Goal: Answer question/provide support: Share knowledge or assist other users

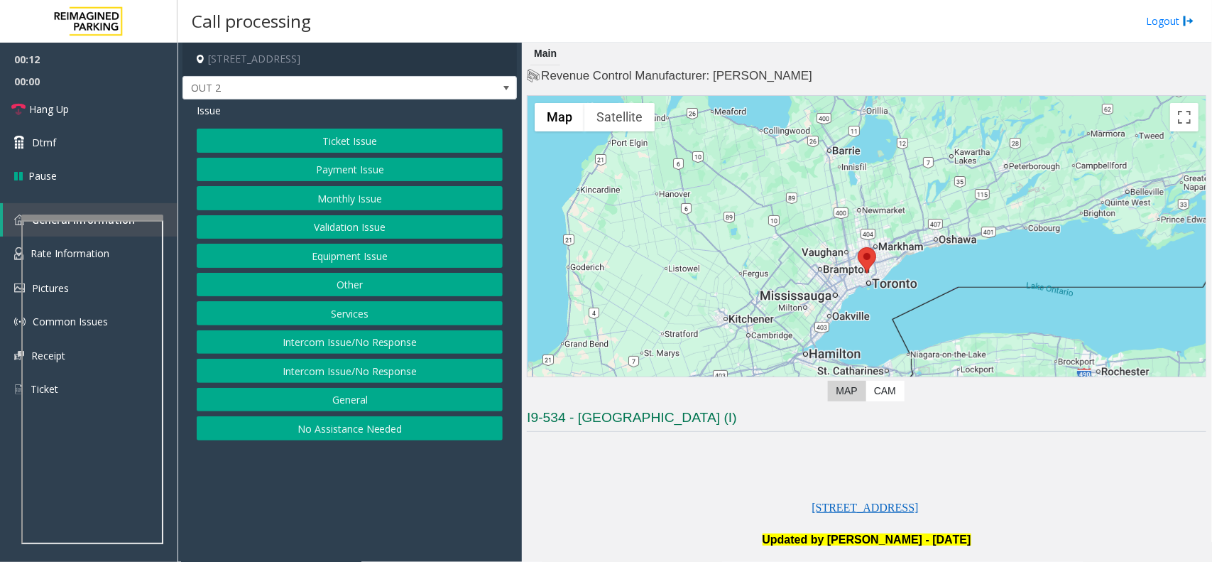
click at [349, 259] on button "Equipment Issue" at bounding box center [350, 256] width 306 height 24
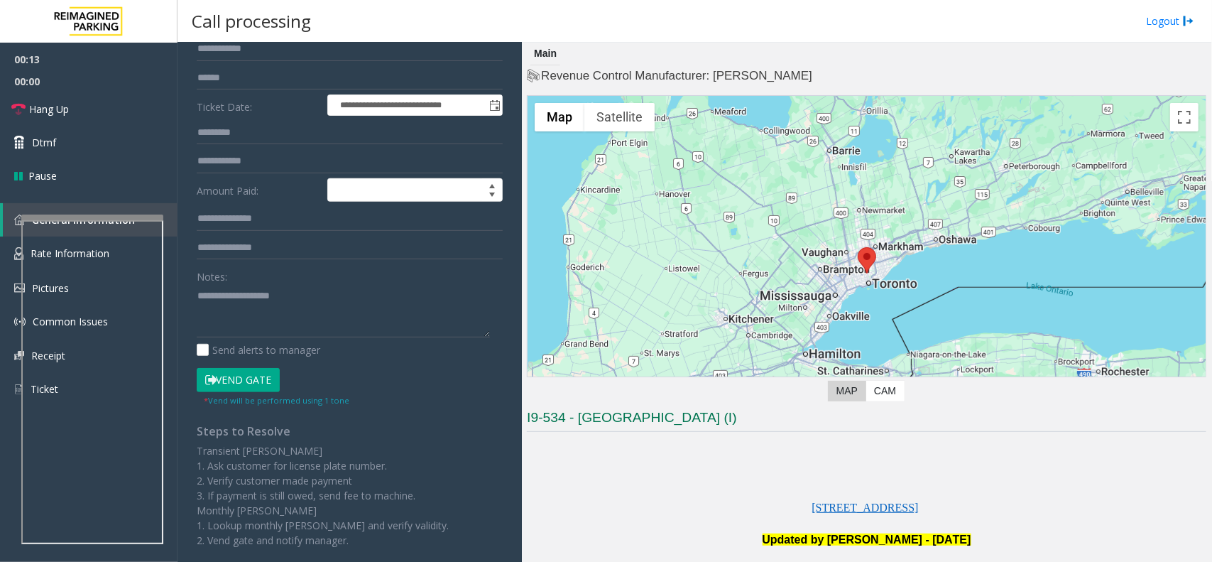
click at [228, 385] on button "Vend Gate" at bounding box center [238, 380] width 83 height 24
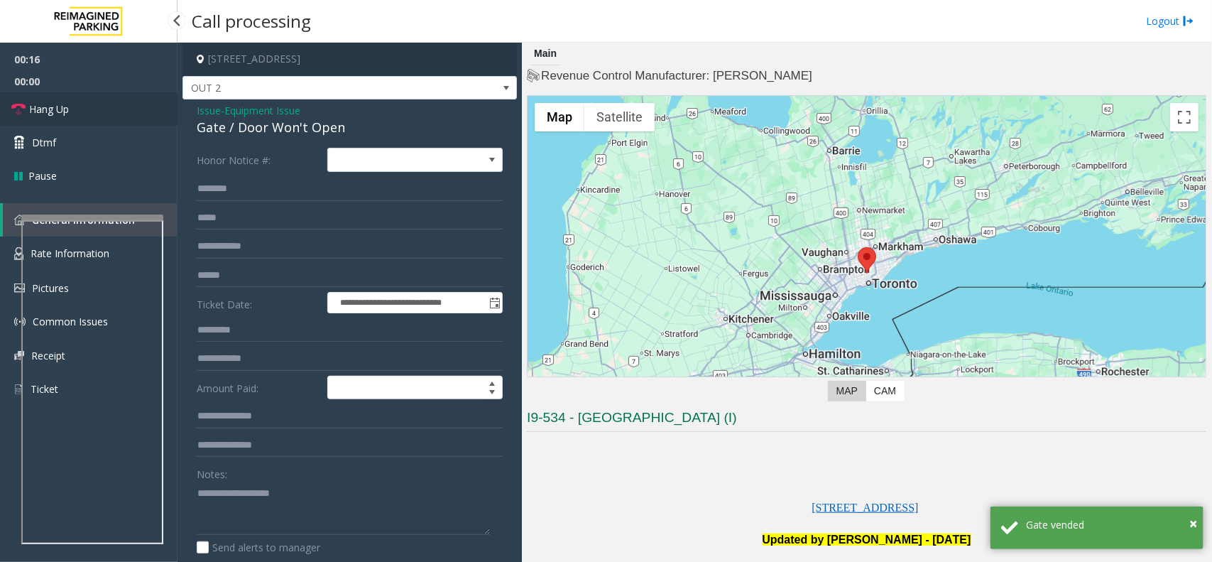
click at [123, 107] on link "Hang Up" at bounding box center [89, 108] width 178 height 33
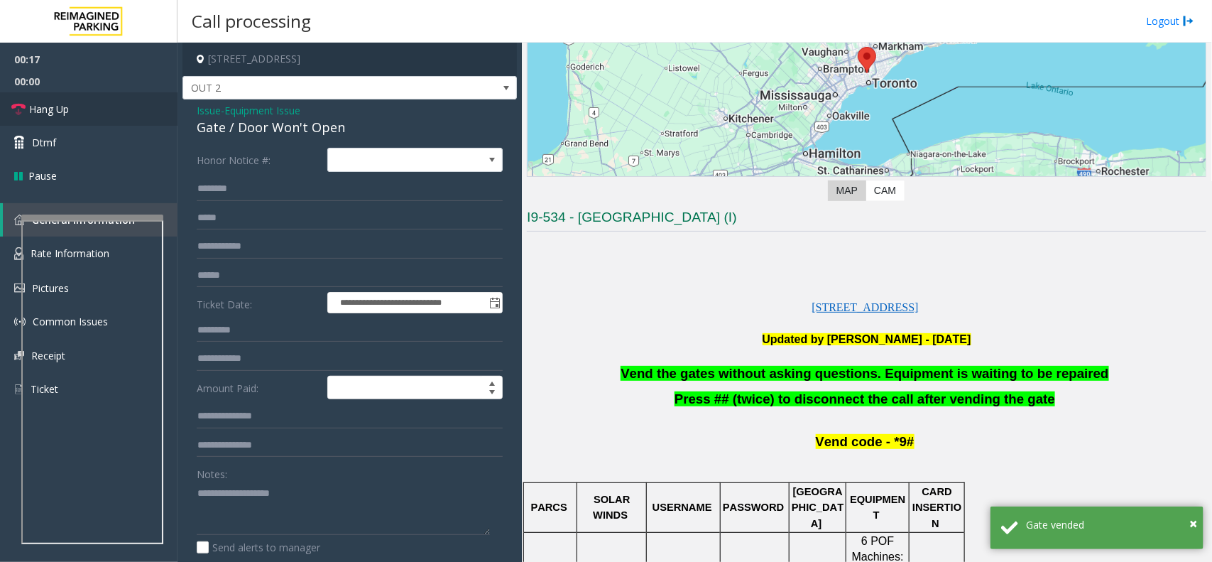
scroll to position [355, 0]
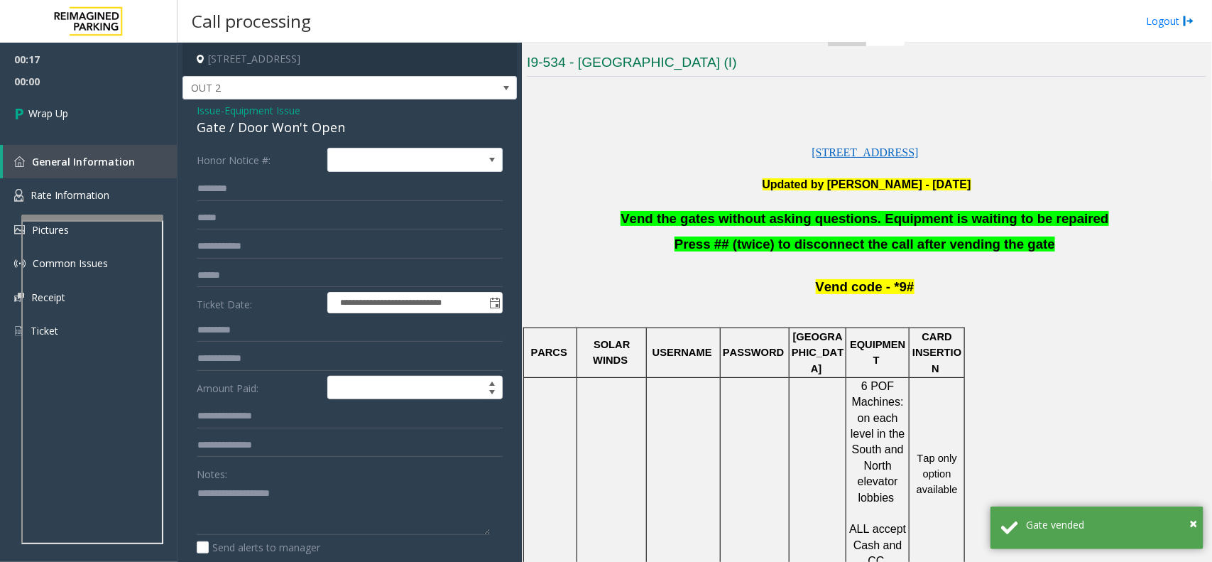
click at [967, 194] on p at bounding box center [867, 202] width 680 height 18
click at [977, 217] on span "Vend the gates without asking questions. Equipment is waiting to be repaired" at bounding box center [865, 218] width 488 height 15
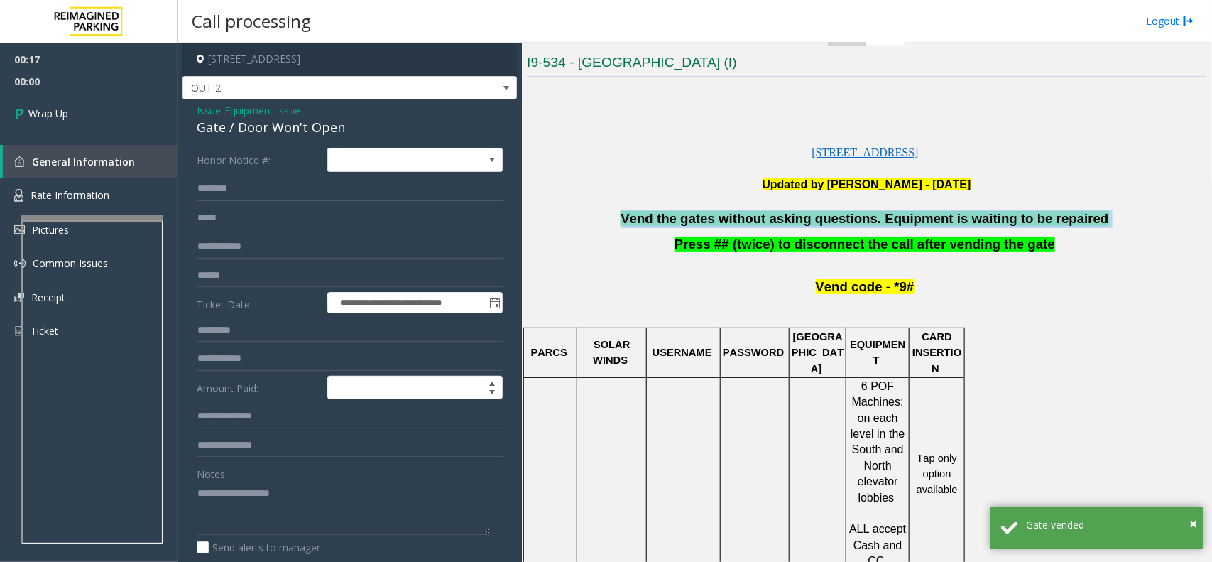
click at [977, 217] on span "Vend the gates without asking questions. Equipment is waiting to be repaired" at bounding box center [865, 218] width 488 height 15
copy p "Vend the gates without asking questions. Equipment is waiting to be repaired"
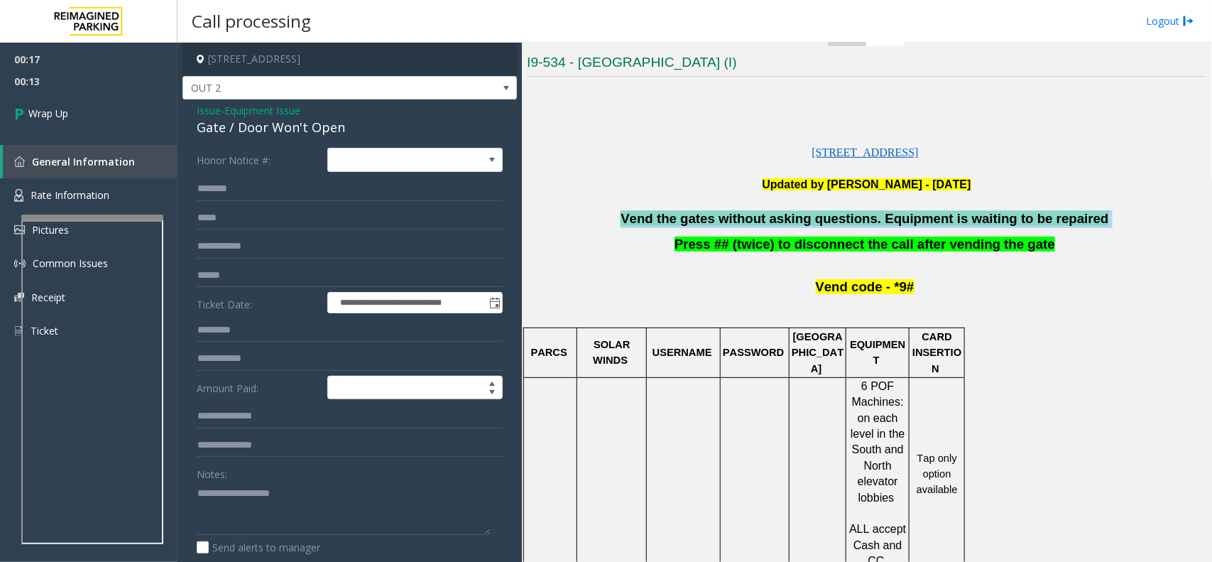
click at [1109, 217] on span at bounding box center [1111, 218] width 4 height 15
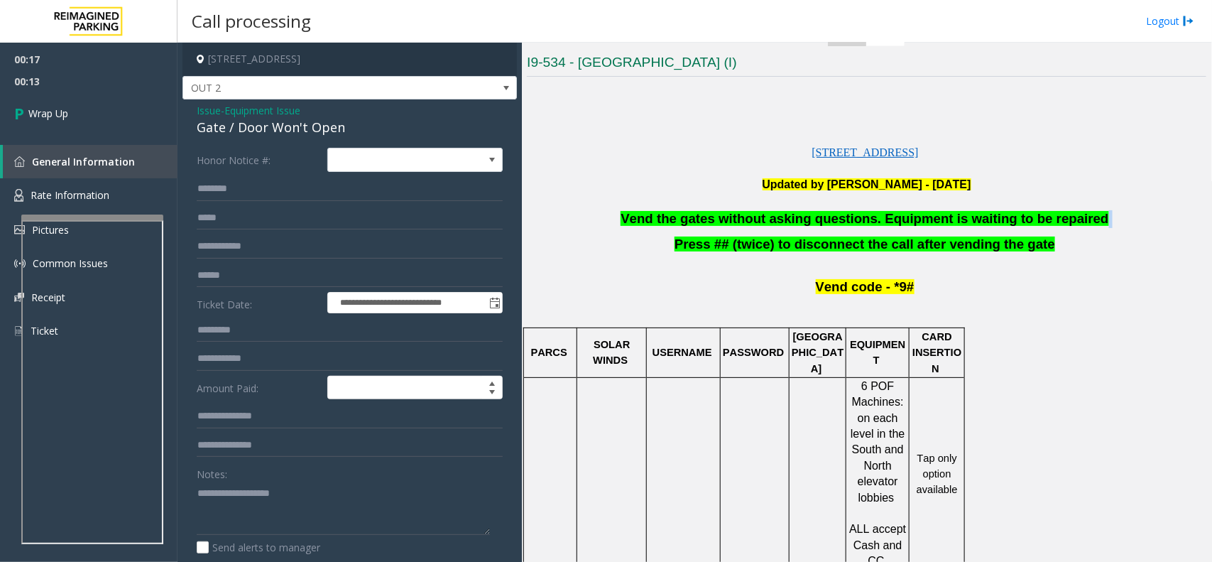
click at [1109, 217] on span at bounding box center [1111, 218] width 4 height 15
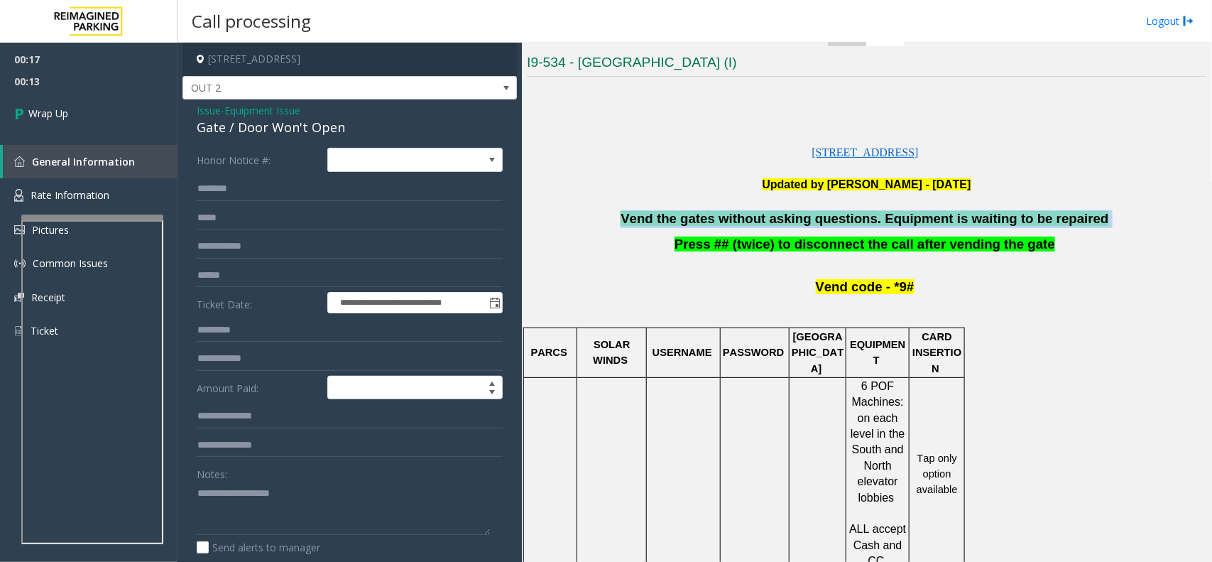
click at [1109, 217] on span at bounding box center [1111, 218] width 4 height 15
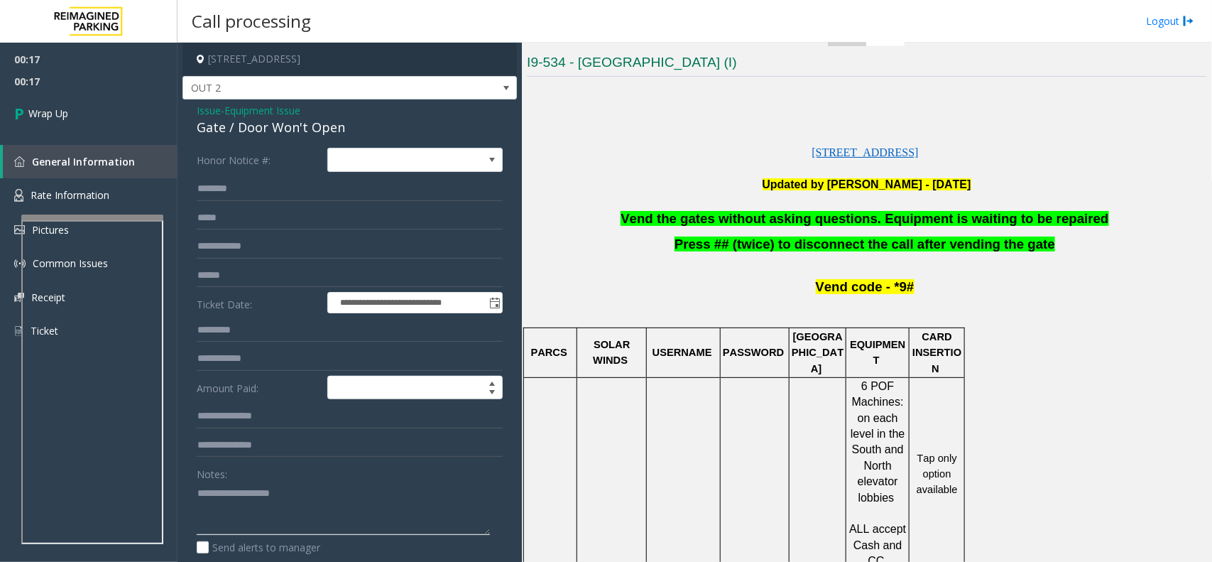
click at [354, 495] on textarea at bounding box center [343, 507] width 293 height 53
paste textarea "**********"
type textarea "**********"
click at [107, 119] on link "Wrap Up" at bounding box center [89, 113] width 178 height 42
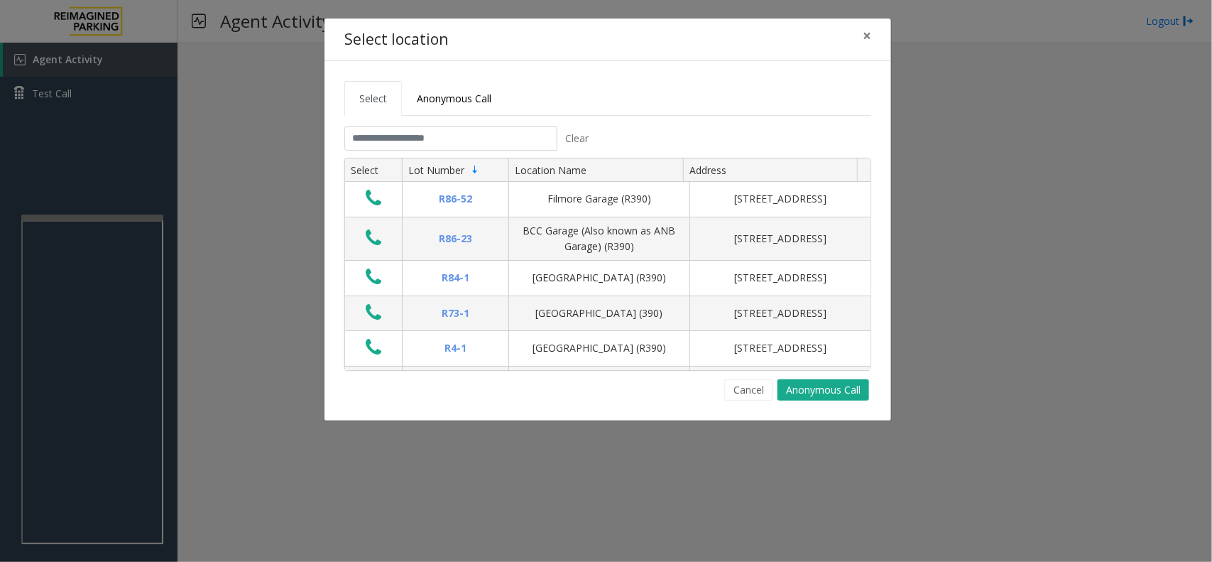
click at [775, 398] on div "Cancel Anonymous Call" at bounding box center [607, 389] width 527 height 21
click at [761, 400] on button "Cancel" at bounding box center [748, 389] width 49 height 21
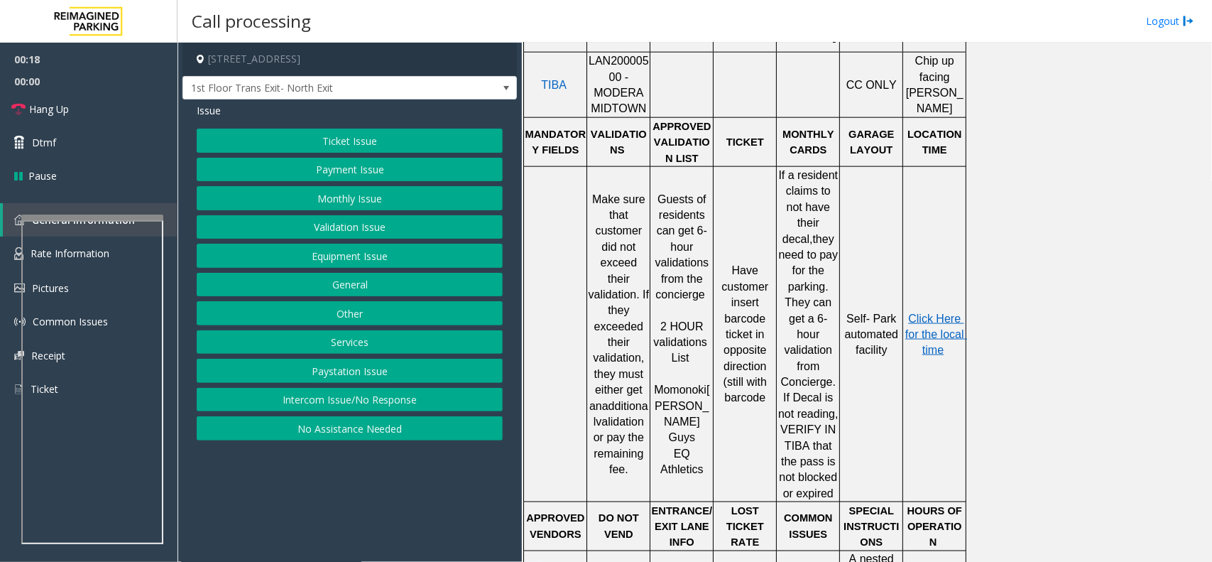
scroll to position [710, 0]
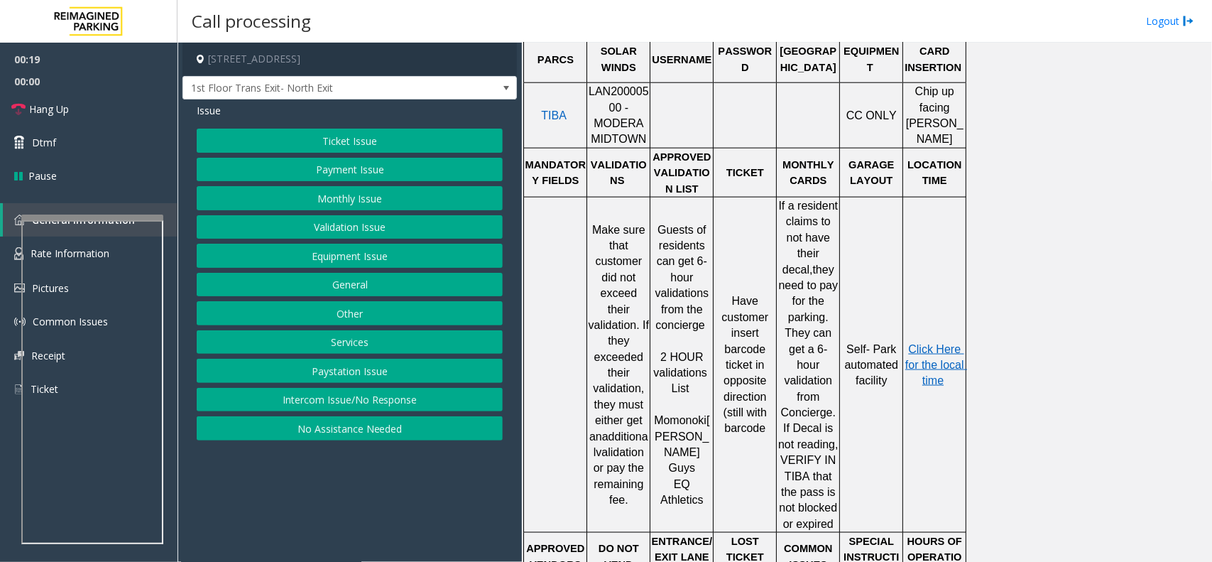
click at [613, 94] on span "LAN20000500 - MODERA MIDTOWN" at bounding box center [619, 115] width 60 height 60
click at [611, 94] on span "LAN20000500 - MODERA MIDTOWN" at bounding box center [619, 115] width 60 height 60
copy span "LAN20000500"
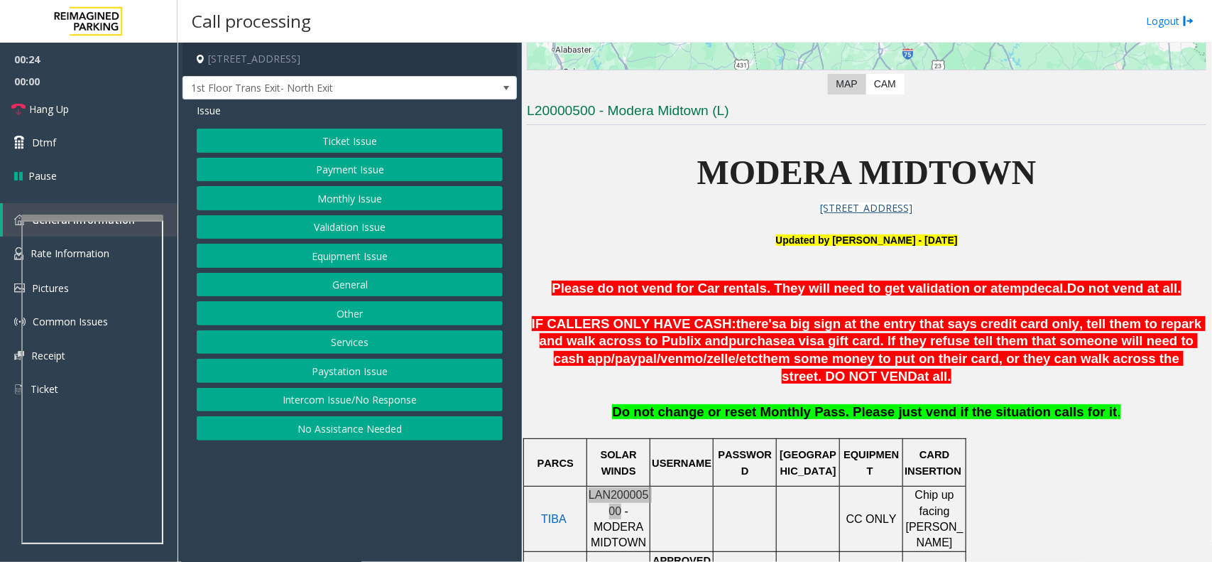
scroll to position [266, 0]
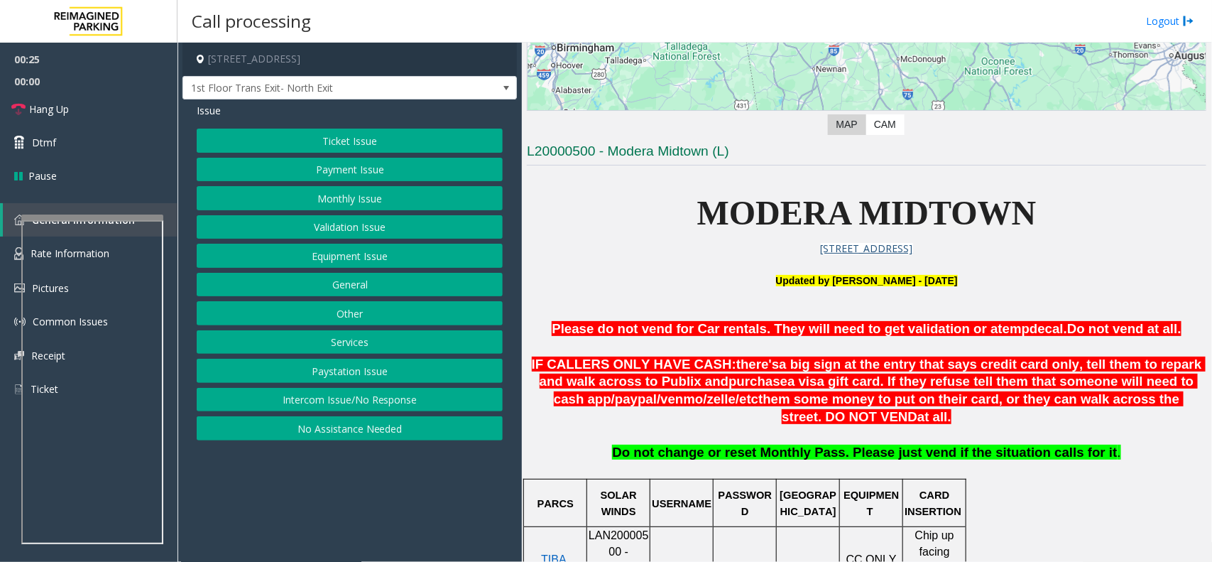
click at [839, 336] on span "Please do not vend for Car rentals. They will need to get validation or a" at bounding box center [775, 328] width 446 height 15
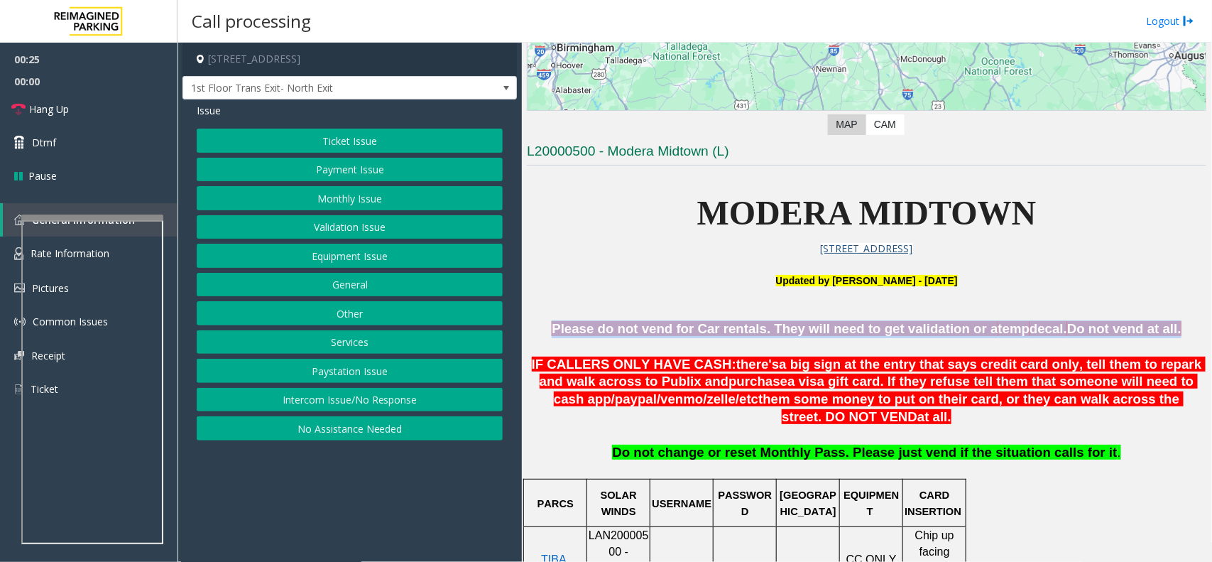
click at [839, 336] on span "Please do not vend for Car rentals. They will need to get validation or a" at bounding box center [775, 328] width 446 height 15
click at [327, 171] on button "Payment Issue" at bounding box center [350, 170] width 306 height 24
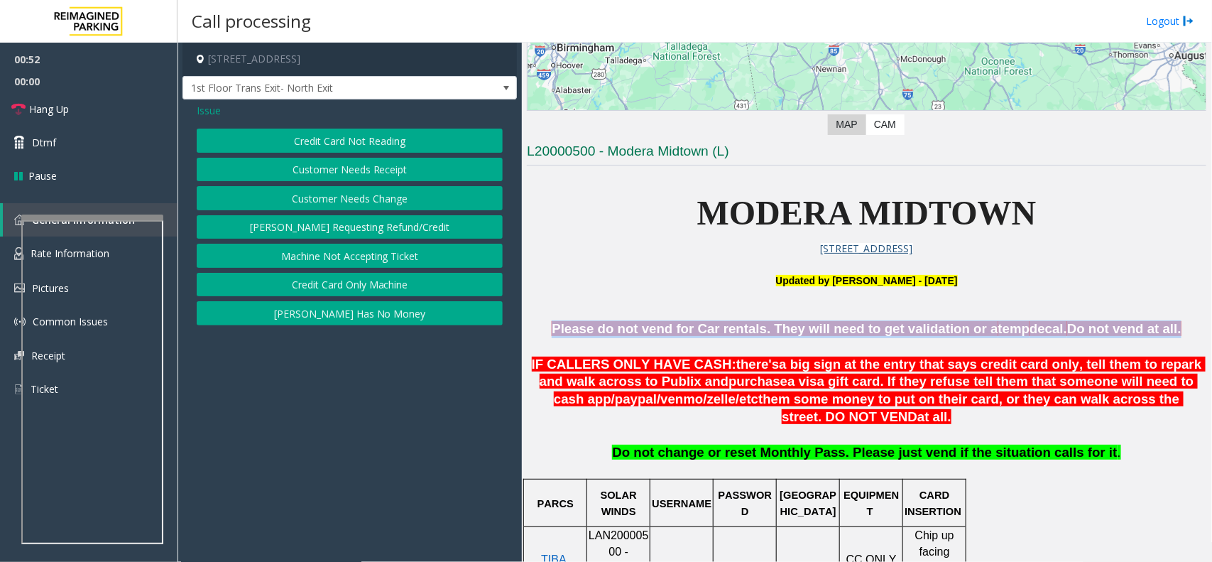
drag, startPoint x: 325, startPoint y: 136, endPoint x: 387, endPoint y: 348, distance: 221.3
click at [387, 348] on app-call-processing-form "[STREET_ADDRESS] 1st Floor Trans Exit- North Exit Issue Credit Card Not Reading…" at bounding box center [350, 302] width 344 height 519
click at [380, 288] on button "Credit Card Only Machine" at bounding box center [350, 285] width 306 height 24
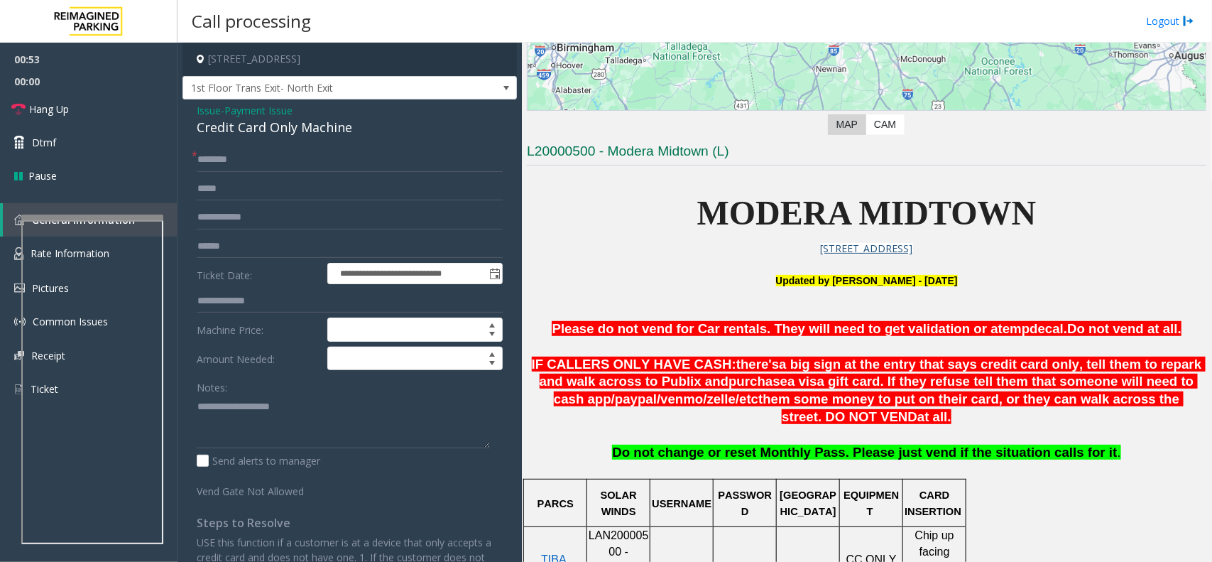
click at [285, 129] on div "Credit Card Only Machine" at bounding box center [350, 127] width 306 height 19
click at [285, 128] on div "Credit Card Only Machine" at bounding box center [350, 127] width 306 height 19
copy div "Credit Card Only Machine"
click at [279, 412] on textarea at bounding box center [343, 421] width 293 height 53
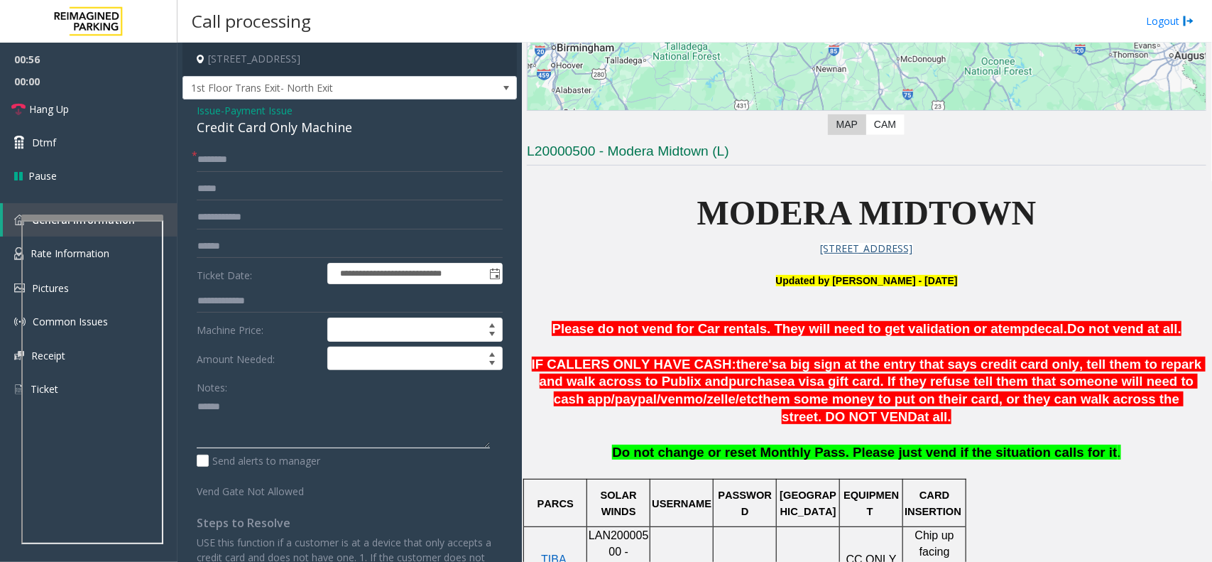
paste textarea "**********"
click at [572, 380] on p "IF CALLERS ONLY HAVE CASH: there's a big sign at the entry that says credit car…" at bounding box center [867, 391] width 680 height 70
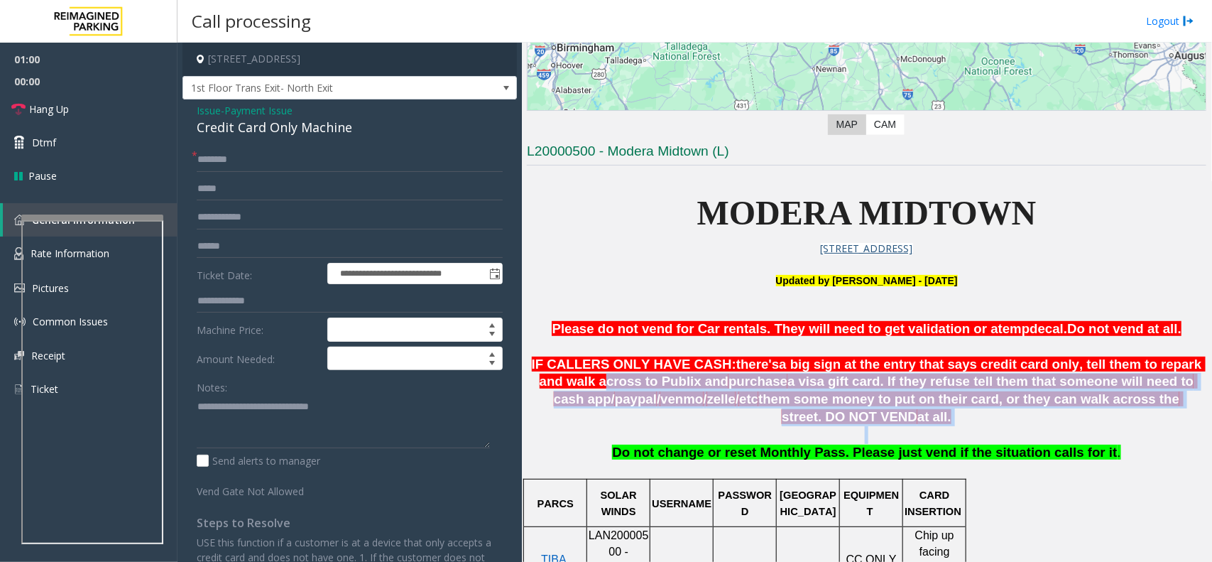
drag, startPoint x: 572, startPoint y: 380, endPoint x: 1188, endPoint y: 437, distance: 618.3
click at [1188, 437] on p at bounding box center [867, 435] width 680 height 18
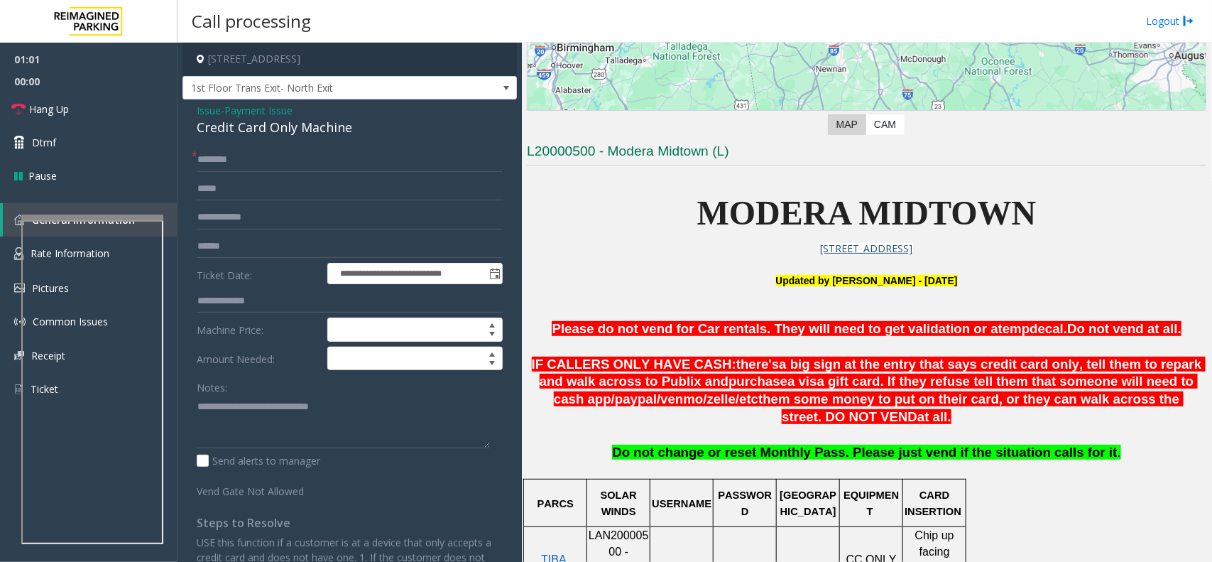
click at [1188, 437] on p at bounding box center [867, 435] width 680 height 18
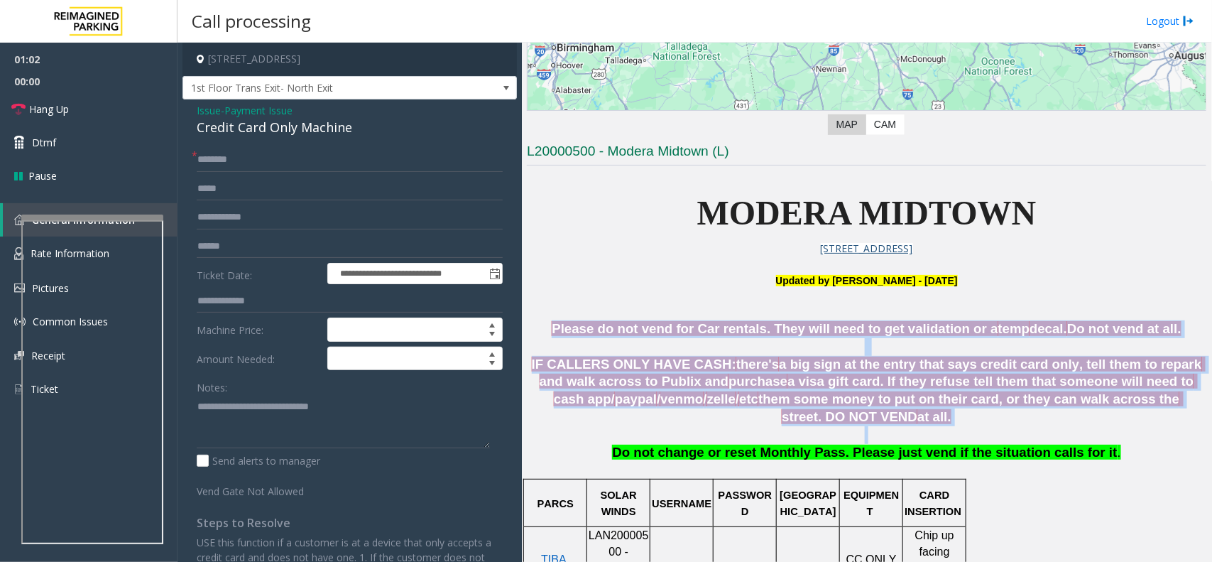
drag, startPoint x: 1188, startPoint y: 437, endPoint x: 594, endPoint y: 330, distance: 603.2
click at [594, 330] on span "Please do not vend for Car rentals. They will need to get validation or a" at bounding box center [775, 328] width 446 height 15
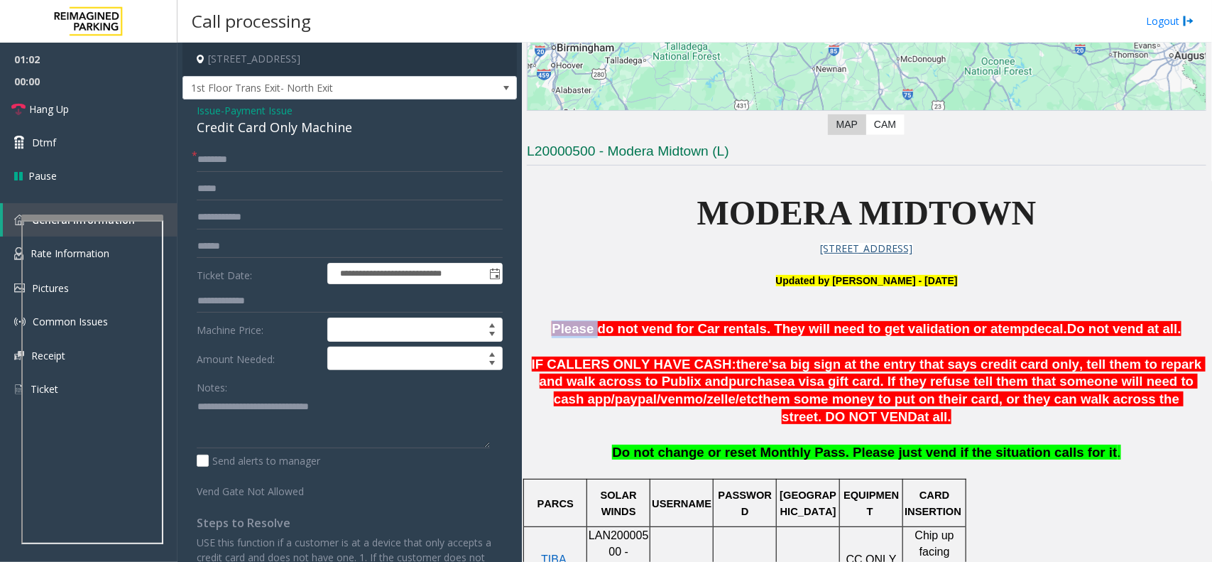
click at [594, 330] on span "Please do not vend for Car rentals. They will need to get validation or a" at bounding box center [775, 328] width 446 height 15
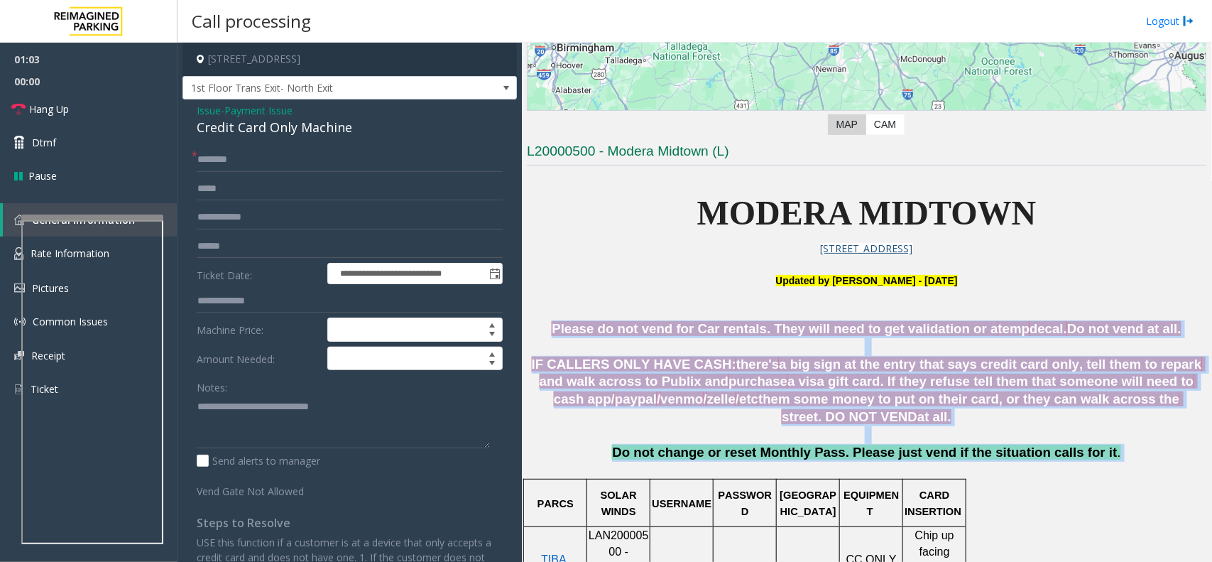
drag, startPoint x: 594, startPoint y: 330, endPoint x: 1023, endPoint y: 453, distance: 445.5
click at [1023, 453] on span "Do not change or reset Monthly Pass. Please just vend if the situation calls fo…" at bounding box center [864, 452] width 505 height 15
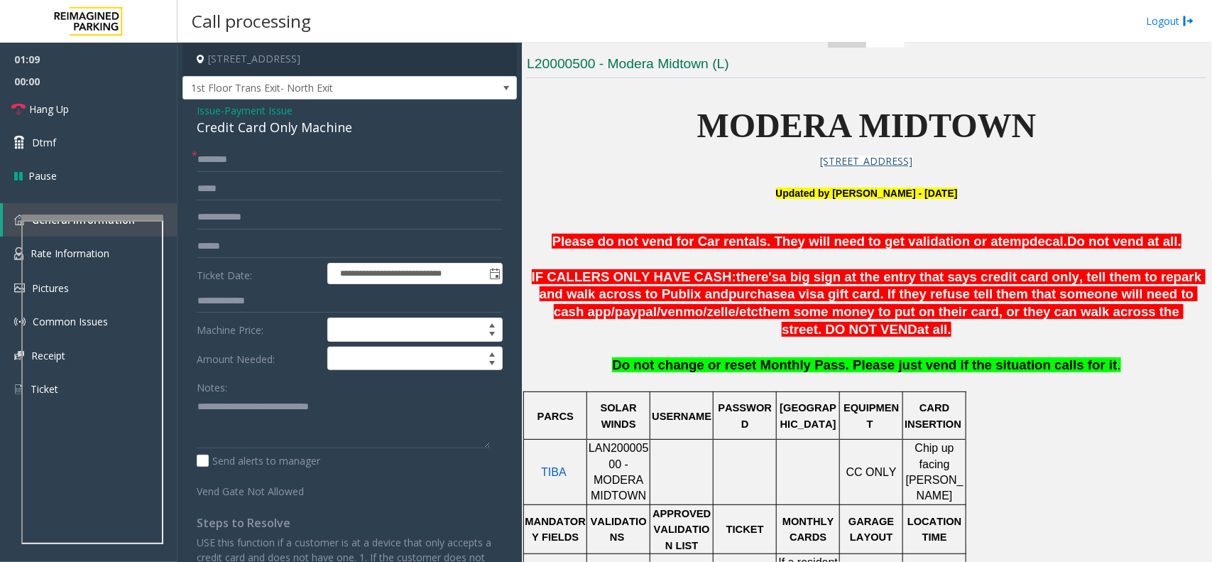
scroll to position [355, 0]
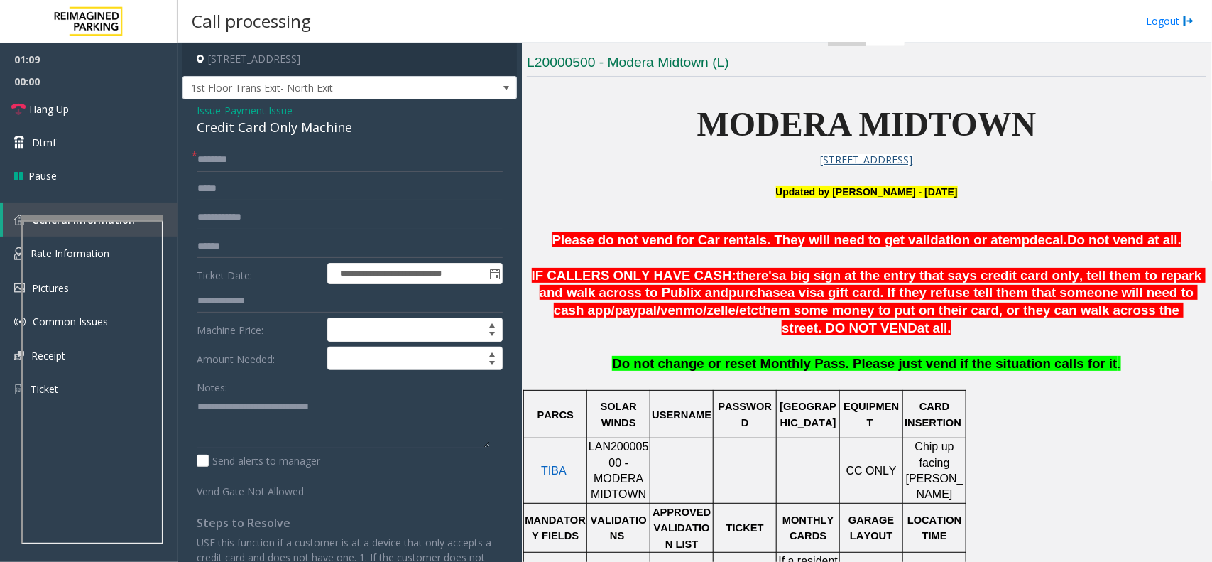
click at [647, 232] on p at bounding box center [867, 224] width 680 height 16
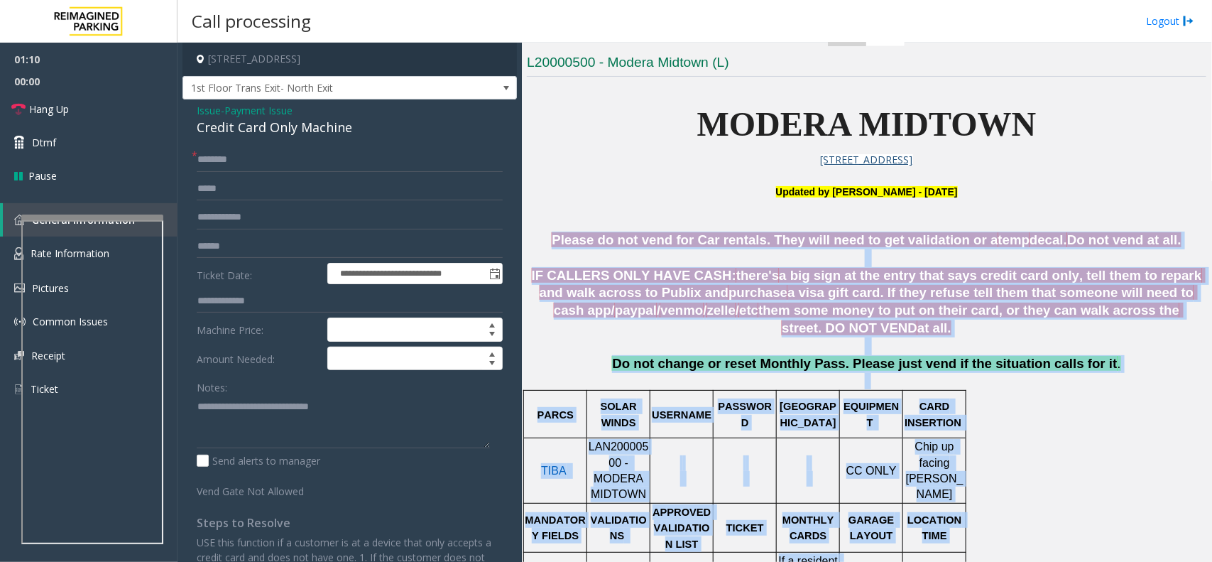
drag, startPoint x: 647, startPoint y: 234, endPoint x: 1180, endPoint y: 441, distance: 571.9
click at [1201, 420] on div "Main Revenue Control Manufacturer: TIBA ← Move left → Move right ↑ Move up ↓ Mo…" at bounding box center [867, 302] width 690 height 519
click at [960, 383] on p "Do not change or reset Monthly Pass. Please just vend if the situation calls fo…" at bounding box center [867, 371] width 680 height 33
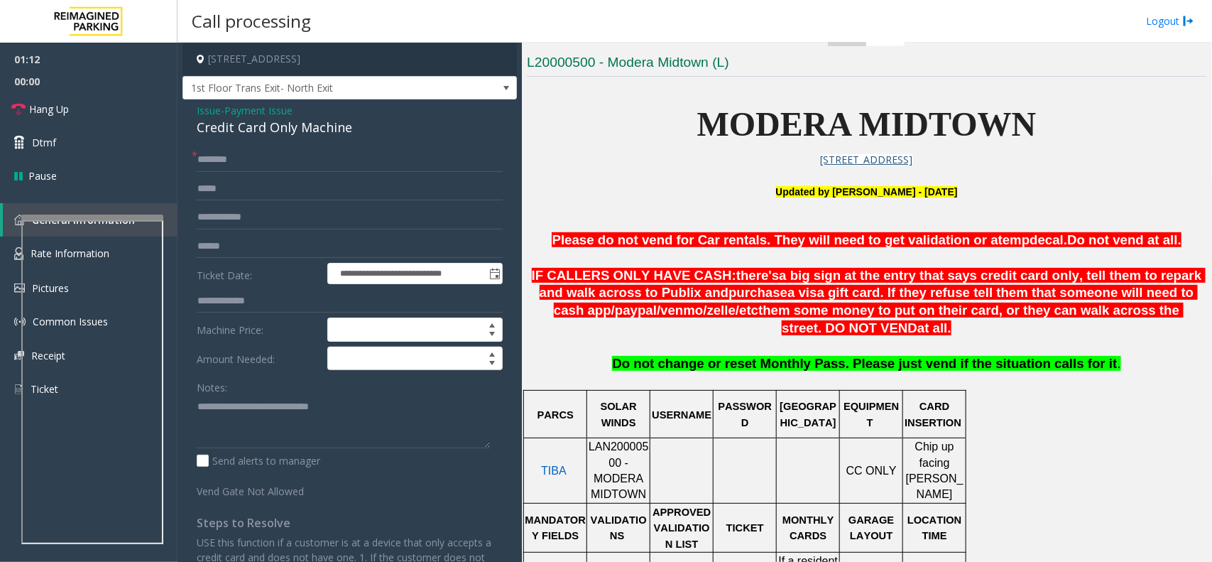
click at [960, 383] on p "Do not change or reset Monthly Pass. Please just vend if the situation calls fo…" at bounding box center [867, 371] width 680 height 33
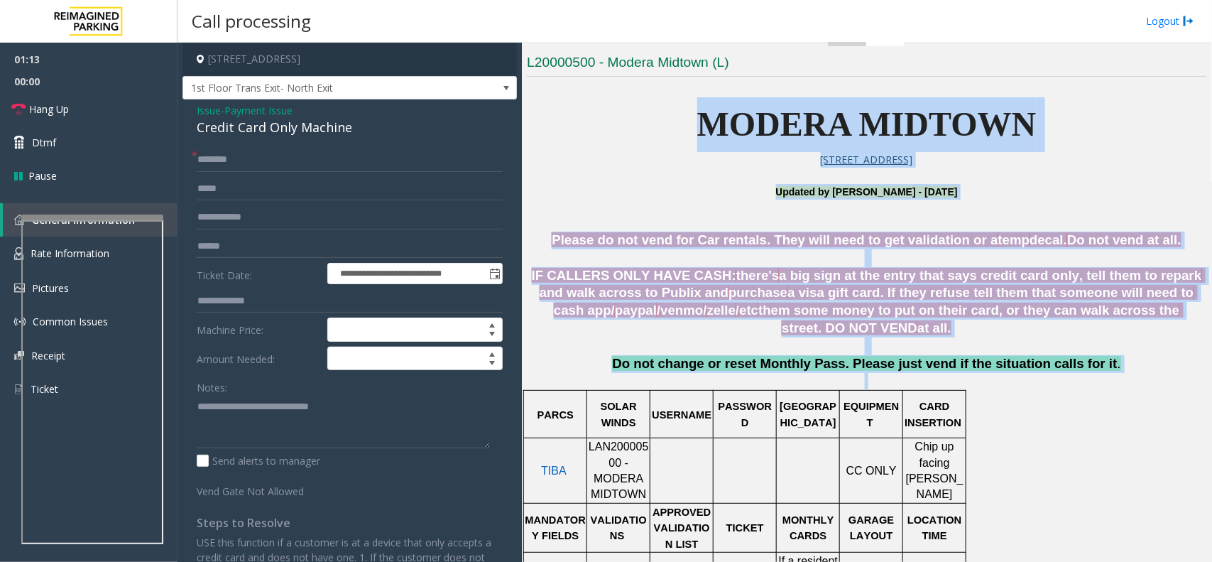
drag, startPoint x: 960, startPoint y: 383, endPoint x: 643, endPoint y: 126, distance: 408.5
click at [655, 124] on p "MODERA MIDTOWN" at bounding box center [867, 124] width 680 height 55
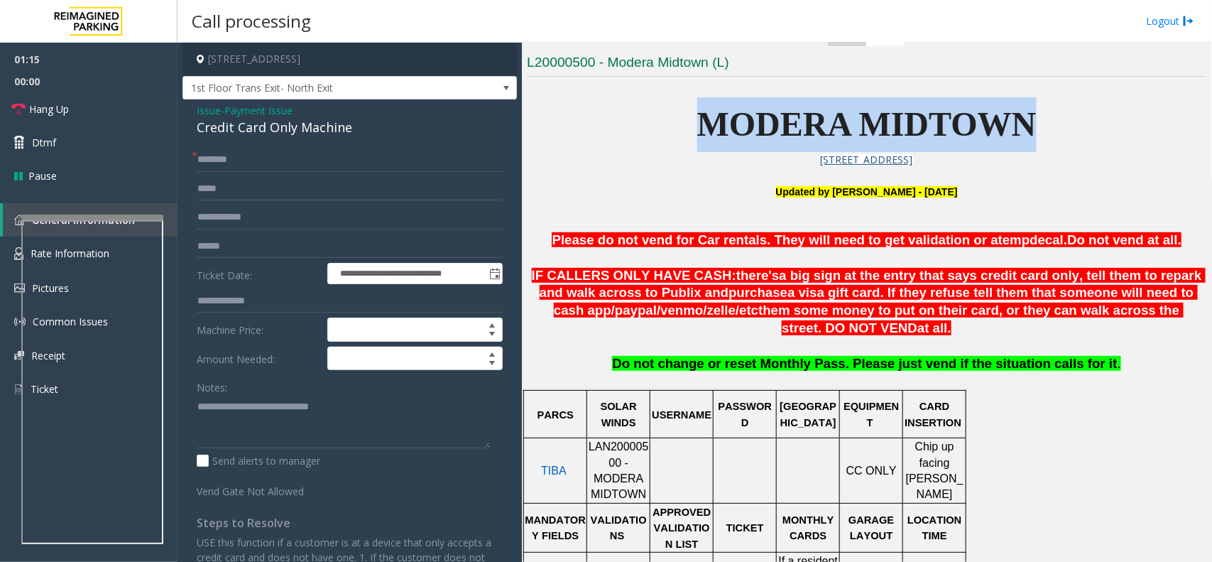
drag, startPoint x: 655, startPoint y: 124, endPoint x: 957, endPoint y: 124, distance: 301.8
click at [957, 124] on p "MODERA MIDTOWN" at bounding box center [867, 124] width 680 height 55
click at [957, 124] on span "MODERA MIDTOWN" at bounding box center [866, 124] width 339 height 38
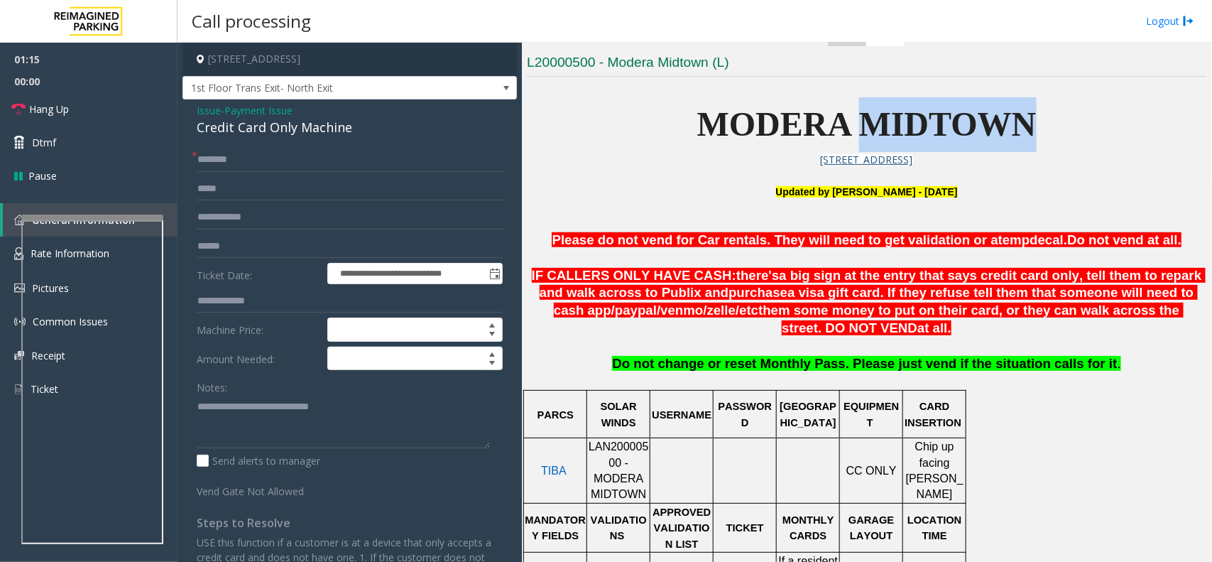
click at [957, 124] on span "MODERA MIDTOWN" at bounding box center [866, 124] width 339 height 38
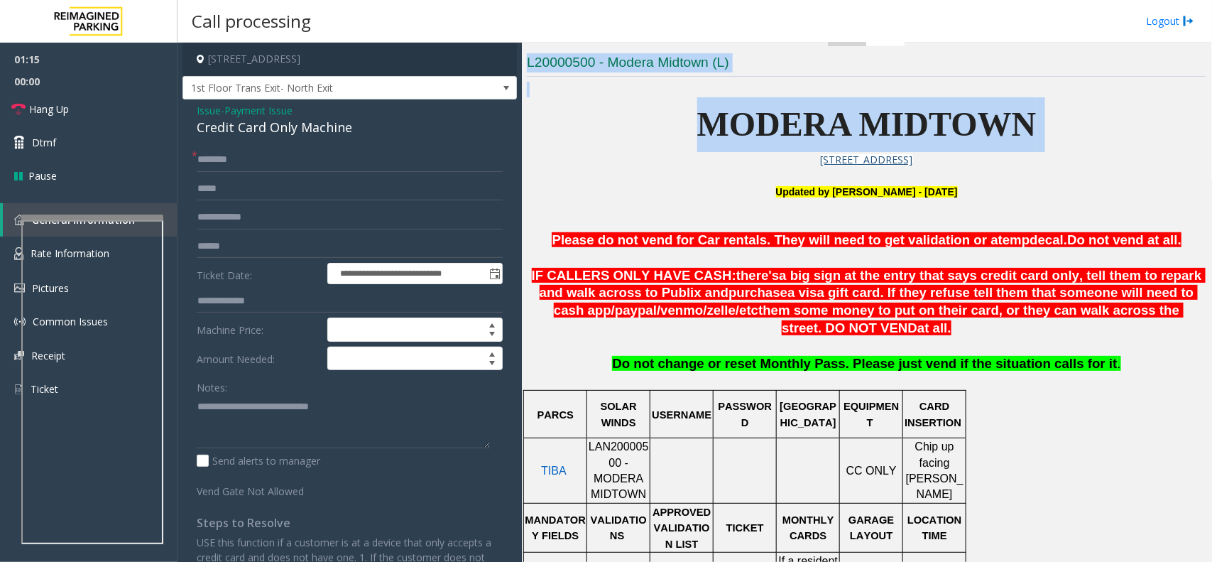
drag, startPoint x: 957, startPoint y: 124, endPoint x: 638, endPoint y: 75, distance: 323.4
click at [613, 75] on h3 "L20000500 - Modera Midtown (L)" at bounding box center [867, 64] width 680 height 23
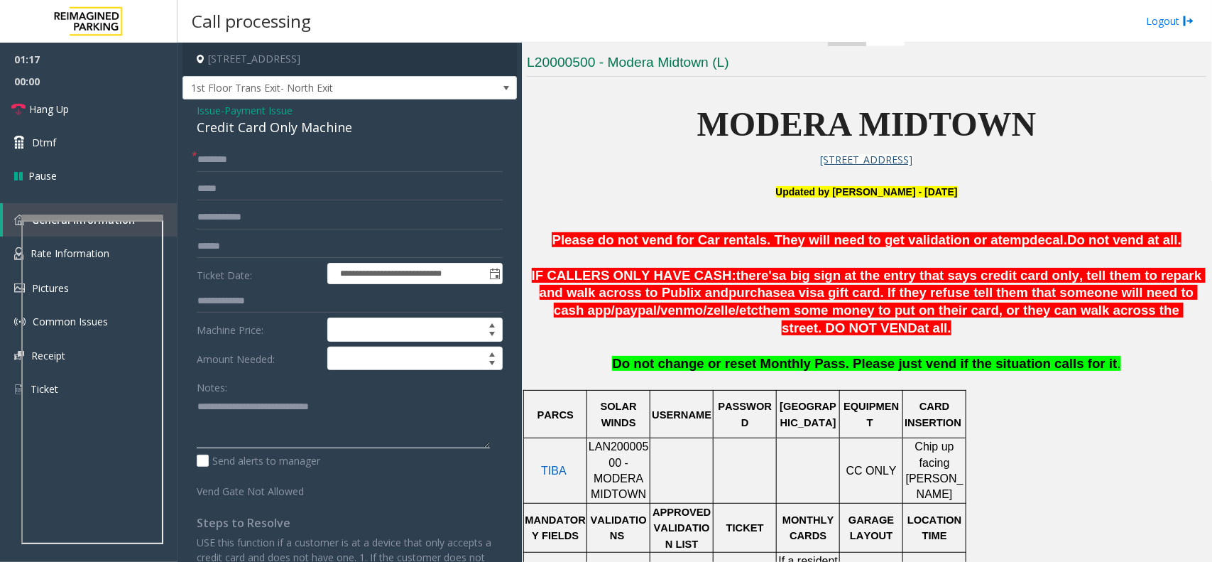
click at [359, 433] on textarea at bounding box center [343, 421] width 293 height 53
type textarea "**********"
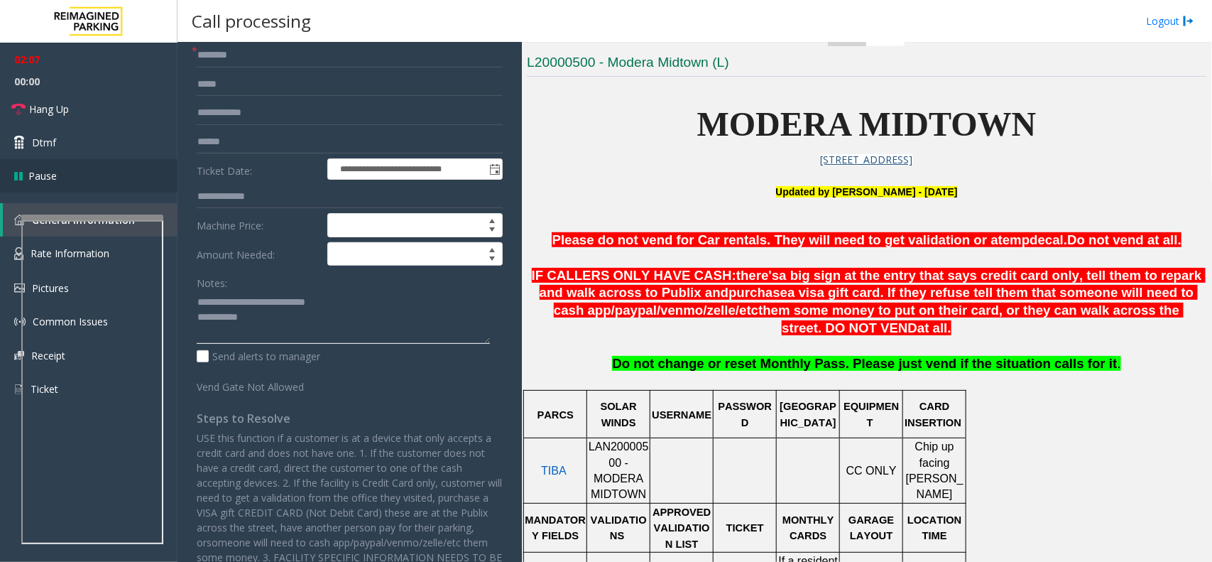
scroll to position [0, 0]
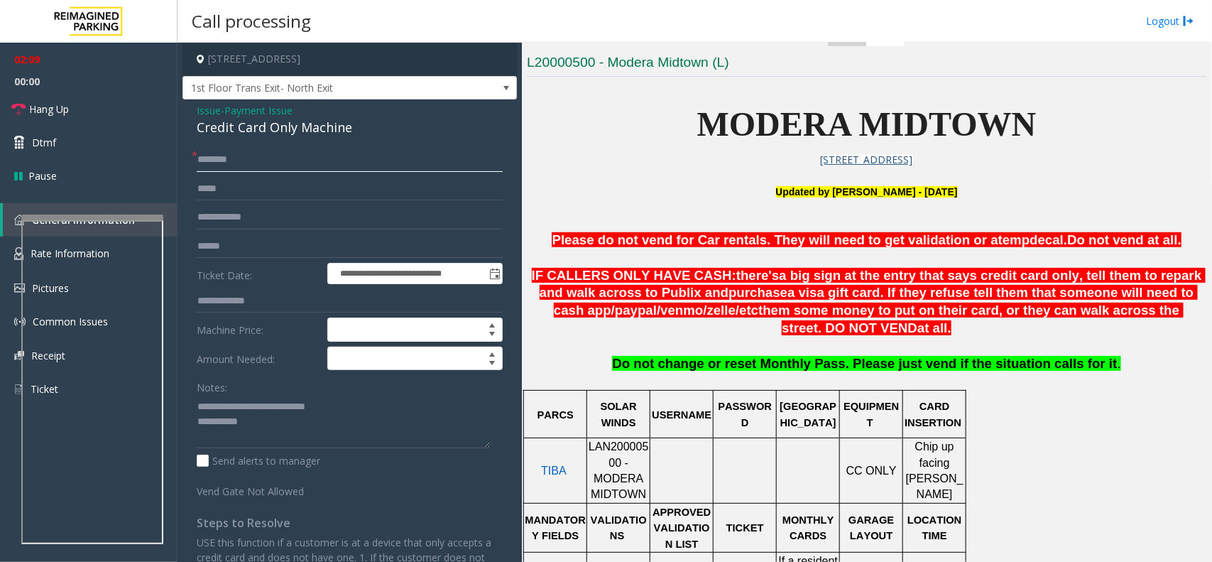
click at [263, 160] on input "text" at bounding box center [350, 160] width 306 height 24
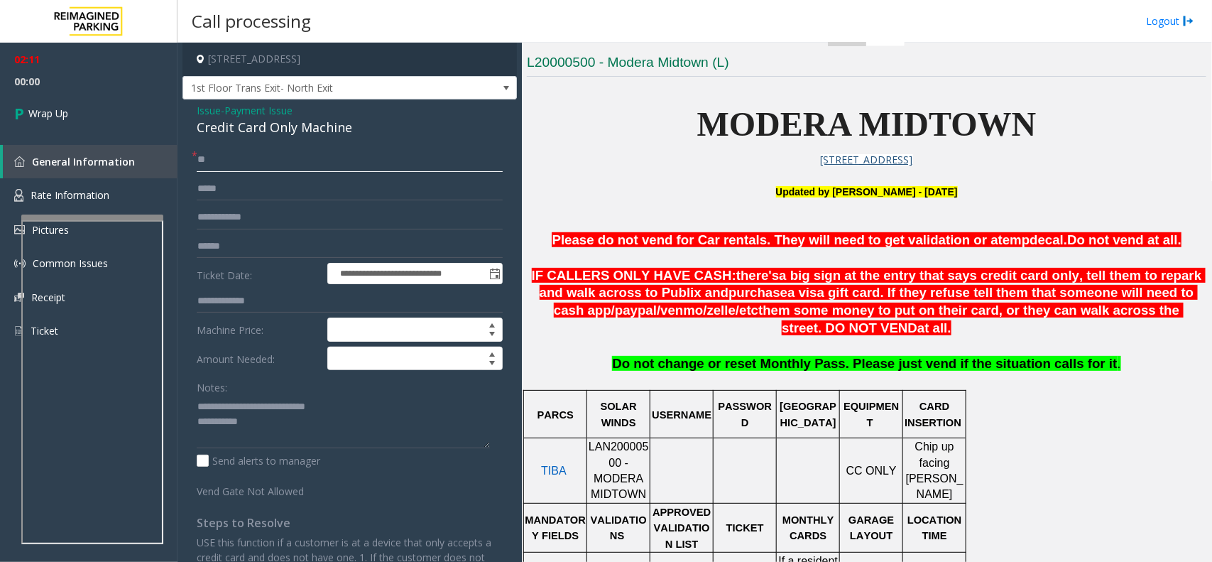
type input "**"
click at [313, 428] on textarea at bounding box center [343, 421] width 293 height 53
click at [361, 417] on textarea at bounding box center [343, 421] width 293 height 53
drag, startPoint x: 361, startPoint y: 417, endPoint x: 430, endPoint y: 410, distance: 69.2
click at [430, 410] on textarea at bounding box center [343, 421] width 293 height 53
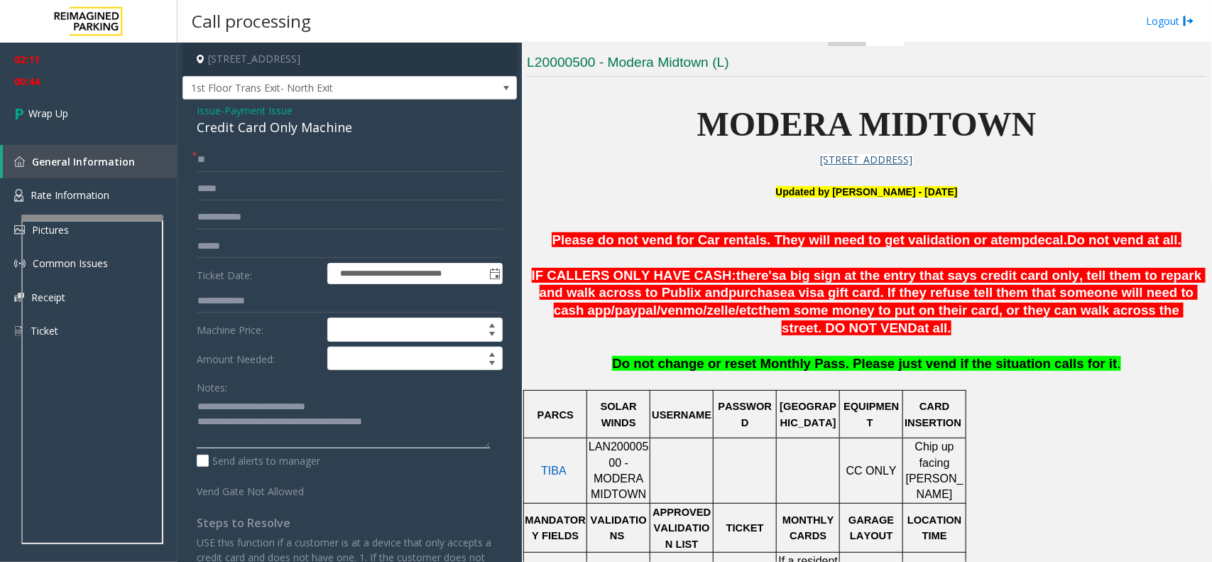
click at [412, 421] on textarea at bounding box center [343, 421] width 293 height 53
drag, startPoint x: 412, startPoint y: 421, endPoint x: 363, endPoint y: 426, distance: 49.3
click at [363, 426] on textarea at bounding box center [343, 421] width 293 height 53
type textarea "**********"
click at [78, 119] on link "Wrap Up" at bounding box center [89, 113] width 178 height 42
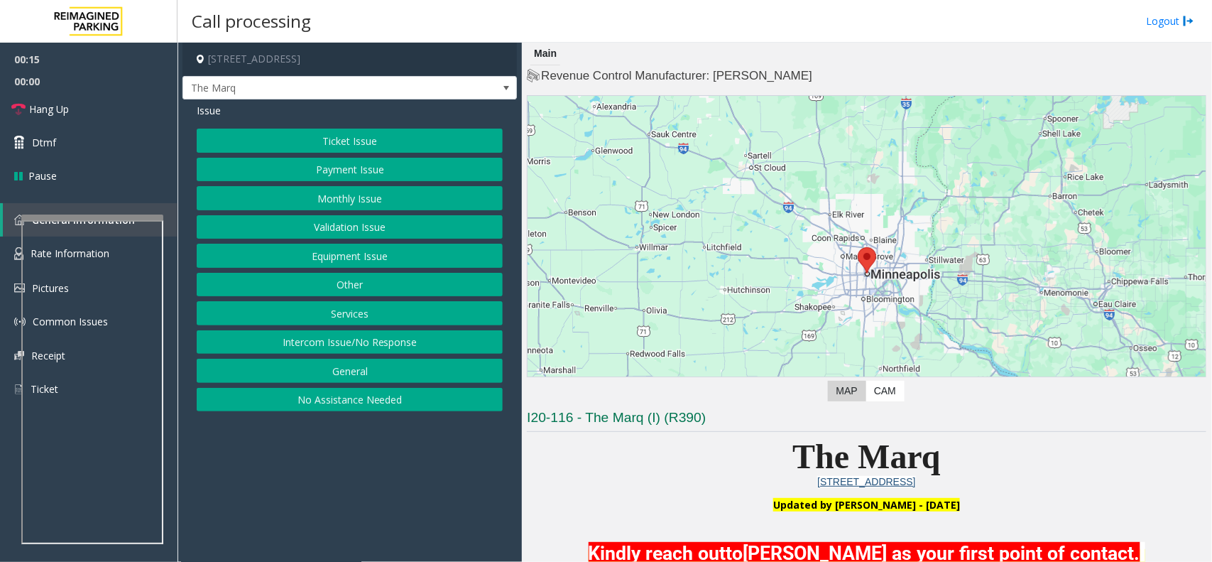
click at [368, 354] on button "Intercom Issue/No Response" at bounding box center [350, 342] width 306 height 24
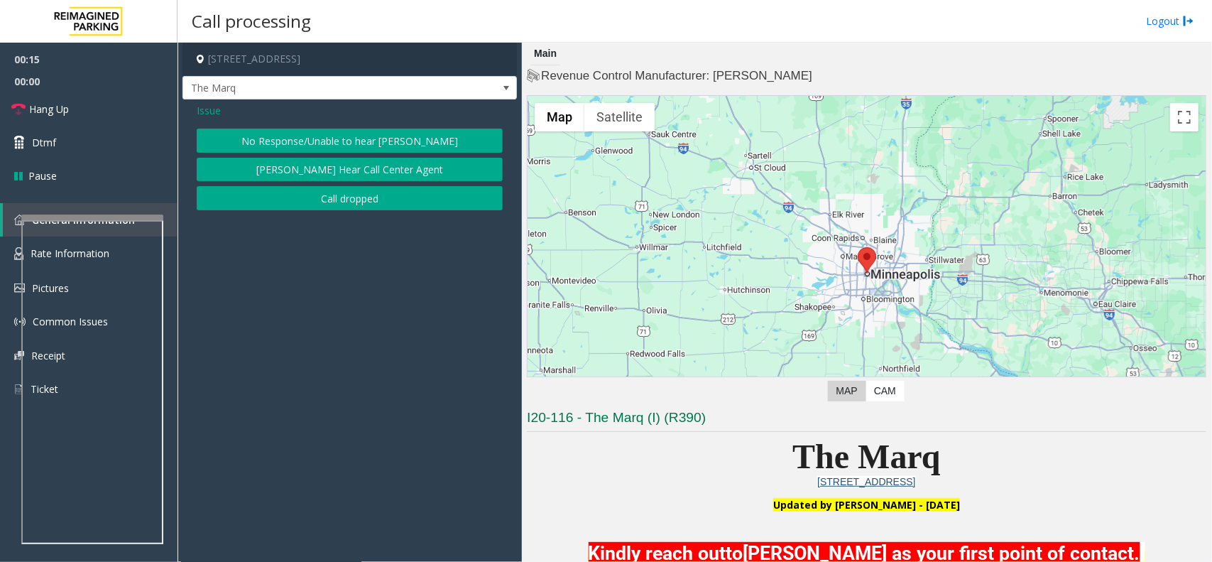
click at [380, 146] on button "No Response/Unable to hear [PERSON_NAME]" at bounding box center [350, 141] width 306 height 24
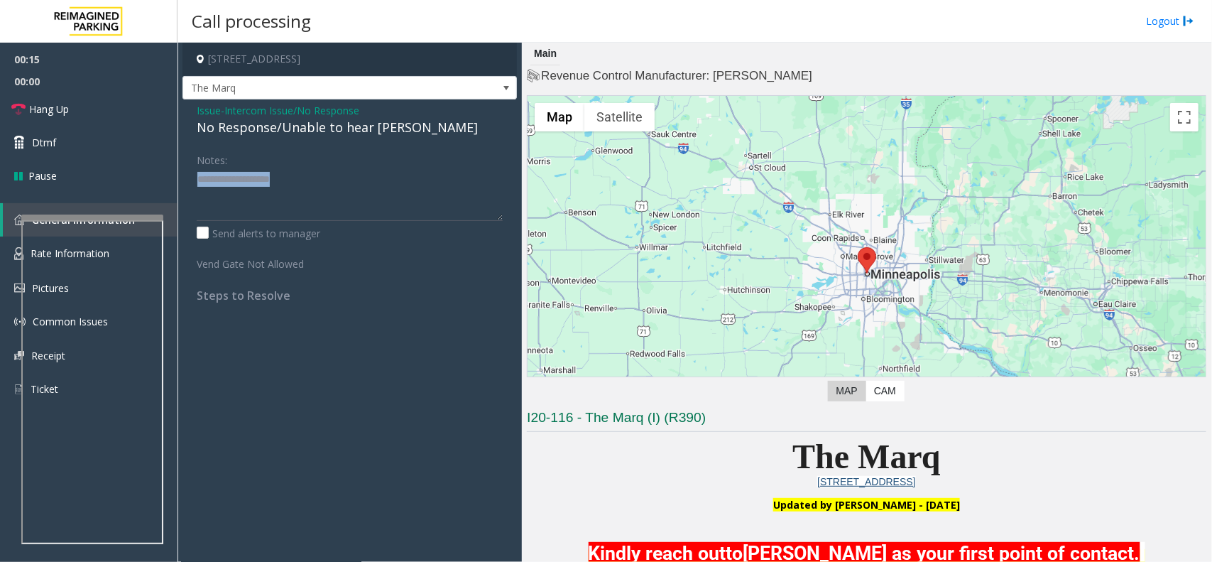
click at [380, 146] on div "Issue - Intercom Issue/No Response No Response/Unable to hear [PERSON_NAME] Not…" at bounding box center [350, 207] width 334 height 217
click at [378, 119] on div "No Response/Unable to hear [PERSON_NAME]" at bounding box center [350, 127] width 306 height 19
type textarea "**********"
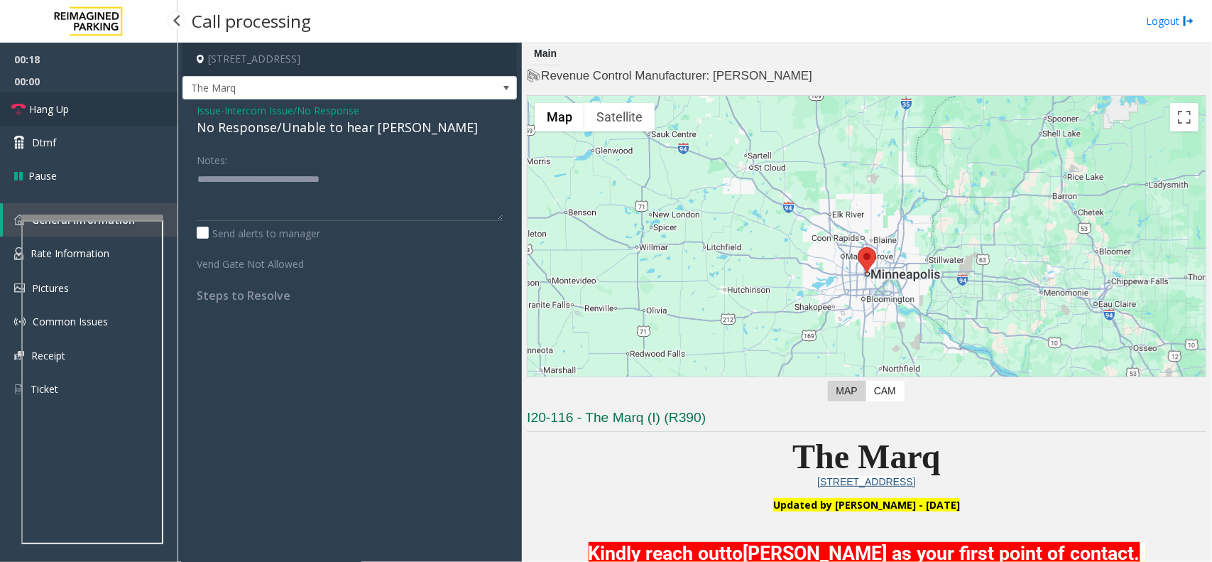
click at [89, 109] on link "Hang Up" at bounding box center [89, 108] width 178 height 33
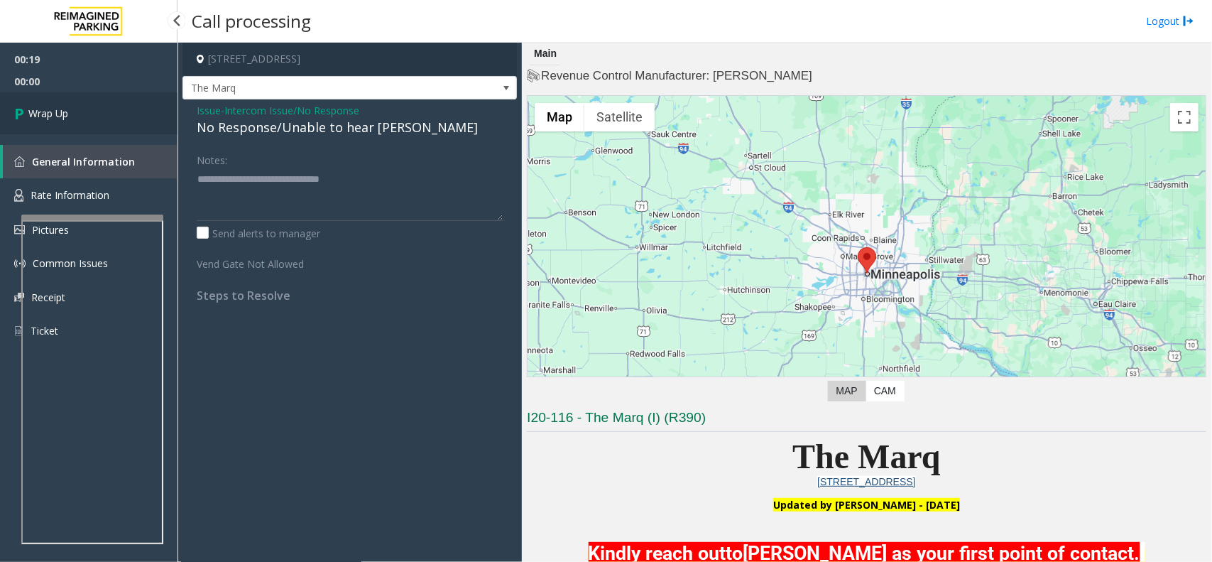
click at [89, 109] on link "Wrap Up" at bounding box center [89, 113] width 178 height 42
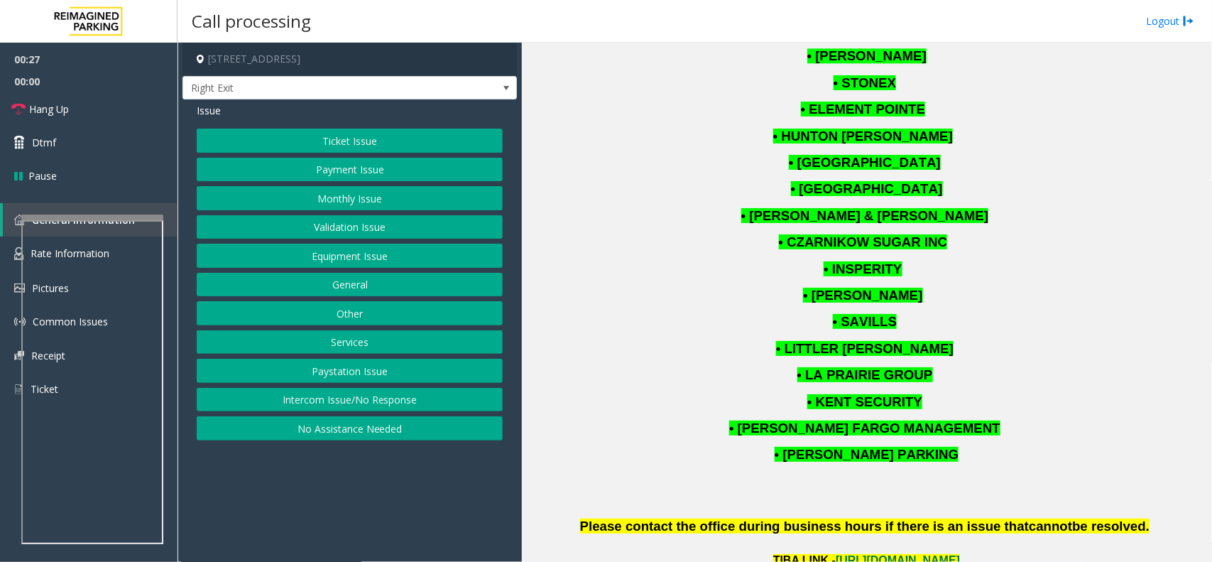
scroll to position [1775, 0]
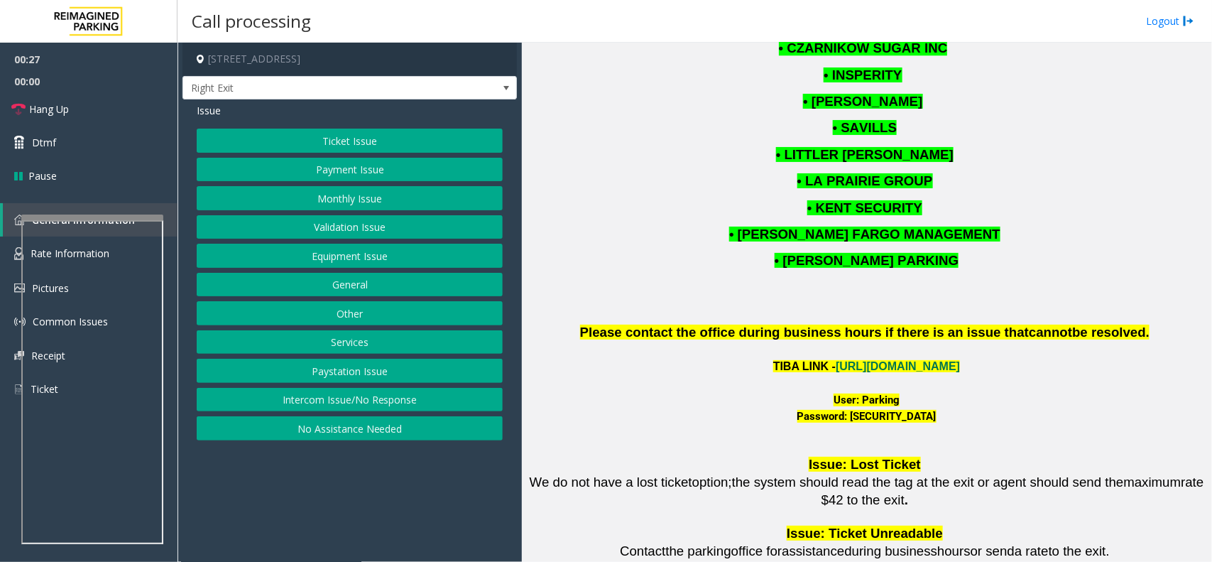
click at [924, 357] on p "TIBA LINK - [URL][DOMAIN_NAME]" at bounding box center [867, 366] width 680 height 18
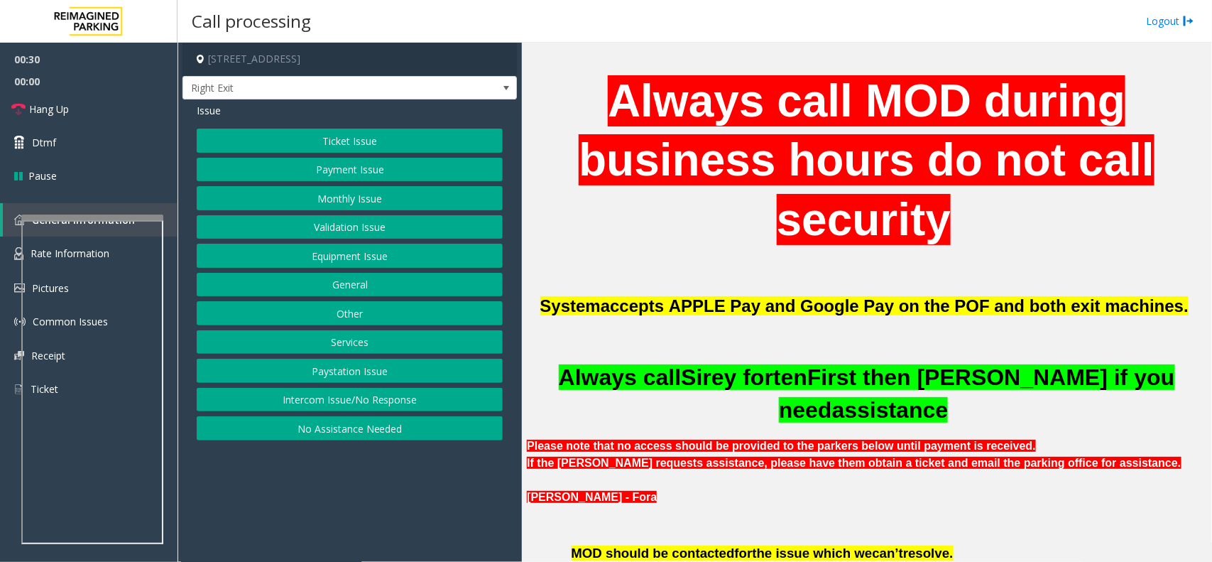
scroll to position [444, 0]
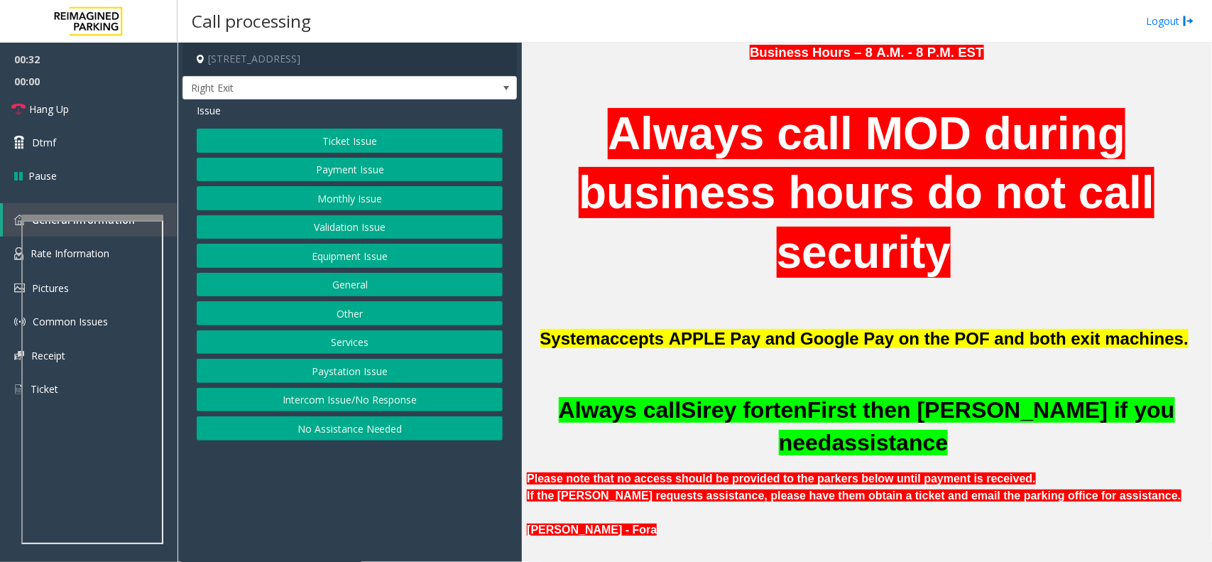
click at [360, 234] on button "Validation Issue" at bounding box center [350, 227] width 306 height 24
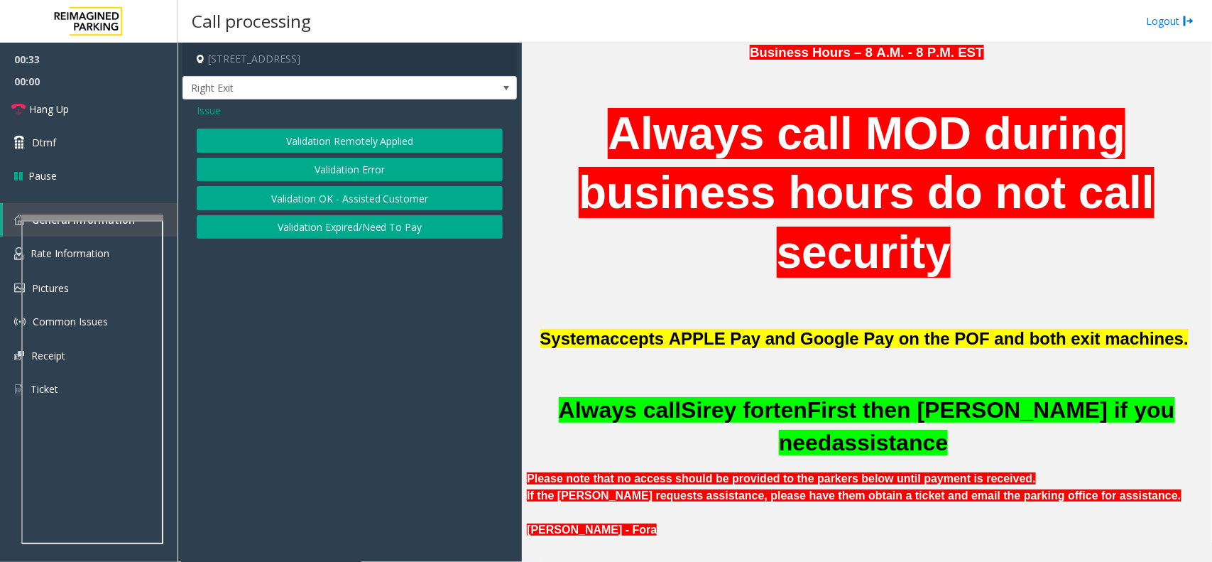
click at [391, 163] on button "Validation Error" at bounding box center [350, 170] width 306 height 24
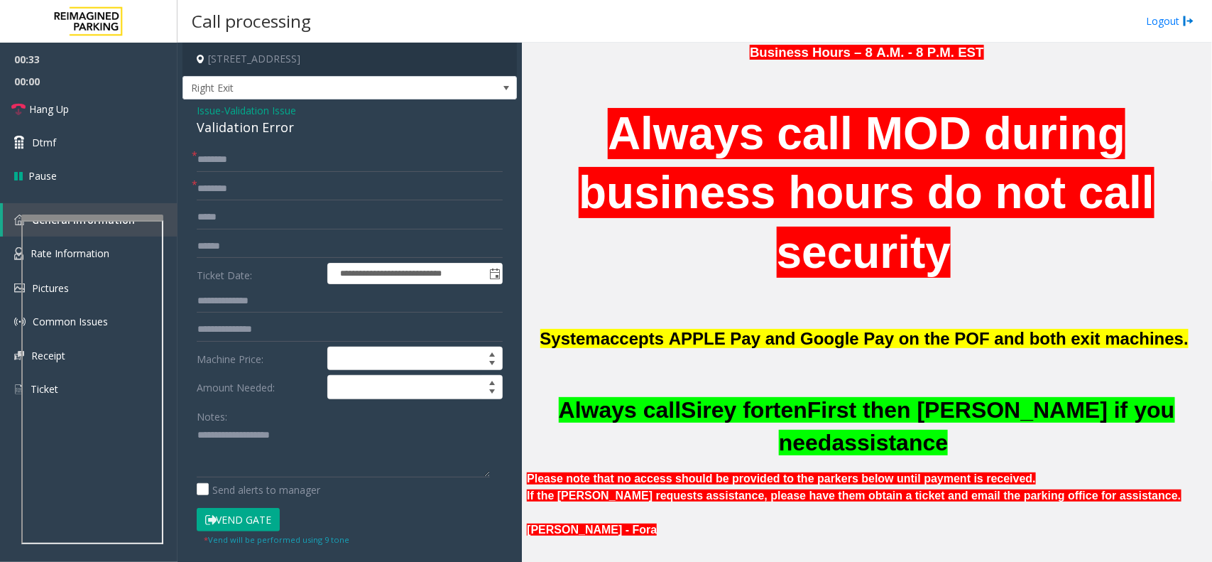
click at [263, 122] on div "Validation Error" at bounding box center [350, 127] width 306 height 19
copy div "Validation Error"
click at [349, 452] on textarea at bounding box center [343, 450] width 293 height 53
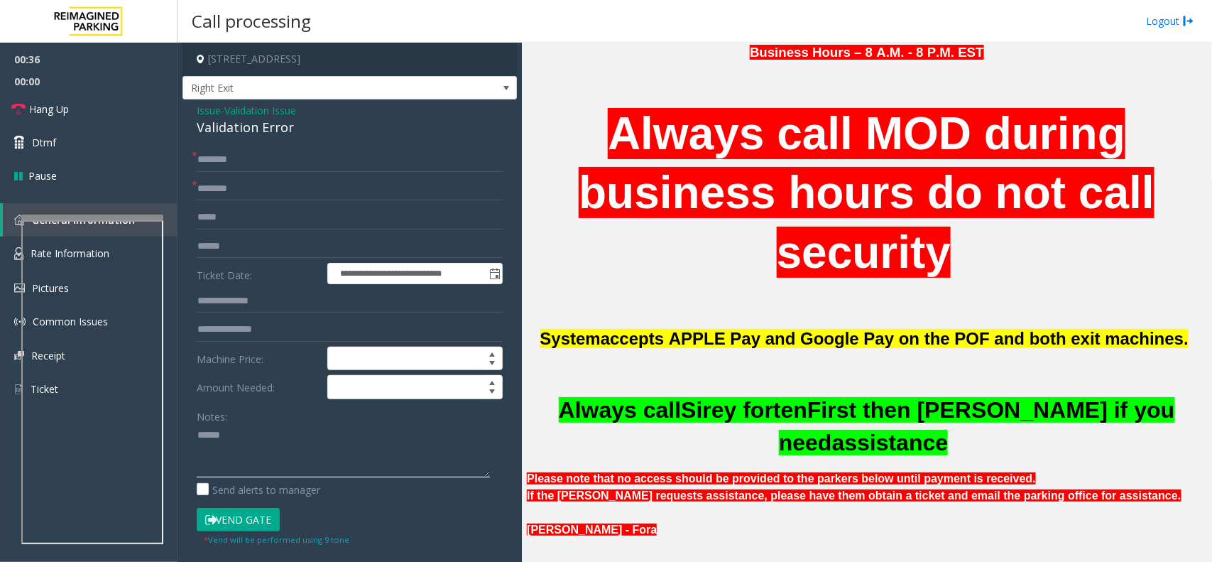
paste textarea "**********"
type textarea "**********"
click at [297, 157] on input "text" at bounding box center [350, 160] width 306 height 24
type input "**"
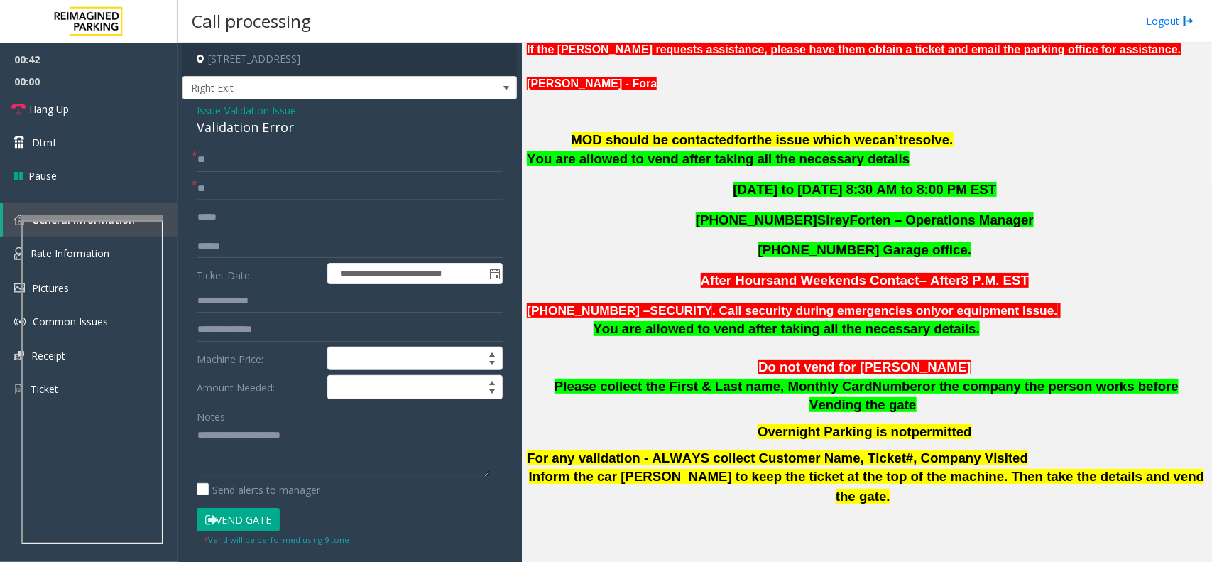
scroll to position [799, 0]
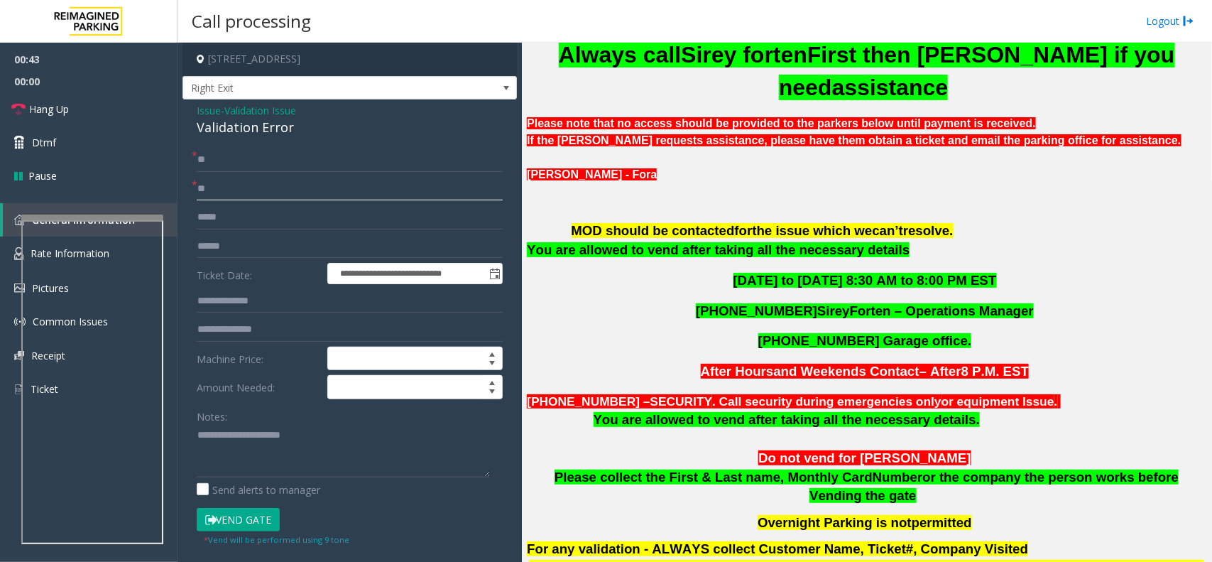
type input "**"
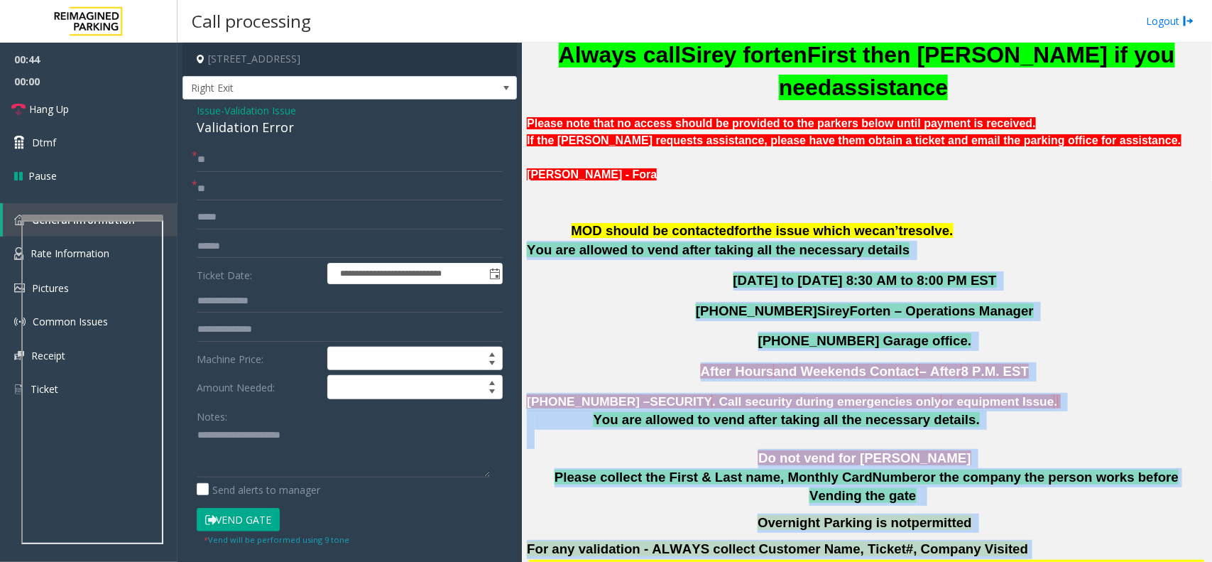
drag, startPoint x: 534, startPoint y: 243, endPoint x: 1067, endPoint y: 522, distance: 601.3
click at [1067, 522] on div "Business Hours – 8 A.M. - 8 P.M. EST Always call MOD during business hours do n…" at bounding box center [867, 142] width 680 height 912
click at [1067, 540] on p "For any validation - ALWAYS collect Customer Name, Ticket#, Company Visited" at bounding box center [867, 549] width 680 height 19
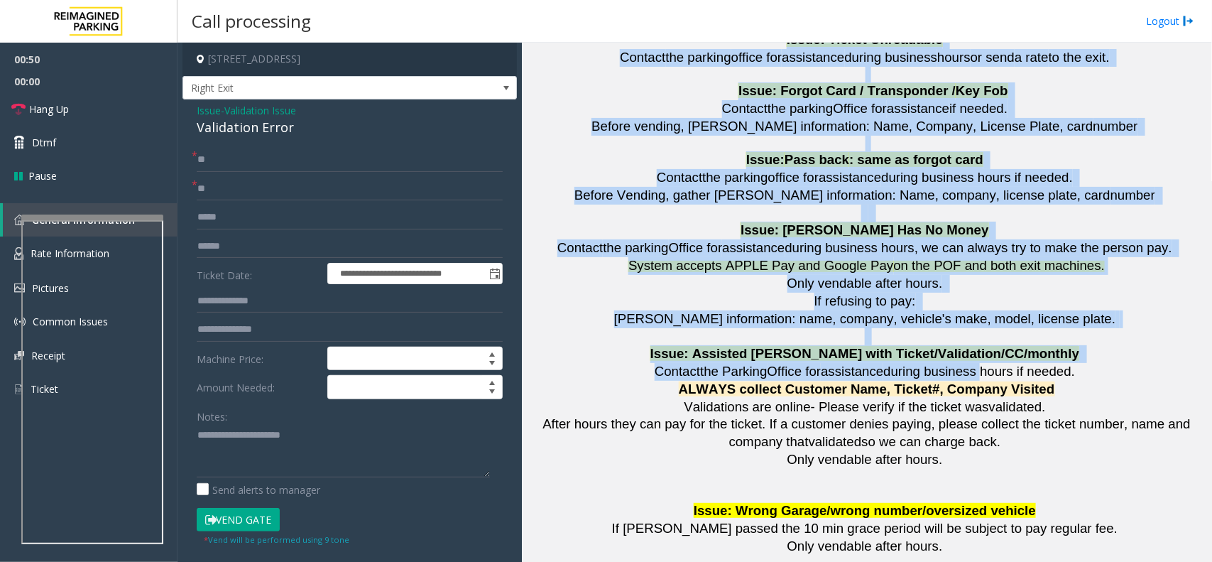
scroll to position [2267, 0]
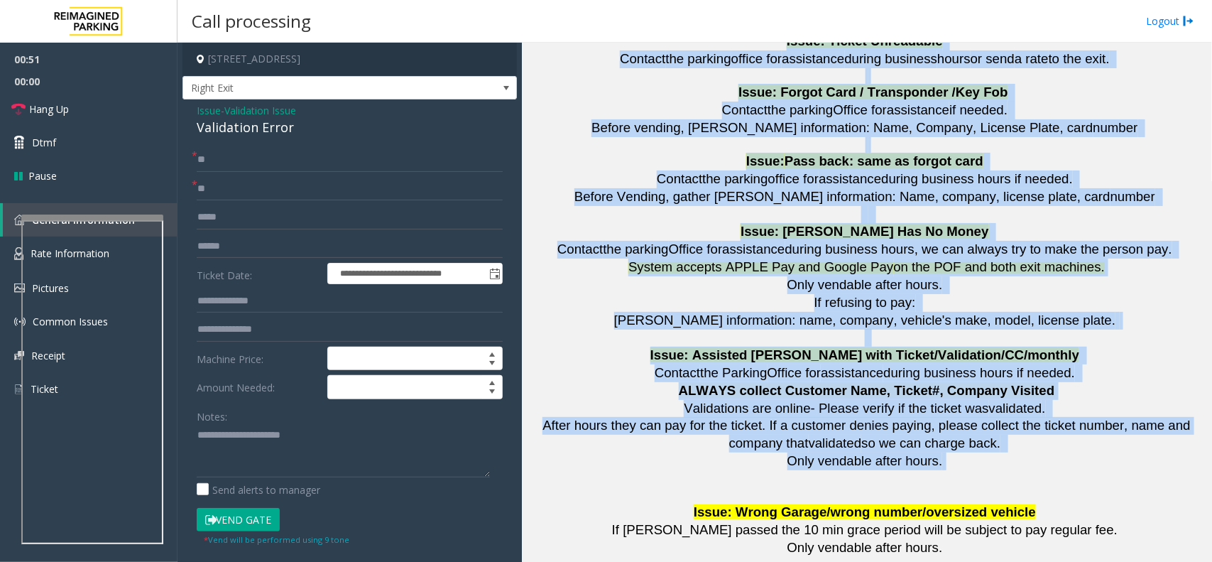
drag, startPoint x: 548, startPoint y: 222, endPoint x: 961, endPoint y: 426, distance: 460.2
click at [961, 452] on p "Only vendable after hours." at bounding box center [867, 461] width 680 height 18
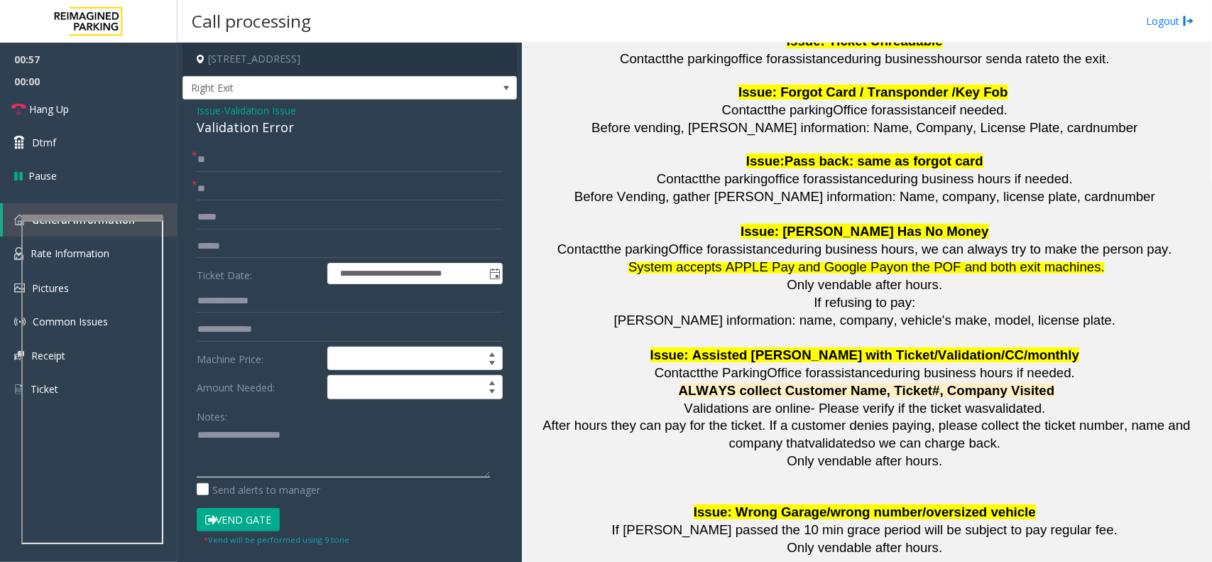
click at [290, 470] on textarea at bounding box center [343, 450] width 293 height 53
paste textarea "**********"
type textarea "**********"
click at [110, 100] on link "Hang Up" at bounding box center [89, 108] width 178 height 33
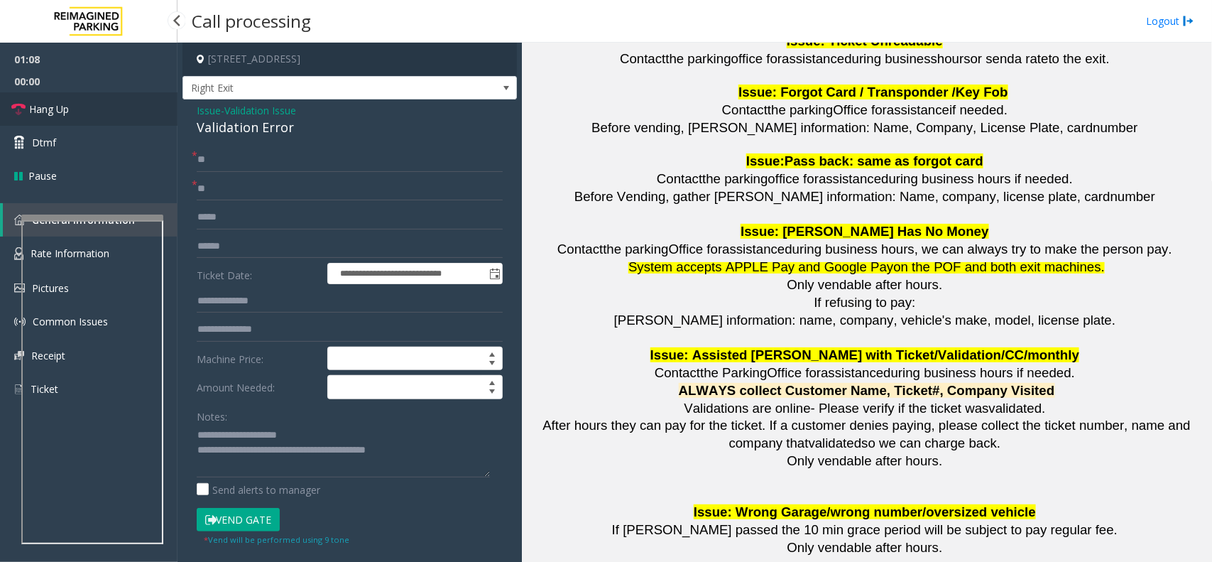
click at [110, 100] on link "Hang Up" at bounding box center [89, 108] width 178 height 33
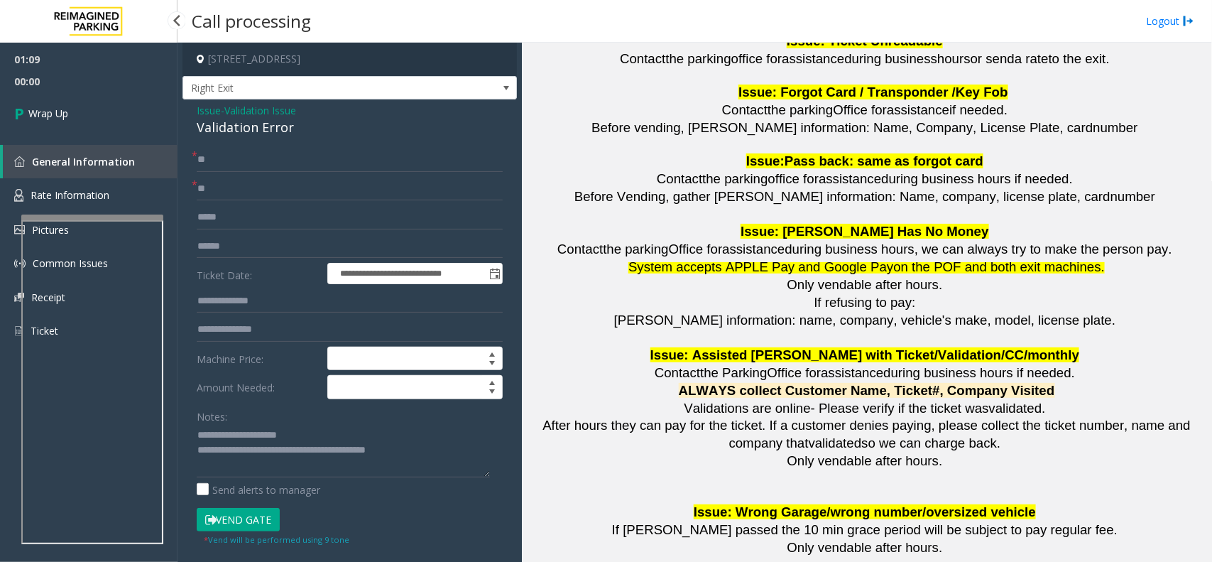
click at [110, 100] on link "Wrap Up" at bounding box center [89, 113] width 178 height 42
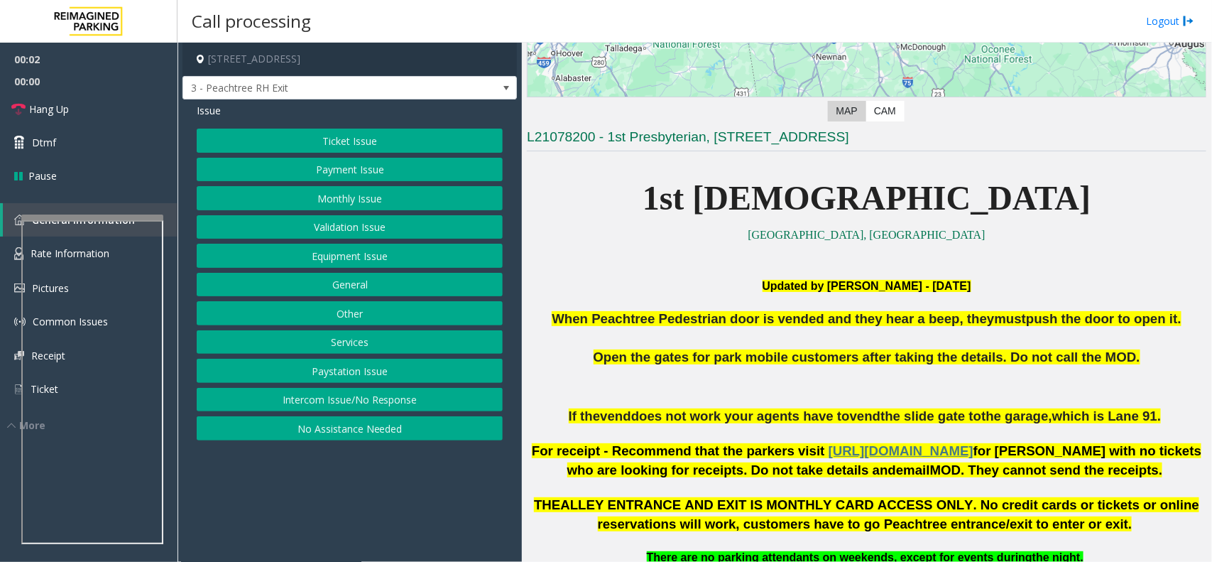
scroll to position [266, 0]
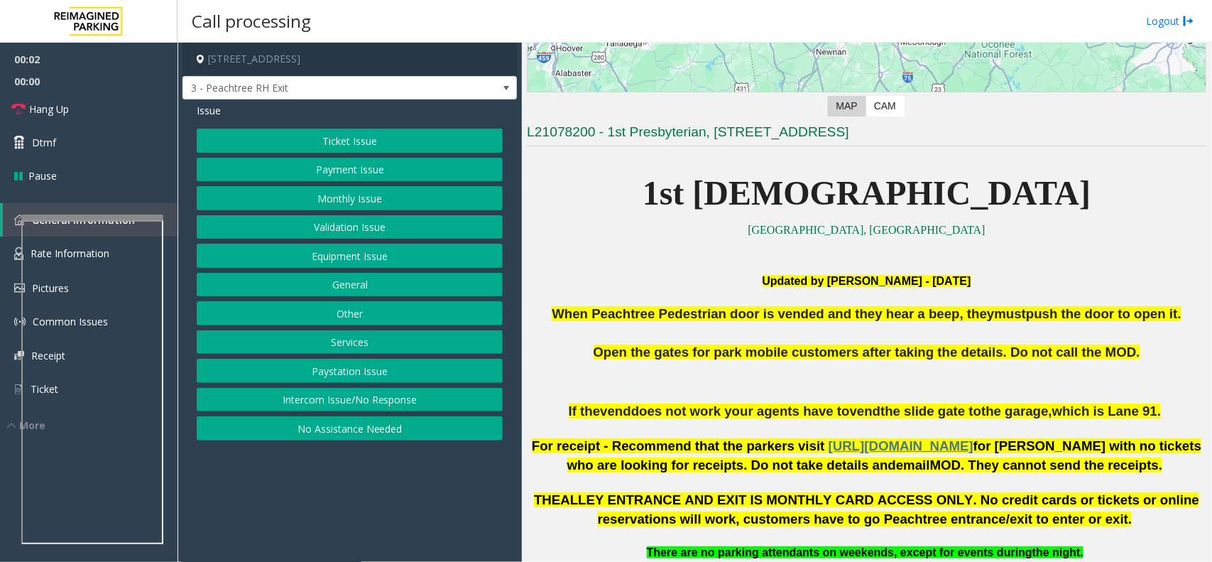
click at [832, 307] on span "When Peachtree Pedestrian door is vended and they hear a beep, they" at bounding box center [773, 313] width 442 height 15
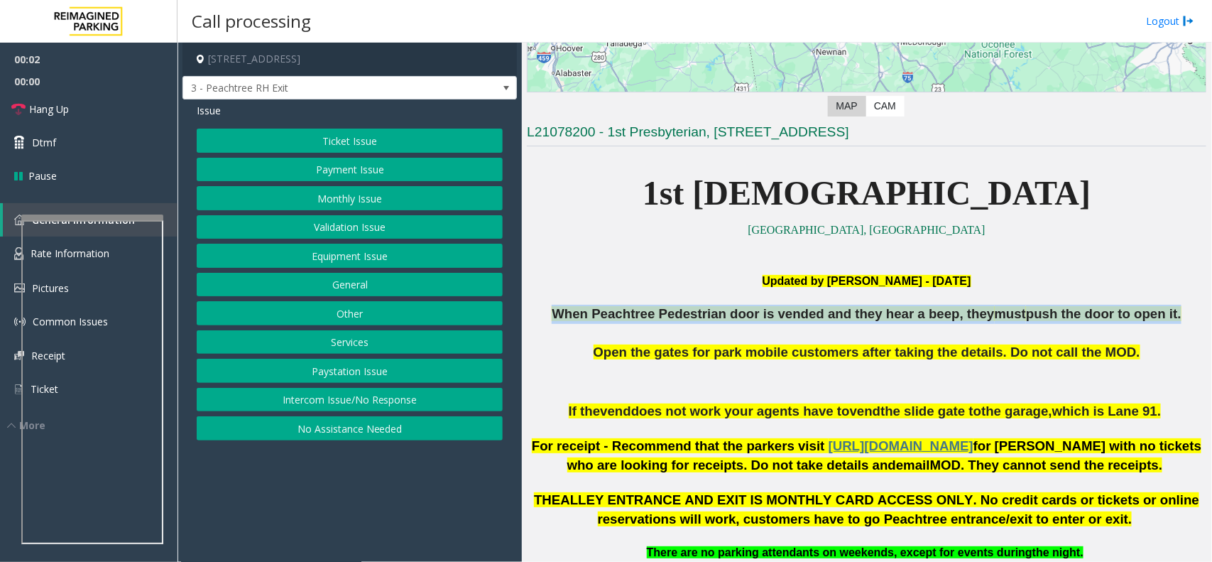
click at [832, 307] on span "When Peachtree Pedestrian door is vended and they hear a beep, they" at bounding box center [773, 313] width 442 height 15
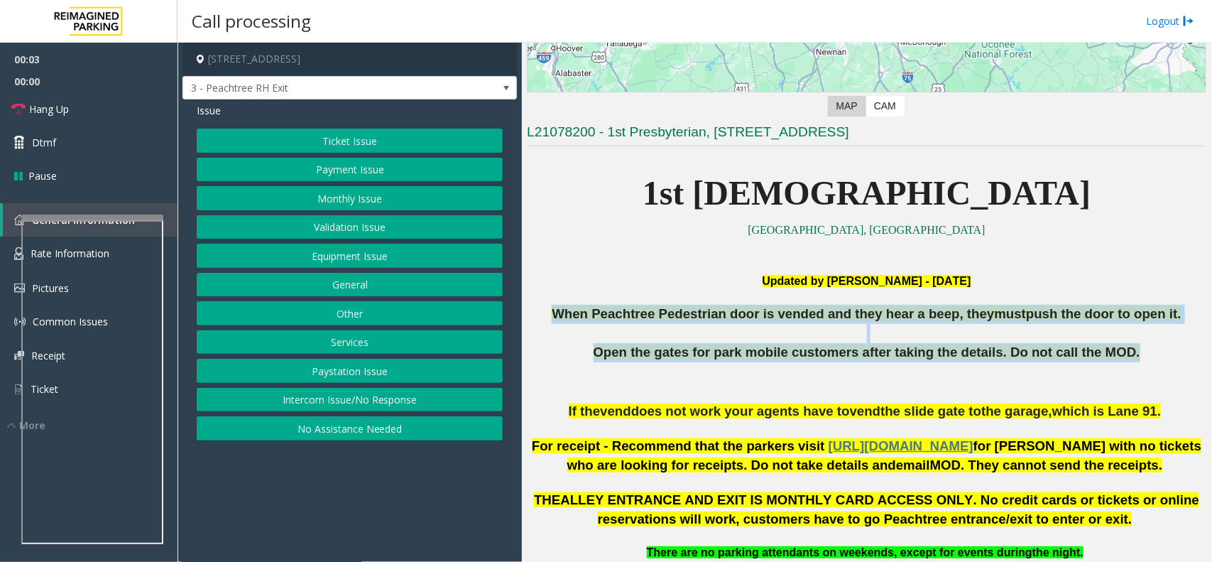
drag, startPoint x: 832, startPoint y: 307, endPoint x: 911, endPoint y: 349, distance: 88.9
click at [911, 349] on div "When Peachtree Pedestrian door is vended and they hear a beep, they must push t…" at bounding box center [867, 353] width 680 height 97
click at [911, 349] on span "Open the gates for park mobile customers after taking the details. Do not call …" at bounding box center [867, 351] width 547 height 15
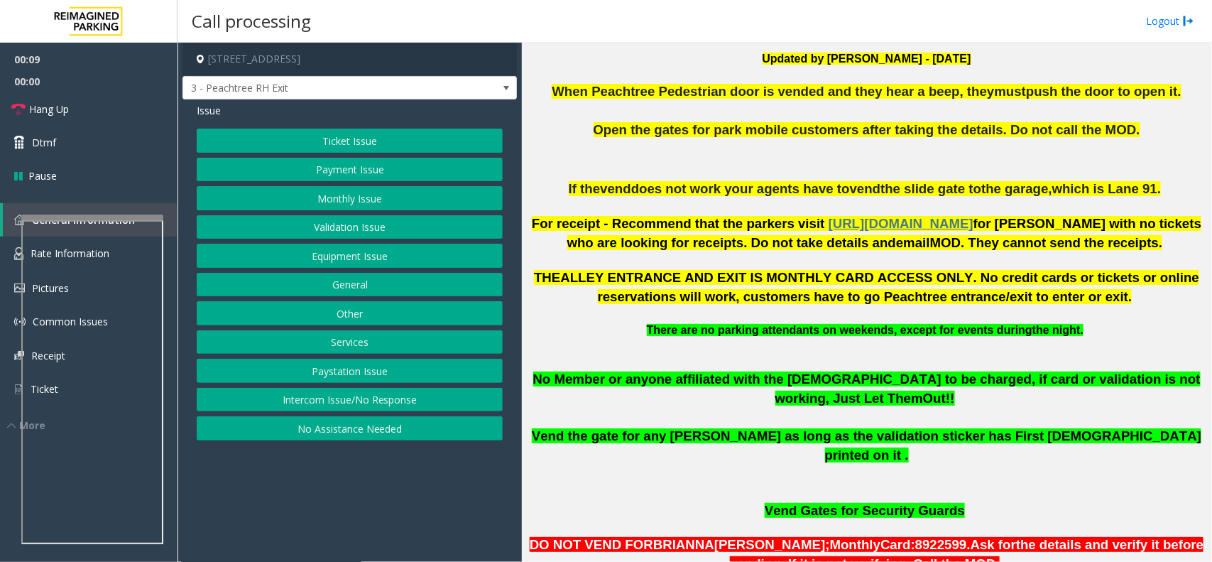
scroll to position [621, 0]
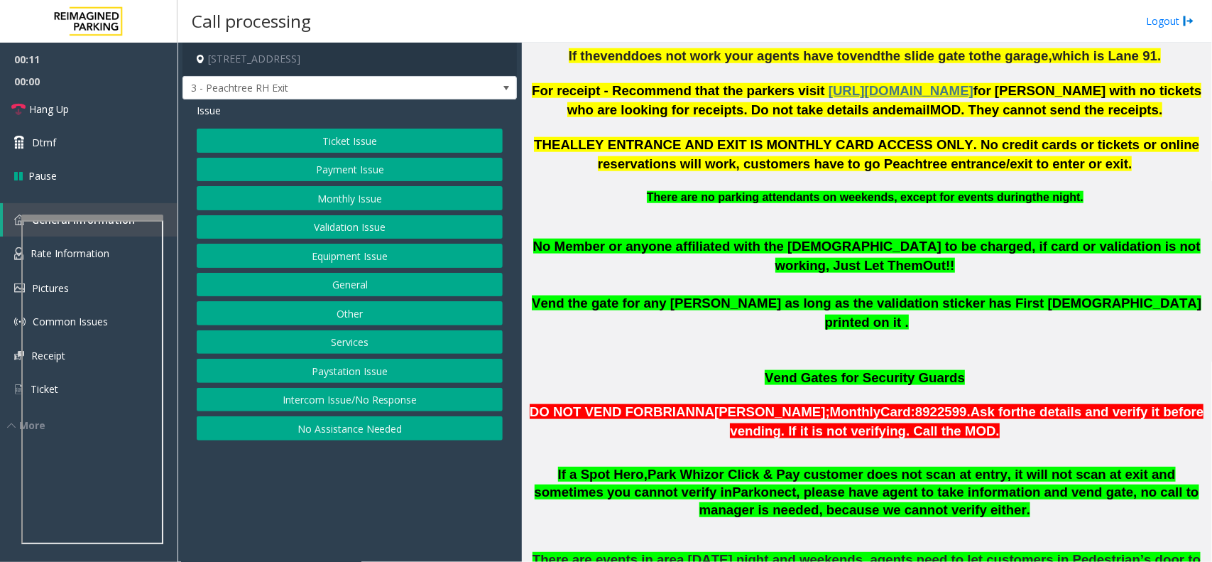
click at [382, 336] on button "Services" at bounding box center [350, 342] width 306 height 24
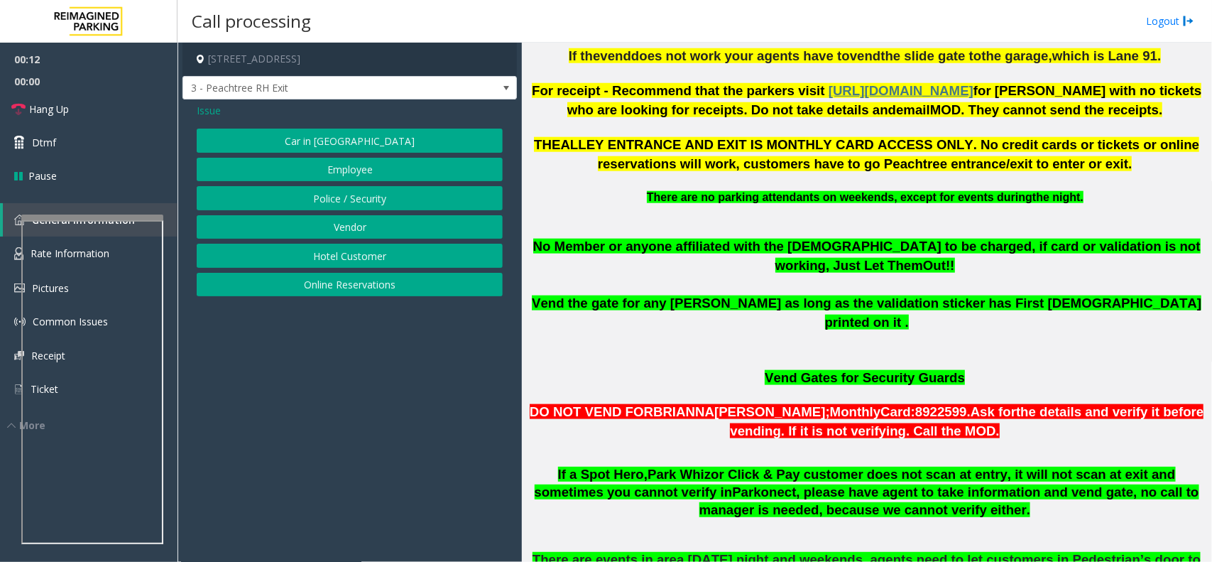
click at [380, 281] on button "Online Reservations" at bounding box center [350, 285] width 306 height 24
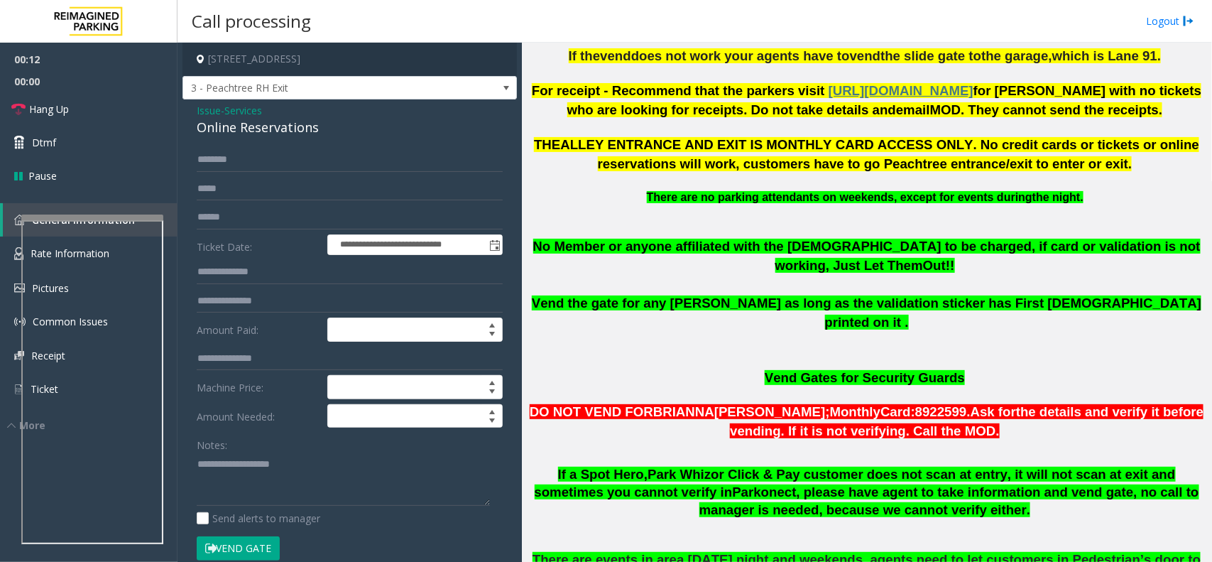
click at [310, 125] on div "Online Reservations" at bounding box center [350, 127] width 306 height 19
copy div "Online Reservations"
click at [348, 480] on textarea at bounding box center [343, 478] width 293 height 53
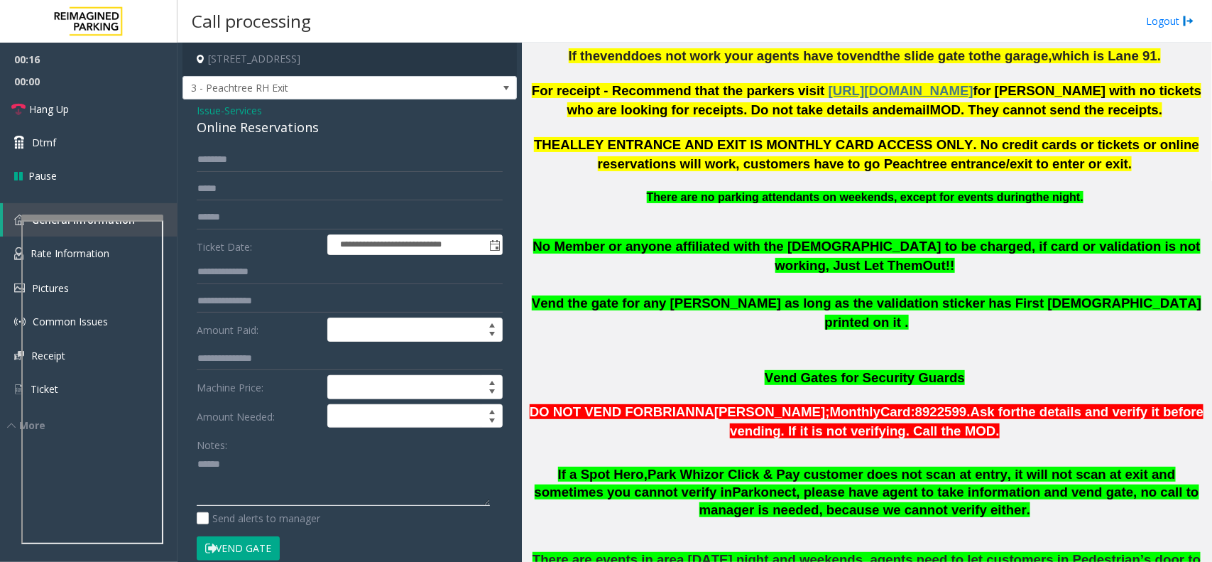
paste textarea "**********"
type textarea "**********"
click at [579, 467] on span "or Click & Pay customer does not scan at entry, it will not scan at exit and so…" at bounding box center [855, 483] width 641 height 33
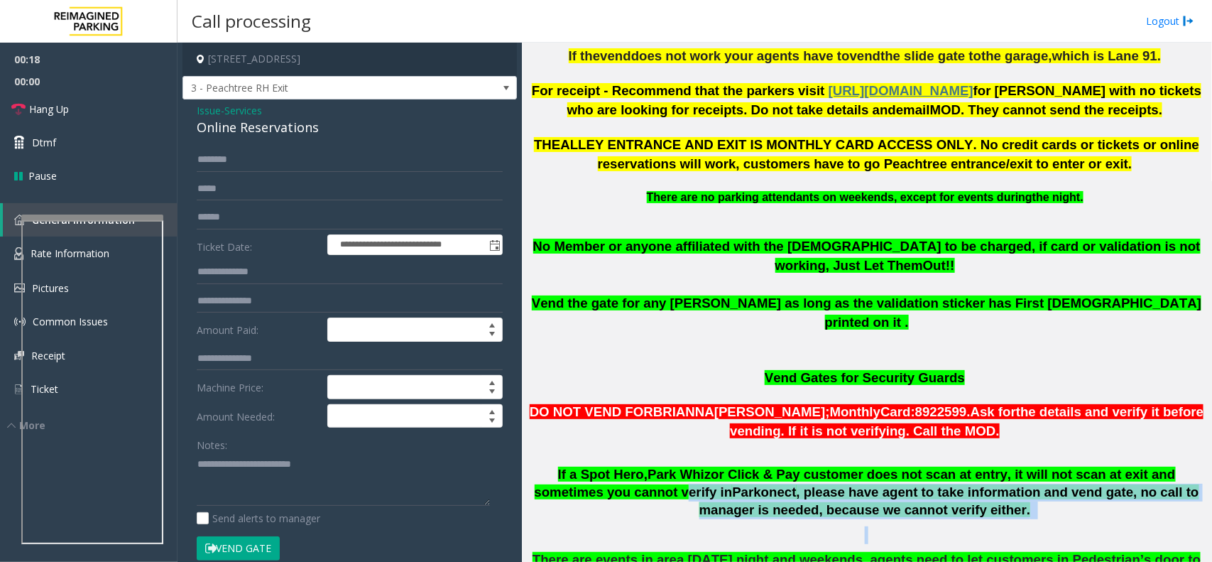
drag, startPoint x: 579, startPoint y: 456, endPoint x: 979, endPoint y: 480, distance: 399.8
click at [979, 480] on p "If a Spot Hero, Park Whiz or Click & Pay customer does not scan at entry, it wi…" at bounding box center [867, 492] width 680 height 53
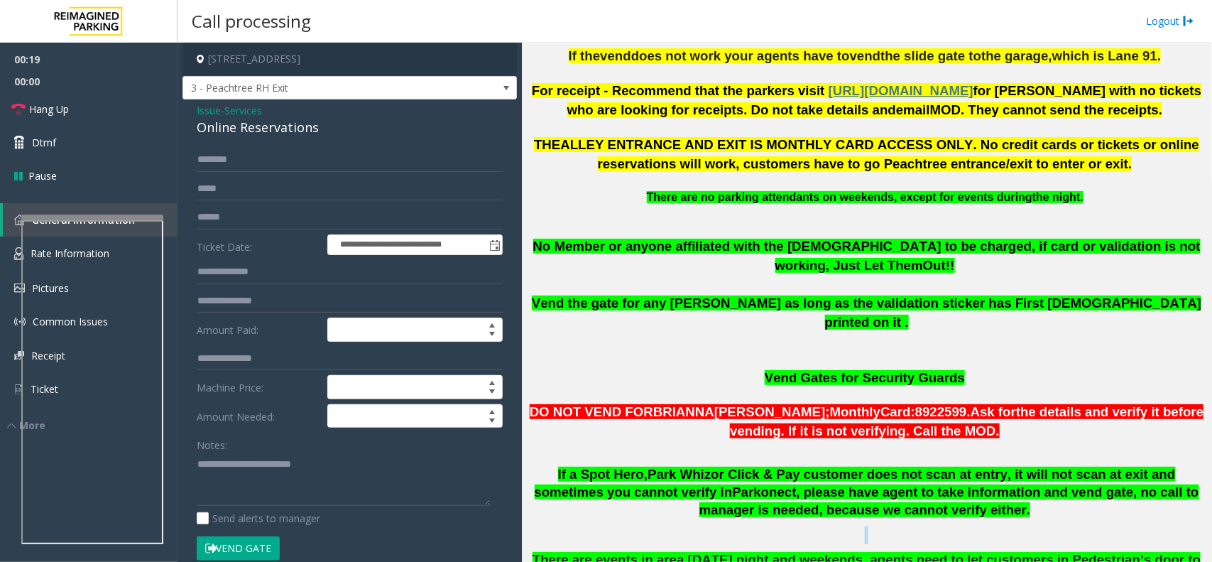
click at [979, 480] on p "If a Spot Hero, Park Whiz or Click & Pay customer does not scan at entry, it wi…" at bounding box center [867, 492] width 680 height 53
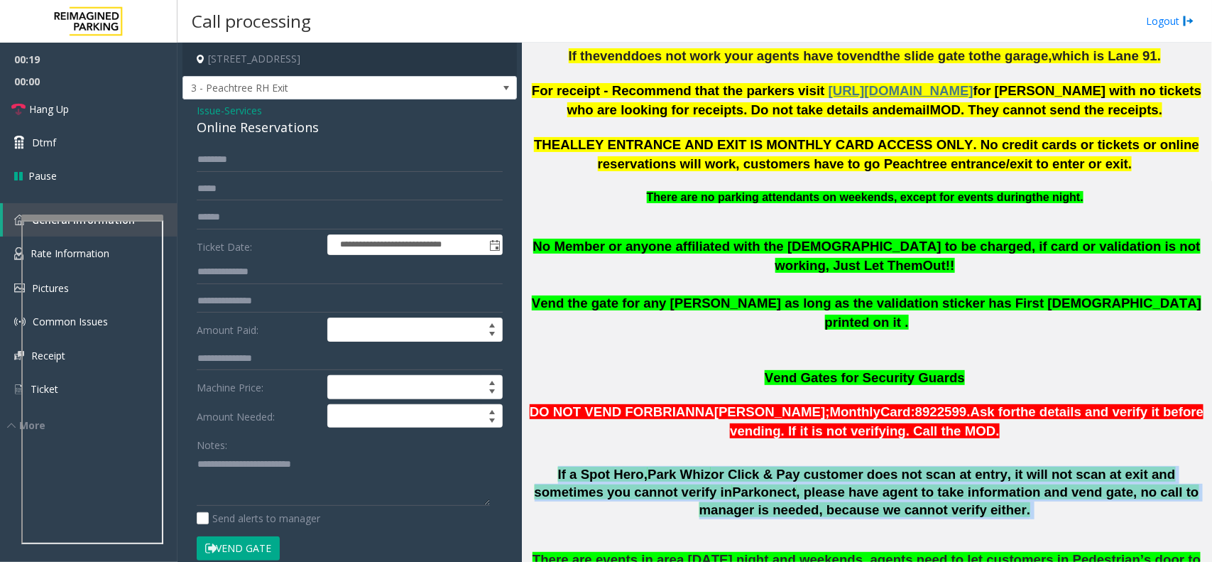
drag, startPoint x: 979, startPoint y: 480, endPoint x: 689, endPoint y: 453, distance: 291.0
click at [689, 466] on p "If a Spot Hero, Park Whiz or Click & Pay customer does not scan at entry, it wi…" at bounding box center [867, 492] width 680 height 53
click at [699, 484] on span ", please have agent to take information and vend gate, no call to manager is ne…" at bounding box center [949, 500] width 500 height 33
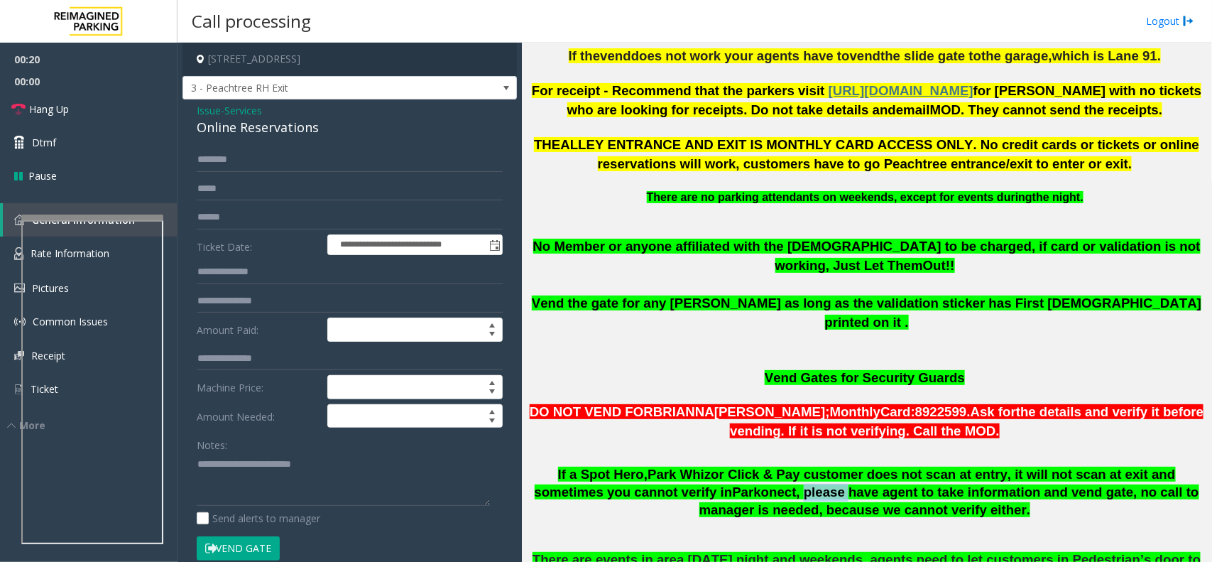
click at [699, 484] on span ", please have agent to take information and vend gate, no call to manager is ne…" at bounding box center [949, 500] width 500 height 33
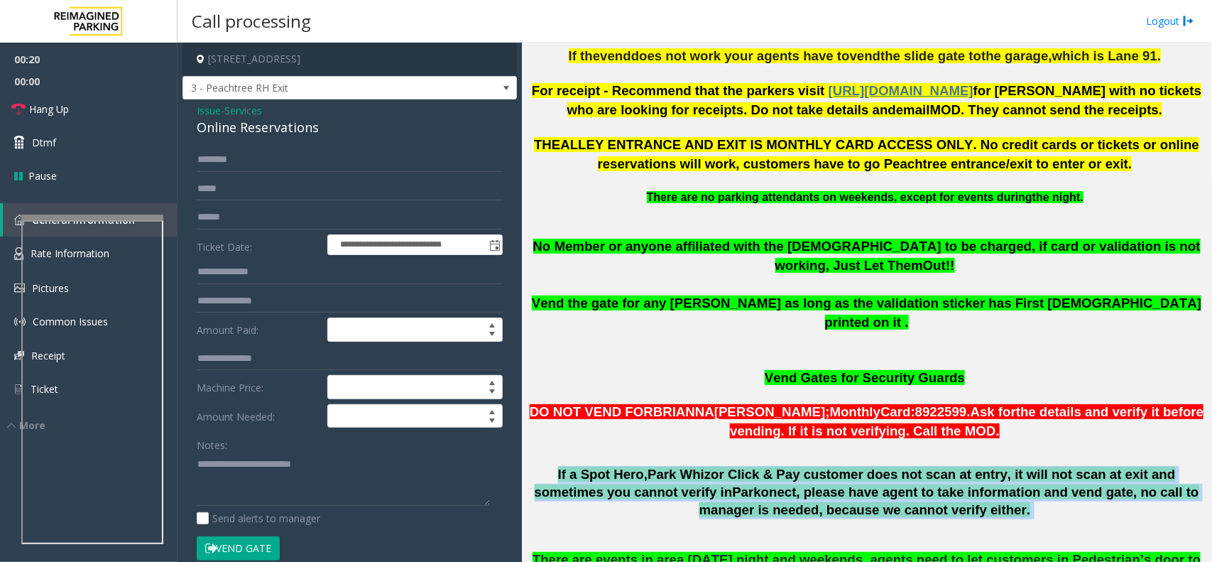
click at [699, 484] on span ", please have agent to take information and vend gate, no call to manager is ne…" at bounding box center [949, 500] width 500 height 33
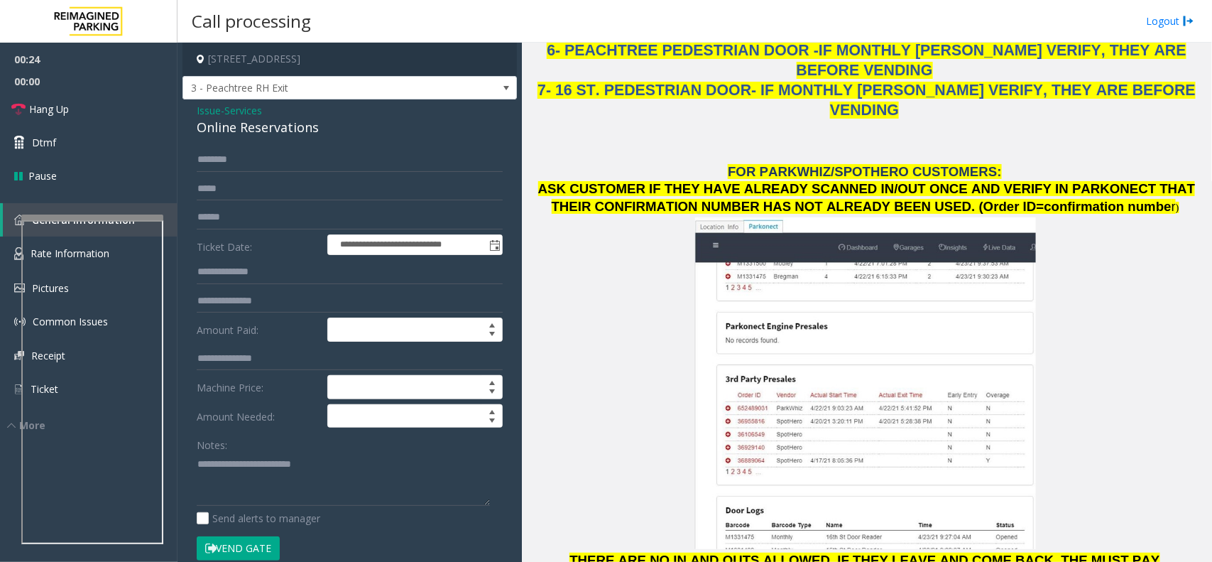
scroll to position [1775, 0]
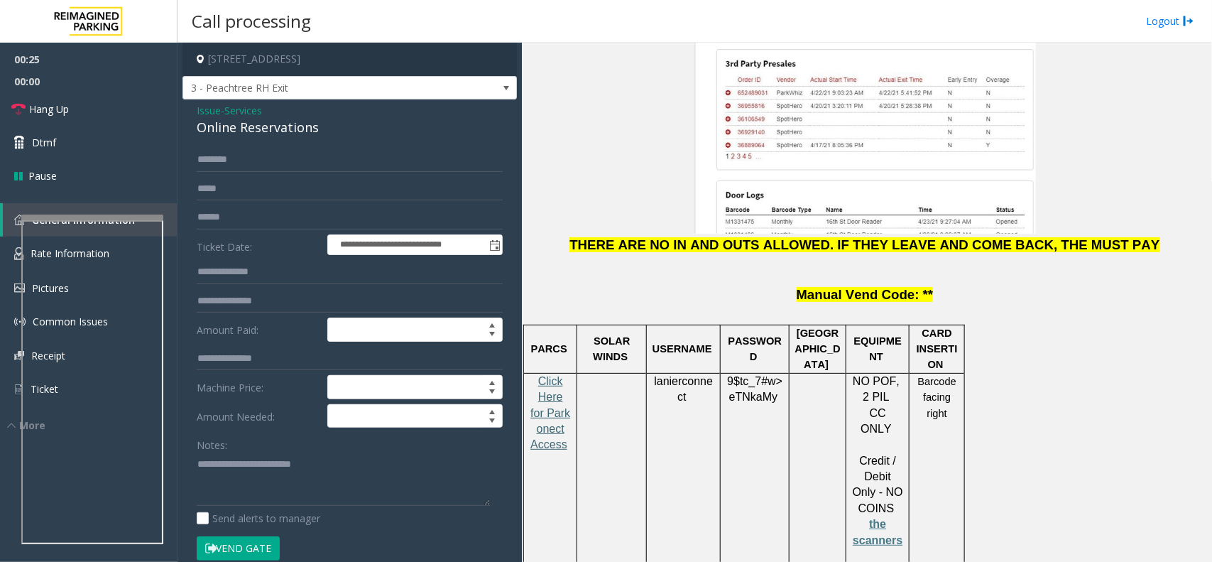
click at [545, 375] on span "Click Here for Parkonect Access" at bounding box center [550, 413] width 40 height 76
click at [660, 375] on span "lanierconnect" at bounding box center [683, 389] width 59 height 28
drag, startPoint x: 660, startPoint y: 261, endPoint x: 675, endPoint y: 265, distance: 14.8
click at [675, 375] on span "lanierconnect" at bounding box center [683, 389] width 59 height 28
copy span "lanierconnect"
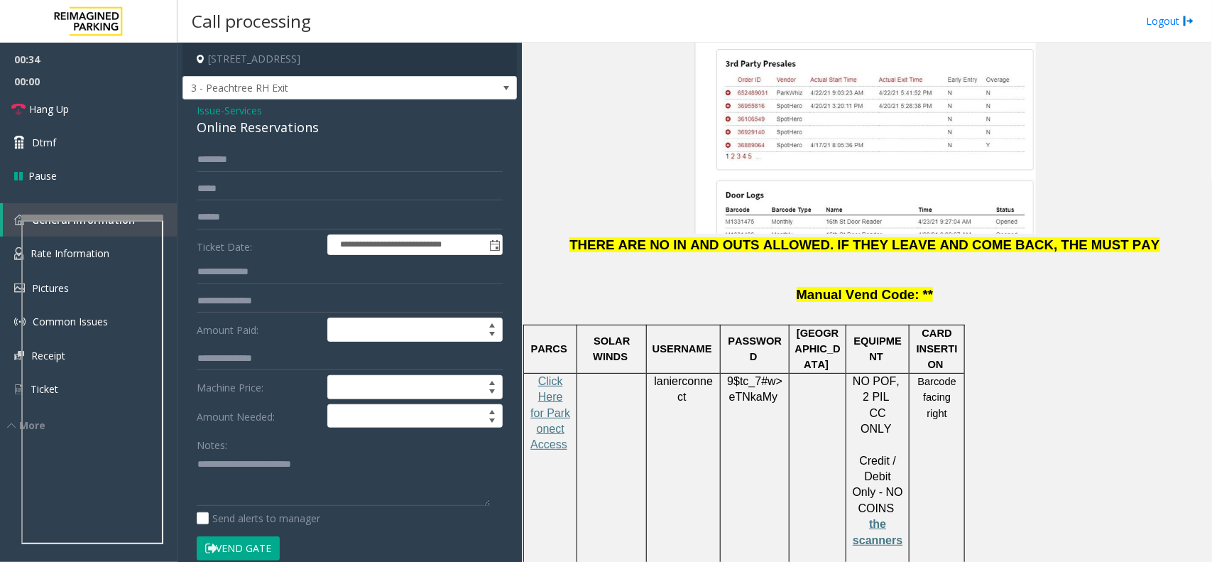
click at [257, 104] on span "Services" at bounding box center [243, 110] width 38 height 15
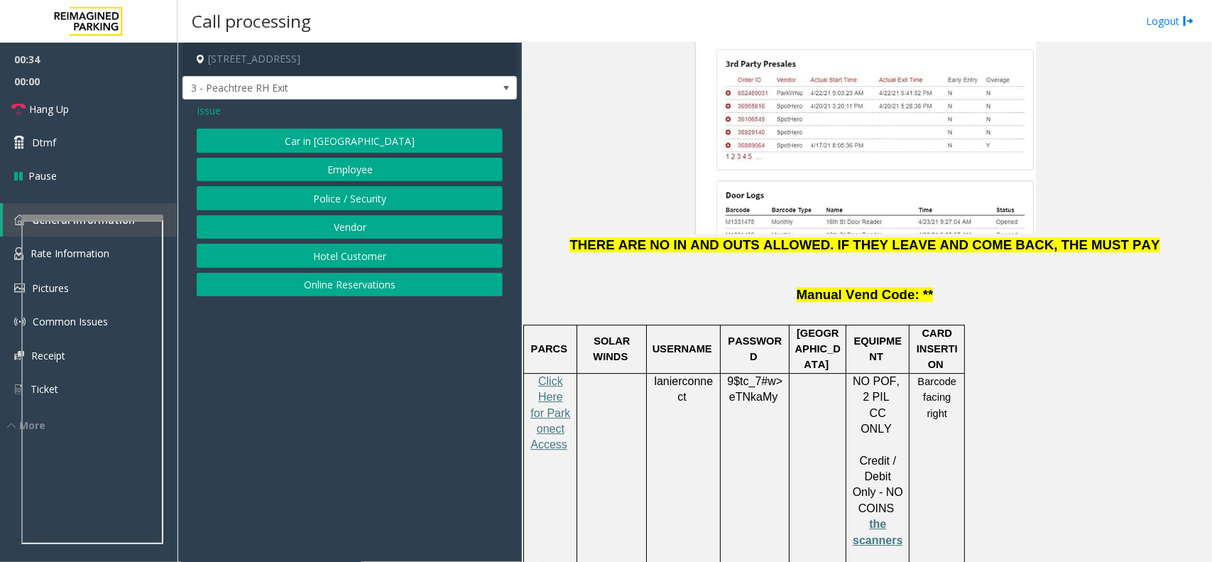
click at [209, 104] on span "Issue" at bounding box center [209, 110] width 24 height 15
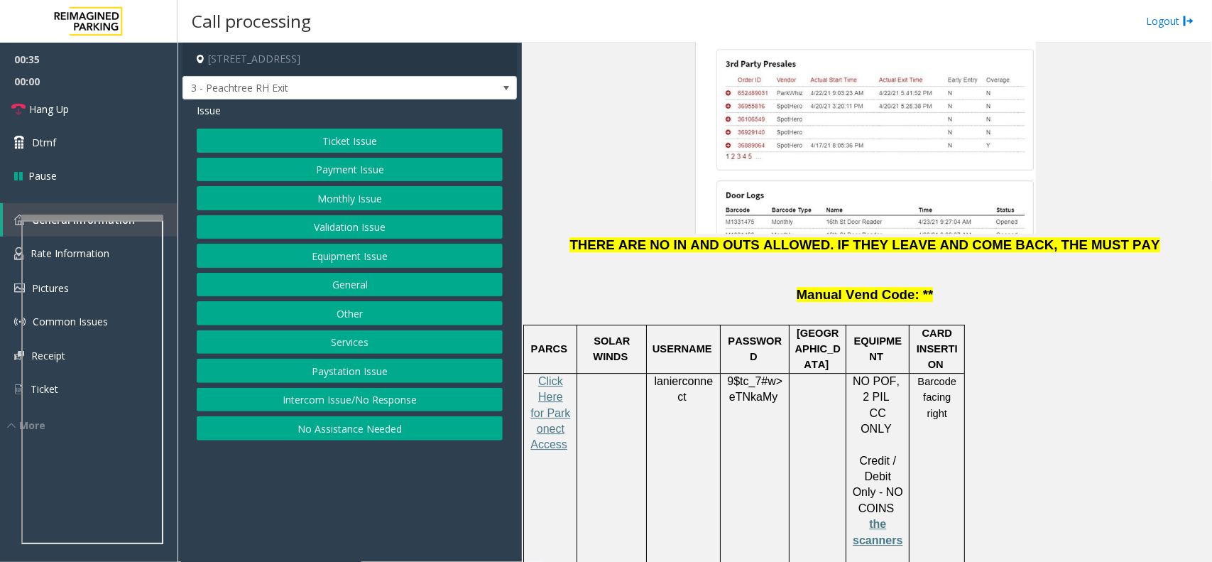
click at [334, 129] on button "Ticket Issue" at bounding box center [350, 141] width 306 height 24
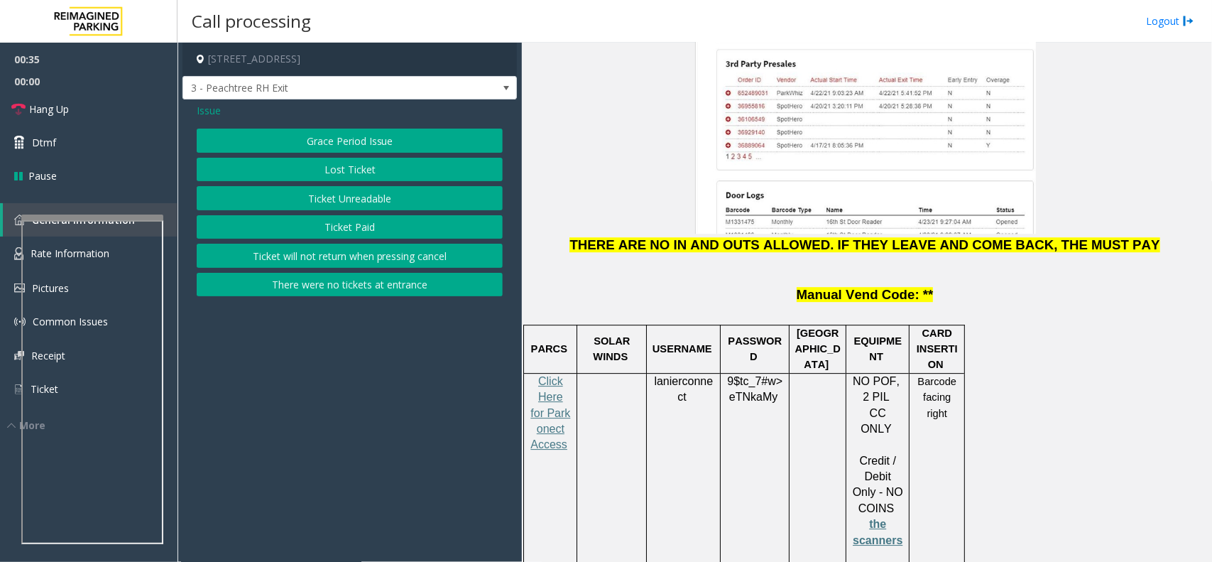
click at [367, 200] on button "Ticket Unreadable" at bounding box center [350, 198] width 306 height 24
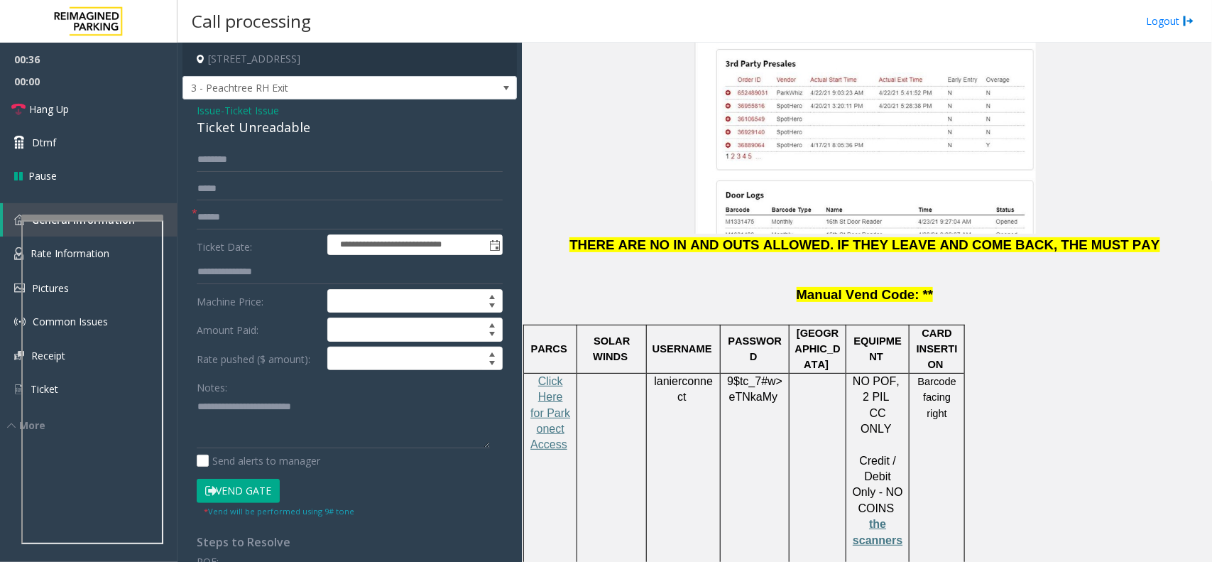
click at [240, 122] on div "Ticket Unreadable" at bounding box center [350, 127] width 306 height 19
copy div "Ticket Unreadable"
click at [246, 413] on textarea at bounding box center [343, 421] width 293 height 53
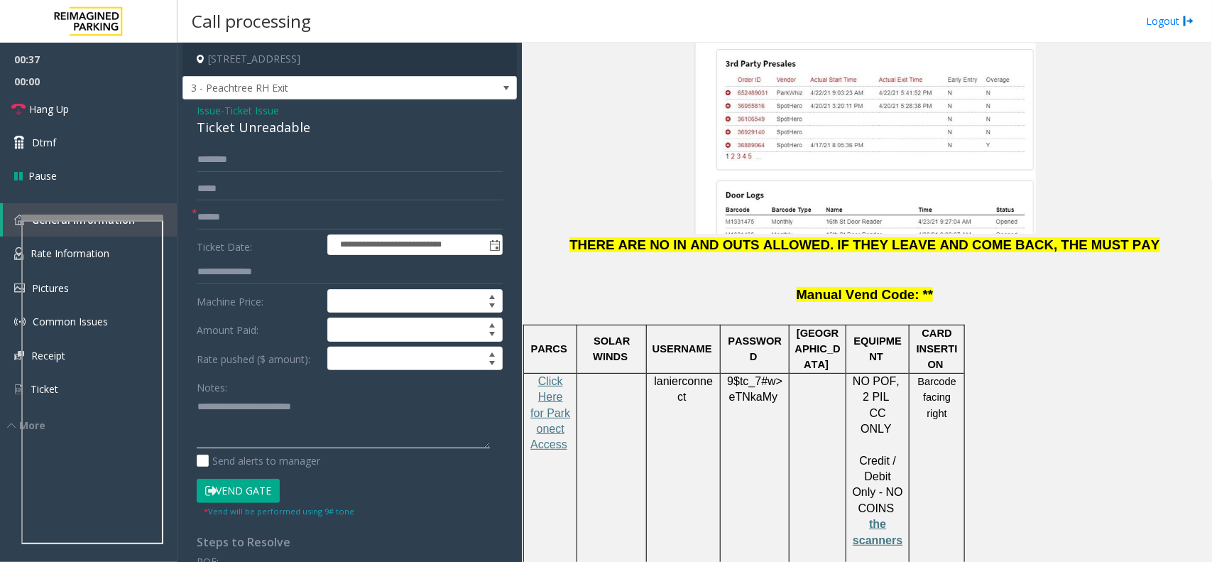
drag, startPoint x: 246, startPoint y: 413, endPoint x: 328, endPoint y: 413, distance: 82.4
click at [328, 413] on textarea at bounding box center [343, 421] width 293 height 53
paste textarea
type textarea "**********"
click at [267, 224] on input "text" at bounding box center [350, 217] width 306 height 24
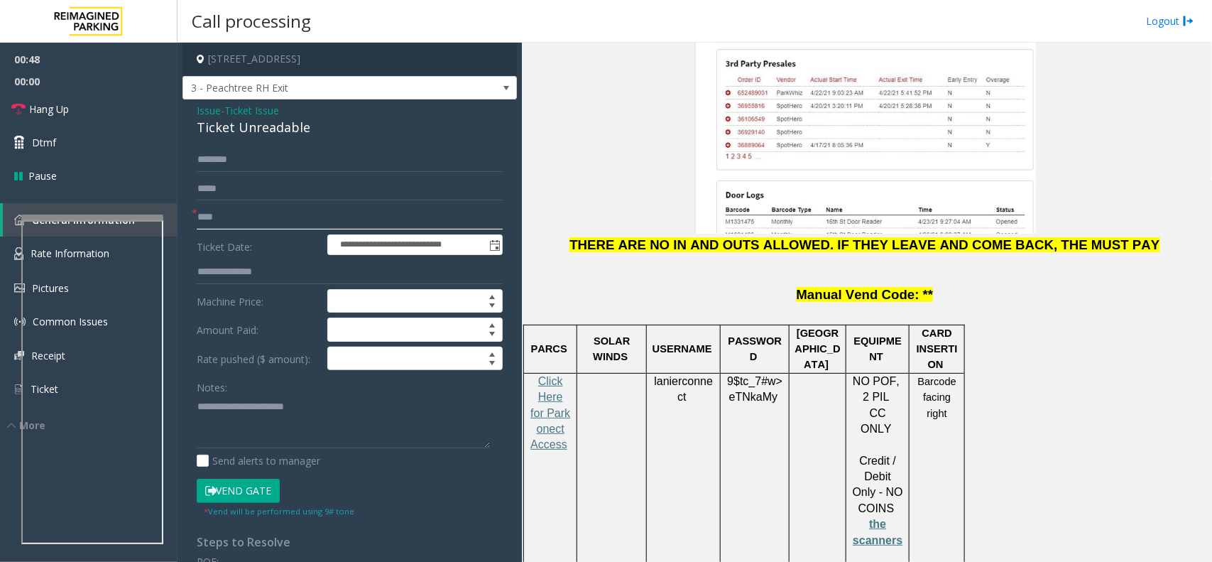
click at [342, 220] on input "****" at bounding box center [350, 217] width 306 height 24
type input "*****"
click at [692, 375] on span "lanierconnect" at bounding box center [683, 389] width 59 height 28
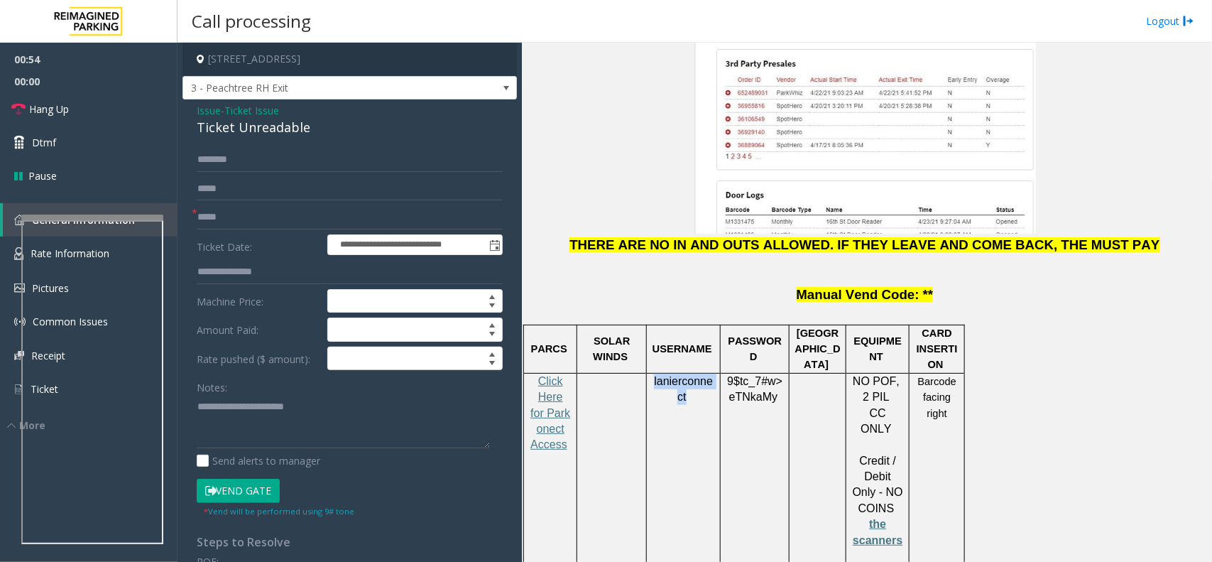
drag, startPoint x: 690, startPoint y: 266, endPoint x: 676, endPoint y: 266, distance: 14.2
click at [676, 375] on span "lanierconnect" at bounding box center [683, 389] width 59 height 28
copy span "lanierconnect"
click at [751, 391] on span "eTNkaMy" at bounding box center [753, 397] width 48 height 13
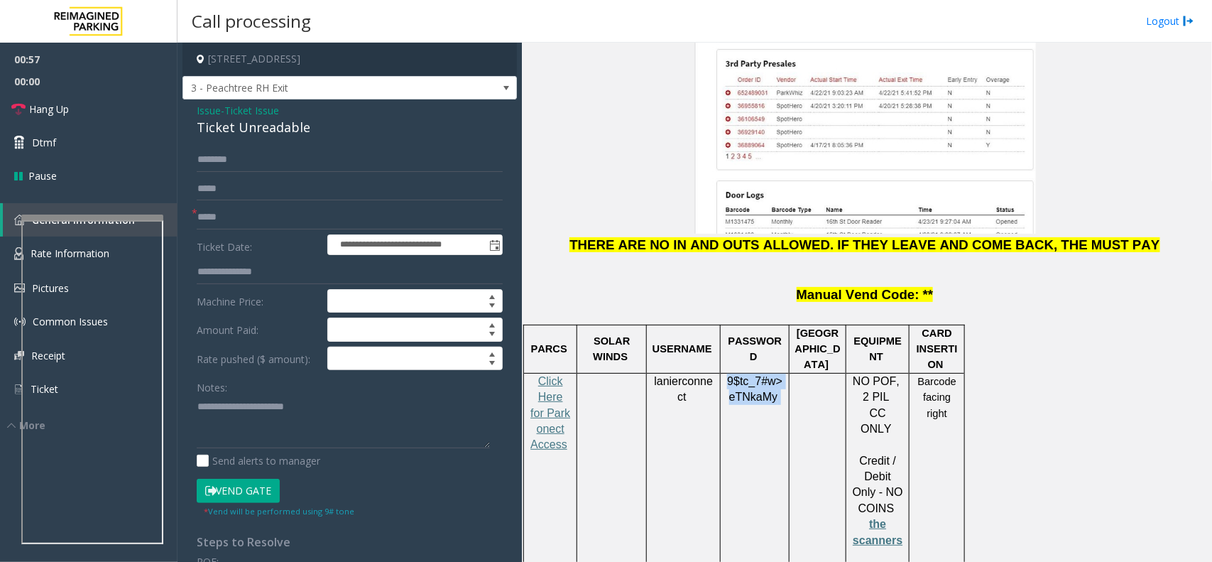
click at [751, 391] on span "eTNkaMy" at bounding box center [753, 397] width 48 height 13
copy p "9$tc_7#w> eTNkaMy"
click at [256, 116] on span "Ticket Issue" at bounding box center [251, 110] width 55 height 15
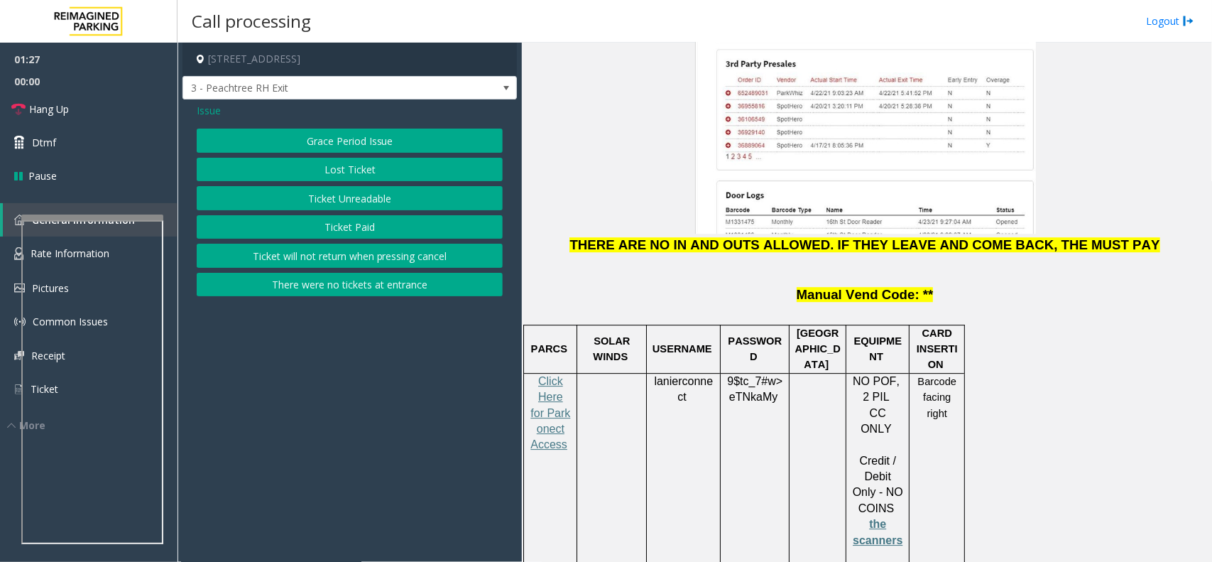
click at [373, 219] on button "Ticket Paid" at bounding box center [350, 227] width 306 height 24
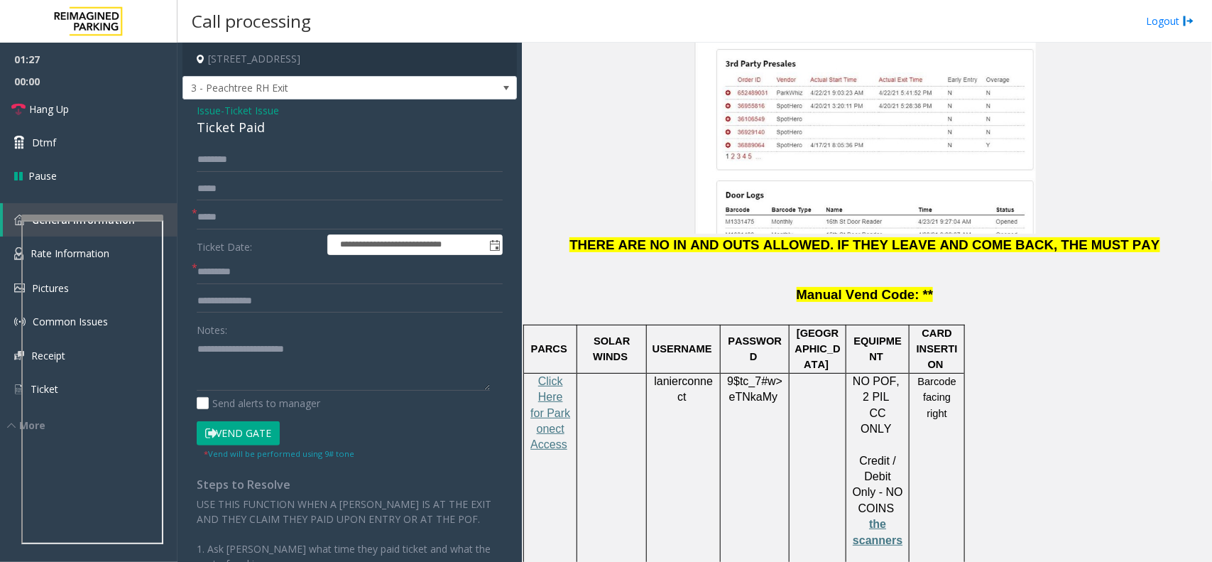
click at [249, 129] on div "Ticket Paid" at bounding box center [350, 127] width 306 height 19
copy div "Ticket Paid"
click at [239, 346] on textarea at bounding box center [343, 363] width 293 height 53
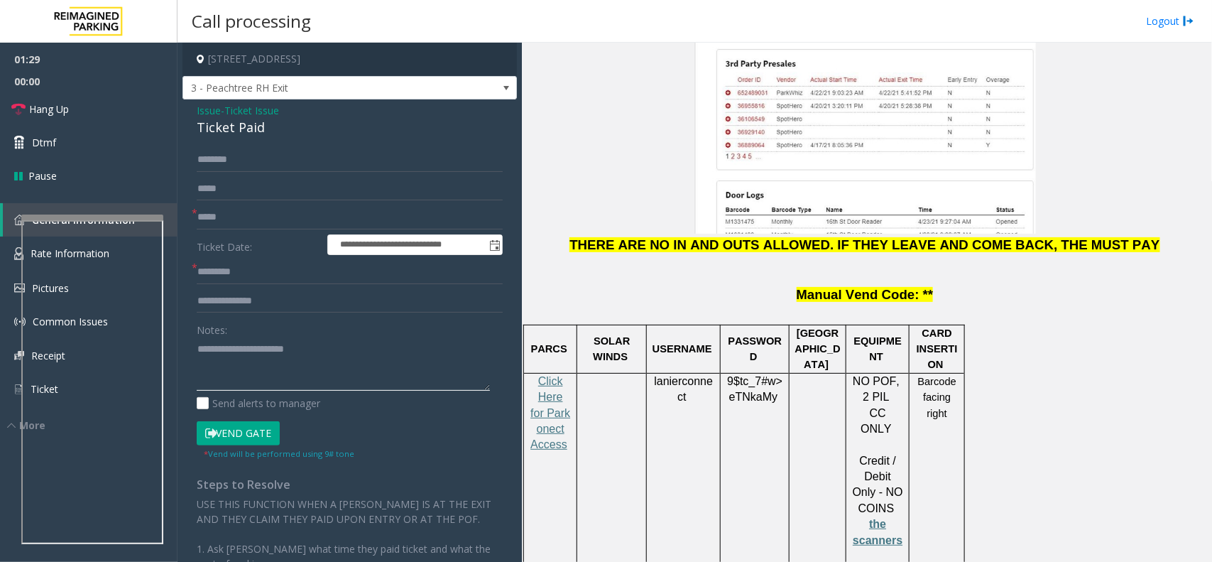
drag, startPoint x: 239, startPoint y: 346, endPoint x: 325, endPoint y: 354, distance: 85.6
click at [325, 354] on textarea at bounding box center [343, 363] width 293 height 53
paste textarea
type textarea "**********"
click at [286, 265] on input "text" at bounding box center [350, 272] width 306 height 24
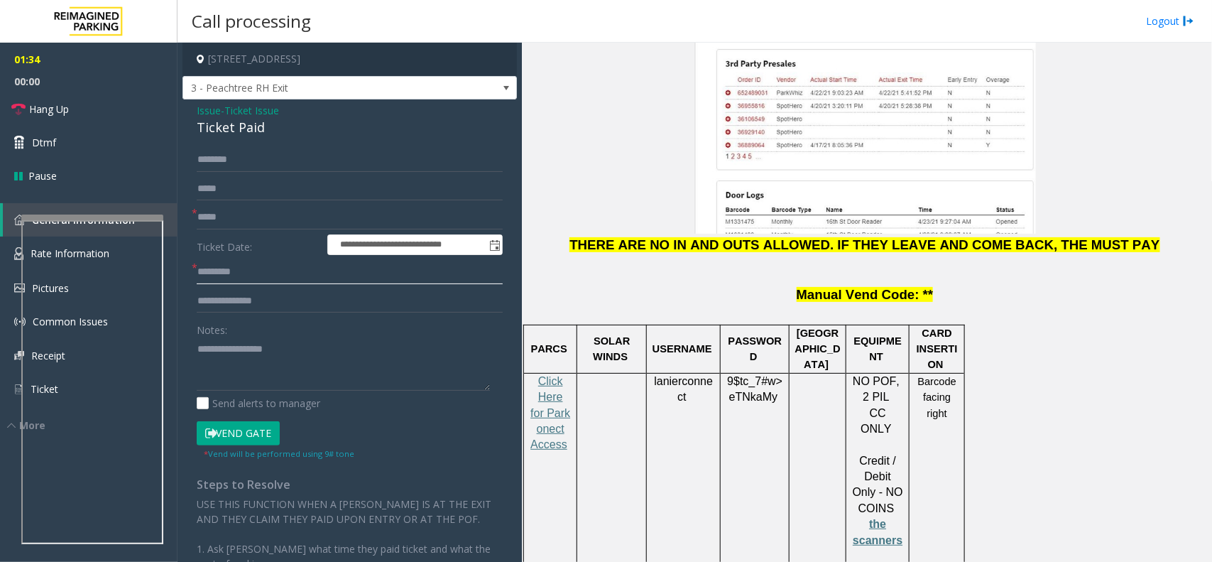
paste input "****"
click at [235, 440] on button "Vend Gate" at bounding box center [238, 433] width 83 height 24
click at [200, 279] on input "****" at bounding box center [350, 272] width 306 height 24
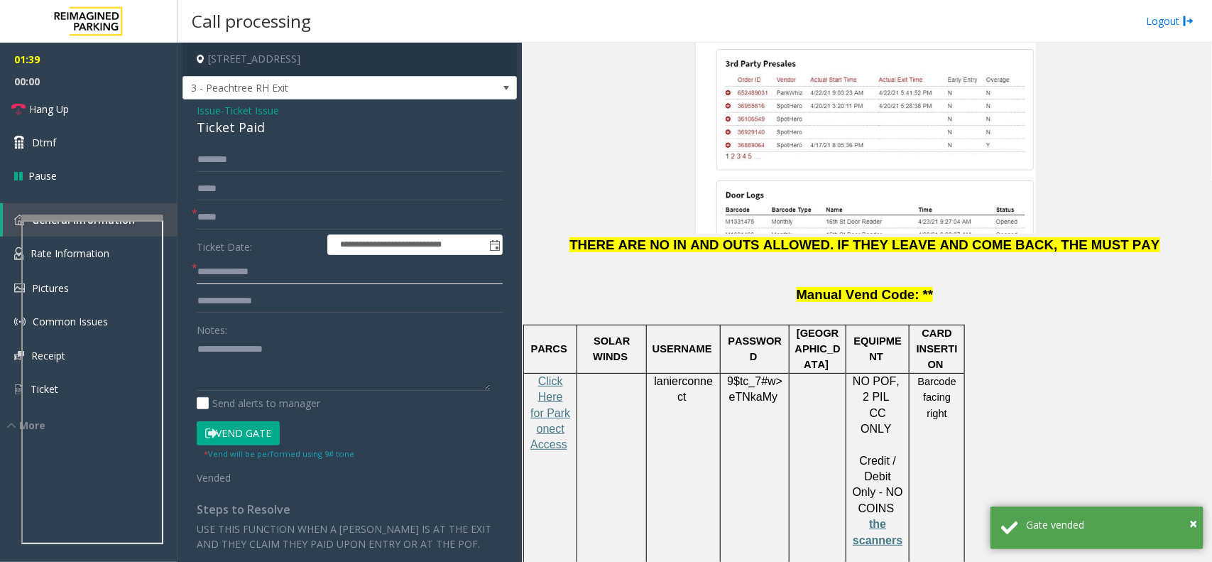
click at [320, 278] on input "**********" at bounding box center [350, 272] width 306 height 24
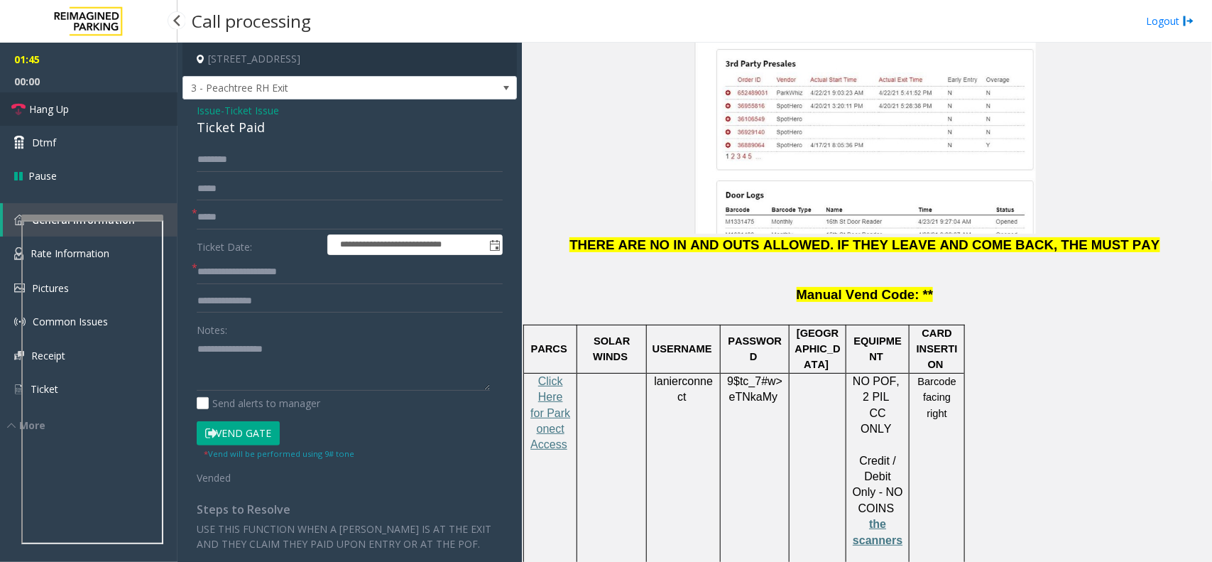
click at [80, 105] on link "Hang Up" at bounding box center [89, 108] width 178 height 33
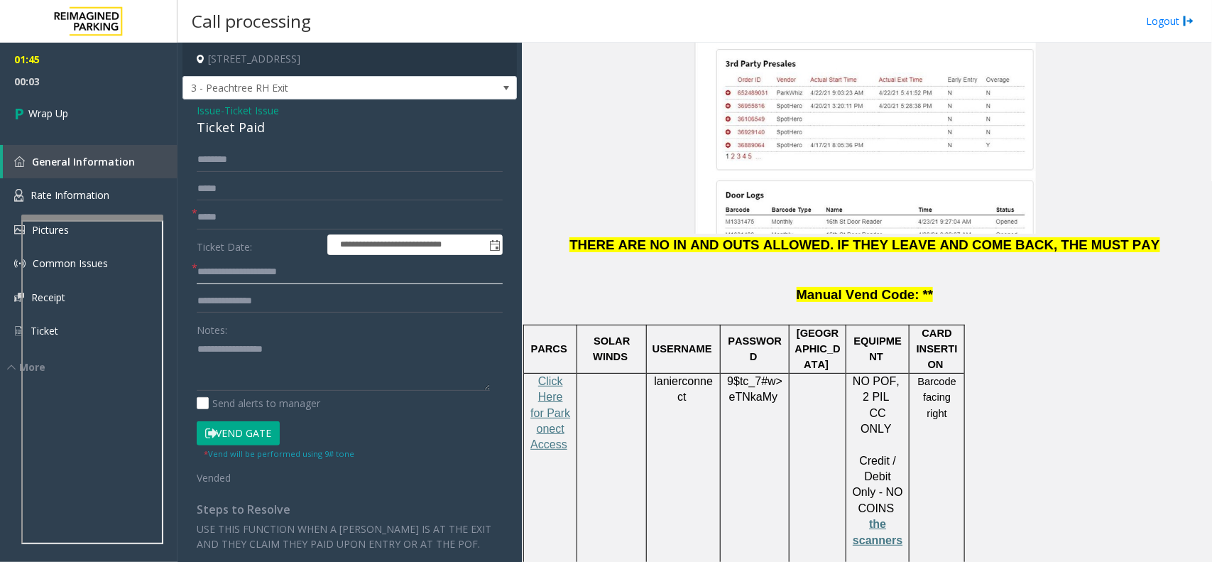
click at [315, 275] on input "**********" at bounding box center [350, 272] width 306 height 24
paste input "*****"
type input "**********"
click at [219, 201] on form "**********" at bounding box center [350, 316] width 306 height 337
click at [233, 218] on input "*****" at bounding box center [350, 217] width 306 height 24
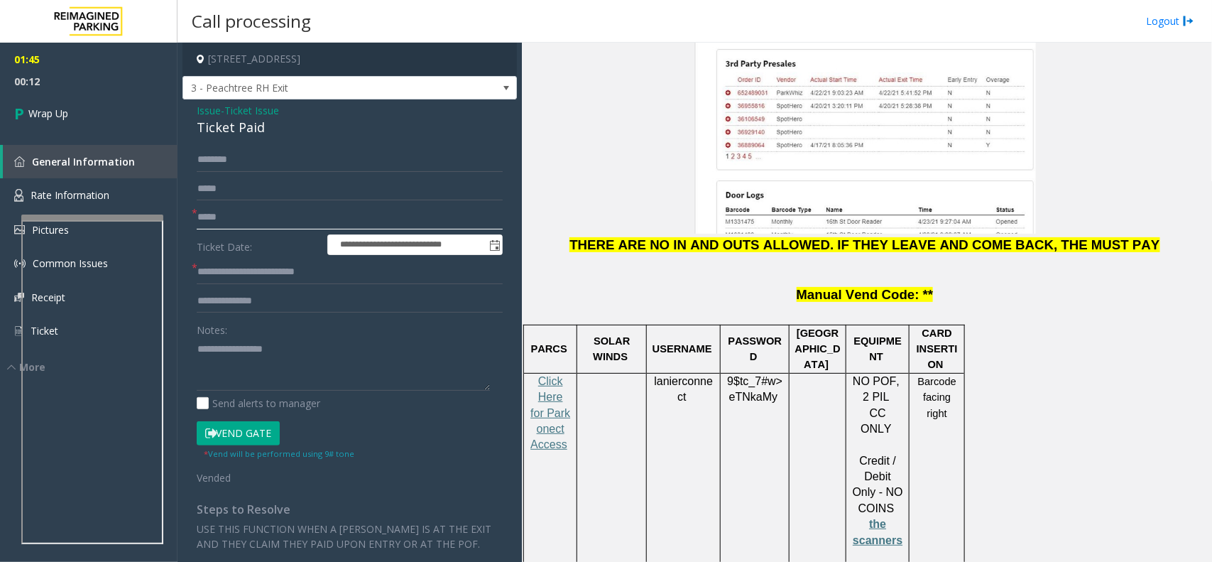
click at [233, 218] on input "*****" at bounding box center [350, 217] width 306 height 24
paste input "******"
type input "**********"
click at [116, 103] on link "Wrap Up" at bounding box center [89, 113] width 178 height 42
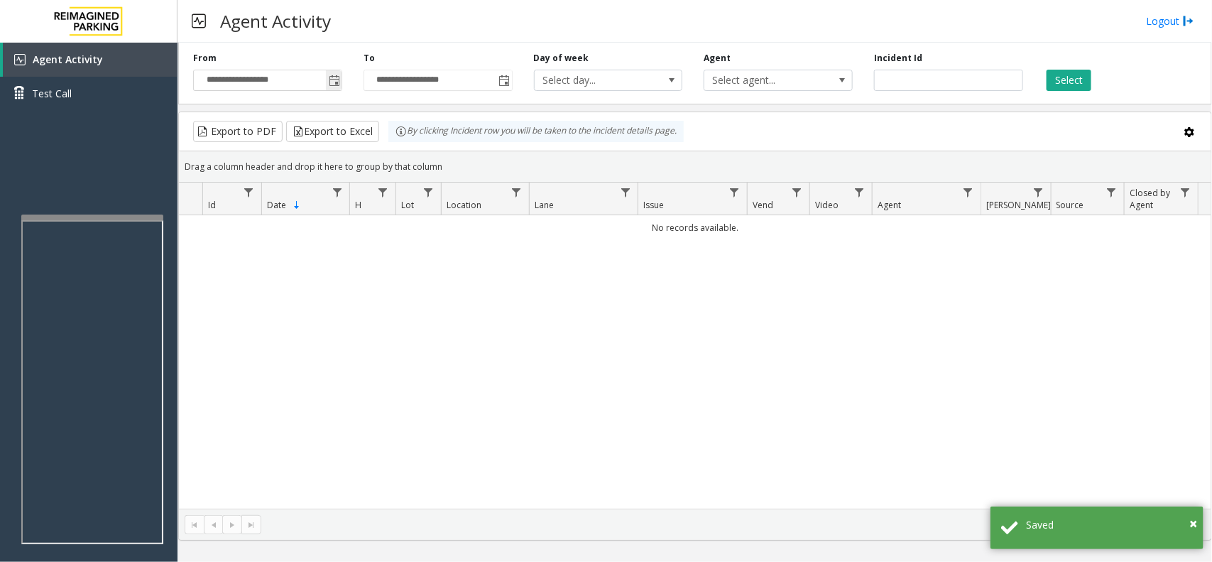
click at [334, 82] on span "Toggle popup" at bounding box center [334, 80] width 11 height 11
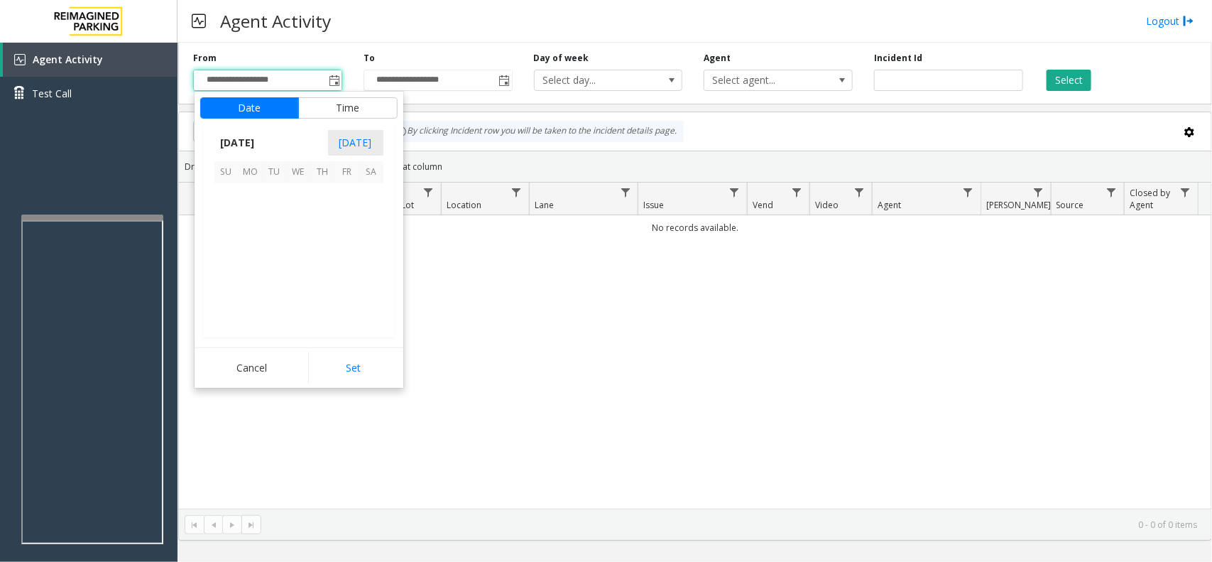
scroll to position [254583, 0]
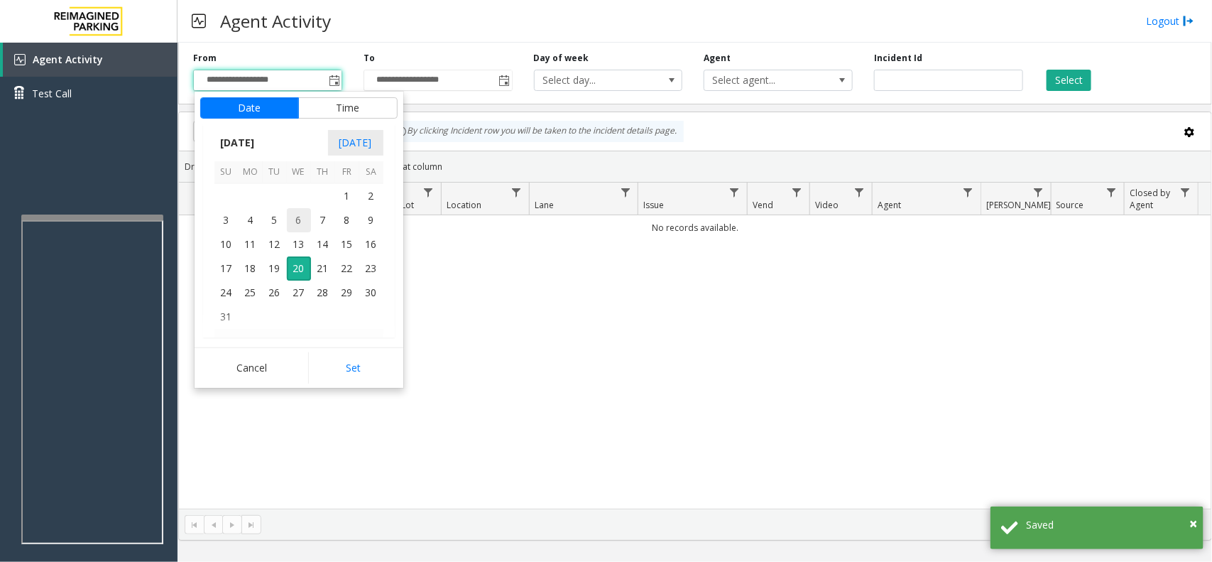
click at [298, 224] on span "6" at bounding box center [299, 220] width 24 height 24
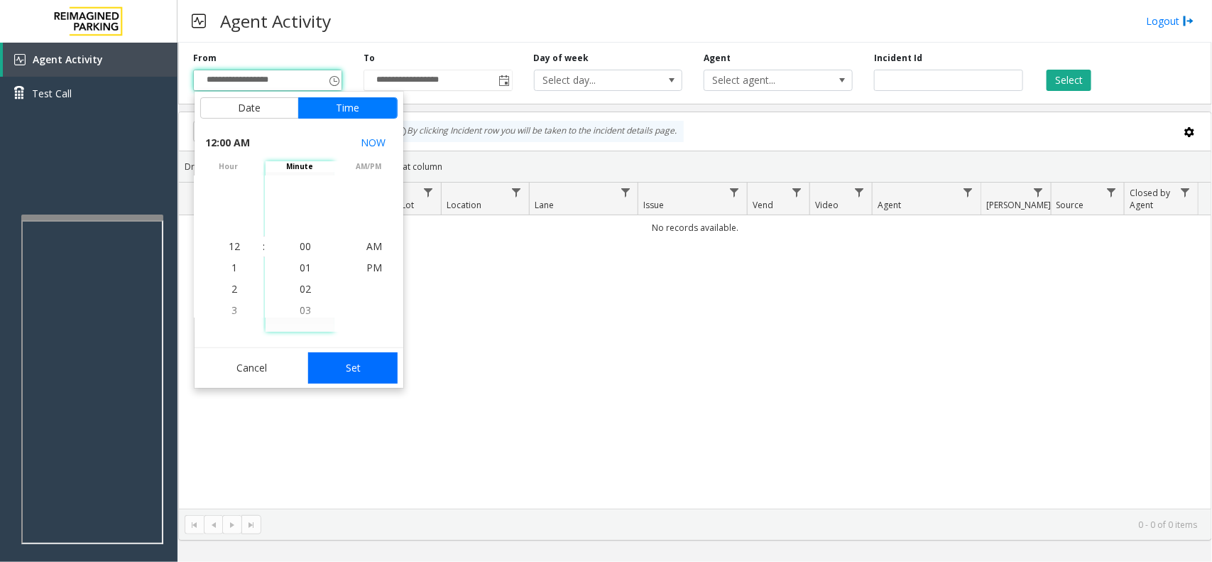
click at [346, 373] on button "Set" at bounding box center [352, 367] width 89 height 31
type input "**********"
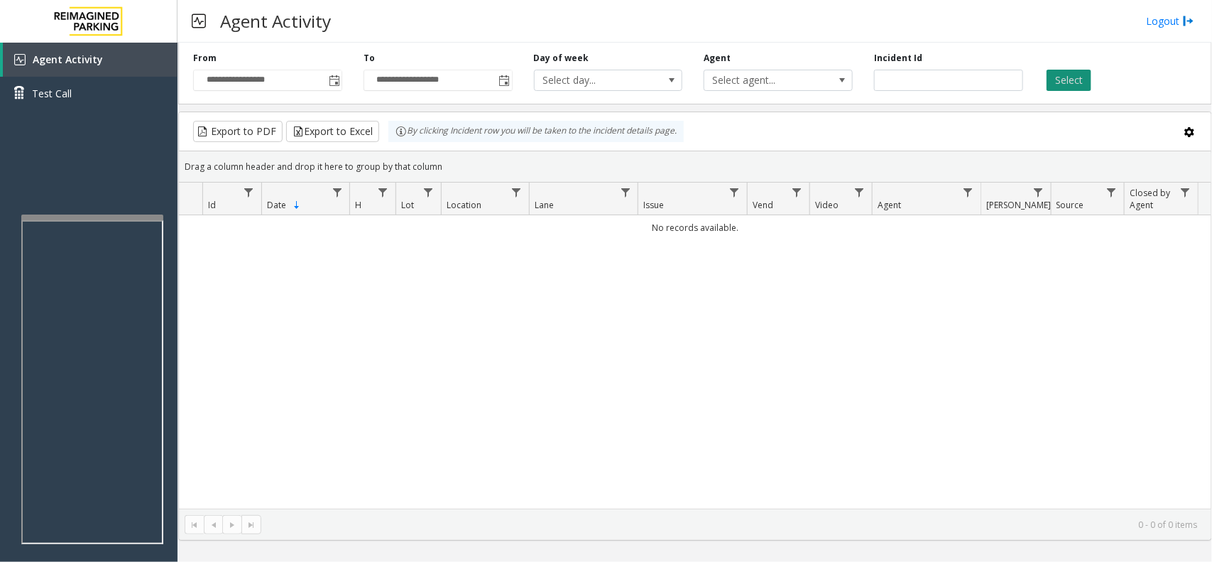
click at [1084, 71] on button "Select" at bounding box center [1069, 80] width 45 height 21
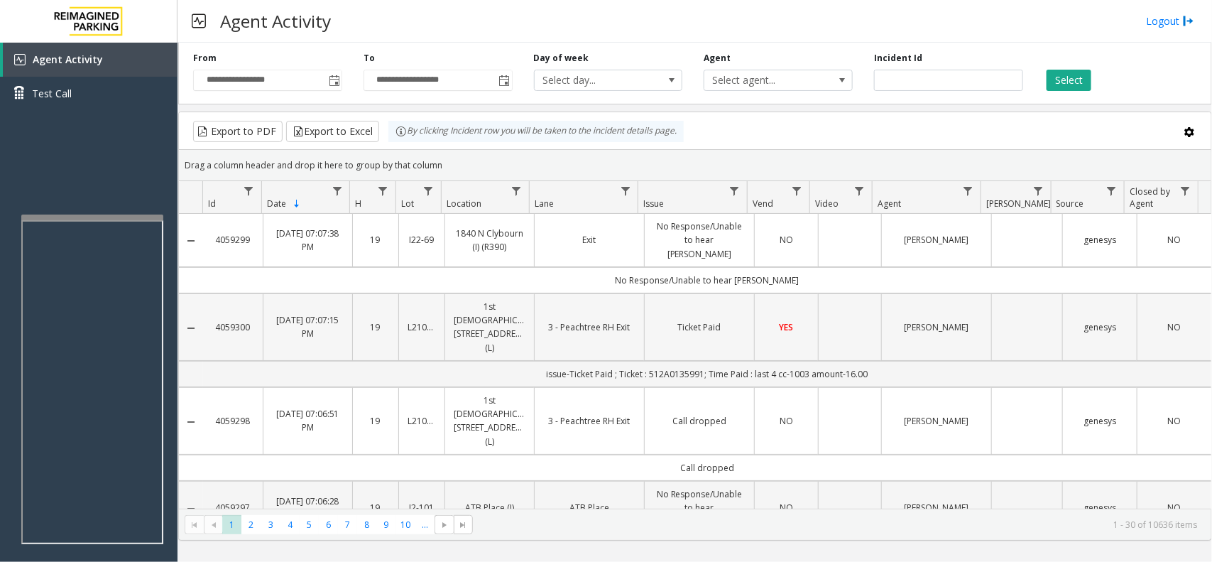
click at [721, 293] on td "Ticket Paid" at bounding box center [699, 326] width 110 height 67
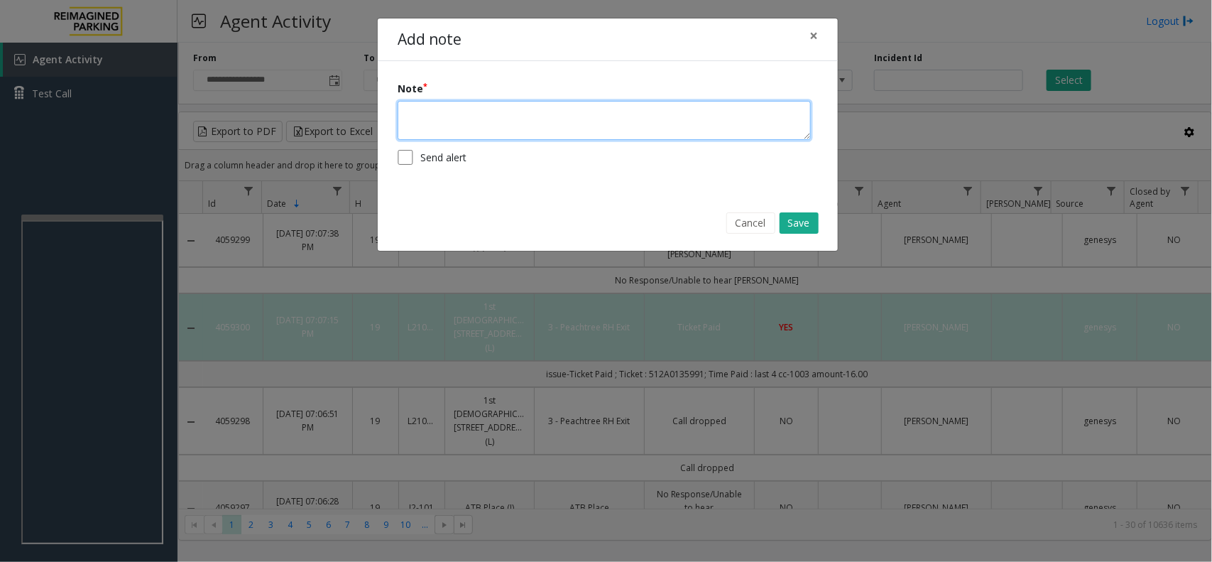
click at [488, 119] on textarea at bounding box center [604, 120] width 413 height 39
paste textarea "**********"
type textarea "**********"
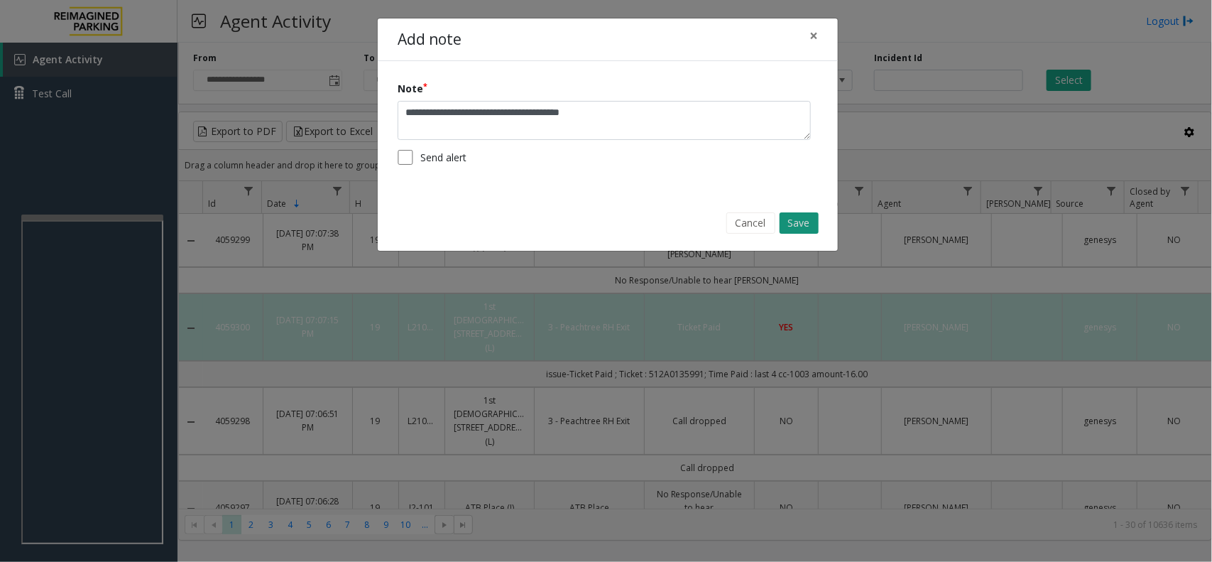
click at [807, 228] on button "Save" at bounding box center [799, 222] width 39 height 21
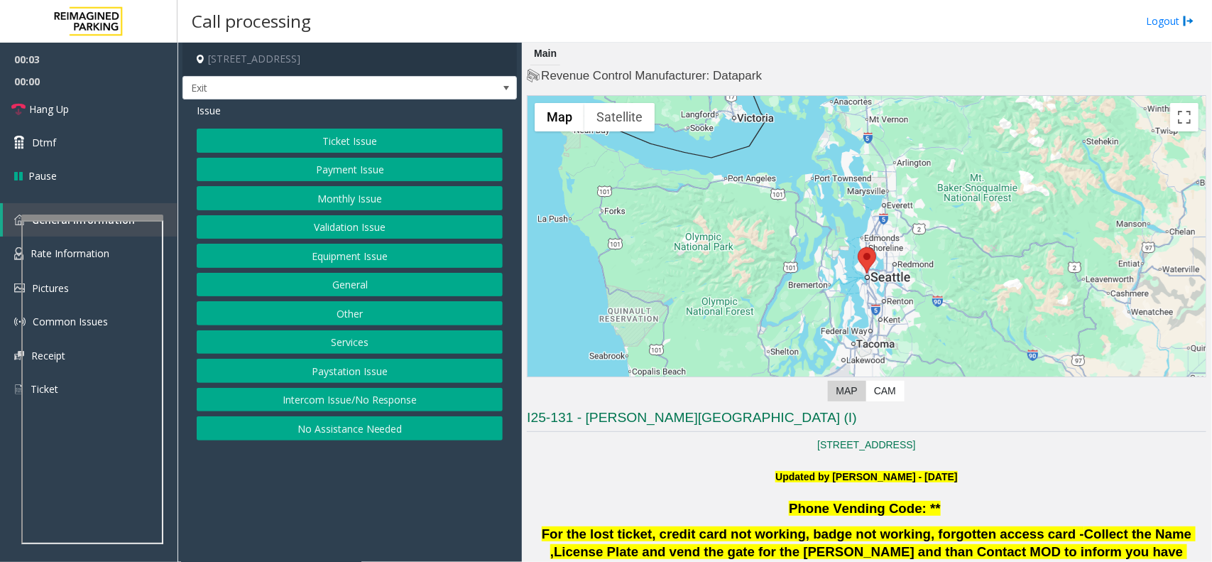
click at [334, 144] on button "Ticket Issue" at bounding box center [350, 141] width 306 height 24
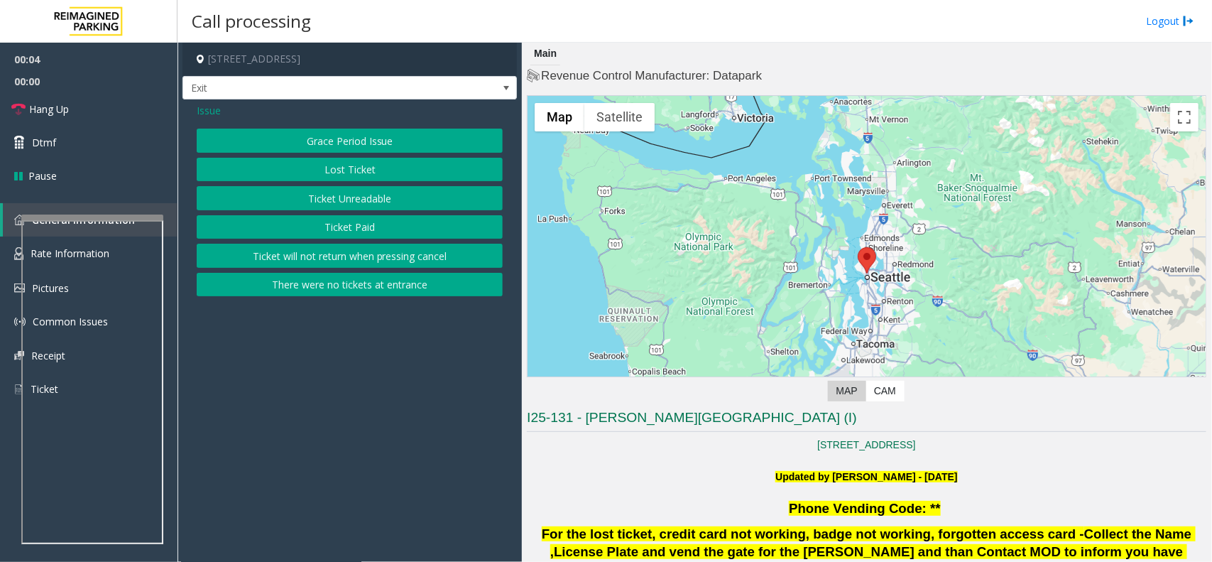
click at [353, 189] on button "Ticket Unreadable" at bounding box center [350, 198] width 306 height 24
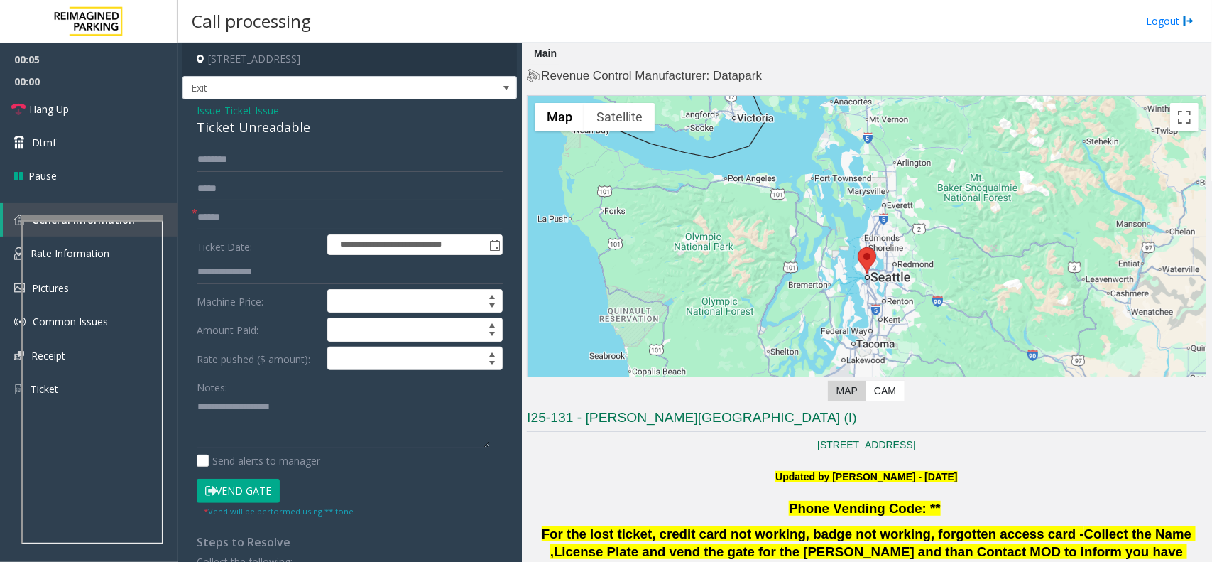
click at [310, 132] on div "Ticket Unreadable" at bounding box center [350, 127] width 306 height 19
click at [334, 430] on textarea at bounding box center [343, 421] width 293 height 53
paste textarea "**********"
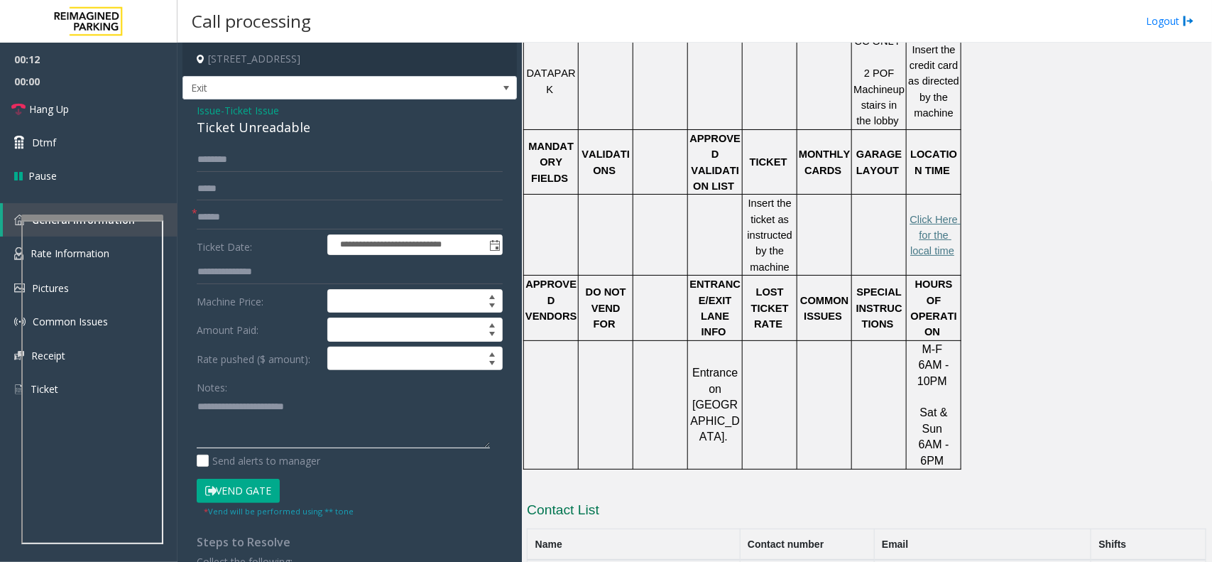
scroll to position [718, 0]
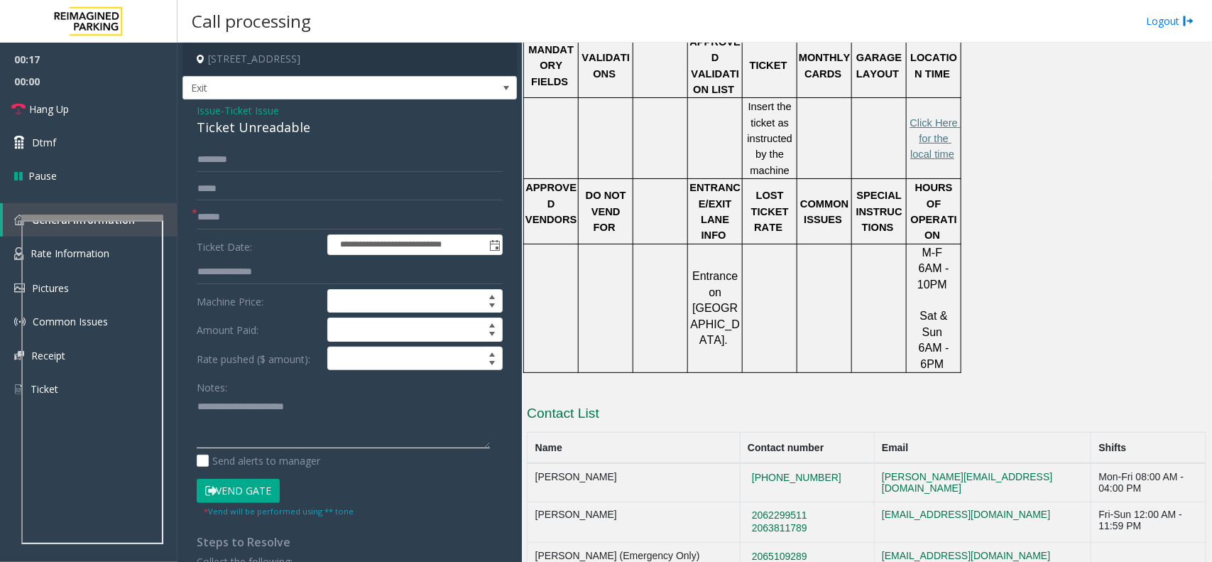
paste textarea "**********"
type textarea "**********"
click at [279, 207] on input "text" at bounding box center [350, 217] width 306 height 24
click at [205, 224] on input "******" at bounding box center [350, 217] width 306 height 24
click at [233, 496] on button "Vend Gate" at bounding box center [238, 491] width 83 height 24
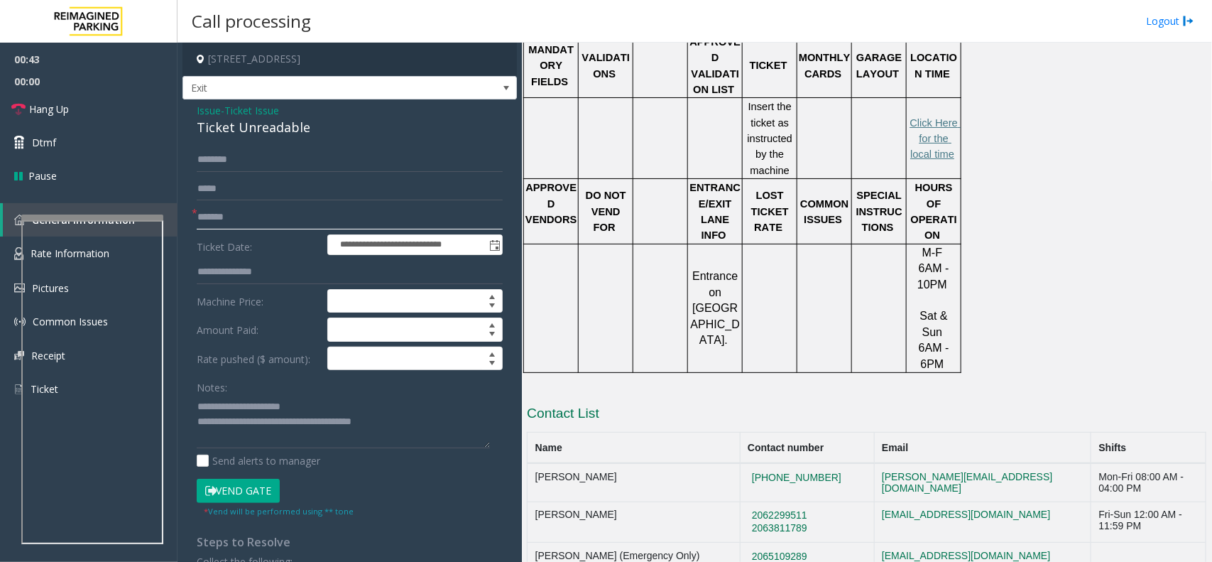
click at [211, 222] on input "*******" at bounding box center [350, 217] width 306 height 24
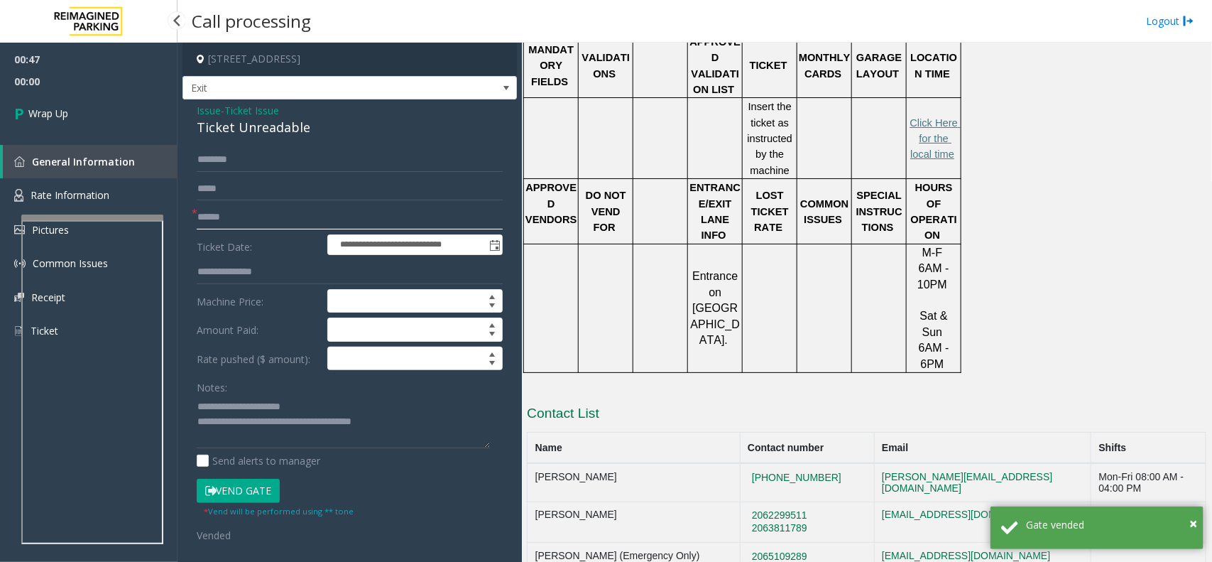
type input "******"
click at [80, 101] on link "Wrap Up" at bounding box center [89, 113] width 178 height 42
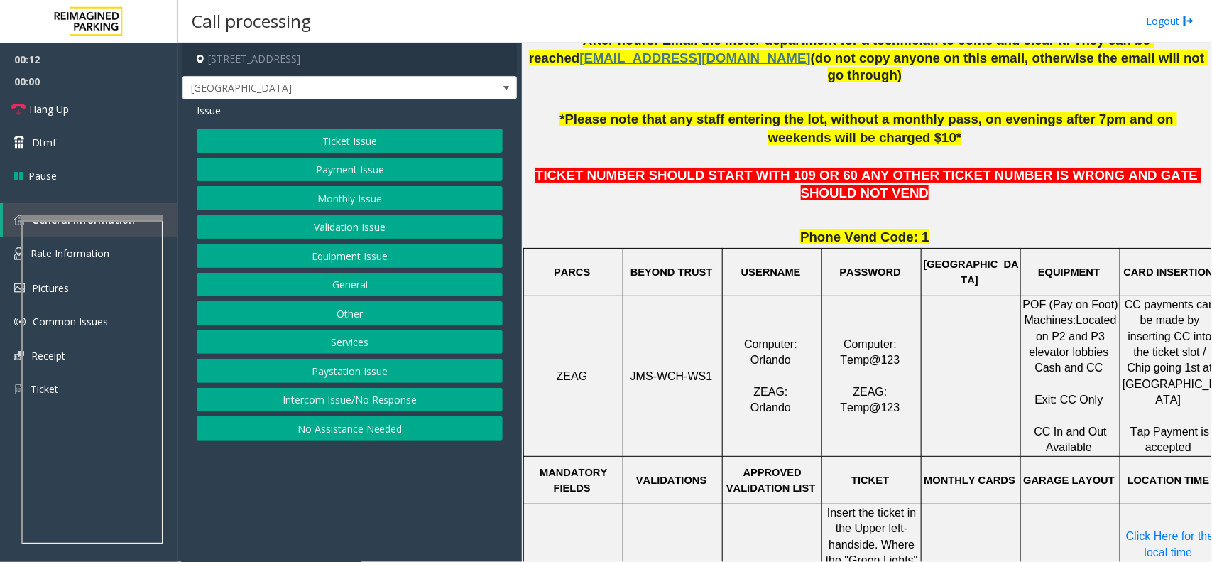
scroll to position [533, 0]
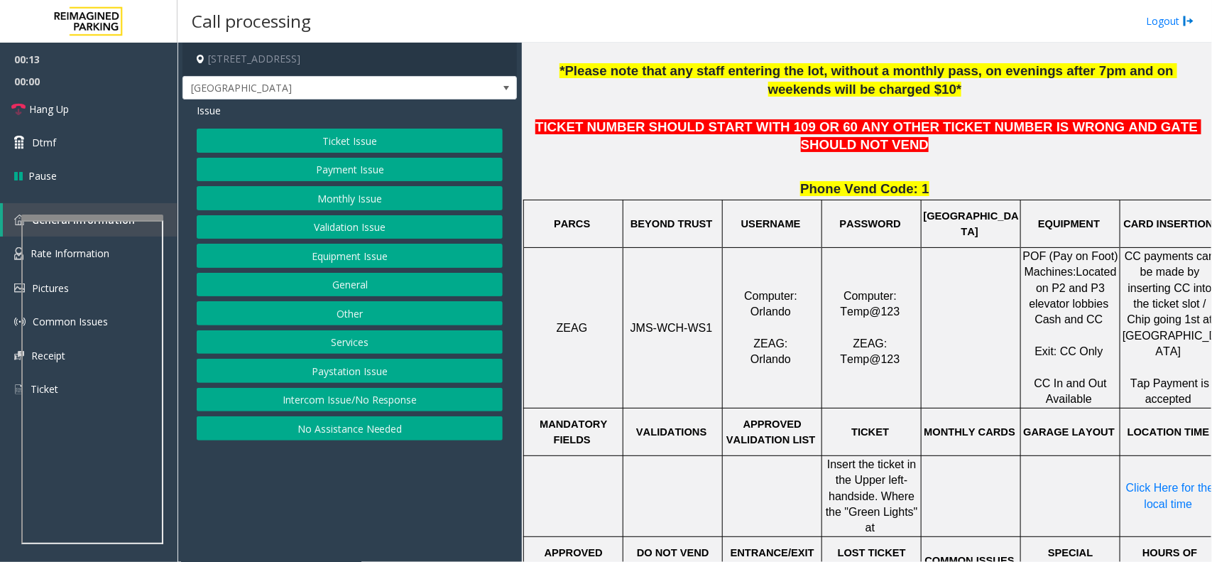
click at [690, 322] on span "JMS-WCH-WS1" at bounding box center [672, 328] width 82 height 12
drag, startPoint x: 690, startPoint y: 316, endPoint x: 640, endPoint y: 311, distance: 50.0
click at [640, 322] on span "JMS-WCH-WS1" at bounding box center [672, 328] width 82 height 12
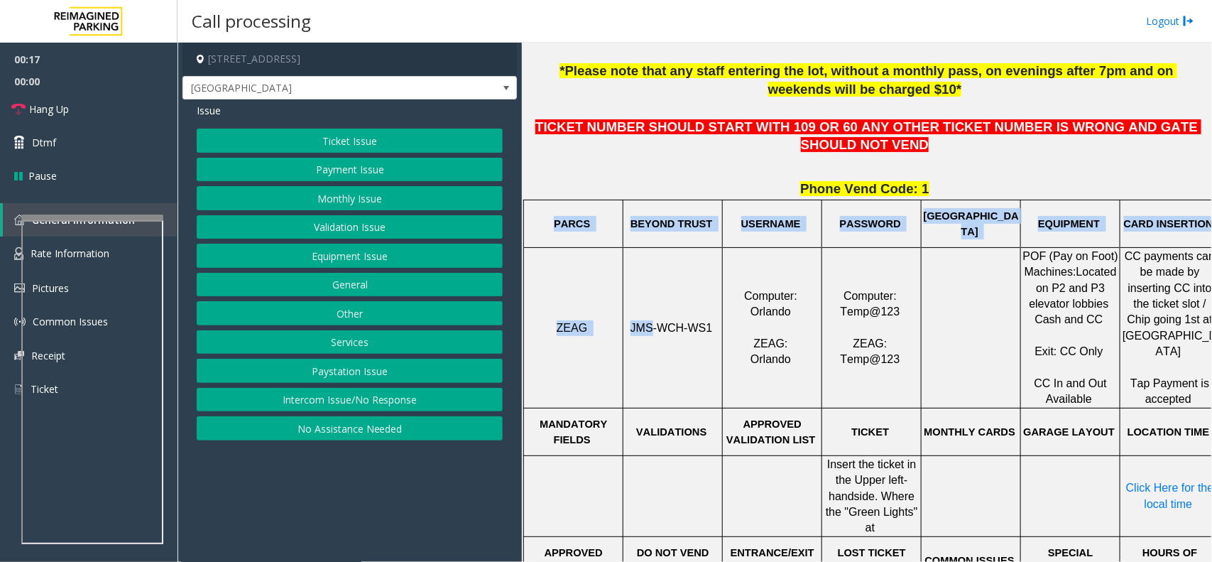
drag, startPoint x: 640, startPoint y: 311, endPoint x: 572, endPoint y: 199, distance: 130.9
click at [572, 200] on tbody "PARCS BEYOND TRUST USERNAME PASSWORD PARIS EQUIPMENT CARD INSERTION ZEAG JMS-WC…" at bounding box center [872, 543] width 696 height 687
click at [572, 216] on p "PARCS" at bounding box center [573, 224] width 97 height 16
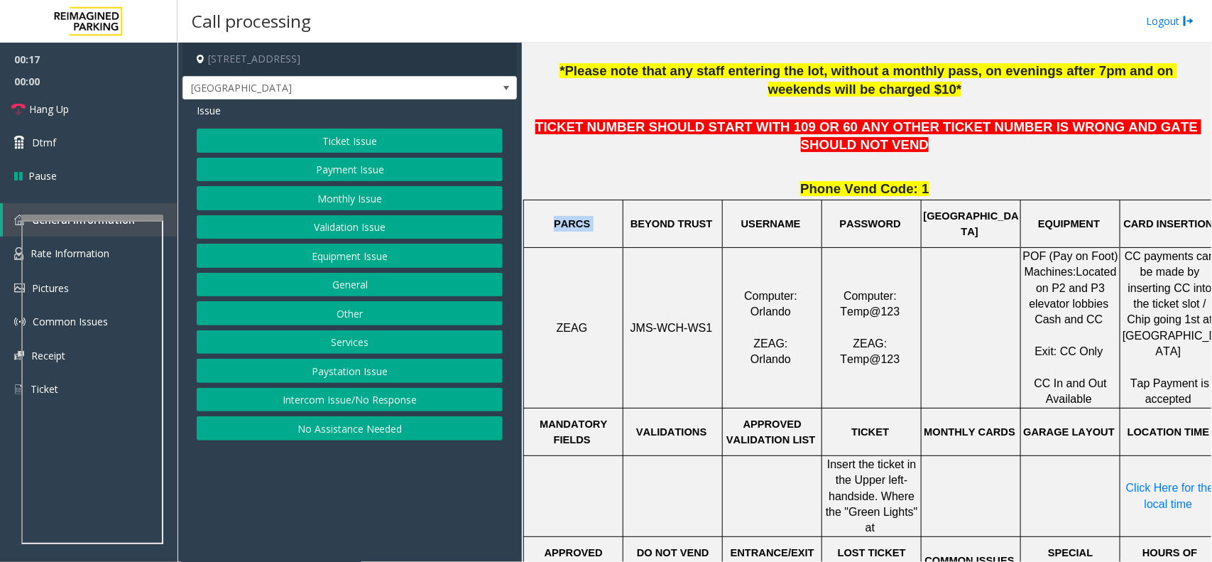
click at [572, 216] on p "PARCS" at bounding box center [573, 224] width 97 height 16
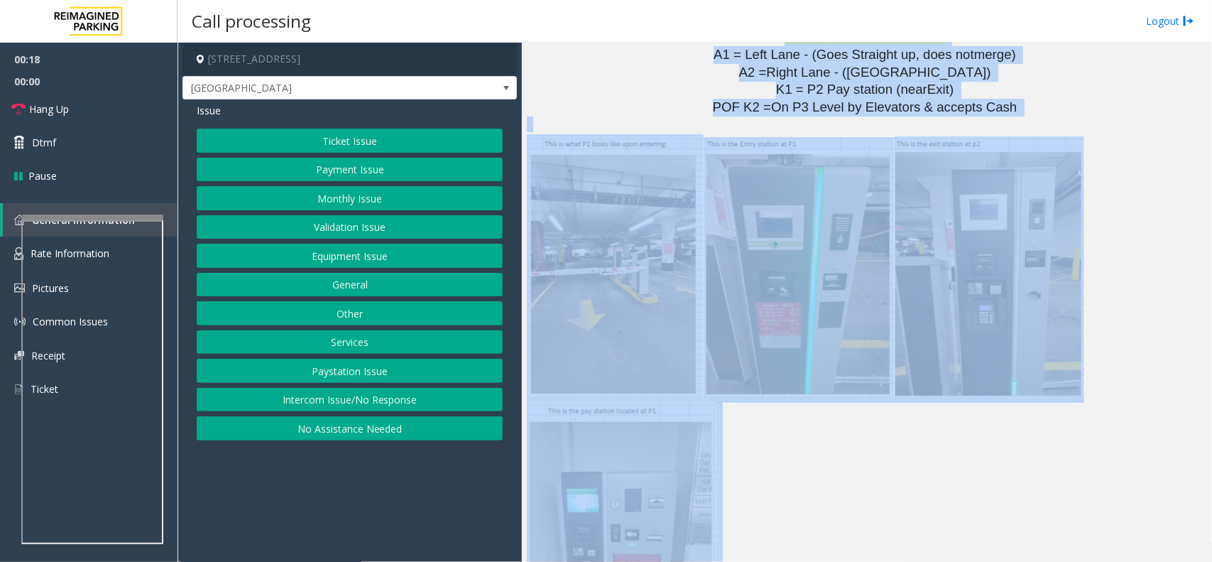
scroll to position [2841, 0]
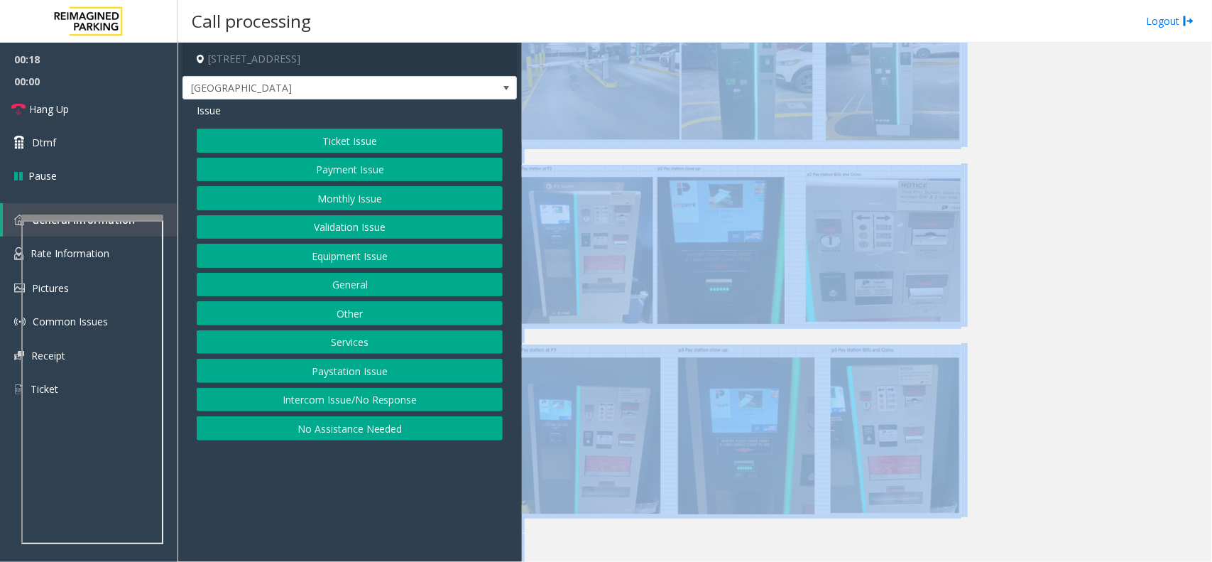
drag, startPoint x: 572, startPoint y: 199, endPoint x: 1211, endPoint y: 604, distance: 756.5
click at [1211, 561] on html "00:18 00:00 Hang Up Dtmf Pause General Information Rate Information Pictures Co…" at bounding box center [606, 281] width 1212 height 562
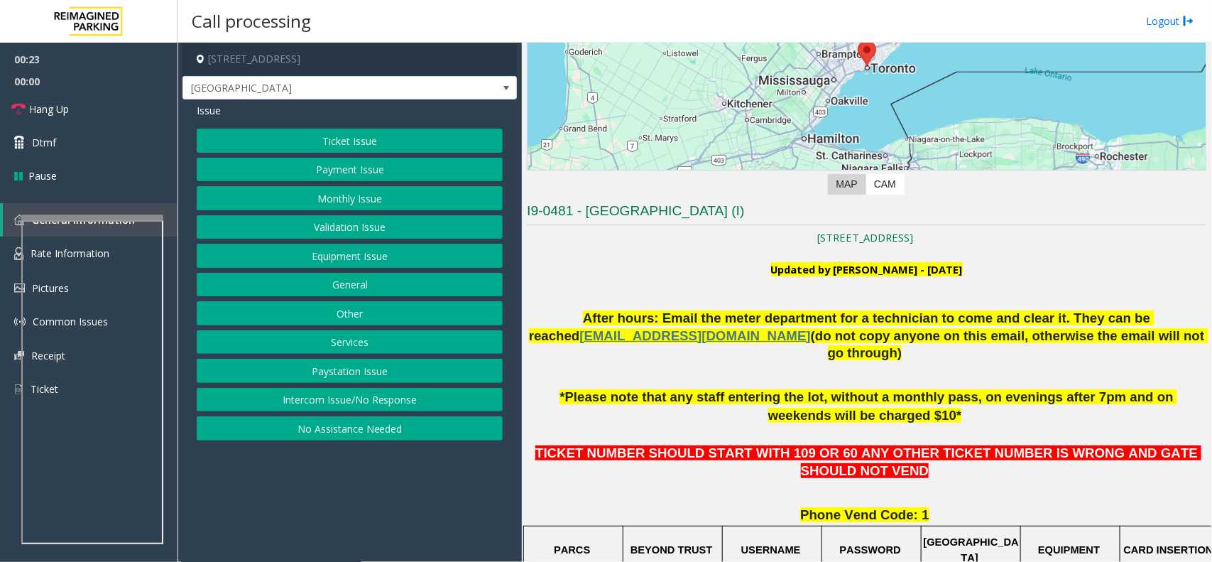
scroll to position [168, 0]
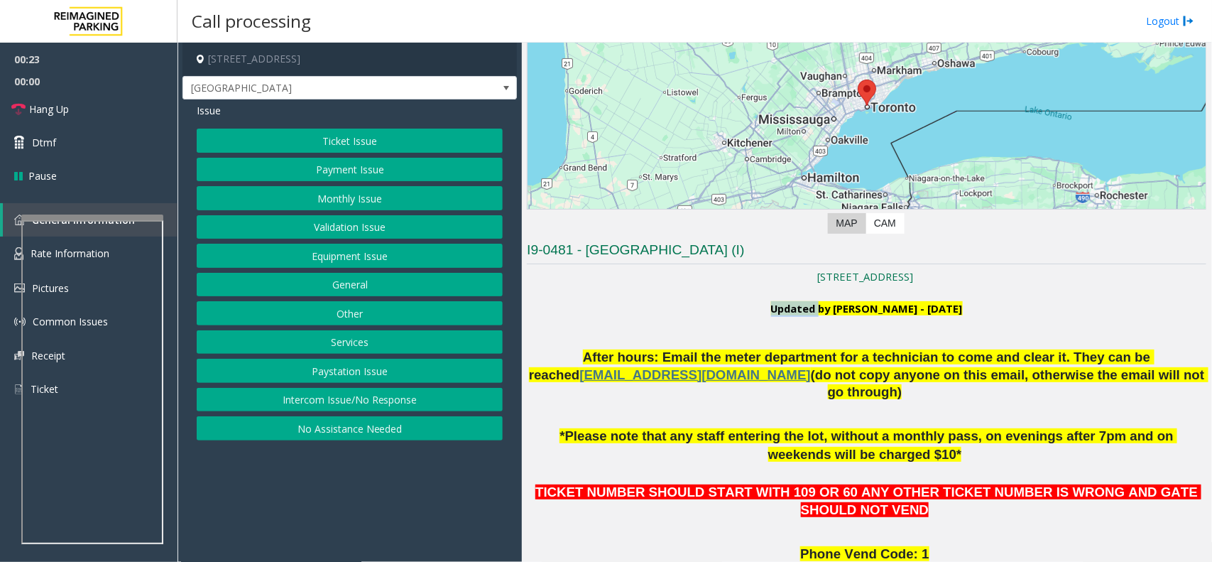
click at [633, 303] on p "Updated by [PERSON_NAME] - [DATE]" at bounding box center [867, 317] width 680 height 32
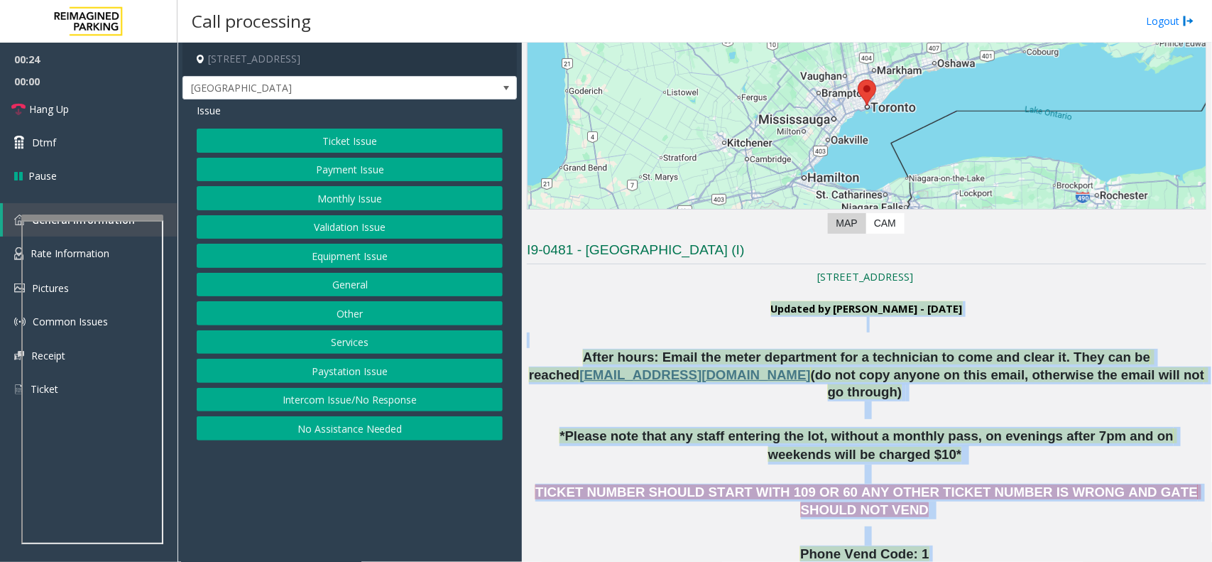
drag, startPoint x: 633, startPoint y: 303, endPoint x: 974, endPoint y: 529, distance: 408.9
click at [974, 545] on p "Phone Vend Code: 1" at bounding box center [867, 554] width 680 height 18
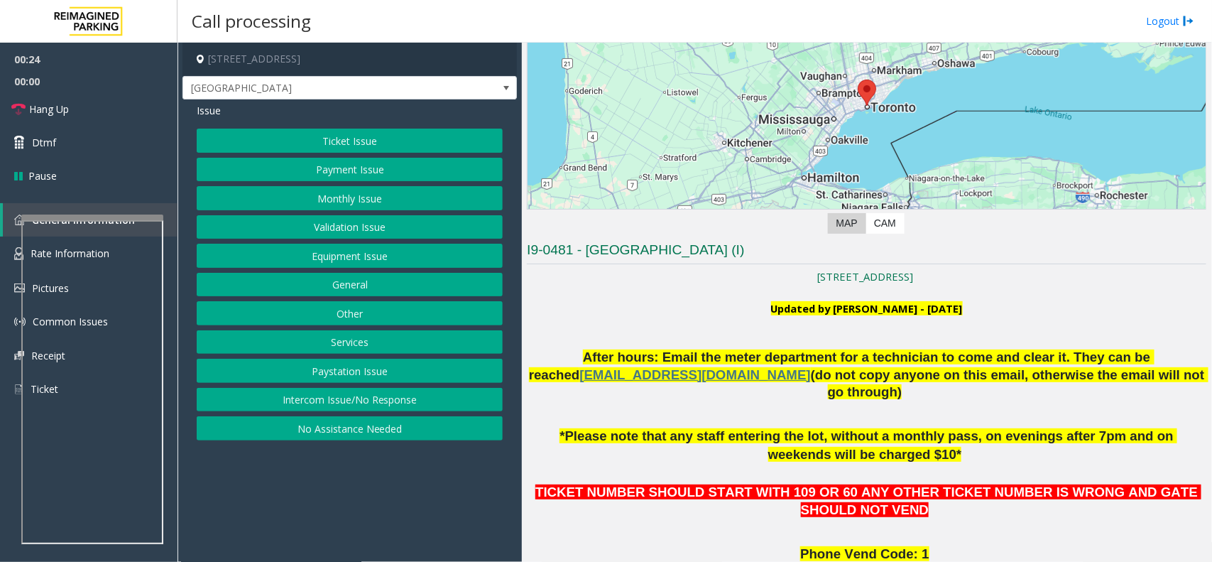
click at [974, 545] on p "Phone Vend Code: 1" at bounding box center [867, 554] width 680 height 18
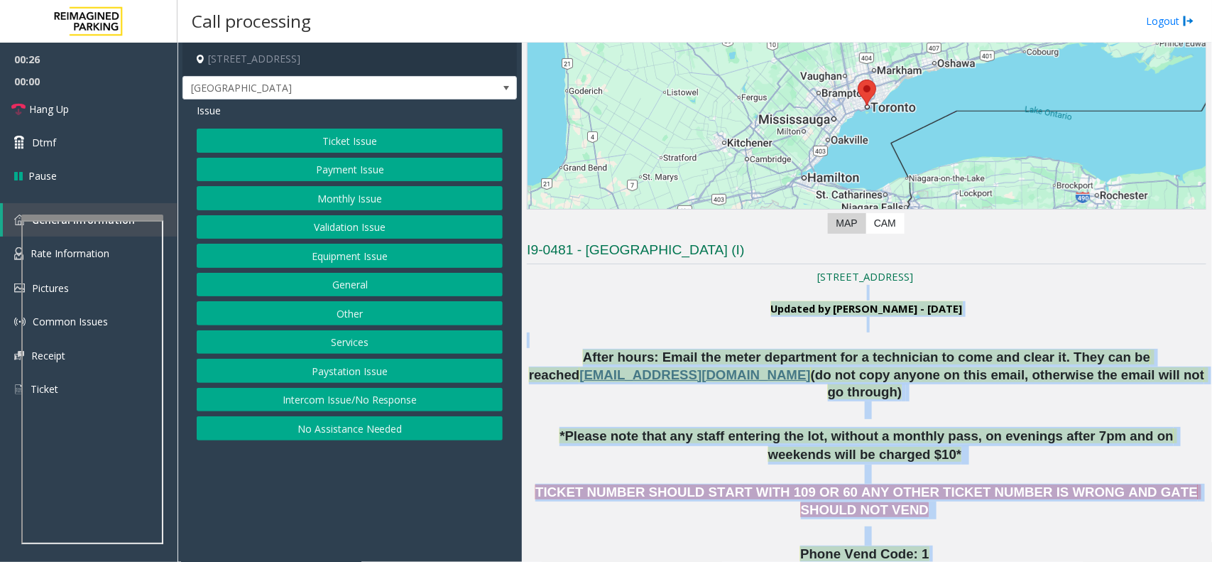
drag, startPoint x: 974, startPoint y: 529, endPoint x: 693, endPoint y: 288, distance: 370.2
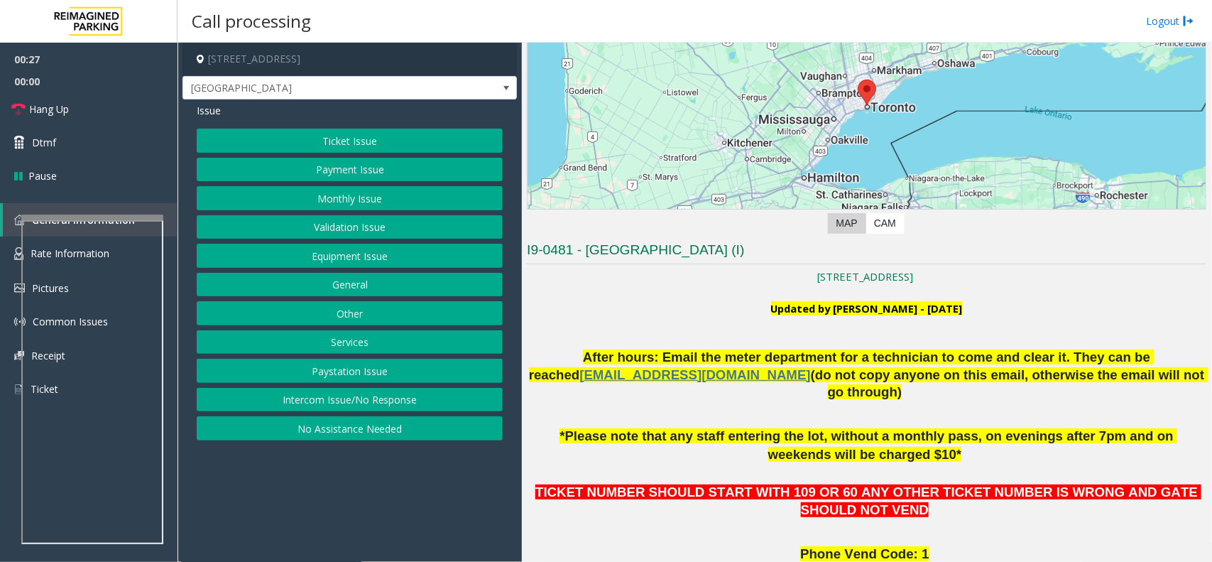
click at [371, 123] on div "Issue Ticket Issue Payment Issue Monthly Issue Validation Issue Equipment Issue…" at bounding box center [350, 273] width 334 height 348
click at [387, 146] on button "Ticket Issue" at bounding box center [350, 141] width 306 height 24
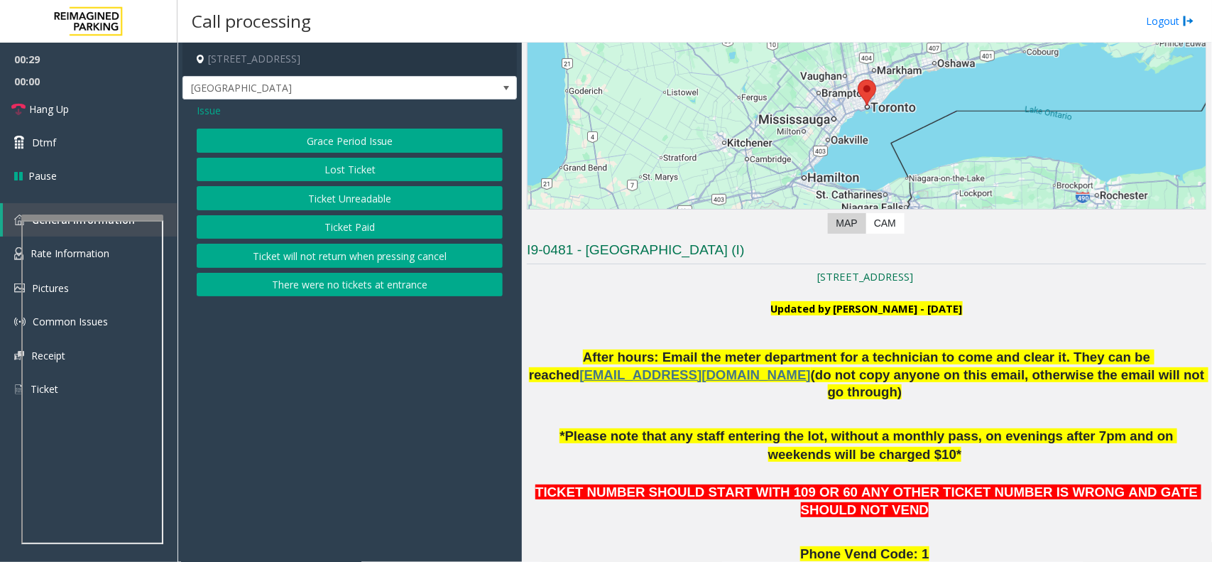
click at [214, 110] on span "Issue" at bounding box center [209, 110] width 24 height 15
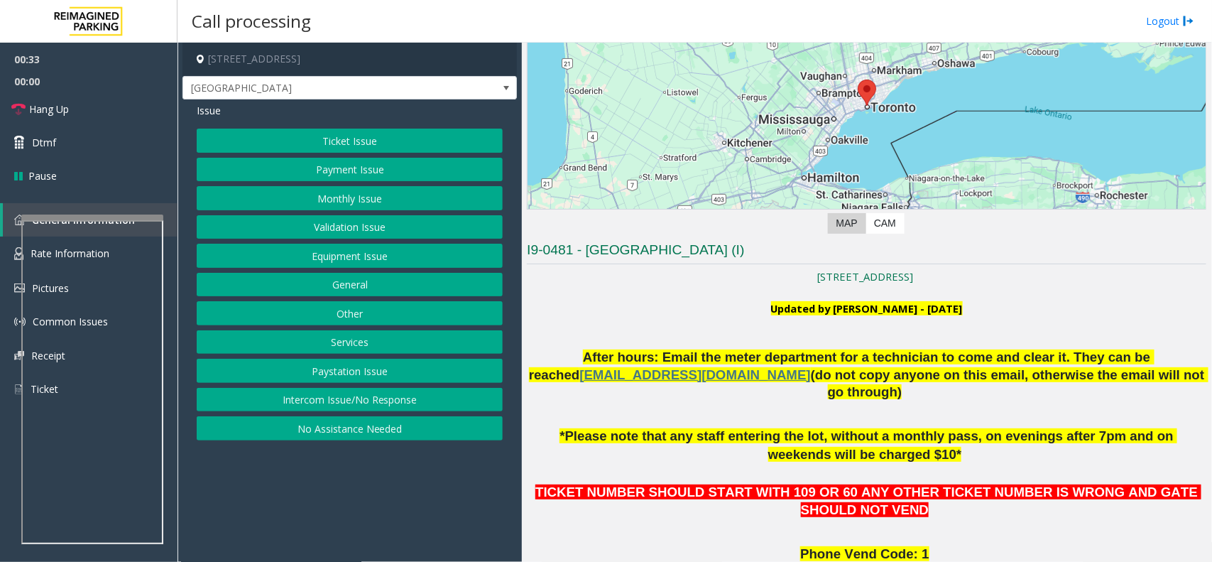
click at [359, 130] on button "Ticket Issue" at bounding box center [350, 141] width 306 height 24
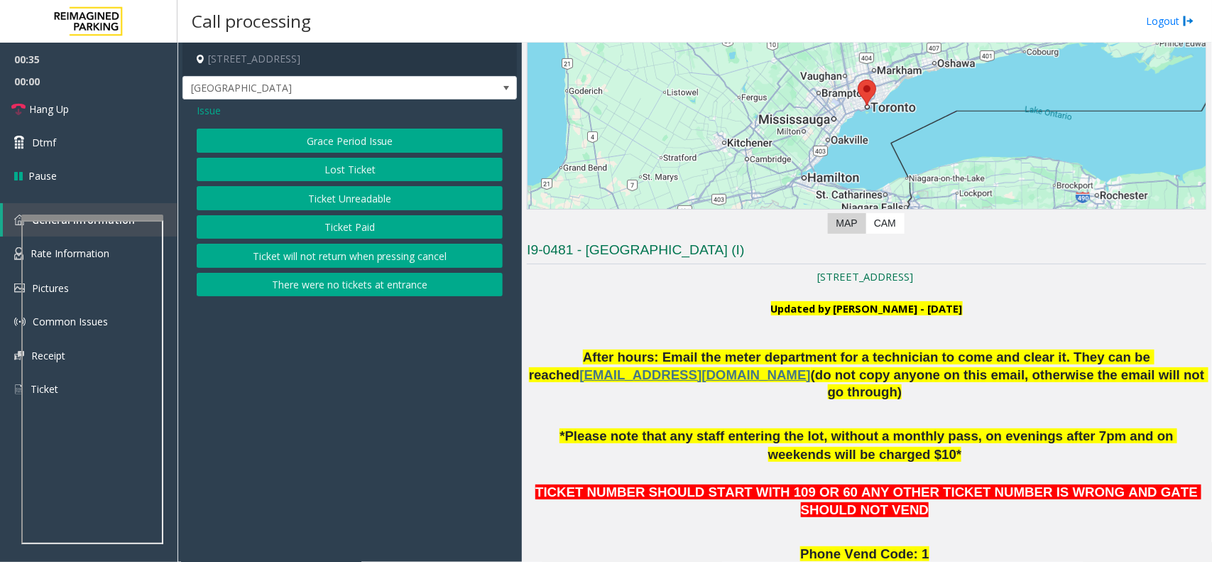
click at [362, 232] on button "Ticket Paid" at bounding box center [350, 227] width 306 height 24
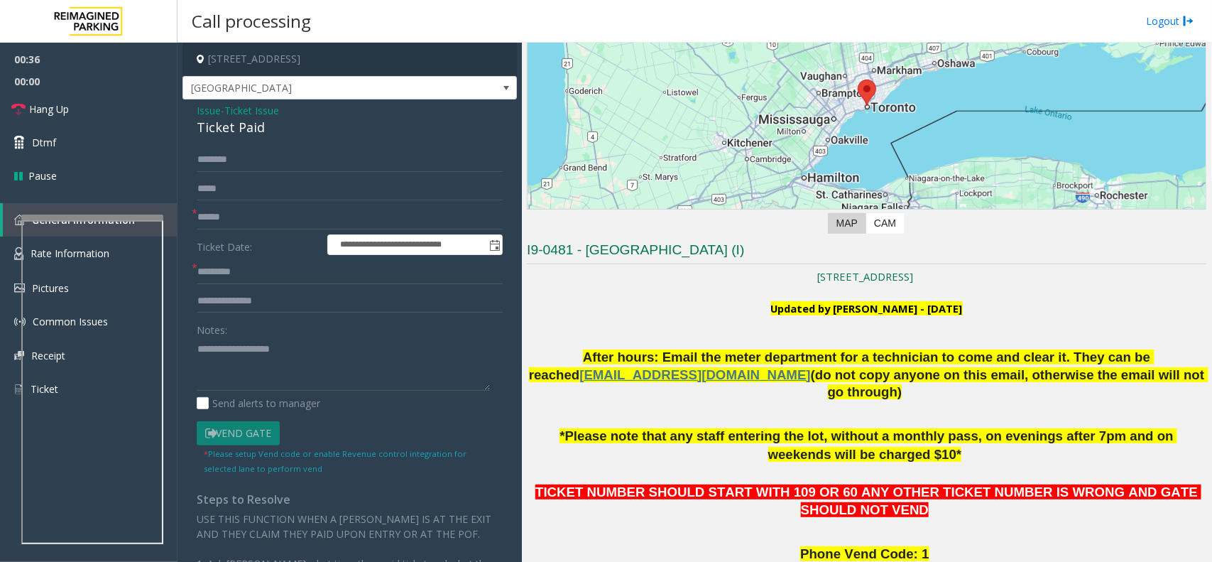
click at [241, 131] on div "Ticket Paid" at bounding box center [350, 127] width 306 height 19
paste textarea "**********"
click at [15, 261] on link "Rate Information" at bounding box center [89, 253] width 178 height 35
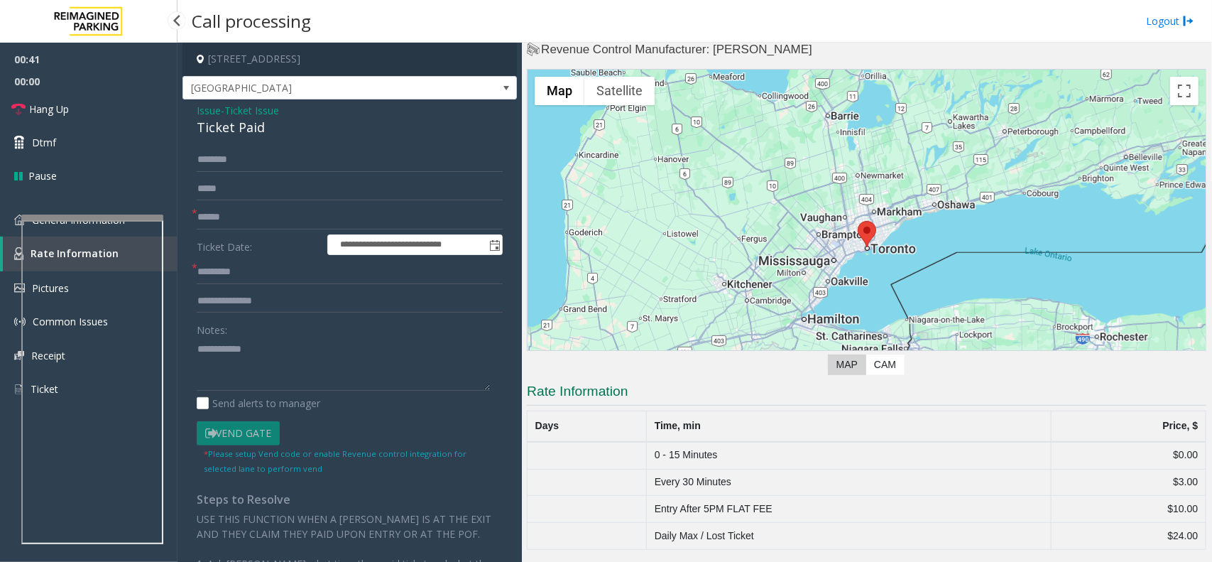
scroll to position [27, 0]
click at [608, 415] on th "Days" at bounding box center [587, 425] width 119 height 31
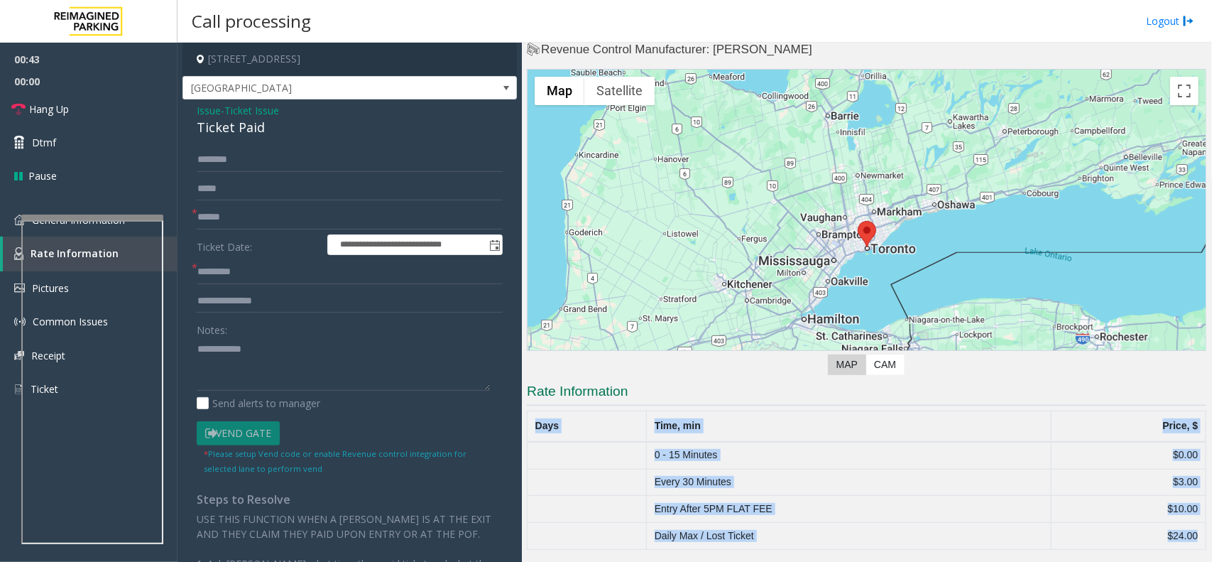
drag, startPoint x: 608, startPoint y: 415, endPoint x: 1209, endPoint y: 535, distance: 613.2
click at [1209, 535] on div "Main Revenue Control Manufacturer: [PERSON_NAME] ← Move left → Move right ↑ Mov…" at bounding box center [867, 302] width 690 height 519
click at [1186, 538] on td "$24.00" at bounding box center [1129, 536] width 155 height 27
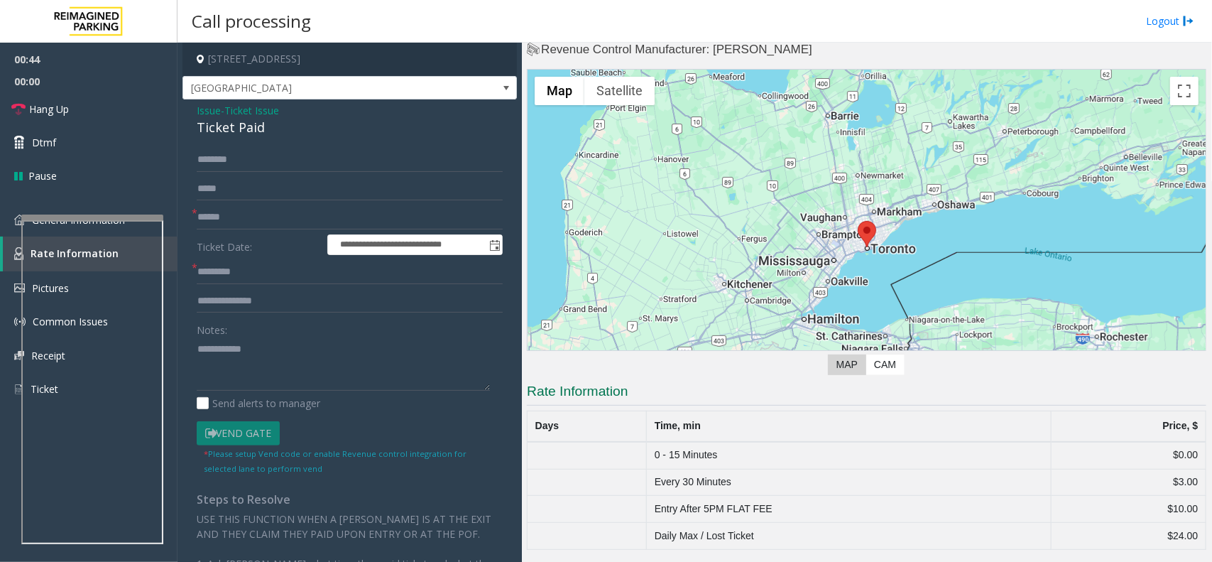
click at [1186, 538] on td "$24.00" at bounding box center [1129, 536] width 155 height 27
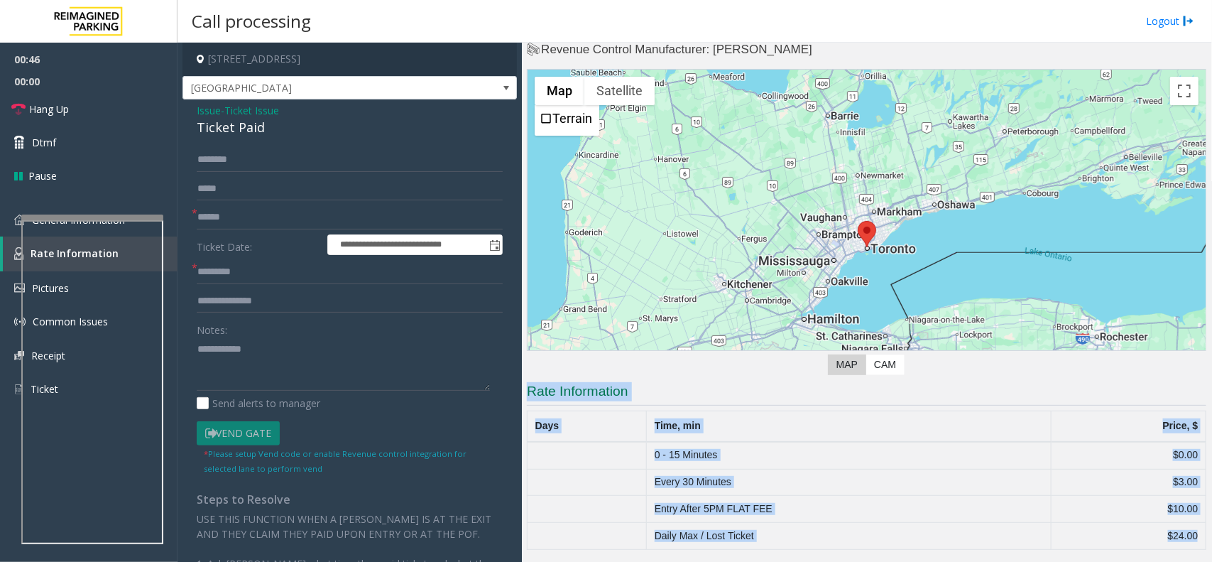
drag, startPoint x: 1186, startPoint y: 538, endPoint x: 902, endPoint y: 604, distance: 291.5
click at [902, 561] on html "**********" at bounding box center [606, 281] width 1212 height 562
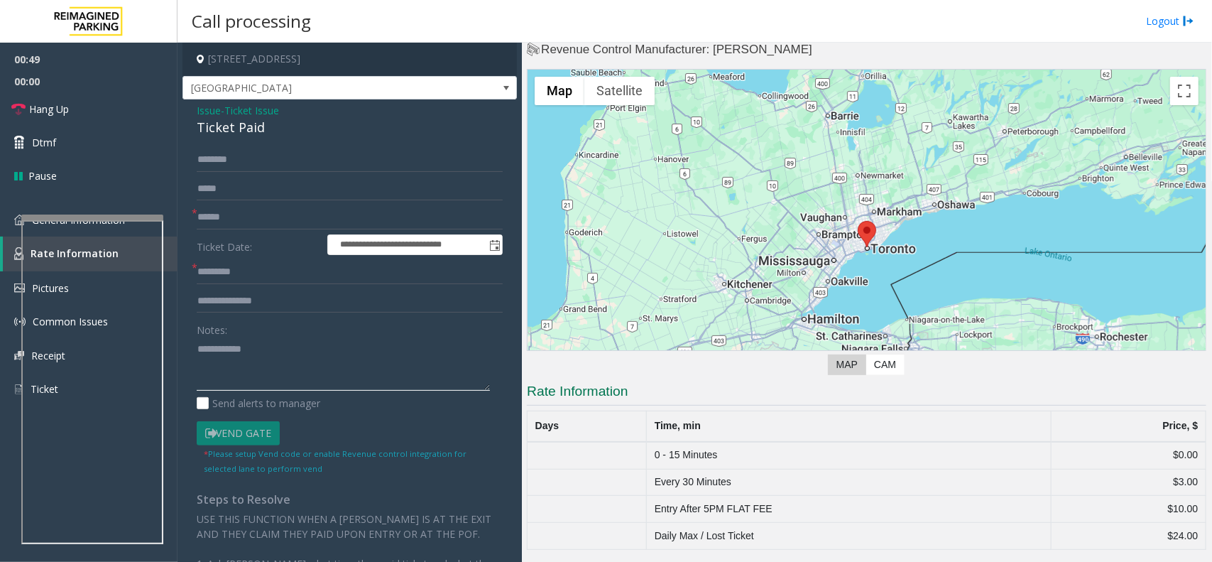
click at [200, 352] on textarea at bounding box center [343, 363] width 293 height 53
click at [194, 349] on div "**********" at bounding box center [349, 441] width 327 height 587
click at [197, 350] on textarea at bounding box center [343, 363] width 293 height 53
type textarea "**********"
click at [259, 219] on input "text" at bounding box center [350, 217] width 306 height 24
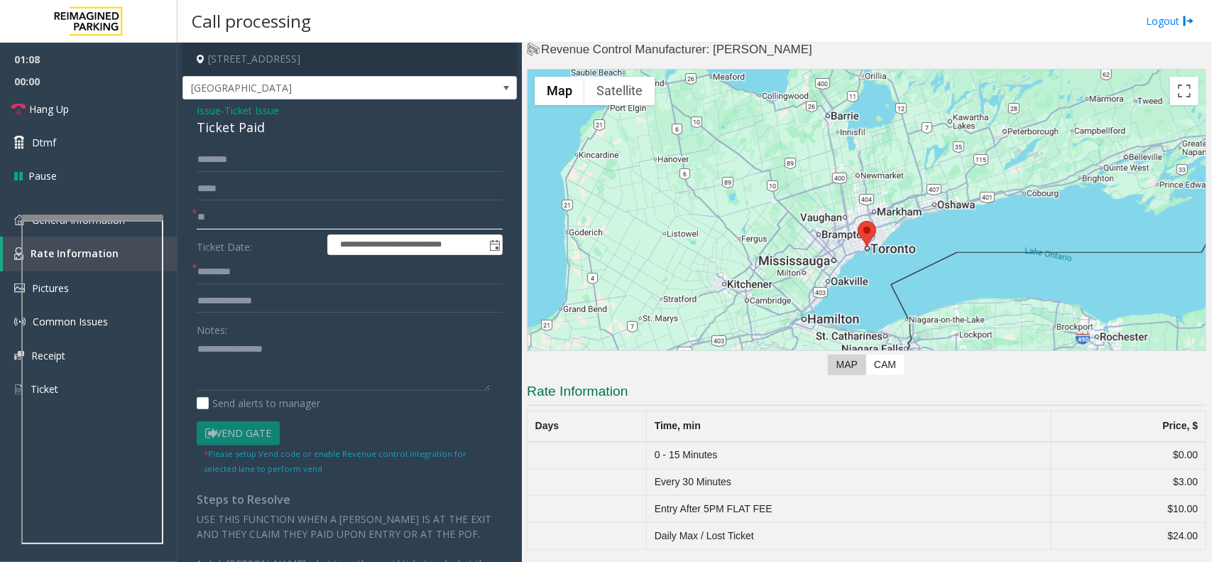
click at [259, 219] on input "**" at bounding box center [350, 217] width 306 height 24
type input "**"
click at [254, 263] on input "text" at bounding box center [350, 272] width 306 height 24
paste input "**"
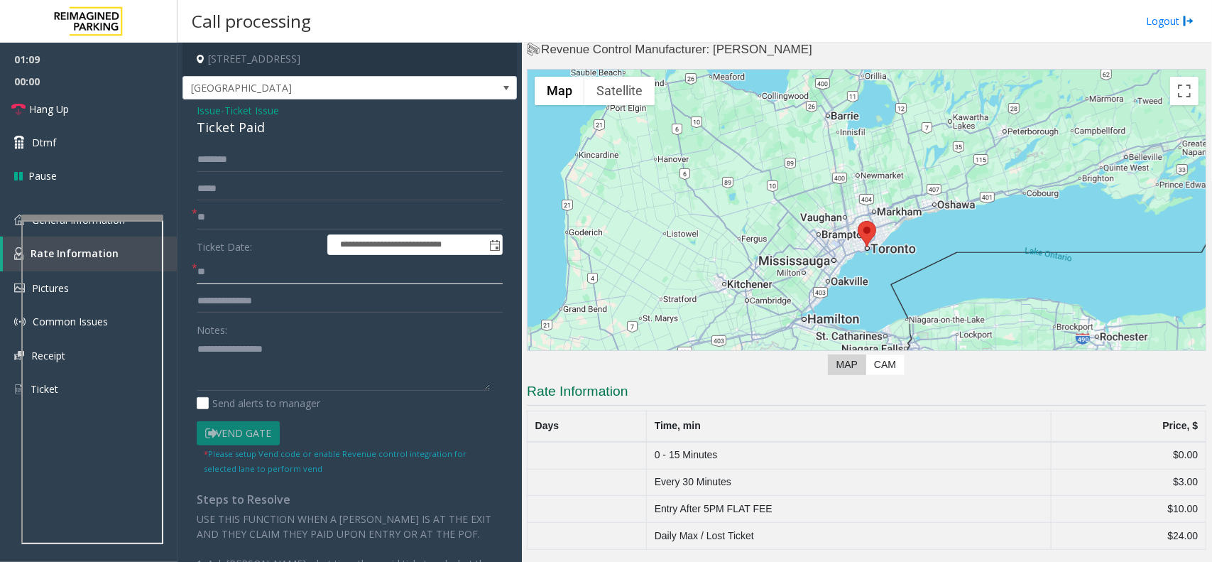
type input "**"
paste textarea "**********"
type textarea "**********"
click at [93, 207] on link "General Information" at bounding box center [89, 219] width 178 height 33
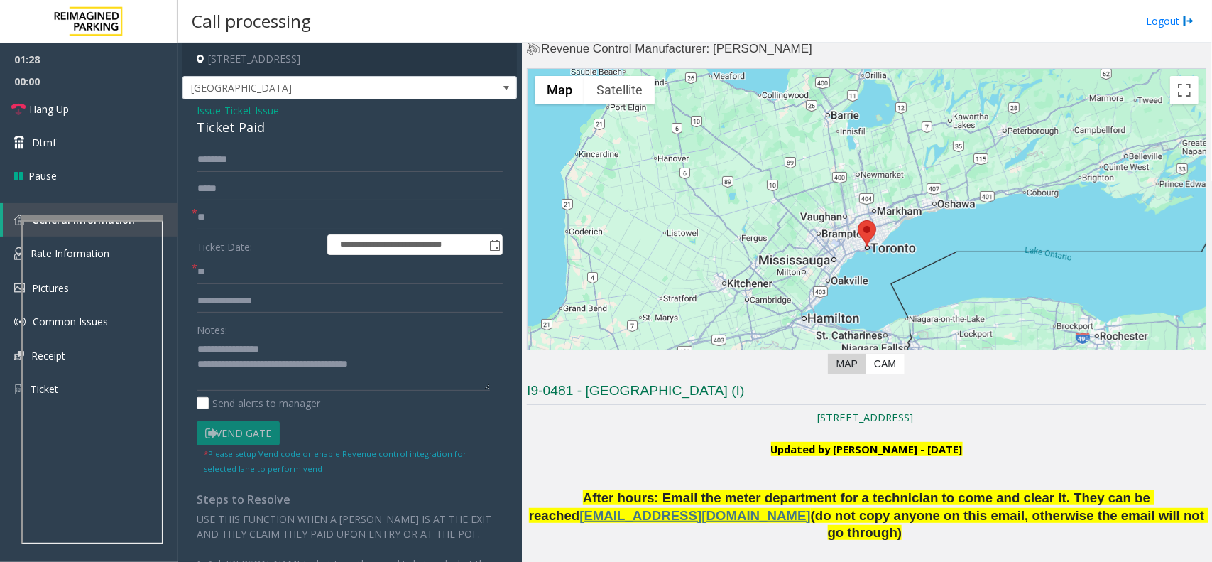
scroll to position [382, 0]
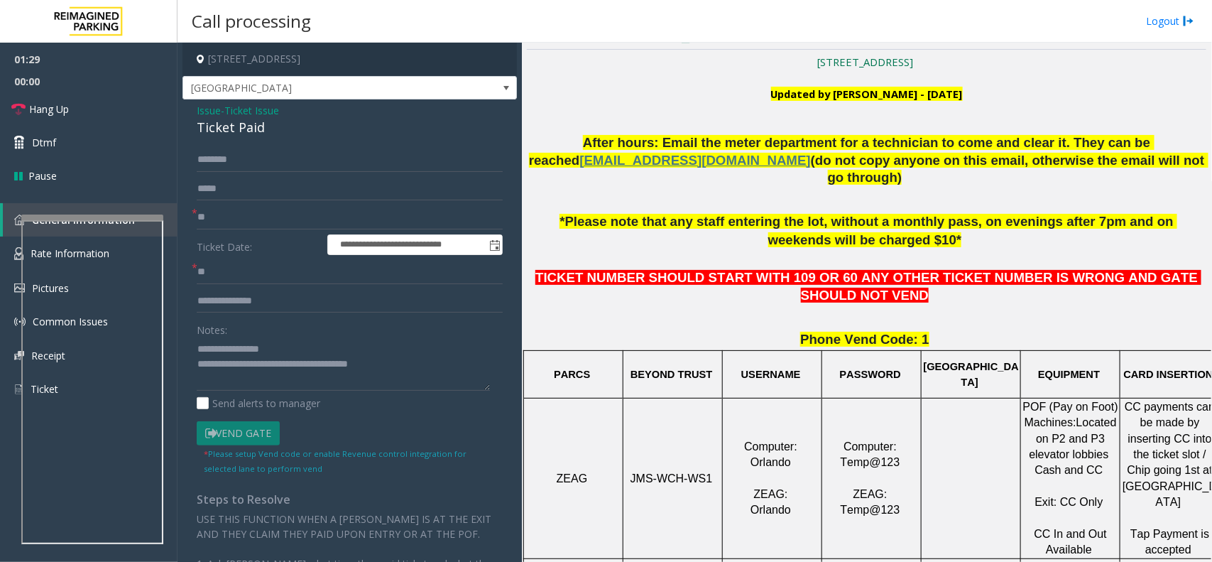
click at [873, 269] on p "TICKET NUMBER SHOULD START WITH 109 OR 60 ANY OTHER TICKET NUMBER IS WRONG AND …" at bounding box center [867, 287] width 680 height 36
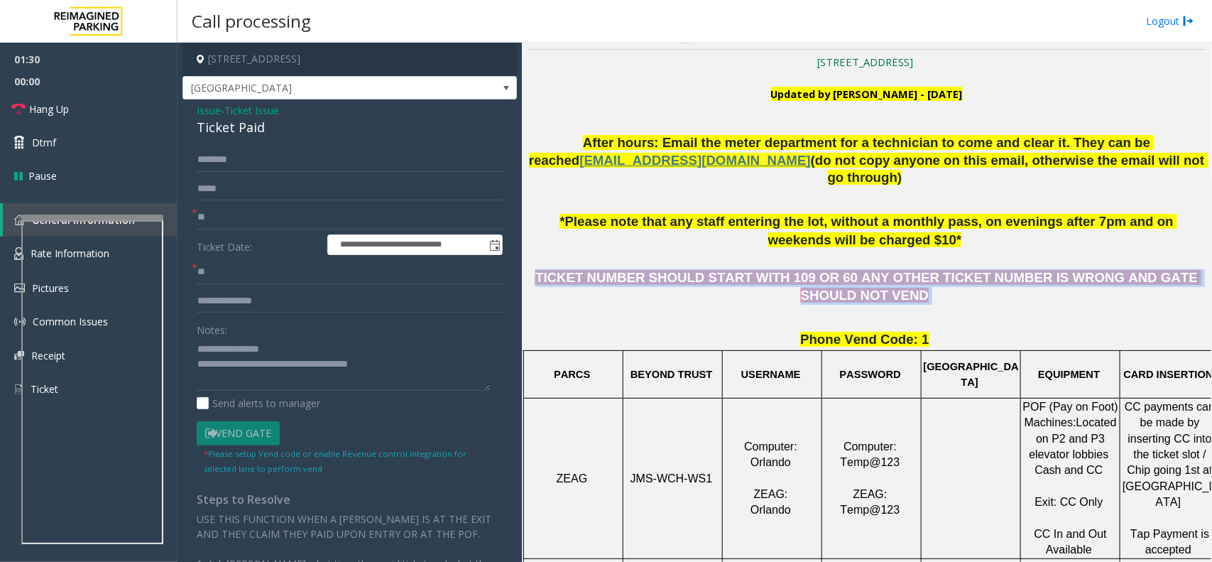
click at [873, 269] on p "TICKET NUMBER SHOULD START WITH 109 OR 60 ANY OTHER TICKET NUMBER IS WRONG AND …" at bounding box center [867, 287] width 680 height 36
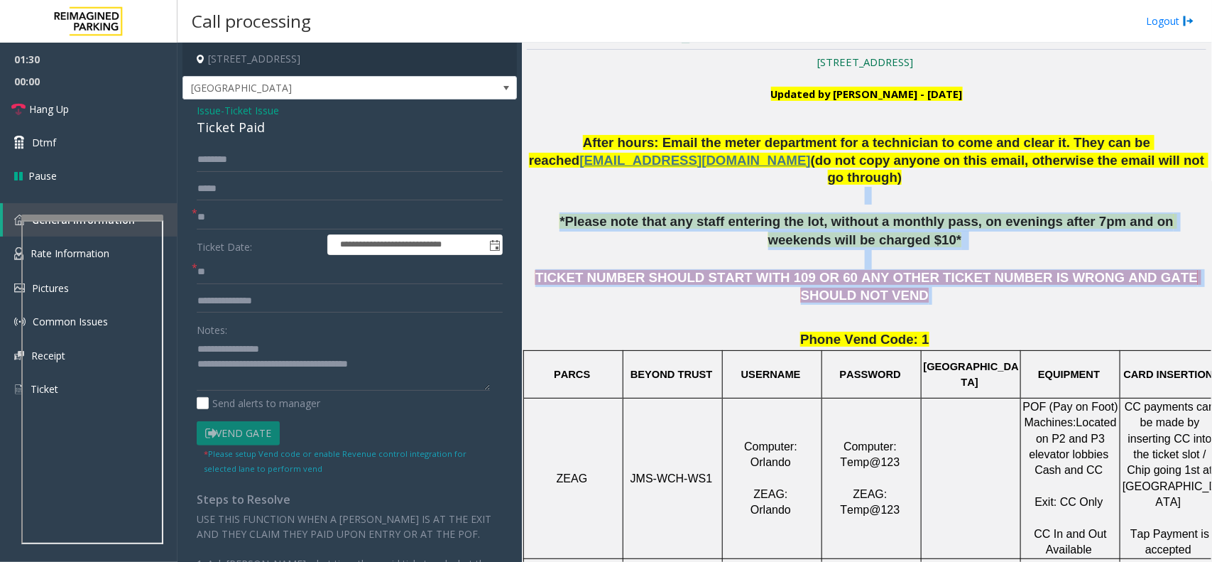
drag, startPoint x: 873, startPoint y: 268, endPoint x: 621, endPoint y: 179, distance: 267.5
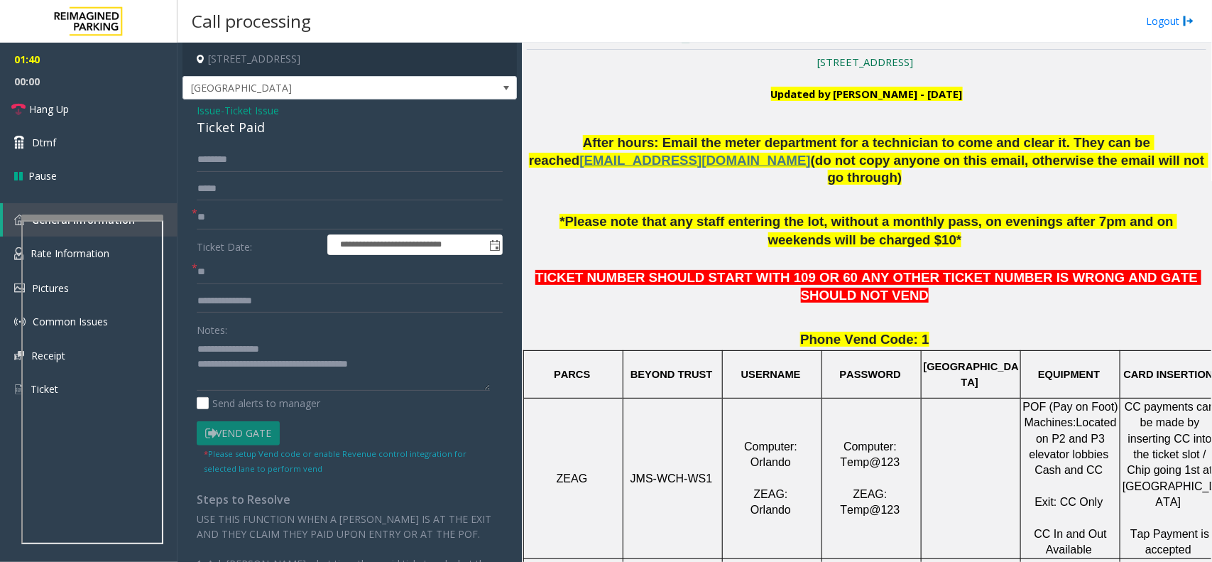
click at [810, 89] on b "Updated by [PERSON_NAME] - [DATE]" at bounding box center [867, 94] width 192 height 14
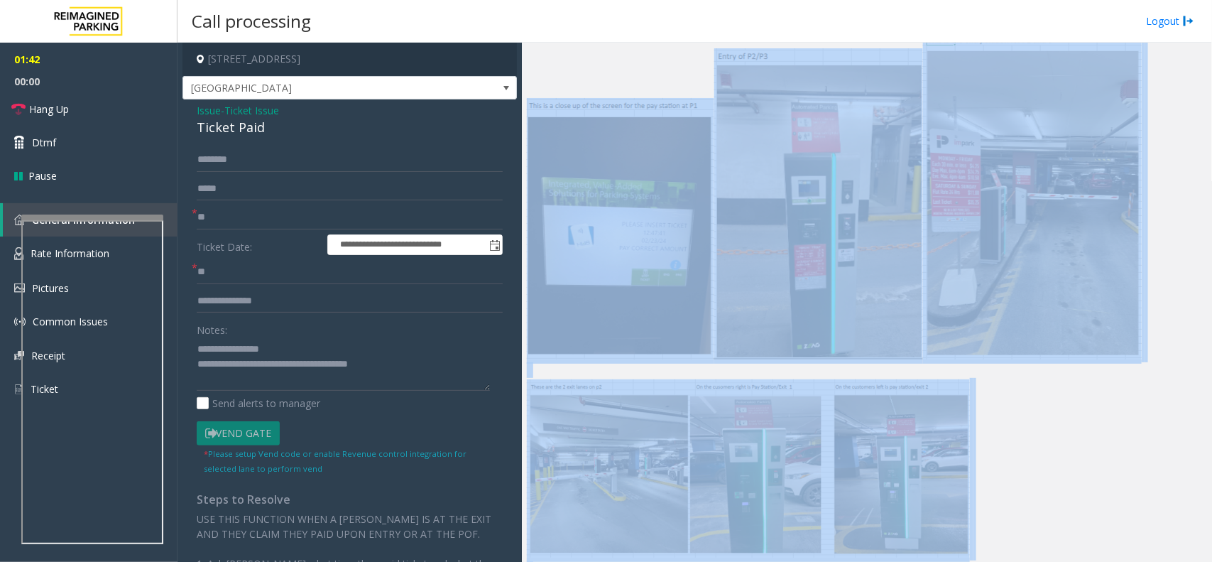
scroll to position [3409, 22]
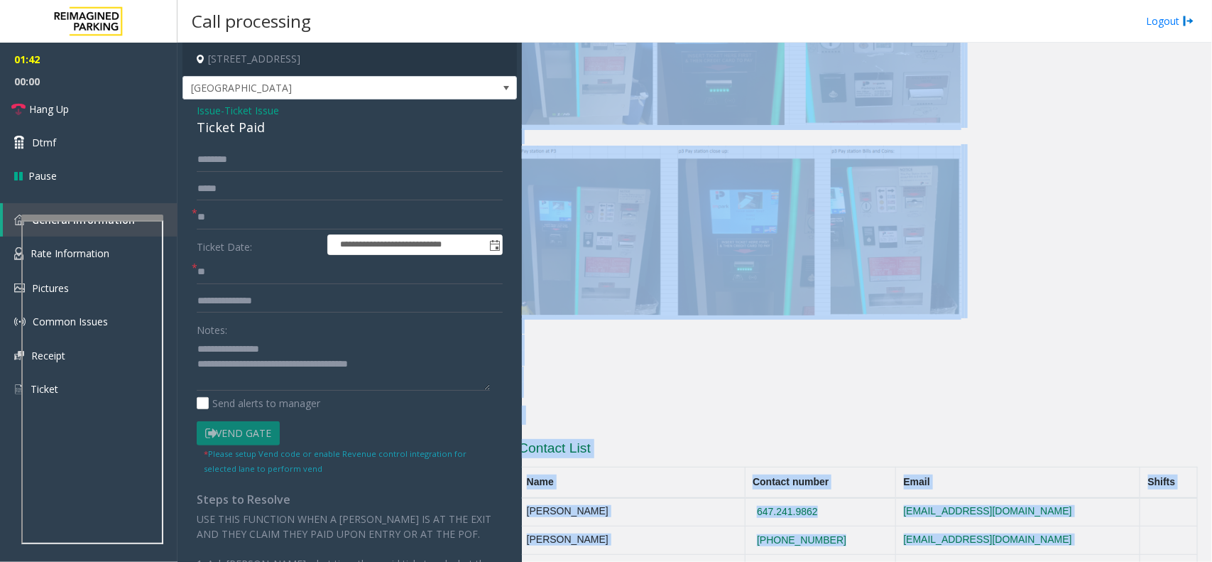
drag, startPoint x: 810, startPoint y: 89, endPoint x: 1180, endPoint y: 594, distance: 625.4
click at [1180, 561] on html "**********" at bounding box center [606, 281] width 1212 height 562
click at [89, 109] on link "Hang Up" at bounding box center [89, 108] width 178 height 33
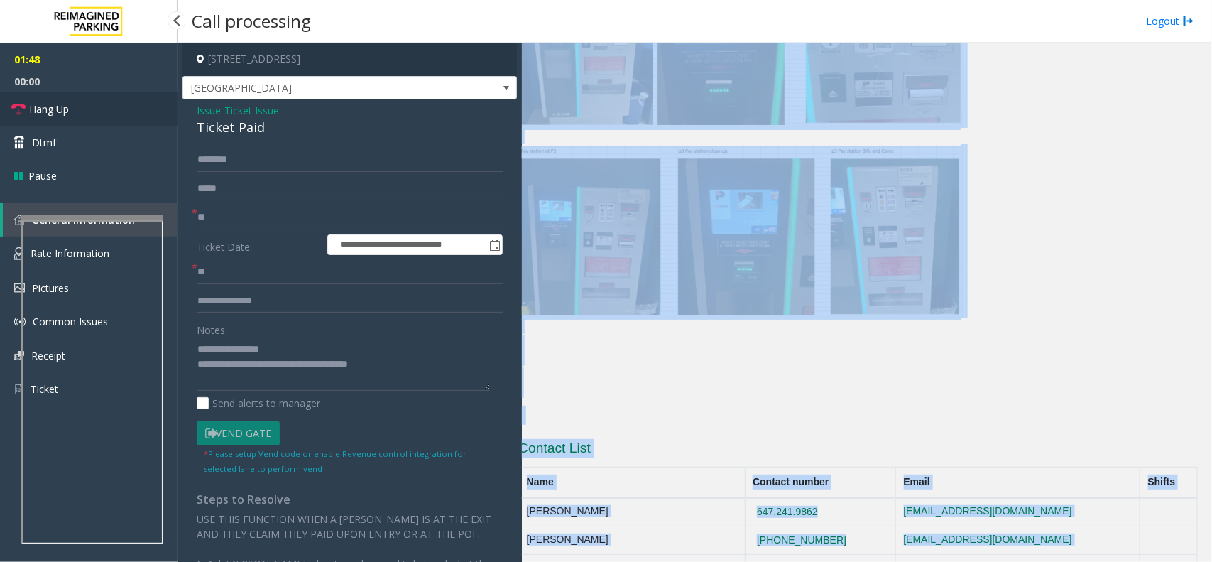
click at [89, 109] on link "Hang Up" at bounding box center [89, 108] width 178 height 33
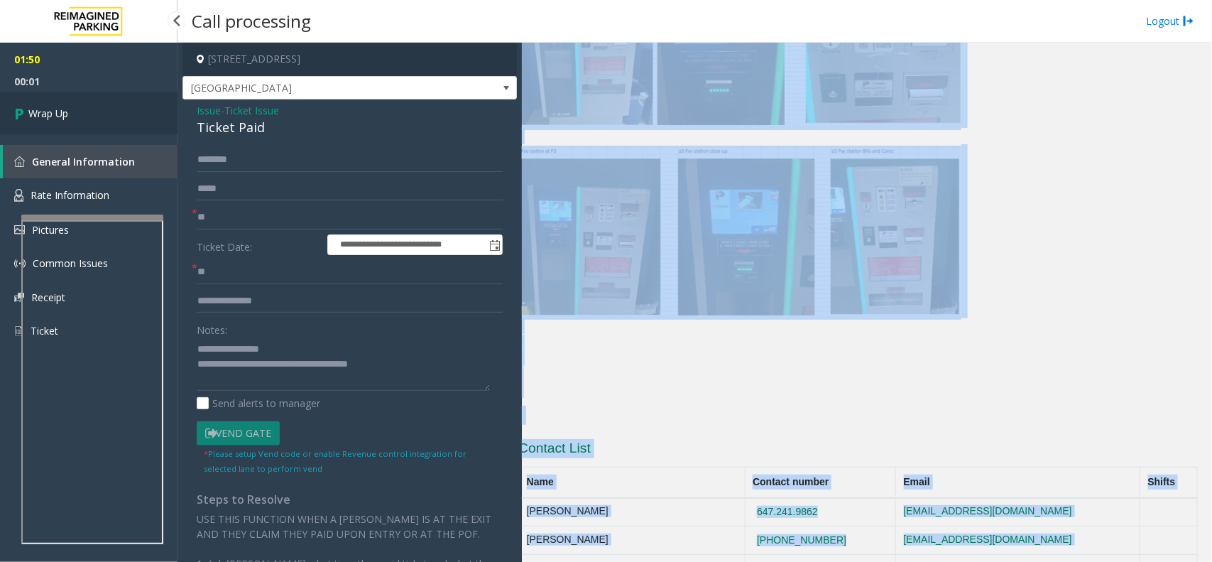
click at [150, 94] on link "Wrap Up" at bounding box center [89, 113] width 178 height 42
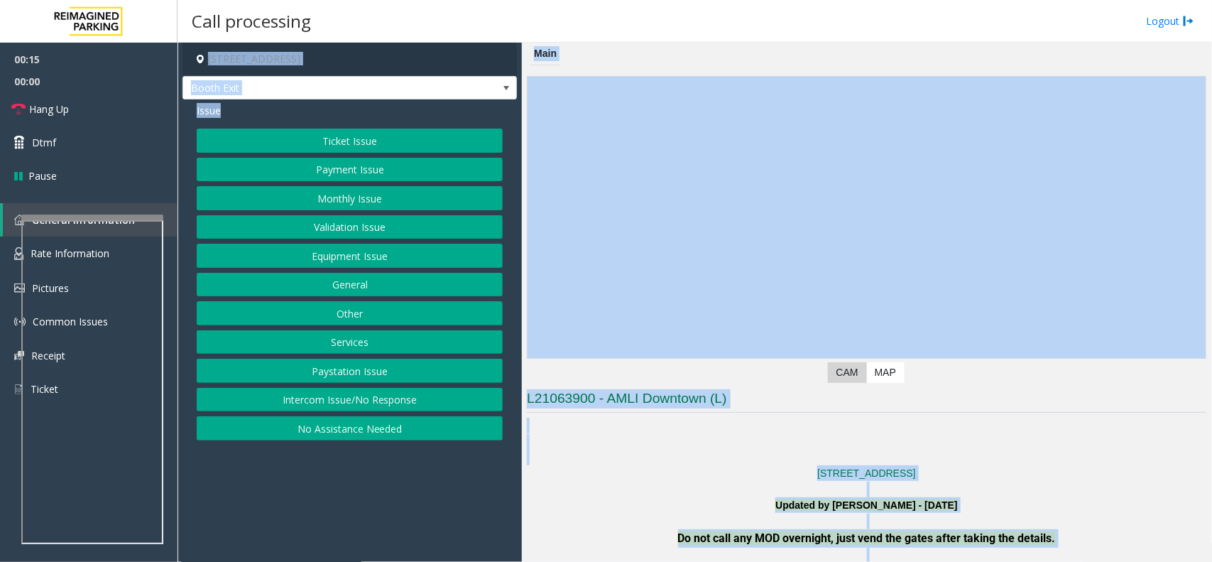
click at [676, 488] on p at bounding box center [867, 489] width 680 height 16
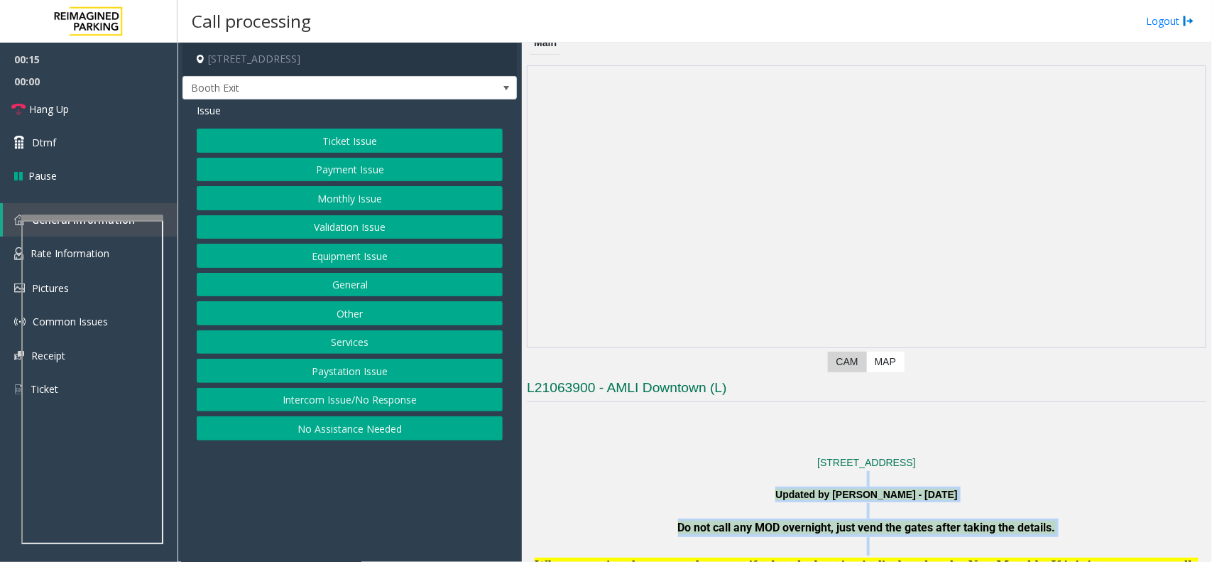
drag, startPoint x: 676, startPoint y: 488, endPoint x: 1211, endPoint y: 545, distance: 538.4
click at [1211, 545] on div "Main Previous Next CAM Map L21063900 - [GEOGRAPHIC_DATA] (L) [STREET_ADDRESS] U…" at bounding box center [867, 302] width 690 height 519
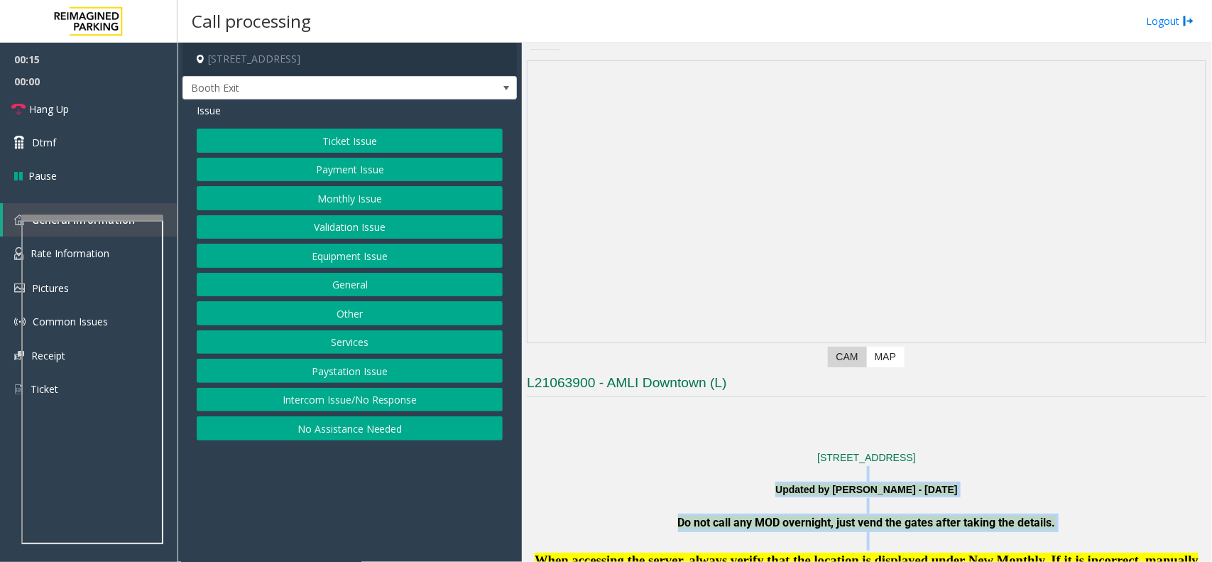
click at [1072, 470] on p at bounding box center [867, 474] width 680 height 16
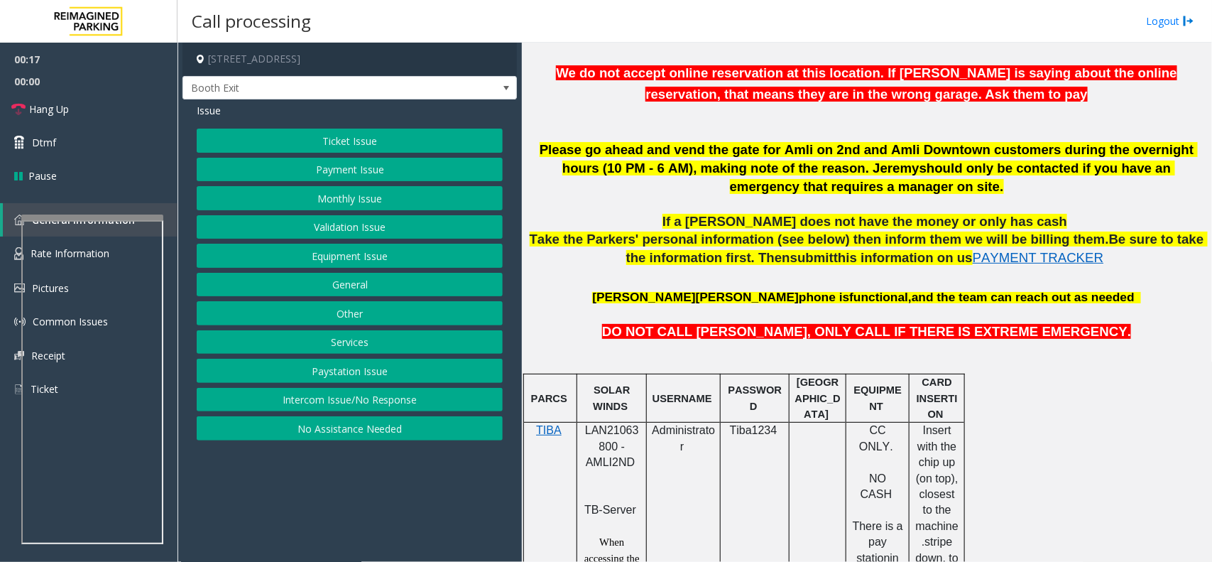
scroll to position [726, 0]
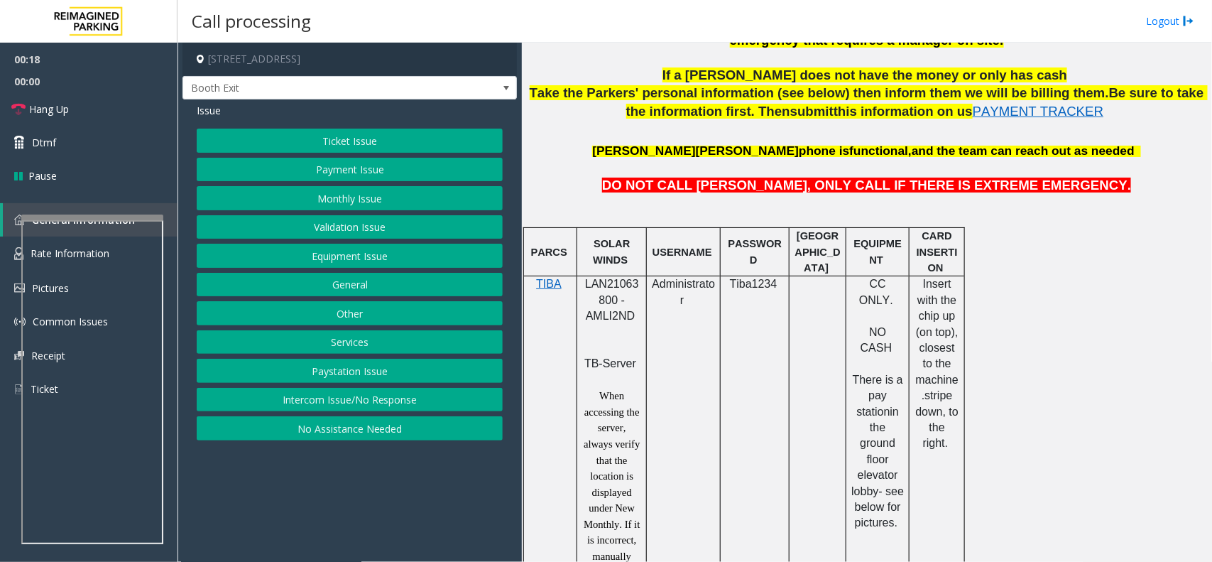
click at [601, 281] on span "LAN21063800 - AMLI2ND" at bounding box center [612, 300] width 54 height 44
drag, startPoint x: 601, startPoint y: 281, endPoint x: 587, endPoint y: 285, distance: 14.6
click at [587, 285] on span "LAN21063800 - AMLI2ND" at bounding box center [612, 300] width 54 height 44
click at [268, 146] on button "Ticket Issue" at bounding box center [350, 141] width 306 height 24
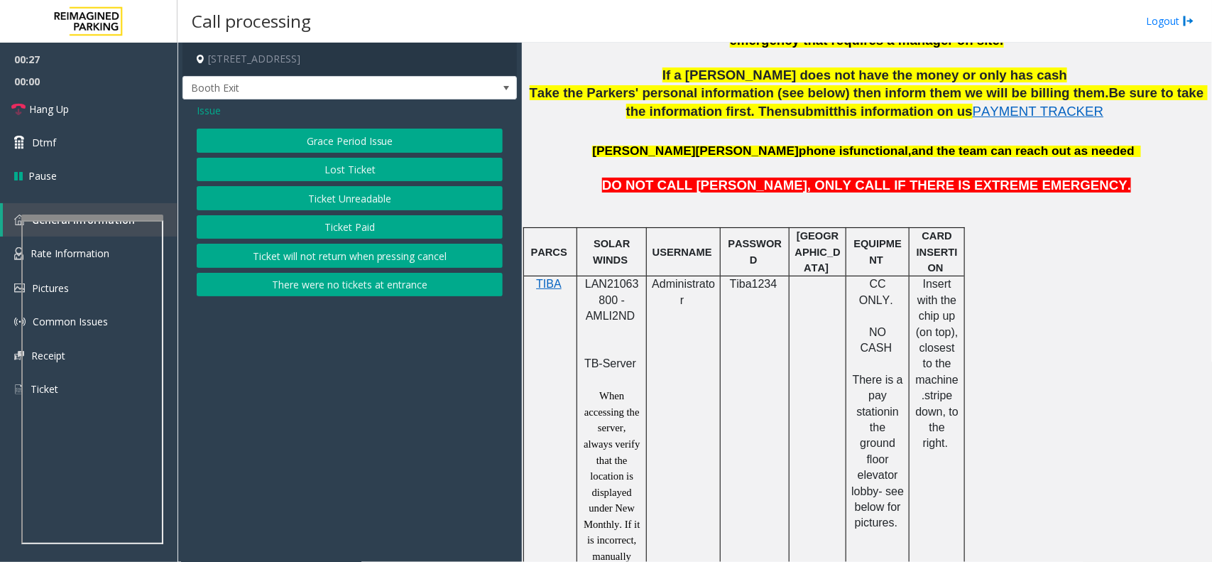
click at [201, 112] on span "Issue" at bounding box center [209, 110] width 24 height 15
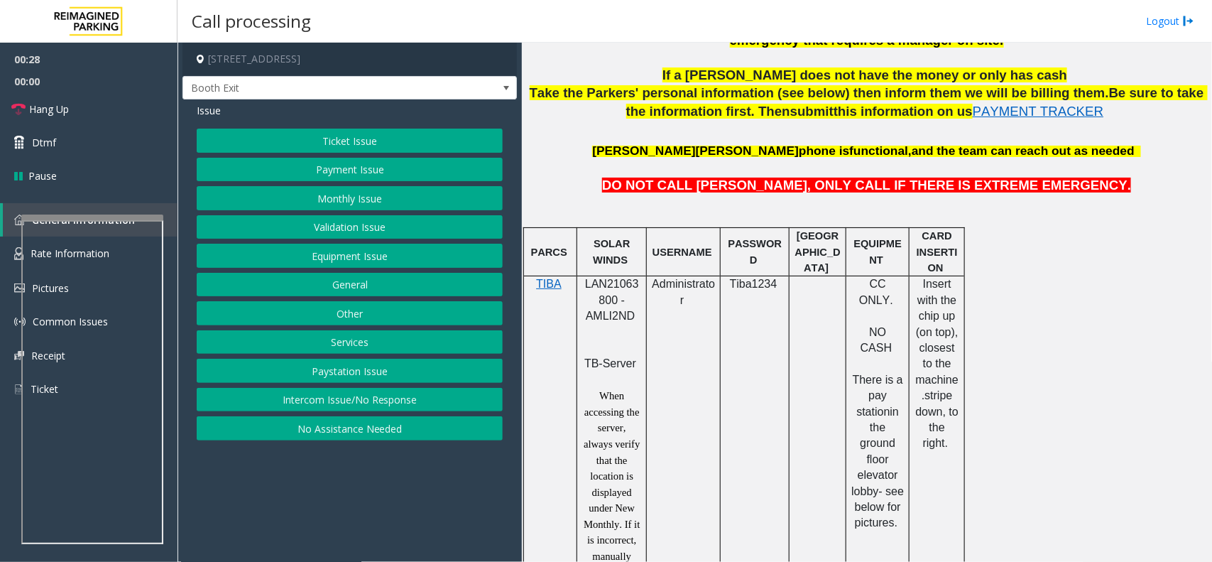
click at [320, 172] on button "Payment Issue" at bounding box center [350, 170] width 306 height 24
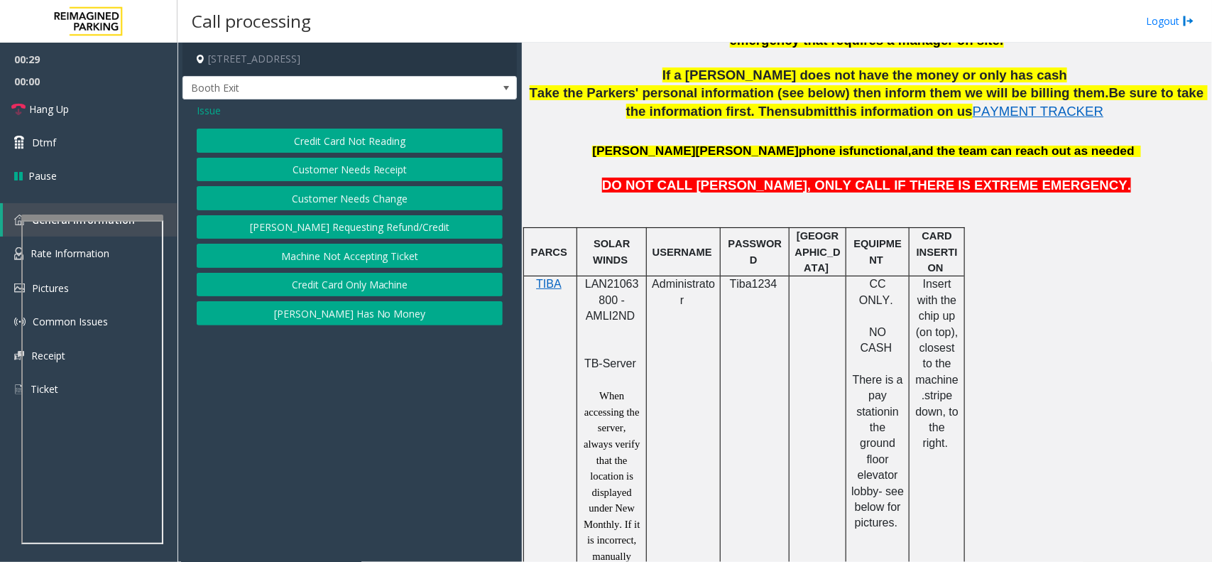
click at [344, 126] on div "Issue Credit Card Not Reading Customer Needs Receipt Customer Needs Change [PER…" at bounding box center [350, 215] width 334 height 233
click at [367, 150] on button "Credit Card Not Reading" at bounding box center [350, 141] width 306 height 24
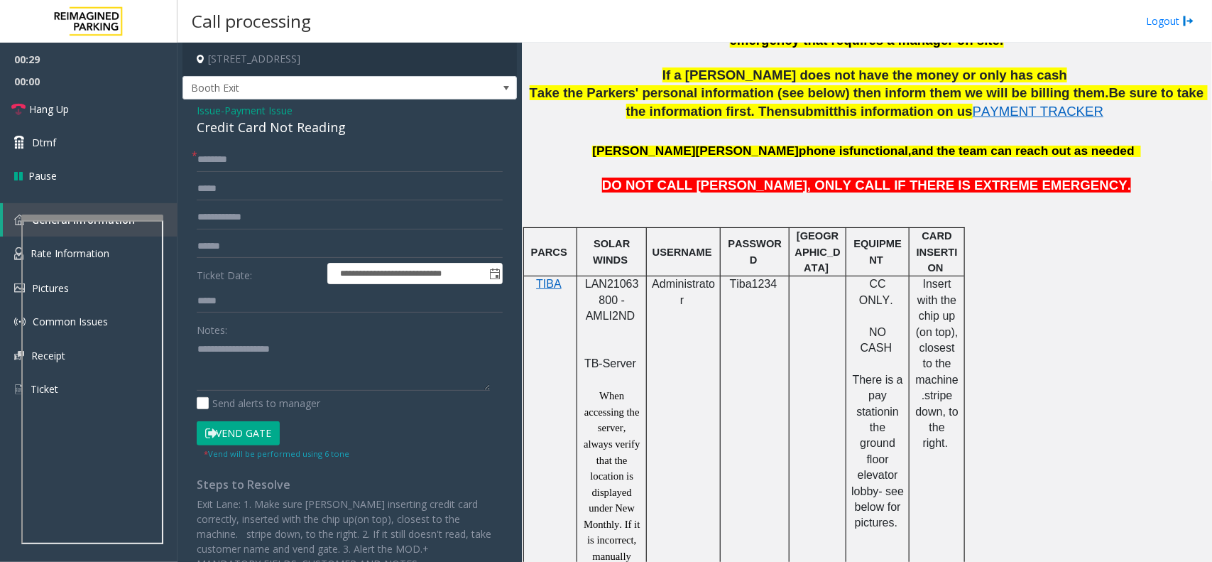
click at [364, 126] on div "Credit Card Not Reading" at bounding box center [350, 127] width 306 height 19
click at [364, 125] on div "Credit Card Not Reading" at bounding box center [350, 127] width 306 height 19
click at [315, 342] on textarea at bounding box center [343, 363] width 293 height 53
paste textarea "**********"
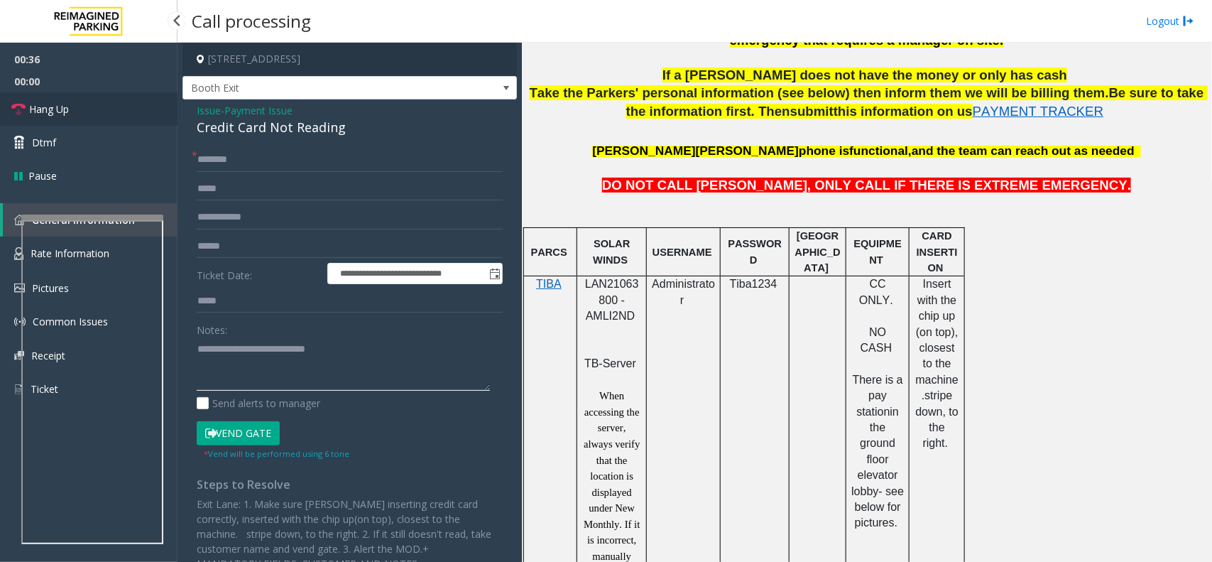
type textarea "**********"
click at [97, 111] on link "Hang Up" at bounding box center [89, 108] width 178 height 33
click at [276, 155] on input "text" at bounding box center [350, 160] width 306 height 24
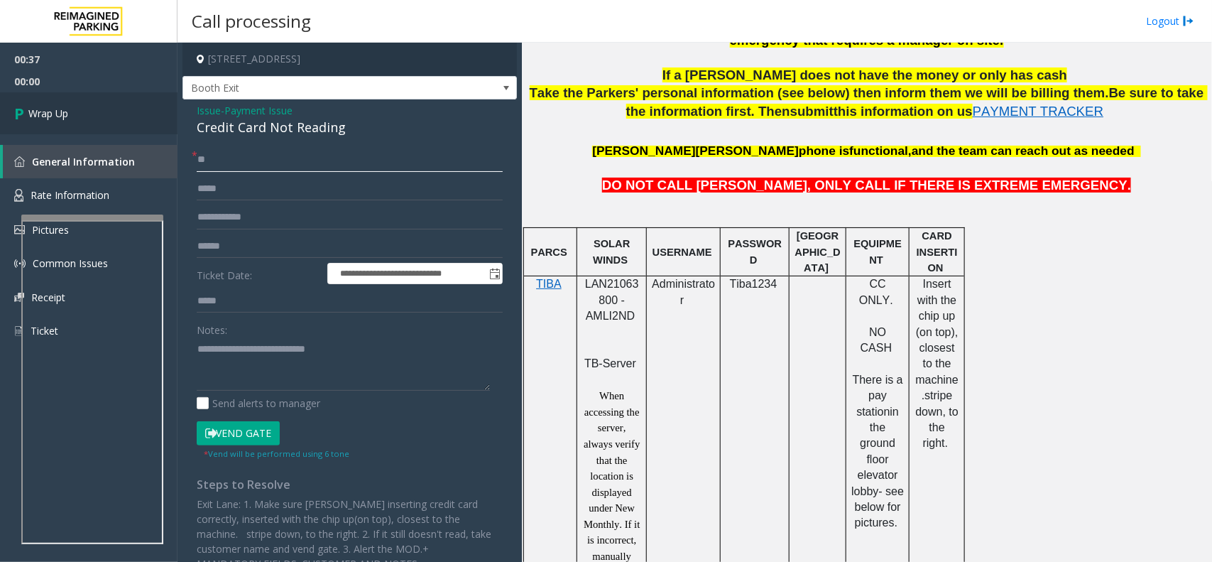
type input "**"
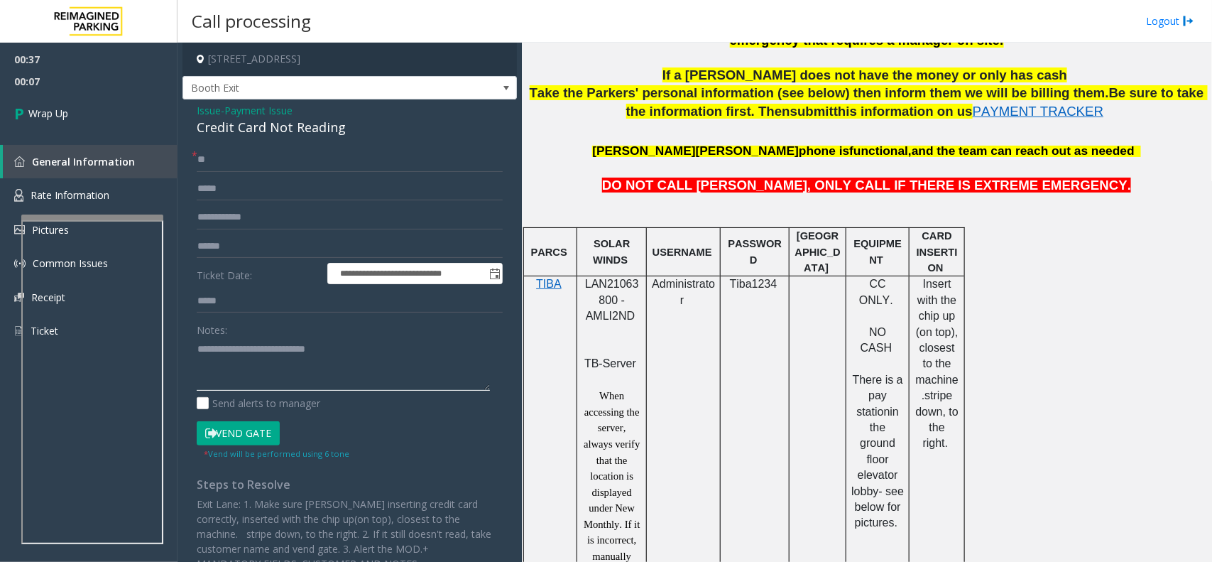
click at [305, 378] on textarea at bounding box center [343, 363] width 293 height 53
paste textarea "**********"
type textarea "**********"
click at [25, 100] on link "Wrap Up" at bounding box center [89, 113] width 178 height 42
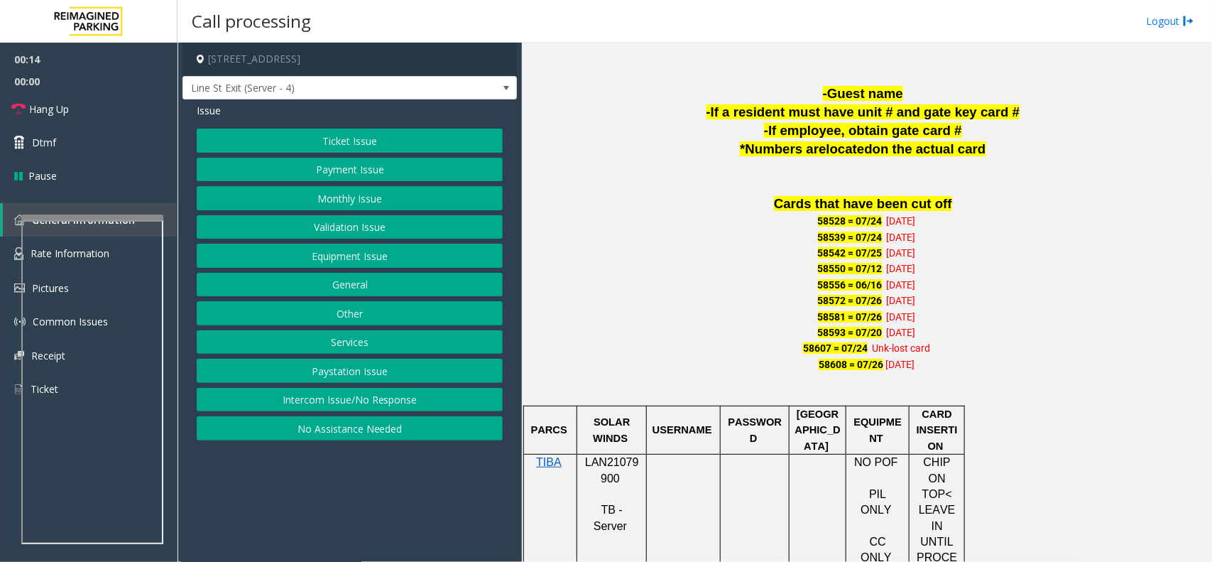
scroll to position [799, 0]
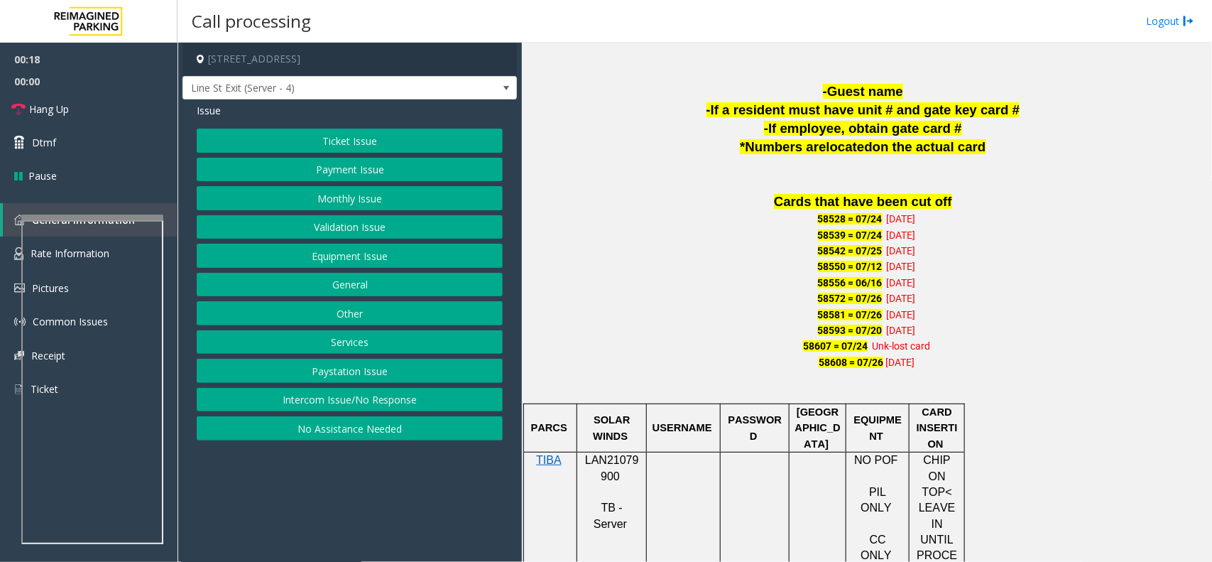
click at [850, 186] on p at bounding box center [867, 183] width 680 height 18
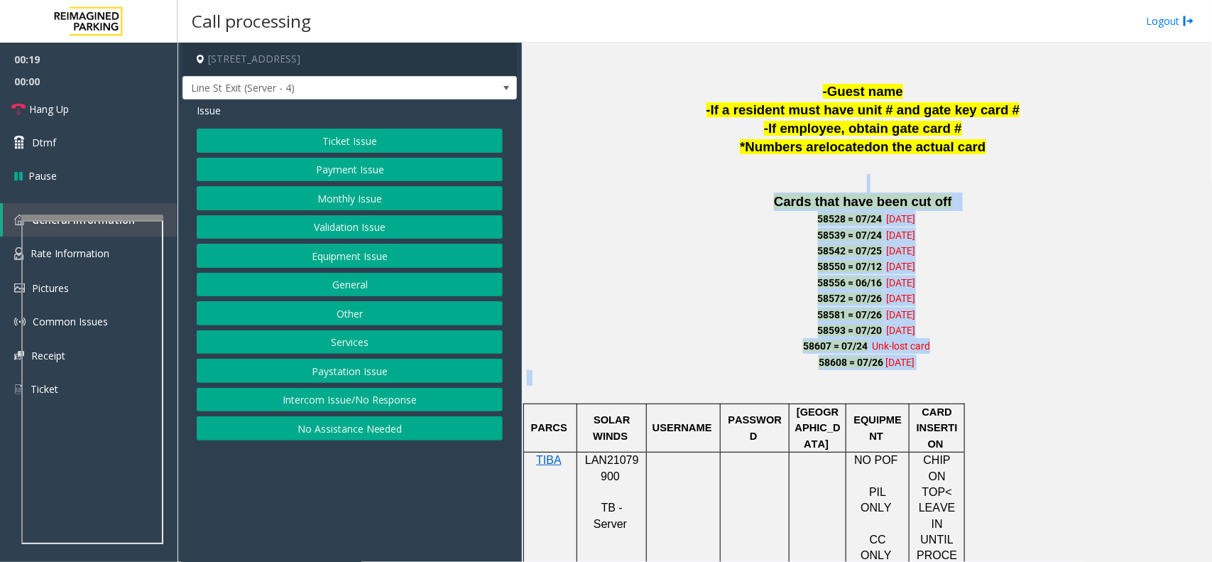
drag, startPoint x: 850, startPoint y: 186, endPoint x: 911, endPoint y: 377, distance: 200.6
click at [911, 377] on p at bounding box center [867, 386] width 680 height 32
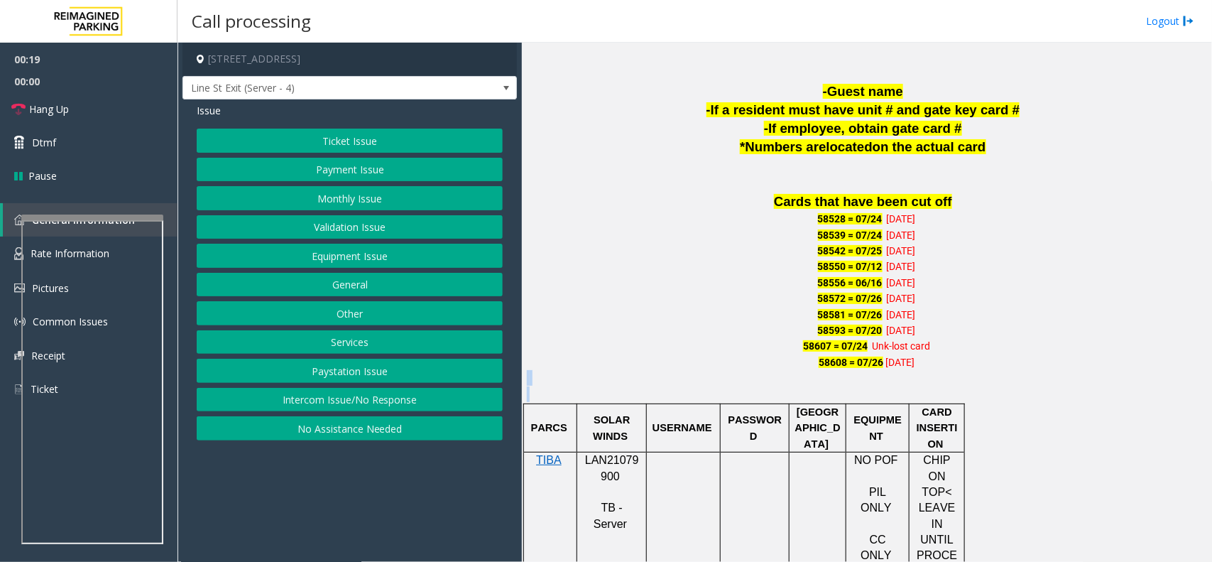
click at [911, 377] on p at bounding box center [867, 386] width 680 height 32
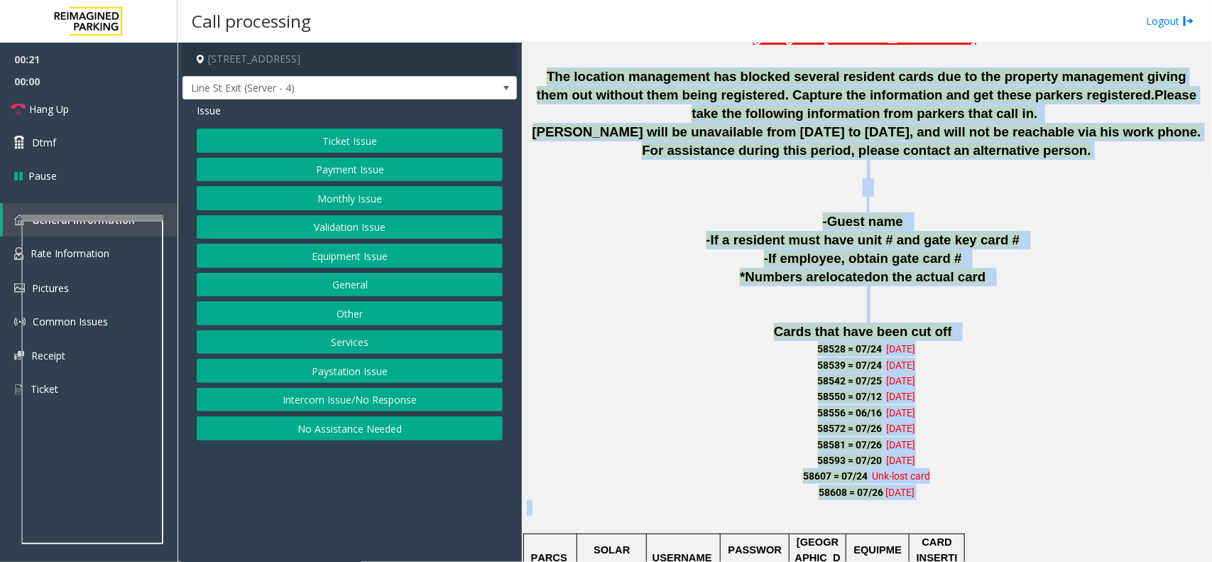
scroll to position [621, 0]
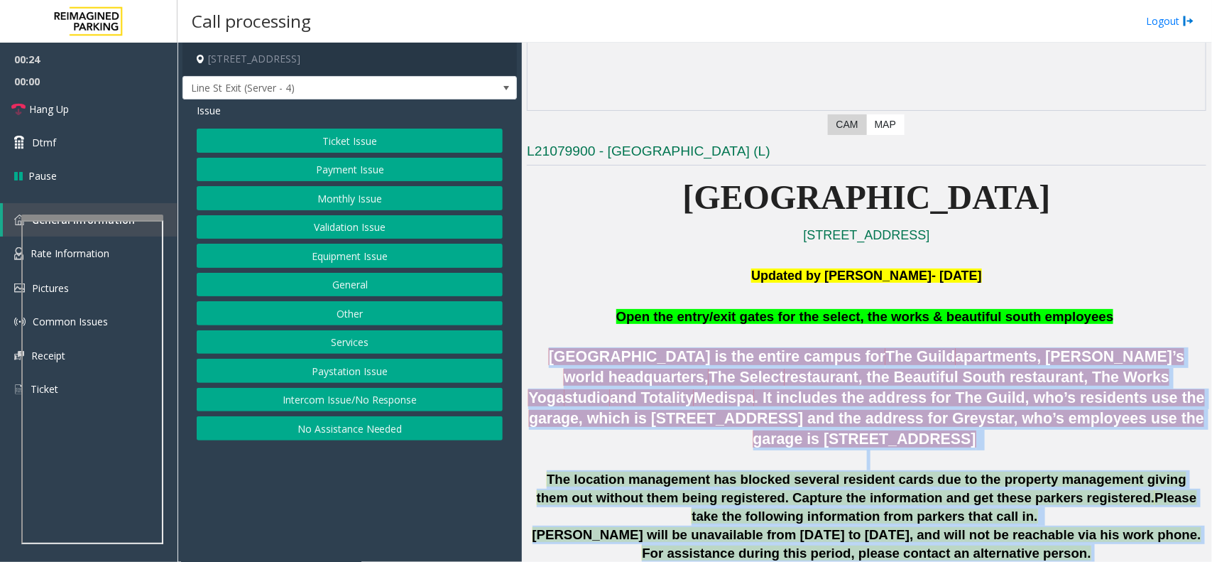
drag, startPoint x: 911, startPoint y: 377, endPoint x: 797, endPoint y: 378, distance: 113.6
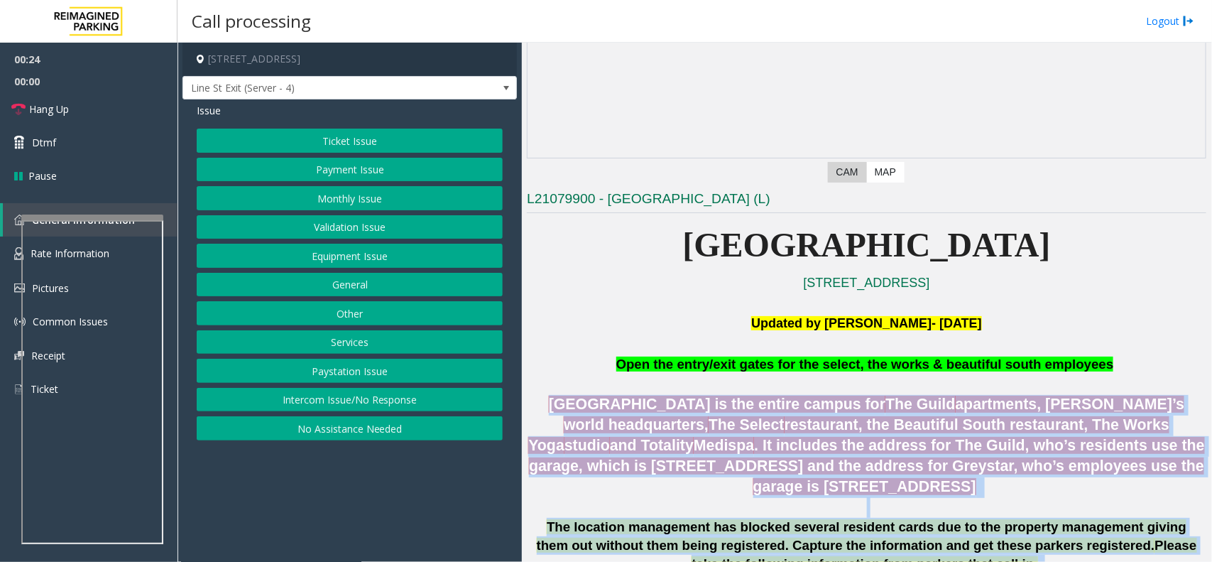
scroll to position [178, 0]
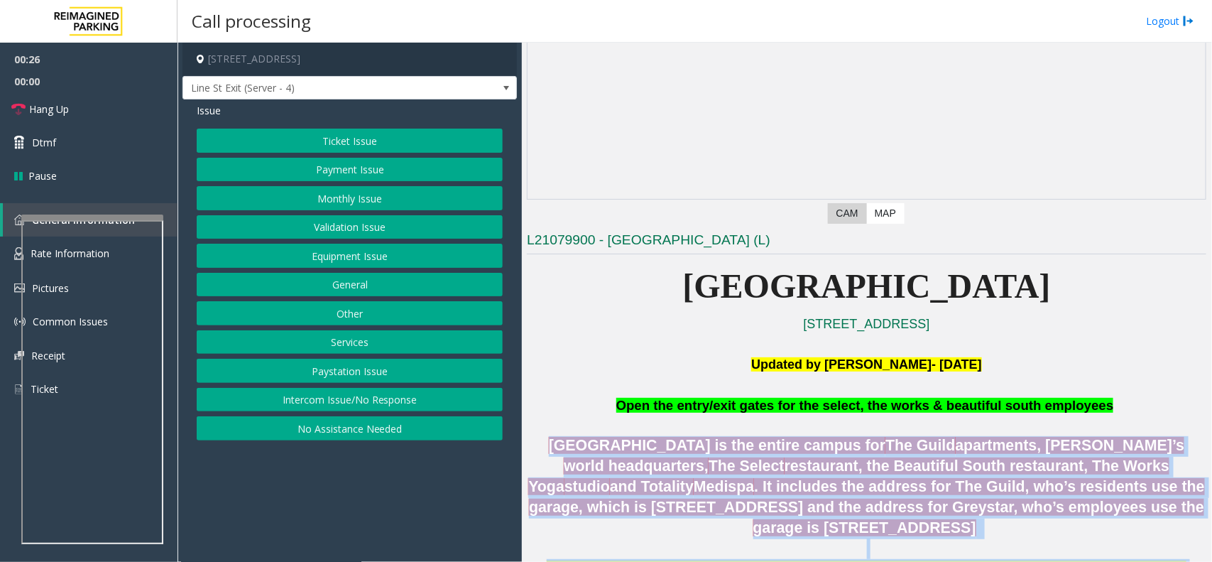
click at [574, 450] on span "[GEOGRAPHIC_DATA] is the entire campus for" at bounding box center [717, 445] width 337 height 17
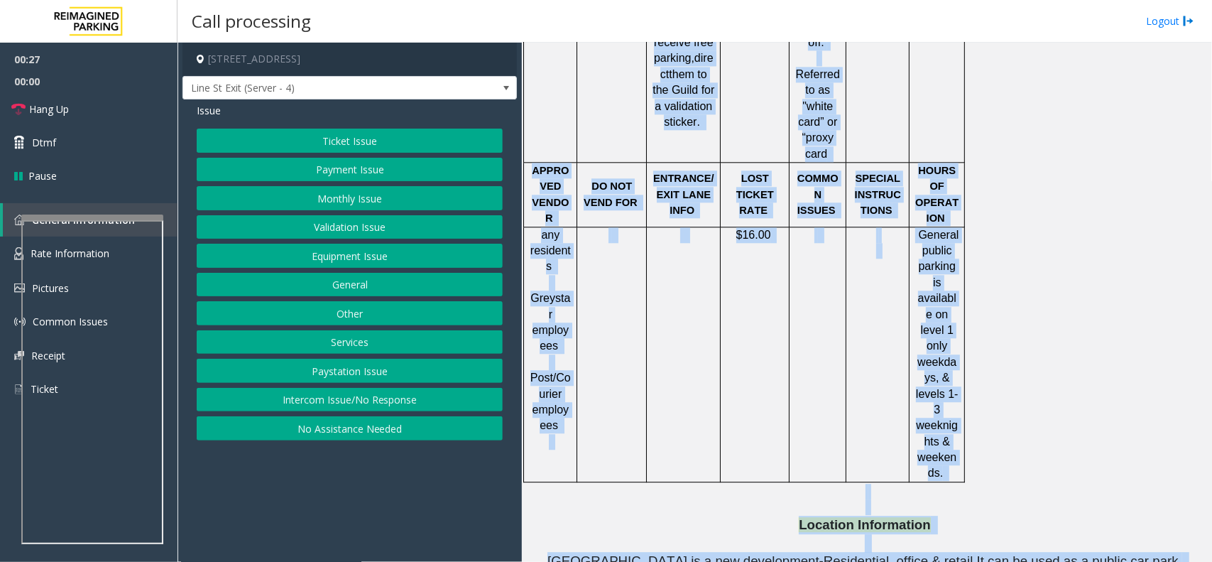
scroll to position [1709, 0]
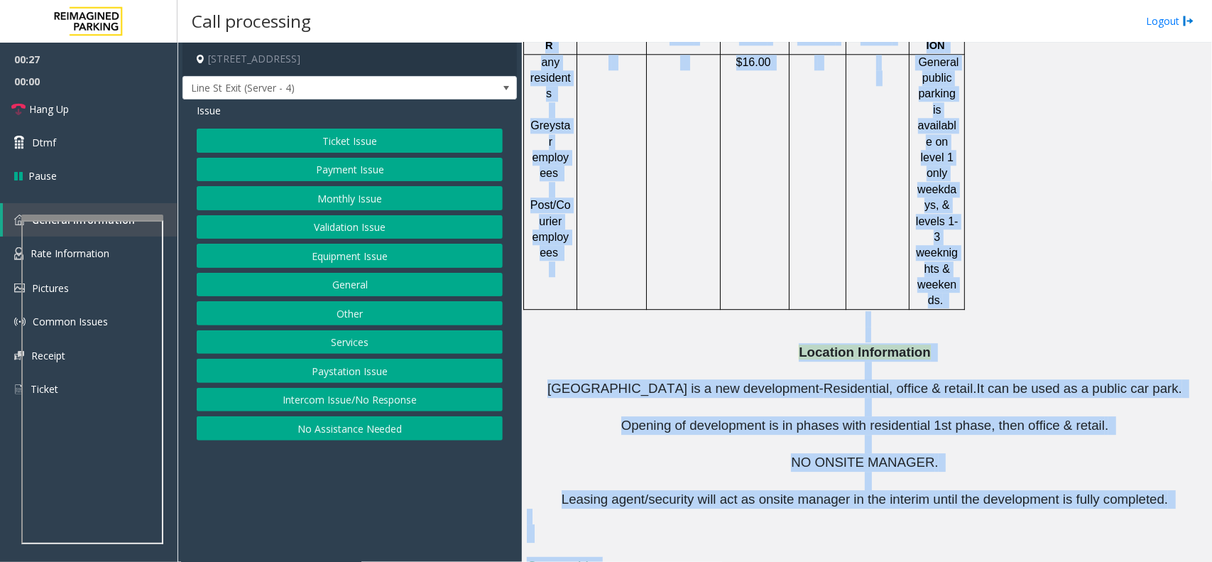
drag, startPoint x: 574, startPoint y: 450, endPoint x: 897, endPoint y: 576, distance: 347.0
click at [897, 561] on html "00:27 00:00 Hang Up Dtmf Pause General Information Rate Information Pictures Co…" at bounding box center [606, 281] width 1212 height 562
click at [881, 472] on p at bounding box center [867, 481] width 680 height 18
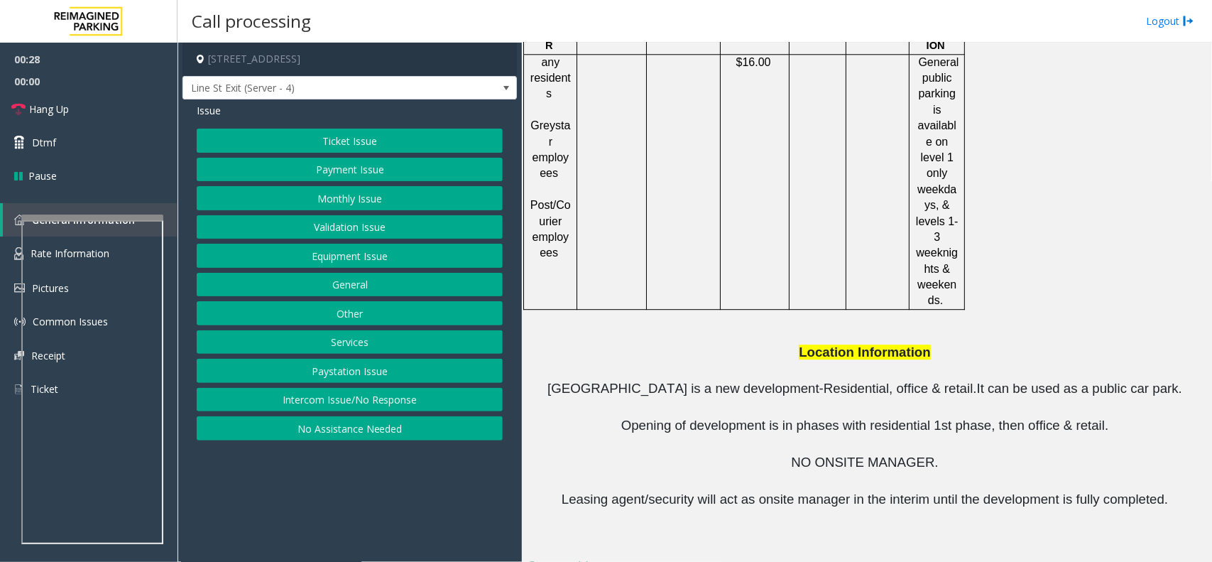
click at [881, 472] on p at bounding box center [867, 481] width 680 height 18
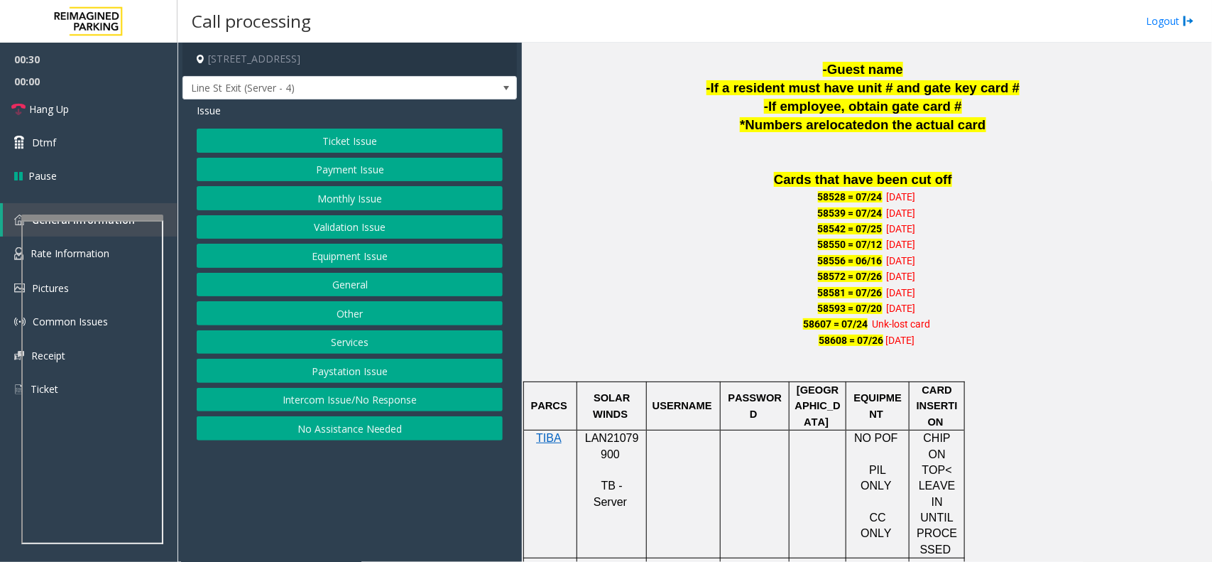
scroll to position [466, 0]
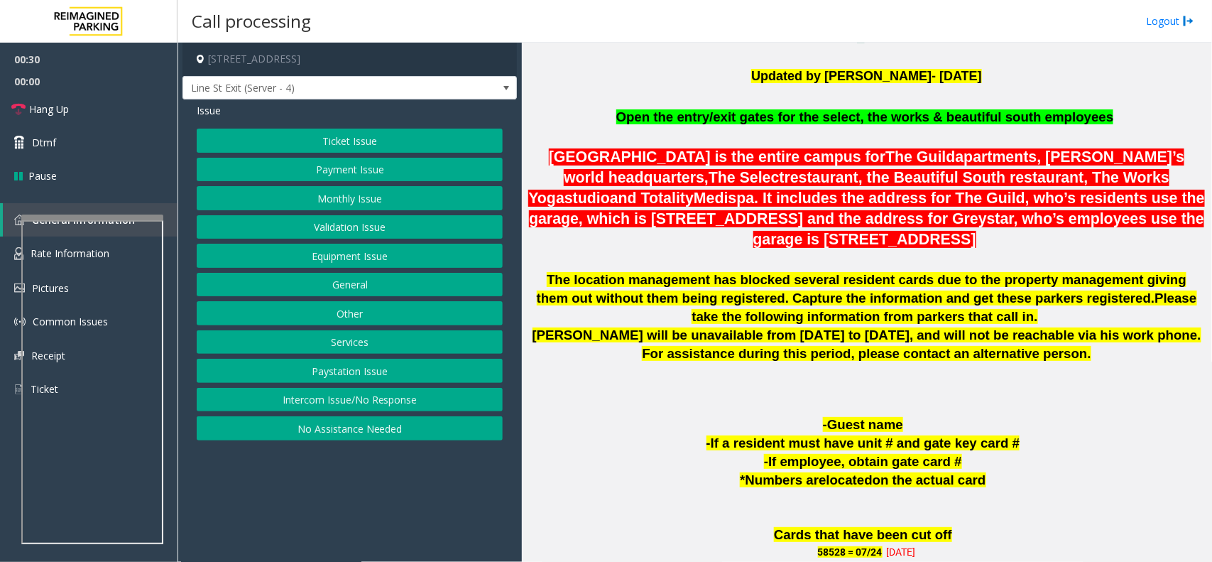
click at [572, 288] on p "The location management has blocked several resident cards due to the property …" at bounding box center [867, 298] width 680 height 55
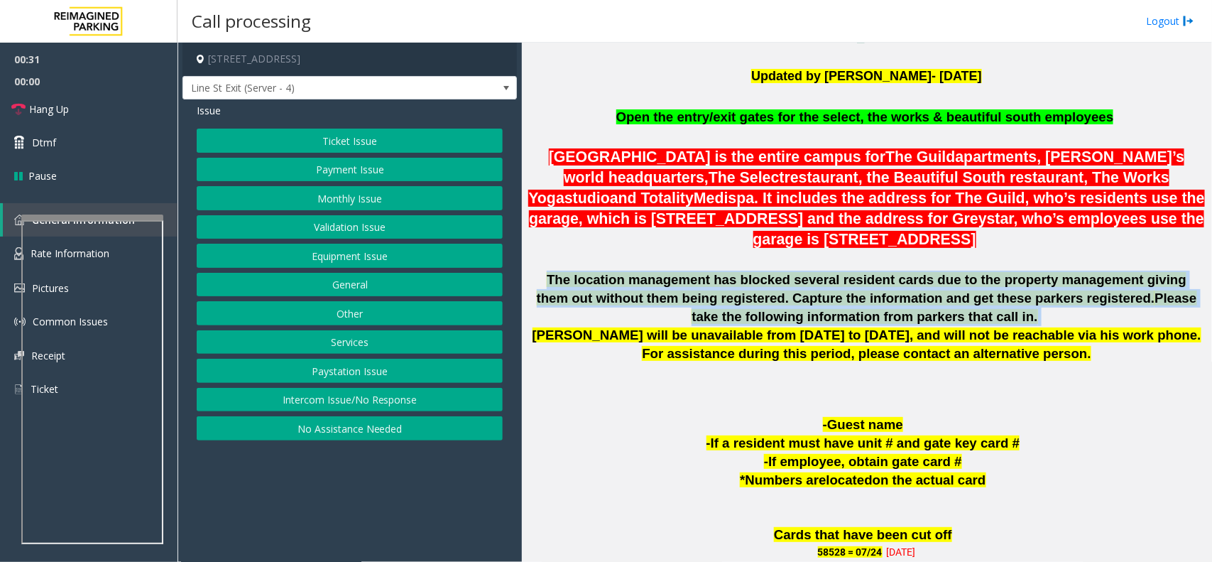
click at [572, 288] on p "The location management has blocked several resident cards due to the property …" at bounding box center [867, 298] width 680 height 55
click at [360, 138] on button "Ticket Issue" at bounding box center [350, 141] width 306 height 24
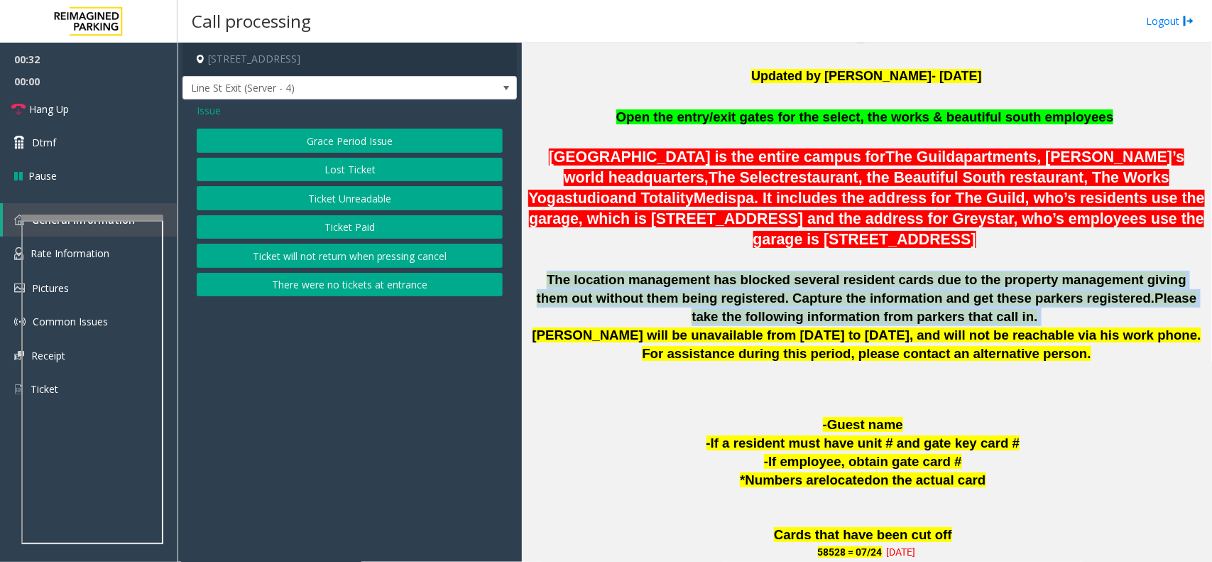
click at [395, 182] on button "Lost Ticket" at bounding box center [350, 170] width 306 height 24
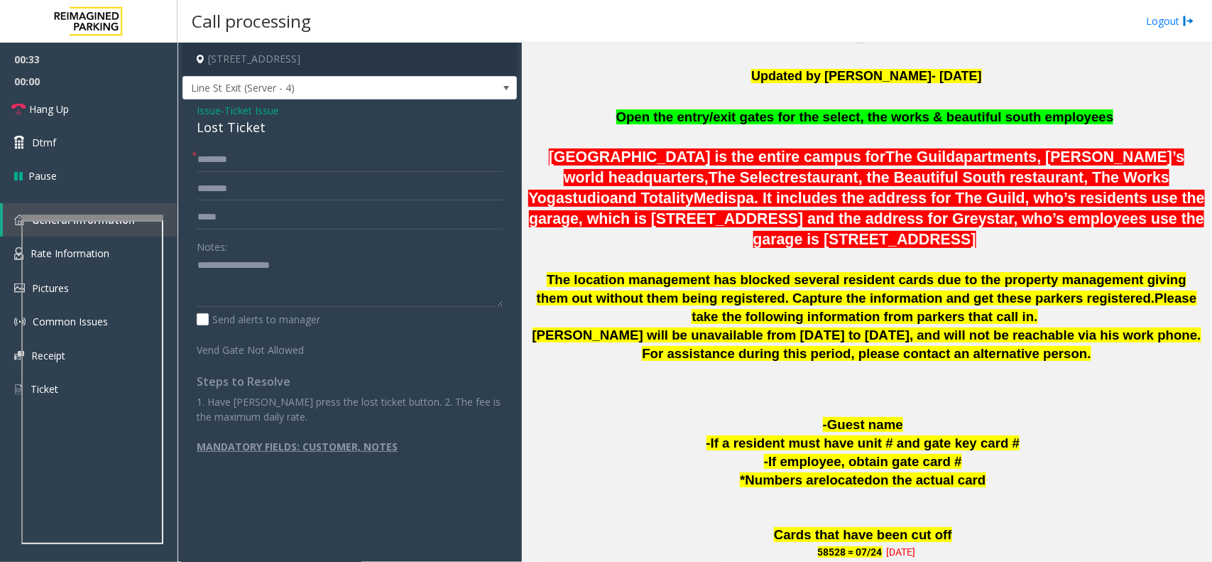
click at [285, 114] on div "Issue - Ticket Issue Lost Ticket" at bounding box center [350, 120] width 306 height 34
click at [285, 119] on div "Lost Ticket" at bounding box center [350, 127] width 306 height 19
click at [275, 112] on span "Ticket Issue" at bounding box center [251, 110] width 55 height 15
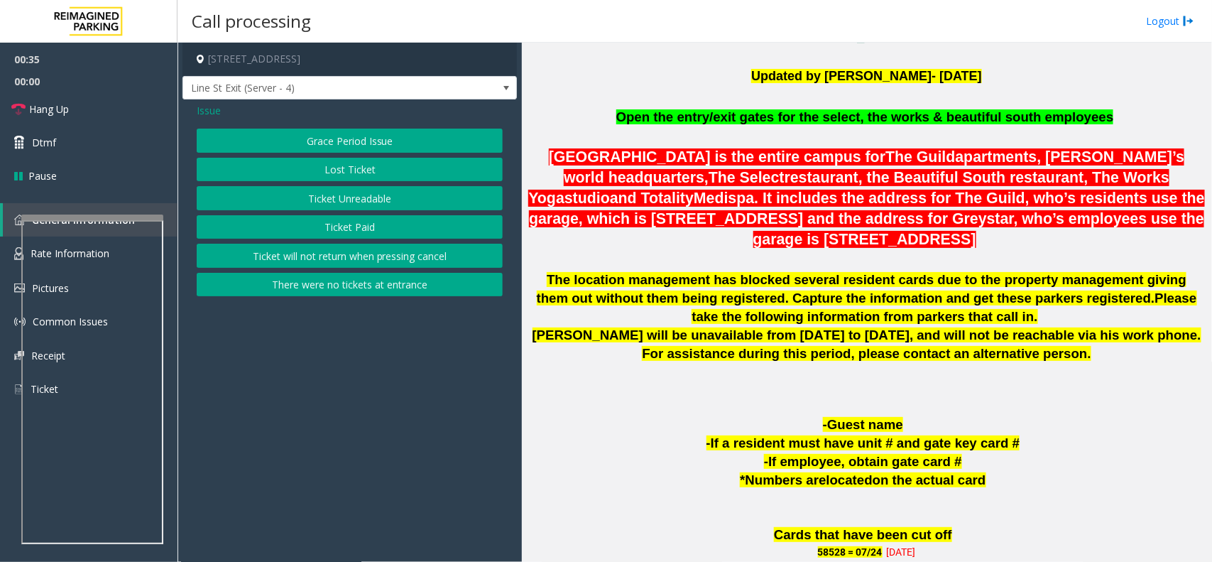
scroll to position [821, 0]
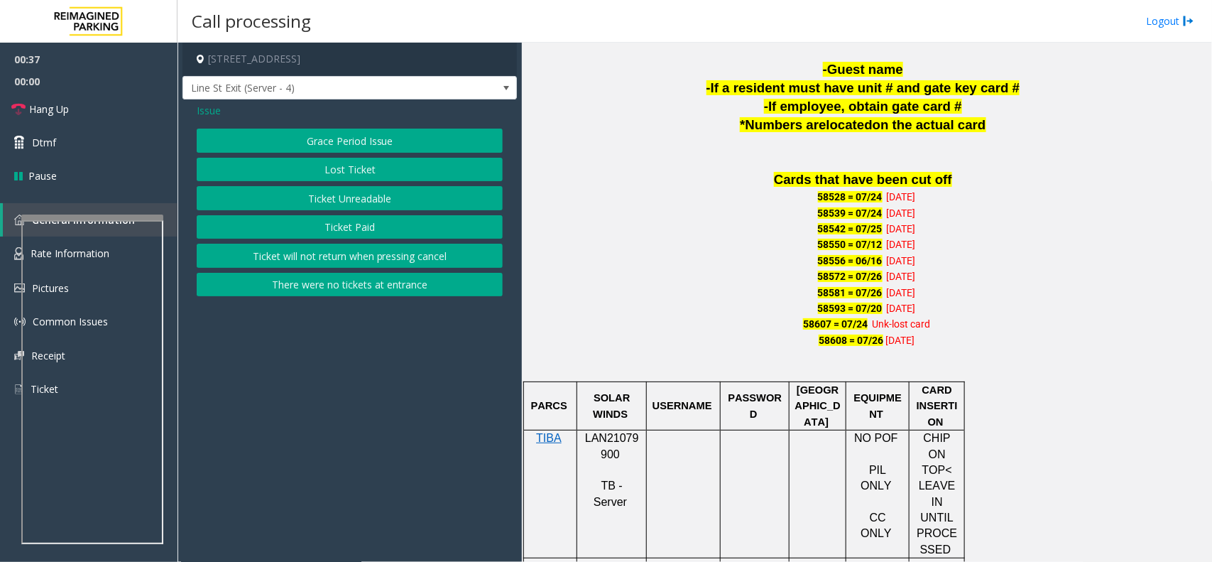
click at [225, 109] on div "Issue" at bounding box center [350, 110] width 306 height 15
click at [214, 111] on span "Issue" at bounding box center [209, 110] width 24 height 15
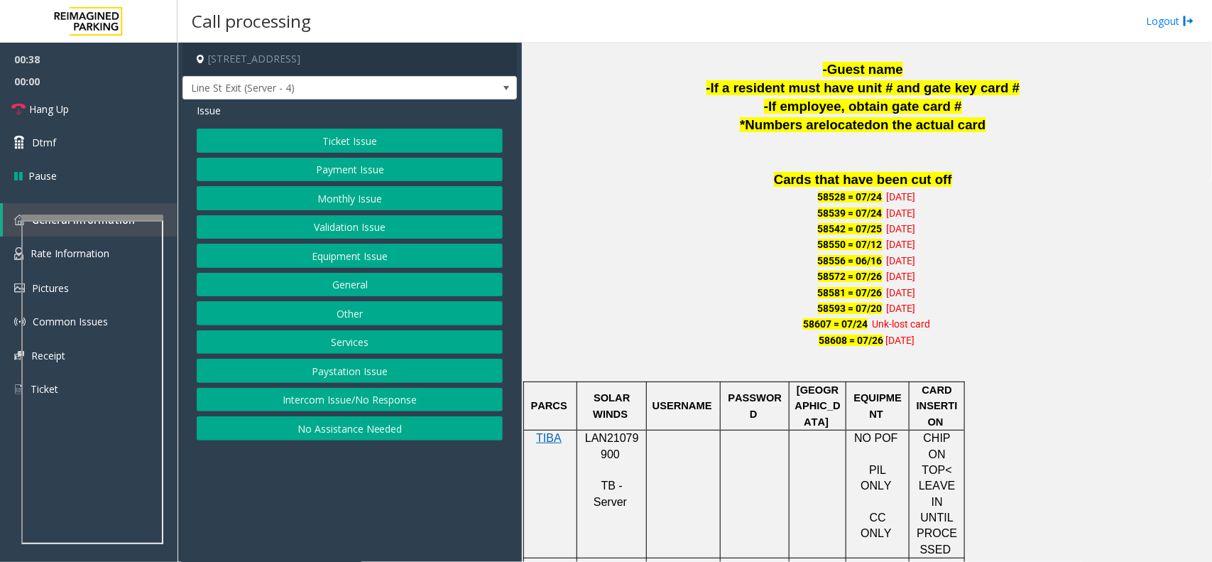
click at [357, 175] on button "Payment Issue" at bounding box center [350, 170] width 306 height 24
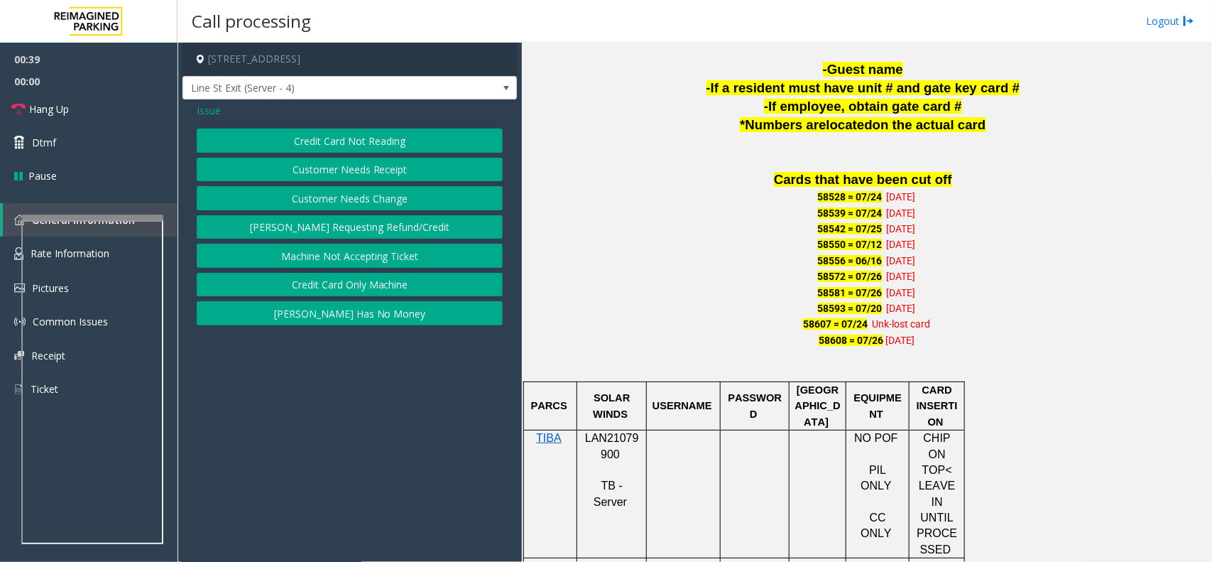
click at [350, 147] on button "Credit Card Not Reading" at bounding box center [350, 141] width 306 height 24
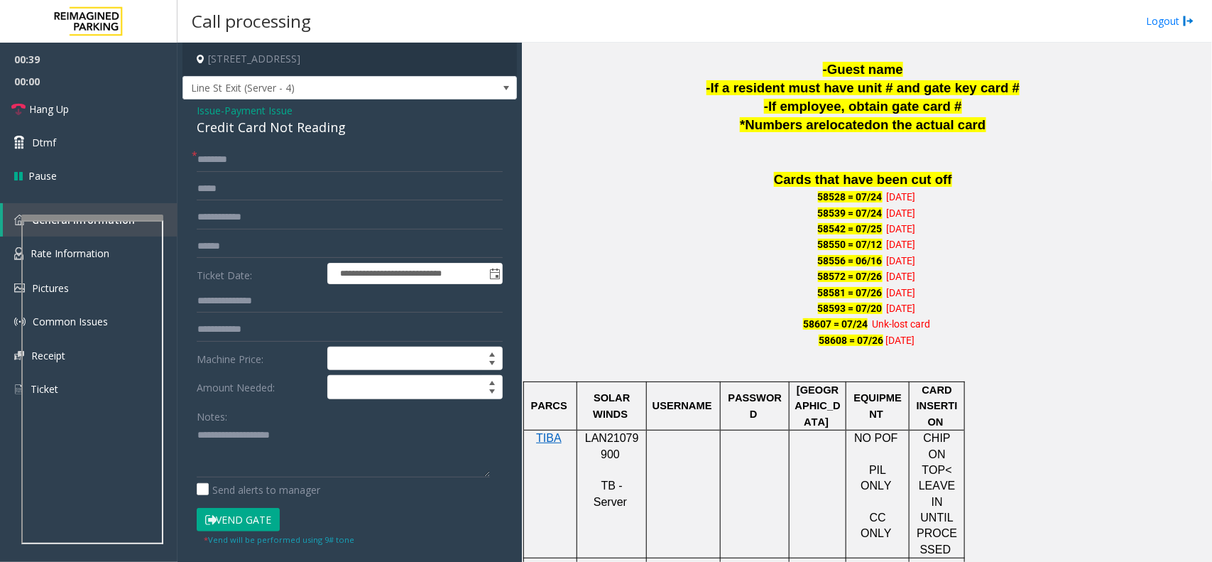
click at [341, 139] on div "**********" at bounding box center [350, 452] width 334 height 706
click at [327, 131] on div "Credit Card Not Reading" at bounding box center [350, 127] width 306 height 19
click at [368, 452] on textarea at bounding box center [343, 450] width 293 height 53
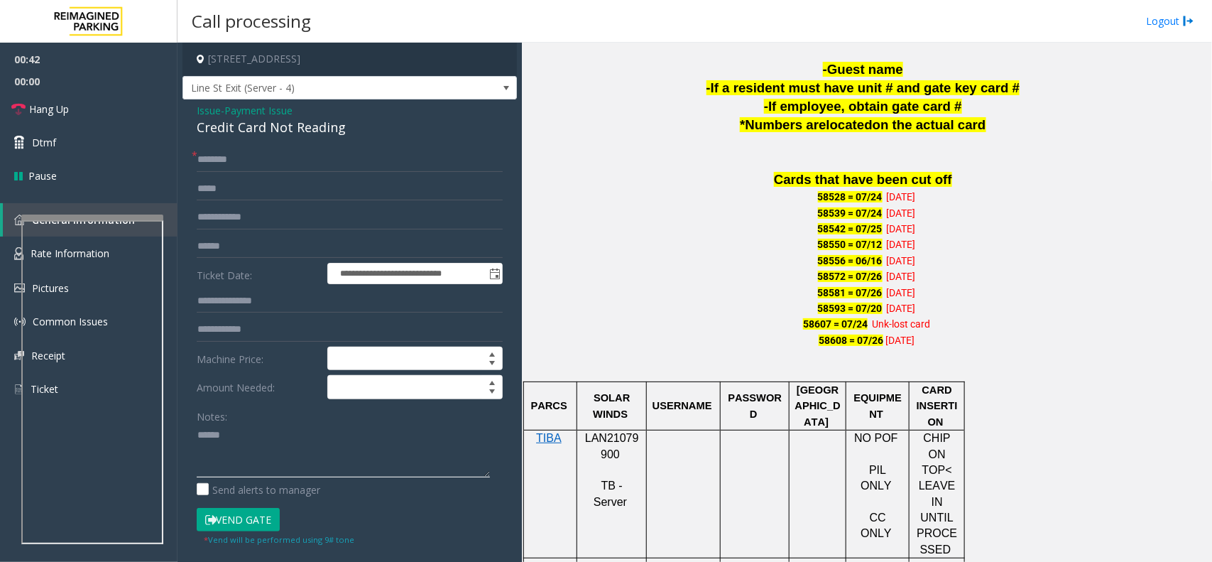
paste textarea "**********"
type textarea "**********"
click at [283, 151] on input "text" at bounding box center [350, 160] width 306 height 24
type input "**"
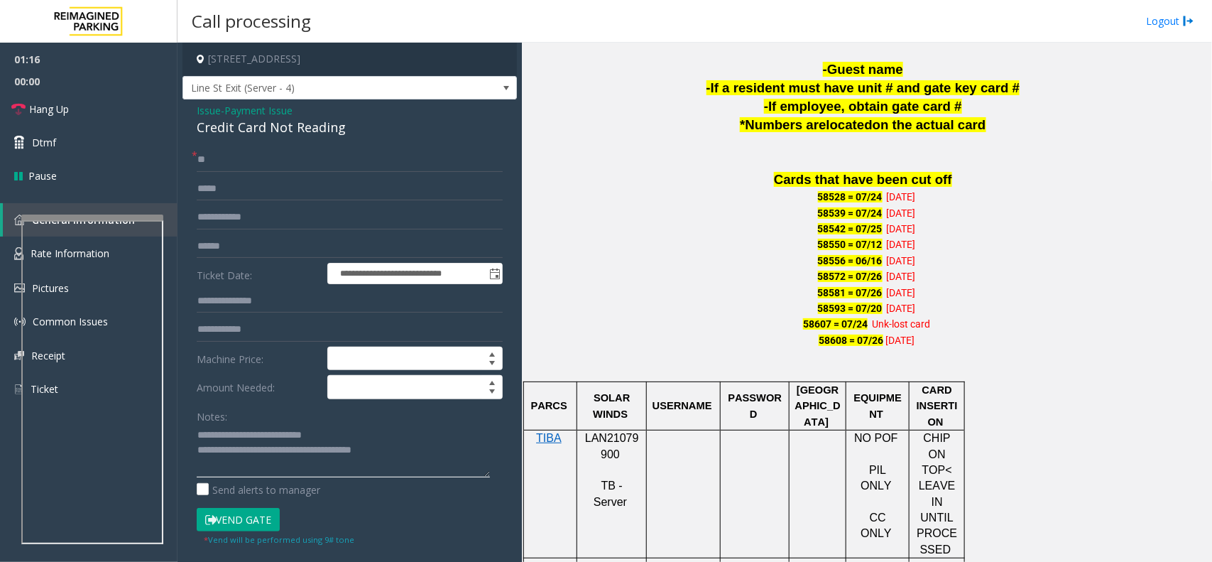
click at [371, 450] on textarea at bounding box center [343, 450] width 293 height 53
paste textarea
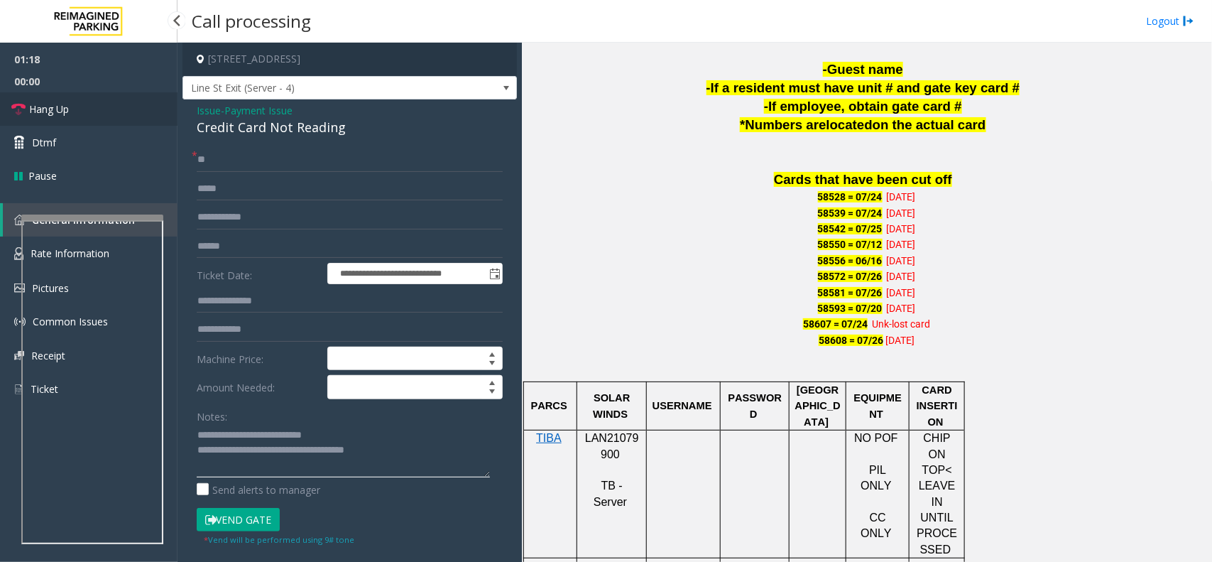
type textarea "**********"
click at [105, 98] on link "Hang Up" at bounding box center [89, 108] width 178 height 33
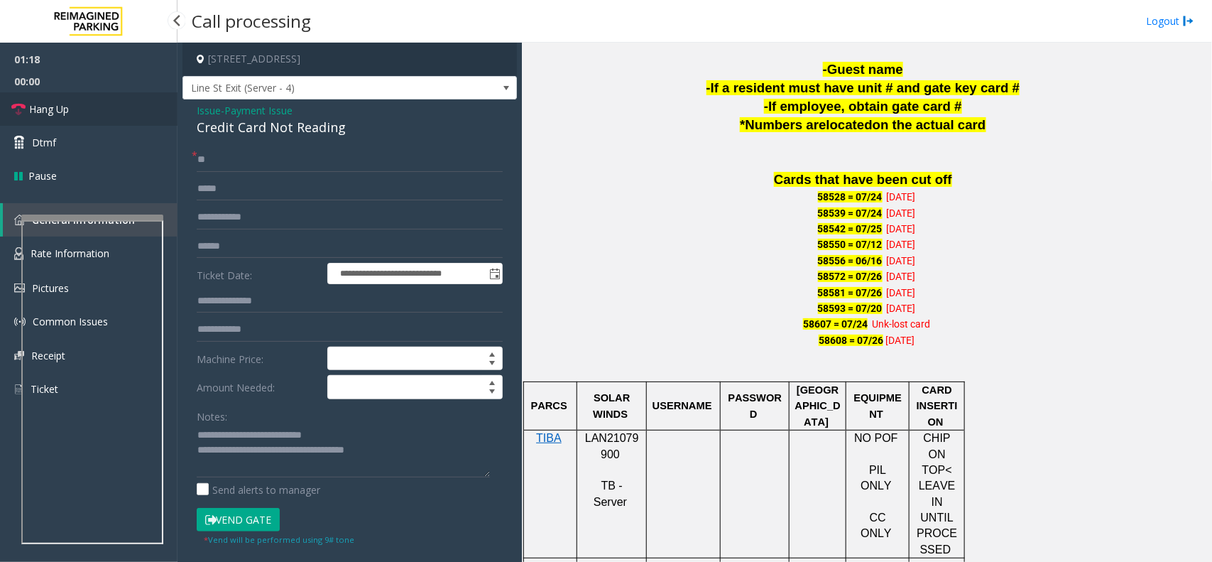
click at [105, 98] on link "Hang Up" at bounding box center [89, 108] width 178 height 33
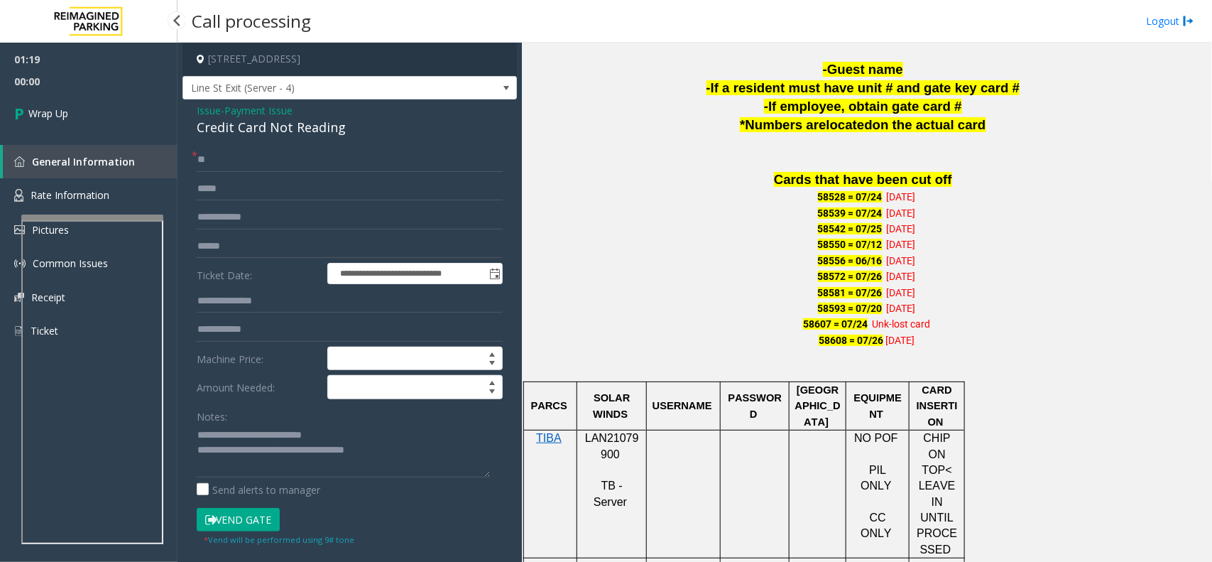
click at [105, 98] on link "Wrap Up" at bounding box center [89, 113] width 178 height 42
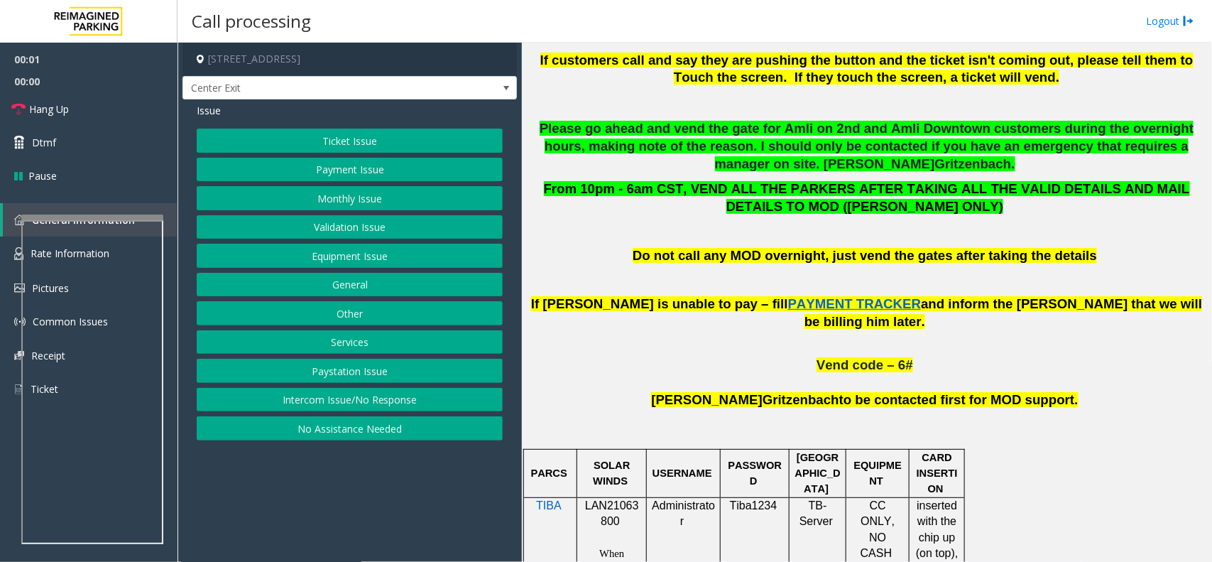
scroll to position [710, 0]
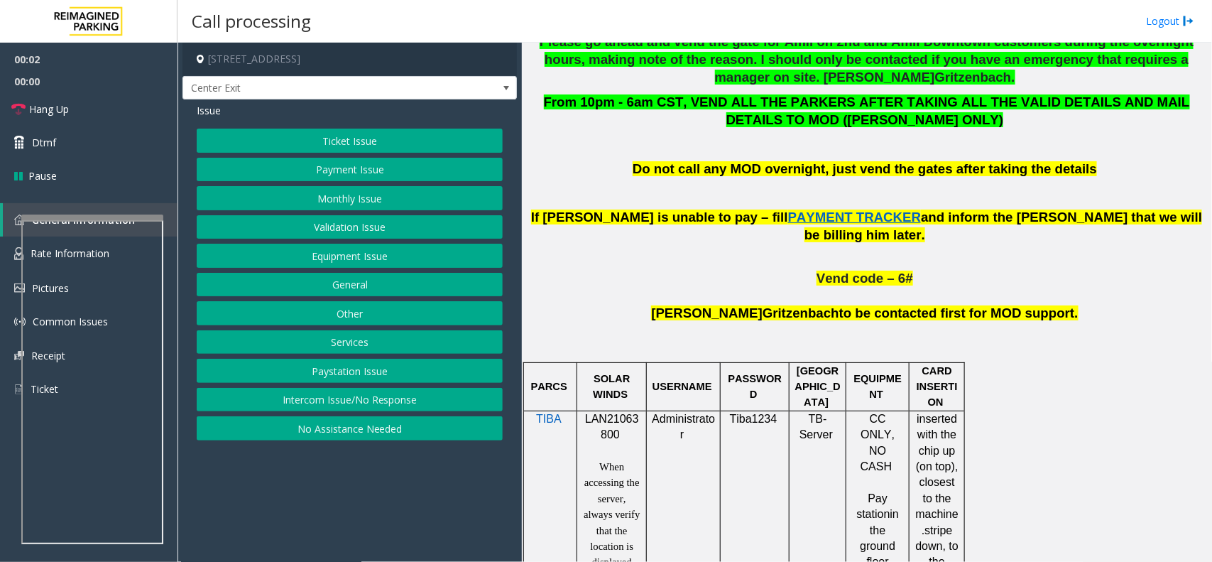
click at [584, 413] on p "LAN21063800" at bounding box center [611, 427] width 59 height 32
click at [591, 415] on p "LAN21063800" at bounding box center [611, 427] width 59 height 32
click at [336, 438] on button "No Assistance Needed" at bounding box center [350, 428] width 306 height 24
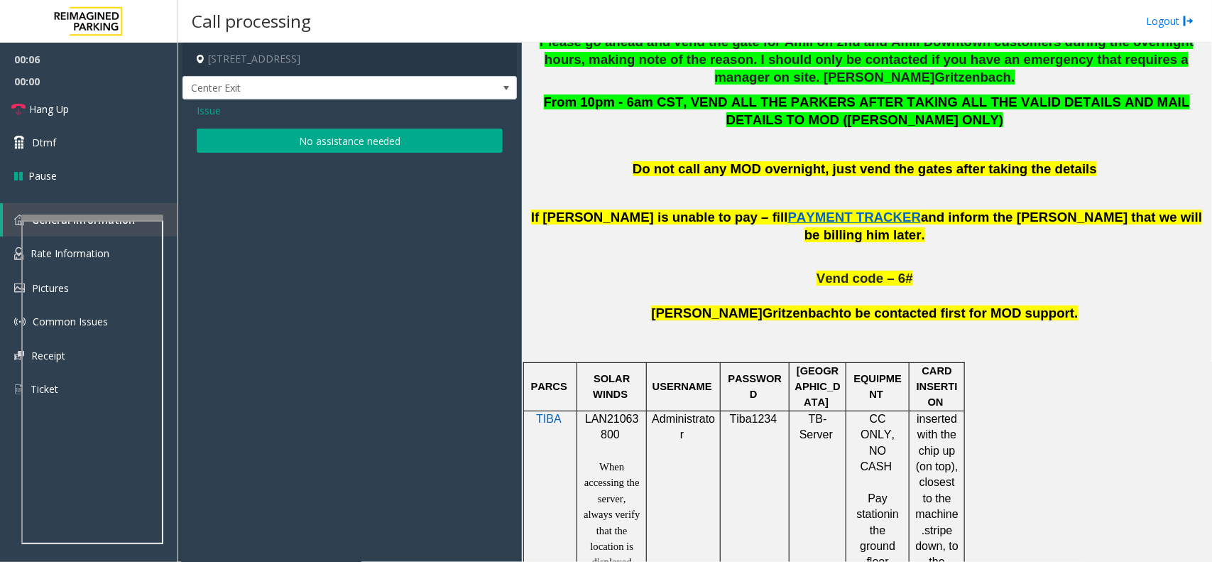
click at [321, 107] on div "Issue" at bounding box center [350, 110] width 306 height 15
click at [335, 124] on div "Issue No assistance needed" at bounding box center [350, 129] width 334 height 60
click at [345, 129] on button "No assistance needed" at bounding box center [350, 141] width 306 height 24
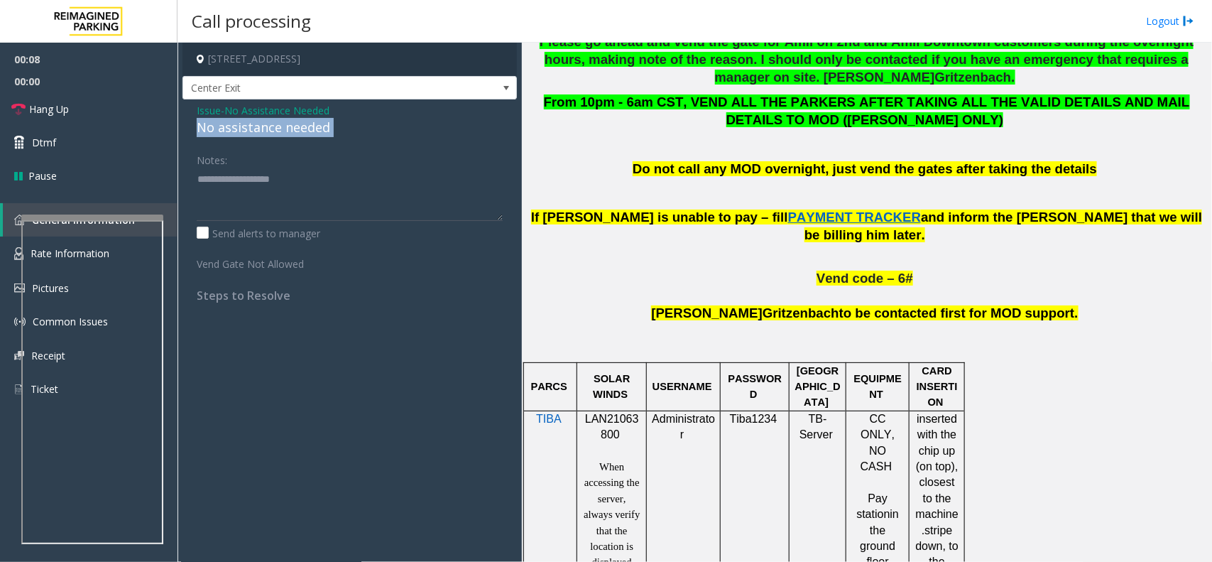
click at [345, 129] on div "No assistance needed" at bounding box center [350, 127] width 306 height 19
click at [345, 202] on textarea at bounding box center [350, 194] width 306 height 53
paste textarea "**********"
type textarea "**********"
click at [75, 103] on link "Hang Up" at bounding box center [89, 108] width 178 height 33
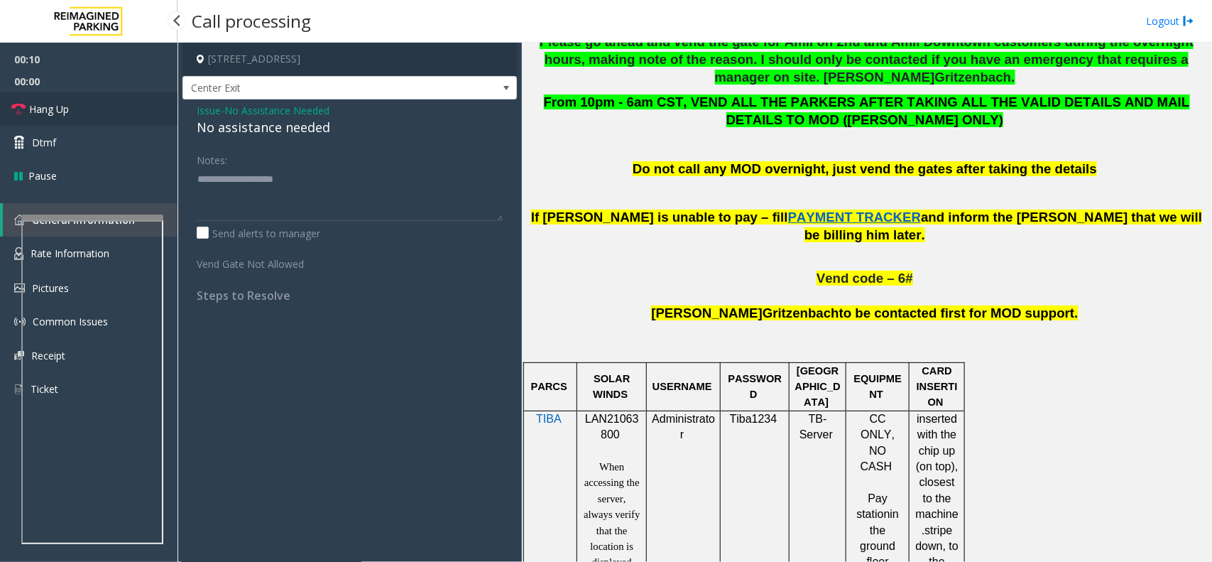
click at [75, 103] on link "Hang Up" at bounding box center [89, 108] width 178 height 33
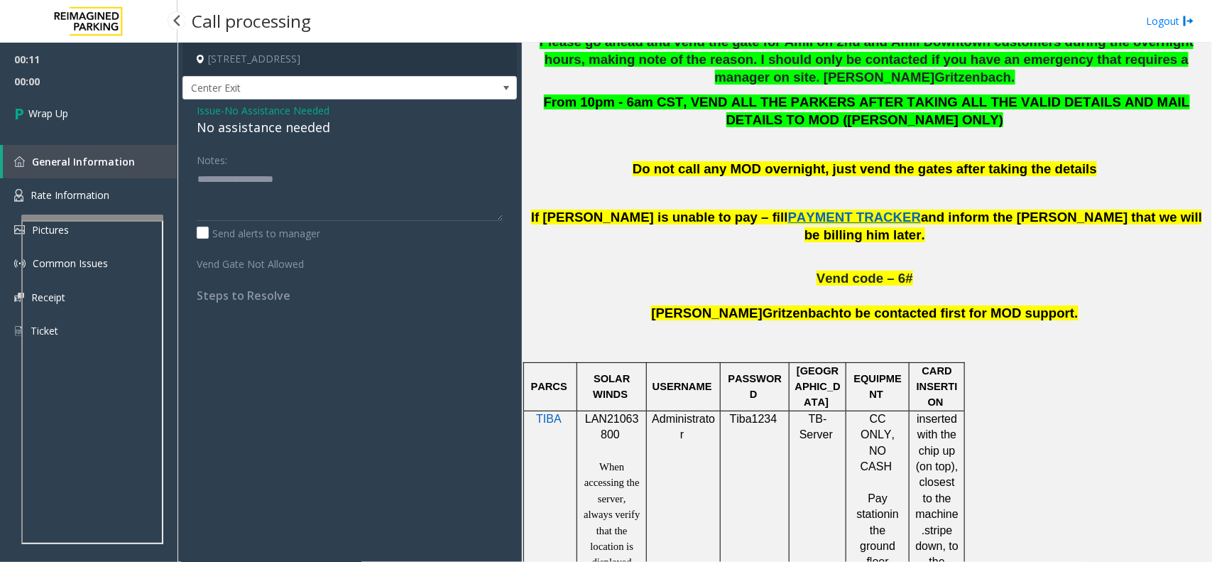
click at [75, 103] on link "Wrap Up" at bounding box center [89, 113] width 178 height 42
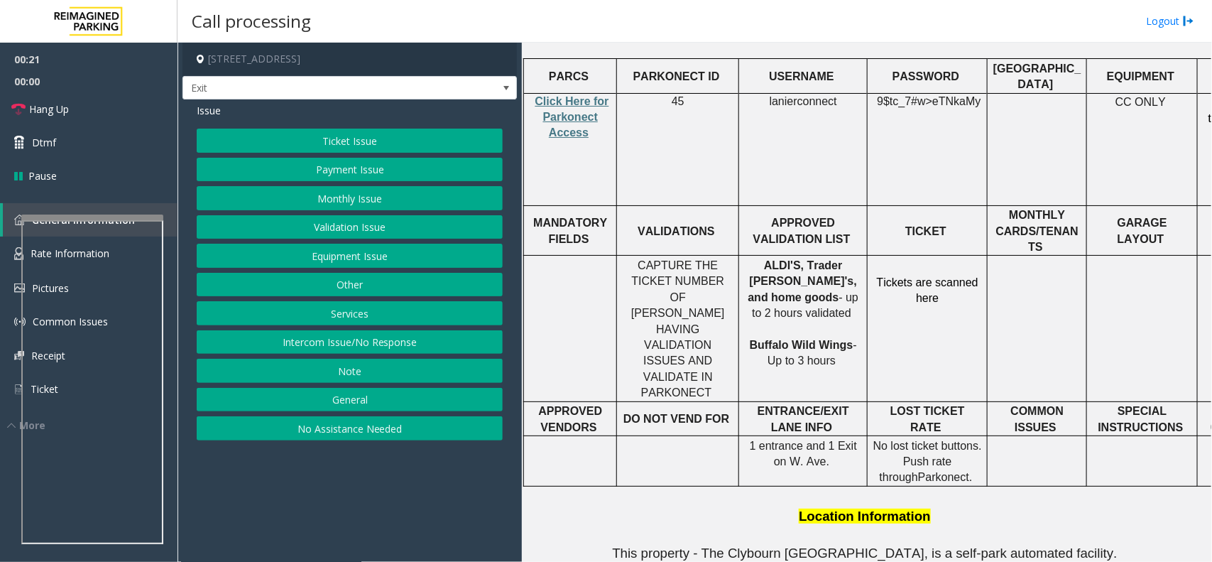
scroll to position [444, 0]
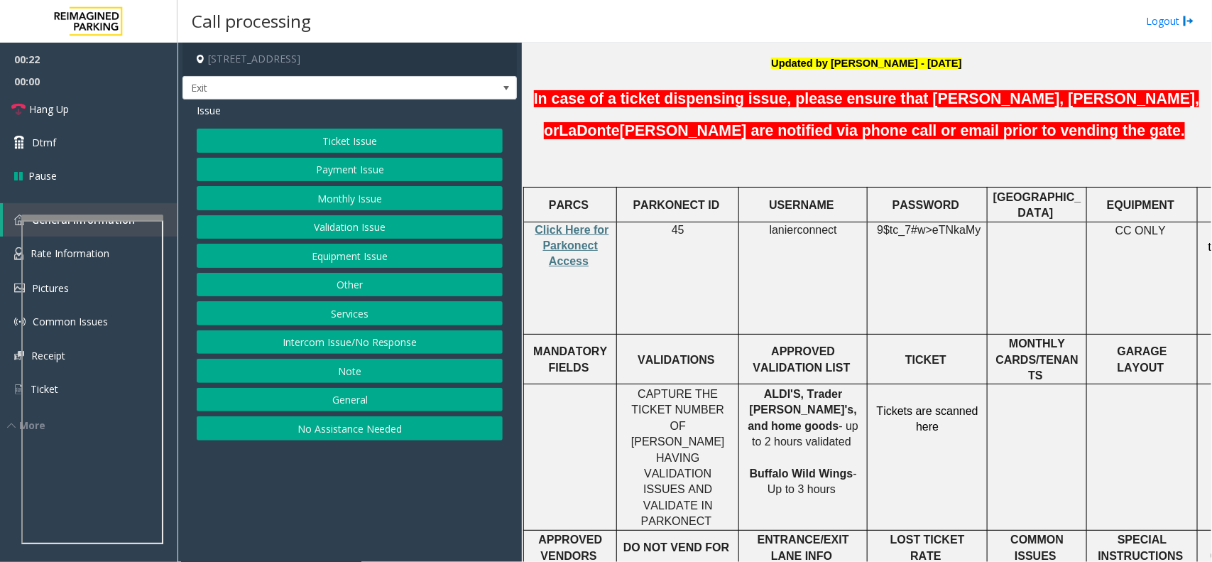
click at [805, 388] on span "ALDI'S, Trader [PERSON_NAME]'s, and home goods" at bounding box center [802, 410] width 109 height 44
drag, startPoint x: 805, startPoint y: 342, endPoint x: 822, endPoint y: 335, distance: 19.1
click at [822, 388] on span "ALDI'S, Trader [PERSON_NAME]'s, and home goods" at bounding box center [802, 410] width 109 height 44
click at [381, 225] on button "Validation Issue" at bounding box center [350, 227] width 306 height 24
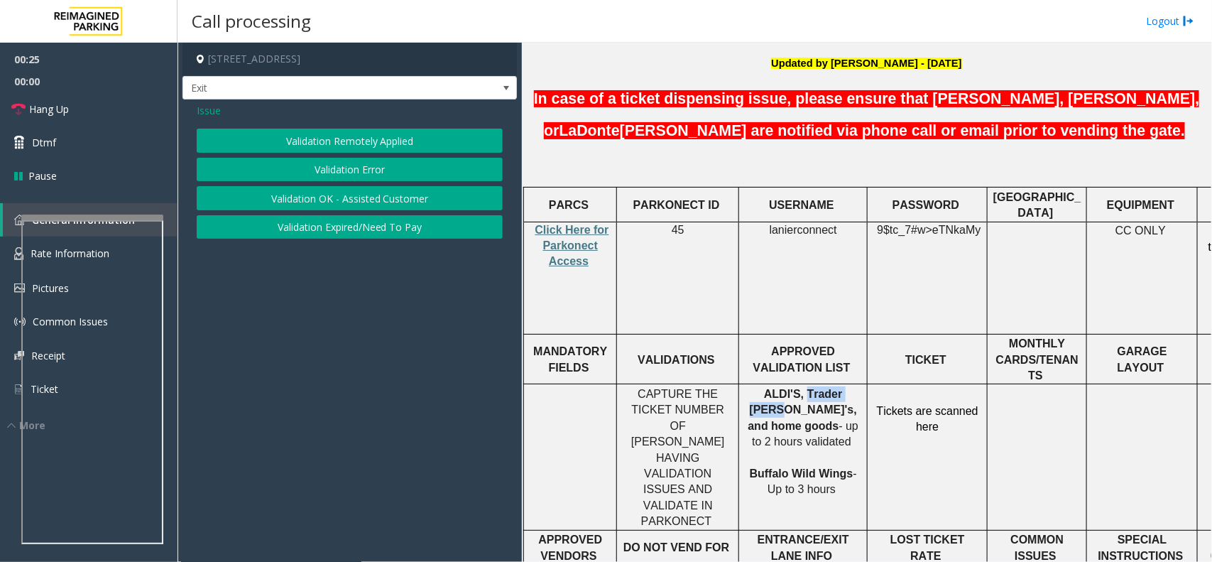
click at [375, 171] on button "Validation Error" at bounding box center [350, 170] width 306 height 24
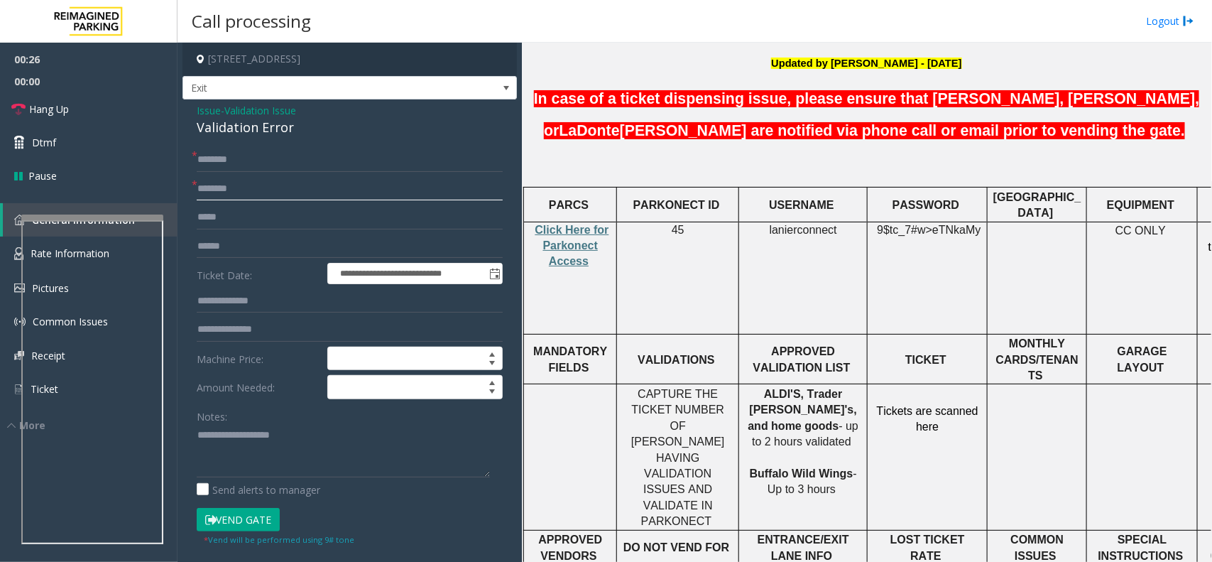
click at [320, 182] on input "text" at bounding box center [350, 189] width 306 height 24
paste input "**********"
type input "**********"
click at [272, 116] on span "Validation Issue" at bounding box center [260, 110] width 72 height 15
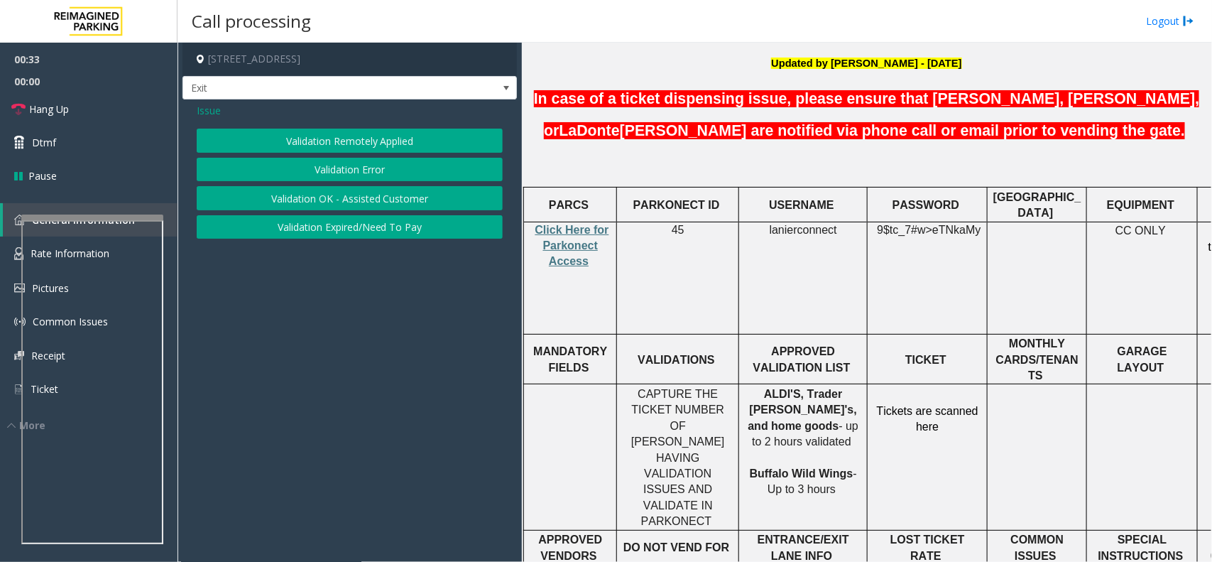
click at [217, 119] on div "Issue Validation Remotely Applied Validation Error Validation OK - Assisted Cus…" at bounding box center [350, 172] width 334 height 146
click at [215, 111] on span "Issue" at bounding box center [209, 110] width 24 height 15
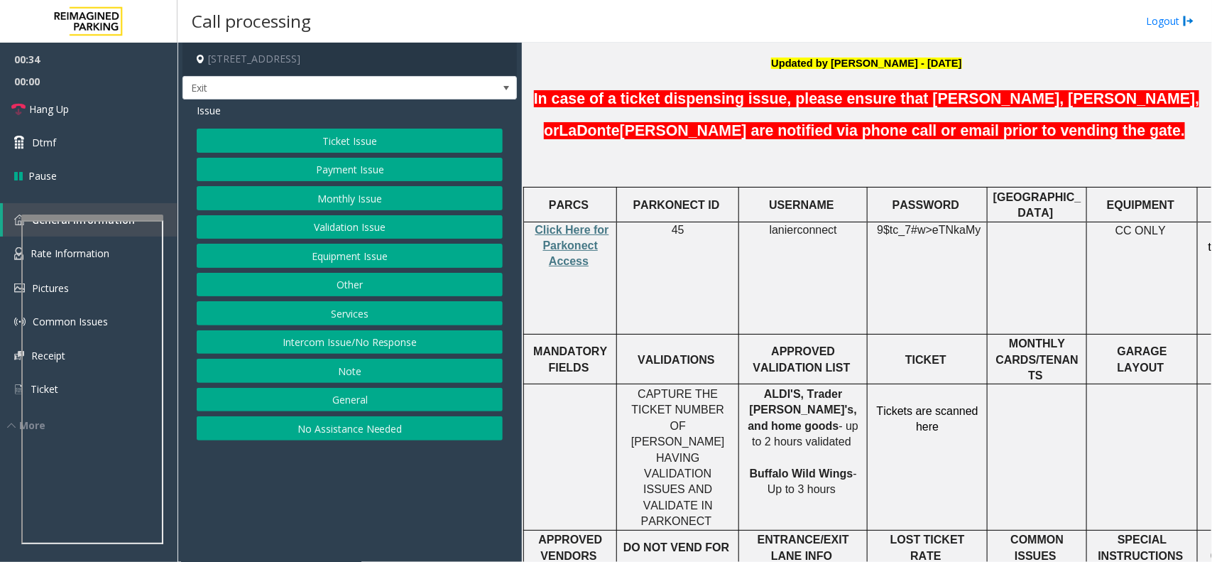
click at [371, 162] on button "Payment Issue" at bounding box center [350, 170] width 306 height 24
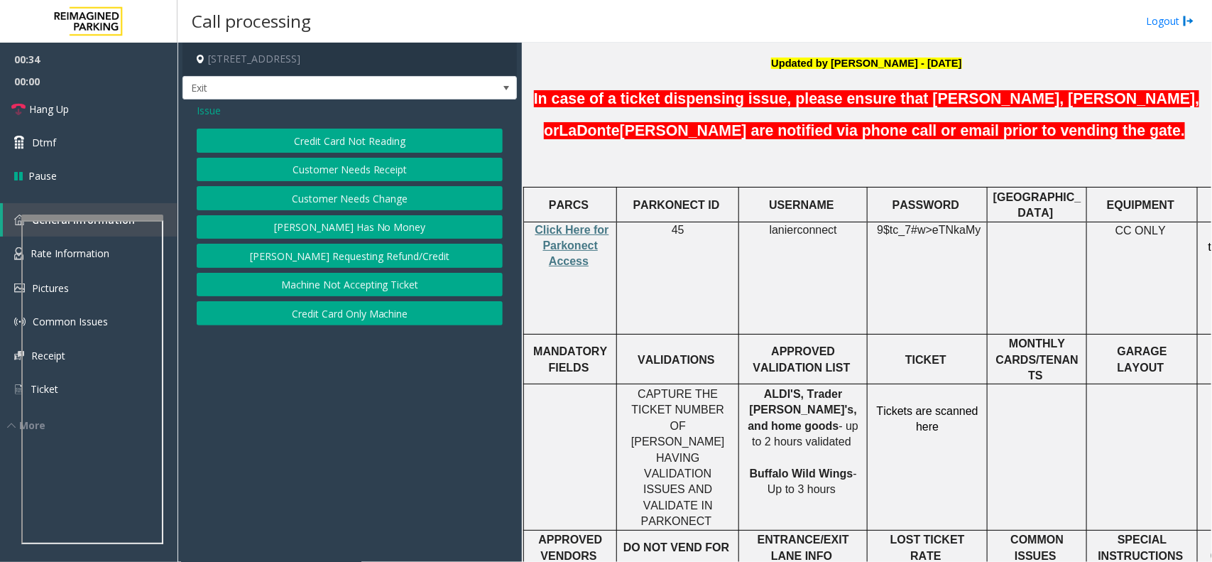
click at [366, 137] on button "Credit Card Not Reading" at bounding box center [350, 141] width 306 height 24
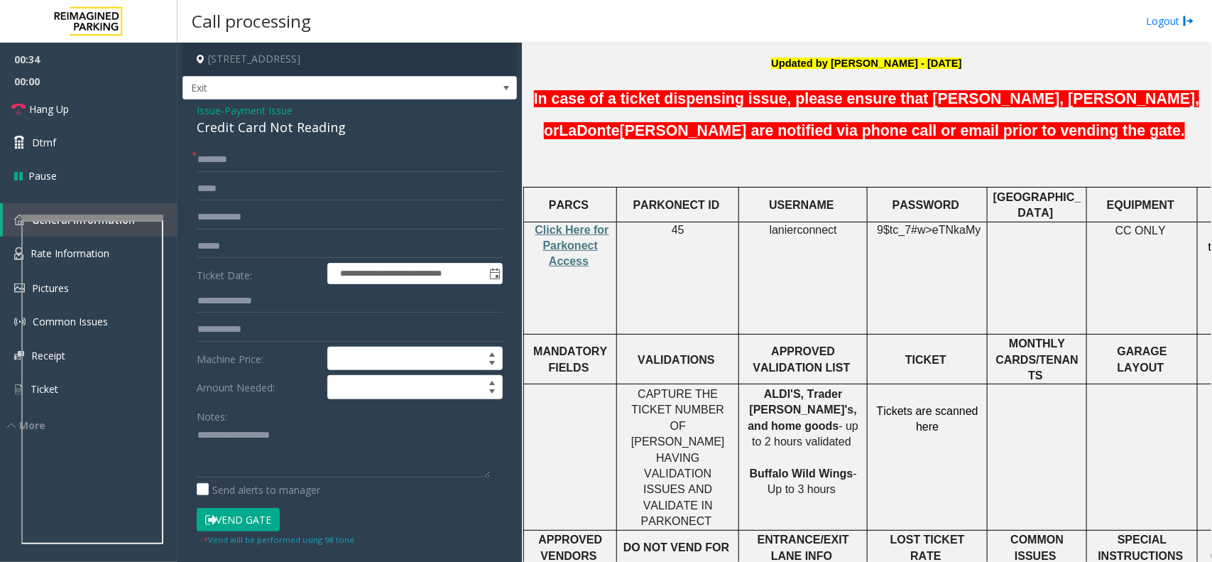
click at [359, 128] on div "Credit Card Not Reading" at bounding box center [350, 127] width 306 height 19
click at [364, 121] on div "Credit Card Not Reading" at bounding box center [350, 127] width 306 height 19
click at [337, 462] on textarea at bounding box center [343, 450] width 293 height 53
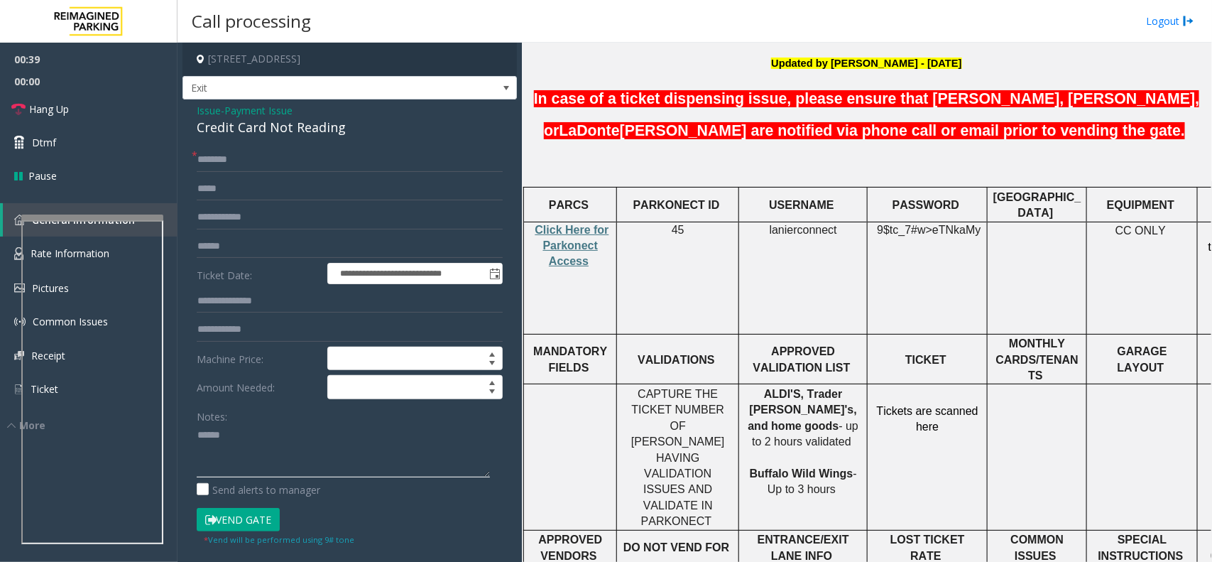
paste textarea "**********"
type textarea "**********"
click at [584, 224] on span "Click Here for Parkonect Access" at bounding box center [572, 246] width 74 height 44
click at [805, 222] on td "lanierconnect" at bounding box center [803, 278] width 129 height 112
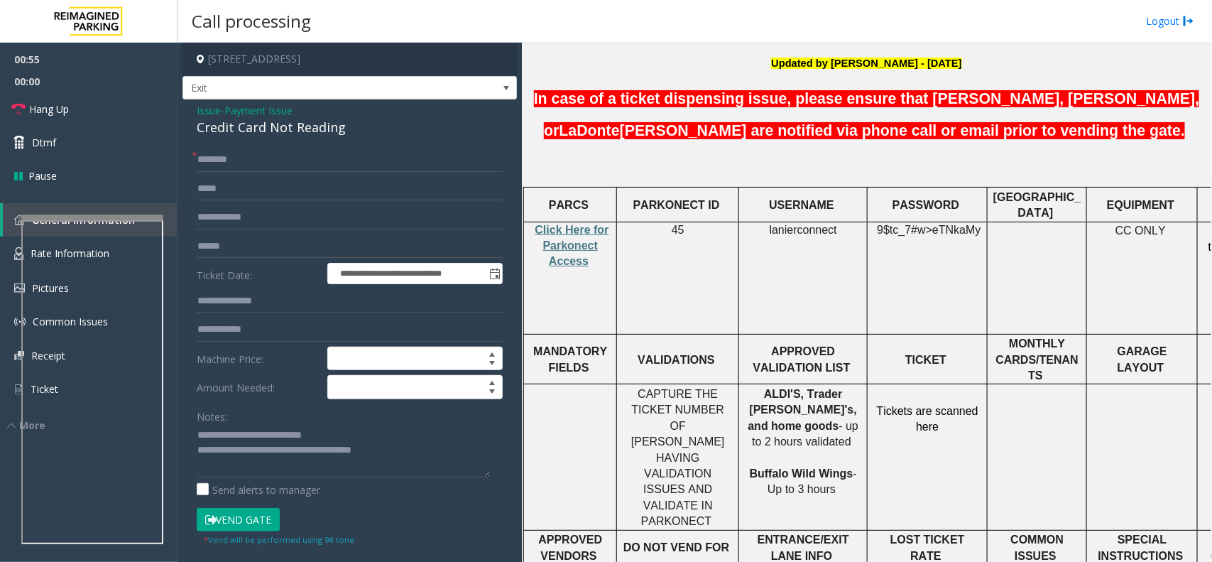
click at [799, 187] on td "USERNAME" at bounding box center [803, 204] width 129 height 34
click at [799, 224] on span "lanierconnect" at bounding box center [803, 230] width 67 height 13
drag, startPoint x: 799, startPoint y: 190, endPoint x: 782, endPoint y: 190, distance: 17.0
click at [782, 224] on span "lanierconnect" at bounding box center [803, 230] width 67 height 13
click at [782, 222] on td "lanierconnect" at bounding box center [803, 278] width 129 height 112
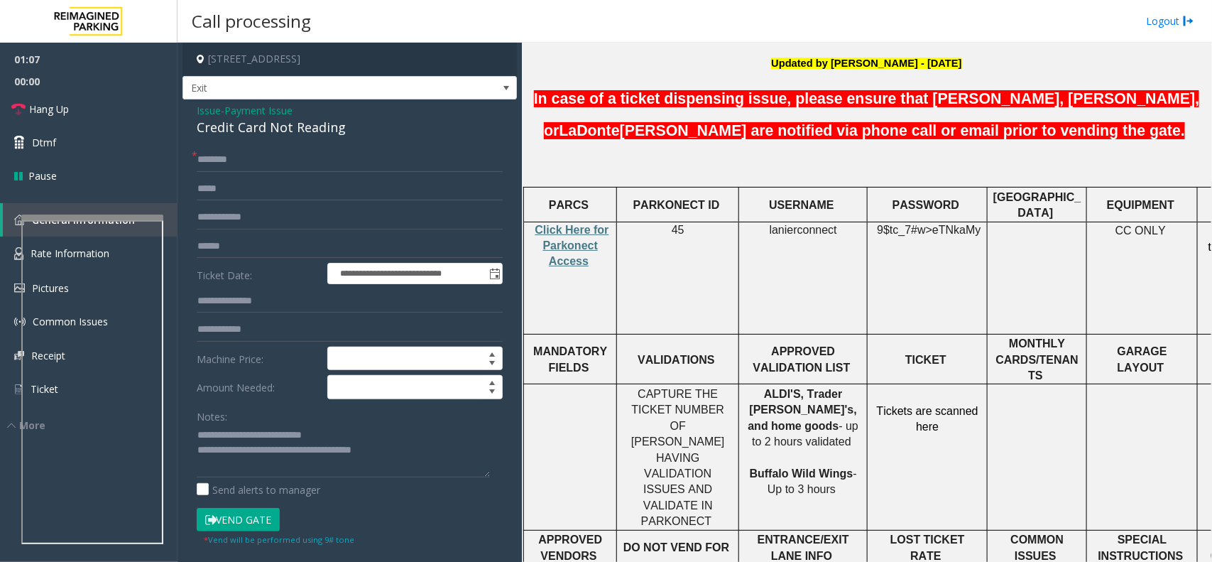
click at [779, 224] on span "lanierconnect" at bounding box center [803, 230] width 67 height 13
drag, startPoint x: 779, startPoint y: 190, endPoint x: 790, endPoint y: 189, distance: 10.7
click at [790, 224] on span "lanierconnect" at bounding box center [803, 230] width 67 height 13
click at [317, 174] on form "**********" at bounding box center [350, 347] width 306 height 398
click at [303, 157] on input "text" at bounding box center [350, 160] width 306 height 24
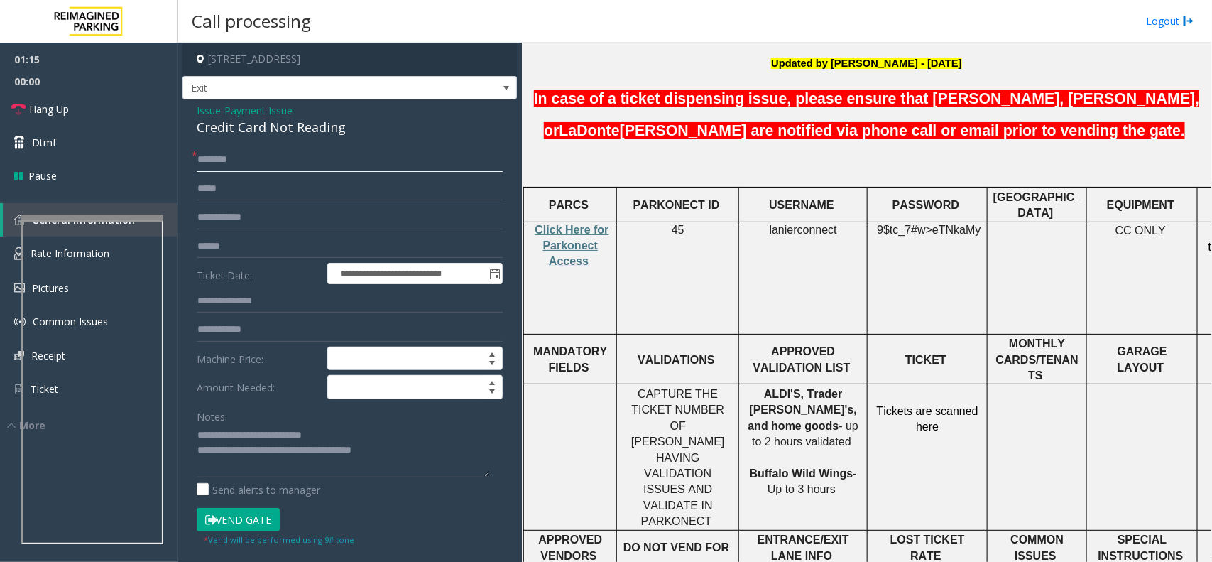
type input "*"
click at [304, 155] on input "*****" at bounding box center [350, 160] width 306 height 24
click at [258, 161] on input "*****" at bounding box center [350, 160] width 306 height 24
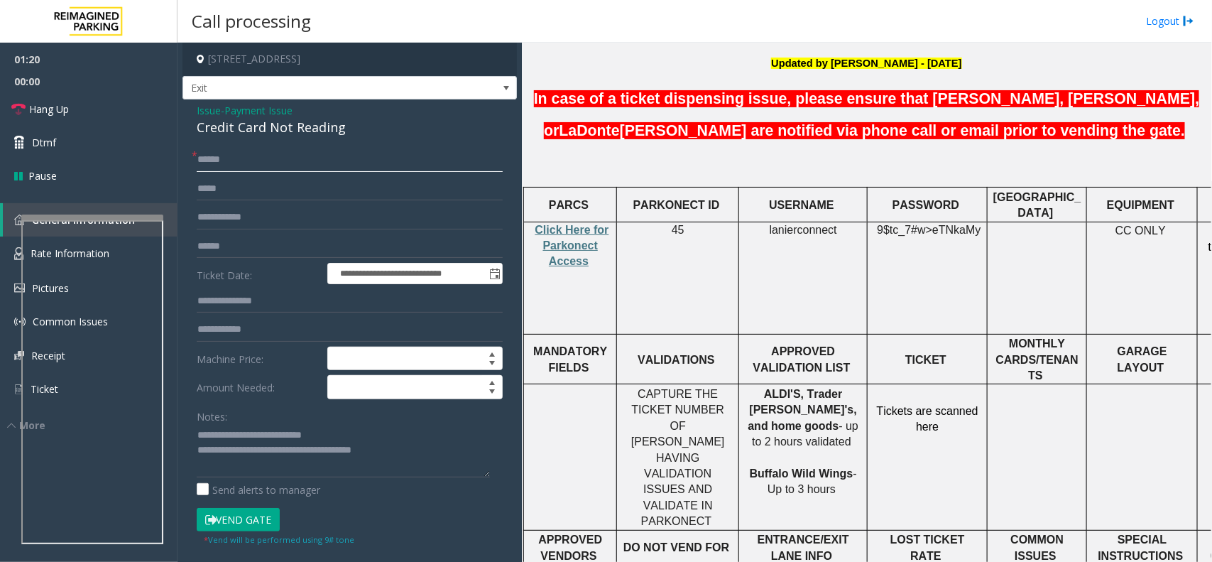
click at [258, 161] on input "*****" at bounding box center [350, 160] width 306 height 24
drag, startPoint x: 206, startPoint y: 161, endPoint x: 428, endPoint y: 151, distance: 222.5
click at [428, 151] on input "*****" at bounding box center [350, 160] width 306 height 24
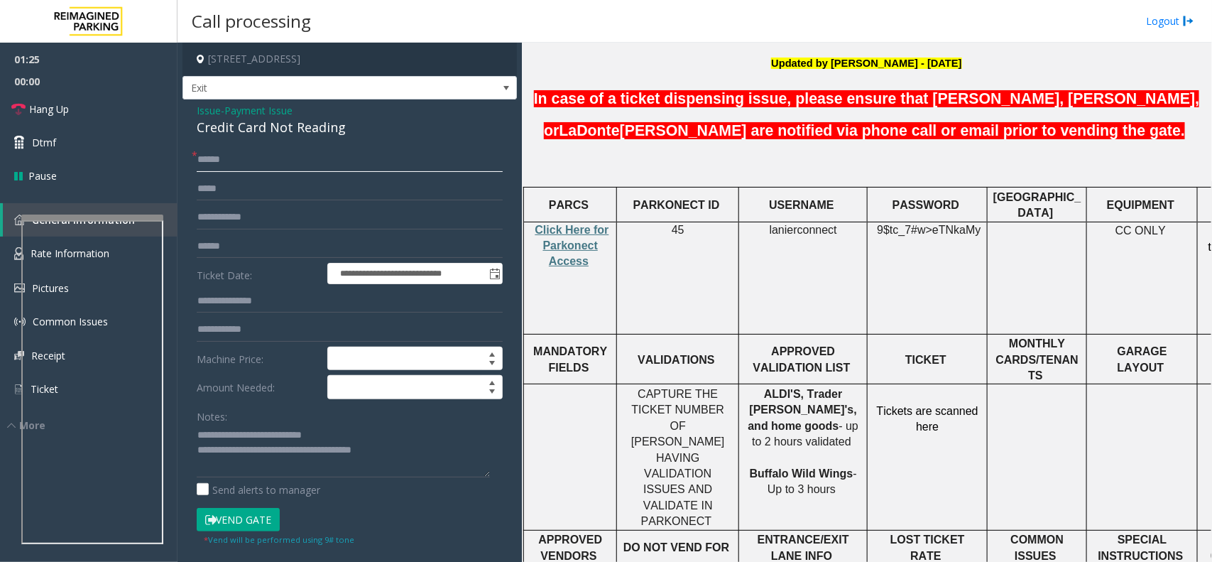
click at [428, 151] on input "*****" at bounding box center [350, 160] width 306 height 24
paste input "text"
type input "*****"
paste input "**********"
click at [219, 252] on input "**********" at bounding box center [350, 246] width 306 height 24
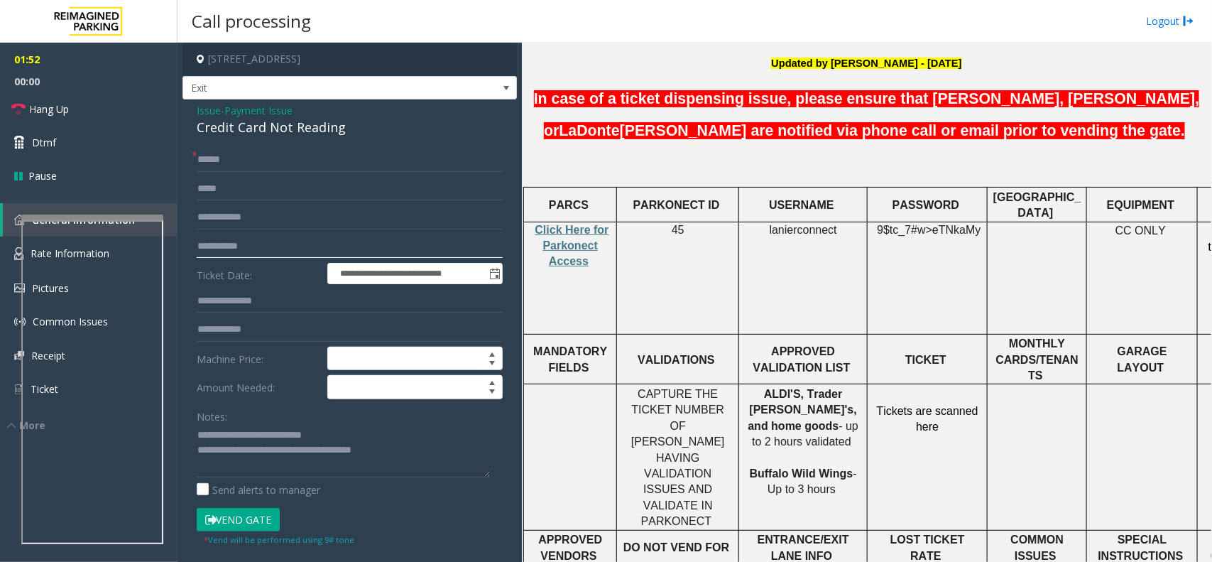
type input "**********"
click at [270, 107] on span "Payment Issue" at bounding box center [258, 110] width 68 height 15
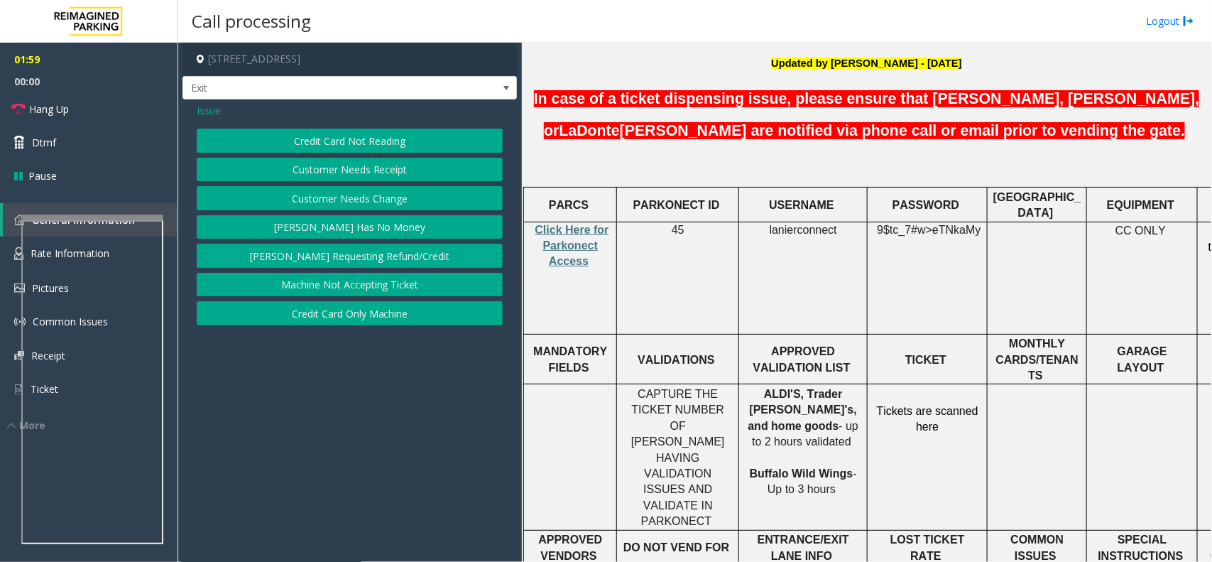
click at [220, 112] on div "Issue" at bounding box center [350, 110] width 306 height 15
click at [212, 110] on span "Issue" at bounding box center [209, 110] width 24 height 15
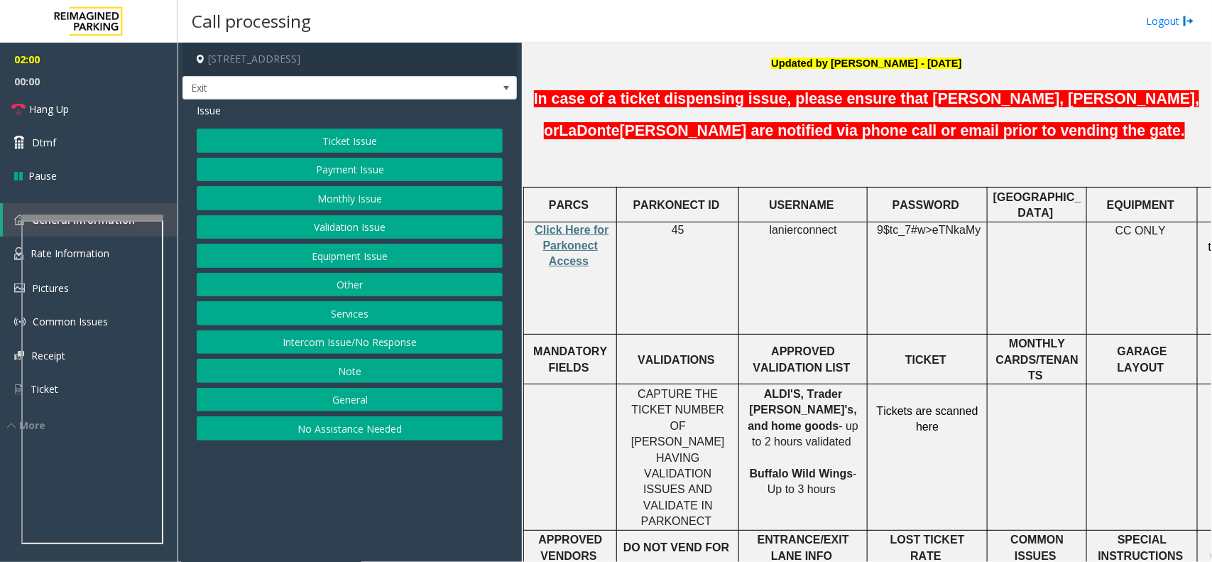
click at [356, 139] on button "Ticket Issue" at bounding box center [350, 141] width 306 height 24
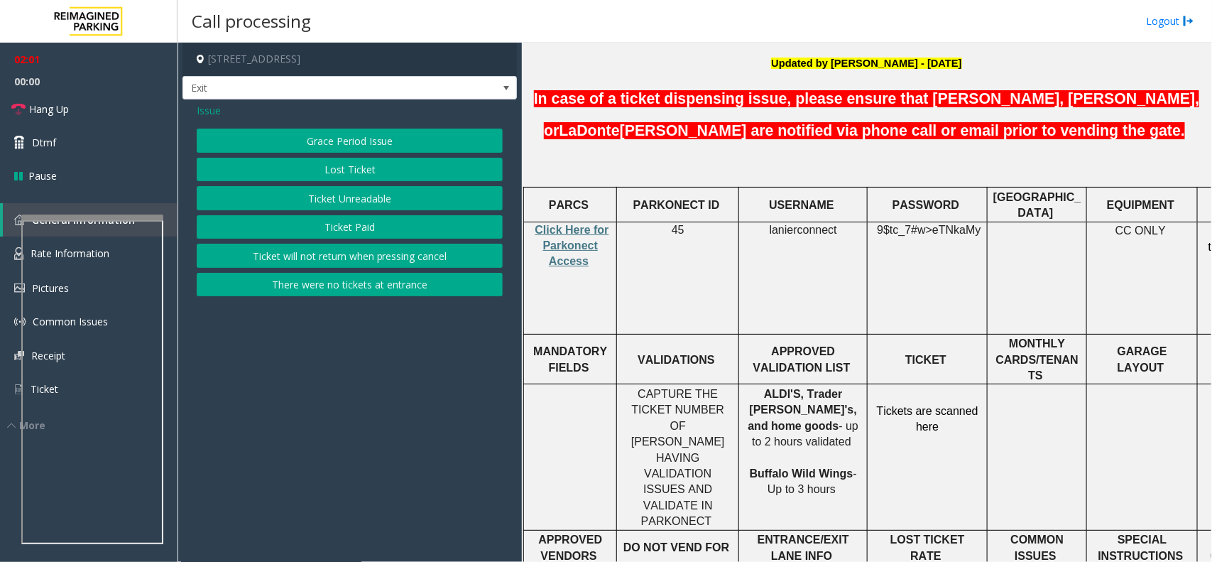
click at [374, 236] on button "Ticket Paid" at bounding box center [350, 227] width 306 height 24
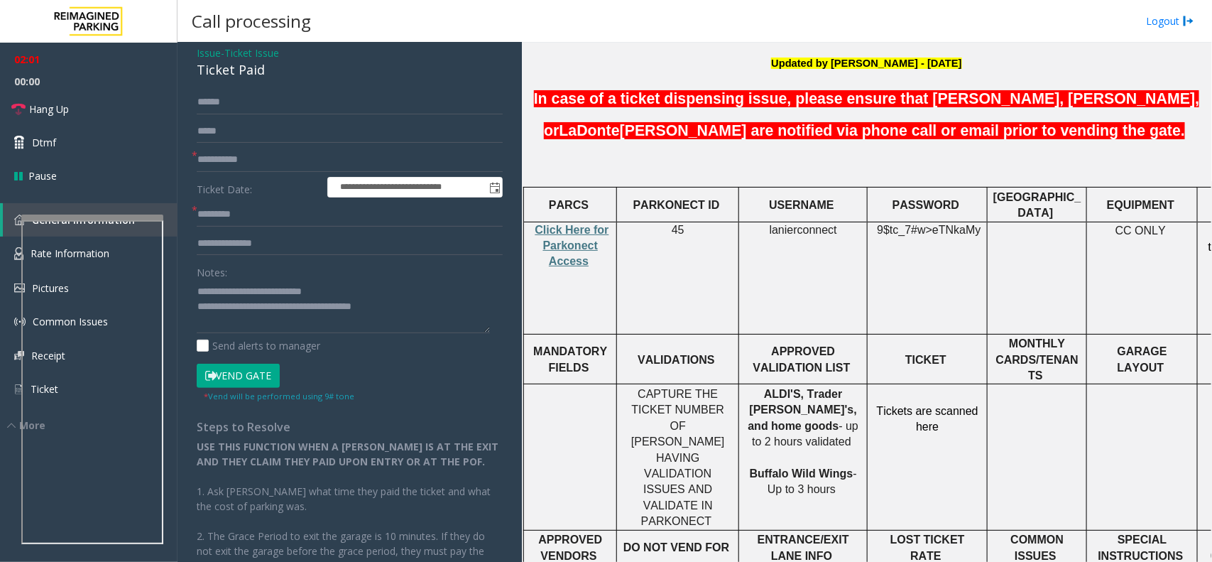
scroll to position [89, 0]
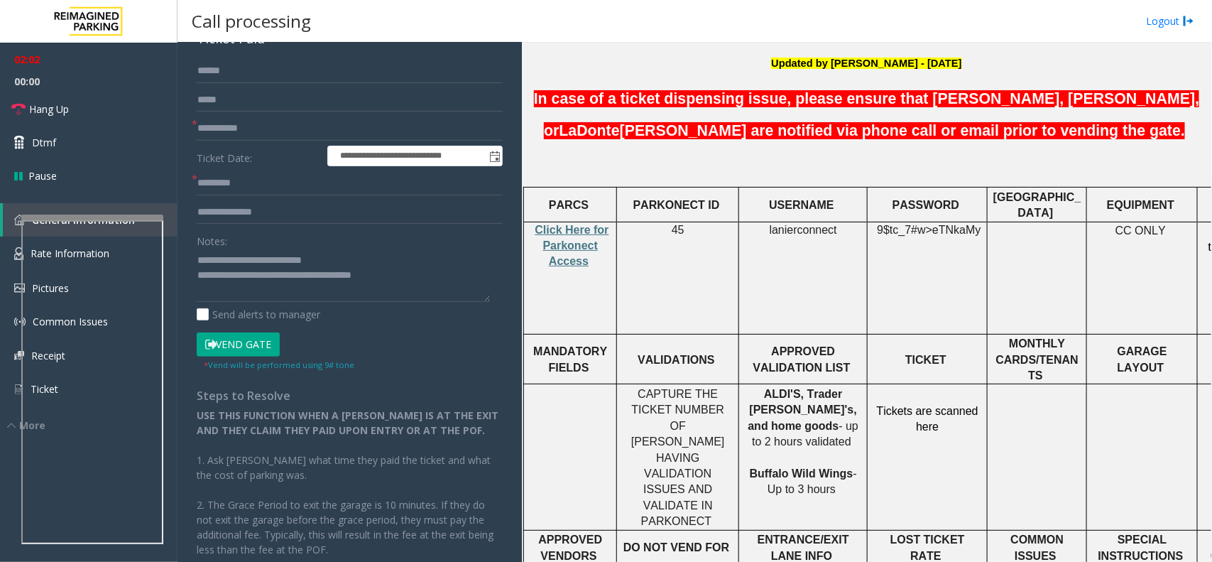
click at [278, 352] on button "Vend Gate" at bounding box center [238, 344] width 83 height 24
click at [261, 183] on input "text" at bounding box center [350, 183] width 306 height 24
paste input "*****"
click at [197, 186] on span "*" at bounding box center [195, 178] width 6 height 15
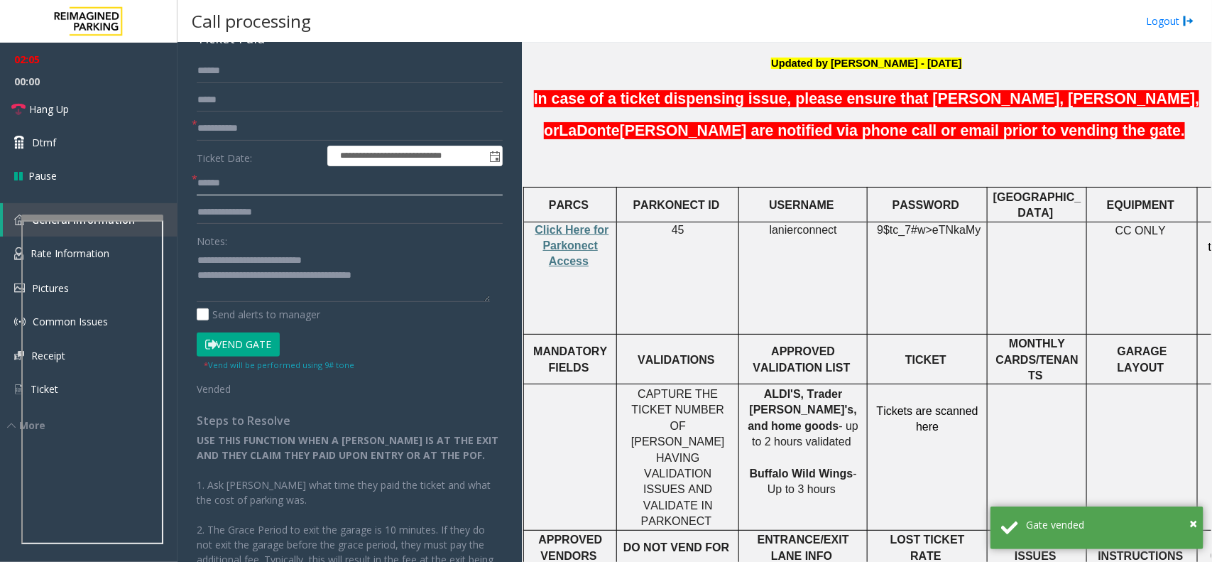
click at [200, 183] on input "*****" at bounding box center [350, 183] width 306 height 24
type input "**********"
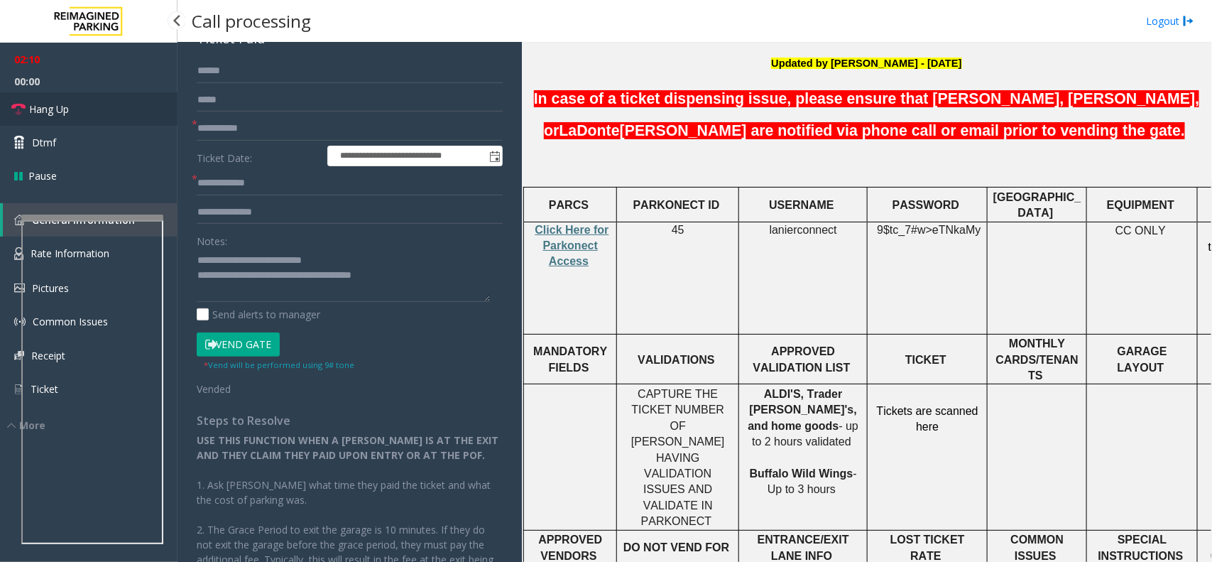
click at [97, 115] on link "Hang Up" at bounding box center [89, 108] width 178 height 33
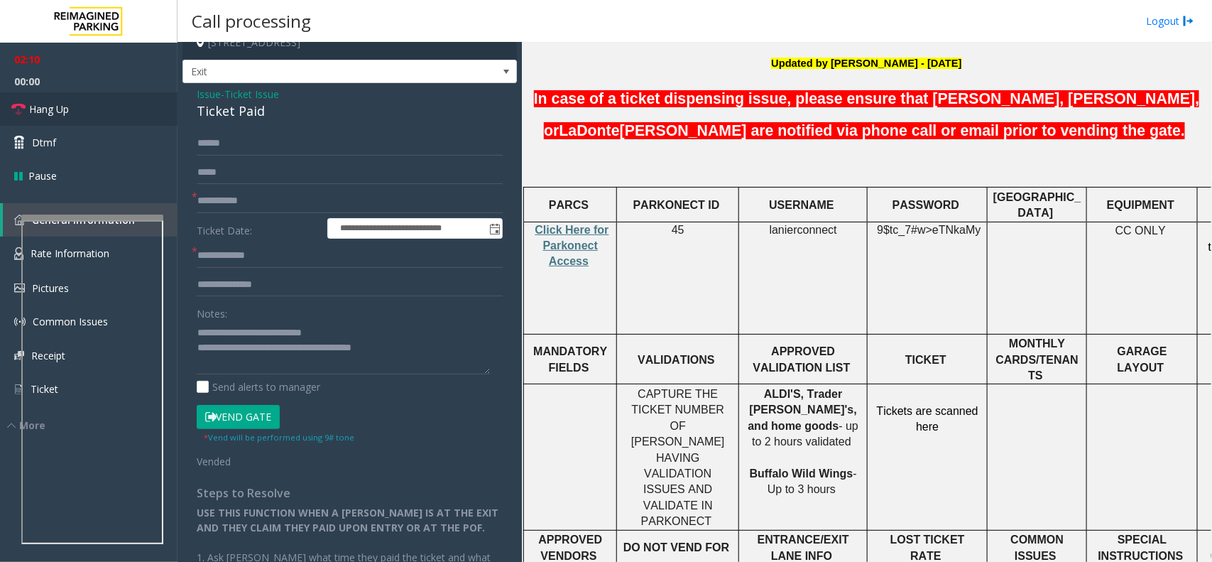
scroll to position [0, 0]
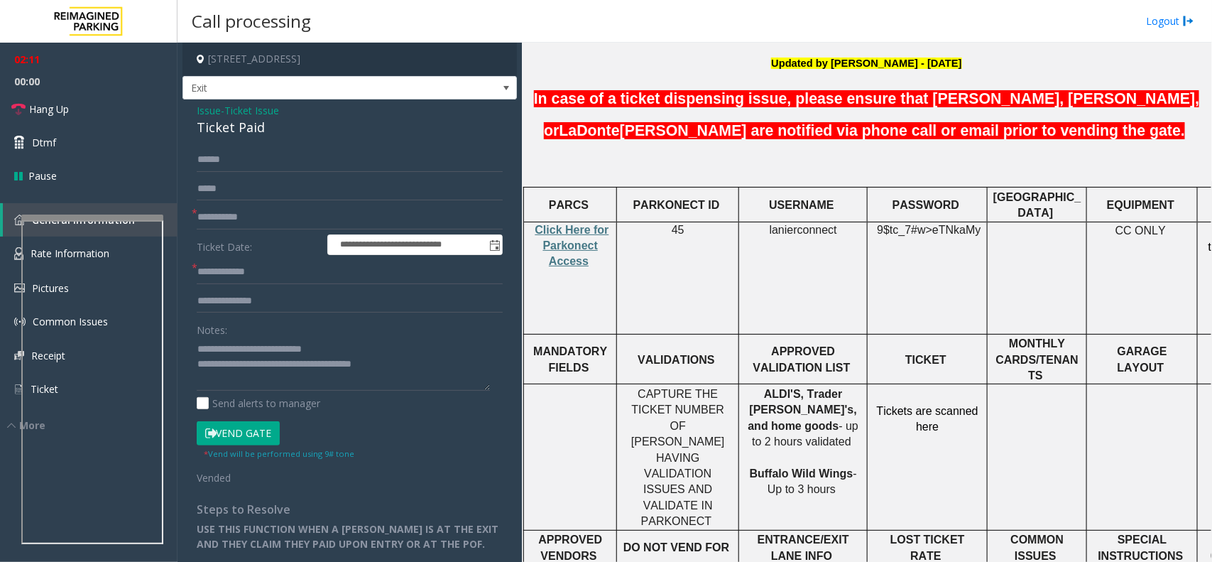
click at [274, 126] on div "Ticket Paid" at bounding box center [350, 127] width 306 height 19
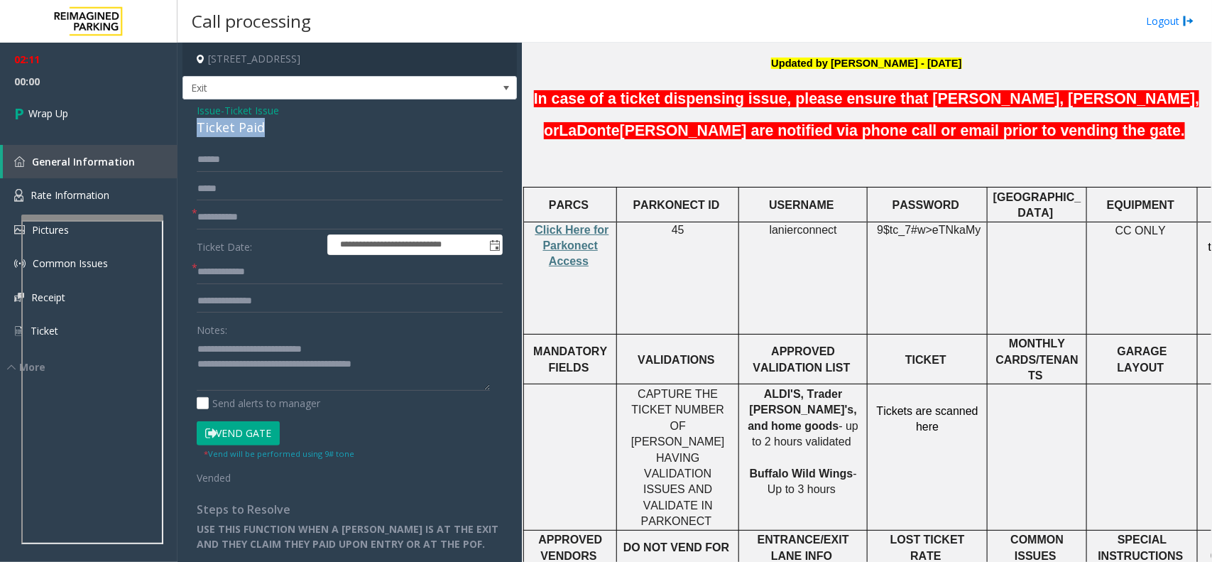
click at [274, 126] on div "Ticket Paid" at bounding box center [350, 127] width 306 height 19
click at [240, 349] on textarea at bounding box center [343, 363] width 293 height 53
paste textarea
drag, startPoint x: 240, startPoint y: 349, endPoint x: 367, endPoint y: 352, distance: 127.2
click at [367, 352] on textarea at bounding box center [343, 363] width 293 height 53
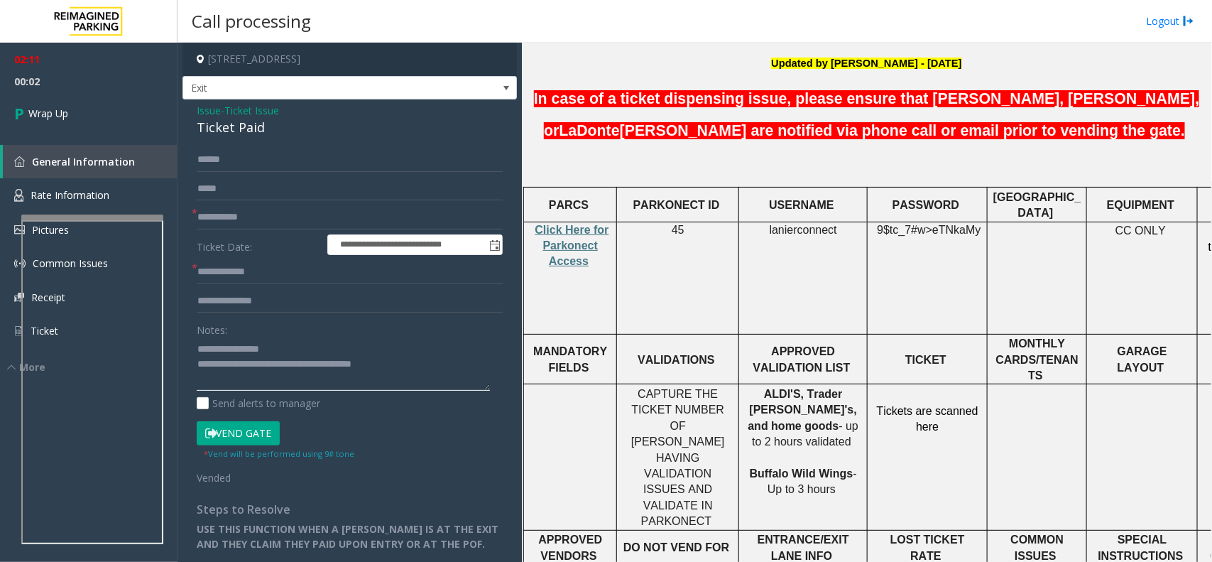
type textarea "**********"
click at [416, 264] on input "**********" at bounding box center [350, 272] width 306 height 24
paste input "**********"
paste input "****"
type input "**********"
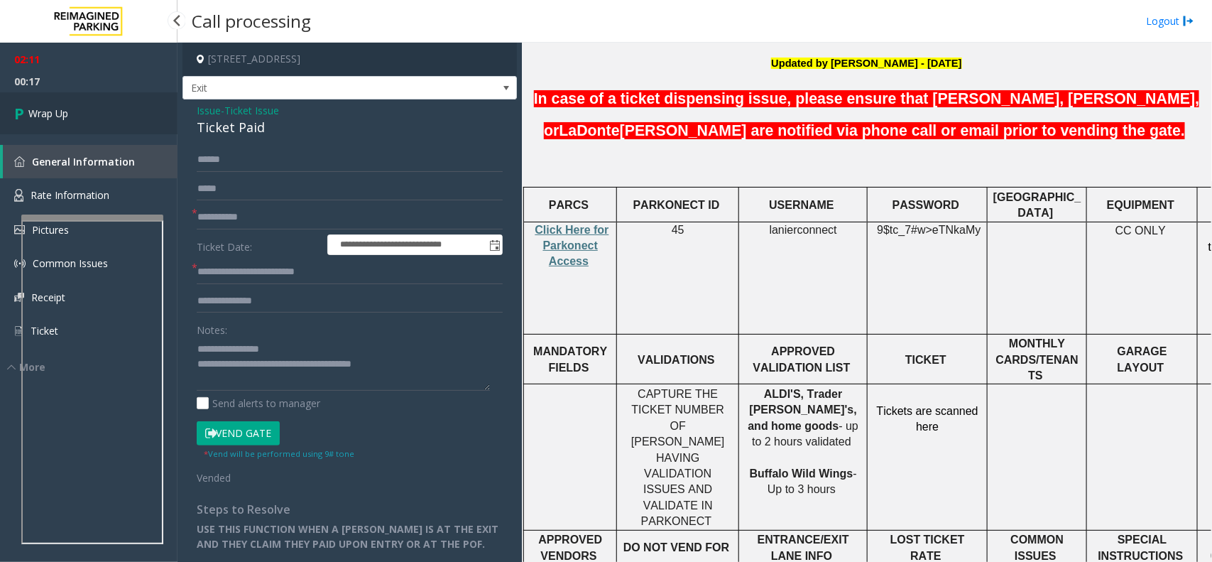
click at [62, 111] on span "Wrap Up" at bounding box center [48, 113] width 40 height 15
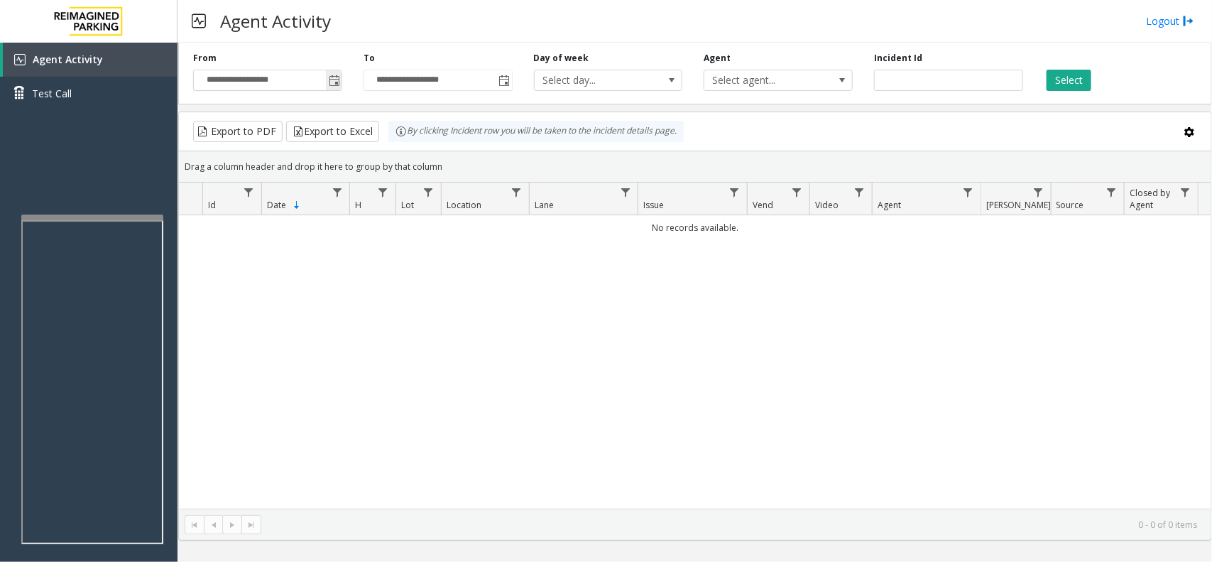
click at [318, 80] on input "**********" at bounding box center [268, 80] width 148 height 20
click at [331, 83] on span "Toggle popup" at bounding box center [334, 80] width 11 height 11
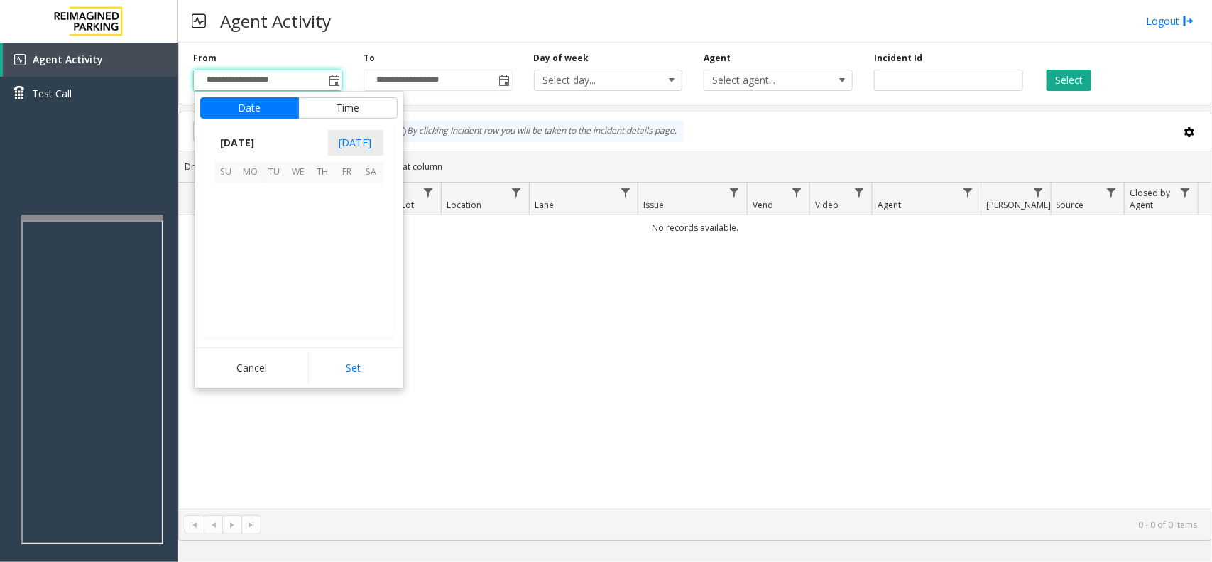
scroll to position [254583, 0]
click at [268, 256] on span "12" at bounding box center [275, 244] width 24 height 24
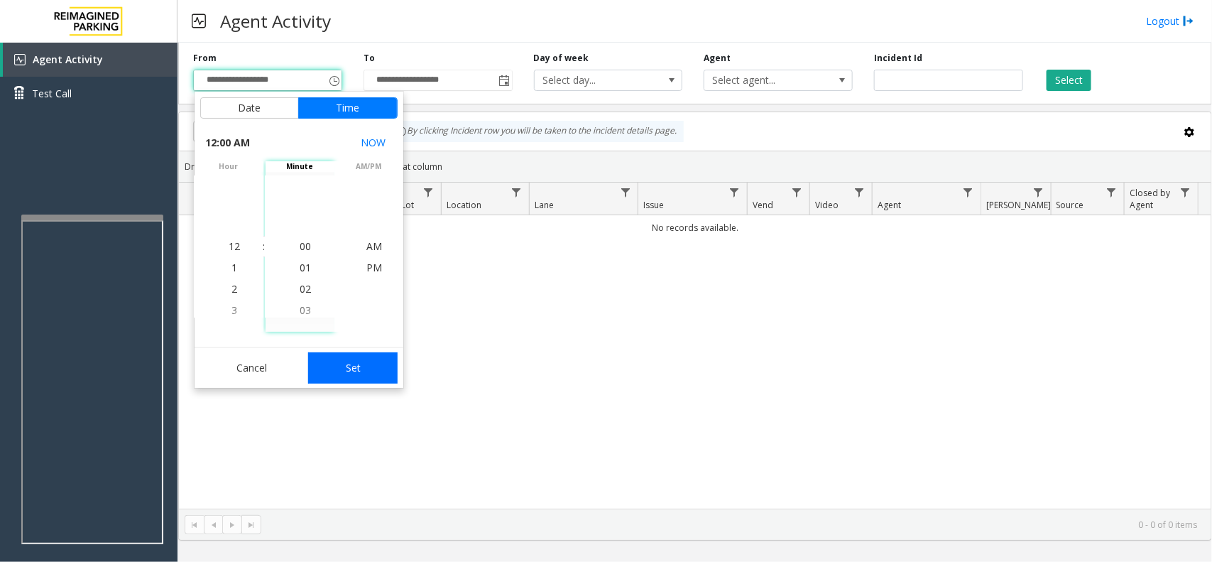
click at [343, 376] on button "Set" at bounding box center [352, 367] width 89 height 31
type input "**********"
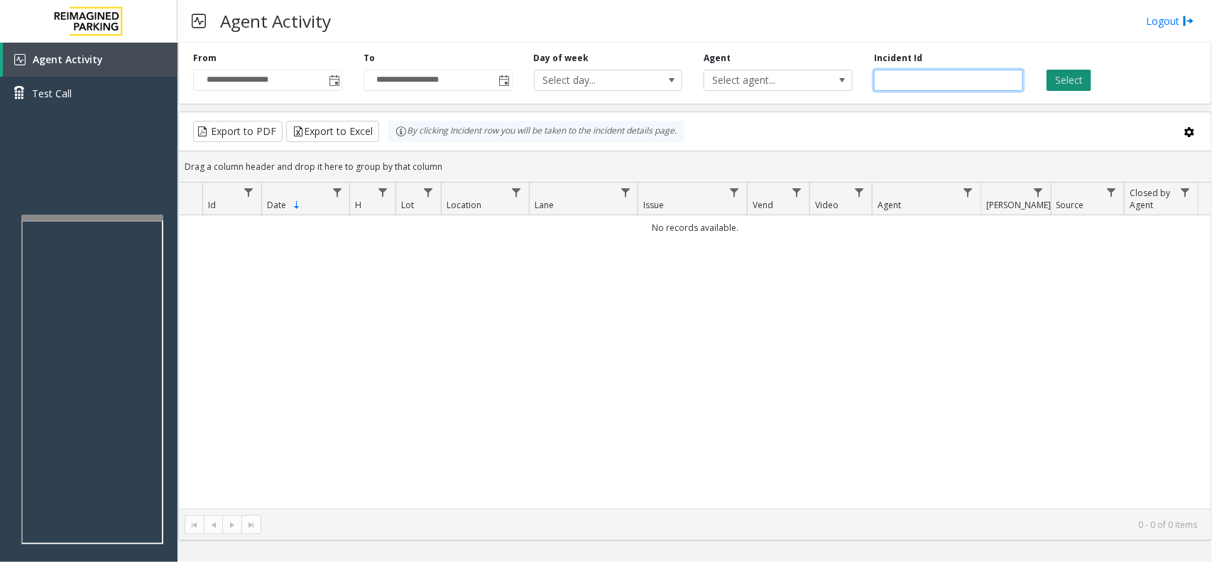
drag, startPoint x: 1031, startPoint y: 75, endPoint x: 1059, endPoint y: 72, distance: 27.8
click at [1030, 75] on div "Incident Id" at bounding box center [949, 71] width 170 height 39
click at [1060, 72] on button "Select" at bounding box center [1069, 80] width 45 height 21
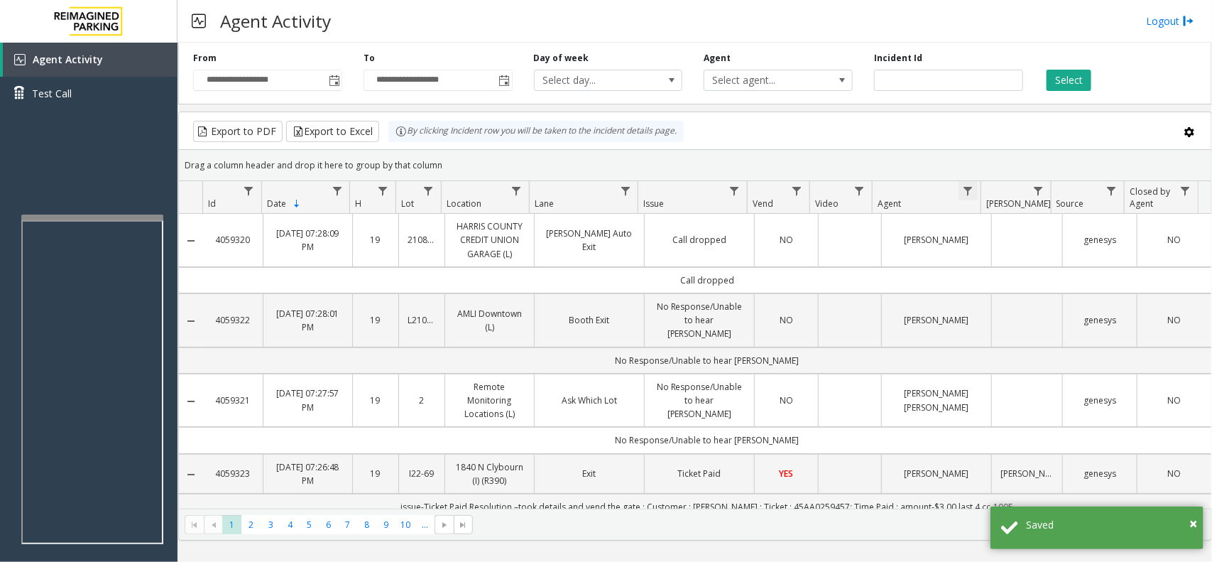
click at [968, 190] on span "Data table" at bounding box center [968, 190] width 11 height 11
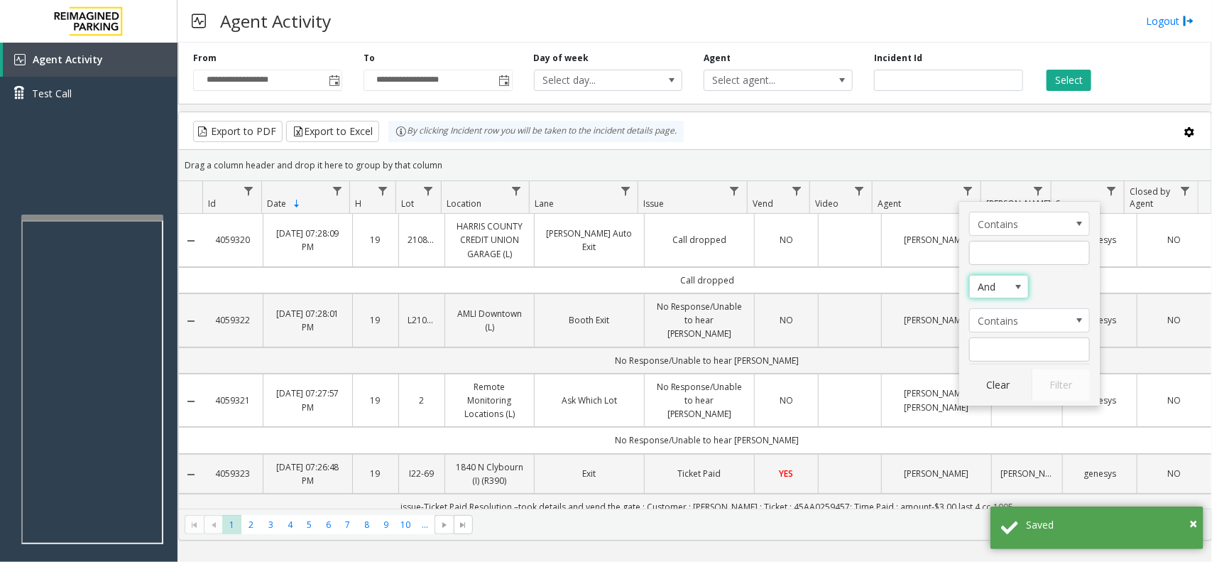
drag, startPoint x: 1010, startPoint y: 275, endPoint x: 998, endPoint y: 249, distance: 28.3
click at [1010, 276] on span "Agent Filter Logic" at bounding box center [1018, 287] width 20 height 23
click at [996, 249] on input "Agent Filter" at bounding box center [1029, 253] width 121 height 24
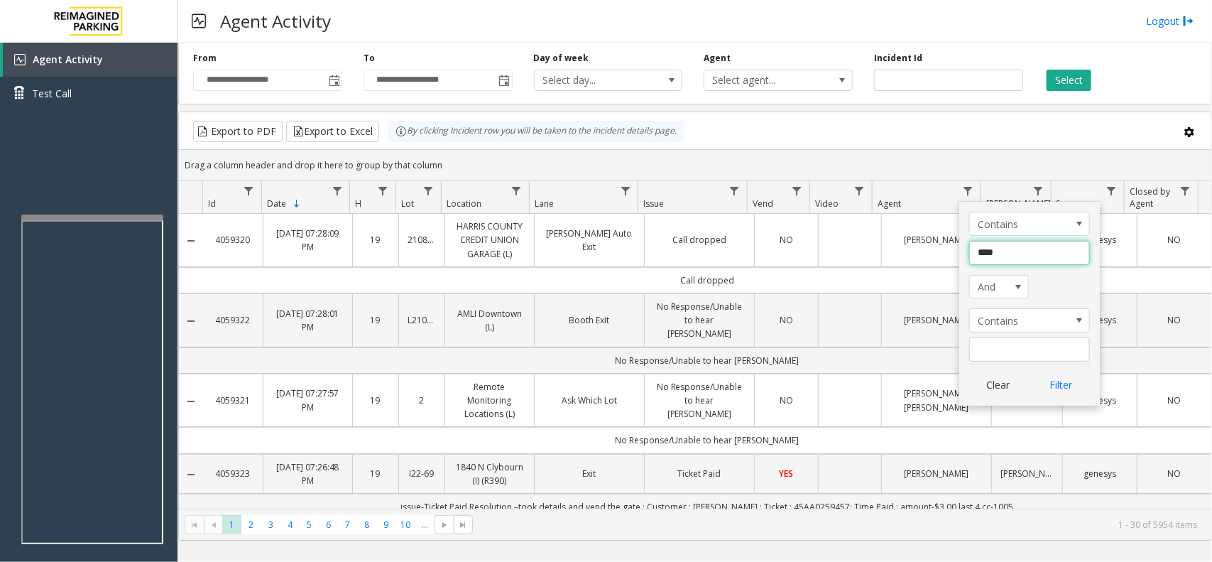
type input "*****"
click button "Filter" at bounding box center [1061, 384] width 58 height 31
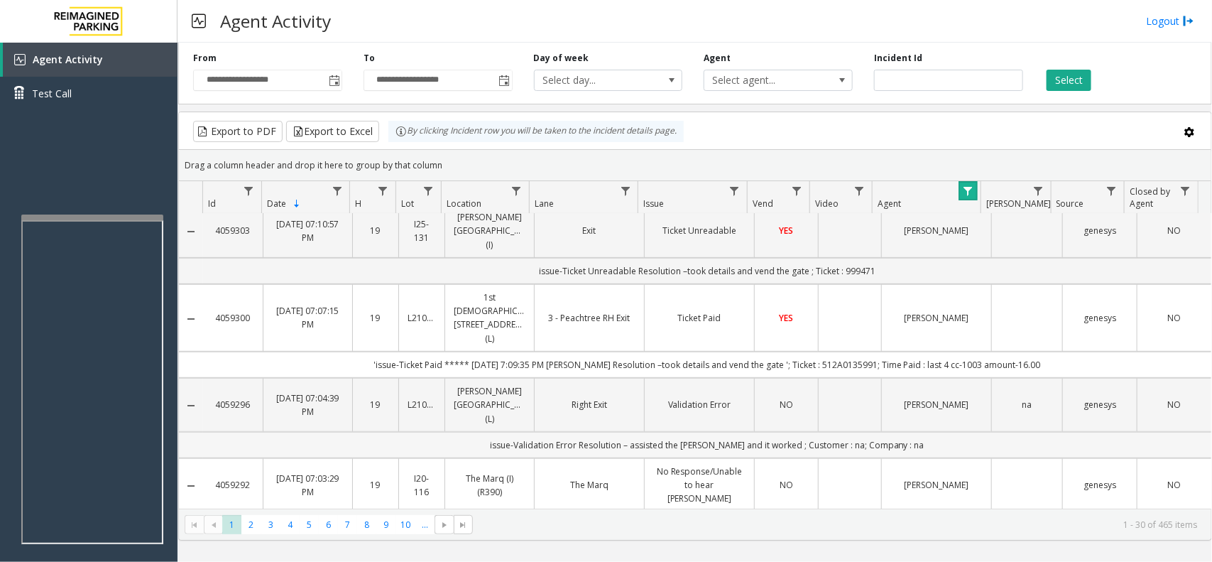
scroll to position [355, 0]
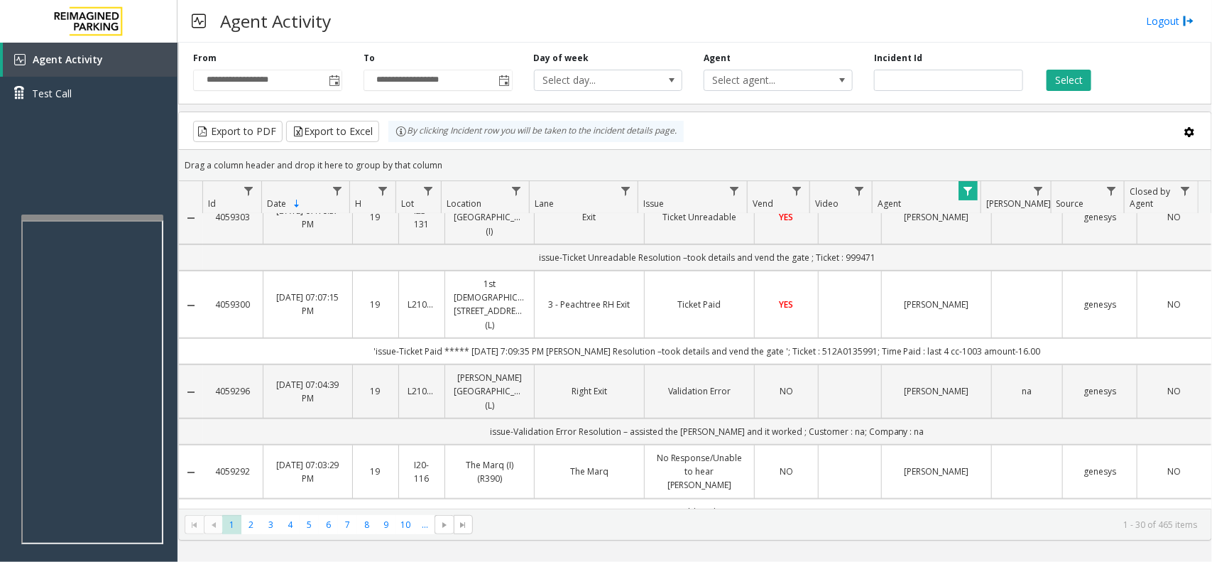
drag, startPoint x: 761, startPoint y: 378, endPoint x: 763, endPoint y: 334, distance: 43.4
drag, startPoint x: 763, startPoint y: 334, endPoint x: 730, endPoint y: 334, distance: 33.4
click at [730, 338] on td "'issue-Ticket Paid ***** [DATE] 7:09:35 PM [PERSON_NAME] Resolution –took detai…" at bounding box center [707, 351] width 1008 height 26
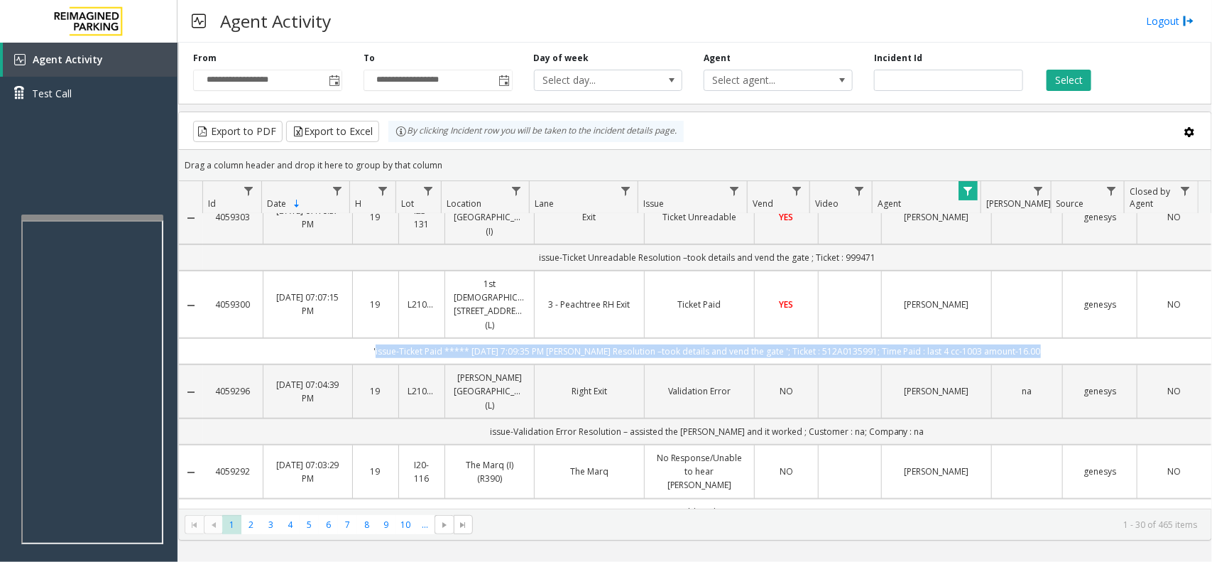
click at [623, 338] on td "'issue-Ticket Paid ***** [DATE] 7:09:35 PM [PERSON_NAME] Resolution –took detai…" at bounding box center [707, 351] width 1008 height 26
drag, startPoint x: 623, startPoint y: 334, endPoint x: 729, endPoint y: 329, distance: 105.3
click at [729, 338] on td "'issue-Ticket Paid ***** [DATE] 7:09:35 PM [PERSON_NAME] Resolution –took detai…" at bounding box center [707, 351] width 1008 height 26
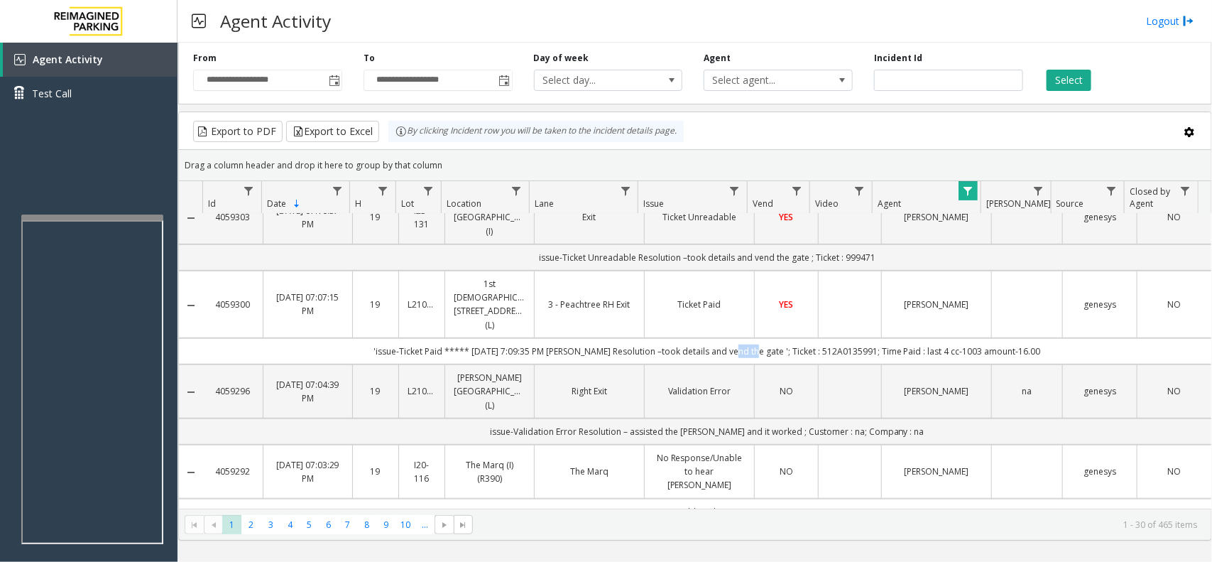
click at [729, 338] on td "'issue-Ticket Paid ***** [DATE] 7:09:35 PM [PERSON_NAME] Resolution –took detai…" at bounding box center [707, 351] width 1008 height 26
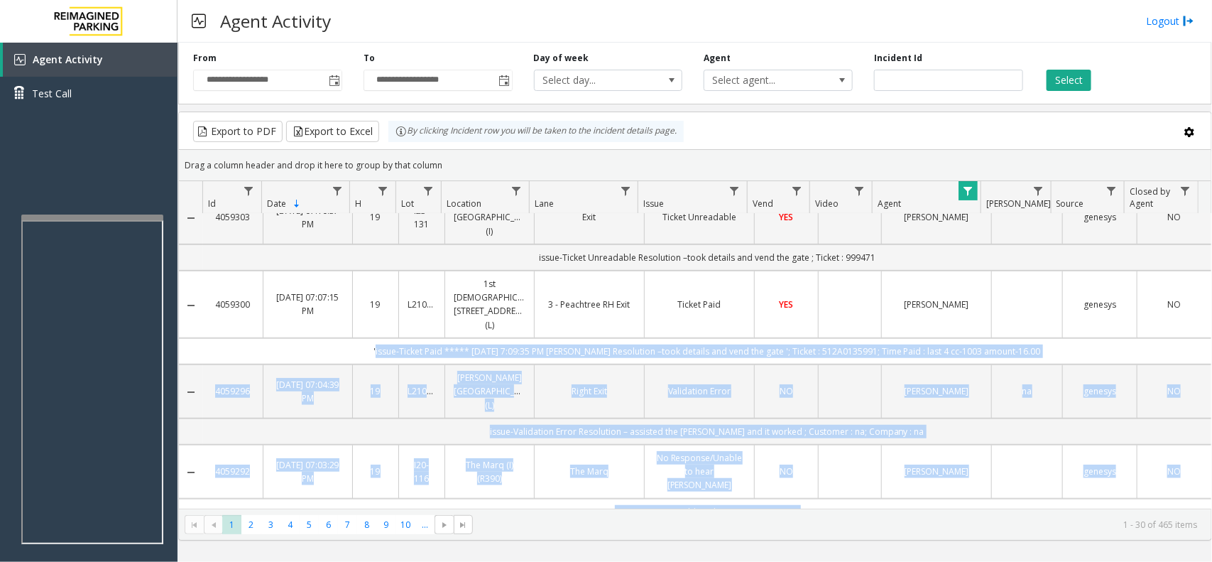
drag, startPoint x: 729, startPoint y: 329, endPoint x: 1211, endPoint y: 368, distance: 484.5
click at [1211, 368] on kendo-grid "Export to PDF Export to Excel By clicking Incident row you will be taken to the…" at bounding box center [695, 325] width 1034 height 429
click at [1062, 364] on td "genesys" at bounding box center [1099, 391] width 75 height 54
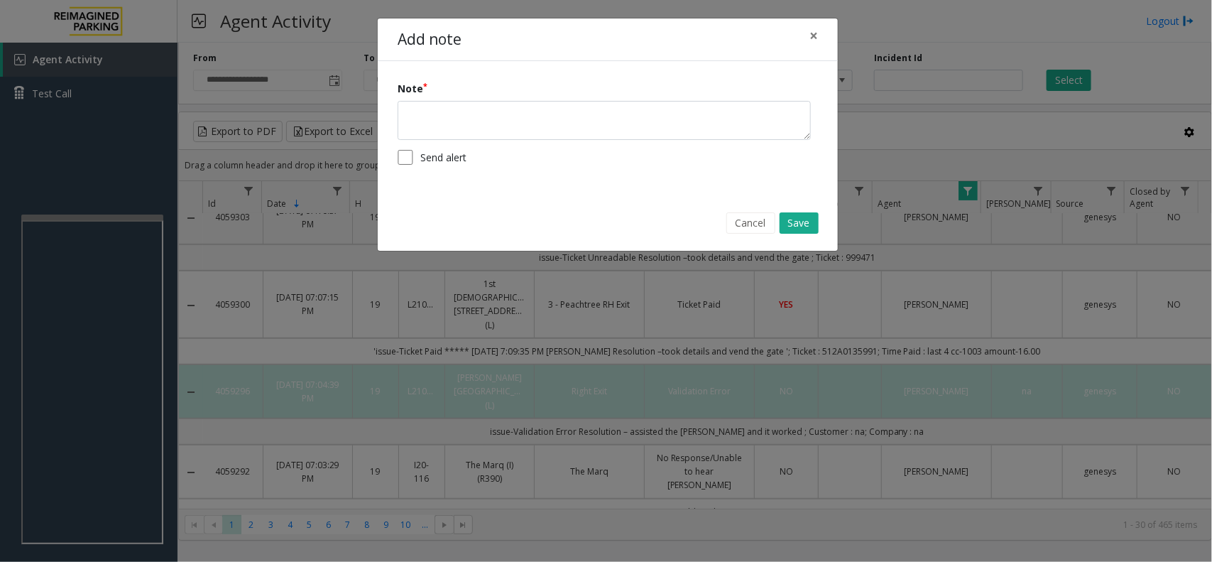
click at [701, 227] on div "Cancel Save" at bounding box center [608, 223] width 440 height 36
click at [736, 231] on button "Cancel" at bounding box center [750, 222] width 49 height 21
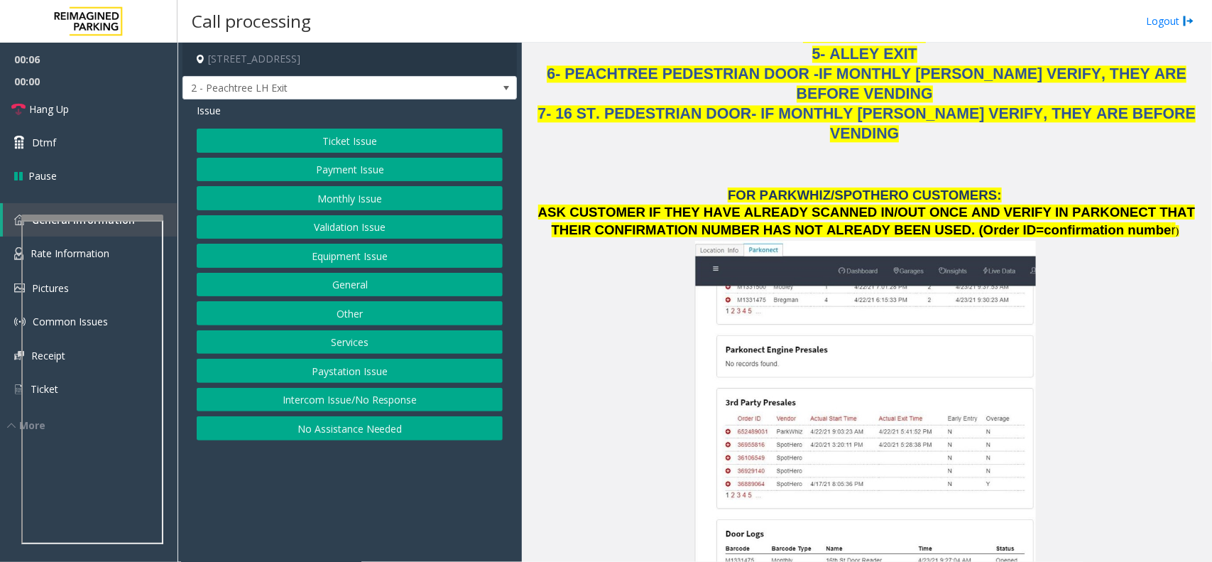
scroll to position [1775, 0]
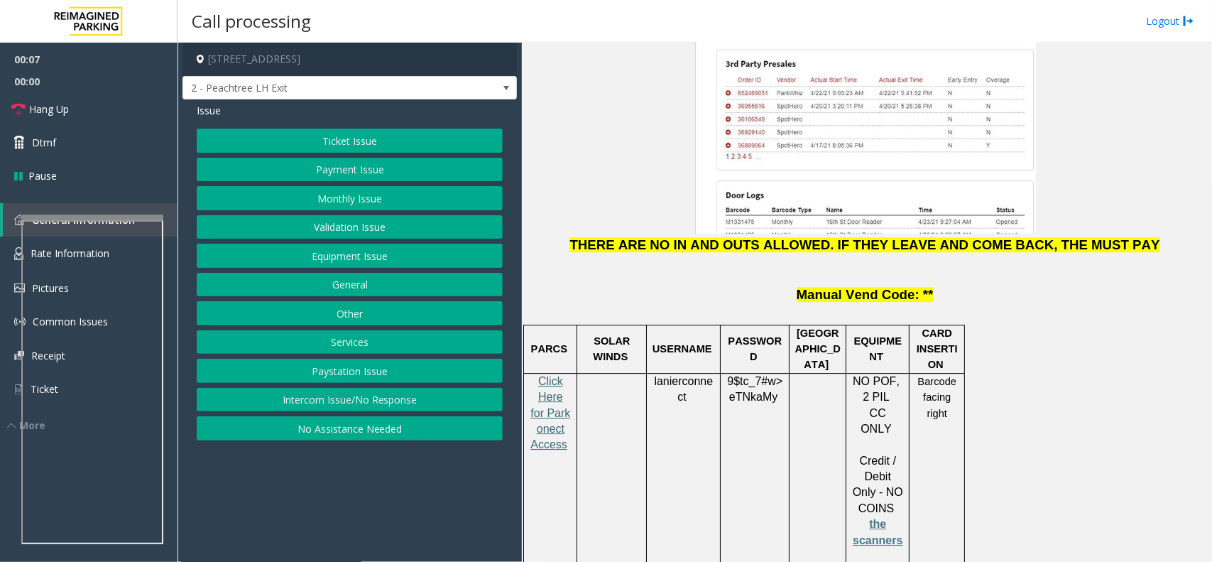
click at [558, 375] on span "Click Here for Parkonect Access" at bounding box center [550, 413] width 40 height 76
click at [692, 375] on span "lanierconnect" at bounding box center [683, 389] width 59 height 28
drag, startPoint x: 687, startPoint y: 265, endPoint x: 678, endPoint y: 266, distance: 9.3
click at [678, 375] on span "lanierconnect" at bounding box center [683, 389] width 59 height 28
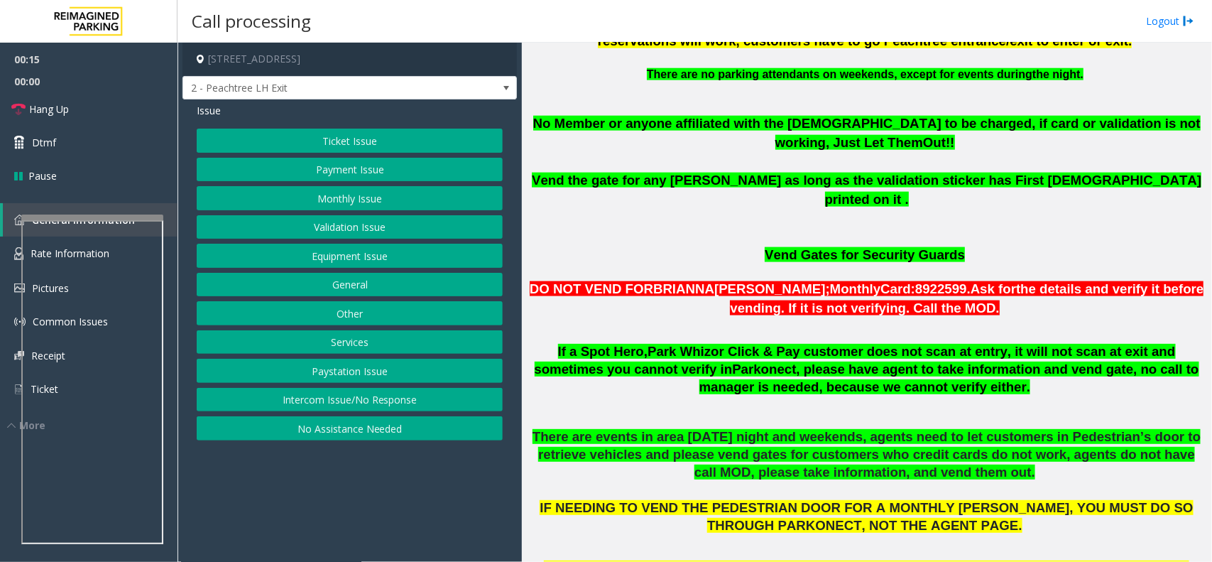
scroll to position [710, 0]
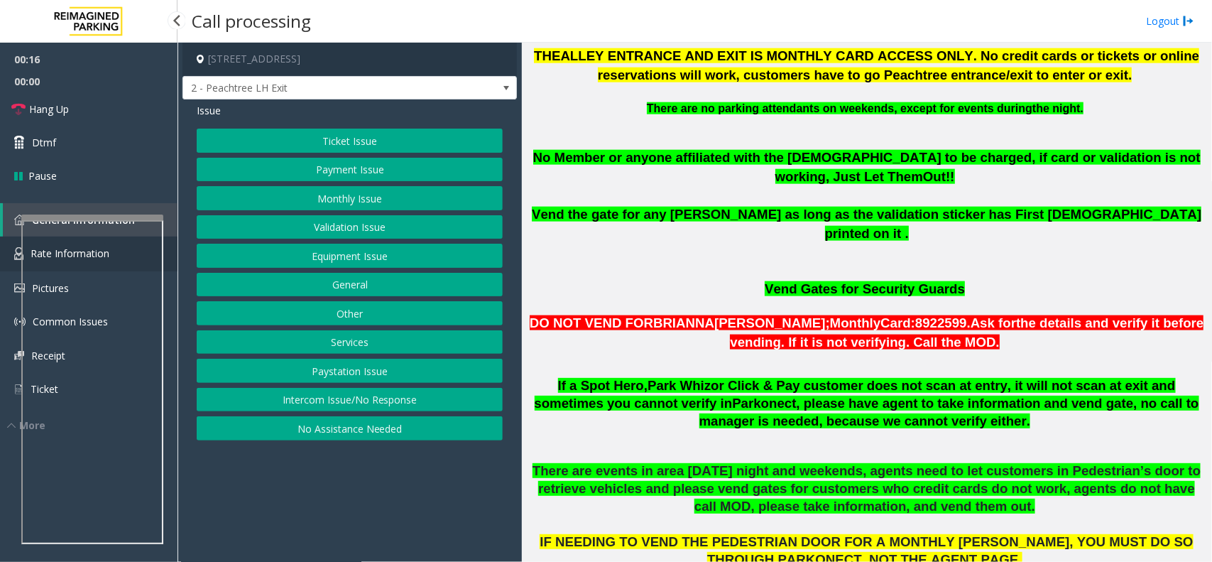
click at [1, 240] on link "Rate Information" at bounding box center [89, 253] width 178 height 35
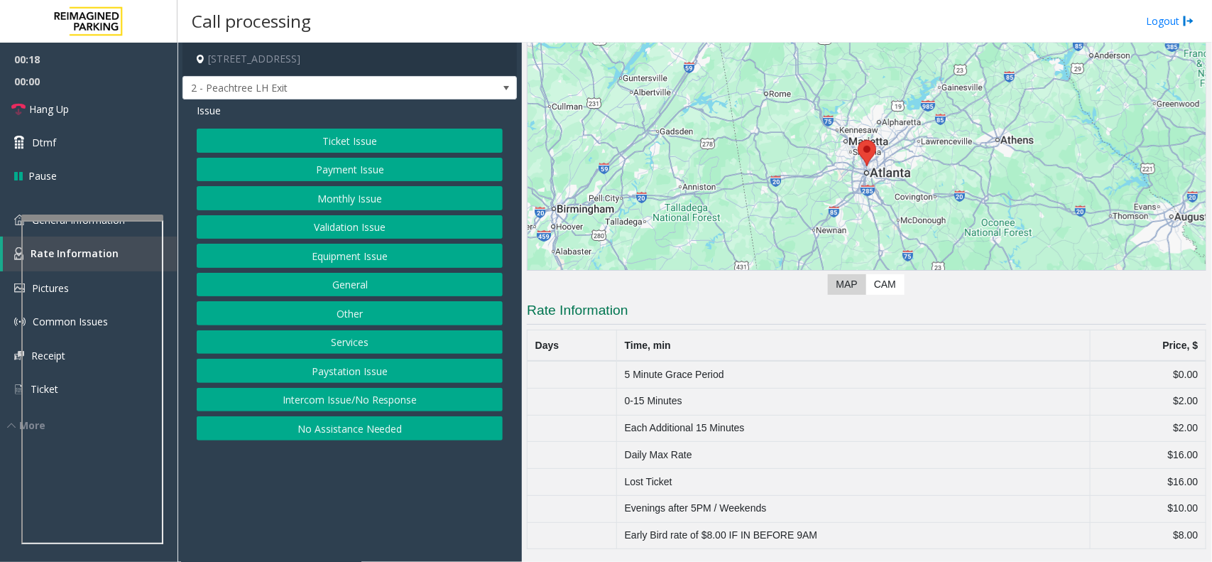
click at [762, 503] on td "Evenings after 5PM / Weekends" at bounding box center [854, 508] width 474 height 27
drag, startPoint x: 762, startPoint y: 503, endPoint x: 772, endPoint y: 530, distance: 29.4
click at [772, 530] on tbody "5 Minute Grace Period $0.00 0-15 Minutes $2.00 Each Additional 15 Minutes $2.00…" at bounding box center [867, 455] width 679 height 188
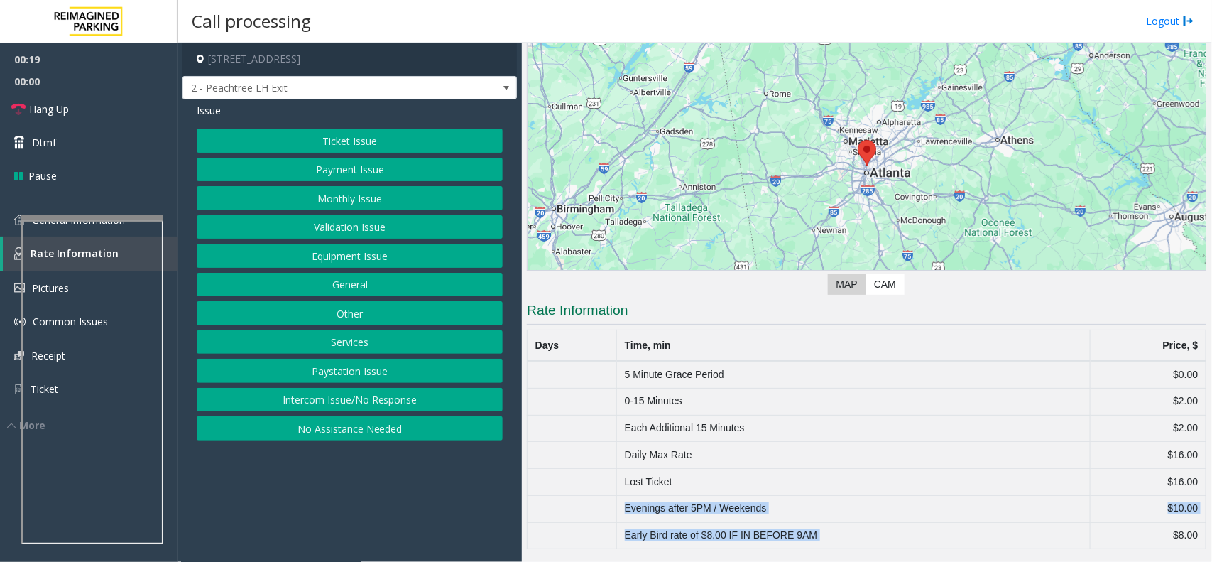
click at [772, 530] on td "Early Bird rate of $8.00 IF IN BEFORE 9AM" at bounding box center [854, 535] width 474 height 27
drag, startPoint x: 772, startPoint y: 530, endPoint x: 1211, endPoint y: 526, distance: 439.6
click at [1211, 526] on div "Main ← Move left → Move right ↑ Move up ↓ Move down + Zoom in - Zoom out Home J…" at bounding box center [867, 302] width 690 height 519
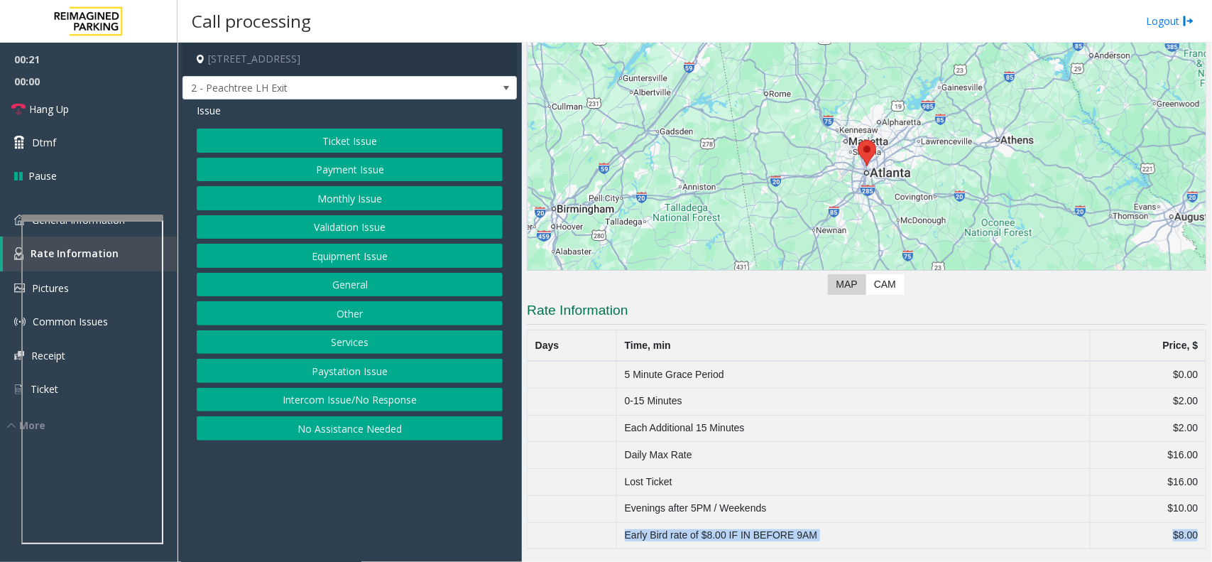
click at [1177, 536] on td "$8.00" at bounding box center [1148, 535] width 116 height 27
click at [1, 228] on link "General Information" at bounding box center [89, 219] width 178 height 33
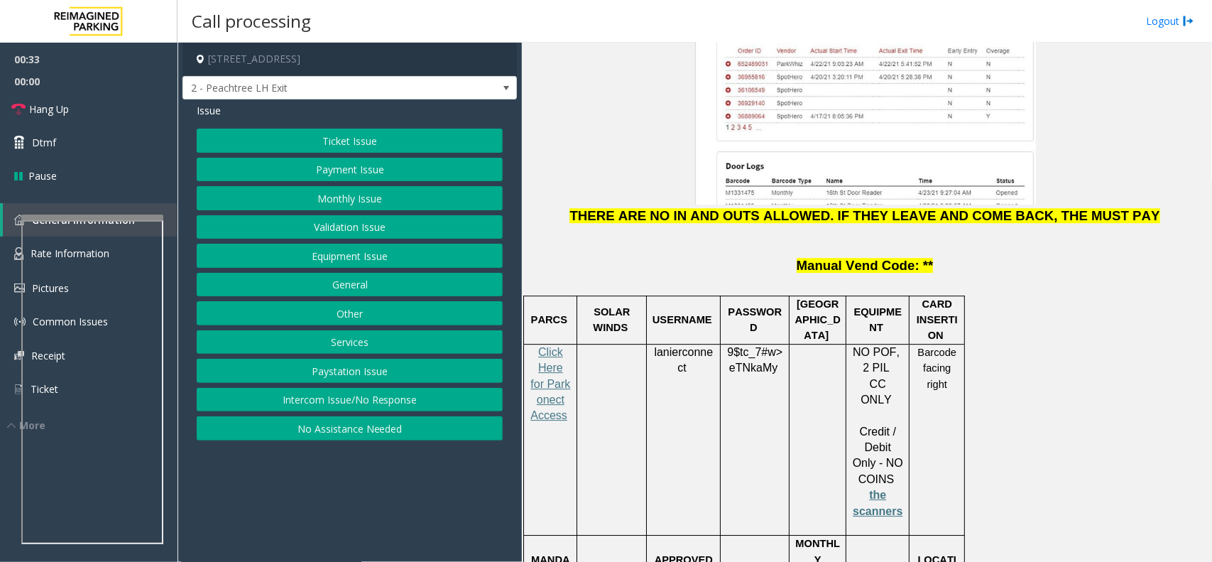
scroll to position [2130, 0]
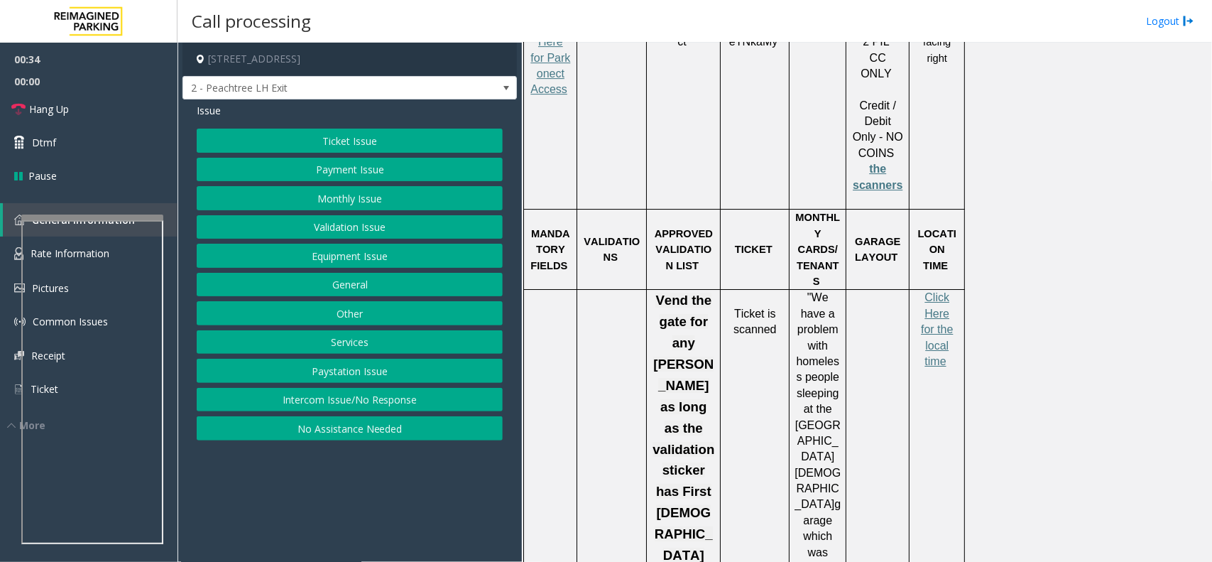
click at [930, 290] on p "Click Here for the local time" at bounding box center [937, 330] width 45 height 80
click at [935, 291] on span "Click Here for the local time" at bounding box center [937, 329] width 32 height 76
click at [8, 241] on link "Rate Information" at bounding box center [89, 253] width 178 height 35
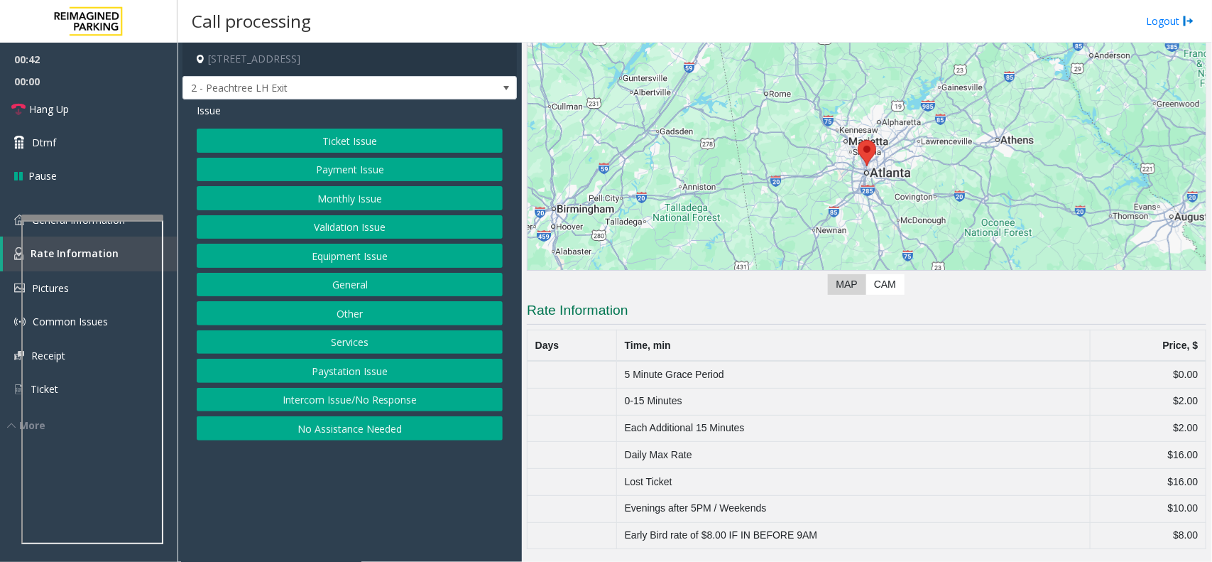
click at [719, 531] on td "Early Bird rate of $8.00 IF IN BEFORE 9AM" at bounding box center [854, 535] width 474 height 27
drag, startPoint x: 719, startPoint y: 531, endPoint x: 1211, endPoint y: 523, distance: 492.9
click at [1211, 523] on div "Main ← Move left → Move right ↑ Move up ↓ Move down + Zoom in - Zoom out Home J…" at bounding box center [867, 302] width 690 height 519
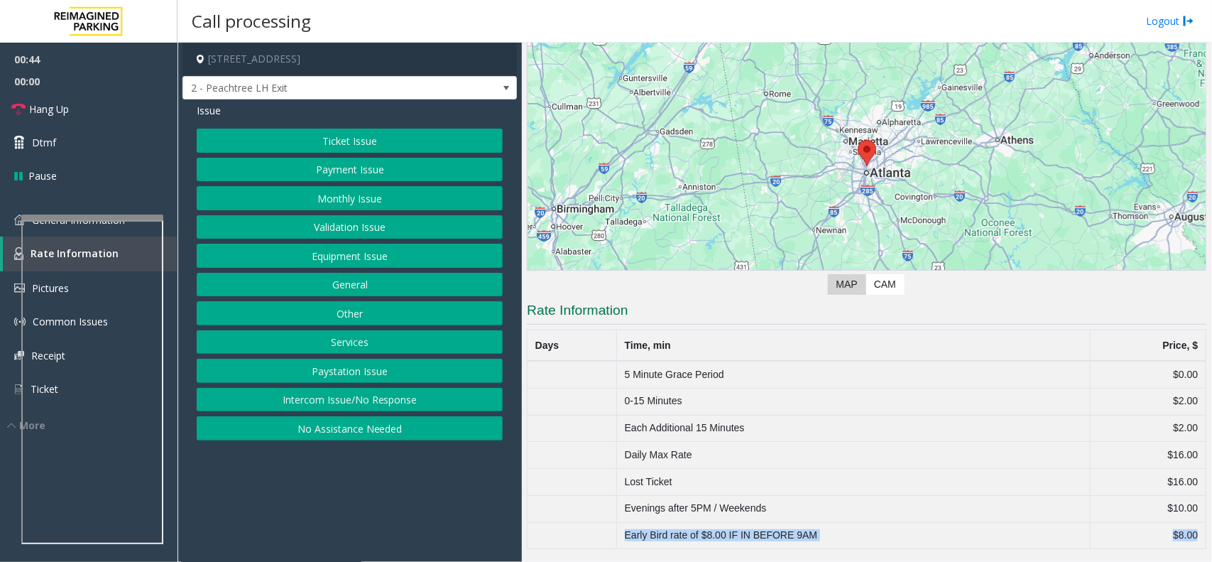
click at [1189, 533] on td "$8.00" at bounding box center [1148, 535] width 116 height 27
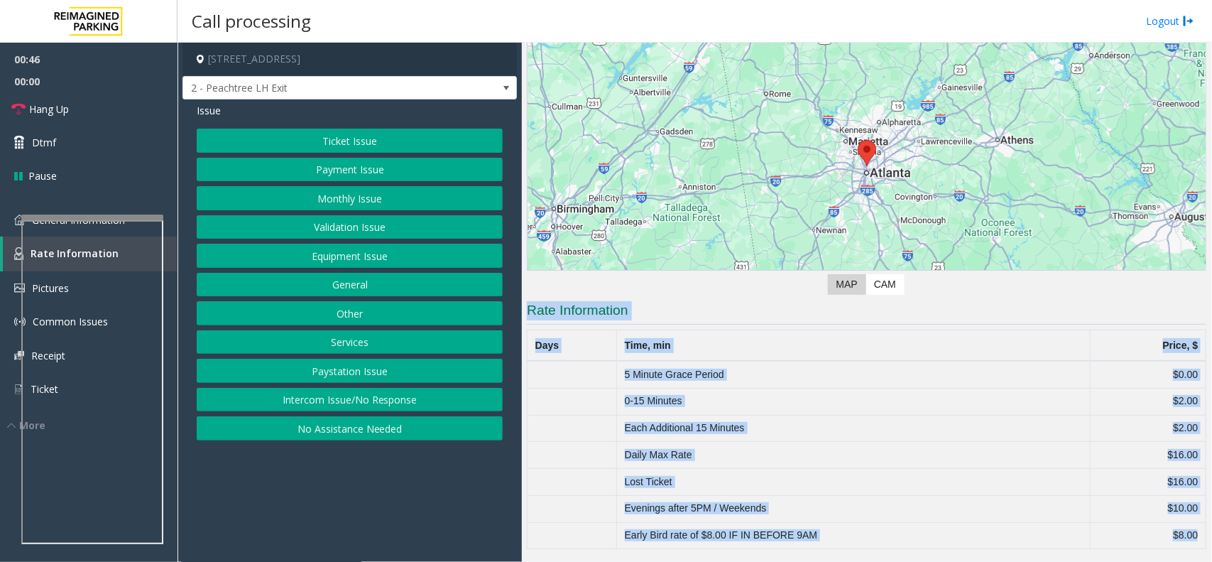
drag, startPoint x: 1189, startPoint y: 533, endPoint x: 531, endPoint y: 295, distance: 700.0
click at [531, 295] on div "← Move left → Move right ↑ Move up ↓ Move down + Zoom in - Zoom out Home Jump l…" at bounding box center [867, 268] width 680 height 561
click at [548, 302] on h3 "Rate Information" at bounding box center [867, 312] width 680 height 23
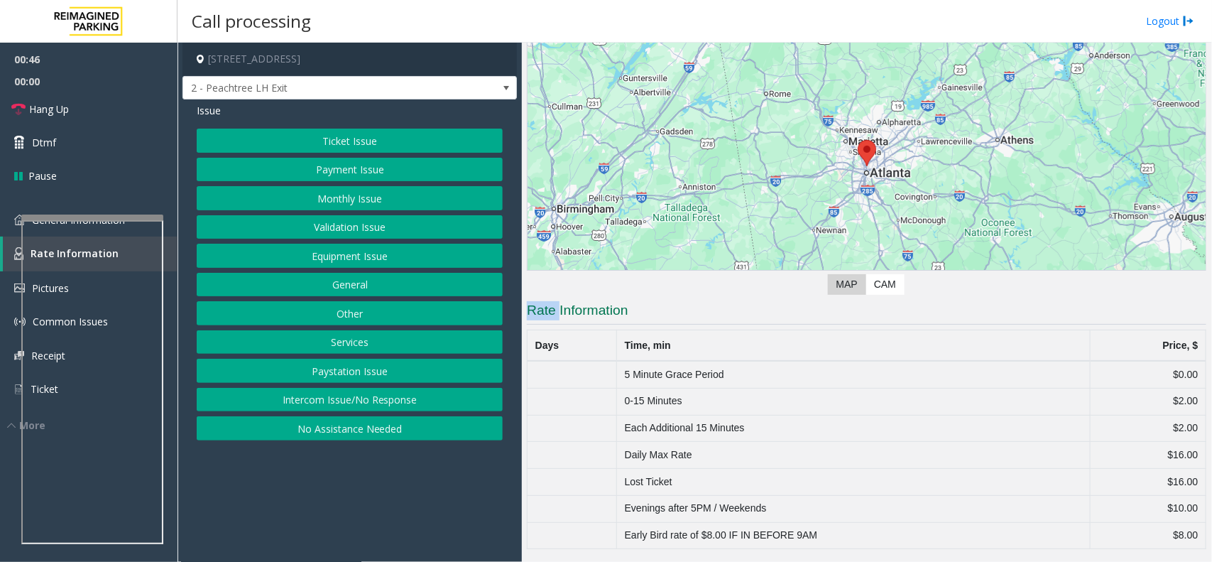
click at [548, 302] on h3 "Rate Information" at bounding box center [867, 312] width 680 height 23
click at [342, 342] on button "Services" at bounding box center [350, 342] width 306 height 24
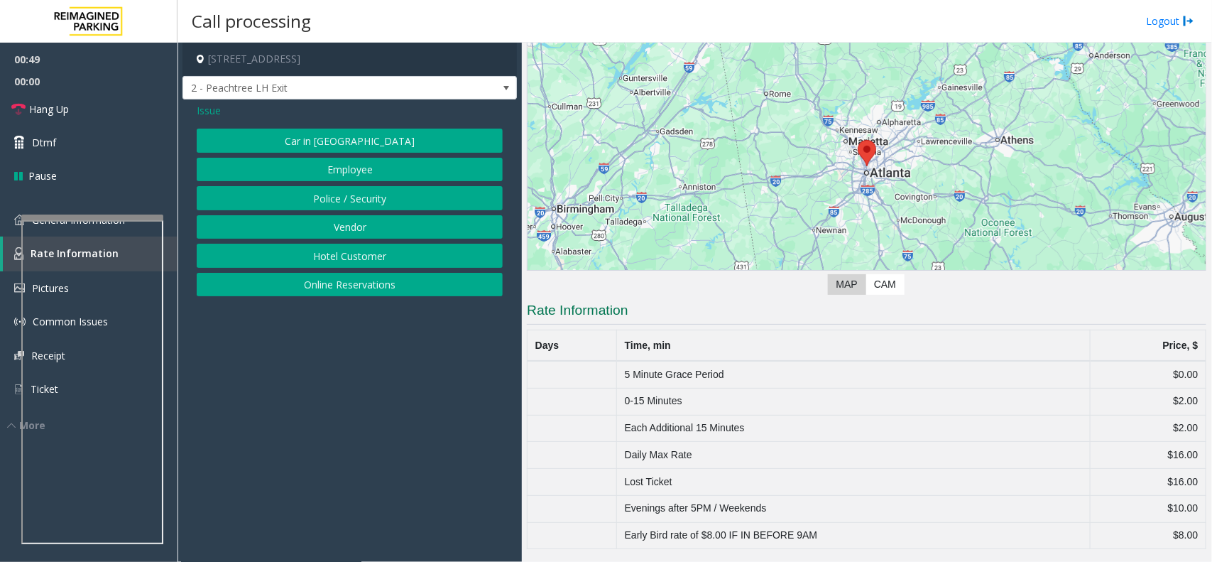
click at [214, 114] on span "Issue" at bounding box center [209, 110] width 24 height 15
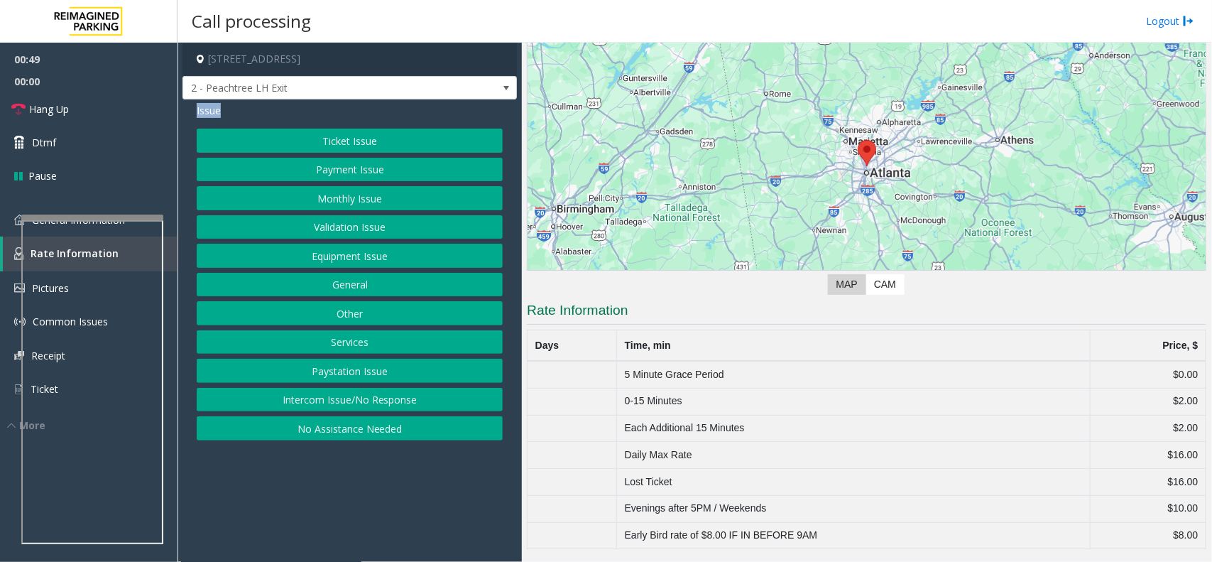
click at [214, 114] on span "Issue" at bounding box center [209, 110] width 24 height 15
click at [403, 143] on button "Ticket Issue" at bounding box center [350, 141] width 306 height 24
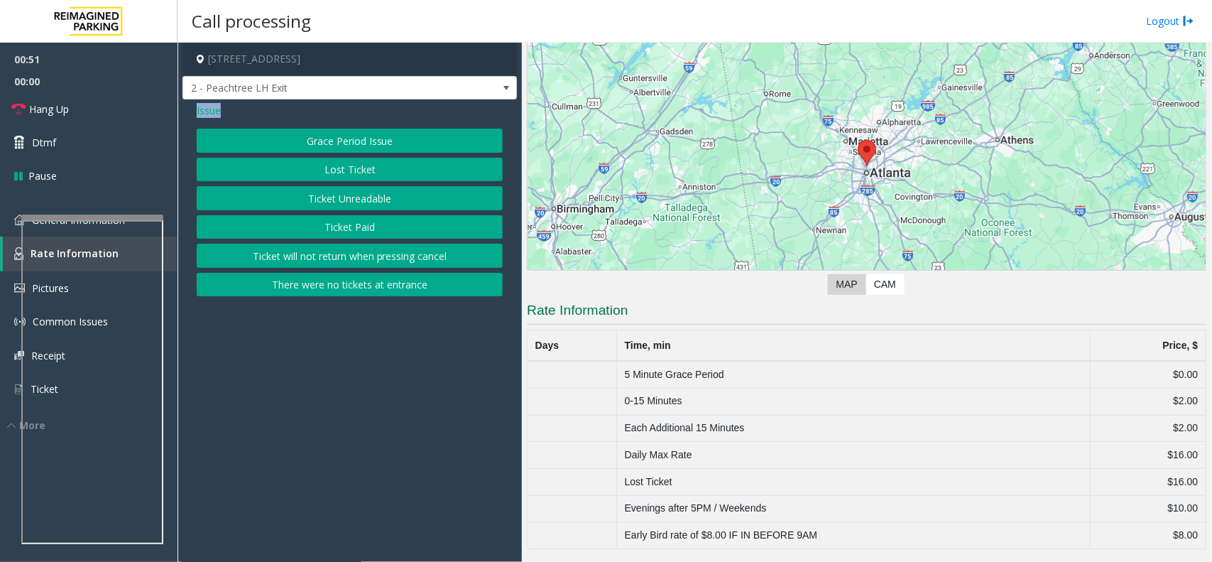
click at [212, 114] on span "Issue" at bounding box center [209, 110] width 24 height 15
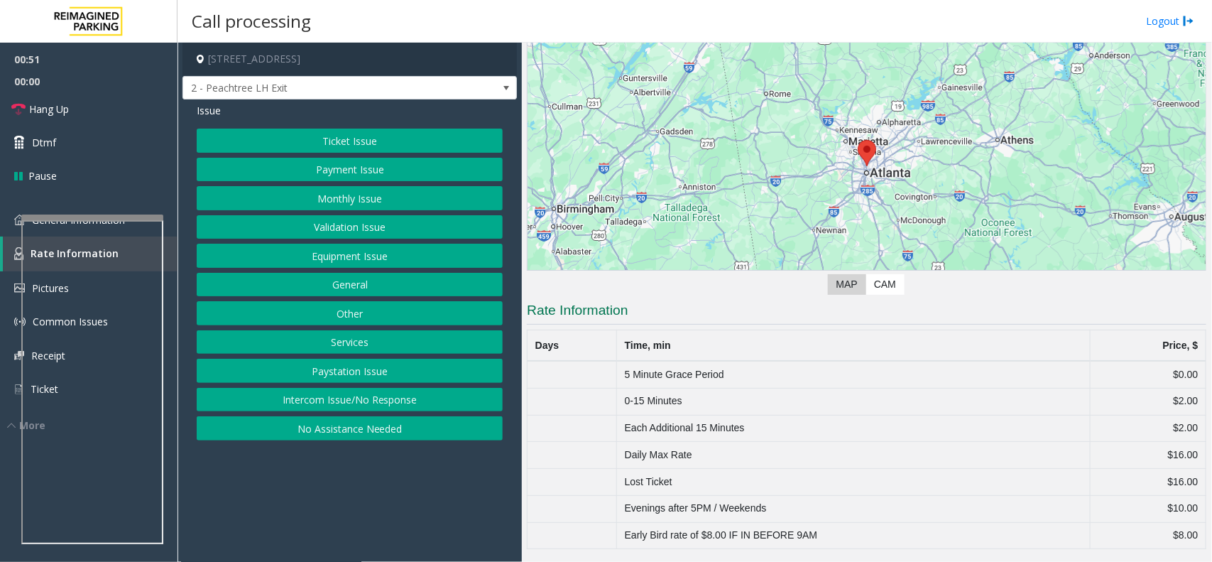
click at [352, 261] on button "Equipment Issue" at bounding box center [350, 256] width 306 height 24
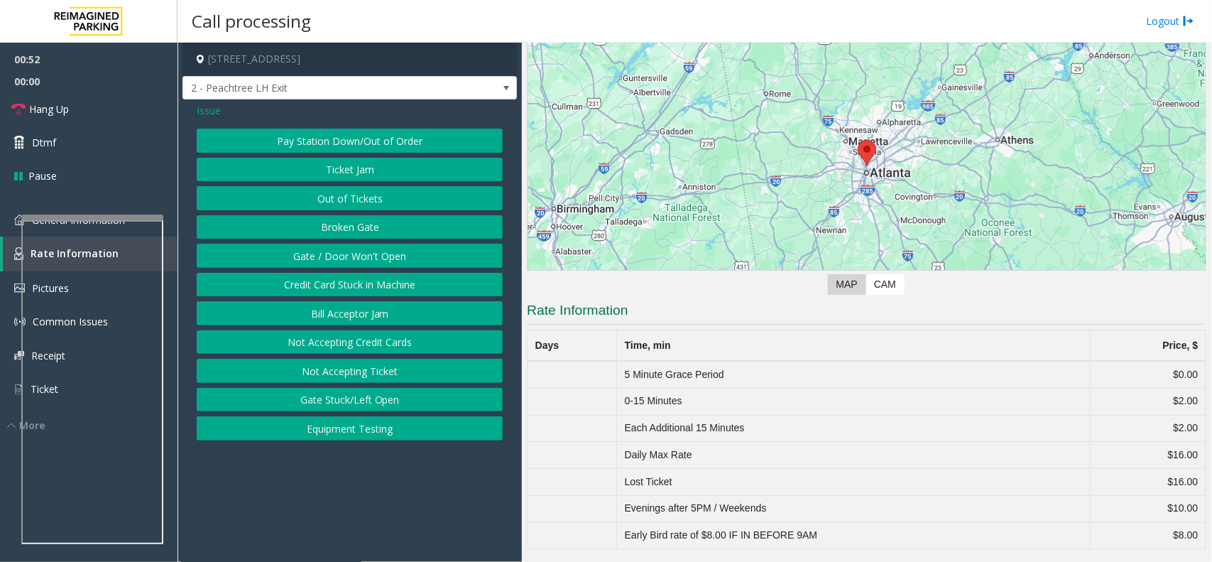
click at [352, 261] on button "Gate / Door Won't Open" at bounding box center [350, 256] width 306 height 24
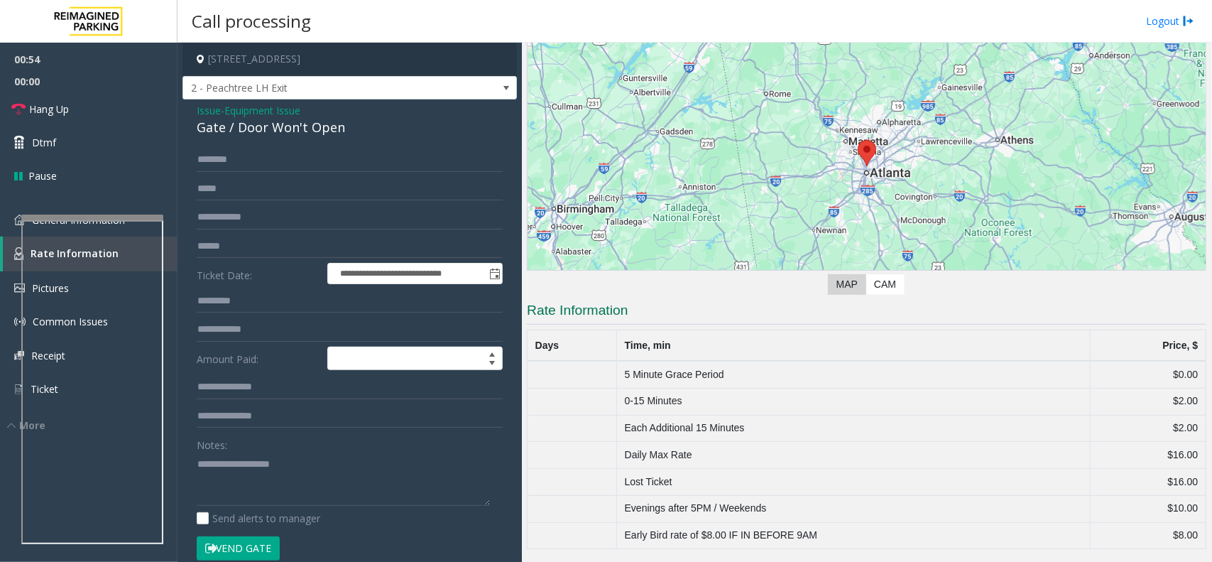
click at [665, 459] on td "Daily Max Rate" at bounding box center [854, 455] width 474 height 27
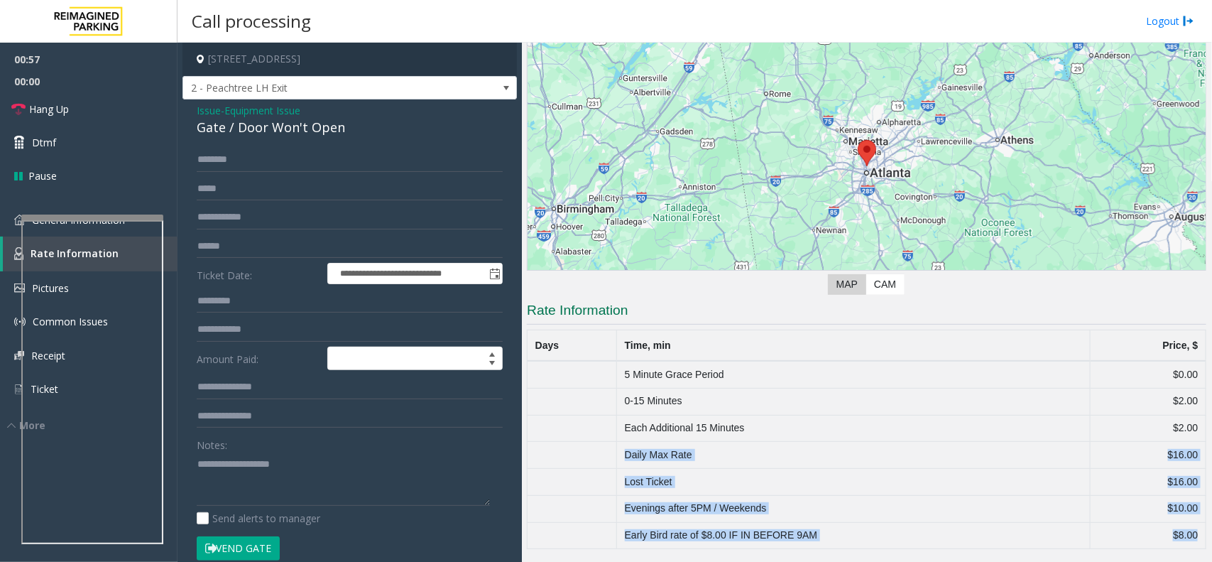
drag, startPoint x: 665, startPoint y: 459, endPoint x: 1165, endPoint y: 545, distance: 507.1
click at [1165, 545] on tbody "5 Minute Grace Period $0.00 0-15 Minutes $2.00 Each Additional 15 Minutes $2.00…" at bounding box center [867, 455] width 679 height 188
click at [1165, 545] on td "$8.00" at bounding box center [1148, 535] width 116 height 27
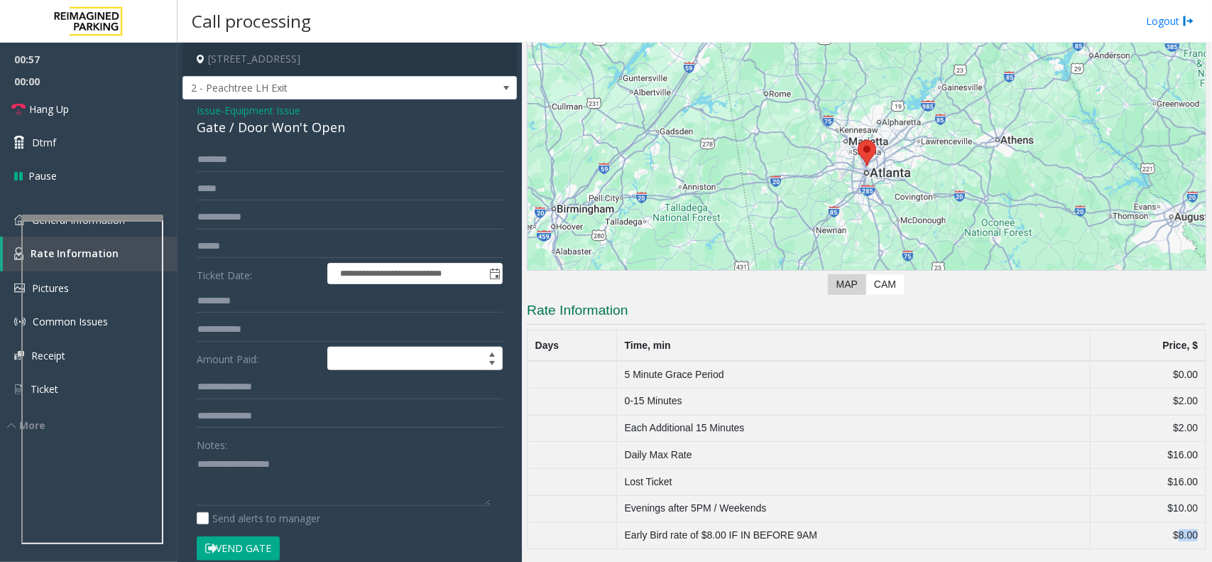
click at [1165, 545] on td "$8.00" at bounding box center [1148, 535] width 116 height 27
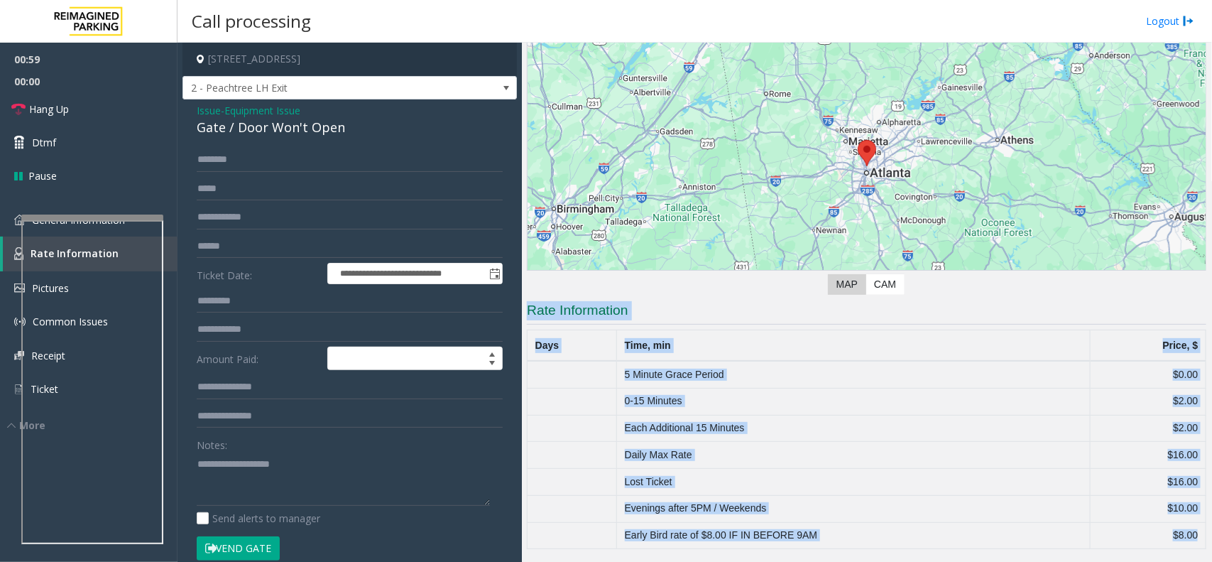
drag, startPoint x: 1165, startPoint y: 545, endPoint x: 686, endPoint y: 327, distance: 526.6
click at [686, 327] on app-rate-information "Rate Information Days Time, min Price, $ 5 Minute Grace Period $0.00 0-15 Minut…" at bounding box center [867, 425] width 680 height 248
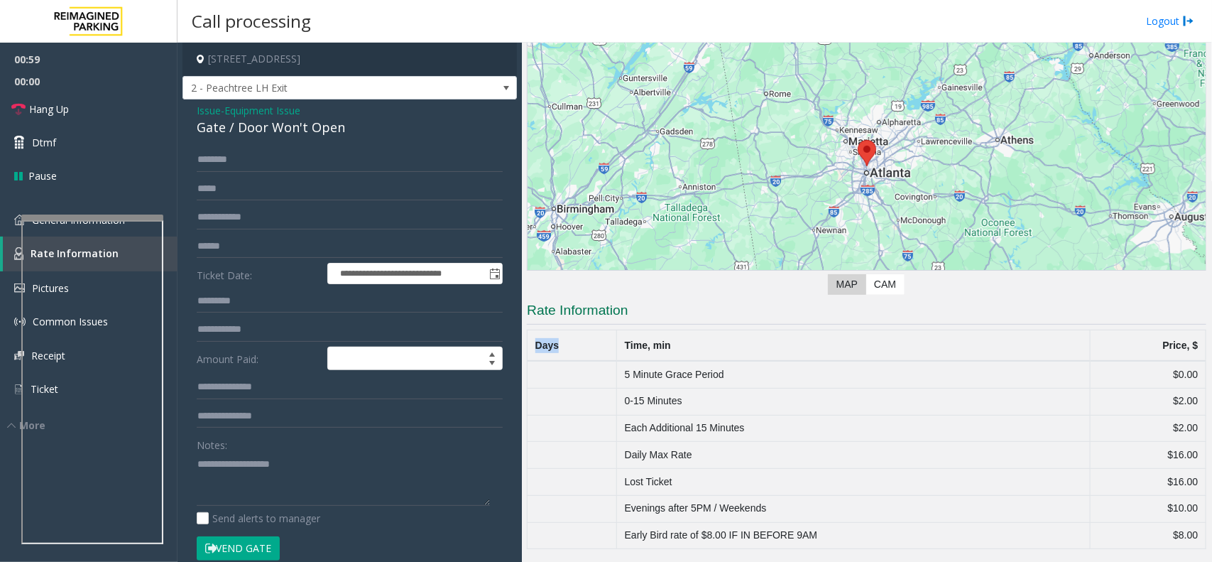
click at [686, 327] on app-rate-information "Rate Information Days Time, min Price, $ 5 Minute Grace Period $0.00 0-15 Minut…" at bounding box center [867, 425] width 680 height 248
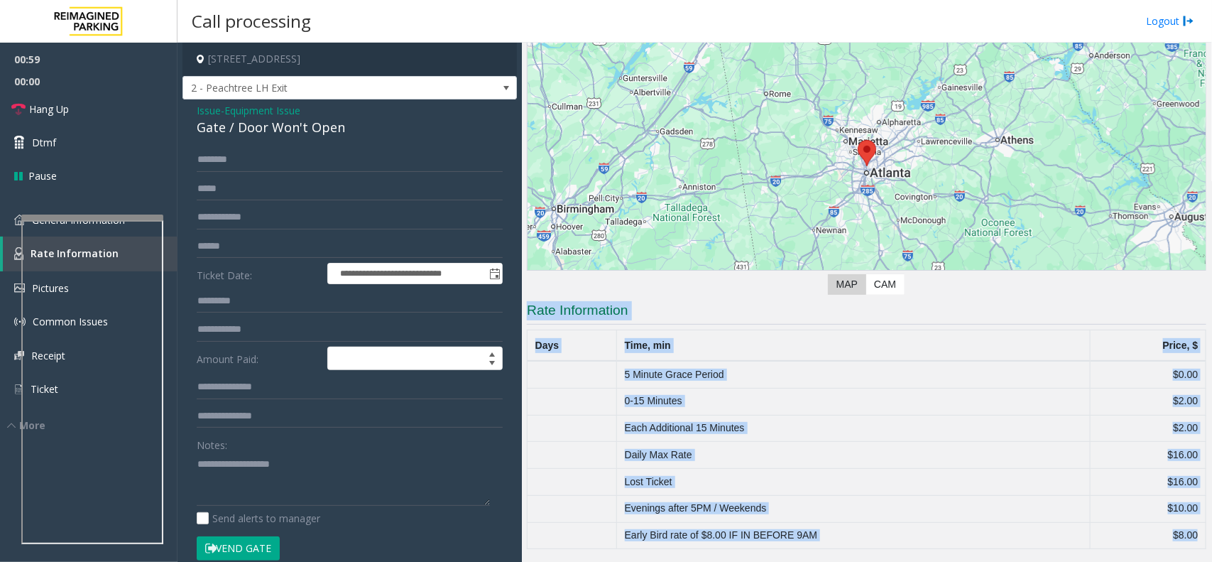
click at [686, 327] on app-rate-information "Rate Information Days Time, min Price, $ 5 Minute Grace Period $0.00 0-15 Minut…" at bounding box center [867, 425] width 680 height 248
drag, startPoint x: 686, startPoint y: 327, endPoint x: 1126, endPoint y: 572, distance: 503.6
click at [1126, 561] on html "**********" at bounding box center [606, 281] width 1212 height 562
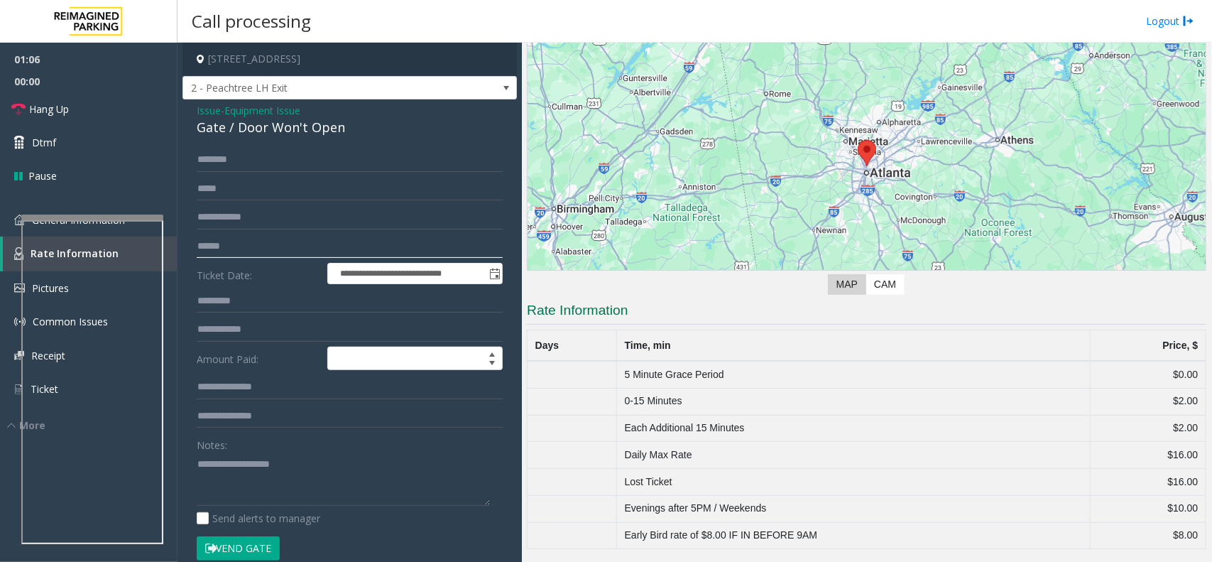
click at [331, 252] on input "text" at bounding box center [350, 246] width 306 height 24
paste input "**********"
click at [328, 246] on input "**********" at bounding box center [350, 246] width 306 height 24
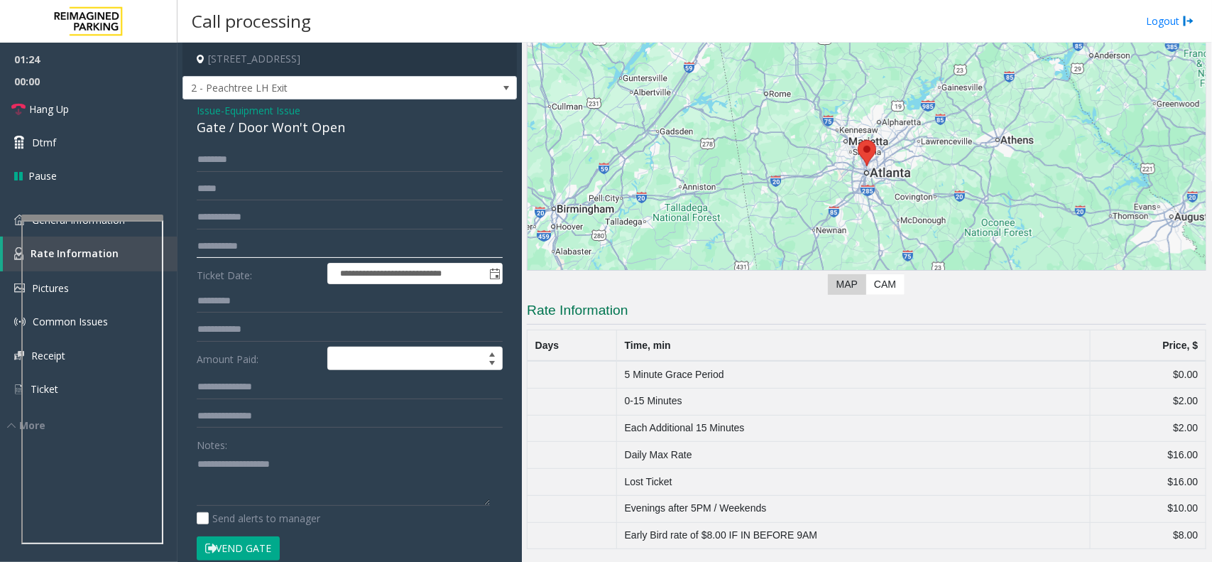
paste input "text"
click at [334, 253] on input "**********" at bounding box center [350, 246] width 306 height 24
paste input "*"
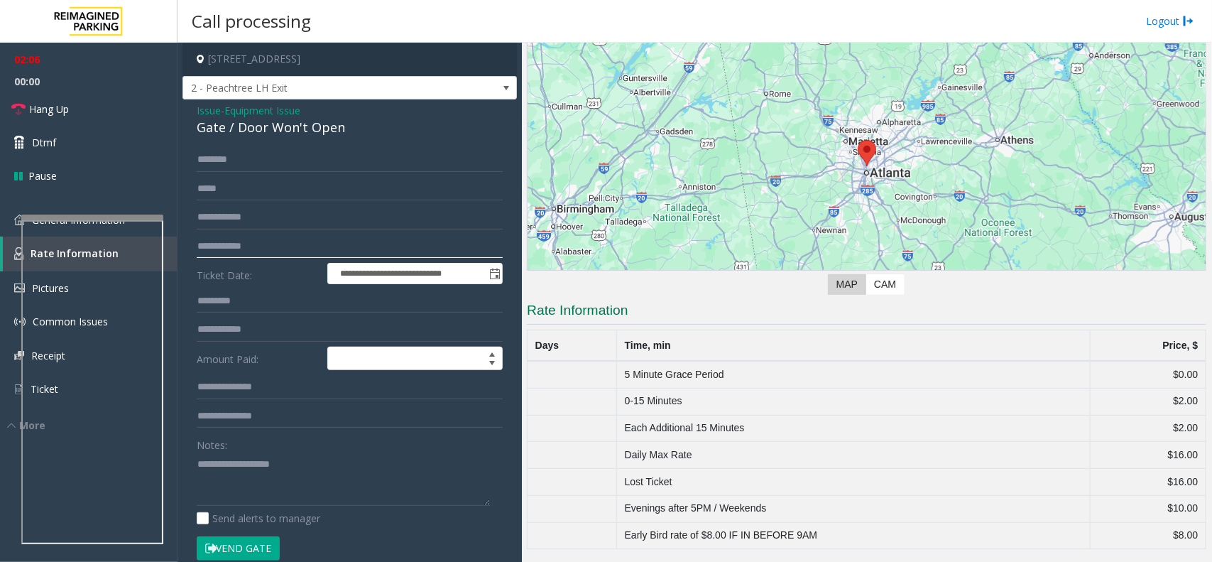
type input "**********"
click at [671, 446] on td "Daily Max Rate" at bounding box center [854, 455] width 474 height 27
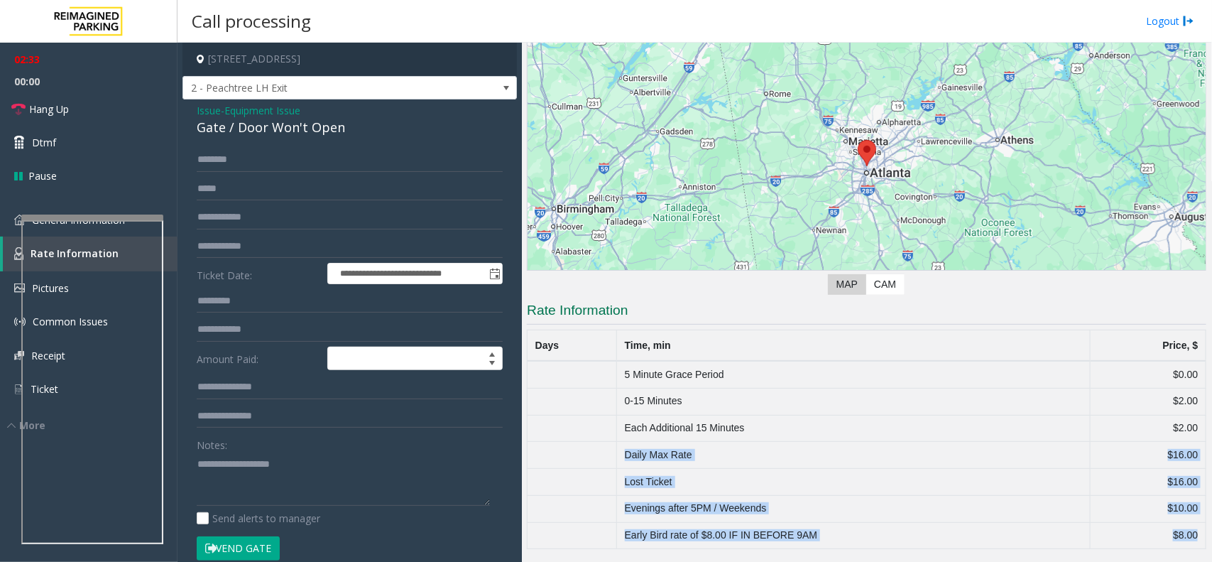
drag, startPoint x: 671, startPoint y: 446, endPoint x: 1145, endPoint y: 565, distance: 488.3
click at [1145, 561] on html "**********" at bounding box center [606, 281] width 1212 height 562
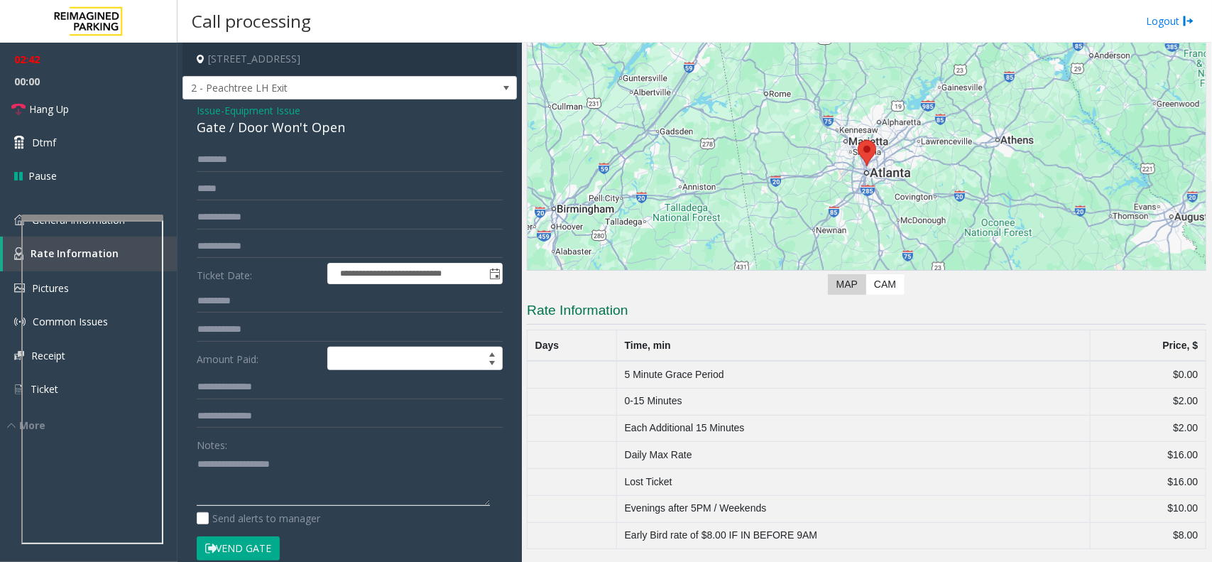
click at [285, 490] on textarea at bounding box center [343, 478] width 293 height 53
click at [317, 141] on div "**********" at bounding box center [350, 451] width 334 height 704
click at [290, 128] on div "Gate / Door Won't Open" at bounding box center [350, 127] width 306 height 19
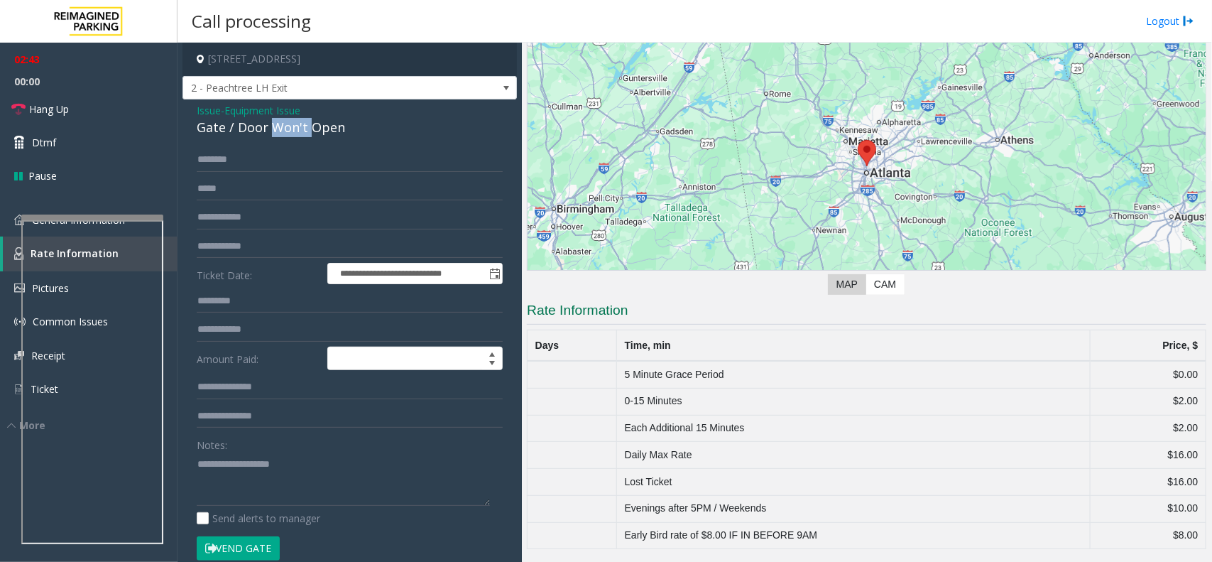
click at [290, 128] on div "Gate / Door Won't Open" at bounding box center [350, 127] width 306 height 19
click at [359, 476] on textarea at bounding box center [343, 478] width 293 height 53
paste textarea "**********"
click at [7, 233] on link "General Information" at bounding box center [89, 219] width 178 height 33
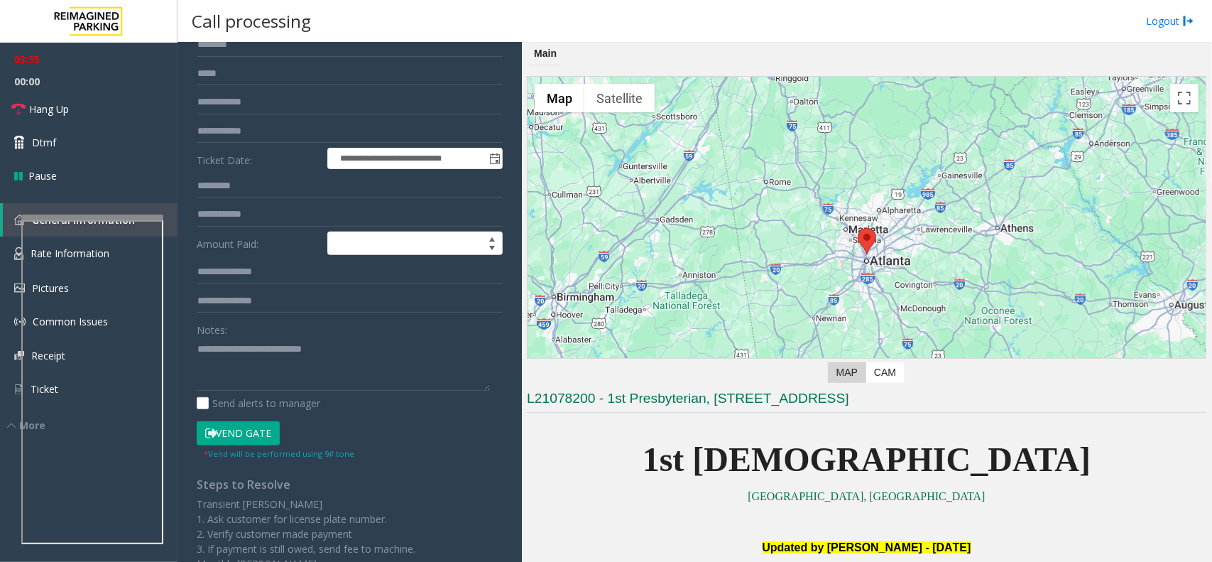
scroll to position [244, 0]
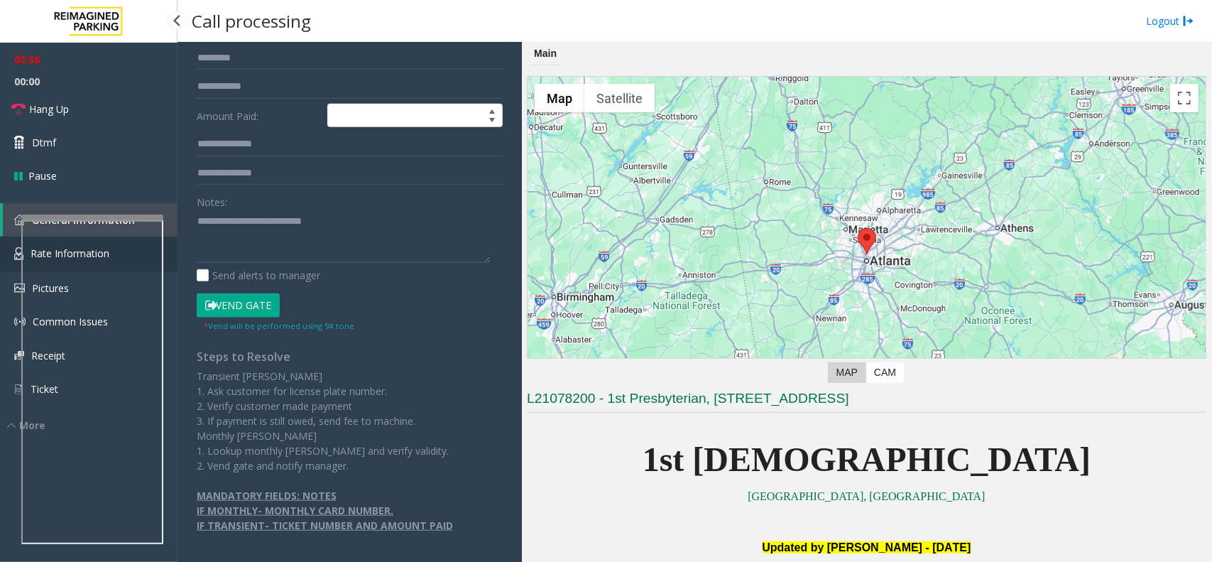
click at [13, 254] on link "Rate Information" at bounding box center [89, 253] width 178 height 35
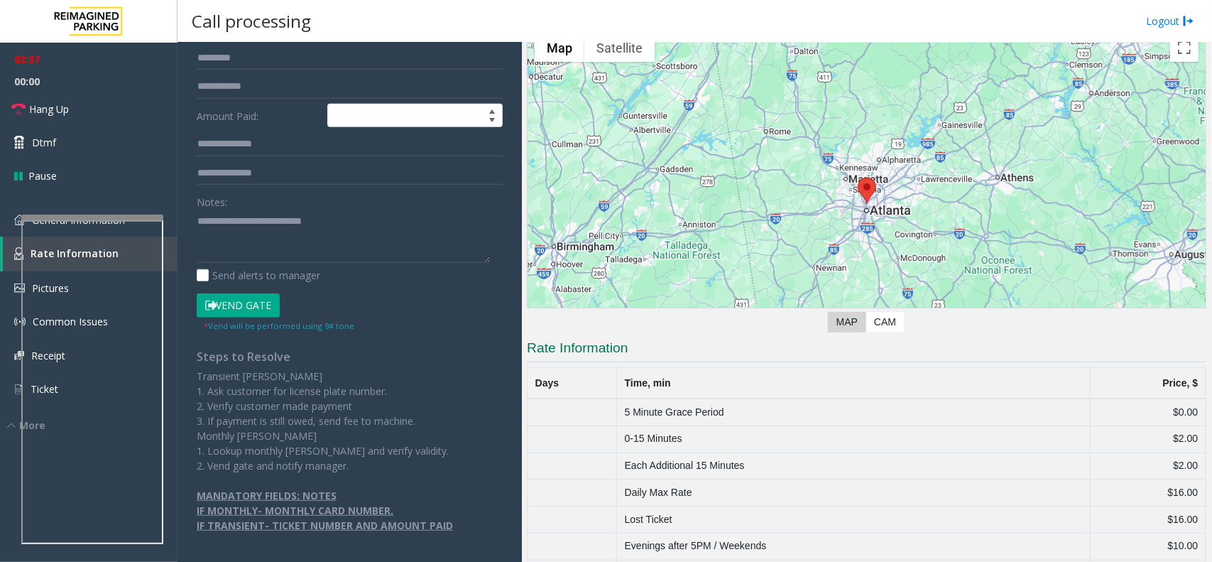
scroll to position [89, 0]
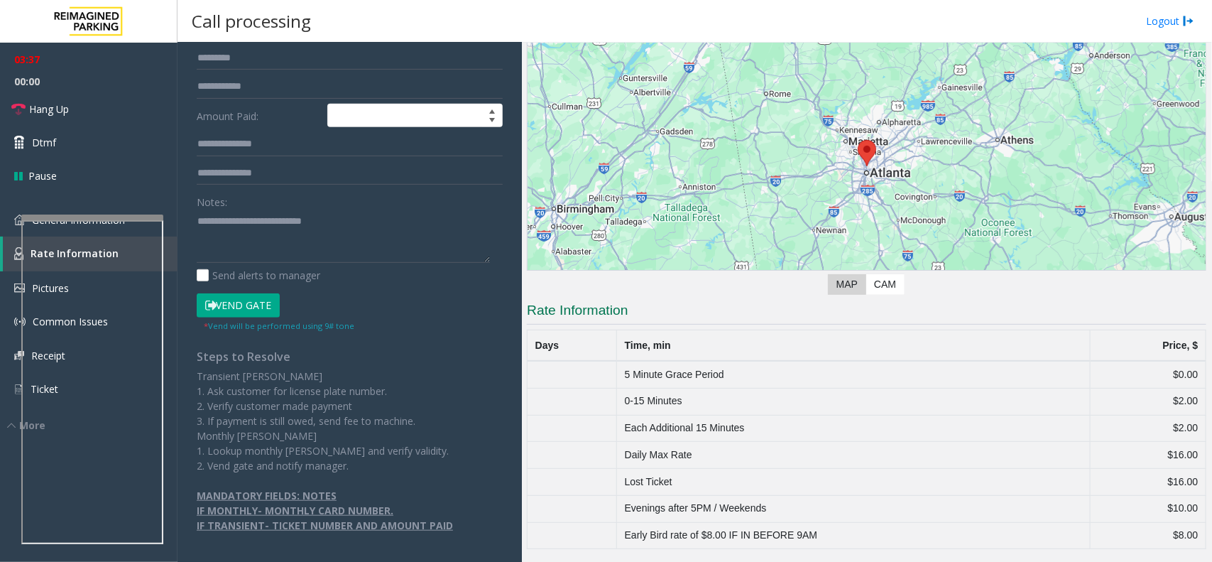
click at [721, 538] on td "Early Bird rate of $8.00 IF IN BEFORE 9AM" at bounding box center [854, 535] width 474 height 27
drag, startPoint x: 721, startPoint y: 538, endPoint x: 1205, endPoint y: 540, distance: 483.6
click at [1205, 540] on div "Main ← Move left → Move right ↑ Move up ↓ Move down + Zoom in - Zoom out Home J…" at bounding box center [867, 302] width 690 height 519
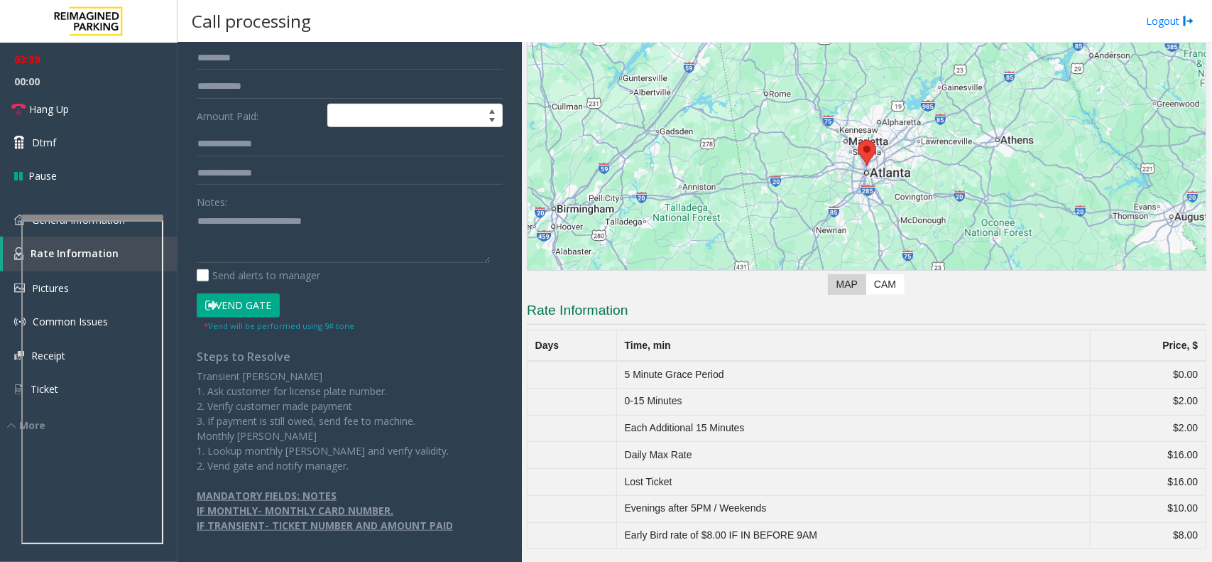
click at [1166, 513] on td "$10.00" at bounding box center [1148, 508] width 116 height 27
click at [1188, 536] on td "$8.00" at bounding box center [1148, 535] width 116 height 27
click at [660, 456] on td "Daily Max Rate" at bounding box center [854, 455] width 474 height 27
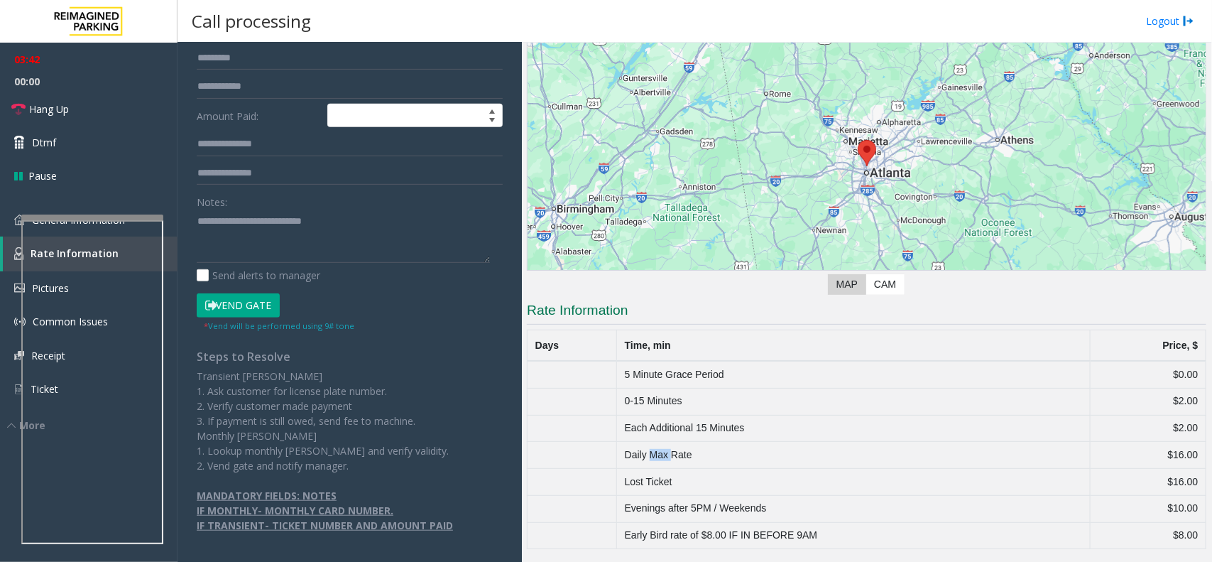
click at [660, 456] on td "Daily Max Rate" at bounding box center [854, 455] width 474 height 27
drag, startPoint x: 660, startPoint y: 456, endPoint x: 1183, endPoint y: 467, distance: 522.8
click at [1183, 467] on tr "Daily Max Rate $16.00" at bounding box center [867, 455] width 679 height 27
click at [1183, 467] on td "$16.00" at bounding box center [1148, 455] width 116 height 27
click at [768, 541] on td "Early Bird rate of $8.00 IF IN BEFORE 9AM" at bounding box center [854, 535] width 474 height 27
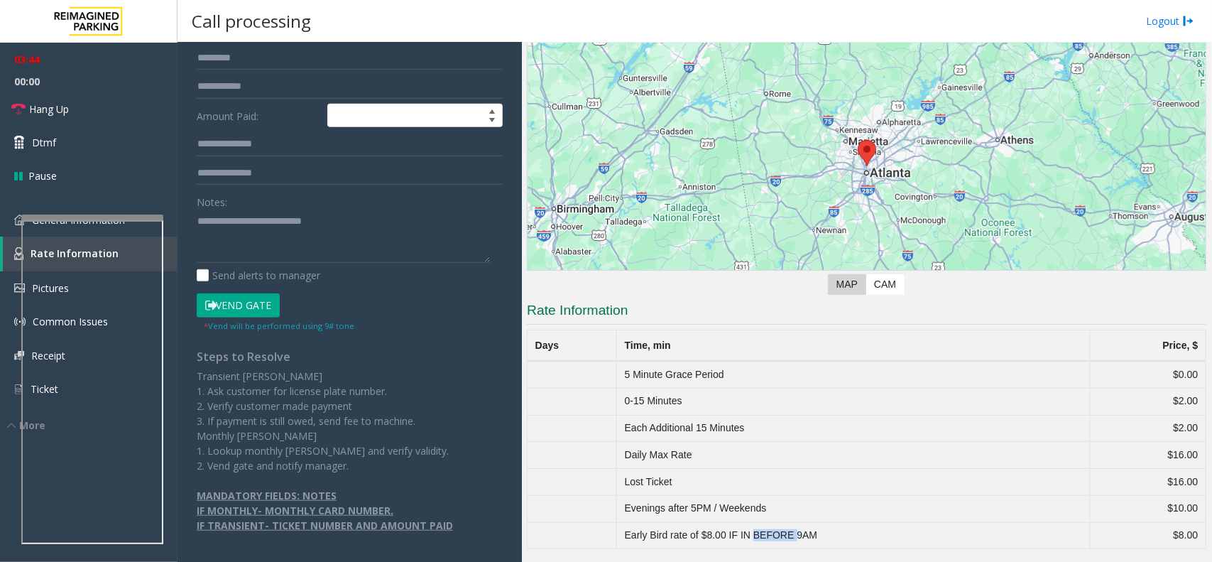
click at [768, 541] on td "Early Bird rate of $8.00 IF IN BEFORE 9AM" at bounding box center [854, 535] width 474 height 27
drag, startPoint x: 768, startPoint y: 541, endPoint x: 1130, endPoint y: 541, distance: 361.5
click at [1130, 541] on tr "Early Bird rate of $8.00 IF IN BEFORE 9AM $8.00" at bounding box center [867, 535] width 679 height 27
click at [1130, 541] on td "$8.00" at bounding box center [1148, 535] width 116 height 27
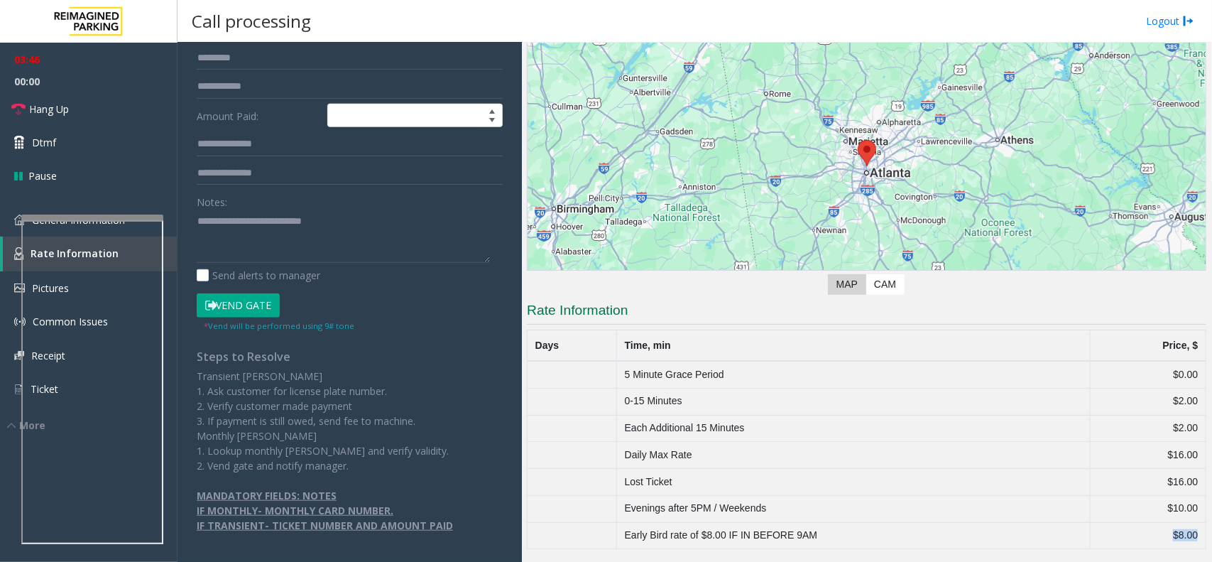
click at [1130, 541] on td "$8.00" at bounding box center [1148, 535] width 116 height 27
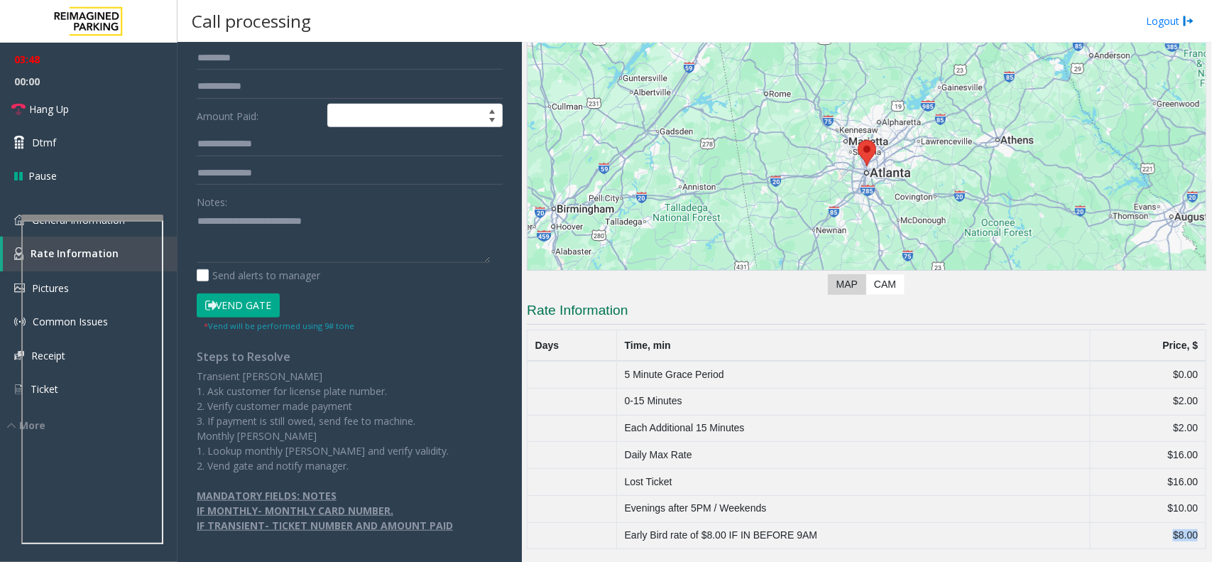
click at [1130, 541] on td "$8.00" at bounding box center [1148, 535] width 116 height 27
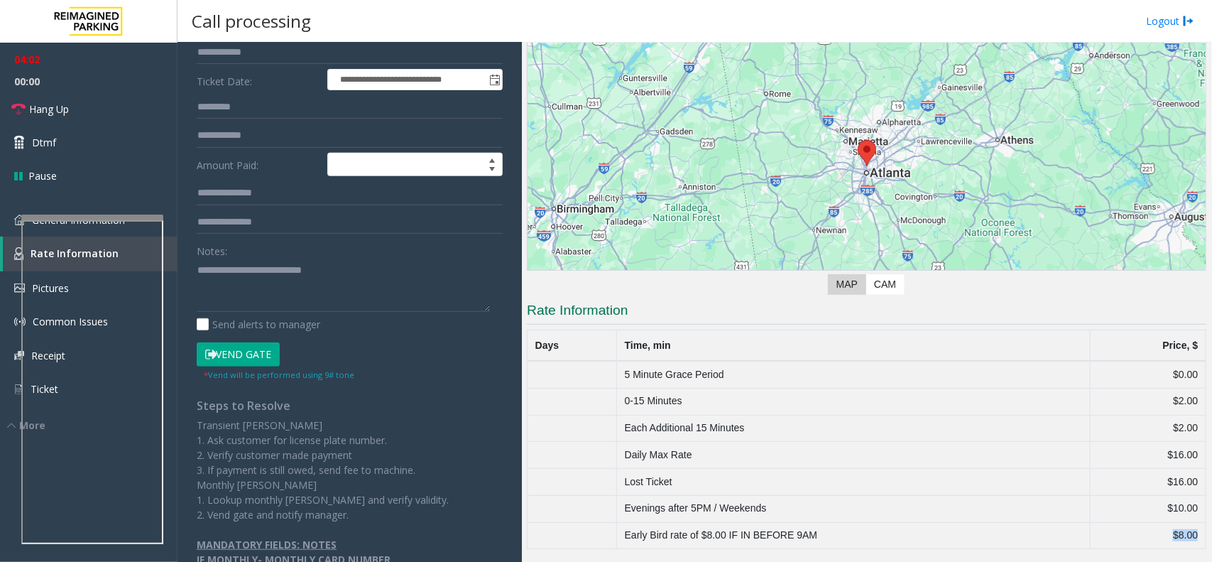
scroll to position [155, 0]
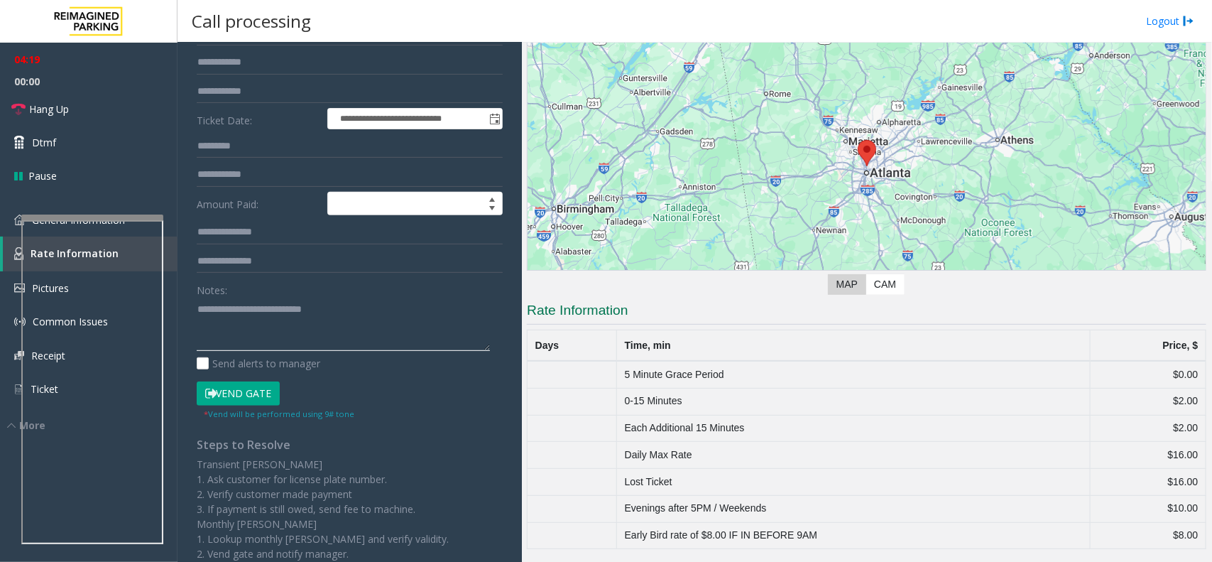
click at [236, 305] on textarea at bounding box center [343, 324] width 293 height 53
drag, startPoint x: 236, startPoint y: 305, endPoint x: 414, endPoint y: 317, distance: 177.9
click at [414, 317] on textarea at bounding box center [343, 324] width 293 height 53
click at [860, 550] on div "Main ← Move left → Move right ↑ Move up ↓ Move down + Zoom in - Zoom out Home J…" at bounding box center [867, 302] width 690 height 519
click at [846, 540] on td "Early Bird rate of $8.00 IF IN BEFORE 9AM" at bounding box center [854, 535] width 474 height 27
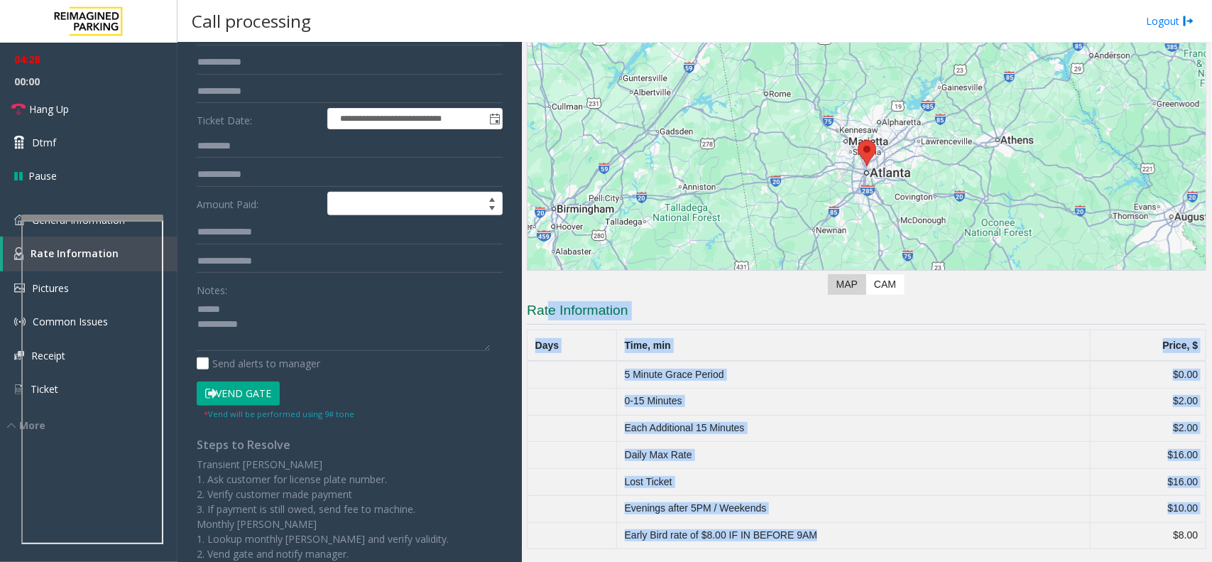
drag, startPoint x: 846, startPoint y: 540, endPoint x: 552, endPoint y: 300, distance: 379.5
click at [552, 301] on app-rate-information "Rate Information Days Time, min Price, $ 5 Minute Grace Period $0.00 0-15 Minut…" at bounding box center [867, 425] width 680 height 248
click at [552, 301] on h3 "Rate Information" at bounding box center [867, 312] width 680 height 23
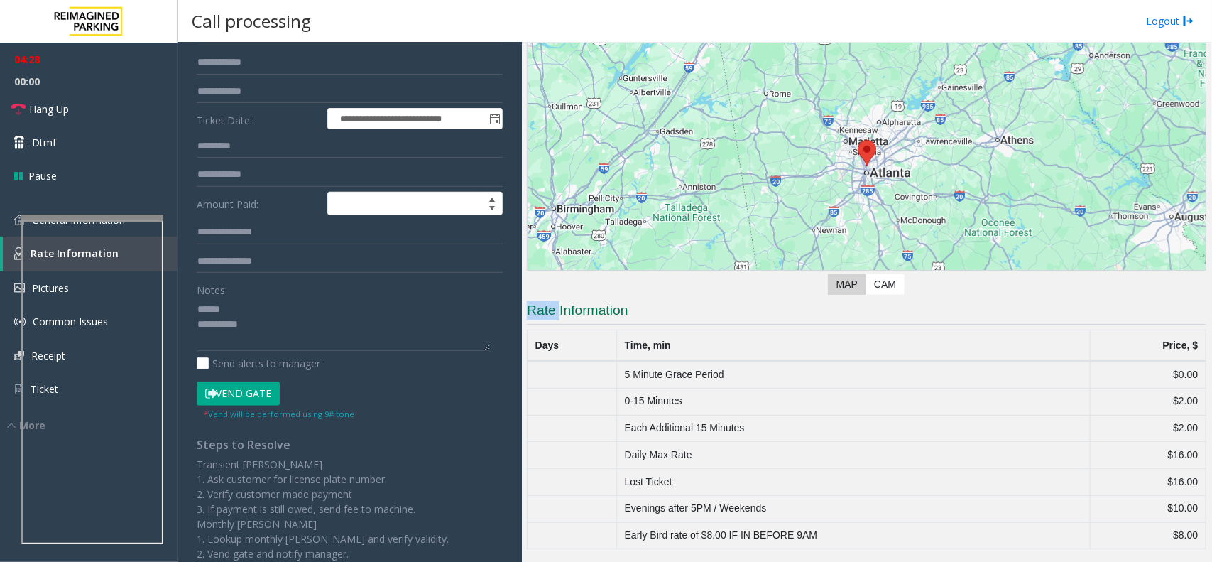
click at [552, 301] on h3 "Rate Information" at bounding box center [867, 312] width 680 height 23
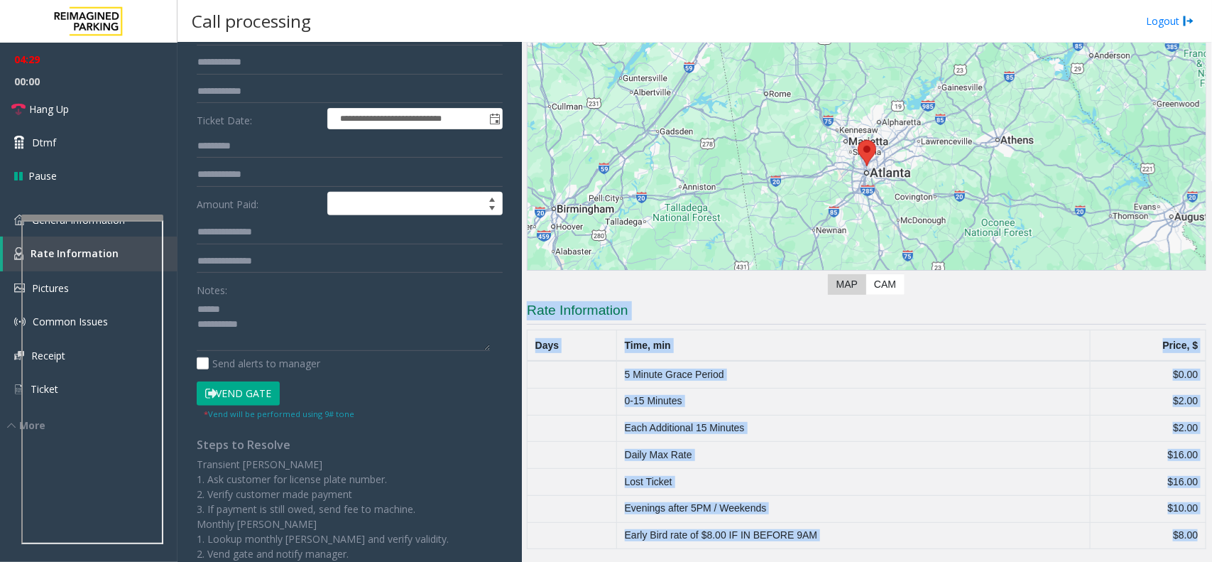
drag, startPoint x: 552, startPoint y: 300, endPoint x: 1138, endPoint y: 577, distance: 648.7
click at [1138, 561] on html "**********" at bounding box center [606, 281] width 1212 height 562
click at [754, 503] on td "Evenings after 5PM / Weekends" at bounding box center [854, 508] width 474 height 27
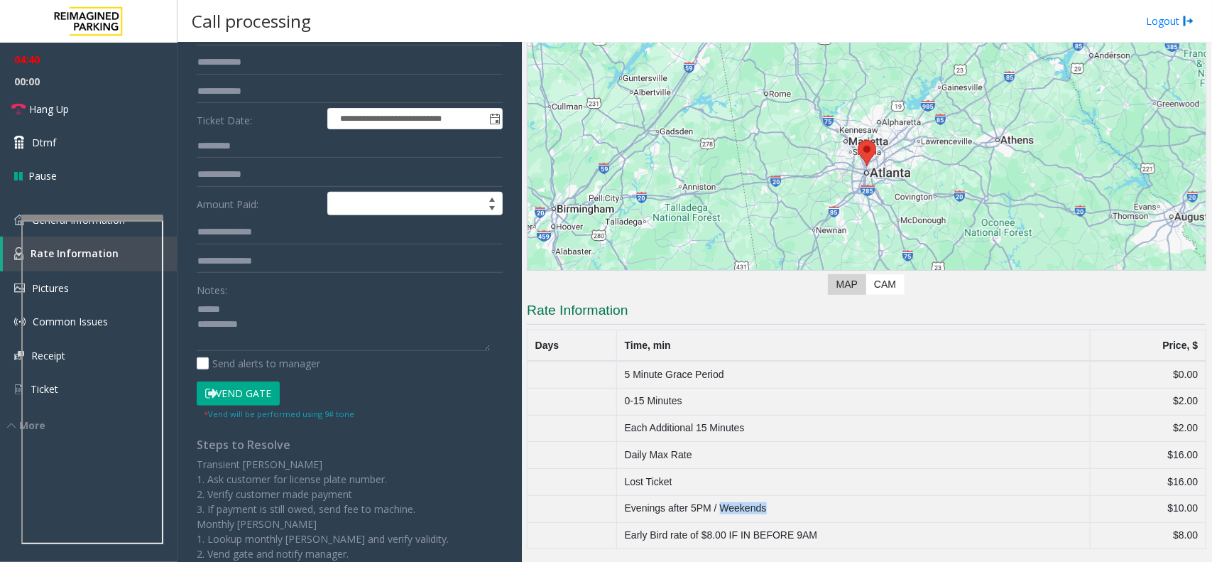
click at [754, 503] on td "Evenings after 5PM / Weekends" at bounding box center [854, 508] width 474 height 27
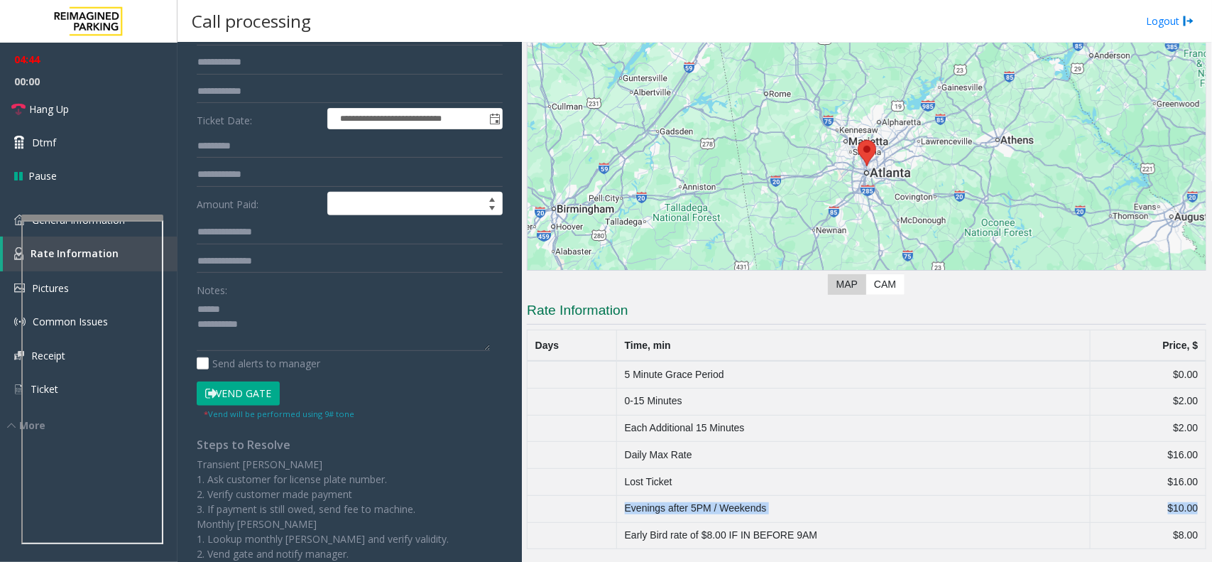
drag, startPoint x: 754, startPoint y: 503, endPoint x: 1184, endPoint y: 511, distance: 429.7
click at [1184, 511] on tr "Evenings after 5PM / Weekends $10.00" at bounding box center [867, 508] width 679 height 27
click at [1184, 511] on td "$10.00" at bounding box center [1148, 508] width 116 height 27
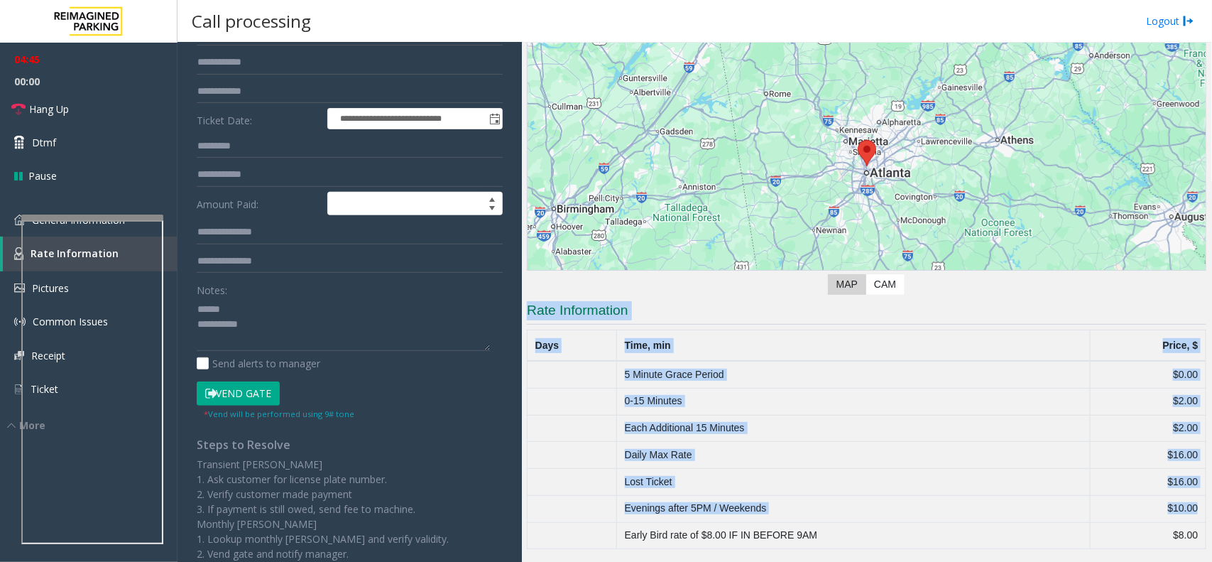
drag, startPoint x: 1184, startPoint y: 511, endPoint x: 552, endPoint y: 307, distance: 664.3
click at [552, 307] on app-rate-information "Rate Information Days Time, min Price, $ 5 Minute Grace Period $0.00 0-15 Minut…" at bounding box center [867, 425] width 680 height 248
click at [552, 307] on h3 "Rate Information" at bounding box center [867, 312] width 680 height 23
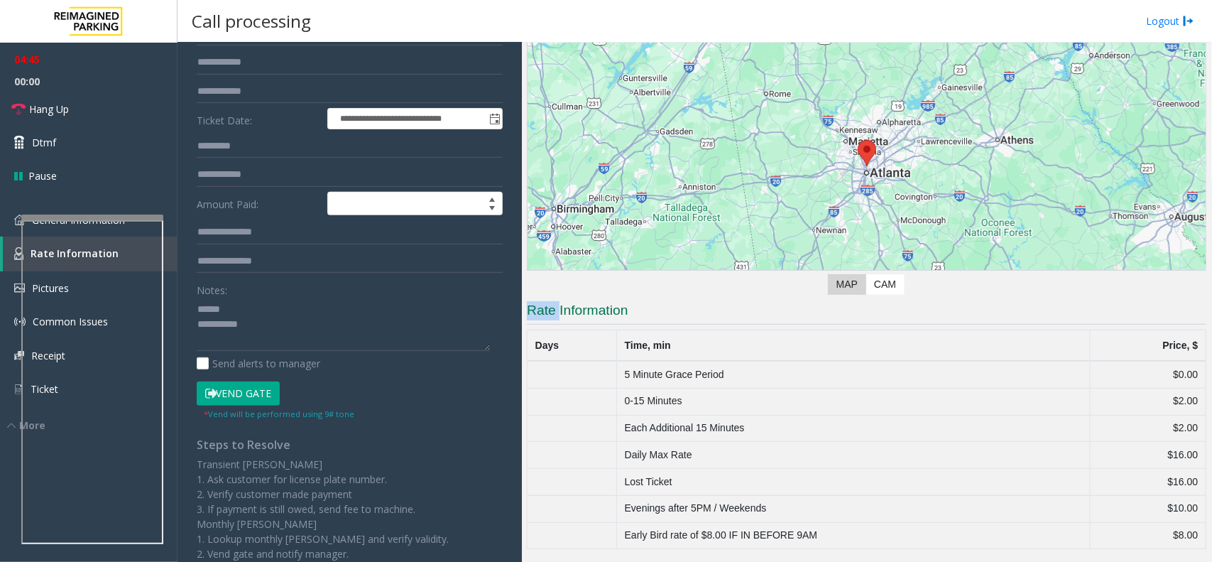
click at [552, 307] on h3 "Rate Information" at bounding box center [867, 312] width 680 height 23
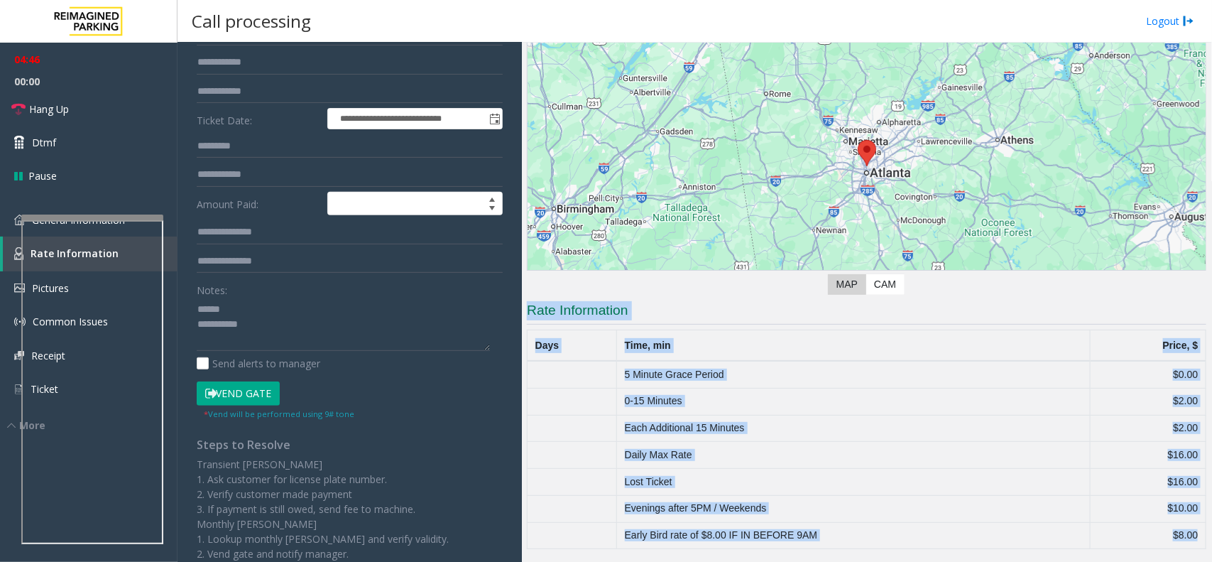
drag, startPoint x: 552, startPoint y: 307, endPoint x: 1160, endPoint y: 530, distance: 647.5
click at [1160, 533] on app-rate-information "Rate Information Days Time, min Price, $ 5 Minute Grace Period $0.00 0-15 Minut…" at bounding box center [867, 425] width 680 height 248
click at [1166, 522] on td "$8.00" at bounding box center [1148, 535] width 116 height 27
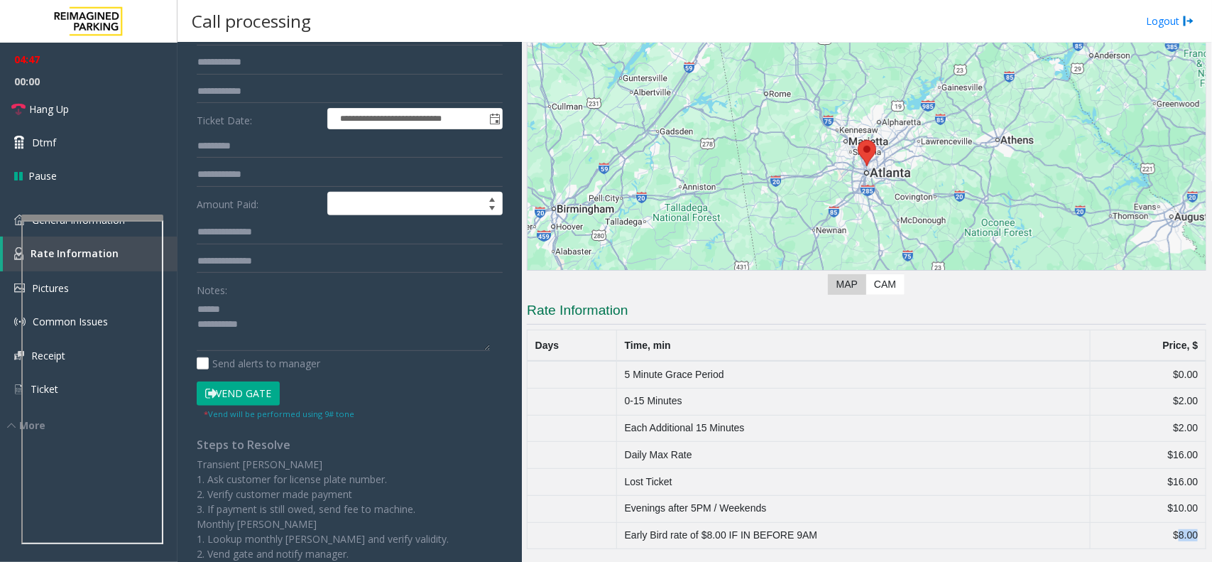
click at [1166, 522] on td "$8.00" at bounding box center [1148, 535] width 116 height 27
drag, startPoint x: 1166, startPoint y: 522, endPoint x: 1186, endPoint y: 540, distance: 27.1
click at [1186, 540] on td "$8.00" at bounding box center [1148, 535] width 116 height 27
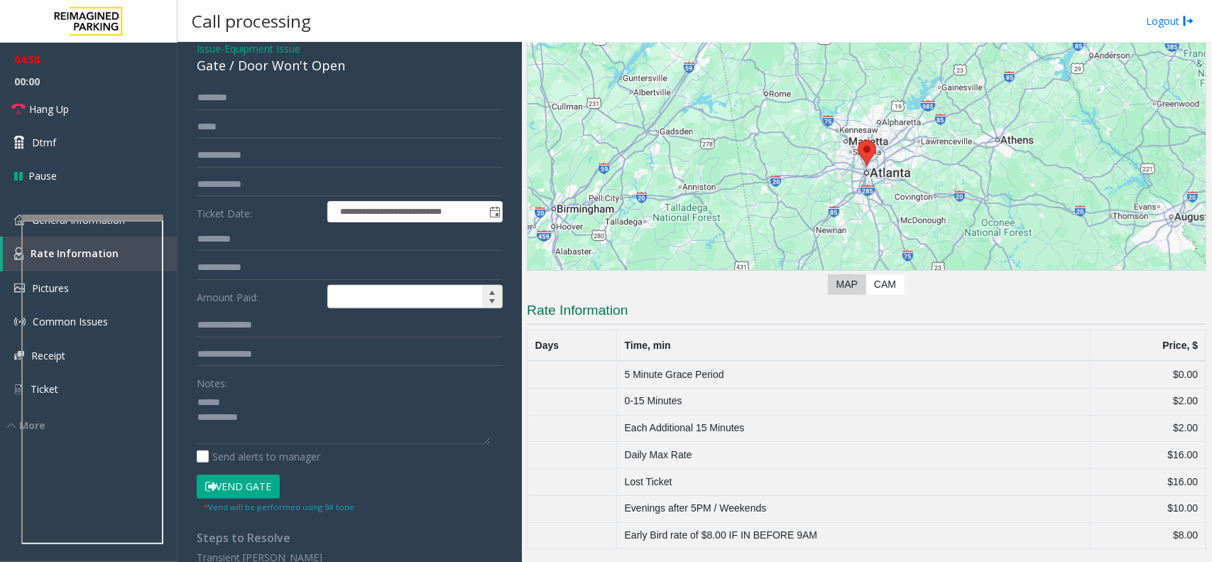
scroll to position [0, 0]
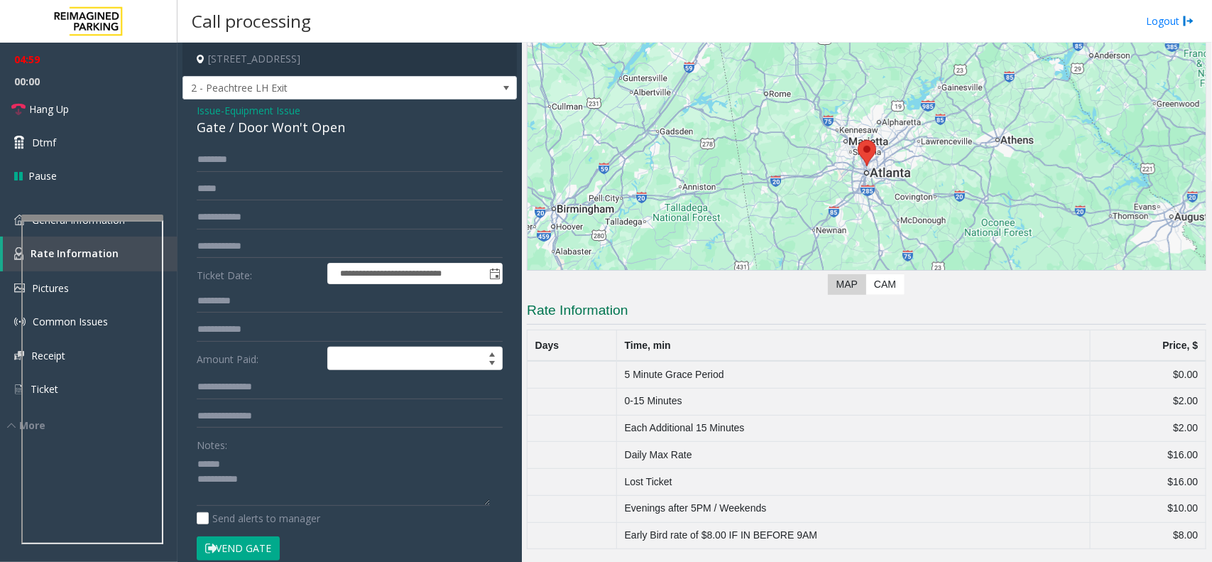
click at [260, 450] on div "Notes:" at bounding box center [350, 468] width 306 height 73
click at [274, 458] on textarea at bounding box center [343, 478] width 293 height 53
click at [114, 94] on link "Hang Up" at bounding box center [89, 108] width 178 height 33
click at [215, 129] on div "Gate / Door Won't Open" at bounding box center [350, 127] width 306 height 19
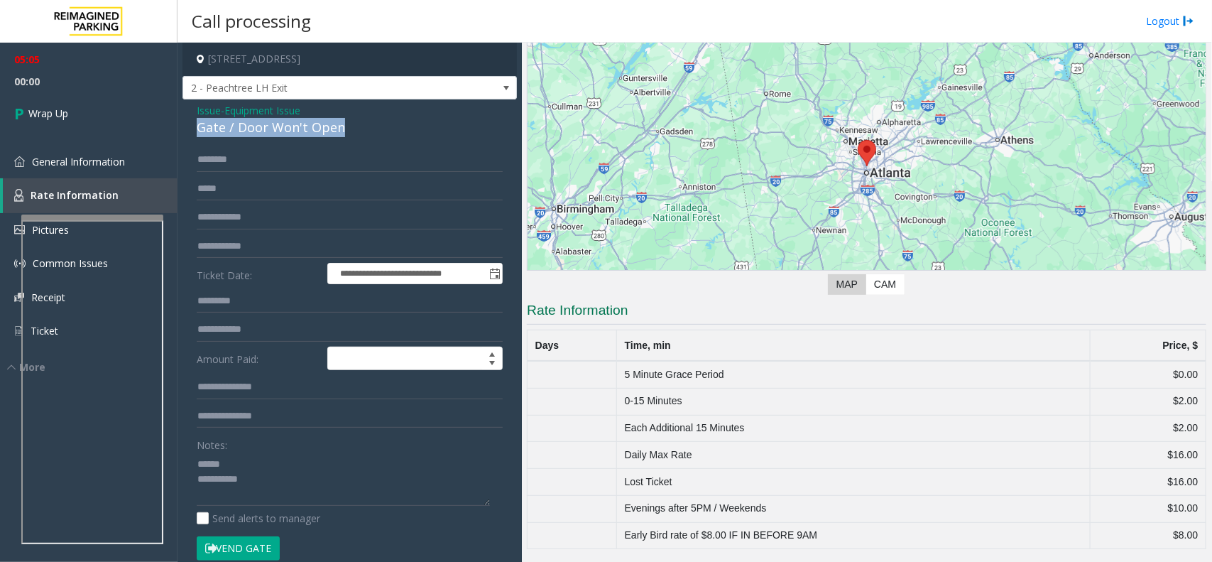
click at [215, 129] on div "Gate / Door Won't Open" at bounding box center [350, 127] width 306 height 19
click at [307, 465] on textarea at bounding box center [343, 478] width 293 height 53
type textarea "**********"
click at [245, 114] on span "Equipment Issue" at bounding box center [262, 110] width 76 height 15
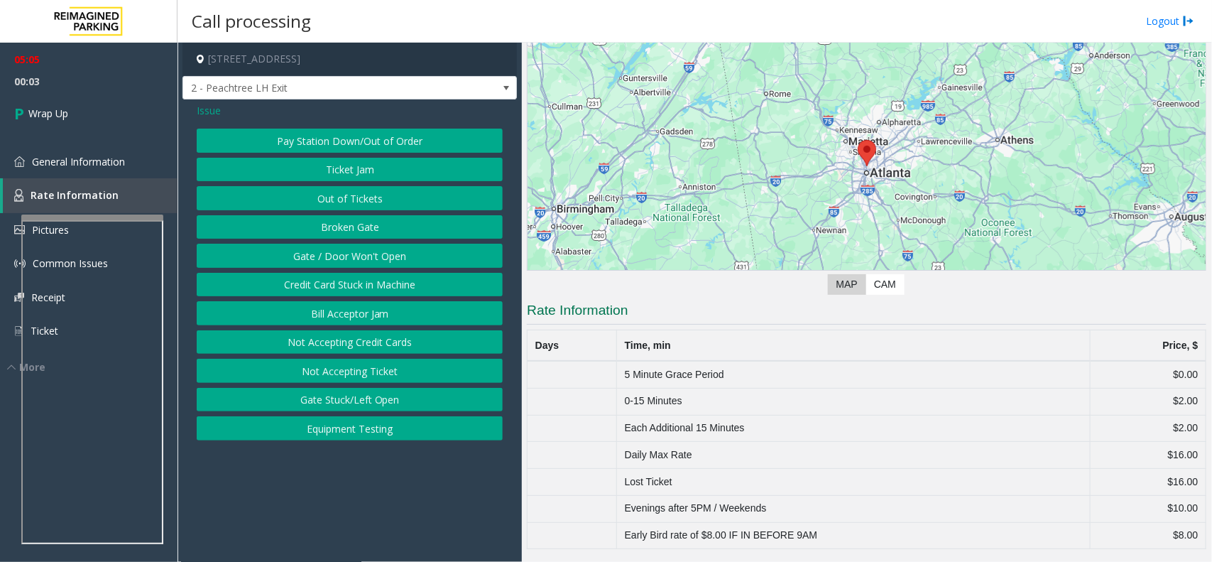
click at [211, 111] on span "Issue" at bounding box center [209, 110] width 24 height 15
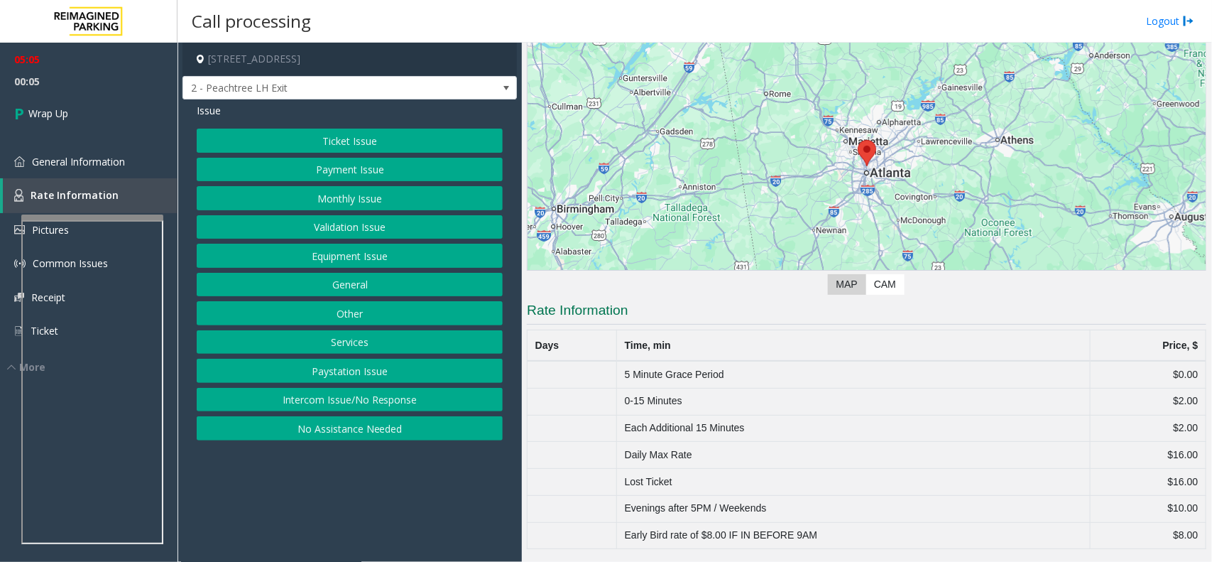
click at [338, 342] on button "Services" at bounding box center [350, 342] width 306 height 24
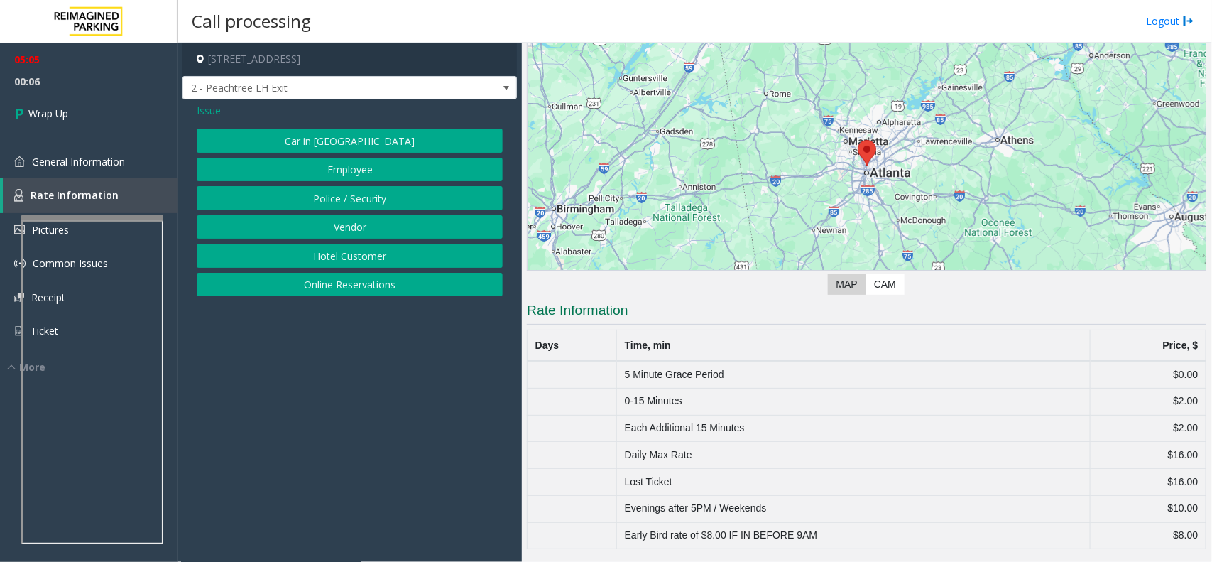
click at [206, 116] on span "Issue" at bounding box center [209, 110] width 24 height 15
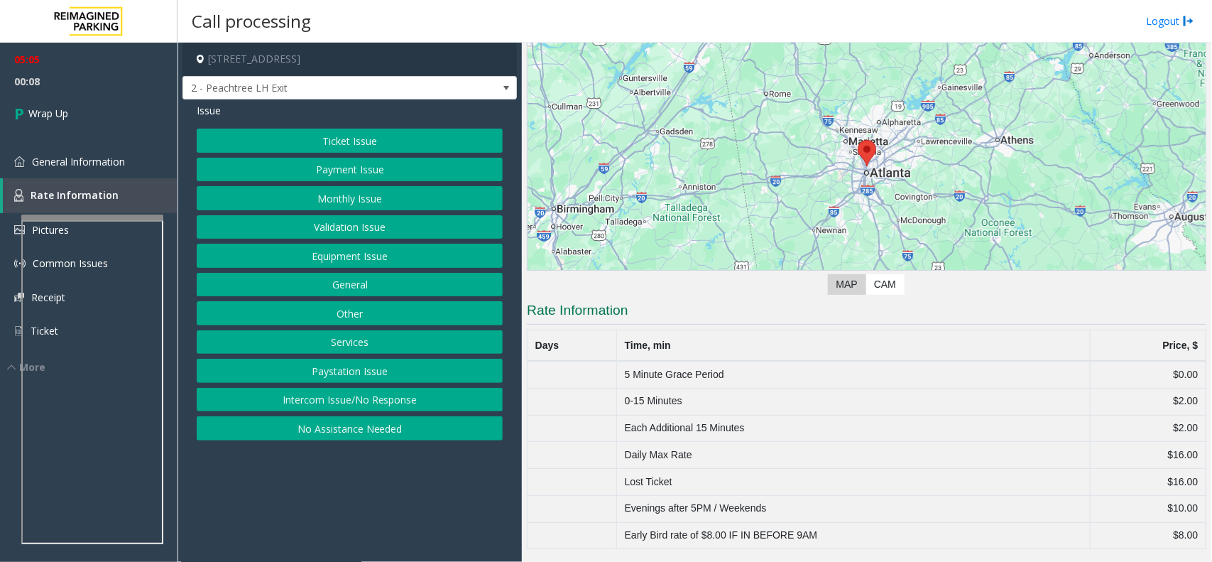
click at [354, 288] on button "General" at bounding box center [350, 285] width 306 height 24
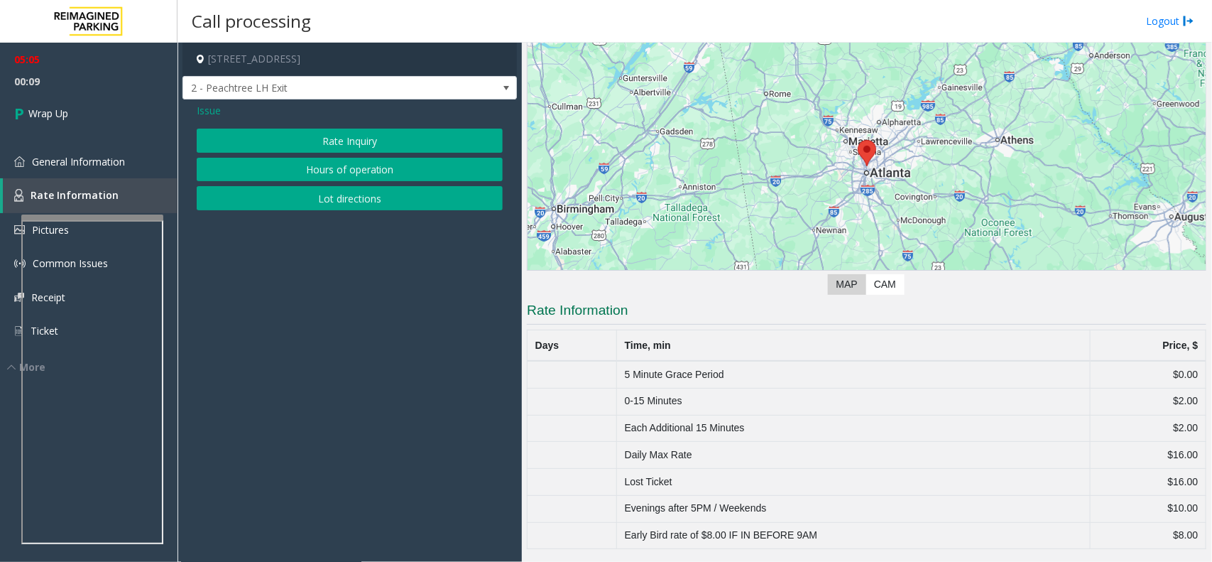
click at [345, 129] on button "Rate Inquiry" at bounding box center [350, 141] width 306 height 24
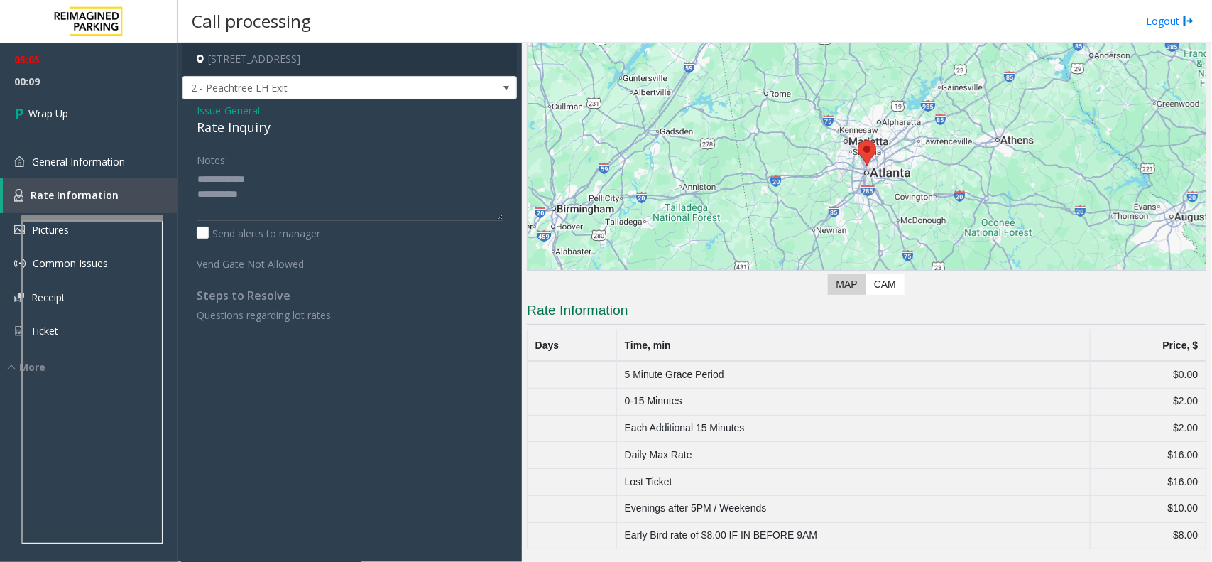
click at [320, 138] on div "Issue - General Rate Inquiry Notes: Send alerts to manager Vend Gate Not Allowe…" at bounding box center [350, 217] width 334 height 237
click at [263, 126] on div "Rate Inquiry" at bounding box center [350, 127] width 306 height 19
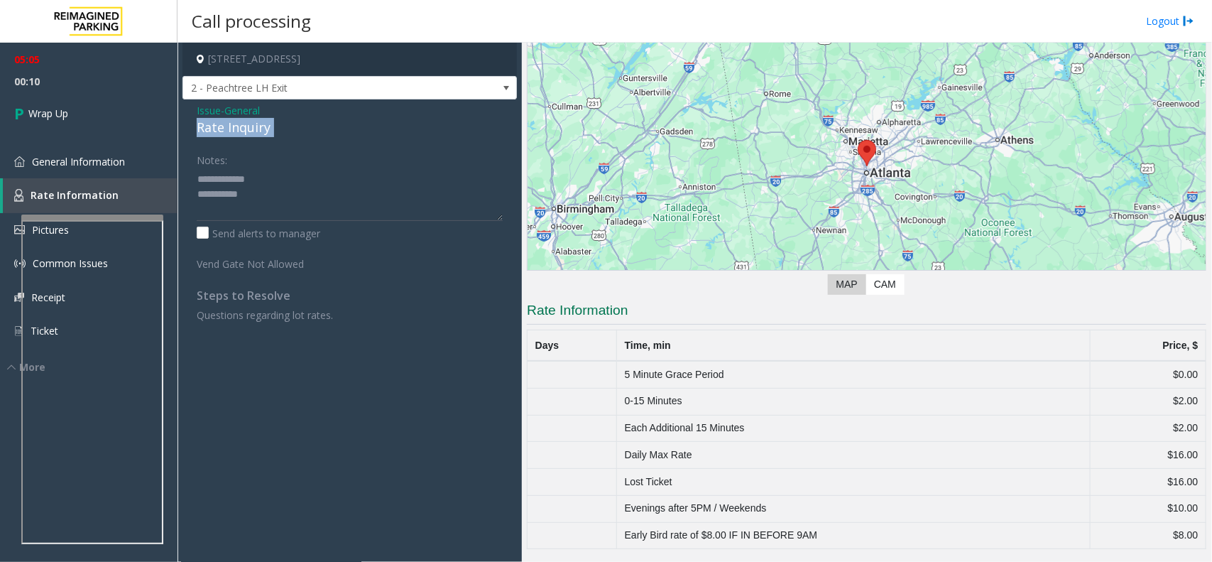
click at [263, 126] on div "Rate Inquiry" at bounding box center [350, 127] width 306 height 19
click at [228, 179] on textarea at bounding box center [350, 194] width 306 height 53
drag, startPoint x: 228, startPoint y: 179, endPoint x: 274, endPoint y: 179, distance: 46.2
click at [274, 179] on textarea at bounding box center [350, 194] width 306 height 53
paste textarea "*****"
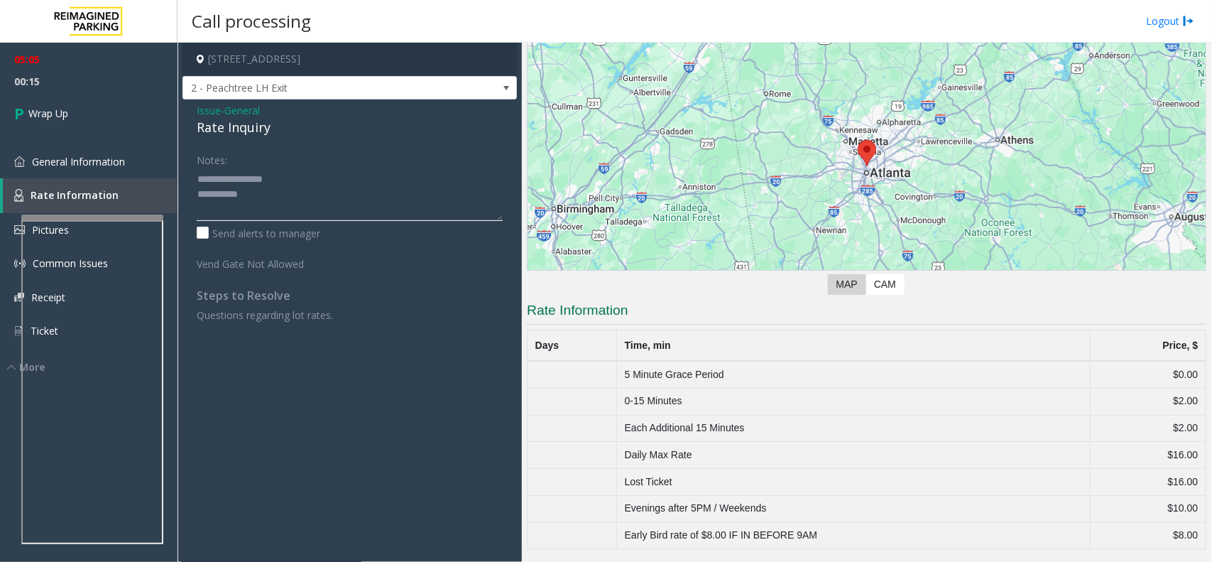
click at [349, 197] on textarea at bounding box center [350, 194] width 306 height 53
paste textarea "**********"
type textarea "**********"
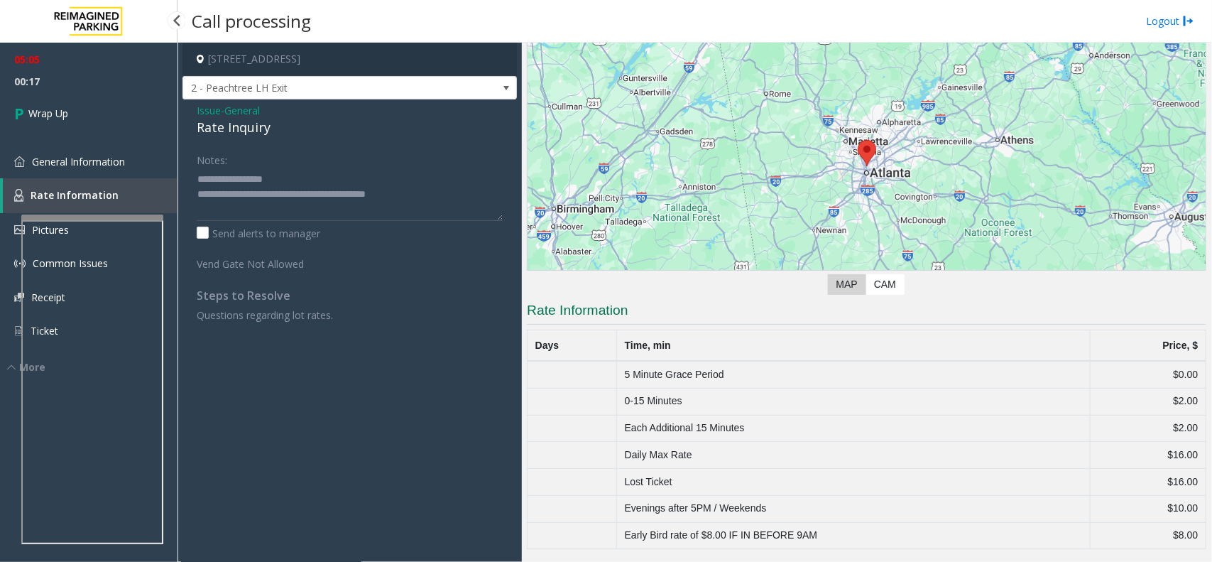
click at [1, 90] on span "00:17" at bounding box center [89, 81] width 178 height 22
click at [38, 101] on link "Wrap Up" at bounding box center [89, 113] width 178 height 42
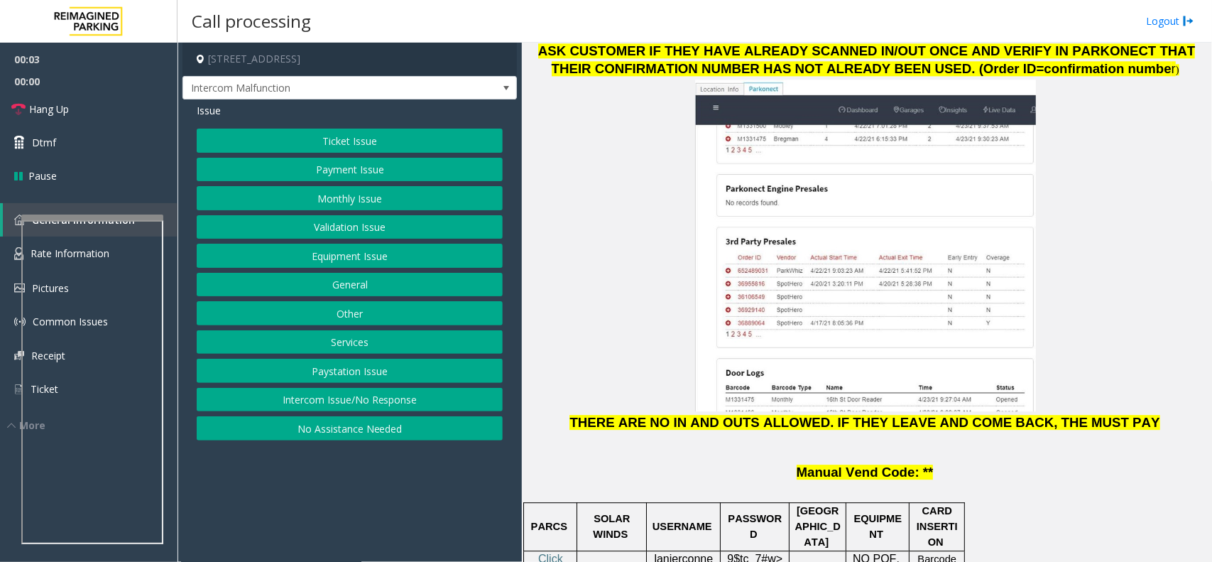
scroll to position [1864, 0]
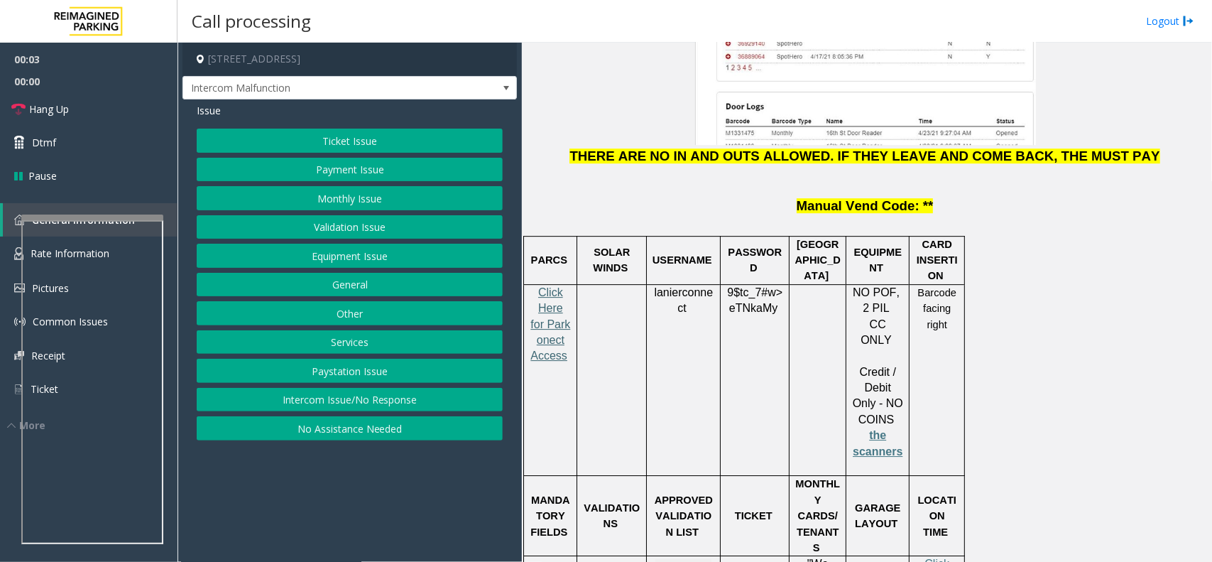
click at [547, 286] on span "Click Here for Parkonect Access" at bounding box center [550, 324] width 40 height 76
click at [704, 286] on span "lanierconnect" at bounding box center [683, 300] width 59 height 28
drag, startPoint x: 704, startPoint y: 170, endPoint x: 672, endPoint y: 181, distance: 33.0
click at [672, 286] on span "lanierconnect" at bounding box center [683, 300] width 59 height 28
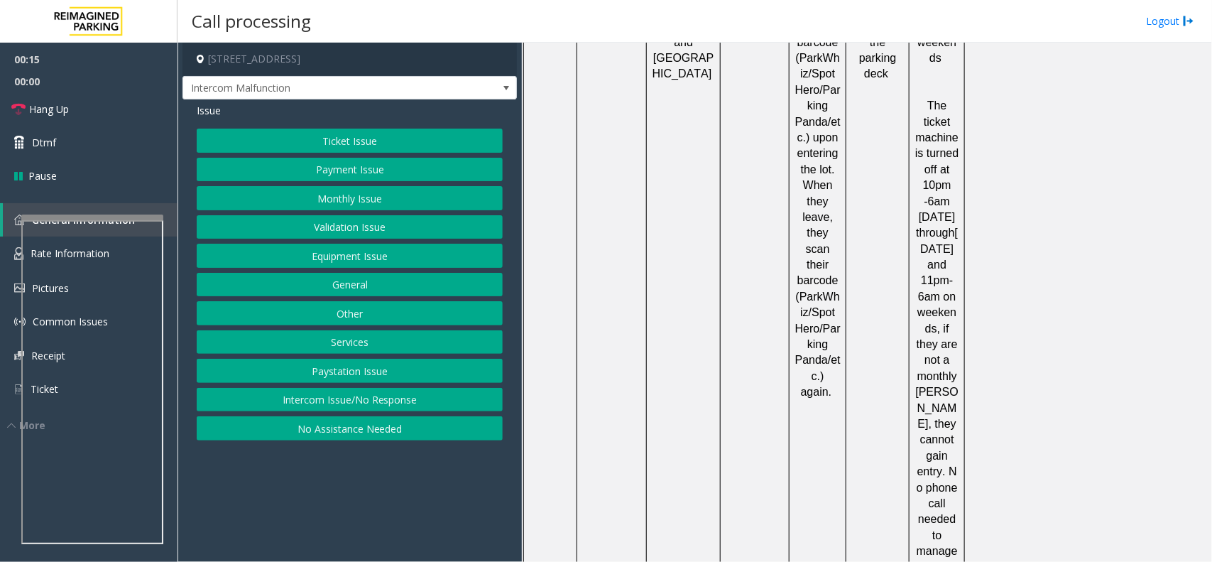
scroll to position [3658, 0]
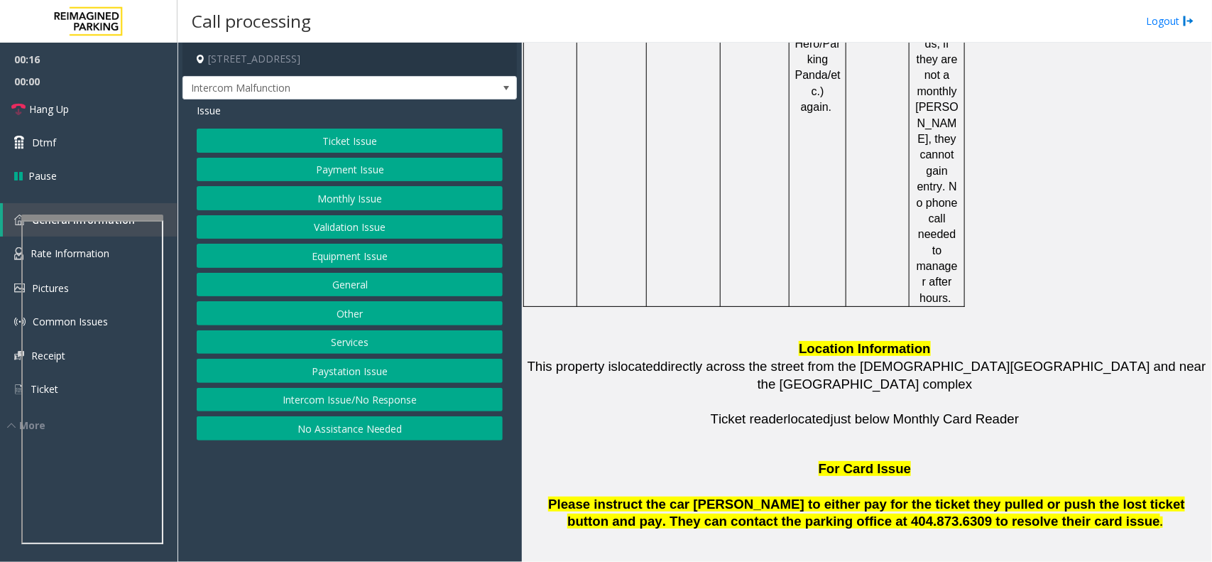
click at [697, 460] on p "For Card Issue Please instruct the car [PERSON_NAME] to either pay for the tick…" at bounding box center [867, 495] width 680 height 70
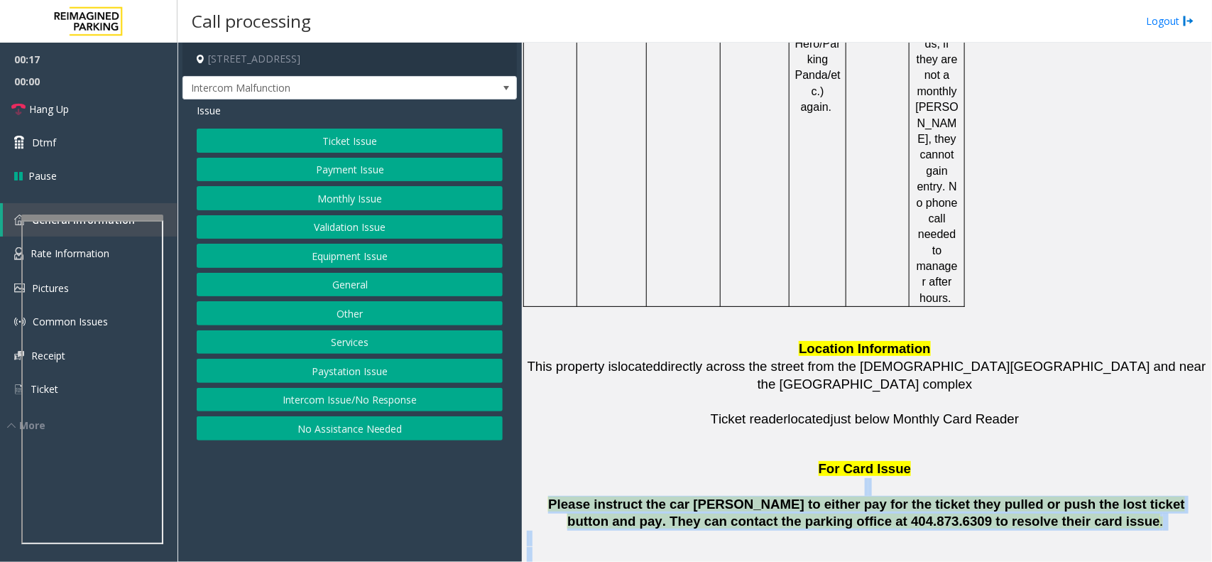
drag, startPoint x: 697, startPoint y: 196, endPoint x: 1144, endPoint y: 316, distance: 463.2
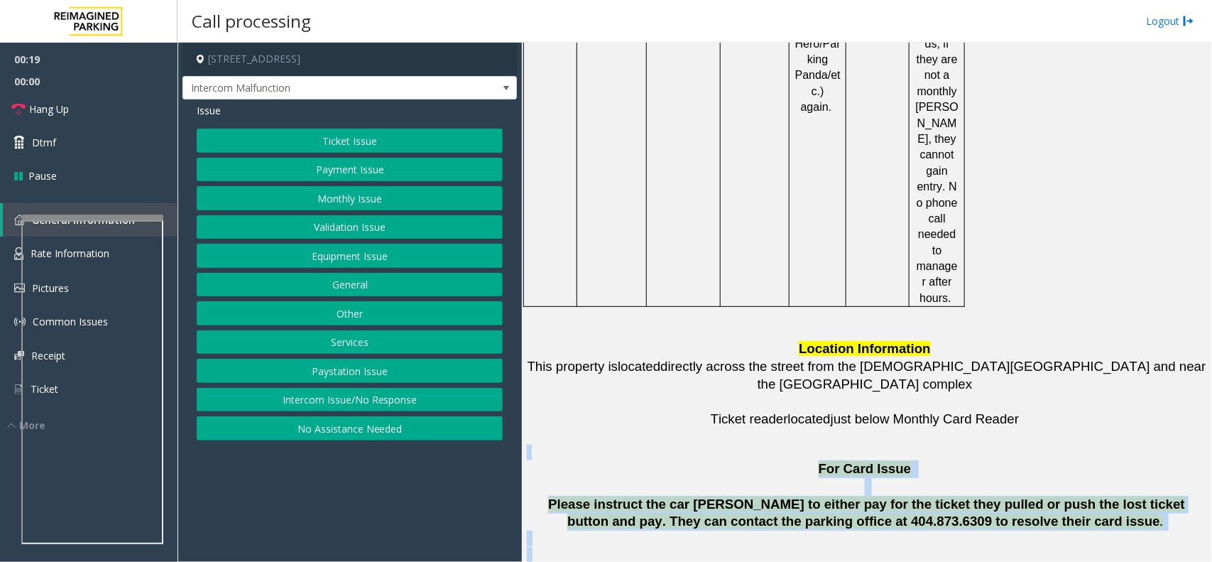
drag, startPoint x: 1102, startPoint y: 293, endPoint x: 827, endPoint y: 165, distance: 303.1
click at [836, 461] on span "For Card Issue" at bounding box center [865, 468] width 93 height 15
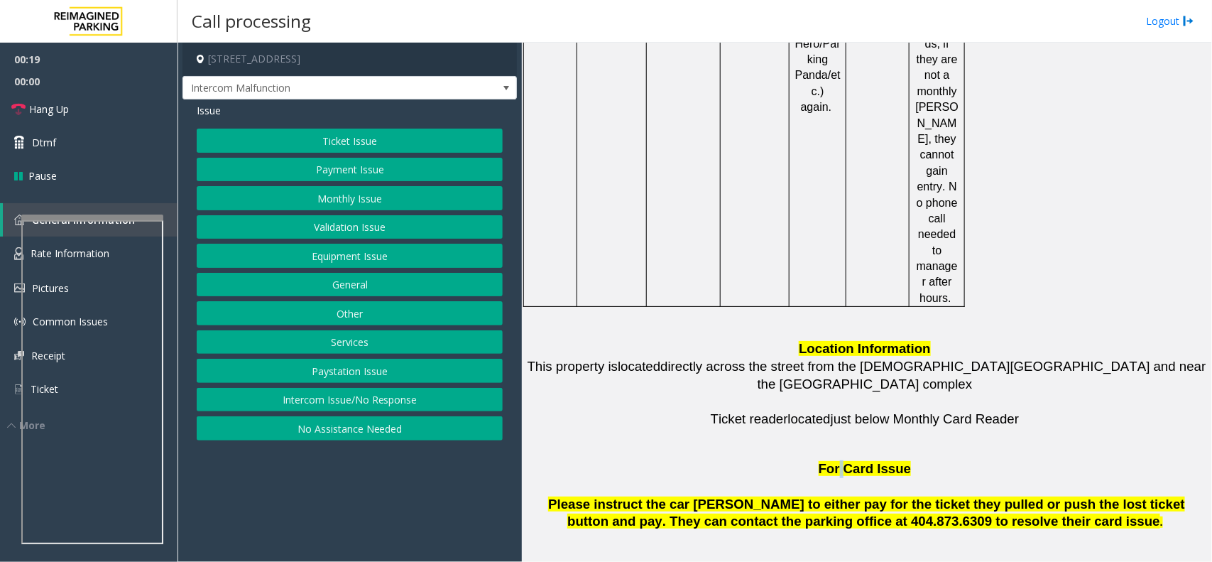
click at [836, 461] on span "For Card Issue" at bounding box center [865, 468] width 93 height 15
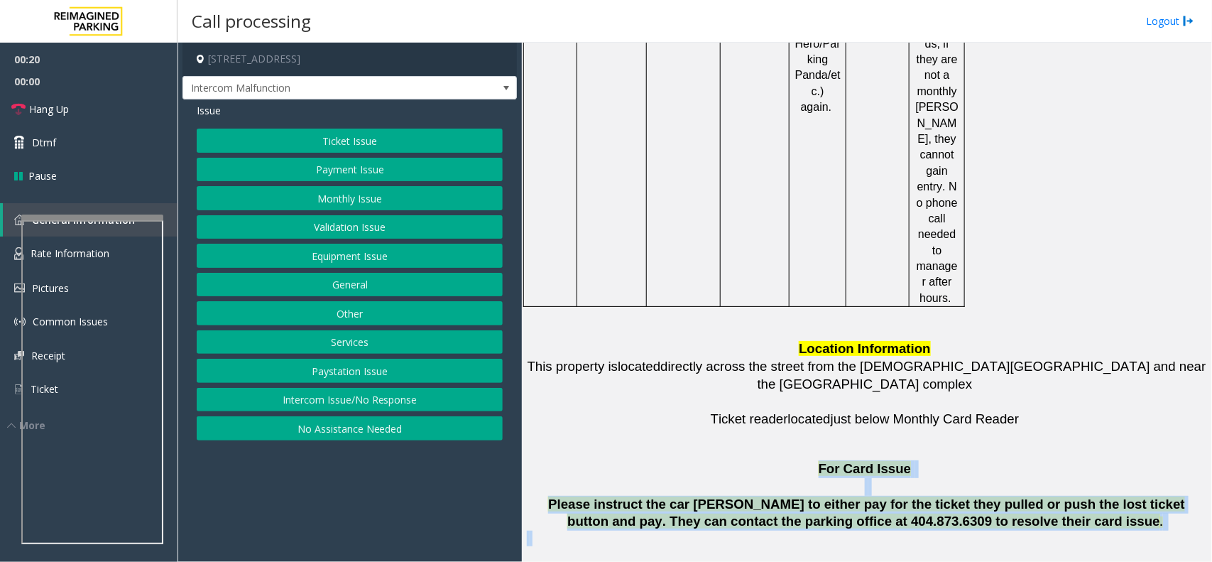
drag, startPoint x: 836, startPoint y: 182, endPoint x: 937, endPoint y: 245, distance: 119.6
click at [619, 530] on p at bounding box center [867, 546] width 680 height 32
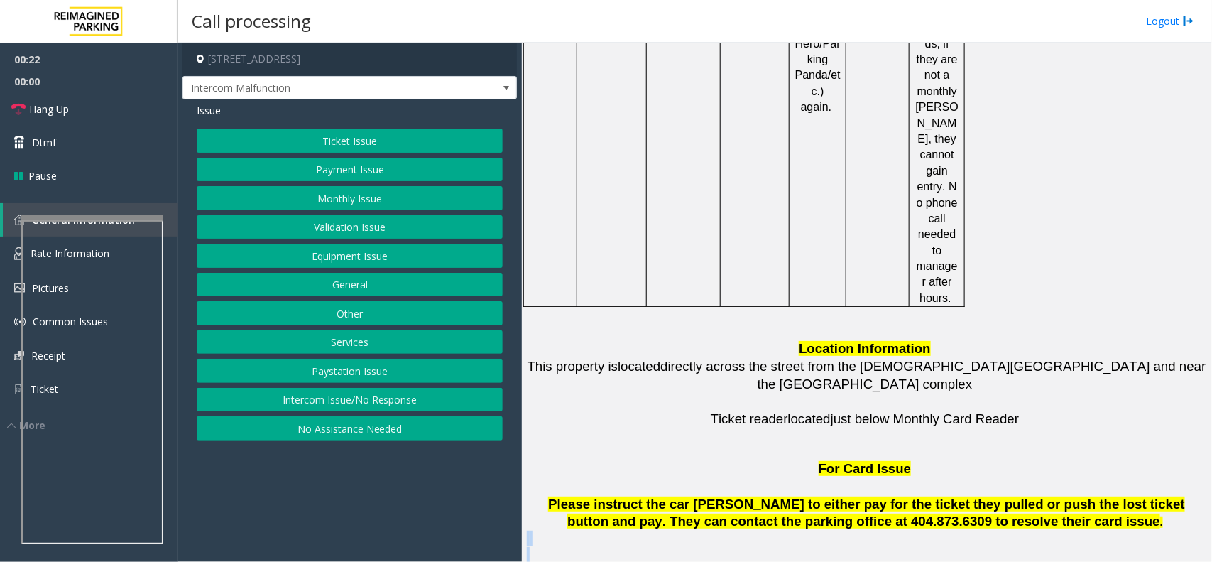
click at [619, 530] on p at bounding box center [867, 546] width 680 height 32
drag, startPoint x: 863, startPoint y: 392, endPoint x: 761, endPoint y: 392, distance: 102.3
click at [618, 496] on span "Please instruct the car [PERSON_NAME] to either pay for the ticket they pulled …" at bounding box center [866, 512] width 637 height 33
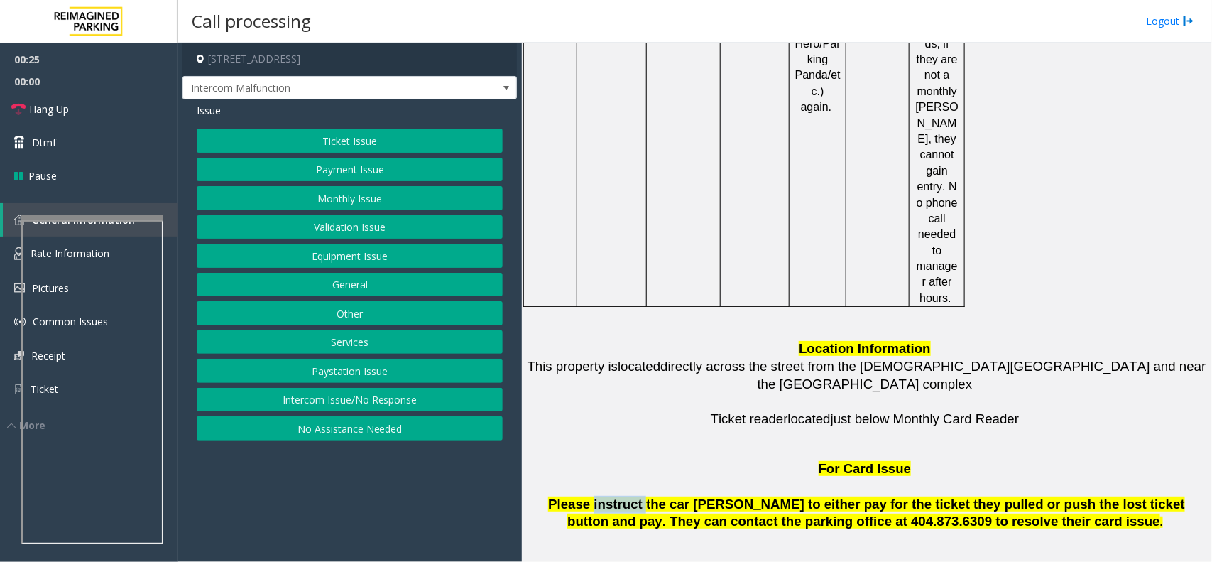
click at [618, 496] on span "Please instruct the car [PERSON_NAME] to either pay for the ticket they pulled …" at bounding box center [866, 512] width 637 height 33
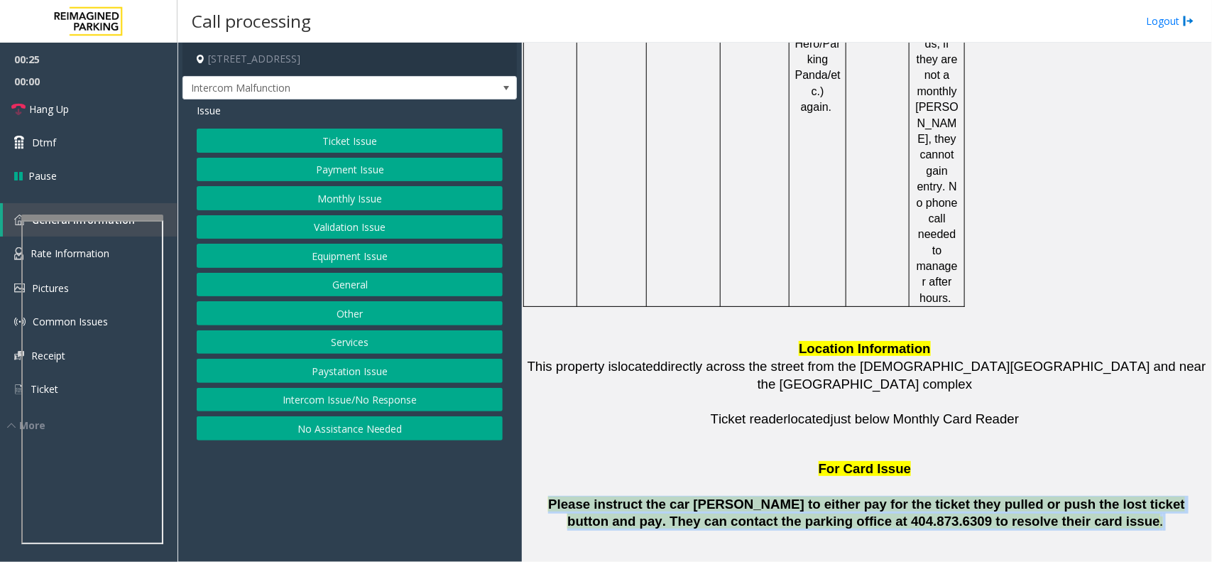
click at [618, 496] on span "Please instruct the car [PERSON_NAME] to either pay for the ticket they pulled …" at bounding box center [866, 512] width 637 height 33
click at [298, 247] on button "Equipment Issue" at bounding box center [350, 256] width 306 height 24
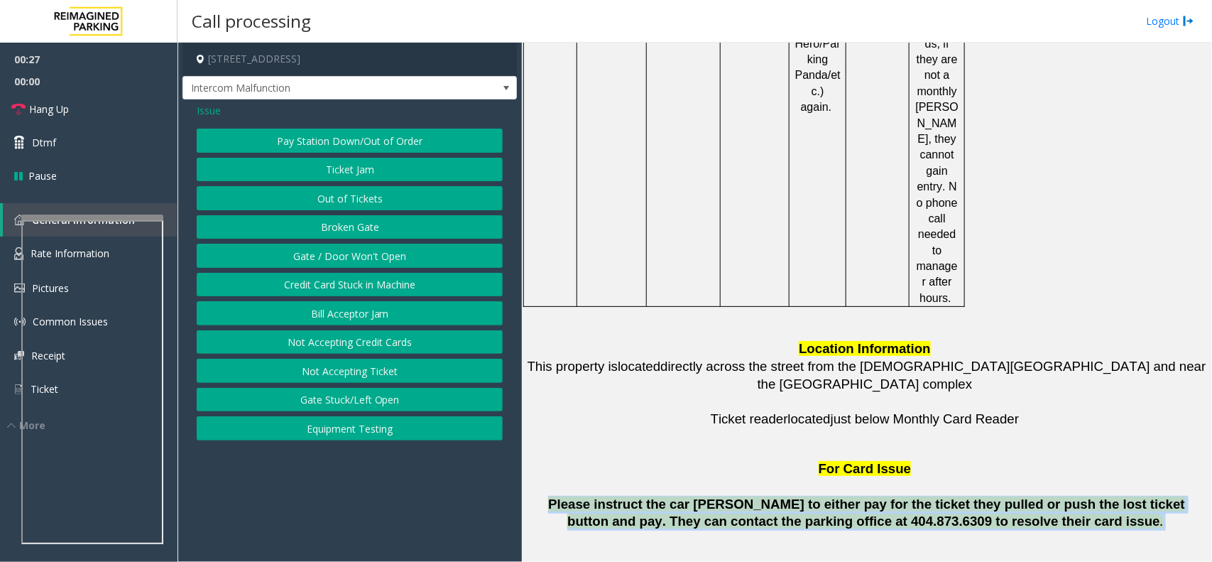
click at [298, 247] on button "Gate / Door Won't Open" at bounding box center [350, 256] width 306 height 24
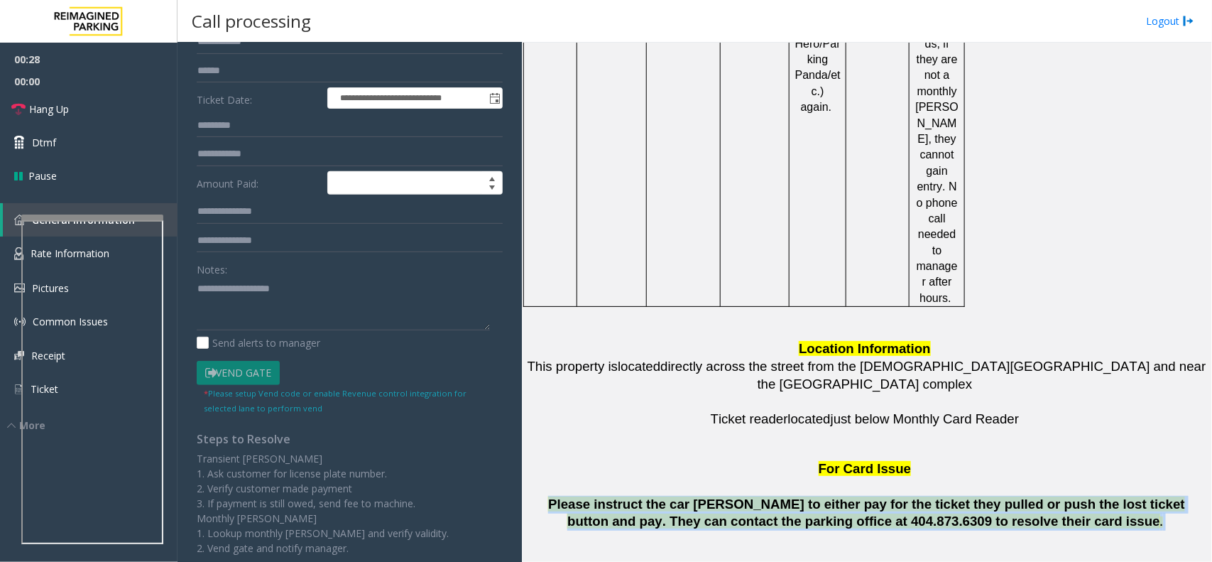
scroll to position [178, 0]
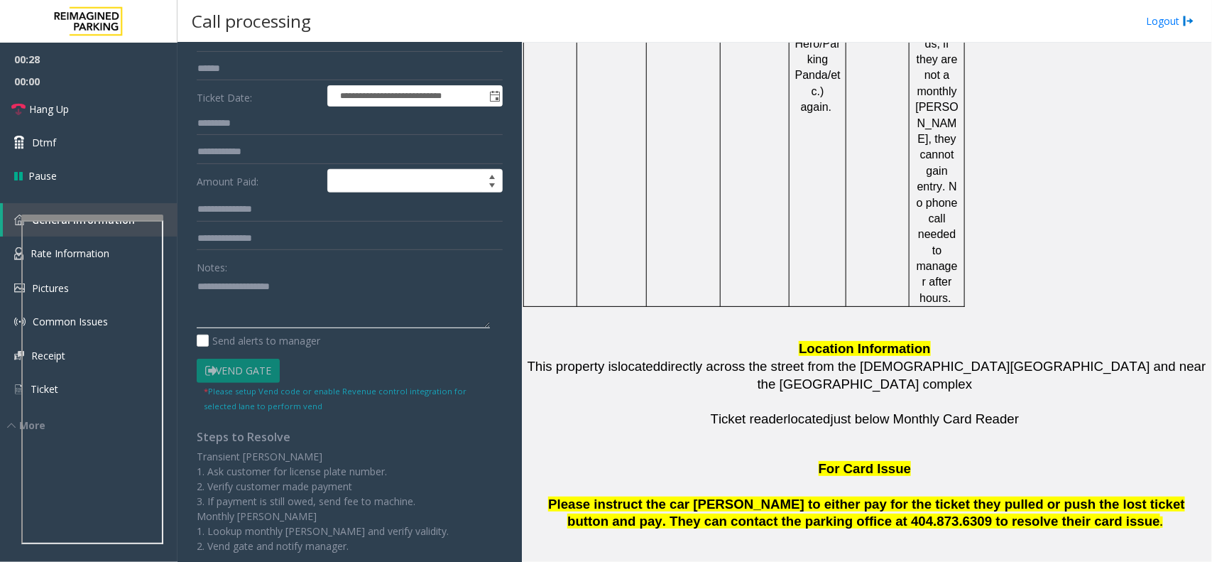
click at [263, 307] on textarea at bounding box center [343, 301] width 293 height 53
type textarea "**********"
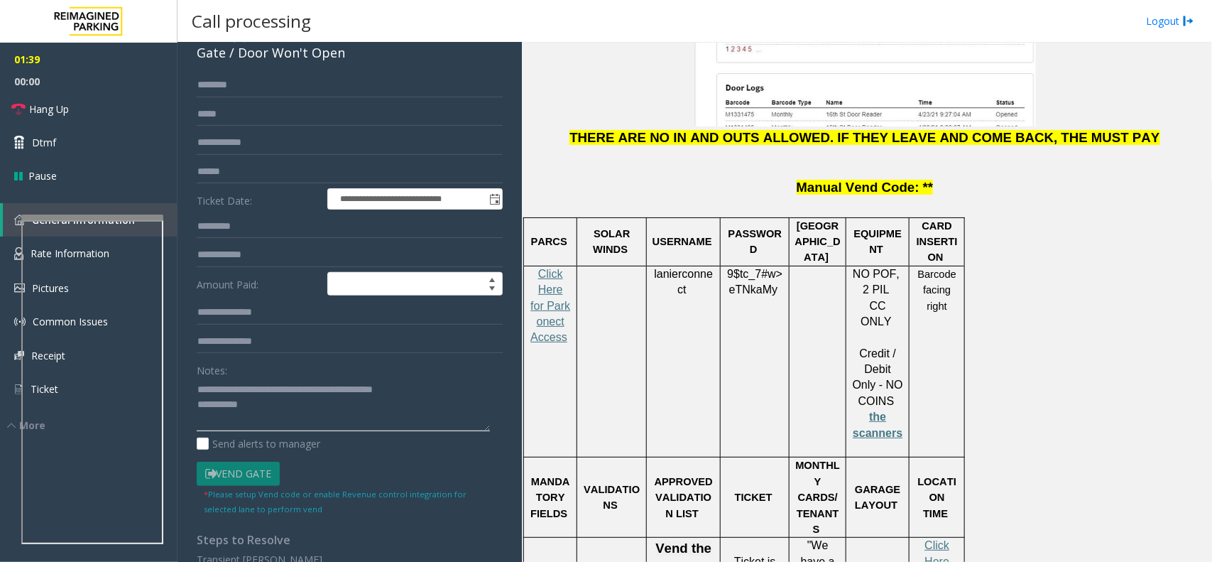
scroll to position [0, 0]
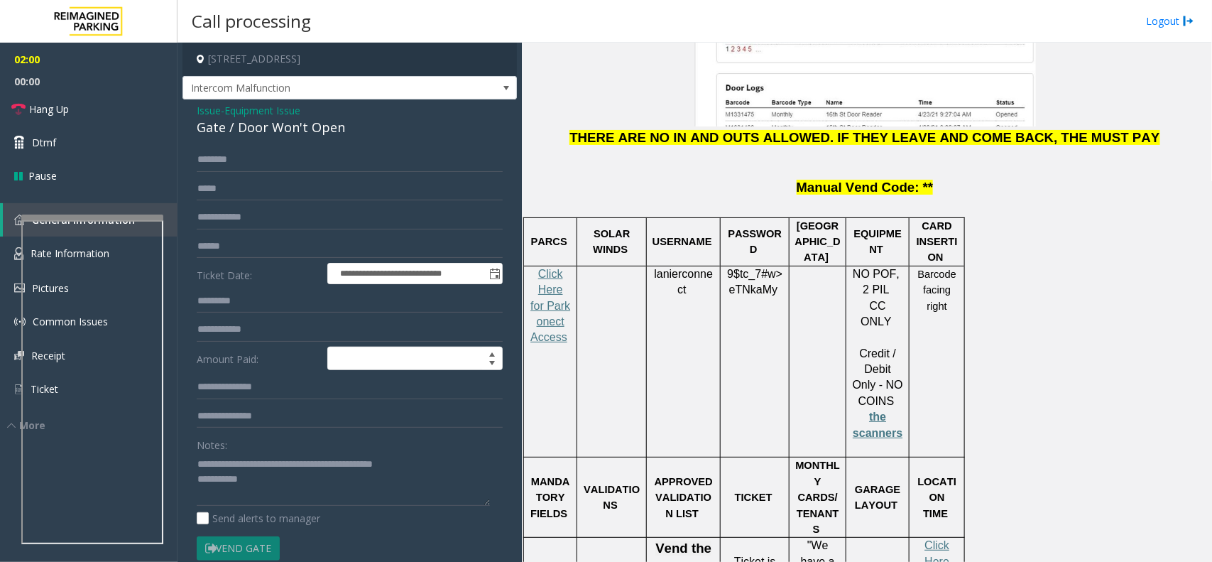
click at [261, 100] on div "**********" at bounding box center [350, 458] width 334 height 719
click at [232, 111] on span "Equipment Issue" at bounding box center [262, 110] width 76 height 15
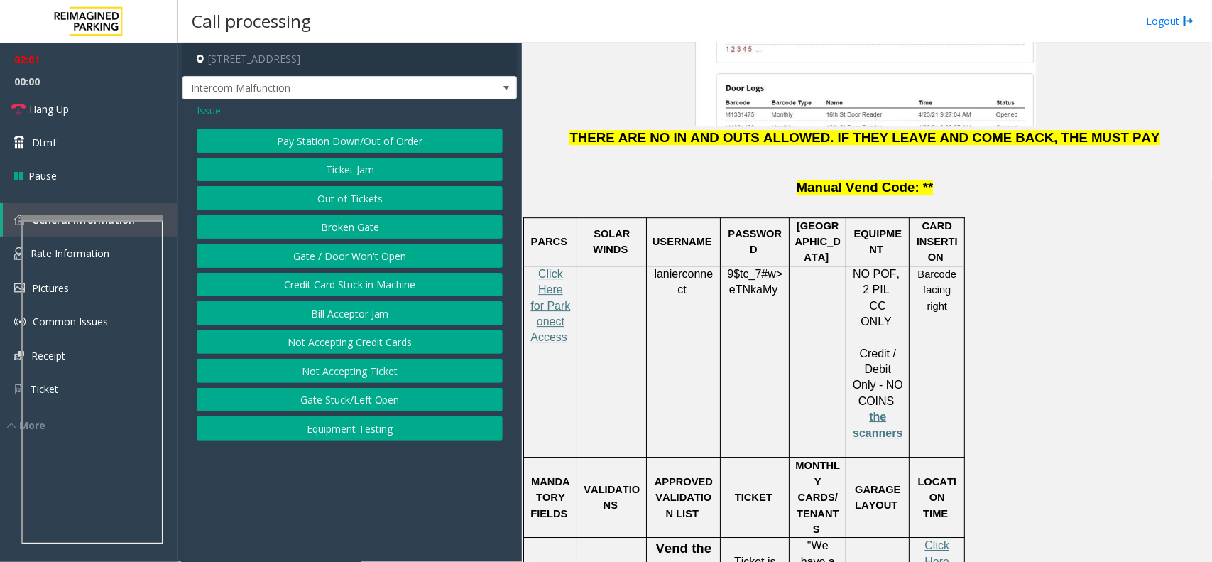
click at [219, 115] on span "Issue" at bounding box center [209, 110] width 24 height 15
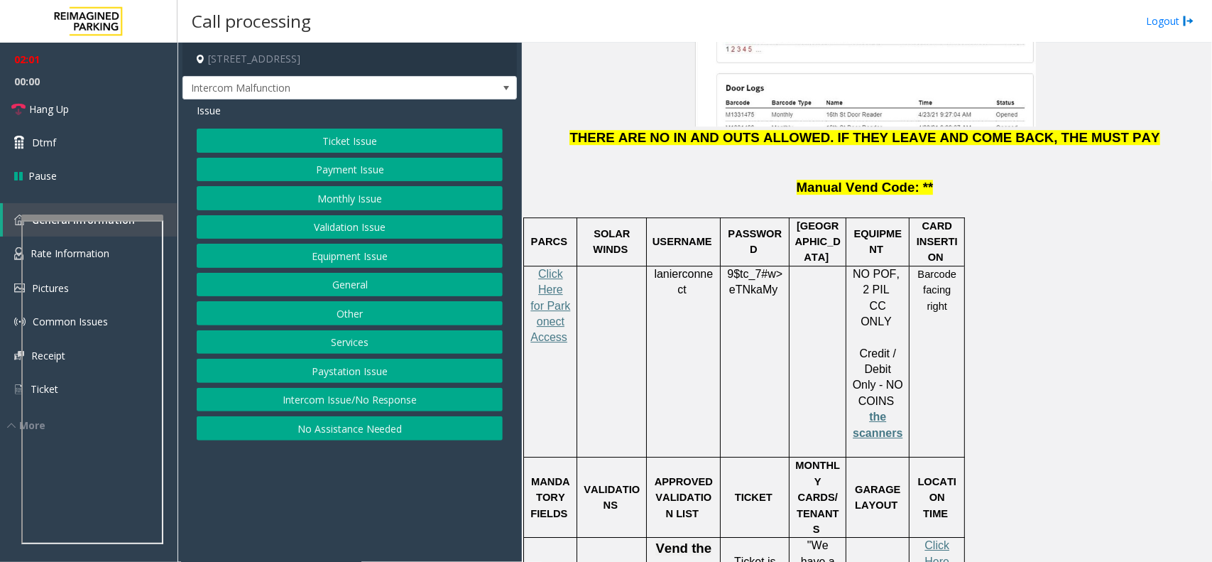
click at [381, 174] on button "Payment Issue" at bounding box center [350, 170] width 306 height 24
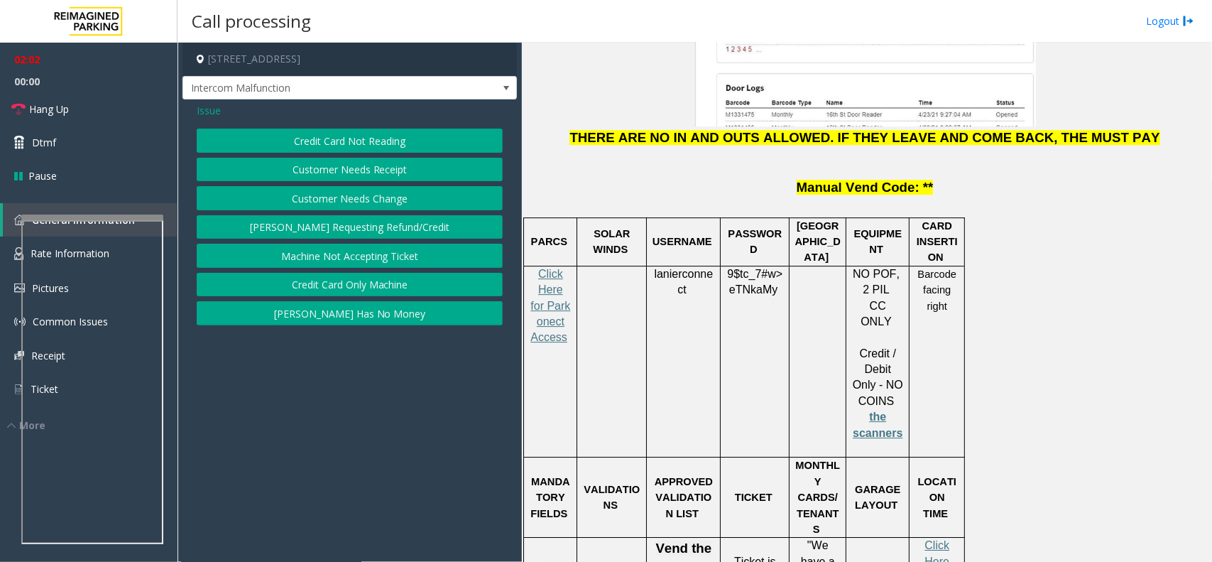
click at [363, 131] on button "Credit Card Not Reading" at bounding box center [350, 141] width 306 height 24
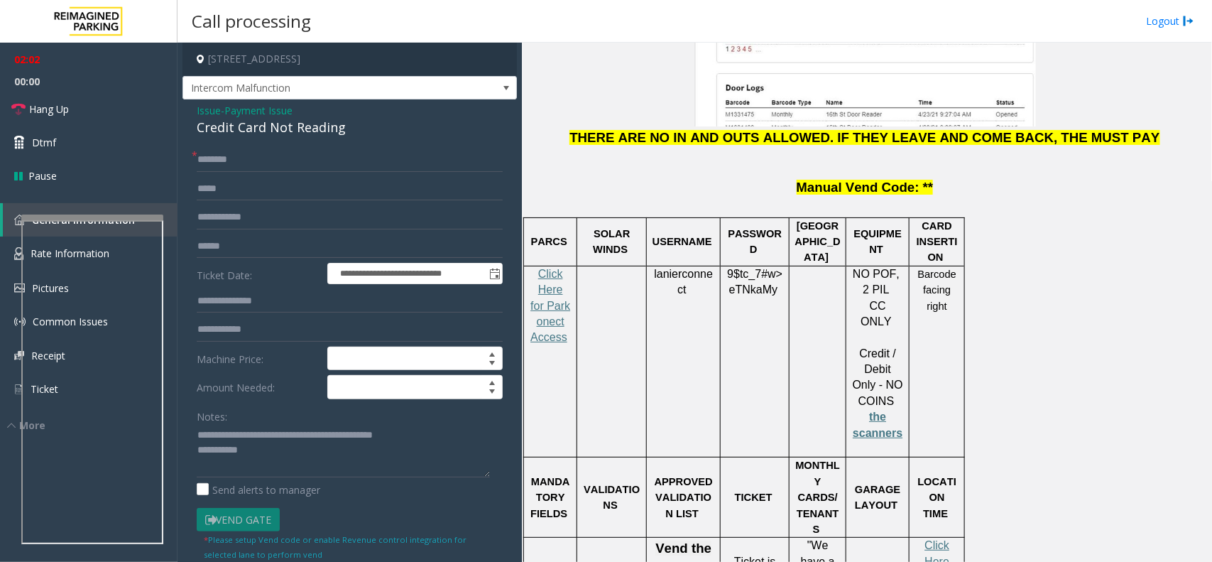
click at [363, 131] on div "Credit Card Not Reading" at bounding box center [350, 127] width 306 height 19
click at [232, 433] on textarea at bounding box center [343, 450] width 293 height 53
drag, startPoint x: 232, startPoint y: 433, endPoint x: 521, endPoint y: 439, distance: 288.4
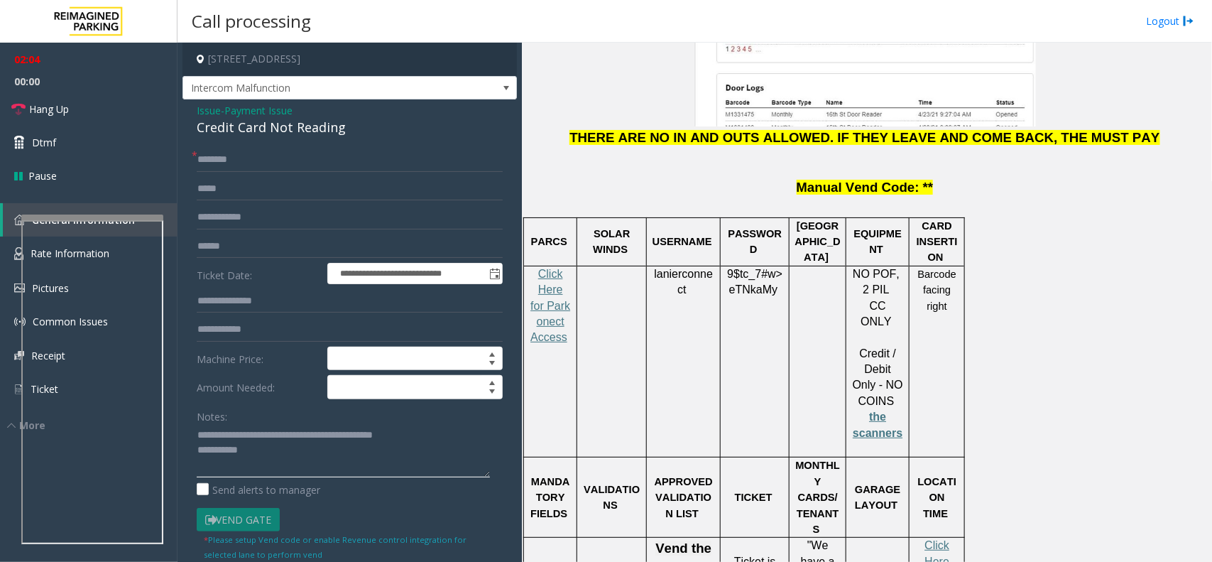
click at [521, 439] on app-call-processing-form "**********" at bounding box center [350, 302] width 344 height 519
paste textarea
click at [398, 447] on textarea at bounding box center [343, 450] width 293 height 53
type textarea "**********"
click at [250, 143] on div "**********" at bounding box center [350, 459] width 334 height 721
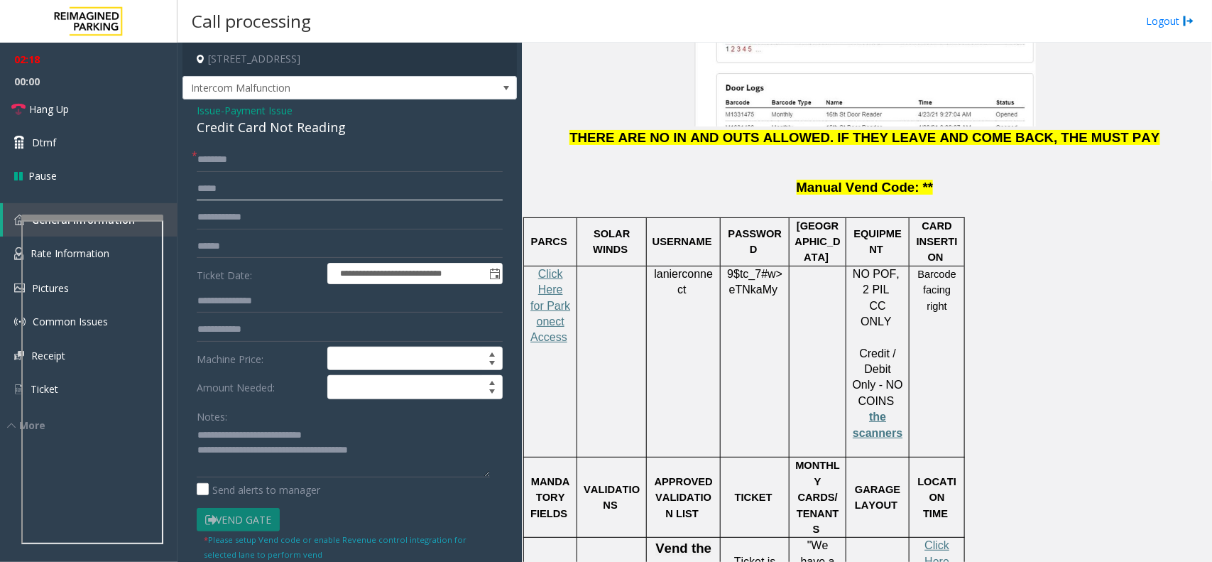
click at [307, 183] on input "text" at bounding box center [350, 189] width 306 height 24
click at [306, 163] on input "text" at bounding box center [350, 160] width 306 height 24
type input "*****"
click at [295, 235] on input "text" at bounding box center [350, 246] width 306 height 24
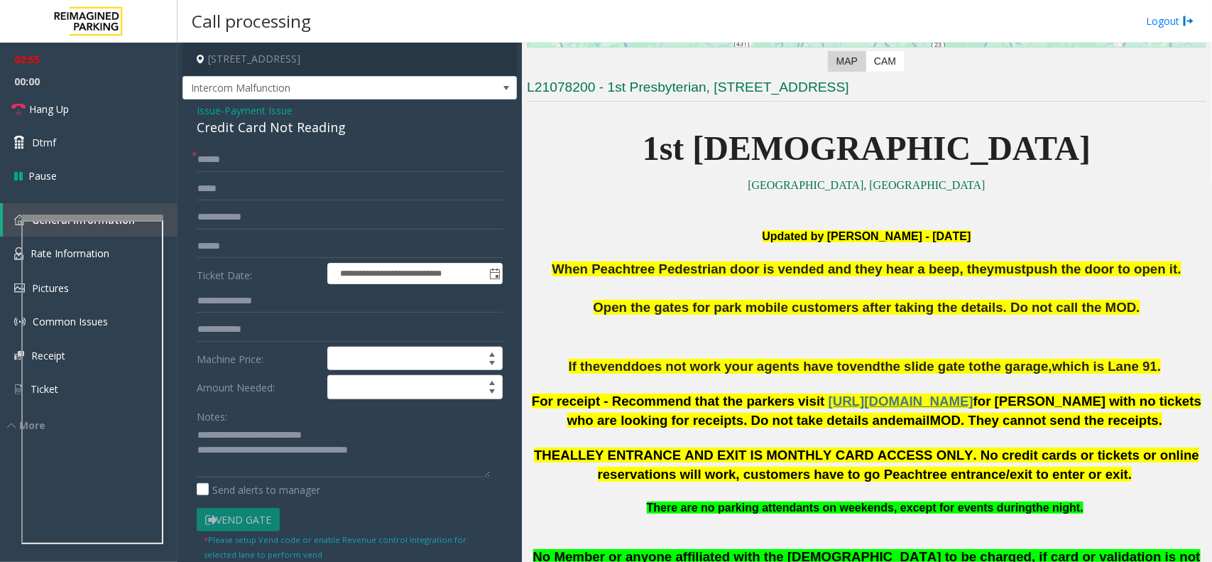
scroll to position [285, 0]
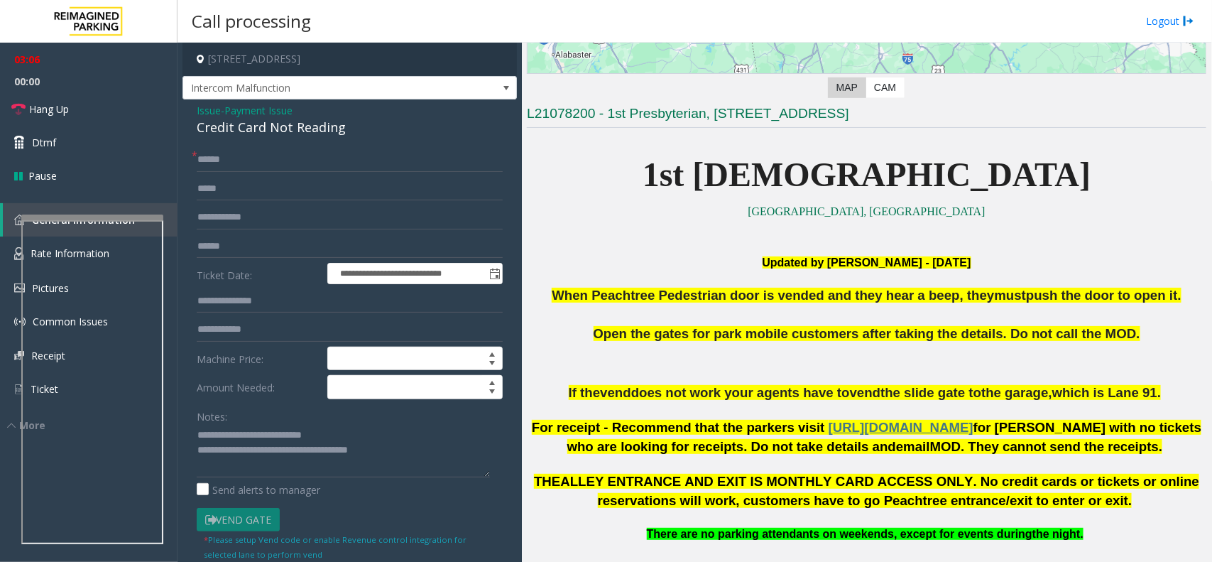
click at [249, 233] on form "**********" at bounding box center [350, 354] width 306 height 413
click at [250, 245] on input "text" at bounding box center [350, 246] width 306 height 24
paste input "**********"
type input "**********"
click at [141, 111] on link "Hang Up" at bounding box center [89, 108] width 178 height 33
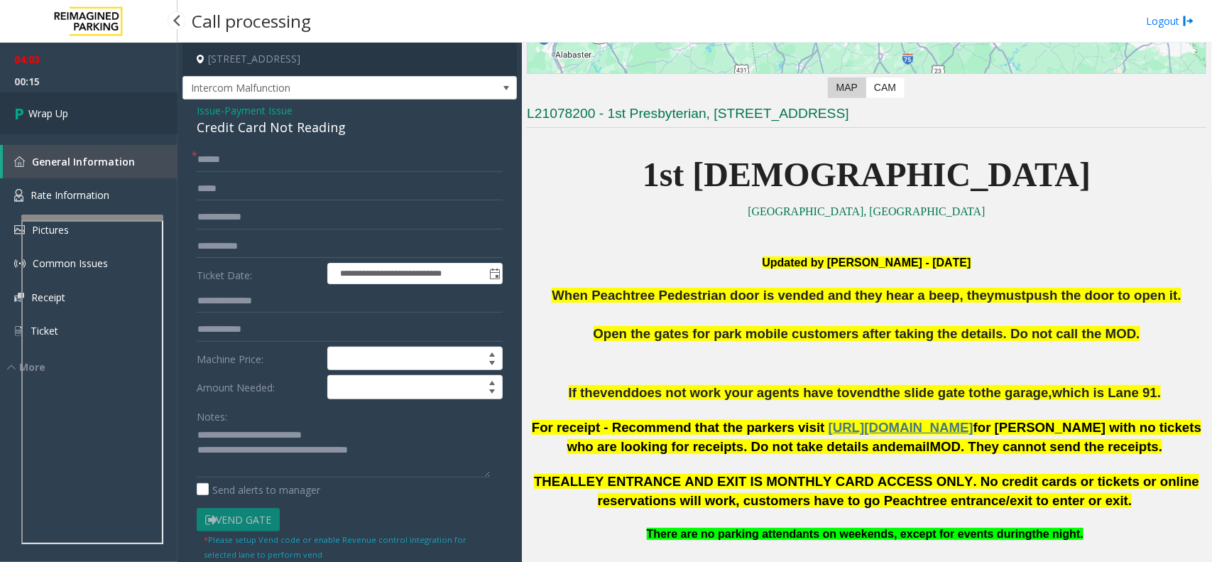
click at [79, 119] on link "Wrap Up" at bounding box center [89, 113] width 178 height 42
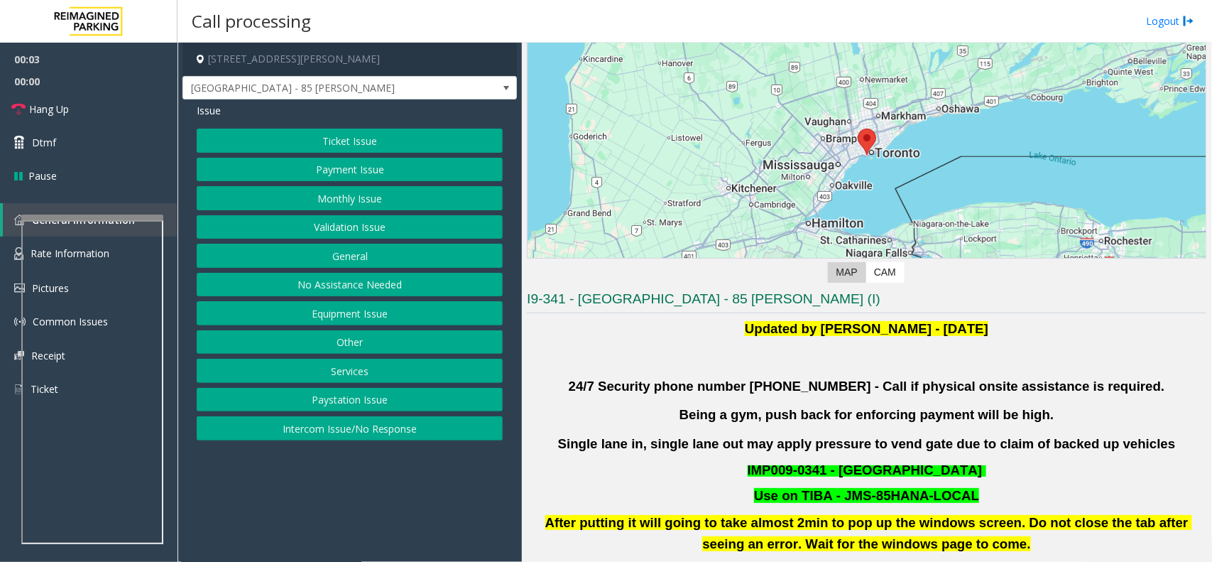
scroll to position [178, 0]
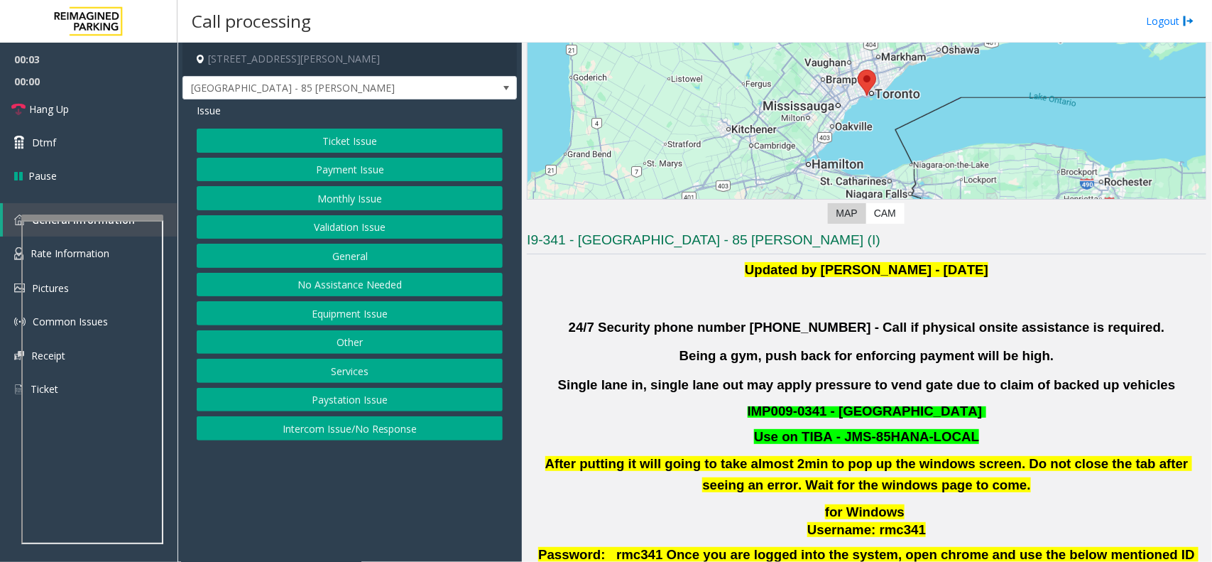
click at [751, 395] on p "Single lane in, single lane out may apply pressure to vend gate due to claim of…" at bounding box center [867, 384] width 680 height 21
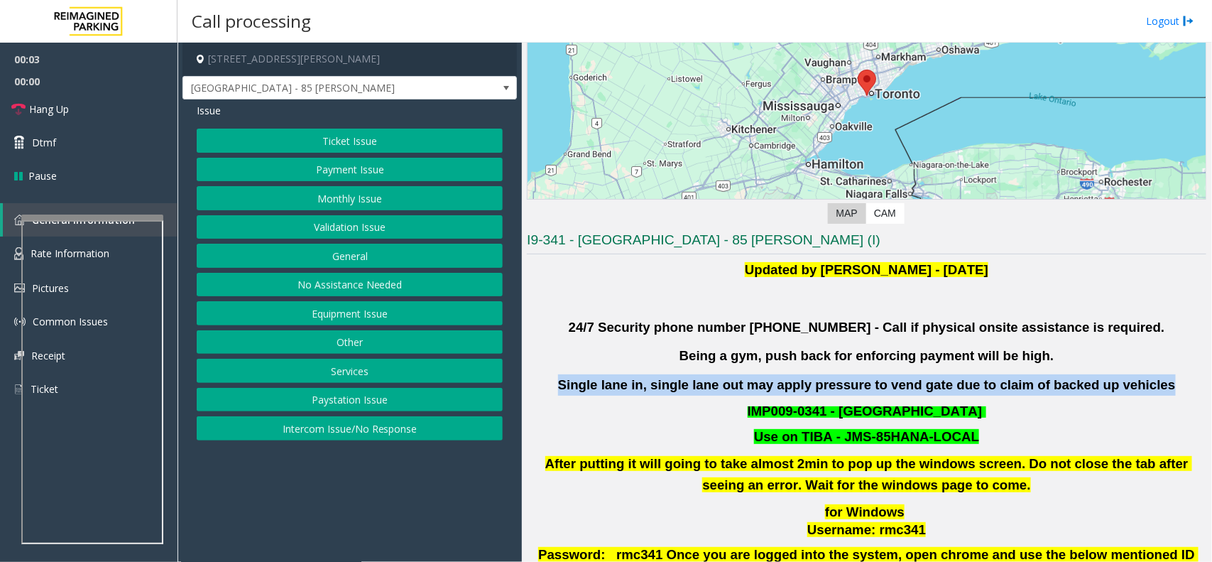
click at [751, 395] on p "Single lane in, single lane out may apply pressure to vend gate due to claim of…" at bounding box center [867, 384] width 680 height 21
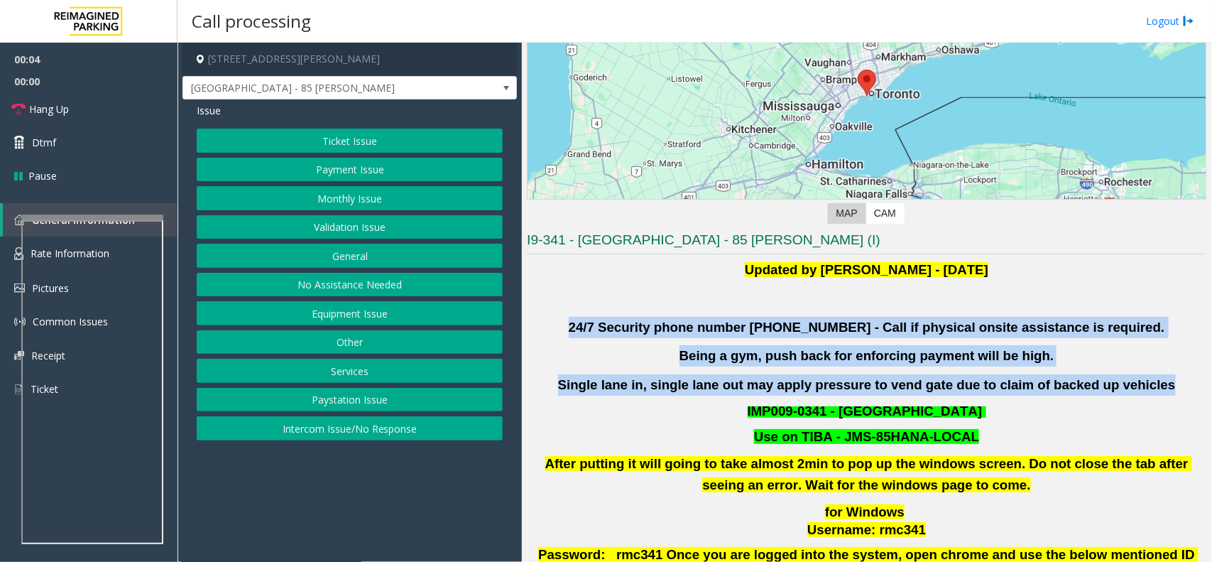
drag, startPoint x: 751, startPoint y: 395, endPoint x: 685, endPoint y: 312, distance: 105.6
click at [685, 312] on div "Updated by [PERSON_NAME] - [DATE] 24/7 Security phone number [PHONE_NUMBER] - C…" at bounding box center [867, 469] width 680 height 420
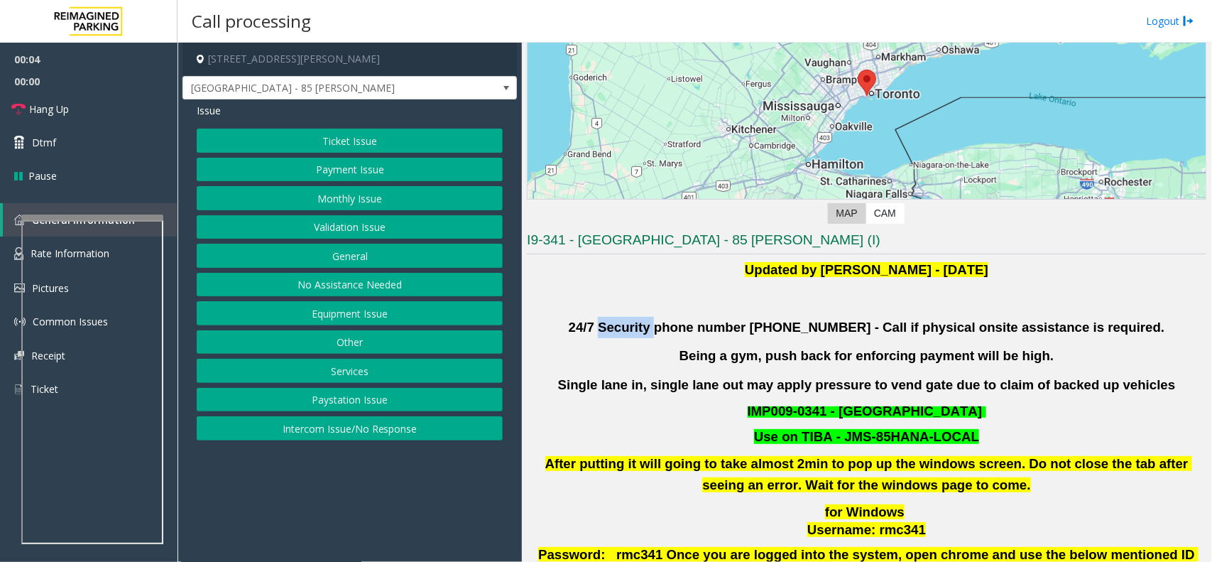
click at [685, 312] on div "Updated by [PERSON_NAME] - [DATE] 24/7 Security phone number [PHONE_NUMBER] - C…" at bounding box center [867, 469] width 680 height 420
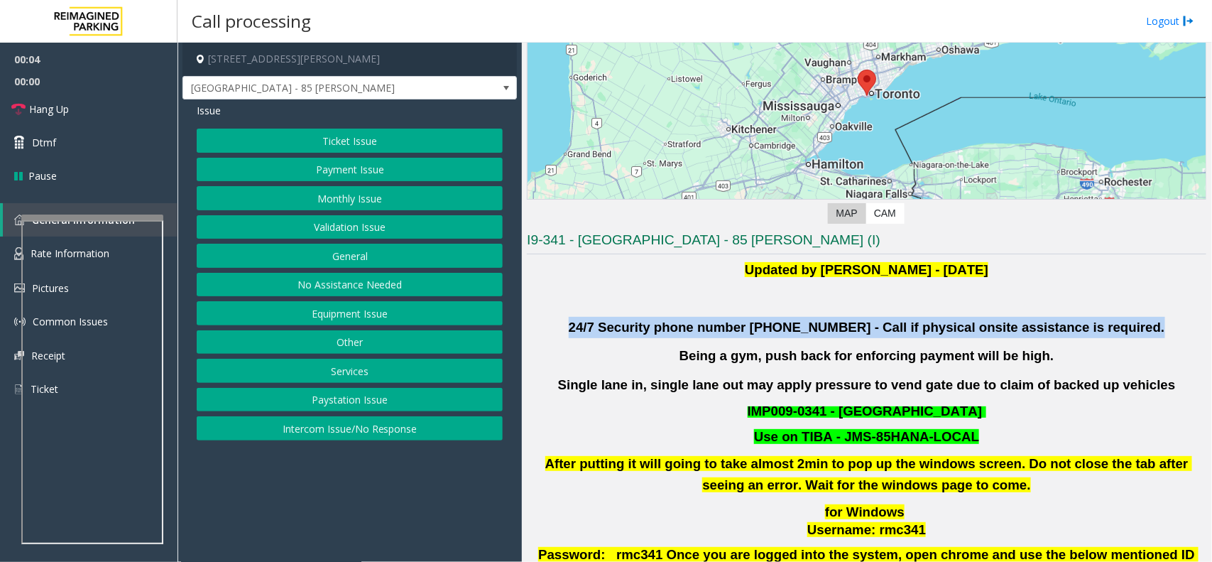
click at [685, 312] on div "Updated by [PERSON_NAME] - [DATE] 24/7 Security phone number [PHONE_NUMBER] - C…" at bounding box center [867, 469] width 680 height 420
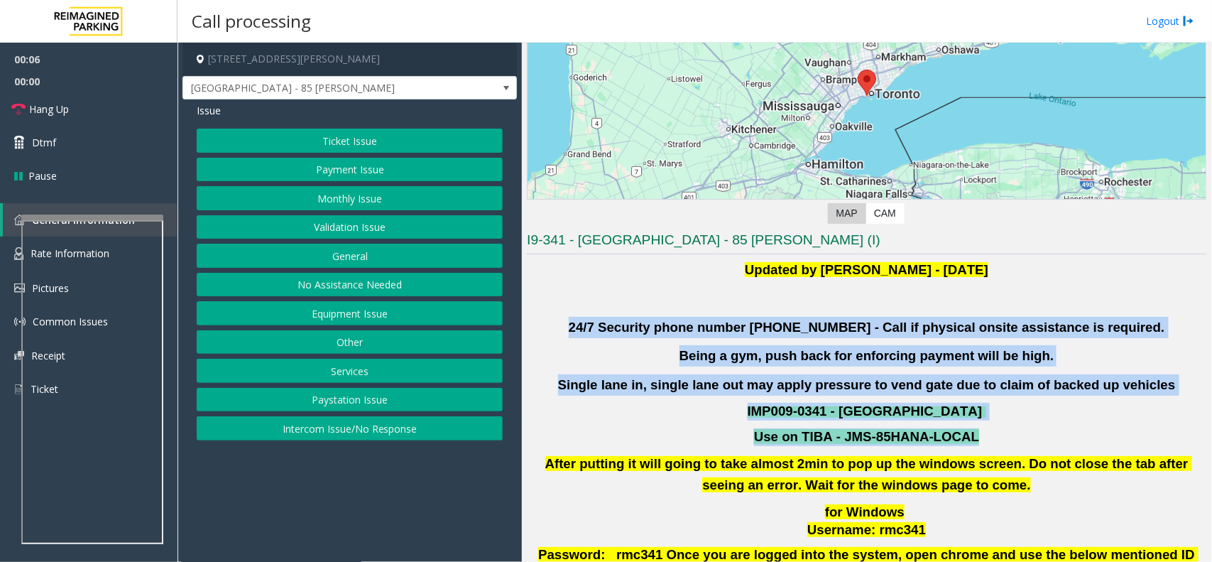
drag, startPoint x: 685, startPoint y: 312, endPoint x: 915, endPoint y: 441, distance: 262.9
click at [915, 441] on div "Updated by [PERSON_NAME] - [DATE] 24/7 Security phone number [PHONE_NUMBER] - C…" at bounding box center [867, 469] width 680 height 420
click at [915, 441] on font "Use on TIBA - JMS-85HANA-LOCAL" at bounding box center [866, 436] width 225 height 15
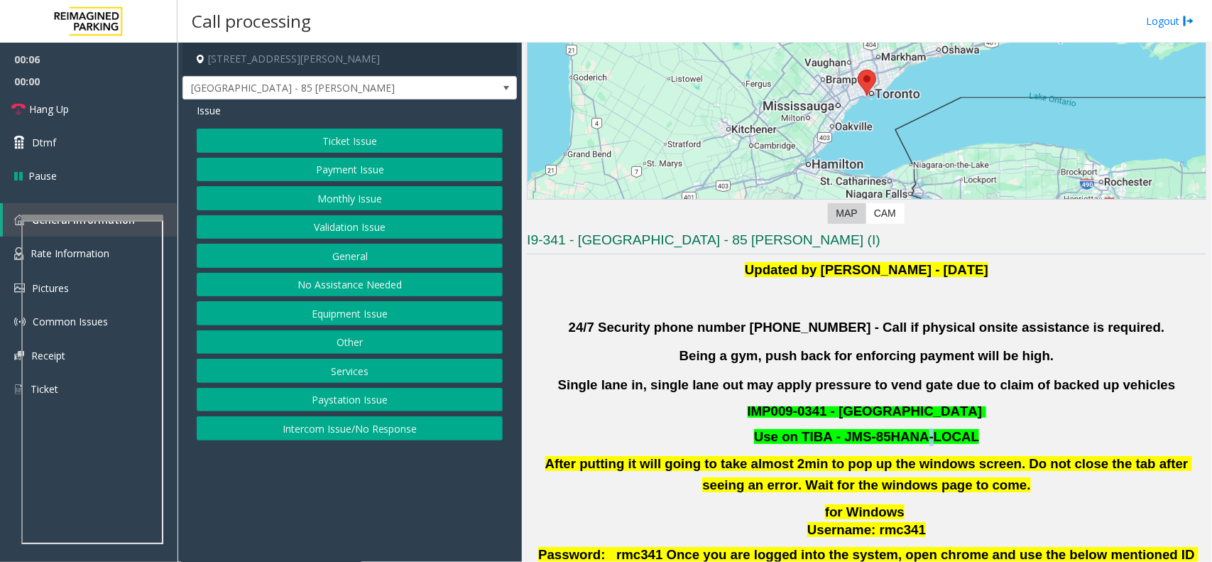
click at [915, 441] on font "Use on TIBA - JMS-85HANA-LOCAL" at bounding box center [866, 436] width 225 height 15
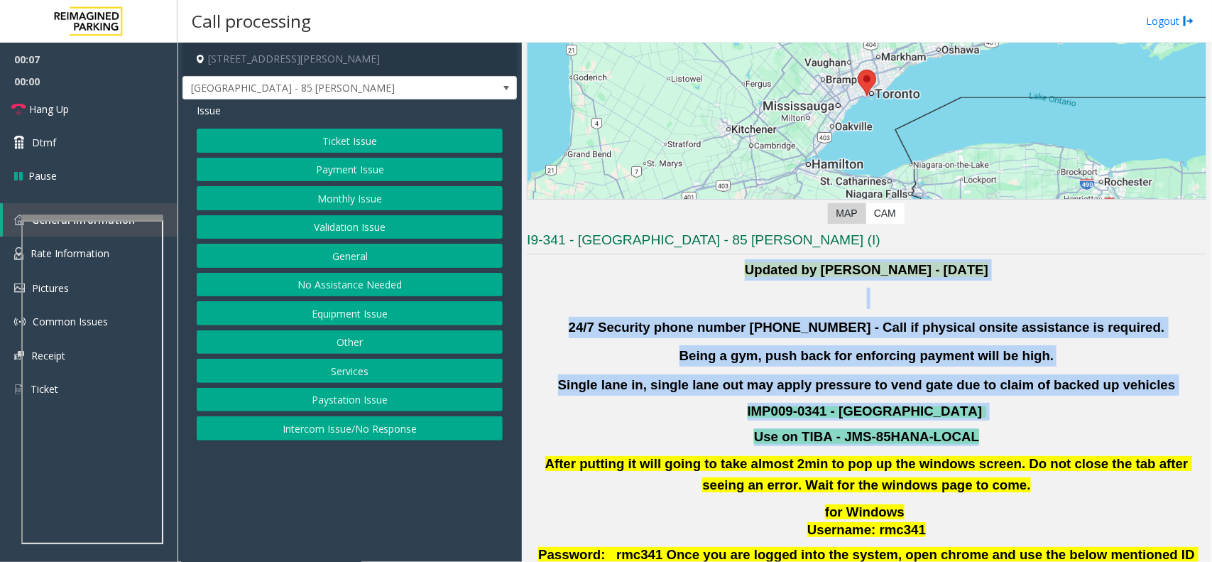
drag, startPoint x: 915, startPoint y: 441, endPoint x: 793, endPoint y: 273, distance: 207.0
click at [793, 273] on div "Updated by [PERSON_NAME] - [DATE] 24/7 Security phone number [PHONE_NUMBER] - C…" at bounding box center [867, 469] width 680 height 420
click at [793, 273] on b "Updated by [PERSON_NAME] - [DATE]" at bounding box center [867, 269] width 244 height 15
drag, startPoint x: 793, startPoint y: 273, endPoint x: 939, endPoint y: 442, distance: 223.1
click at [939, 442] on div "Updated by [PERSON_NAME] - [DATE] 24/7 Security phone number [PHONE_NUMBER] - C…" at bounding box center [867, 469] width 680 height 420
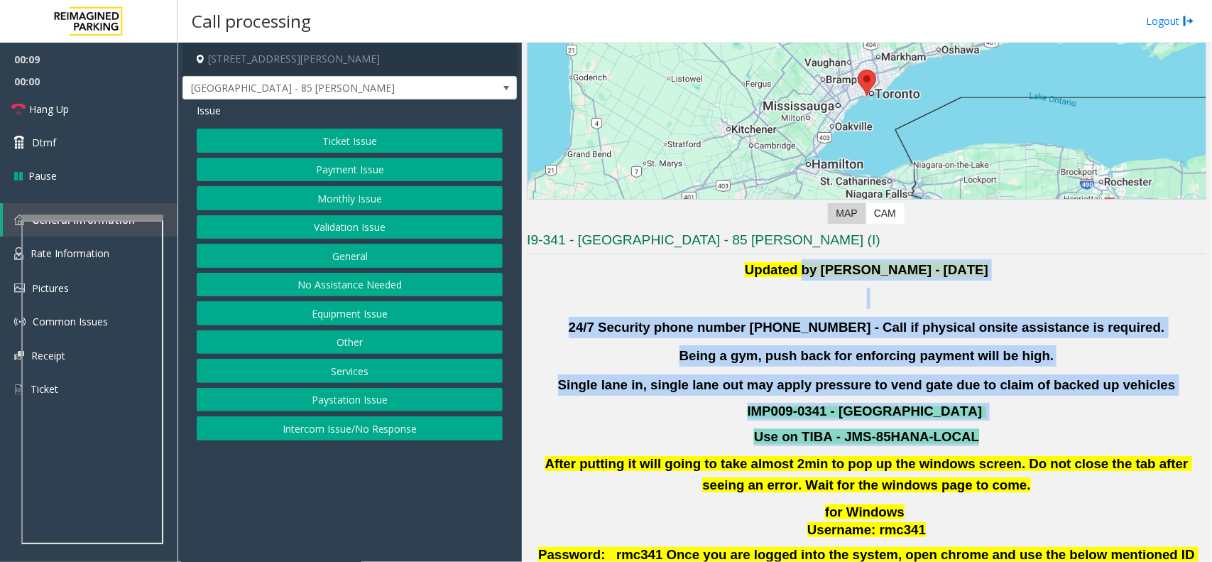
click at [939, 442] on font "Use on TIBA - JMS-85HANA-LOCAL" at bounding box center [866, 436] width 225 height 15
drag, startPoint x: 939, startPoint y: 442, endPoint x: 761, endPoint y: 273, distance: 245.1
click at [761, 273] on div "Updated by [PERSON_NAME] - [DATE] 24/7 Security phone number [PHONE_NUMBER] - C…" at bounding box center [867, 469] width 680 height 420
click at [761, 273] on b "Updated by [PERSON_NAME] - [DATE]" at bounding box center [867, 269] width 244 height 15
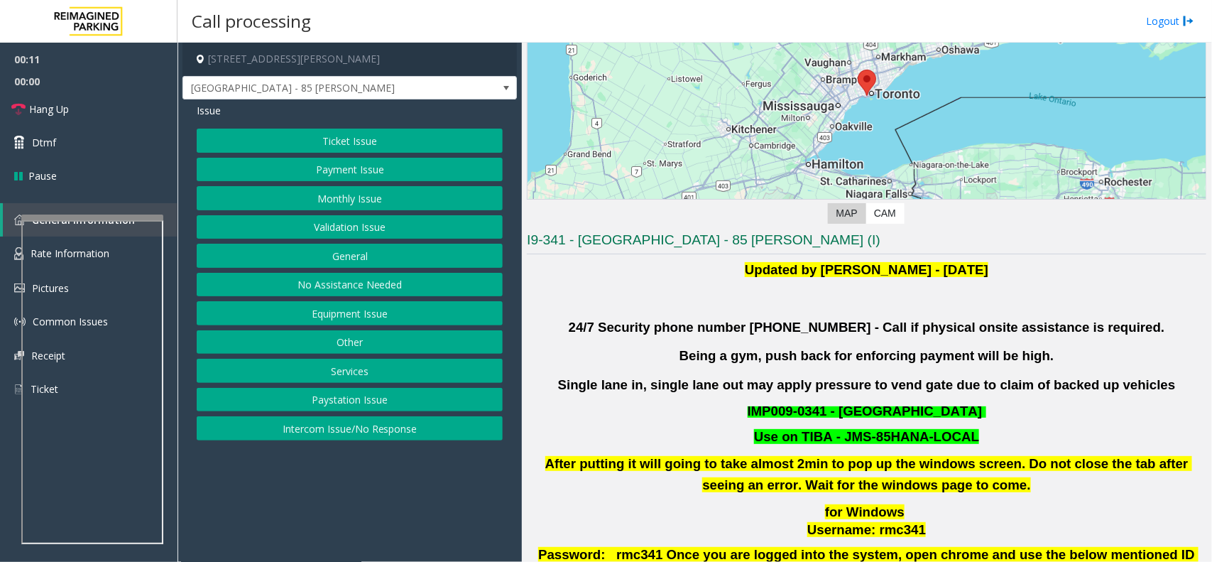
click at [395, 228] on button "Validation Issue" at bounding box center [350, 227] width 306 height 24
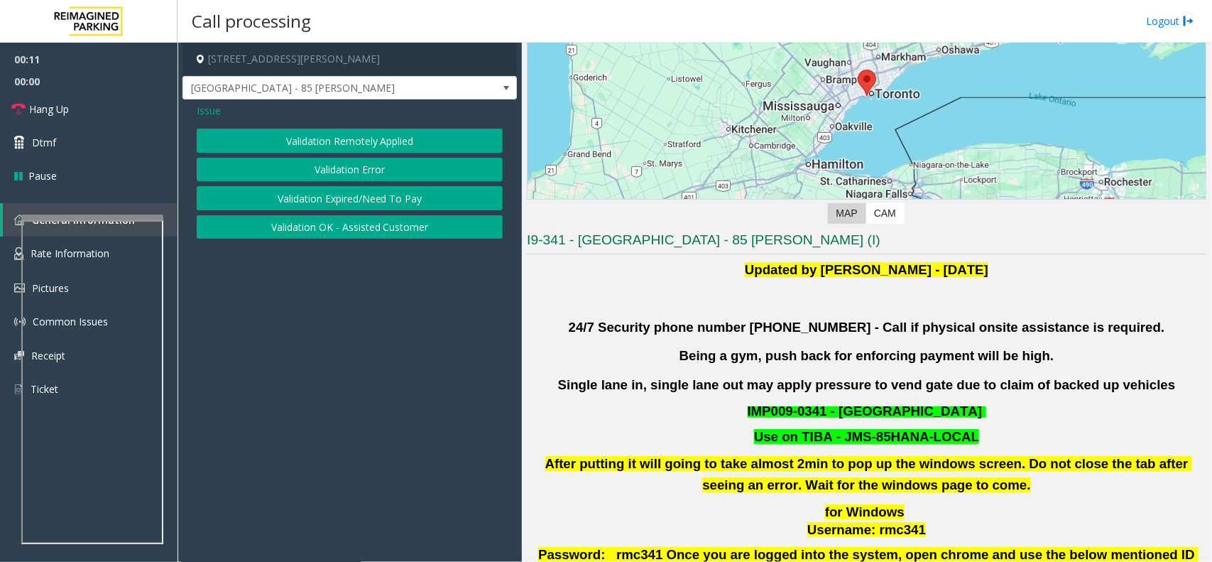
click at [355, 157] on div "Validation Remotely Applied Validation Error Validation Expired/Need To Pay Val…" at bounding box center [350, 184] width 306 height 110
click at [359, 163] on button "Validation Error" at bounding box center [350, 170] width 306 height 24
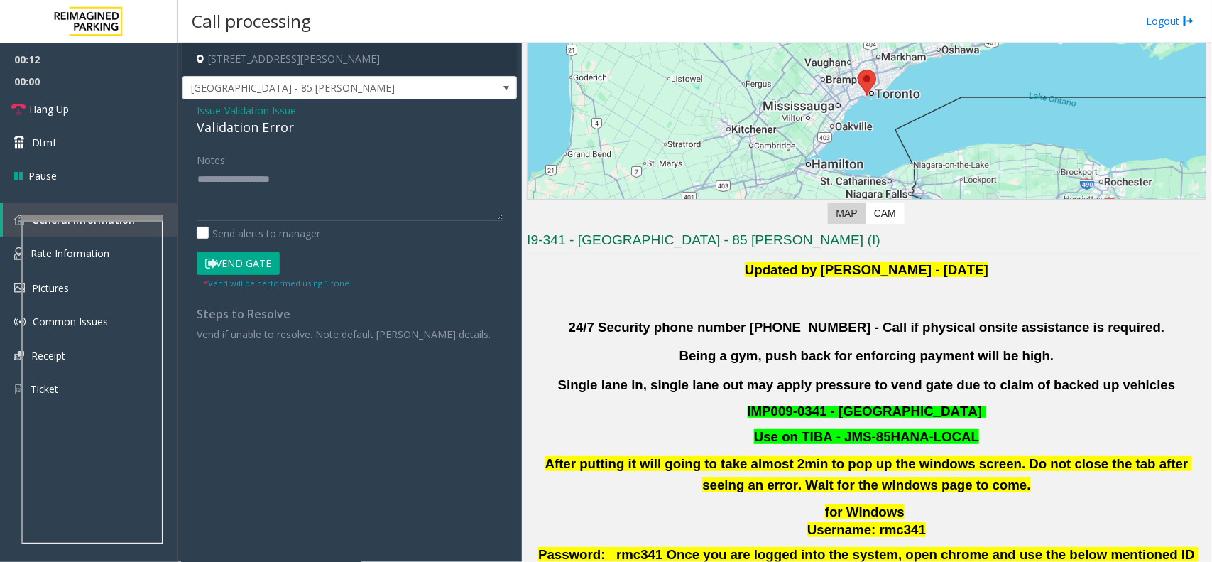
click at [299, 122] on div "Validation Error" at bounding box center [350, 127] width 306 height 19
click at [325, 171] on textarea at bounding box center [350, 194] width 306 height 53
paste textarea "**********"
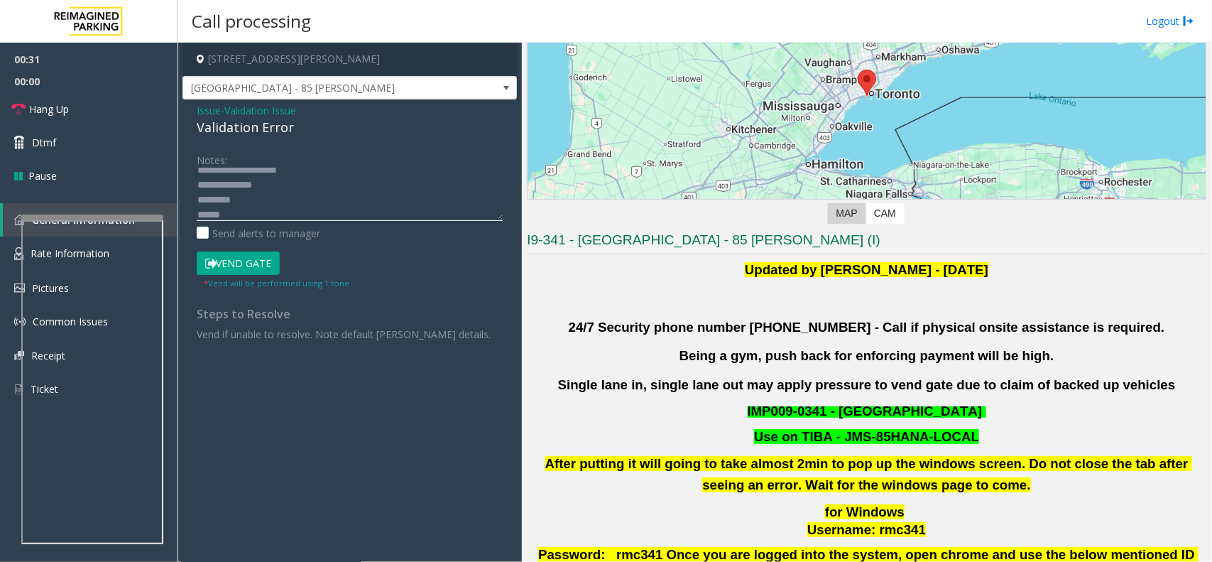
scroll to position [25, 0]
click at [265, 199] on textarea at bounding box center [350, 194] width 306 height 53
drag, startPoint x: 247, startPoint y: 200, endPoint x: 232, endPoint y: 203, distance: 16.0
click at [232, 203] on textarea at bounding box center [350, 194] width 306 height 53
click at [281, 207] on textarea at bounding box center [350, 194] width 306 height 53
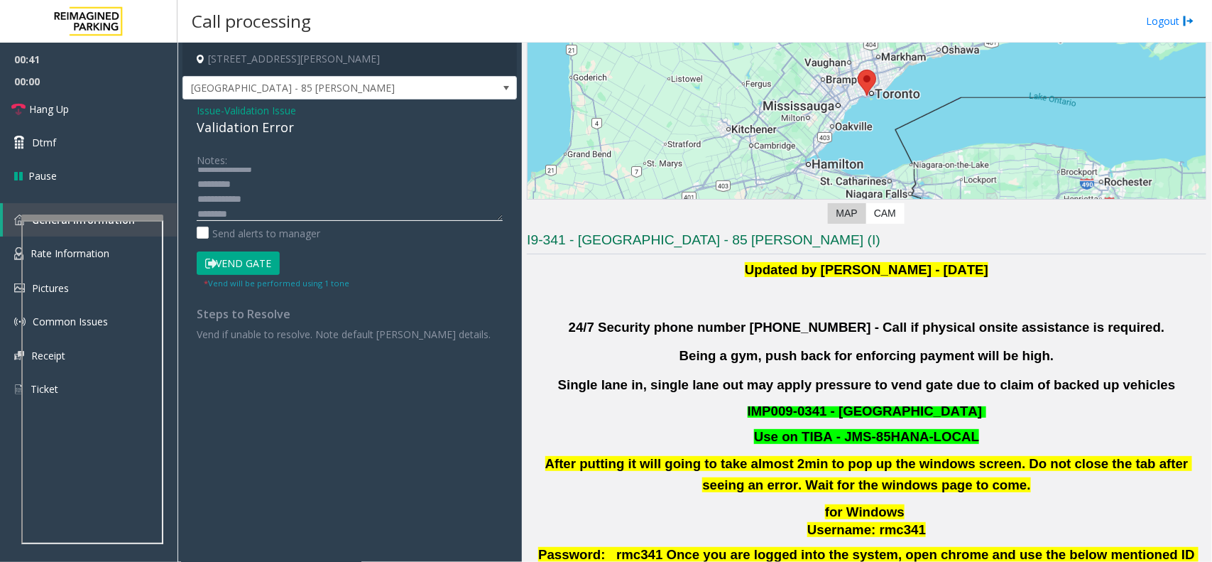
scroll to position [29, 0]
click at [273, 268] on button "Vend Gate" at bounding box center [238, 263] width 83 height 24
click at [266, 209] on textarea at bounding box center [350, 194] width 306 height 53
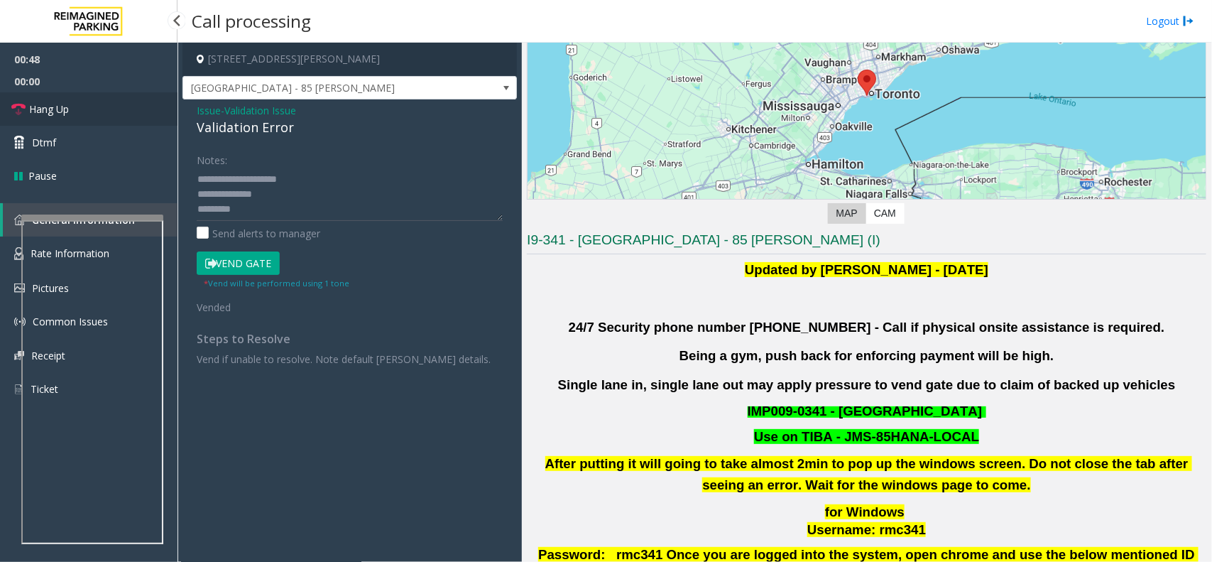
click at [97, 119] on link "Hang Up" at bounding box center [89, 108] width 178 height 33
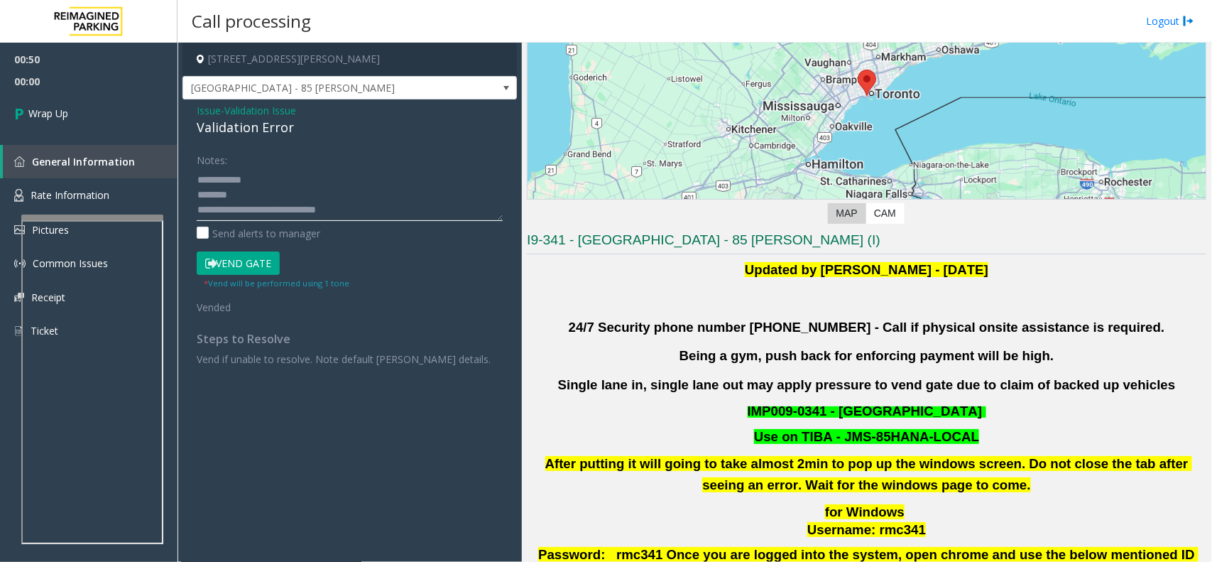
click at [200, 210] on textarea at bounding box center [350, 194] width 306 height 53
click at [194, 215] on div "Notes: Send alerts to manager Vend Gate * Vend will be performed using 1 tone V…" at bounding box center [349, 257] width 327 height 218
click at [200, 214] on textarea at bounding box center [350, 194] width 306 height 53
click at [197, 213] on textarea at bounding box center [350, 194] width 306 height 53
type textarea "**********"
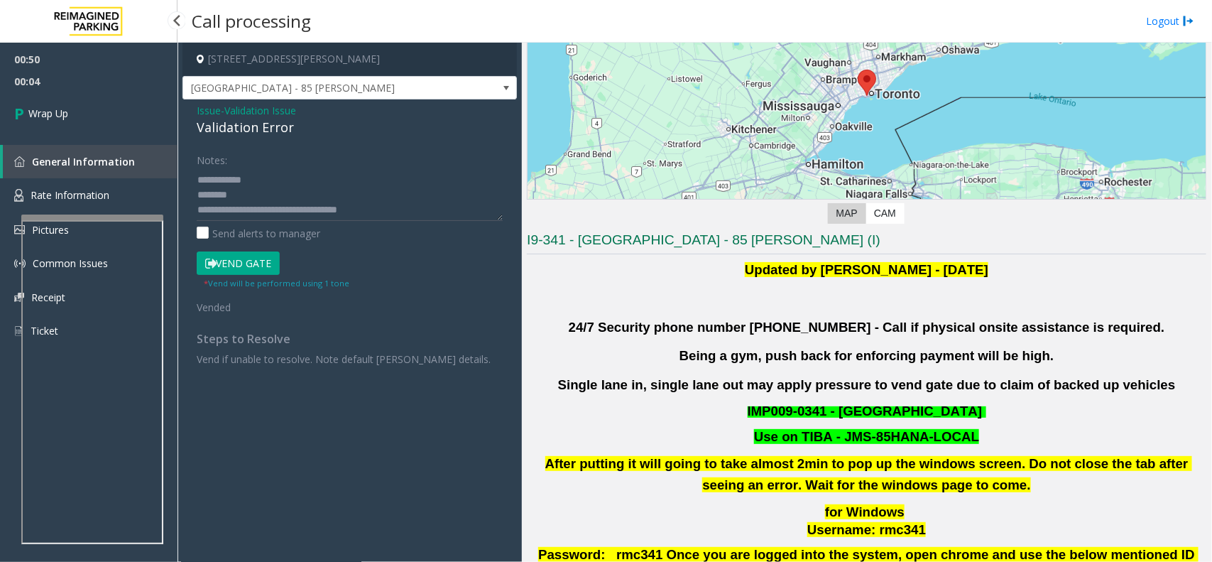
click at [112, 79] on span "00:04" at bounding box center [89, 81] width 178 height 22
click at [119, 97] on link "Wrap Up" at bounding box center [89, 113] width 178 height 42
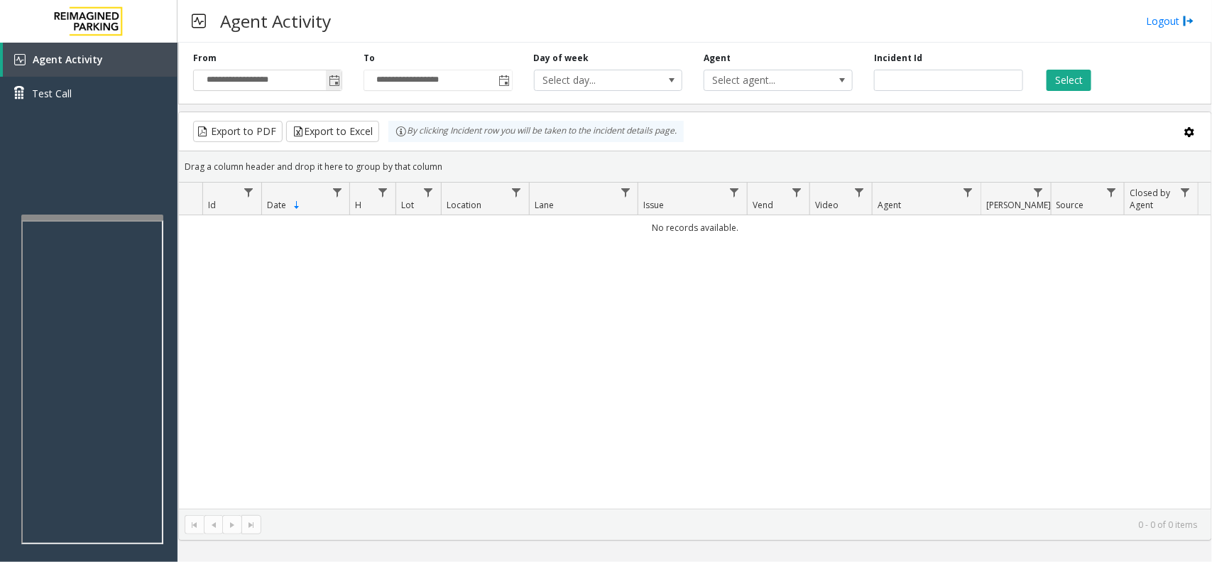
click at [337, 85] on span "Toggle popup" at bounding box center [334, 80] width 11 height 11
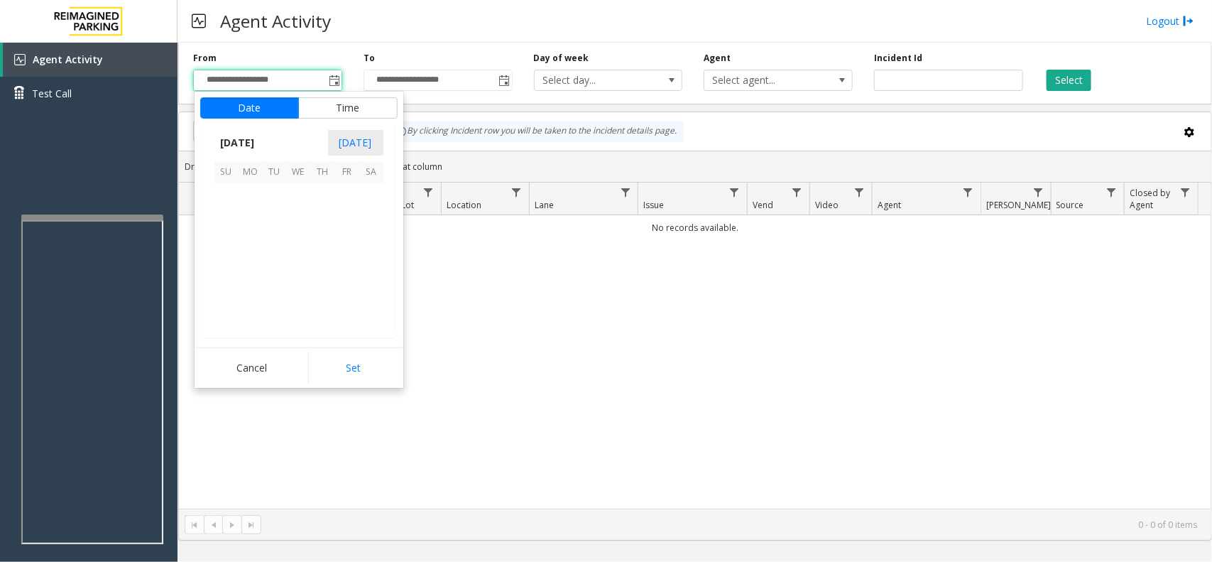
scroll to position [254583, 0]
click at [290, 243] on span "13" at bounding box center [299, 244] width 24 height 24
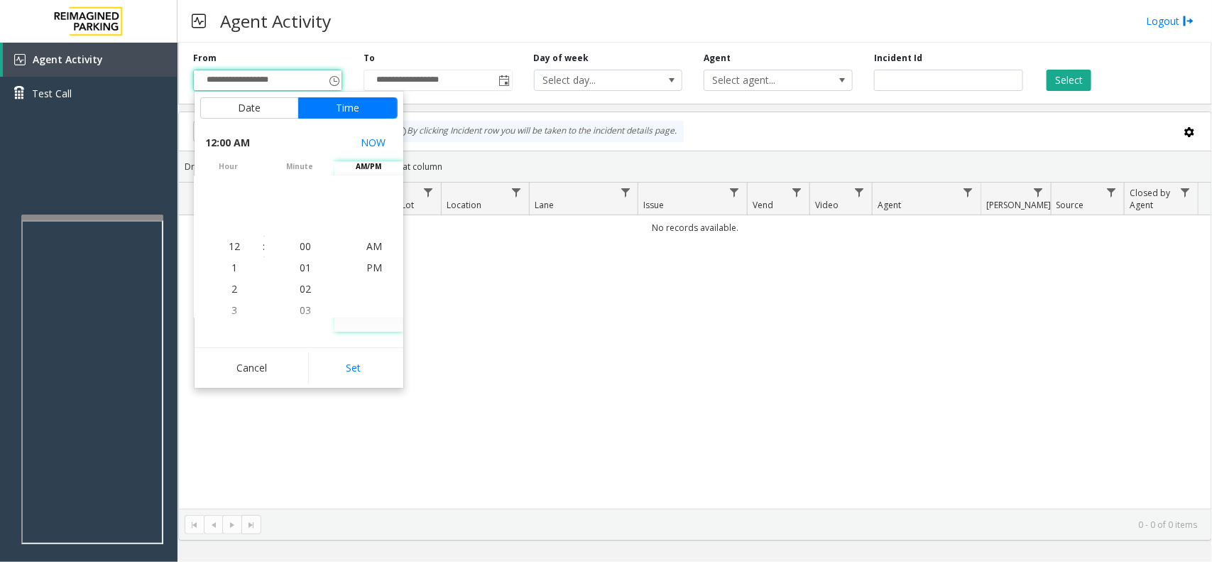
click at [342, 349] on div "Cancel Set" at bounding box center [299, 367] width 209 height 40
click at [347, 359] on button "Set" at bounding box center [352, 367] width 89 height 31
type input "**********"
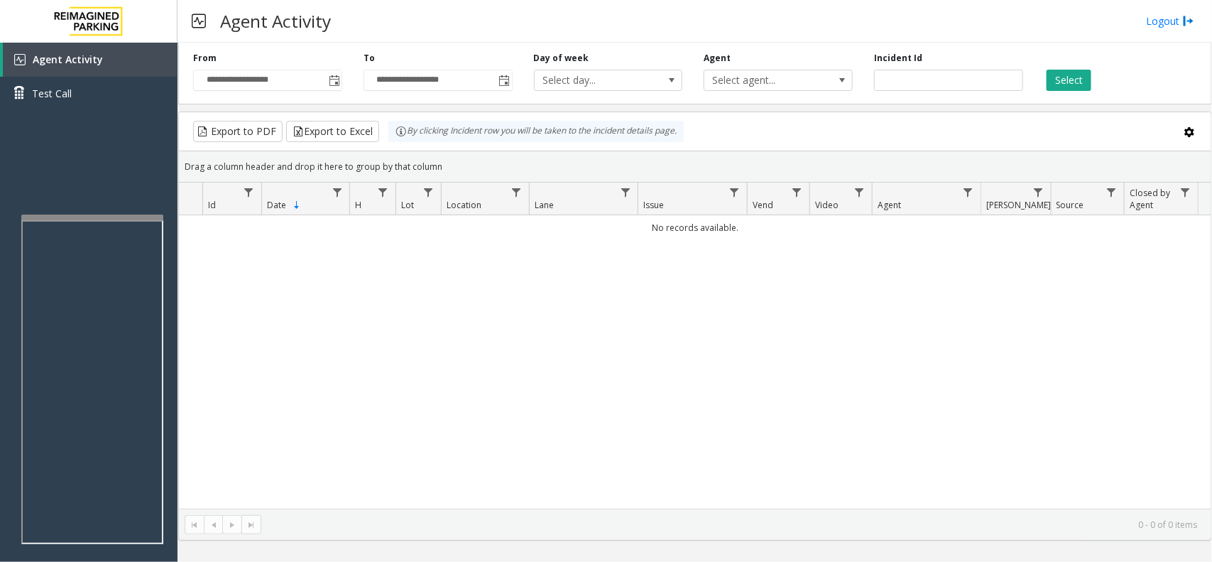
click at [1091, 83] on div "Select" at bounding box center [1119, 71] width 170 height 39
click at [1088, 83] on button "Select" at bounding box center [1069, 80] width 45 height 21
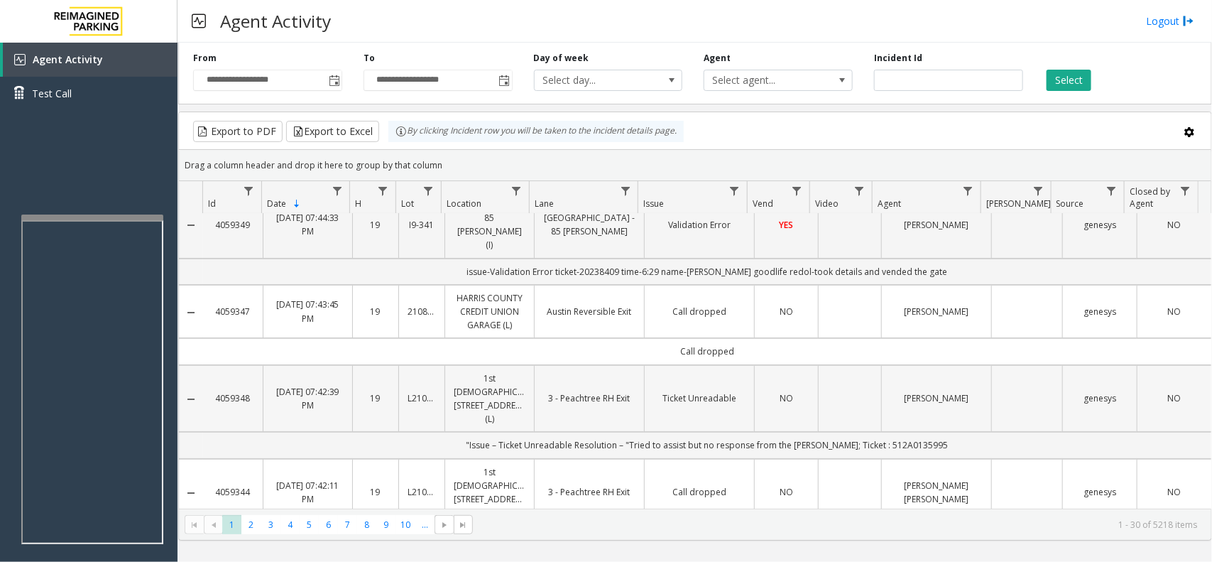
scroll to position [178, 0]
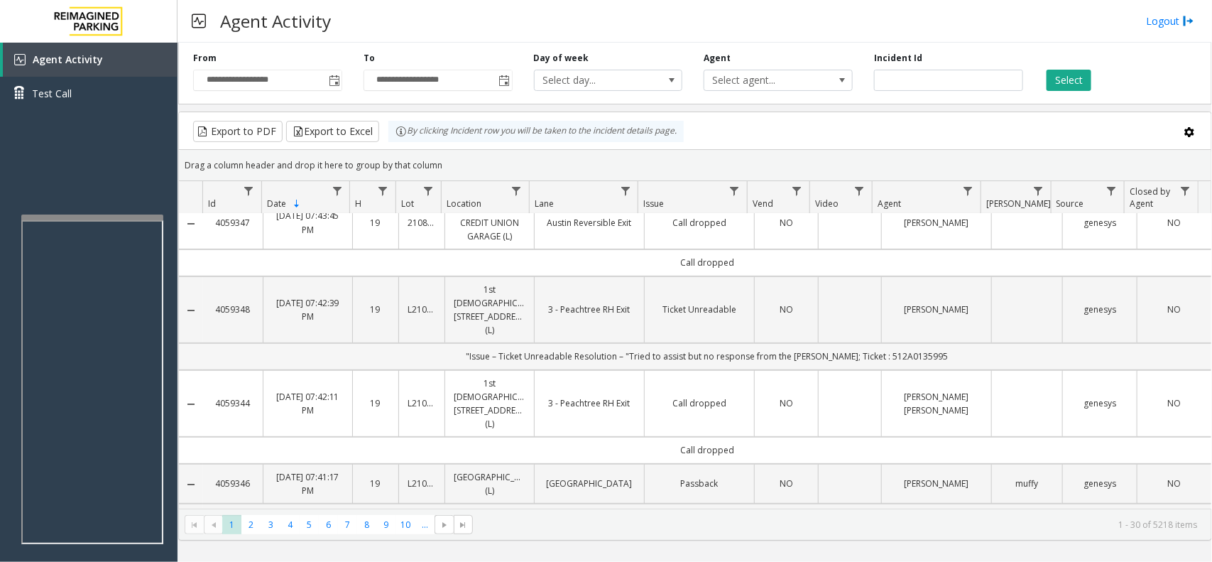
click at [891, 343] on td ""Issue – Ticket Unreadable Resolution – "Tried to assist but no response from t…" at bounding box center [707, 356] width 1008 height 26
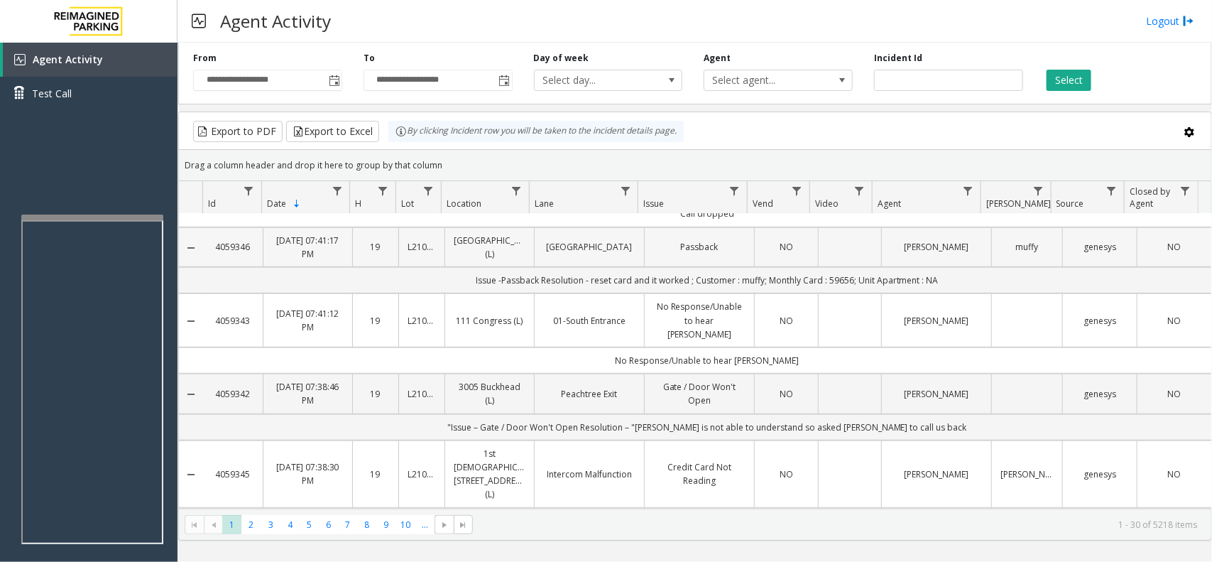
scroll to position [444, 0]
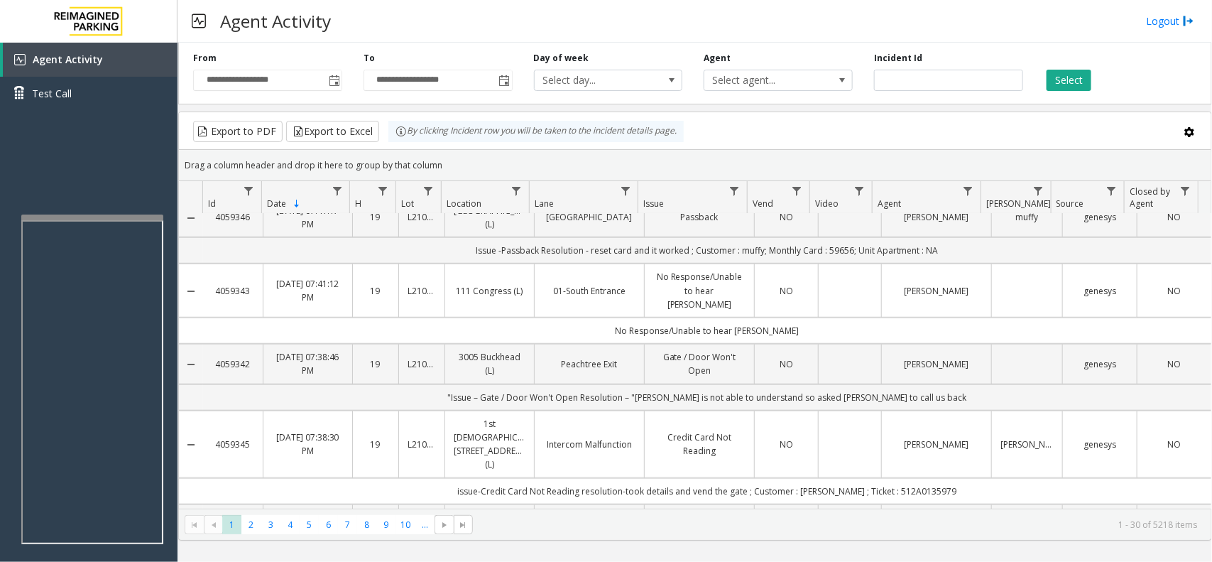
click at [851, 410] on td "Data table" at bounding box center [849, 443] width 63 height 67
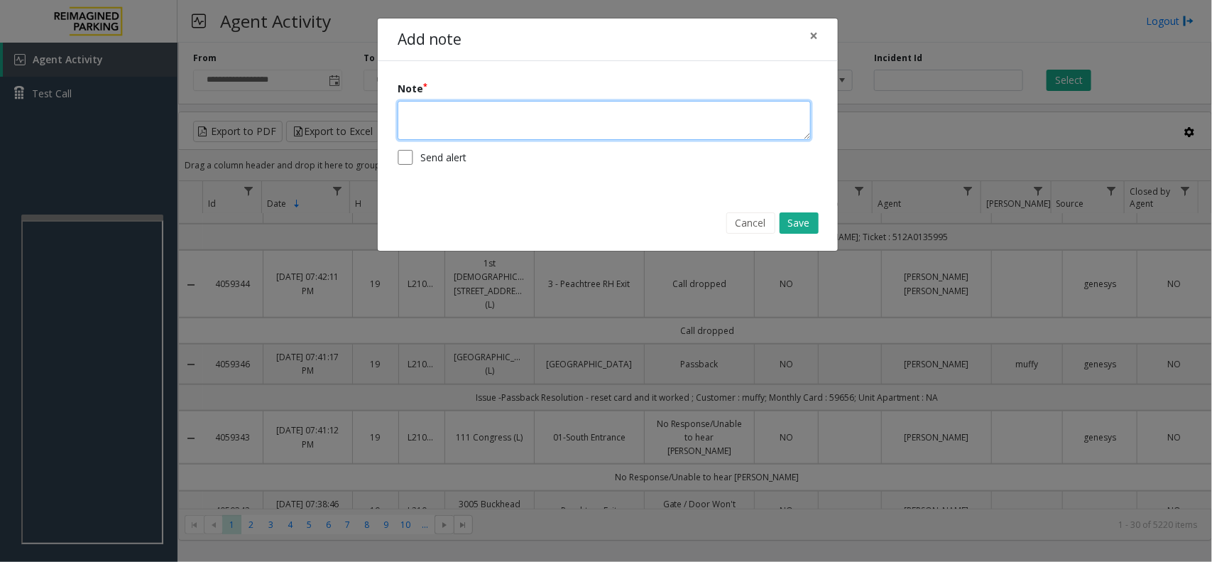
click at [633, 119] on textarea at bounding box center [604, 120] width 413 height 39
paste textarea "**********"
type textarea "**********"
click at [757, 219] on button "Cancel" at bounding box center [750, 222] width 49 height 21
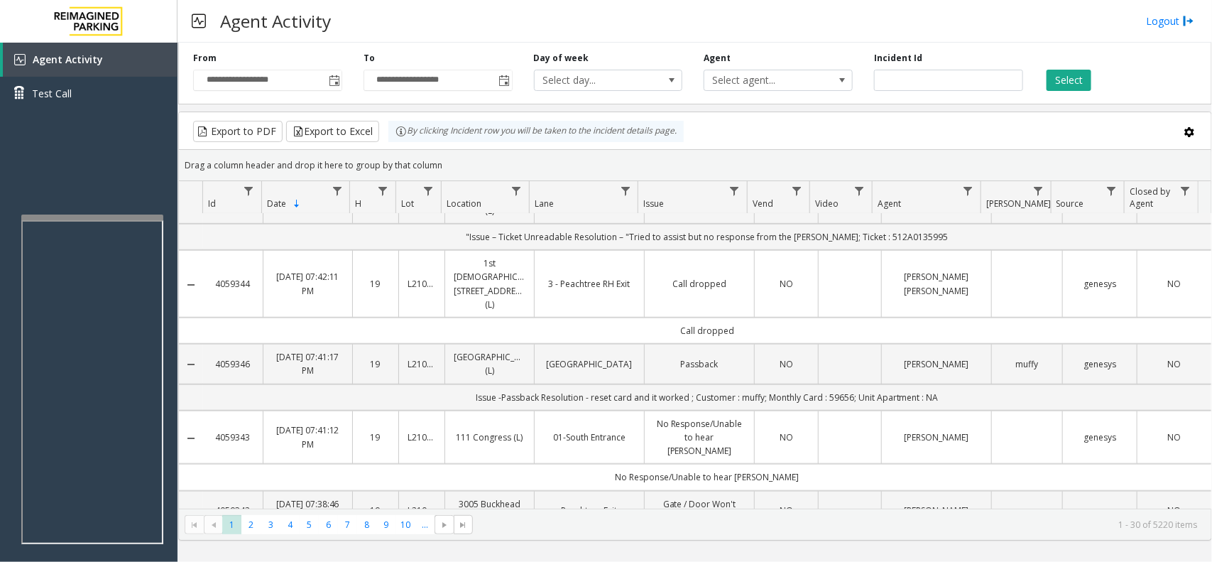
scroll to position [533, 0]
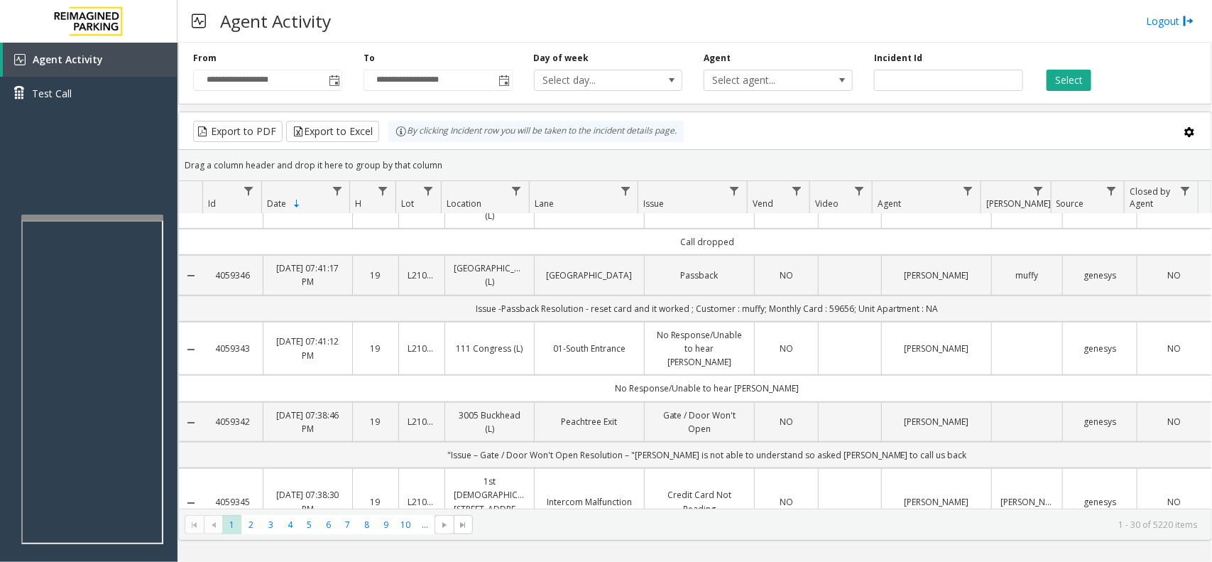
click at [903, 535] on td "issue-Credit Card Not Reading resolution-took details and vend the gate ; Custo…" at bounding box center [707, 548] width 1008 height 26
click at [845, 468] on td "Data table" at bounding box center [849, 501] width 63 height 67
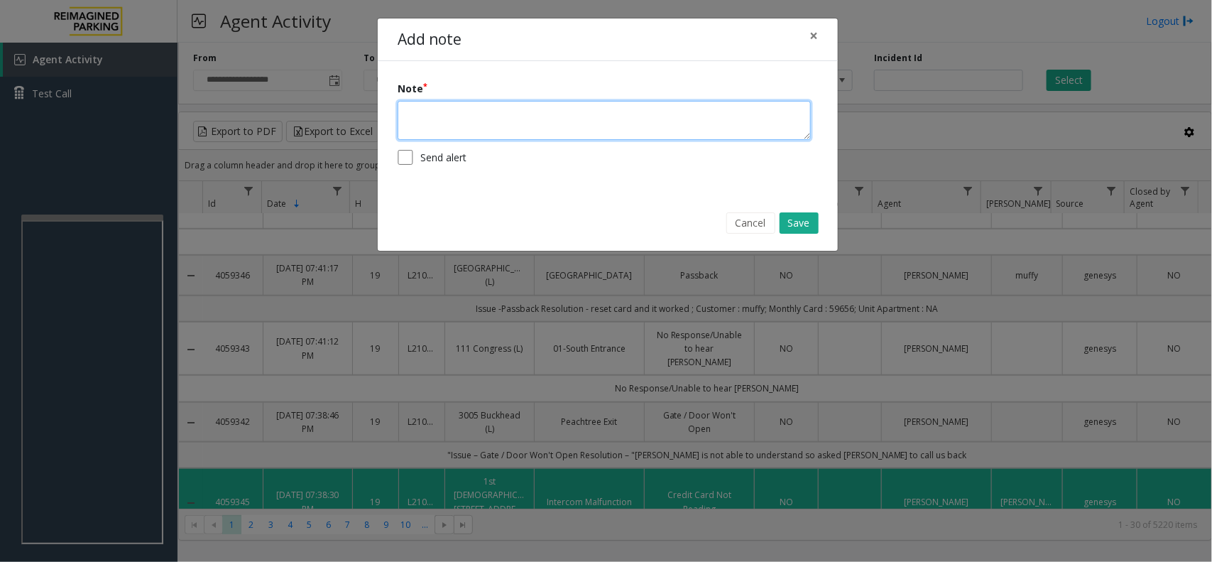
click at [648, 121] on textarea at bounding box center [604, 120] width 413 height 39
paste textarea "**********"
click at [406, 119] on textarea "**********" at bounding box center [604, 120] width 413 height 39
click at [477, 126] on textarea "**********" at bounding box center [604, 120] width 413 height 39
click at [476, 111] on textarea "**********" at bounding box center [604, 120] width 413 height 39
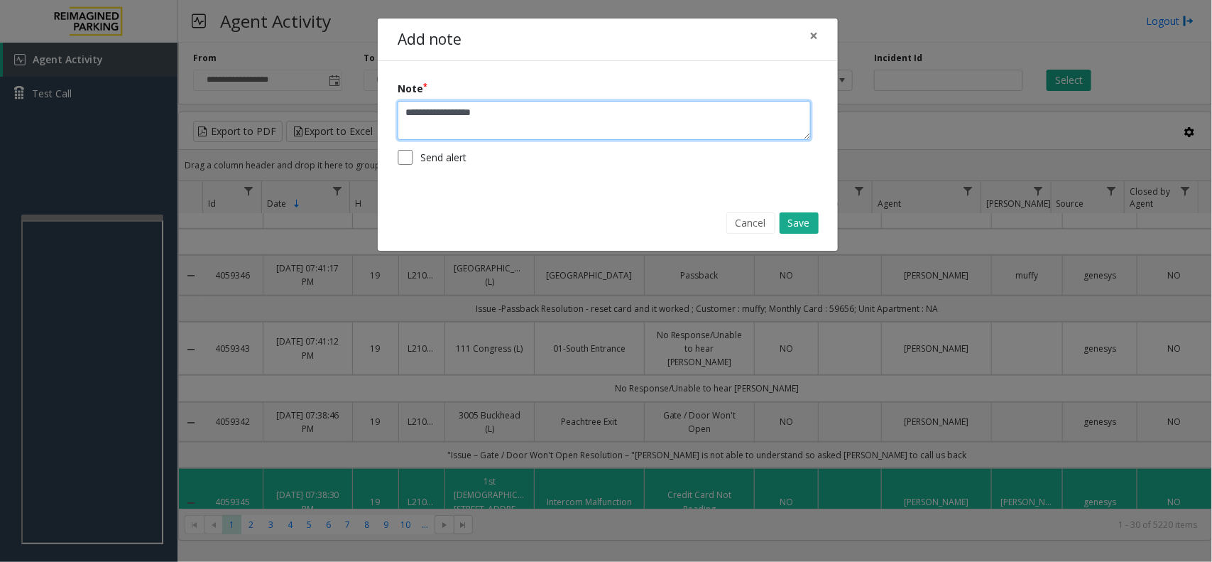
click at [476, 111] on textarea "**********" at bounding box center [604, 120] width 413 height 39
click at [504, 111] on textarea "**********" at bounding box center [604, 120] width 413 height 39
type textarea "**********"
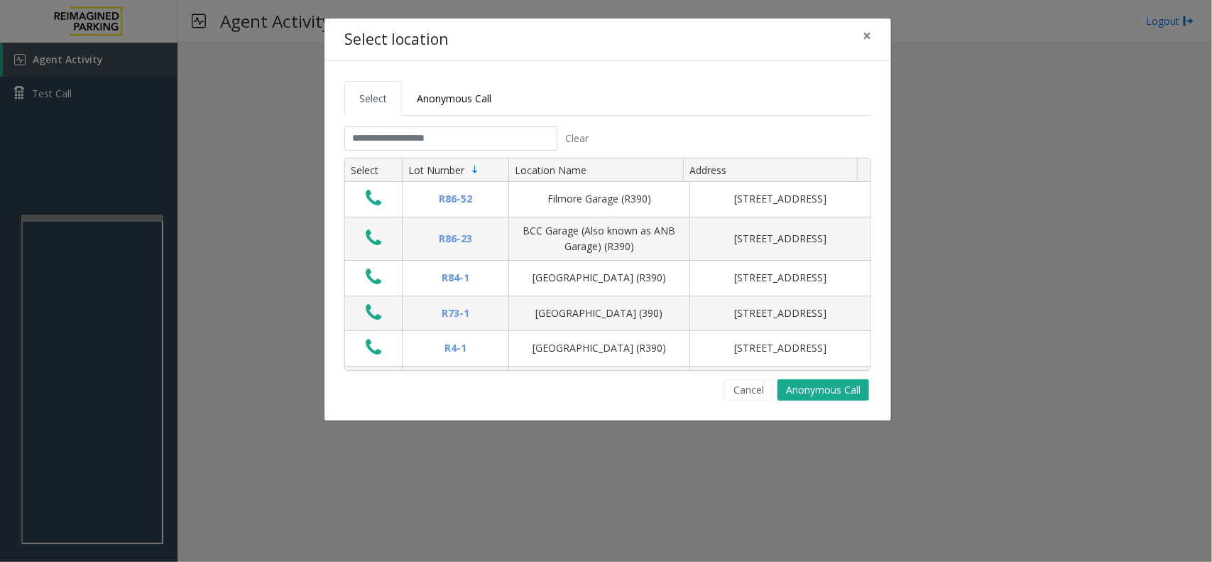
drag, startPoint x: 769, startPoint y: 409, endPoint x: 753, endPoint y: 403, distance: 16.6
click at [768, 409] on div "Select Anonymous Call Clear Select Lot Number Location Name Address R86-52 Film…" at bounding box center [608, 240] width 567 height 359
click at [753, 403] on div "Select Anonymous Call Clear Select Lot Number Location Name Address R86-52 Film…" at bounding box center [608, 240] width 567 height 359
click at [748, 389] on button "Cancel" at bounding box center [748, 389] width 49 height 21
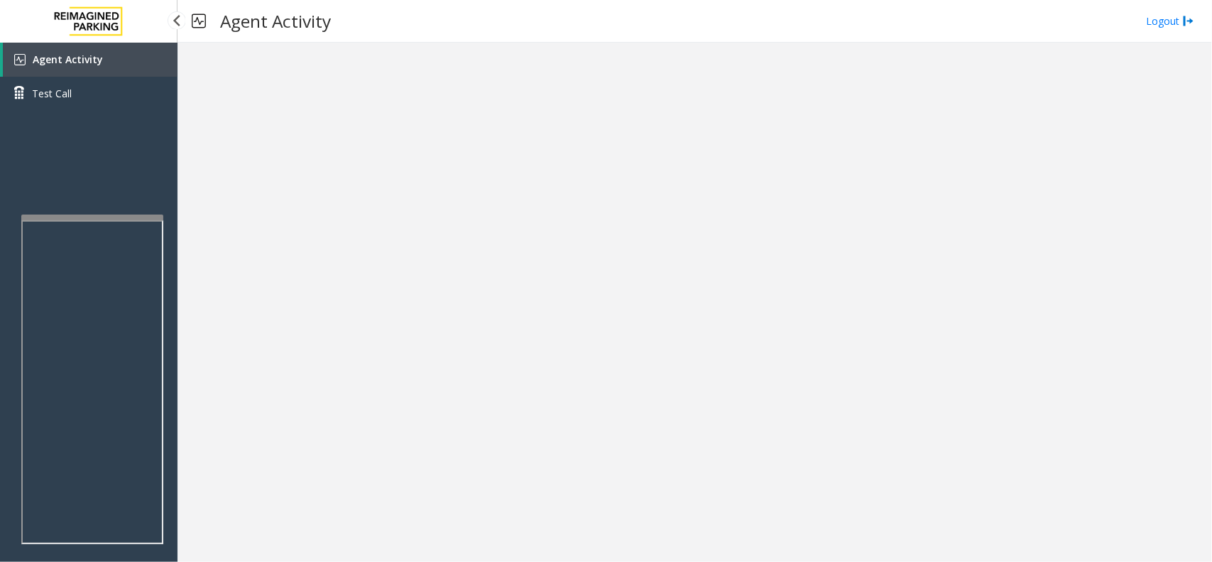
click at [154, 73] on link "Agent Activity" at bounding box center [90, 60] width 175 height 34
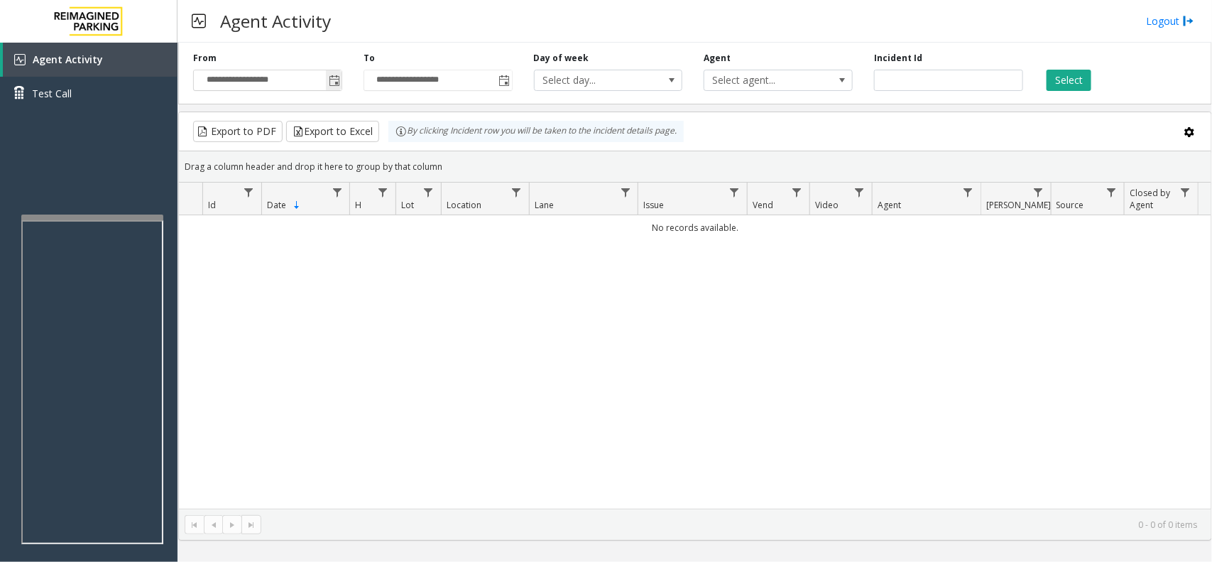
click at [331, 89] on span "Toggle popup" at bounding box center [334, 80] width 16 height 23
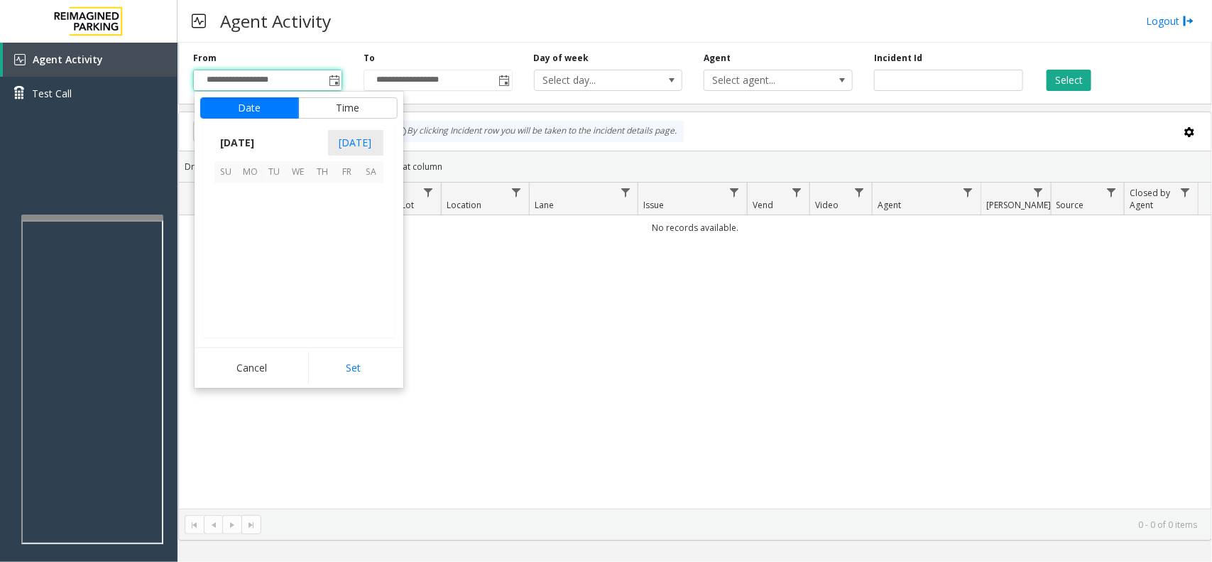
scroll to position [254583, 0]
click at [284, 224] on span "5" at bounding box center [275, 220] width 24 height 24
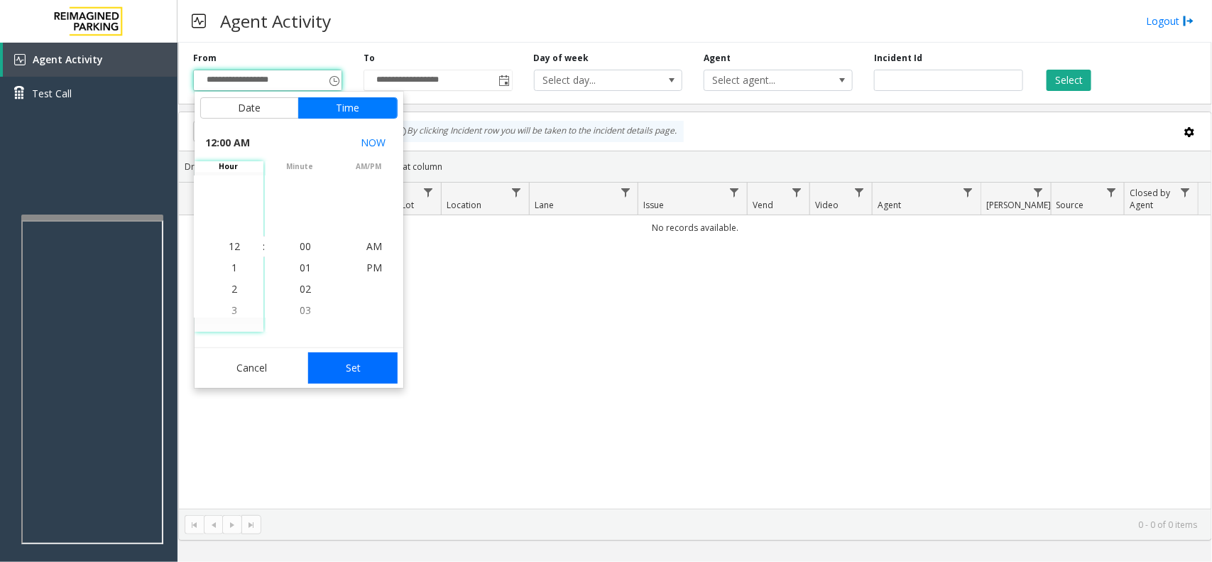
click at [331, 355] on button "Set" at bounding box center [352, 367] width 89 height 31
type input "**********"
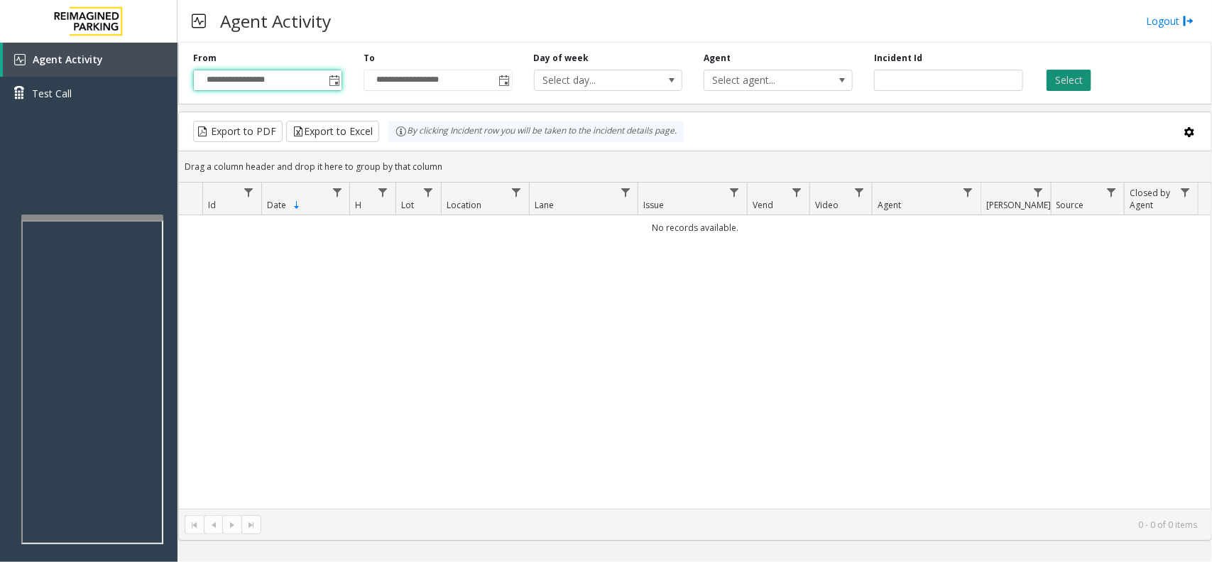
click at [1081, 79] on button "Select" at bounding box center [1069, 80] width 45 height 21
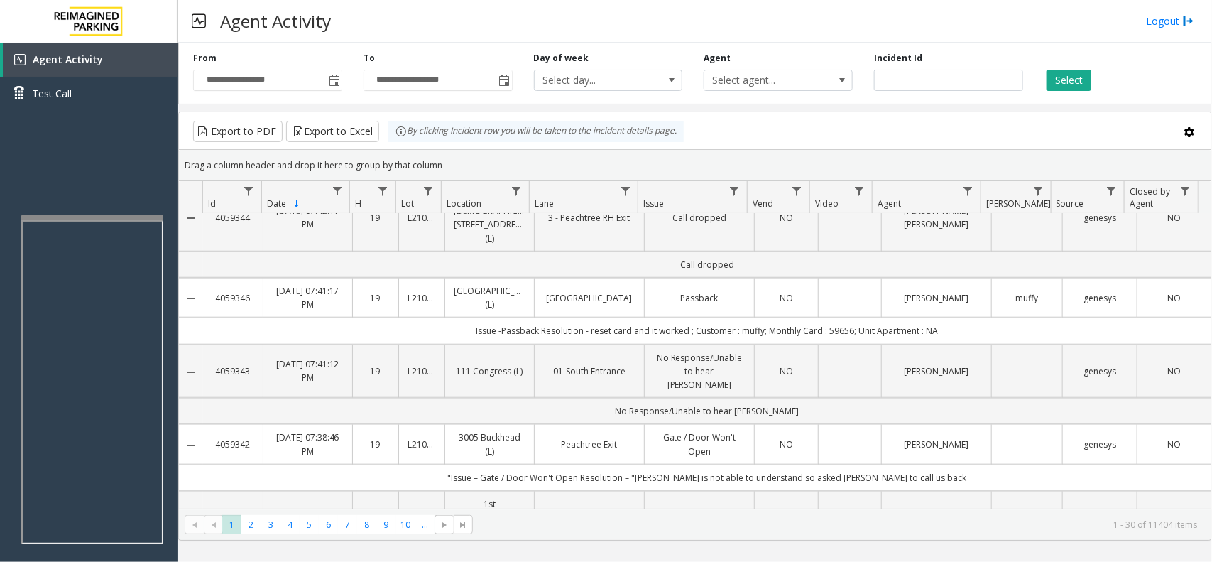
scroll to position [621, 0]
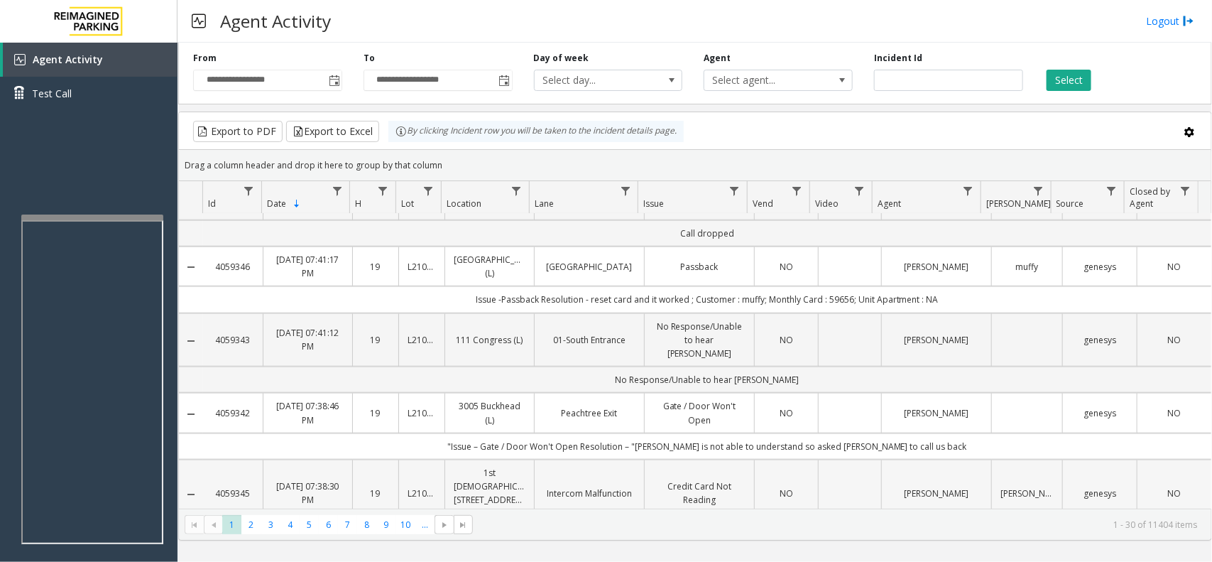
click at [818, 459] on td "Data table" at bounding box center [849, 492] width 63 height 67
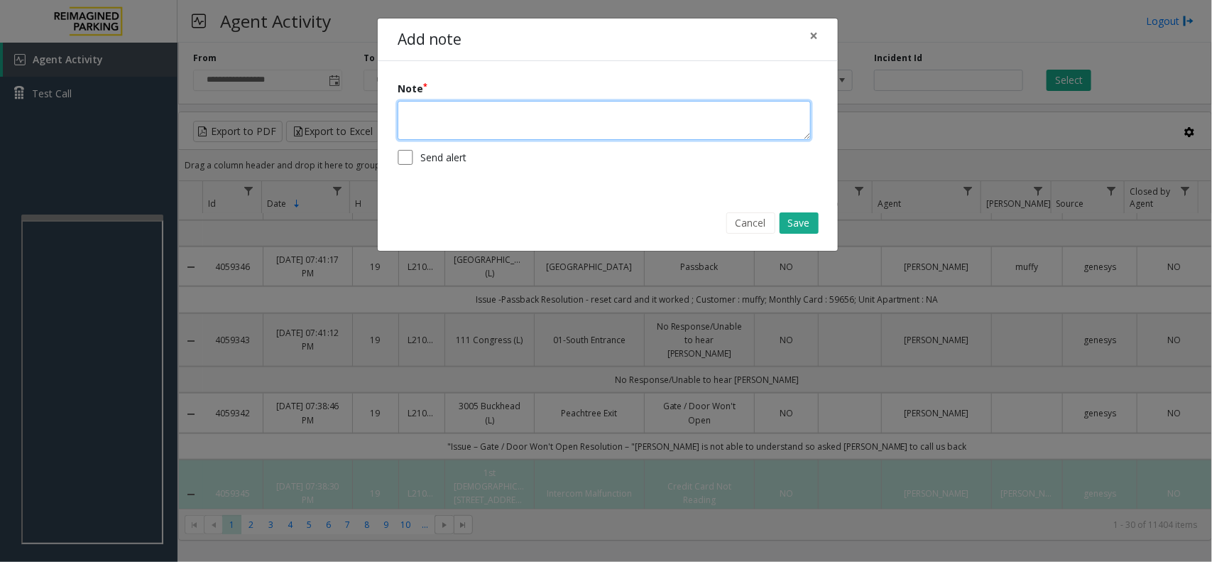
click at [545, 126] on textarea at bounding box center [604, 120] width 413 height 39
paste textarea "**********"
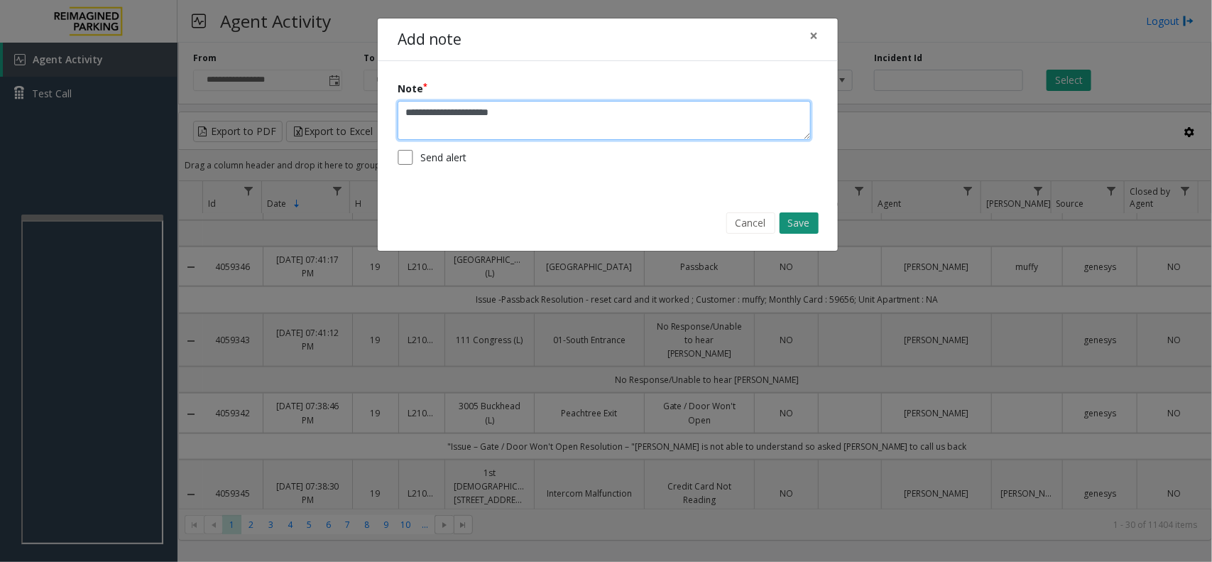
type textarea "**********"
click at [807, 220] on button "Save" at bounding box center [799, 222] width 39 height 21
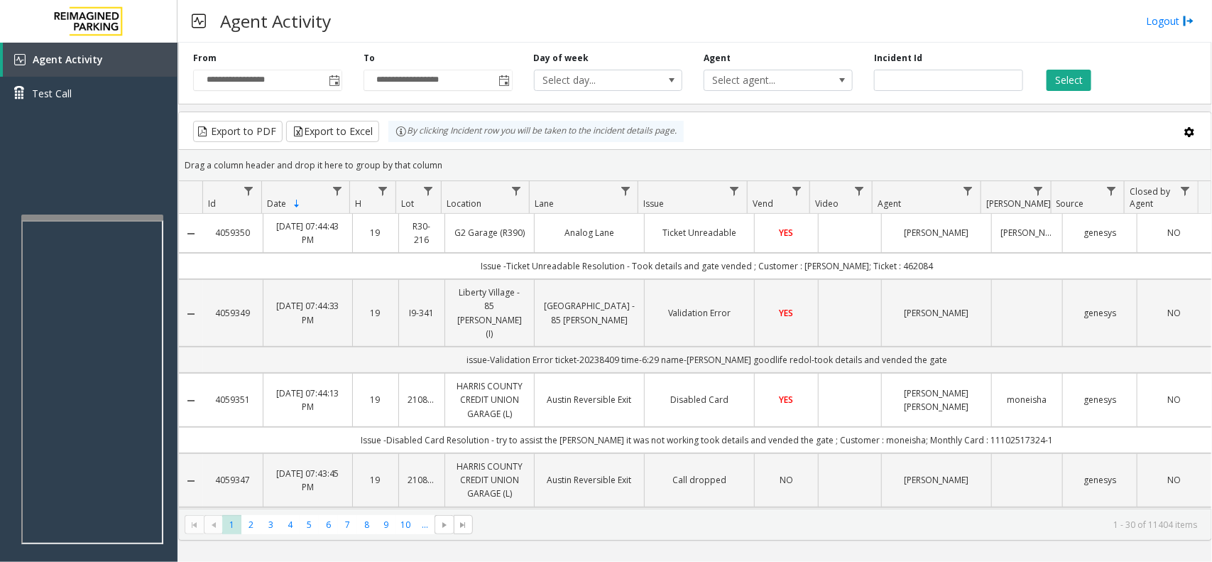
scroll to position [0, 0]
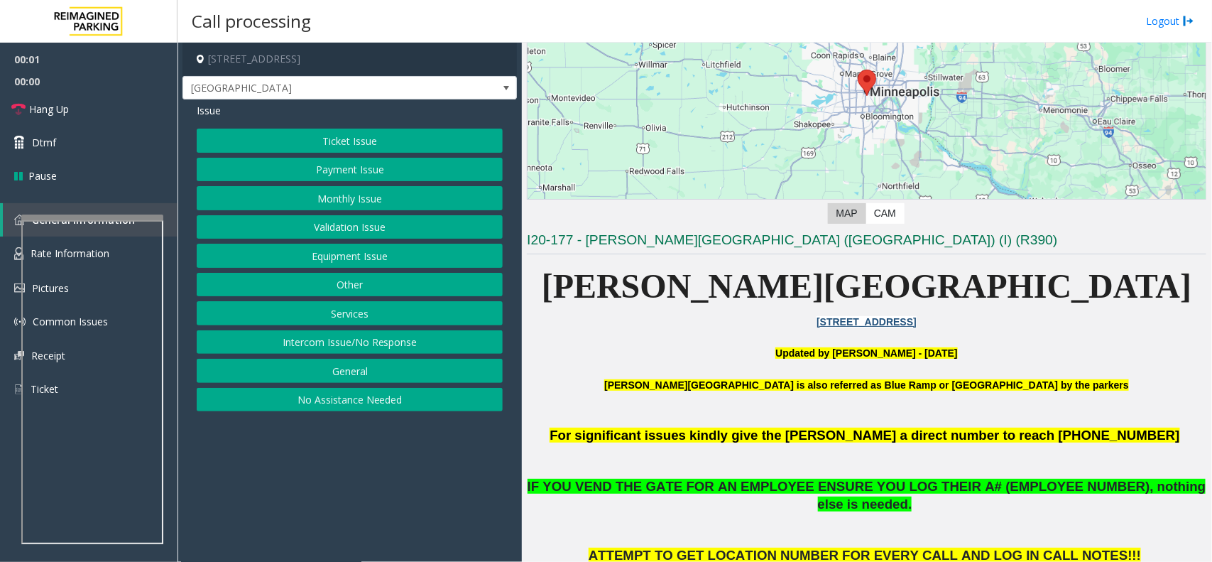
scroll to position [266, 0]
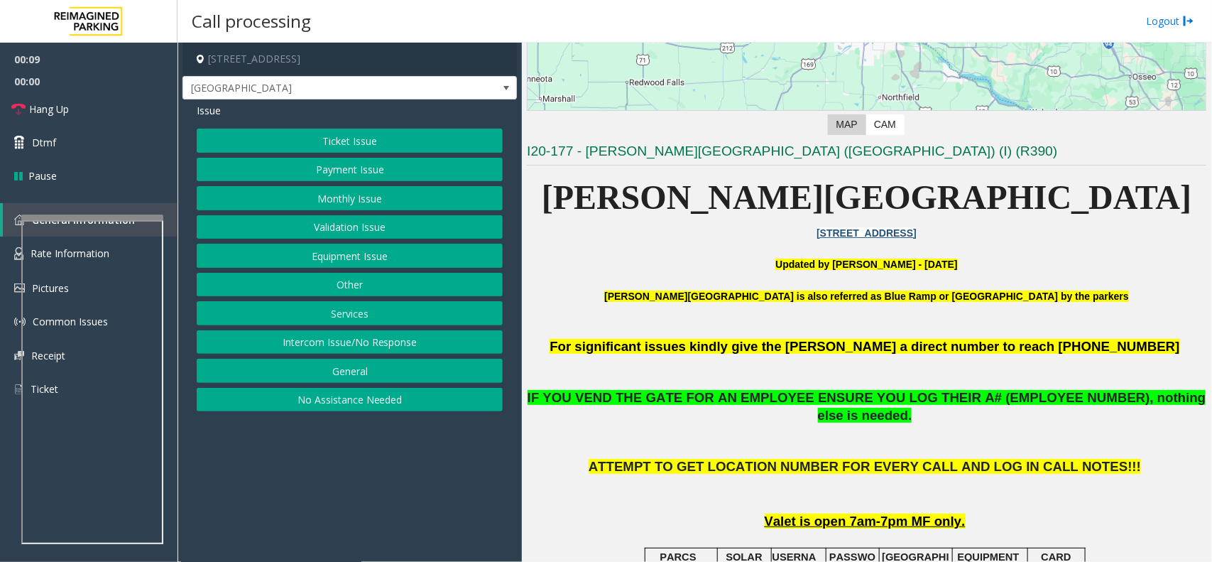
click at [416, 205] on button "Monthly Issue" at bounding box center [350, 198] width 306 height 24
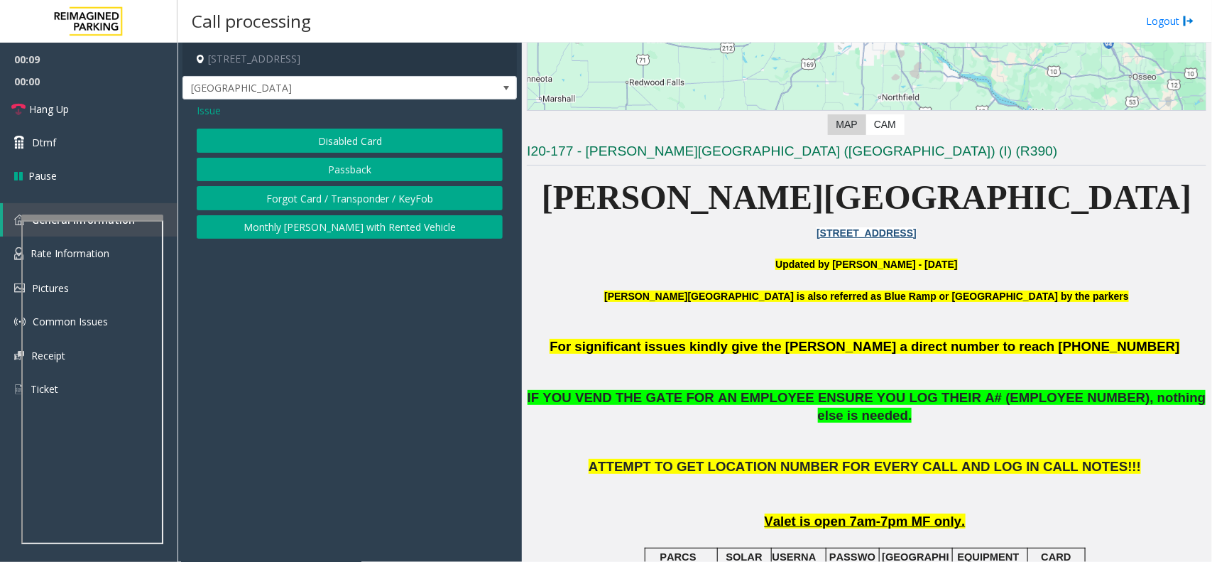
click at [416, 205] on button "Forgot Card / Transponder / KeyFob" at bounding box center [350, 198] width 306 height 24
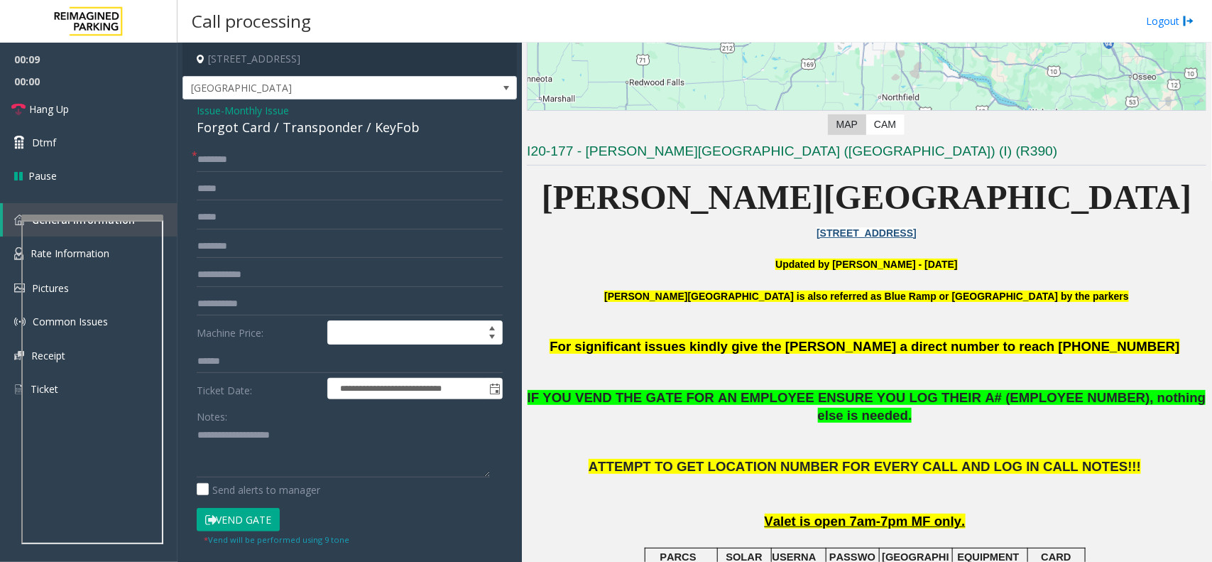
click at [200, 131] on div "Forgot Card / Transponder / KeyFob" at bounding box center [350, 127] width 306 height 19
drag, startPoint x: 200, startPoint y: 131, endPoint x: 258, endPoint y: 123, distance: 58.1
click at [258, 123] on div "Forgot Card / Transponder / KeyFob" at bounding box center [350, 127] width 306 height 19
click at [327, 432] on textarea at bounding box center [343, 450] width 293 height 53
paste textarea "**********"
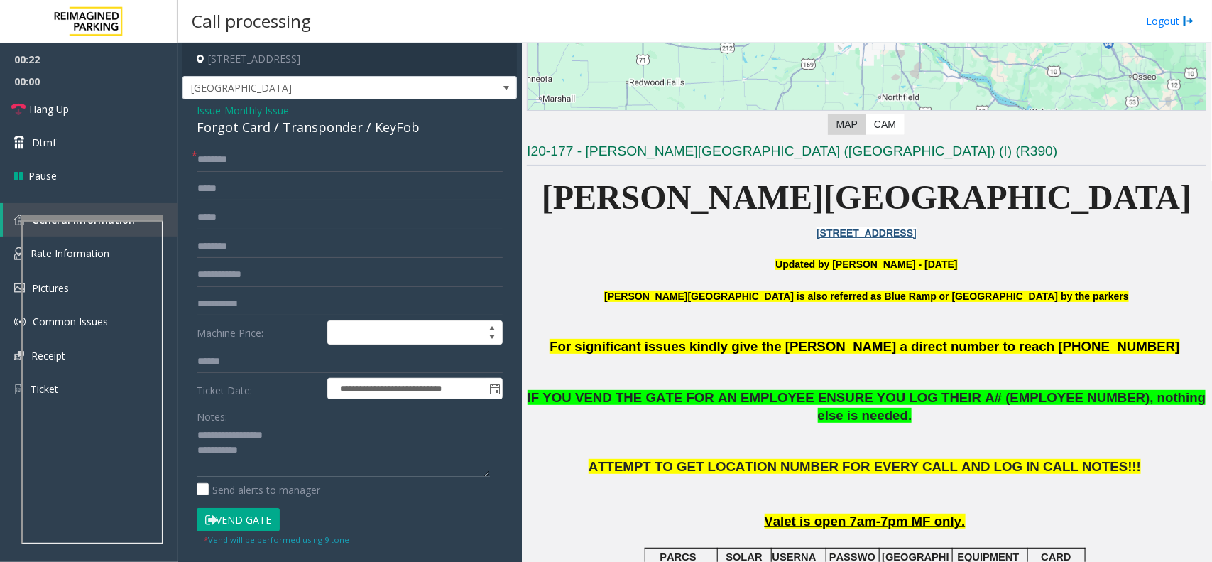
type textarea "**********"
click at [249, 146] on div "**********" at bounding box center [350, 459] width 334 height 721
click at [249, 164] on input "text" at bounding box center [350, 160] width 306 height 24
click at [264, 160] on input "text" at bounding box center [350, 160] width 306 height 24
type input "**"
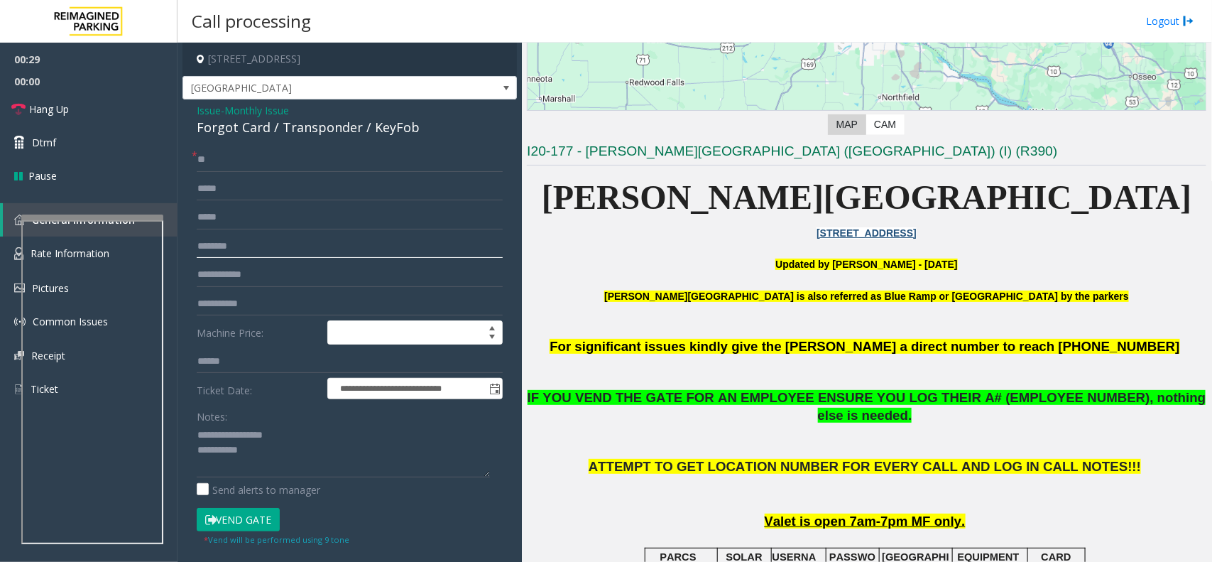
click at [330, 241] on input "text" at bounding box center [350, 246] width 306 height 24
click at [254, 524] on button "Vend Gate" at bounding box center [238, 520] width 83 height 24
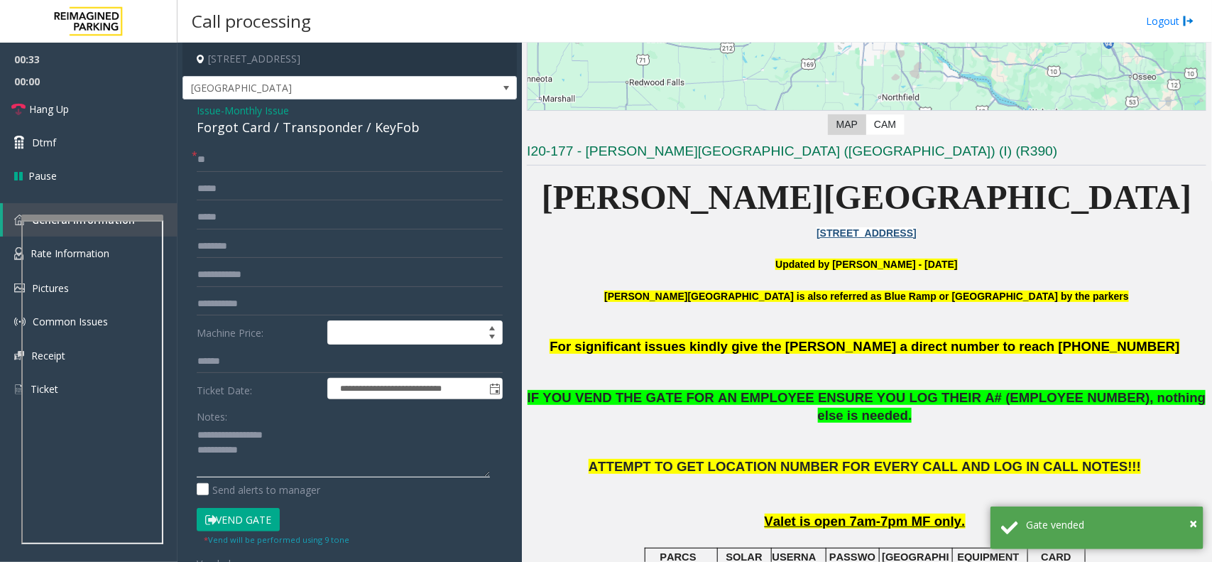
click at [315, 456] on textarea at bounding box center [343, 450] width 293 height 53
click at [320, 453] on textarea at bounding box center [343, 450] width 293 height 53
drag, startPoint x: 320, startPoint y: 453, endPoint x: 344, endPoint y: 438, distance: 28.4
click at [321, 453] on textarea at bounding box center [343, 450] width 293 height 53
paste textarea "**********"
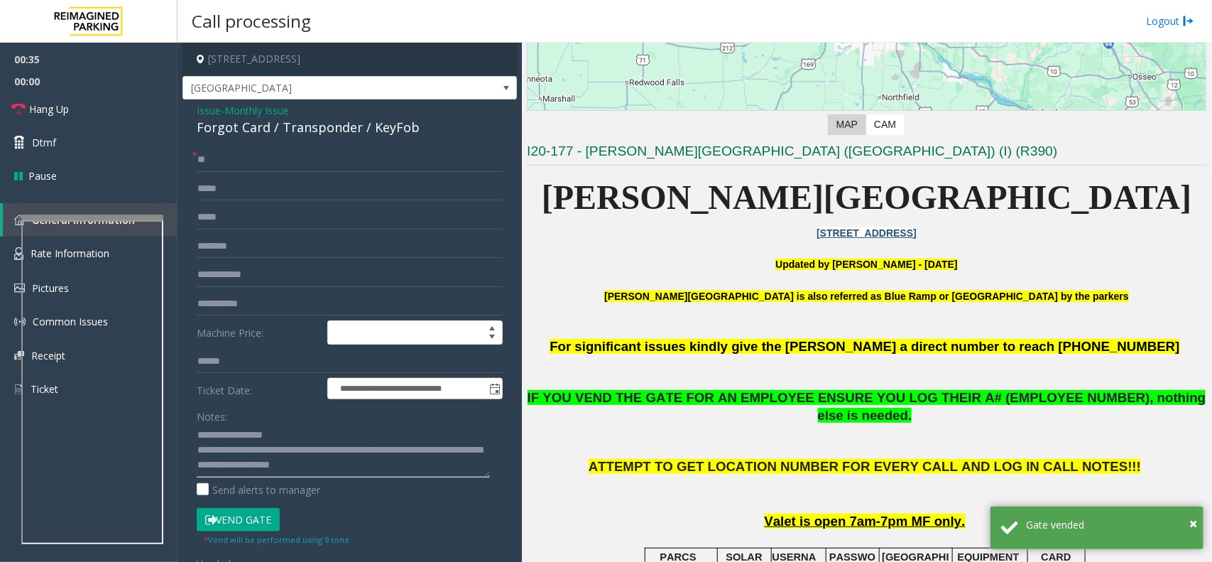
click at [224, 452] on textarea at bounding box center [343, 450] width 293 height 53
paste textarea
click at [261, 467] on textarea at bounding box center [343, 450] width 293 height 53
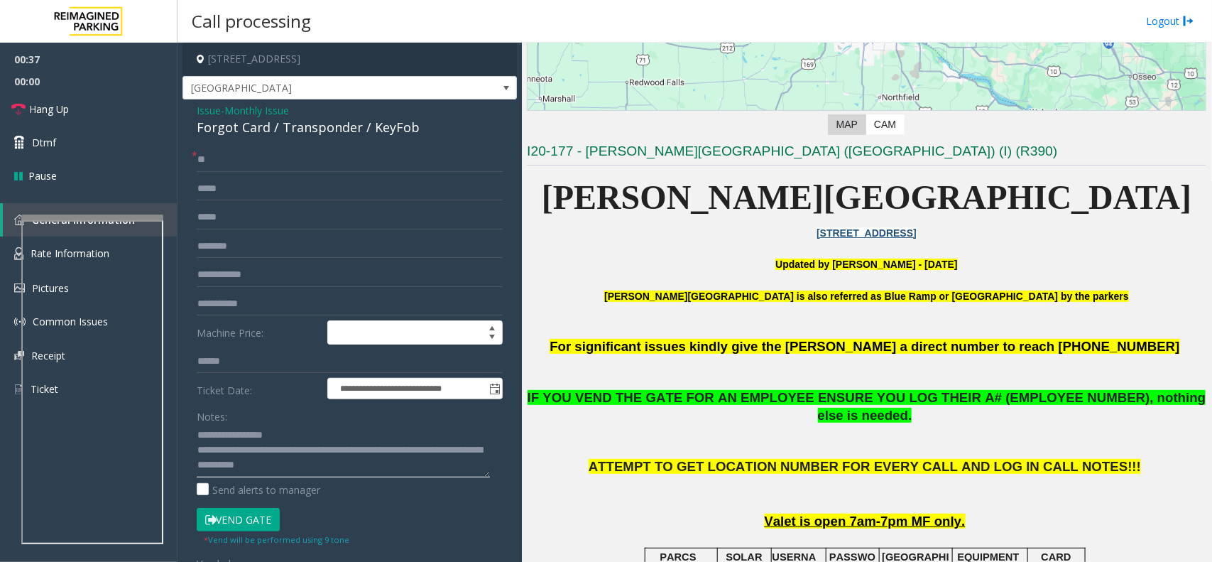
click at [261, 467] on textarea at bounding box center [343, 450] width 293 height 53
type textarea "**********"
click at [83, 112] on link "Hang Up" at bounding box center [89, 108] width 178 height 33
click at [89, 107] on link "Hang Up" at bounding box center [89, 108] width 178 height 33
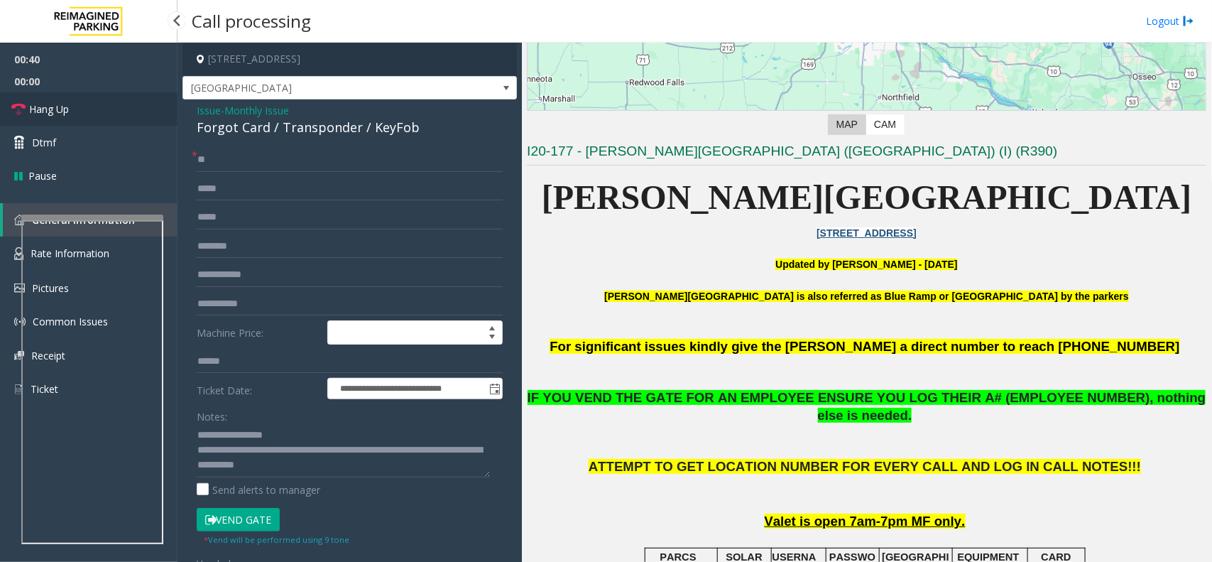
click at [89, 107] on link "Hang Up" at bounding box center [89, 108] width 178 height 33
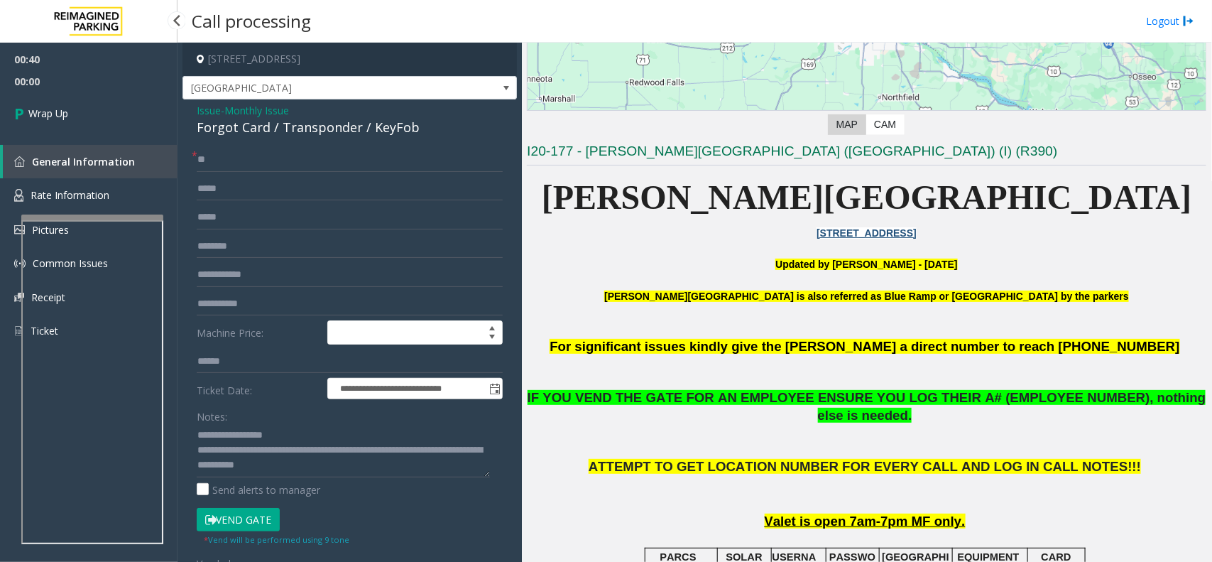
click at [90, 107] on link "Wrap Up" at bounding box center [89, 113] width 178 height 42
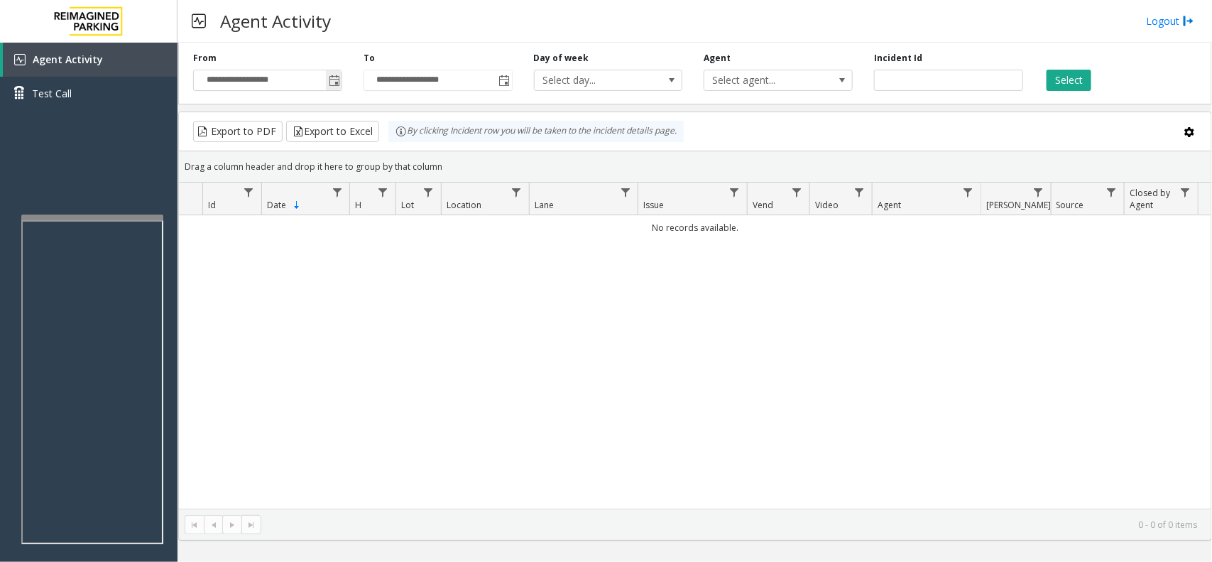
click at [329, 79] on span "Toggle popup" at bounding box center [334, 80] width 11 height 11
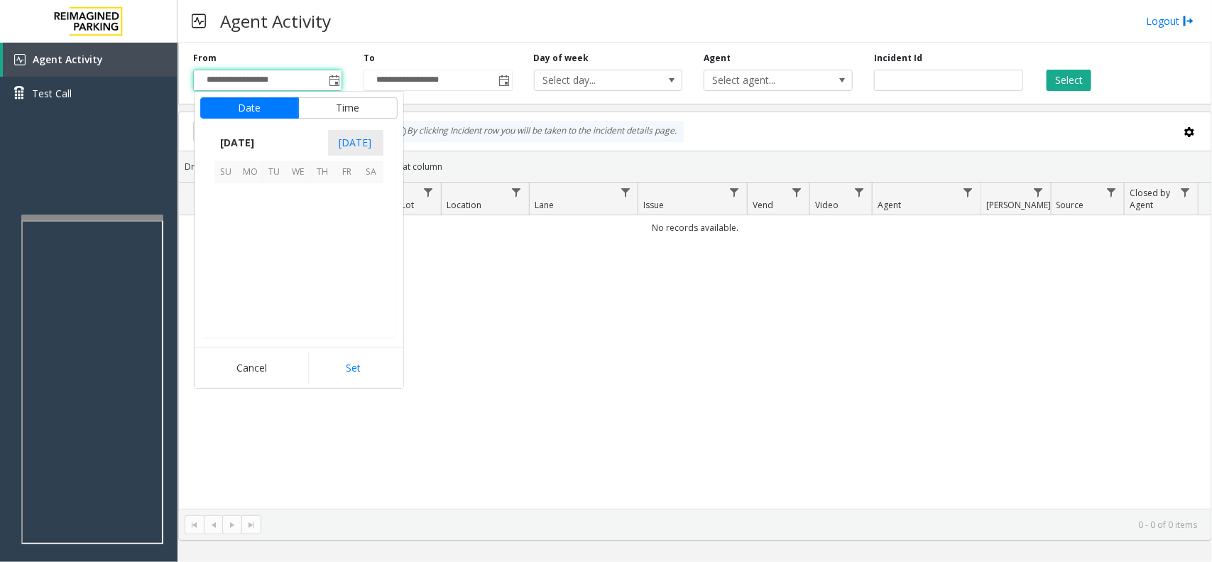
scroll to position [254583, 0]
click at [293, 219] on span "6" at bounding box center [299, 220] width 24 height 24
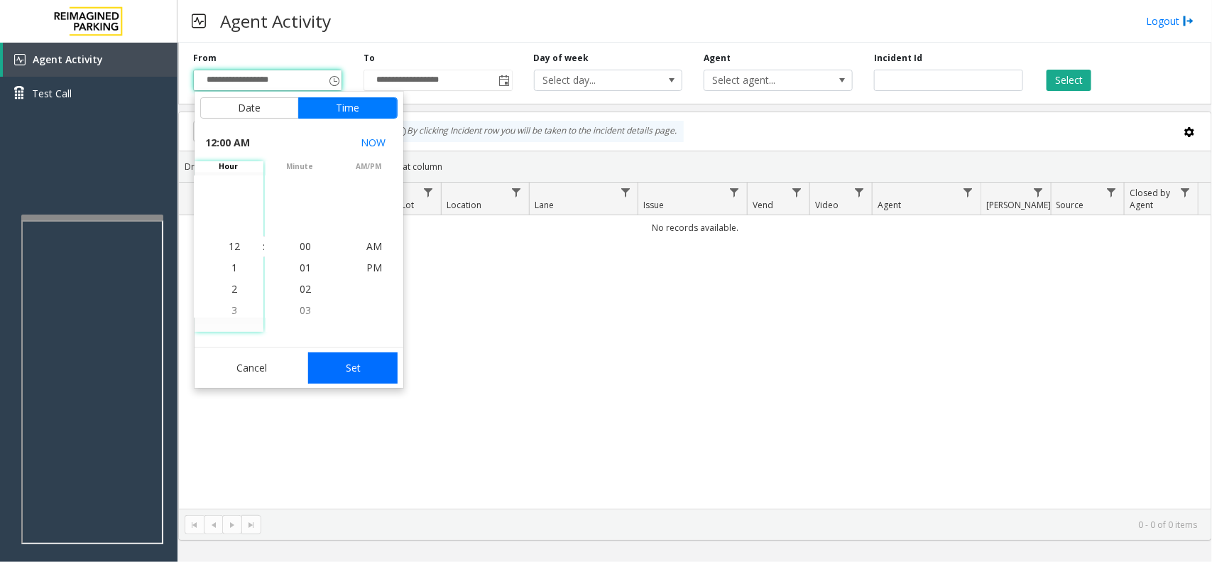
click at [329, 356] on button "Set" at bounding box center [352, 367] width 89 height 31
type input "**********"
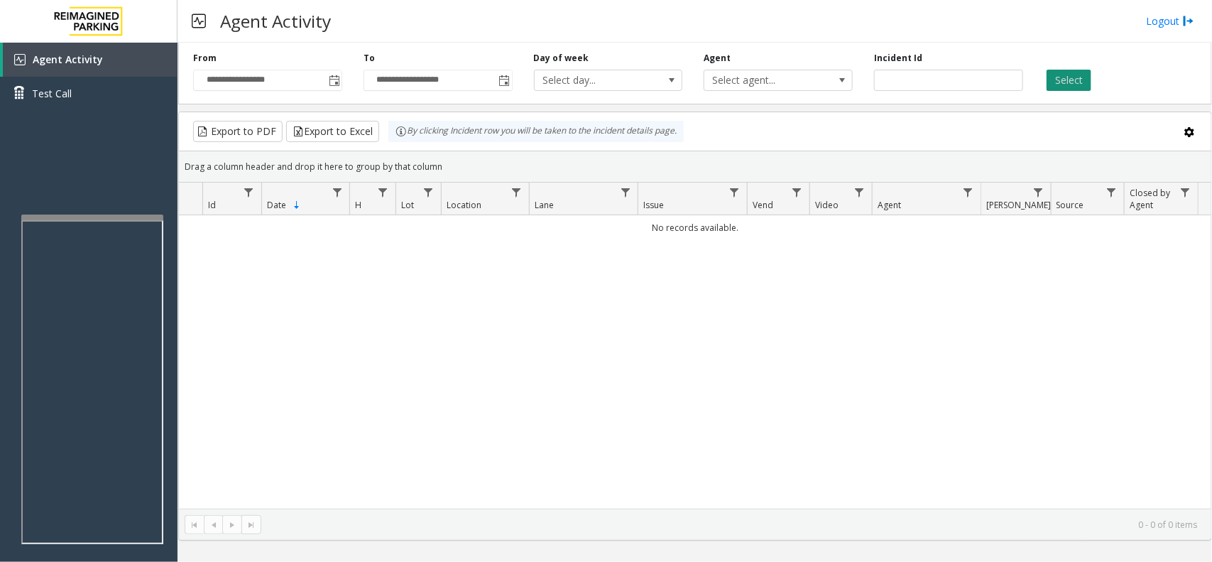
click at [1058, 77] on button "Select" at bounding box center [1069, 80] width 45 height 21
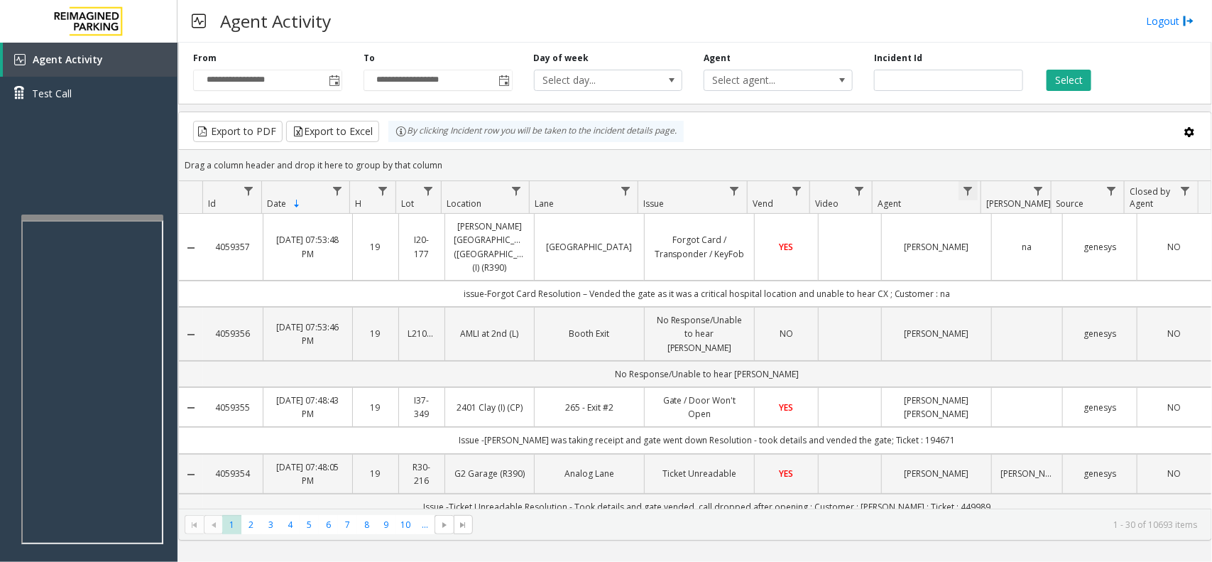
click at [963, 196] on span "Data table" at bounding box center [968, 190] width 11 height 11
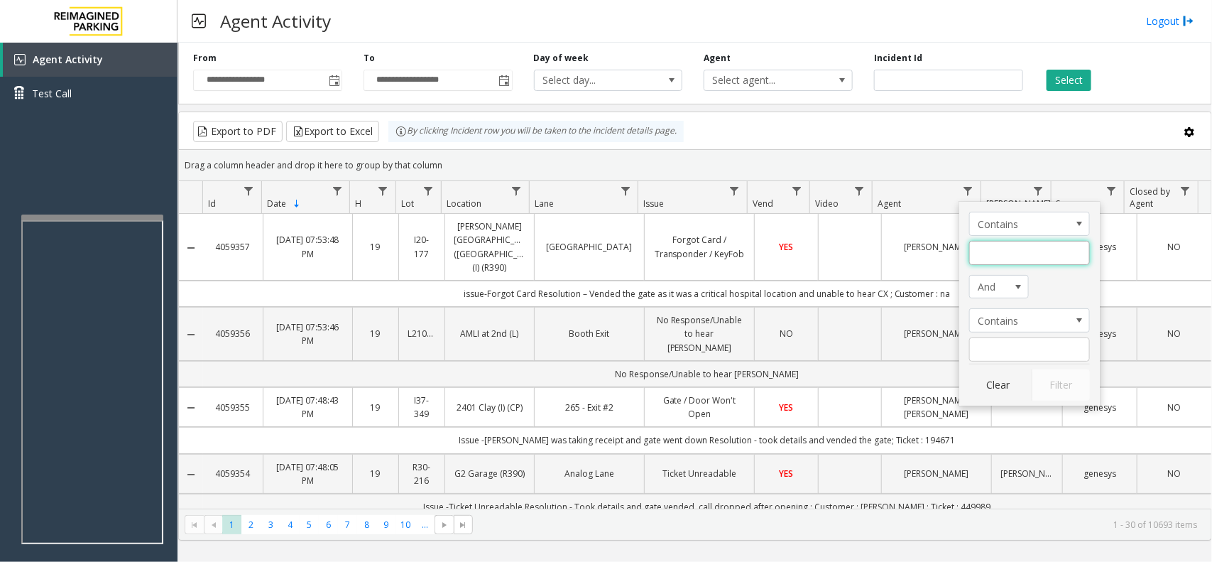
click at [1087, 259] on input "Agent Filter" at bounding box center [1029, 253] width 121 height 24
type input "*****"
click button "Filter" at bounding box center [1061, 384] width 58 height 31
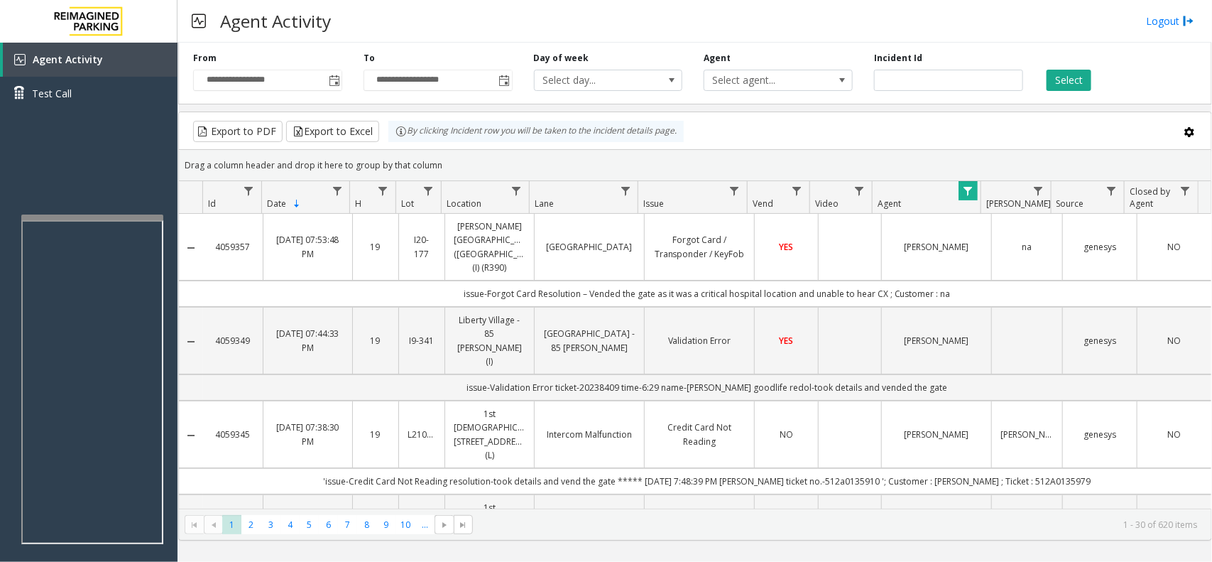
click at [864, 468] on td "'issue-Credit Card Not Reading resolution-took details and vend the gate ***** …" at bounding box center [707, 481] width 1008 height 26
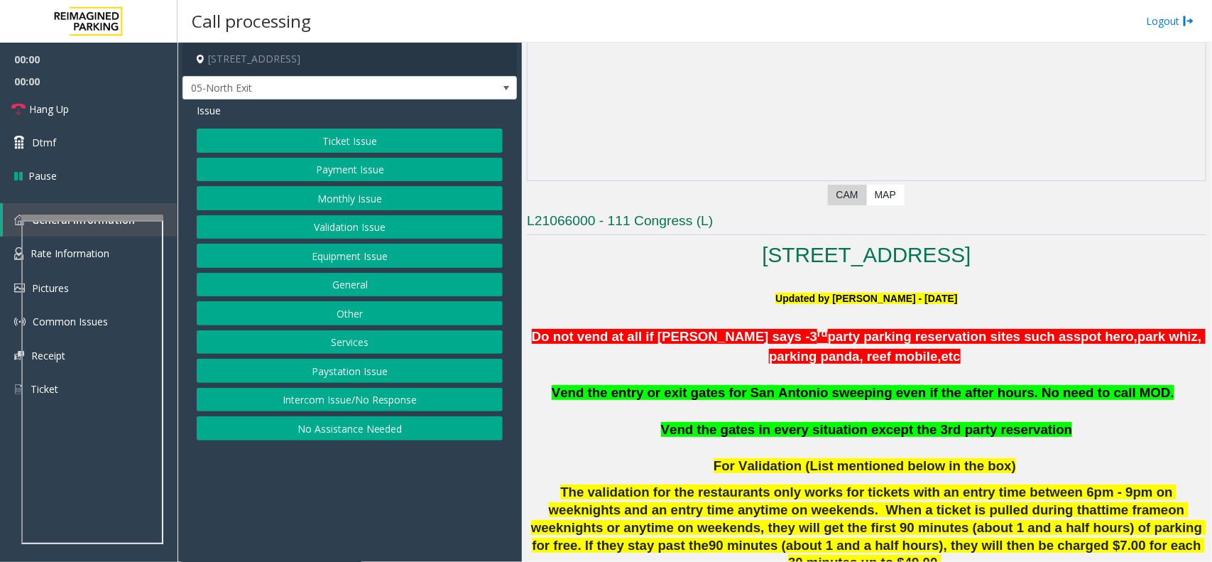
scroll to position [710, 0]
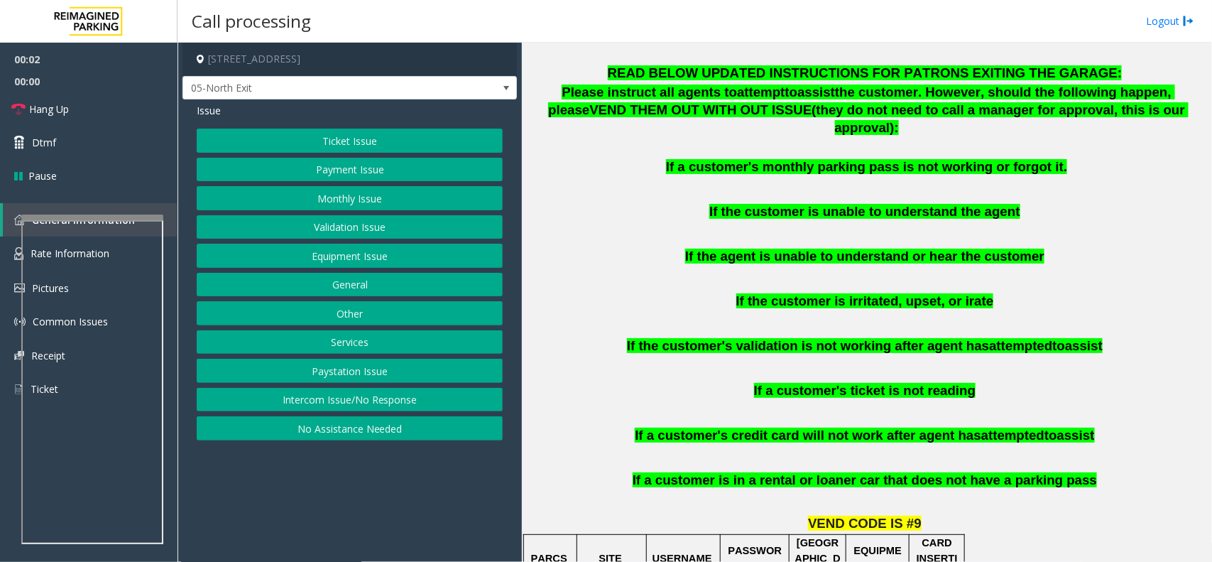
click at [844, 293] on span "If the customer is irritated, upset, or irate" at bounding box center [865, 300] width 258 height 15
click at [462, 136] on button "Ticket Issue" at bounding box center [350, 141] width 306 height 24
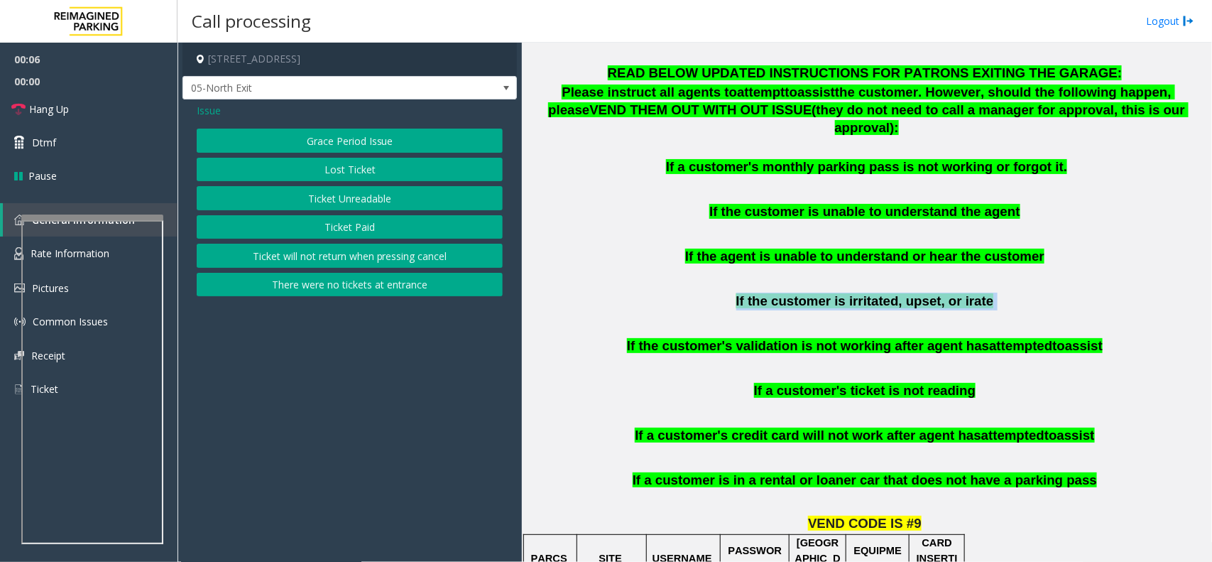
click at [377, 209] on button "Ticket Unreadable" at bounding box center [350, 198] width 306 height 24
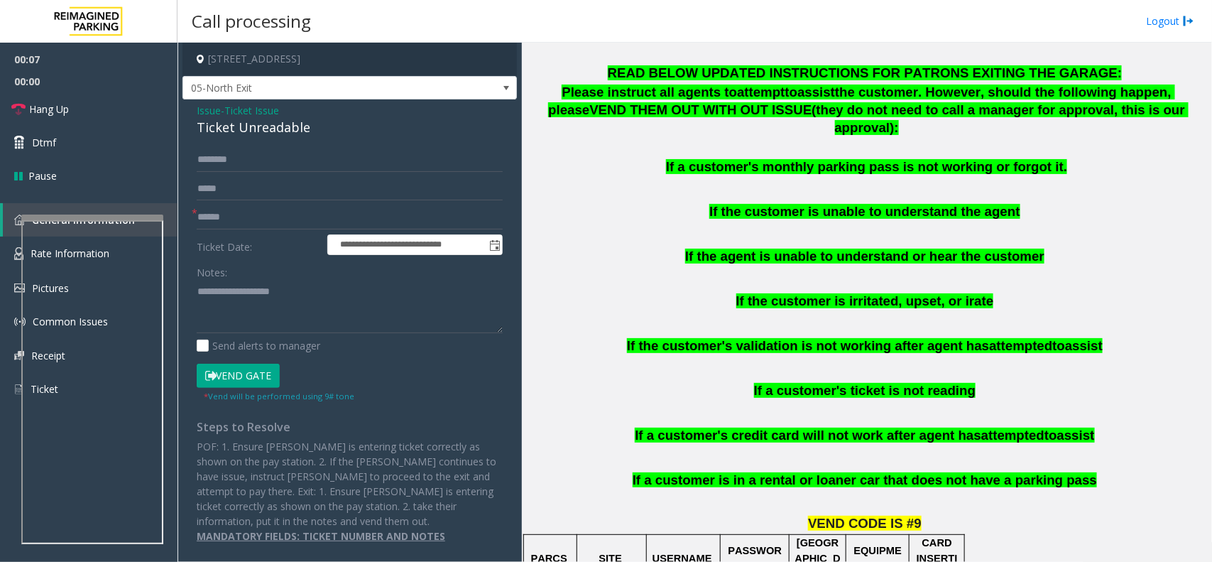
click at [271, 137] on div "Ticket Unreadable" at bounding box center [350, 127] width 306 height 19
click at [316, 314] on textarea at bounding box center [350, 306] width 306 height 53
paste textarea "**********"
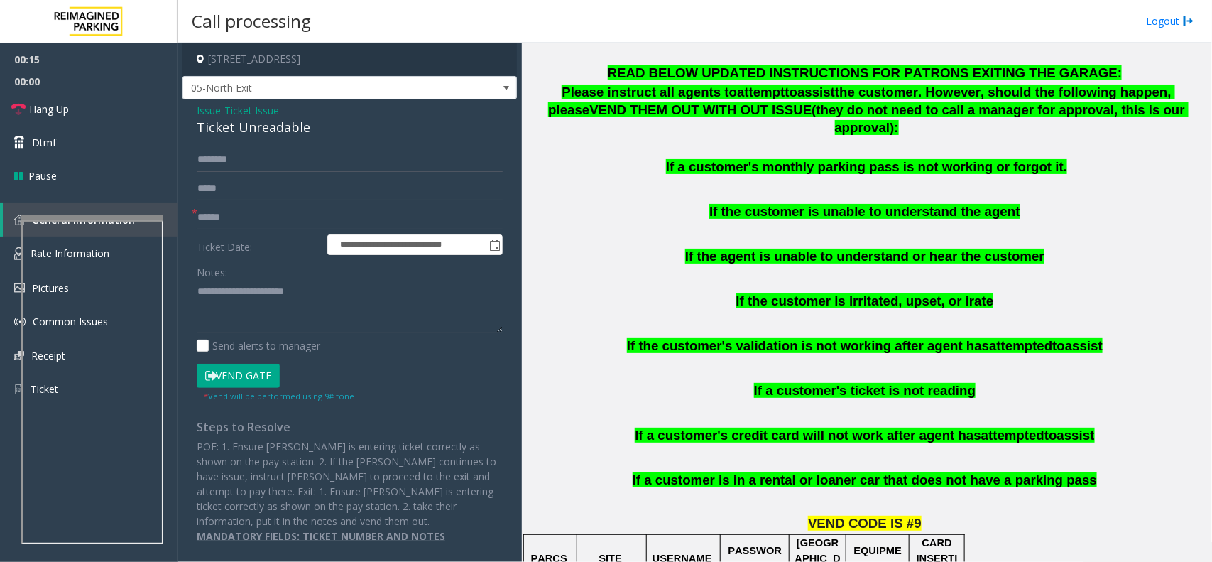
click at [707, 338] on span "If the customer's validation is not working after agent has" at bounding box center [808, 345] width 362 height 15
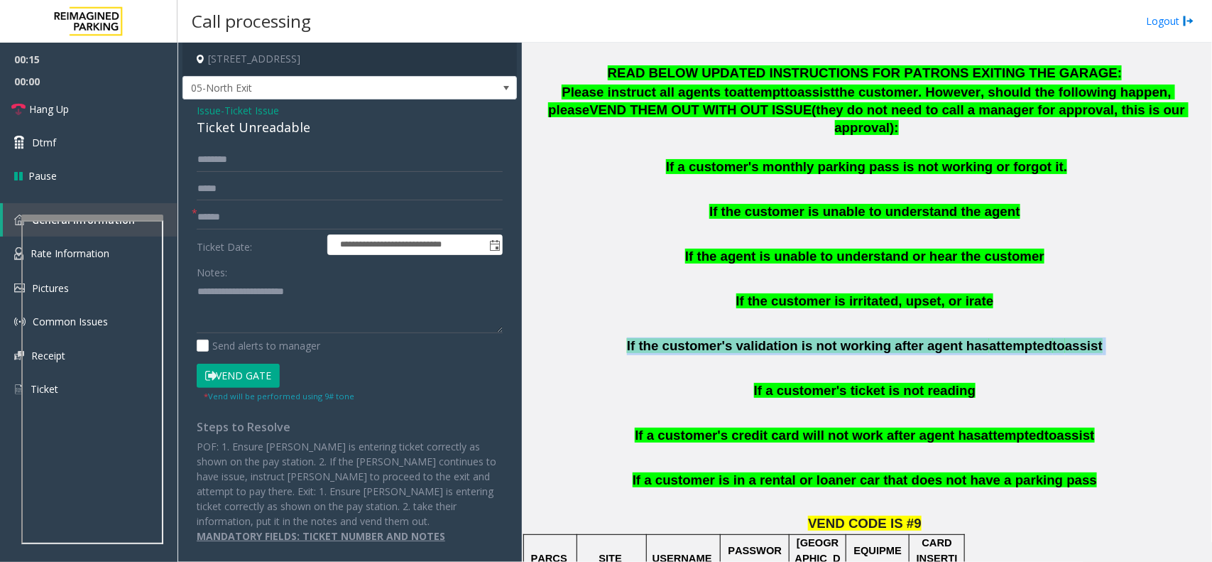
click at [707, 338] on span "If the customer's validation is not working after agent has" at bounding box center [808, 345] width 362 height 15
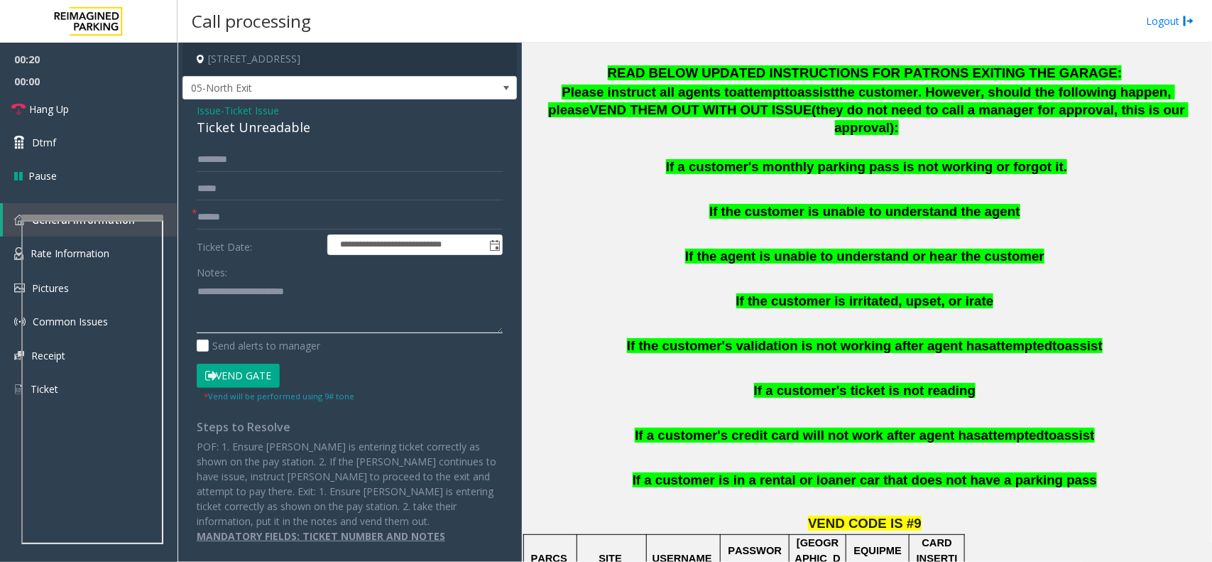
click at [304, 307] on textarea at bounding box center [350, 306] width 306 height 53
paste textarea "**********"
type textarea "**********"
click at [832, 312] on p at bounding box center [867, 321] width 680 height 18
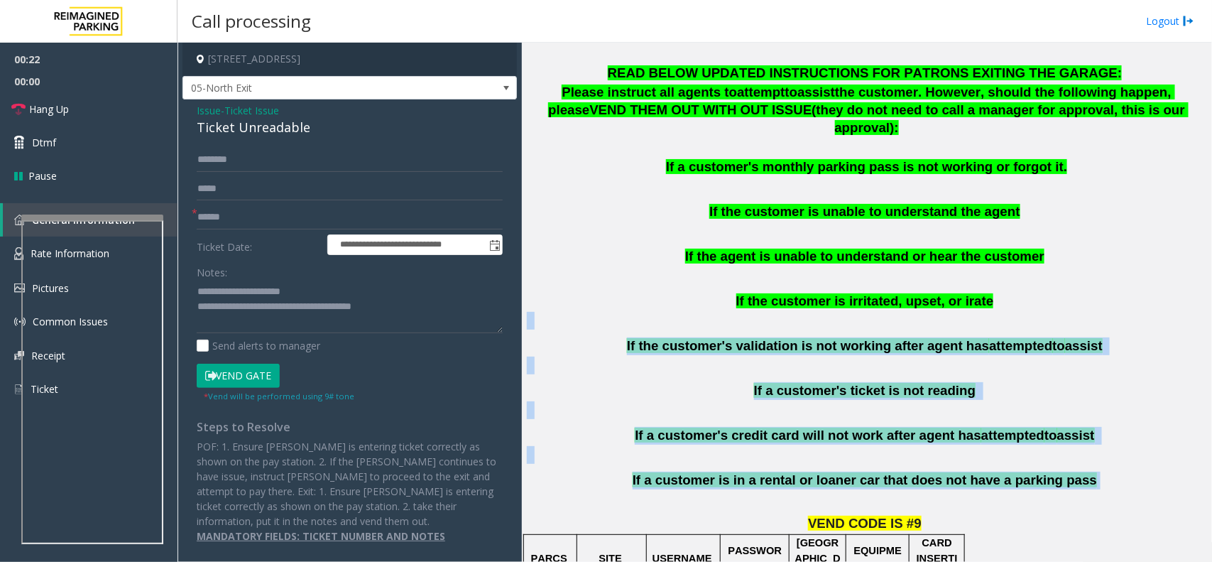
drag, startPoint x: 832, startPoint y: 285, endPoint x: 922, endPoint y: 437, distance: 176.1
click at [922, 437] on div "READ BELOW UPDATED INSTRUCTIONS FOR PATRONS EXITING THE GARAGE: Please instruct…" at bounding box center [867, 286] width 680 height 442
click at [922, 472] on span "If a customer is in a rental or loaner car that does not have a parking pass" at bounding box center [865, 479] width 464 height 15
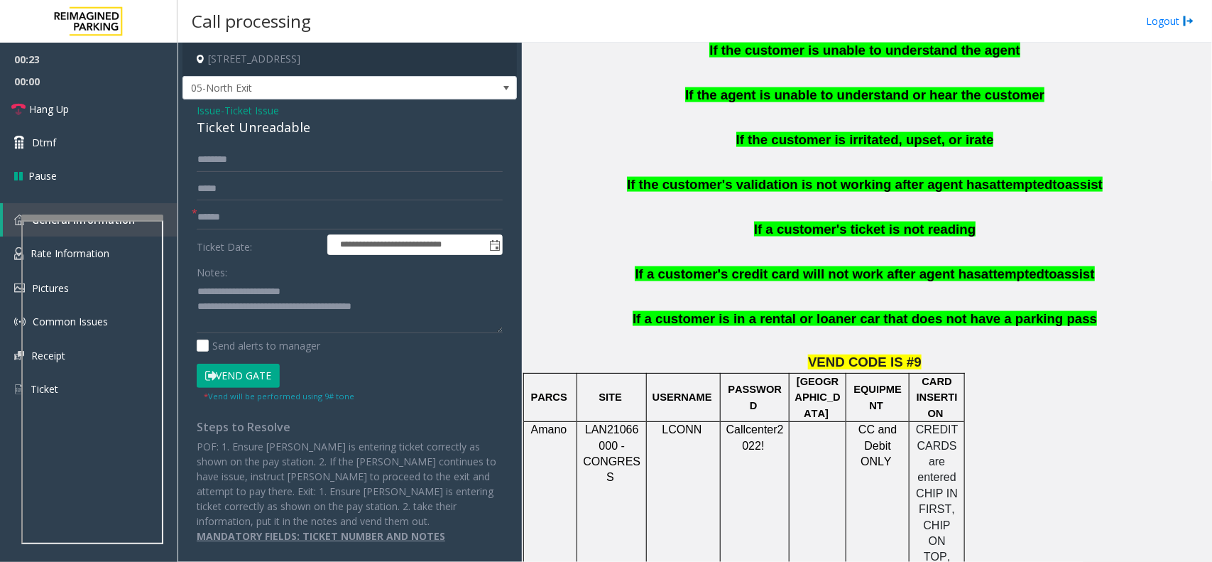
scroll to position [1065, 0]
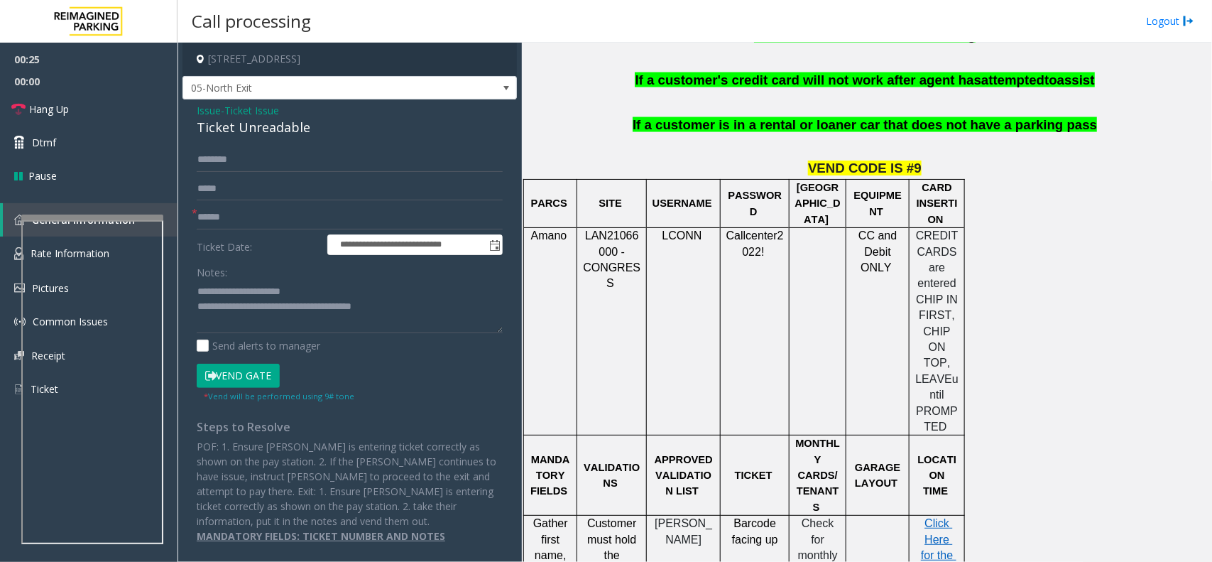
click at [249, 111] on span "Ticket Issue" at bounding box center [251, 110] width 55 height 15
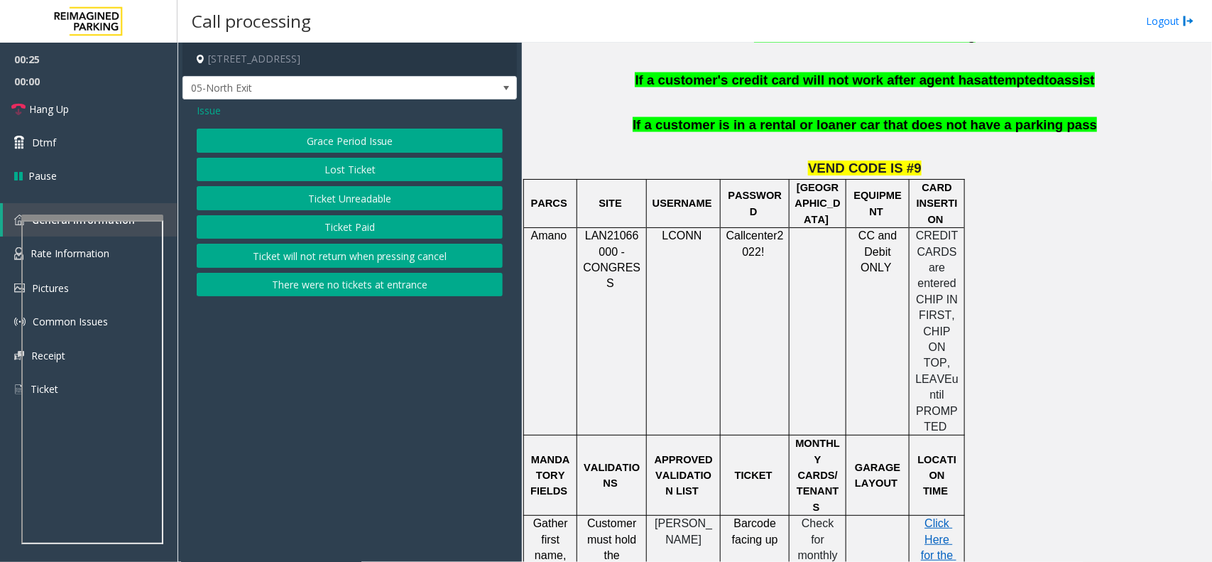
click at [217, 112] on span "Issue" at bounding box center [209, 110] width 24 height 15
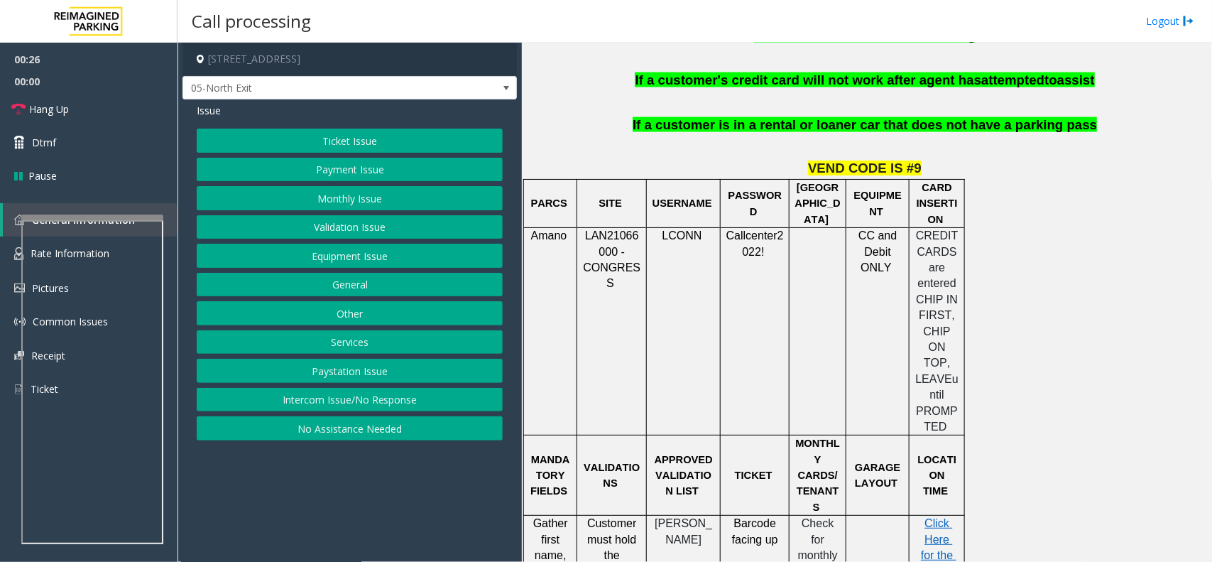
click at [378, 232] on button "Validation Issue" at bounding box center [350, 227] width 306 height 24
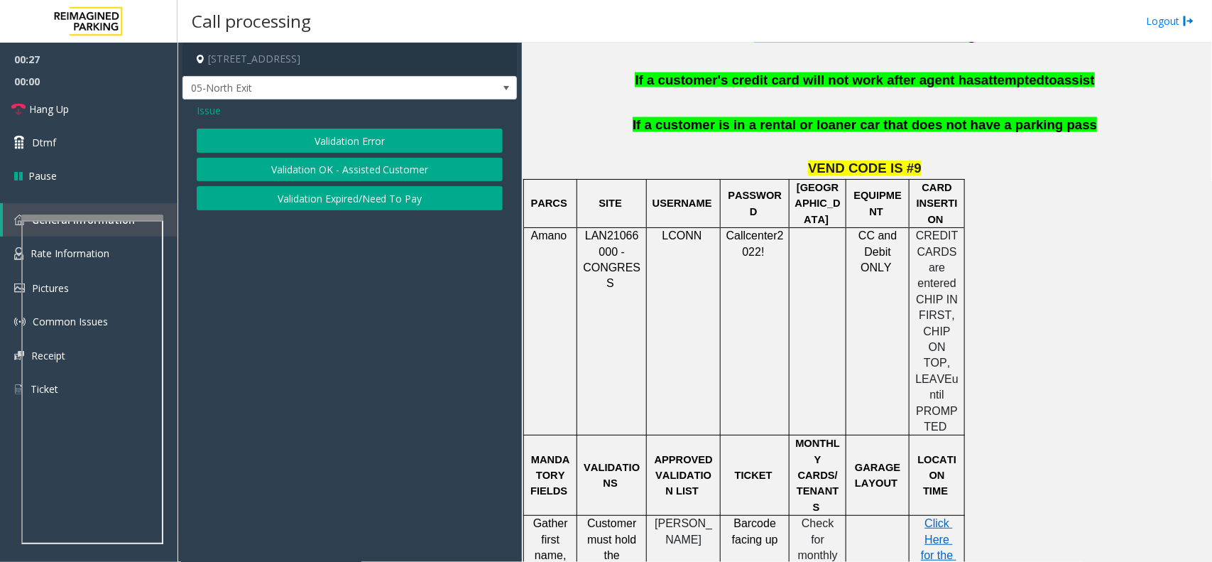
click at [348, 138] on button "Validation Error" at bounding box center [350, 141] width 306 height 24
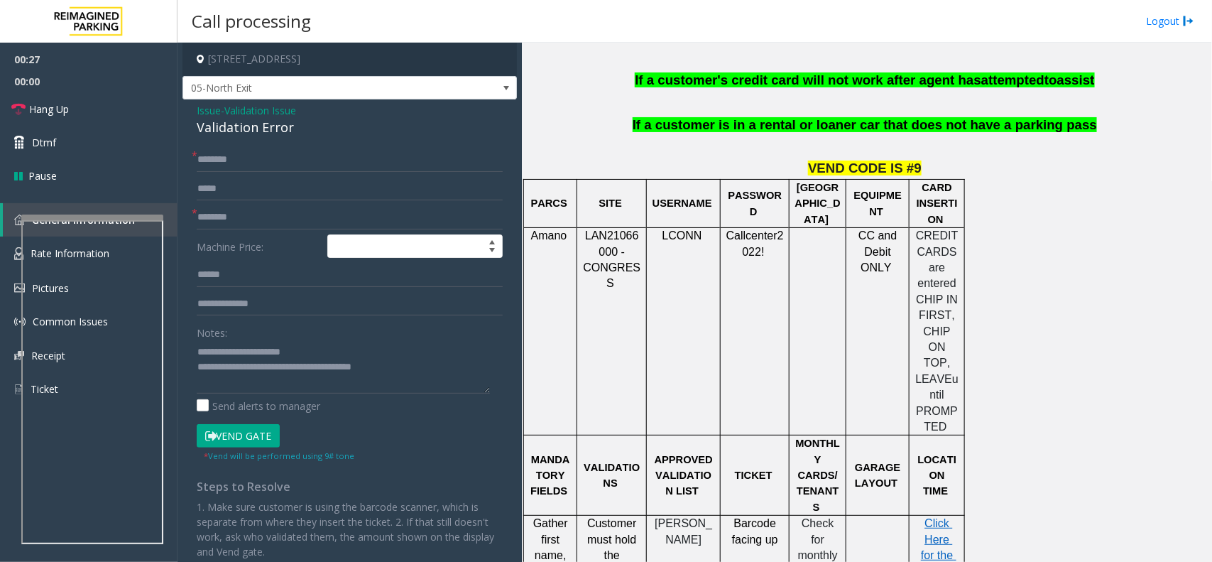
click at [266, 134] on div "Validation Error" at bounding box center [350, 127] width 306 height 19
click at [274, 128] on div "Validation Error" at bounding box center [350, 127] width 306 height 19
click at [254, 116] on span "Validation Issue" at bounding box center [260, 110] width 72 height 15
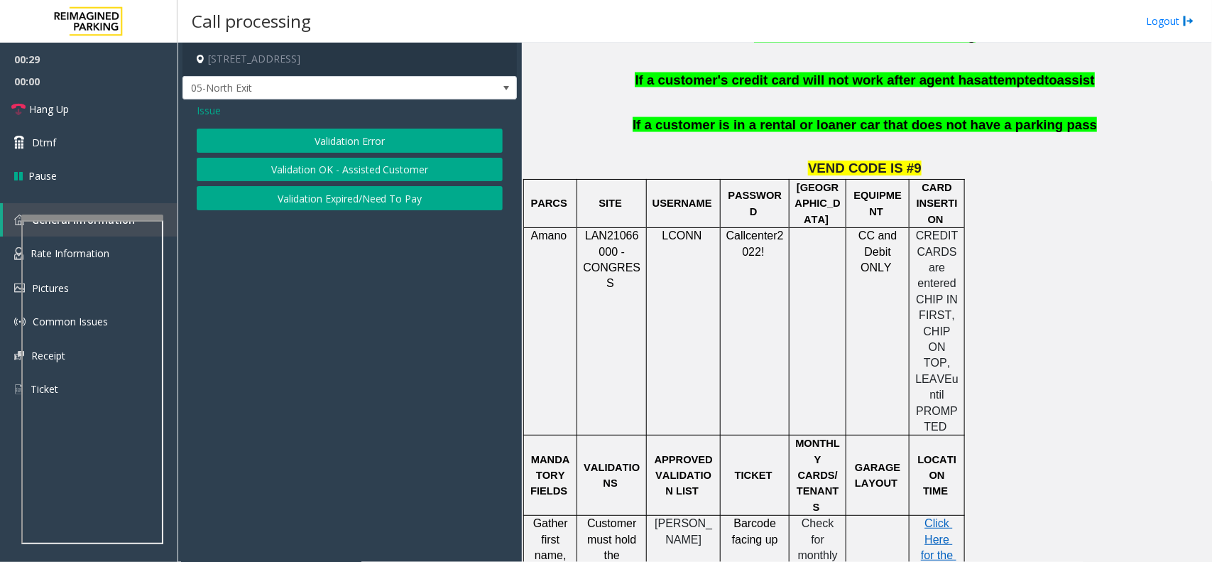
click at [297, 143] on button "Validation Error" at bounding box center [350, 141] width 306 height 24
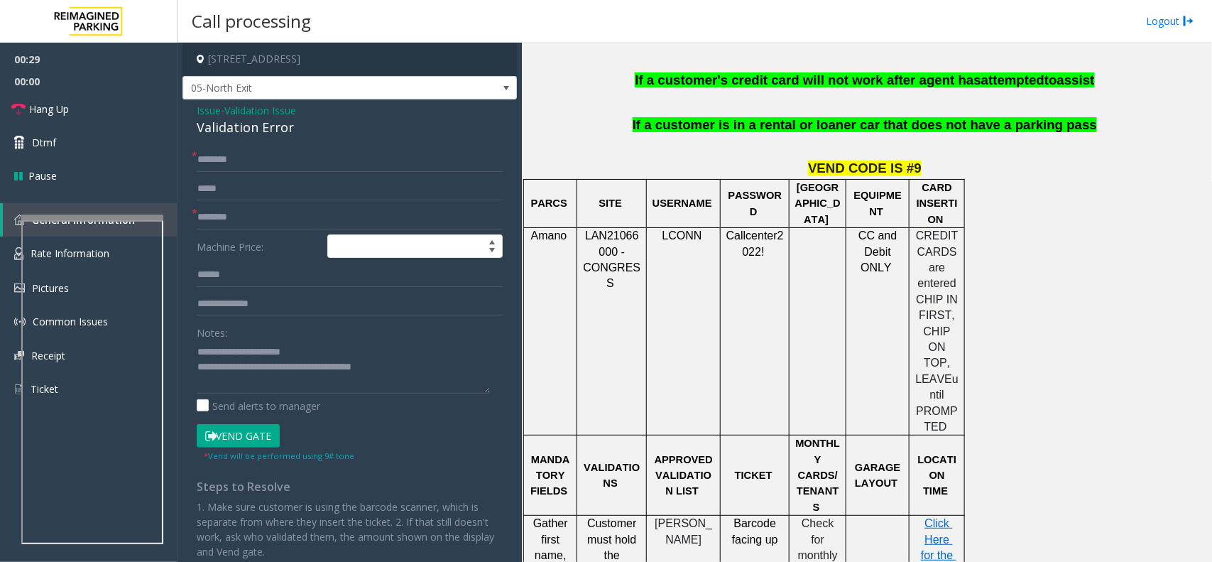
click at [285, 136] on div "Validation Error" at bounding box center [350, 127] width 306 height 19
click at [285, 133] on div "Validation Error" at bounding box center [350, 127] width 306 height 19
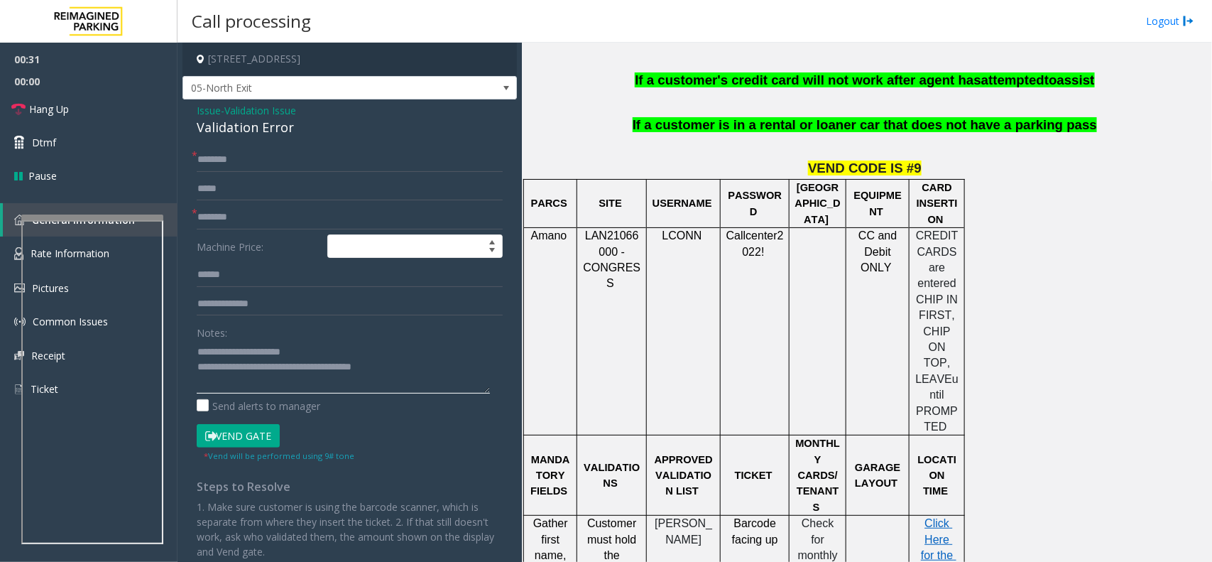
click at [234, 349] on textarea at bounding box center [343, 366] width 293 height 53
drag, startPoint x: 234, startPoint y: 349, endPoint x: 314, endPoint y: 352, distance: 79.6
click at [314, 352] on textarea at bounding box center [343, 366] width 293 height 53
paste textarea
type textarea "**********"
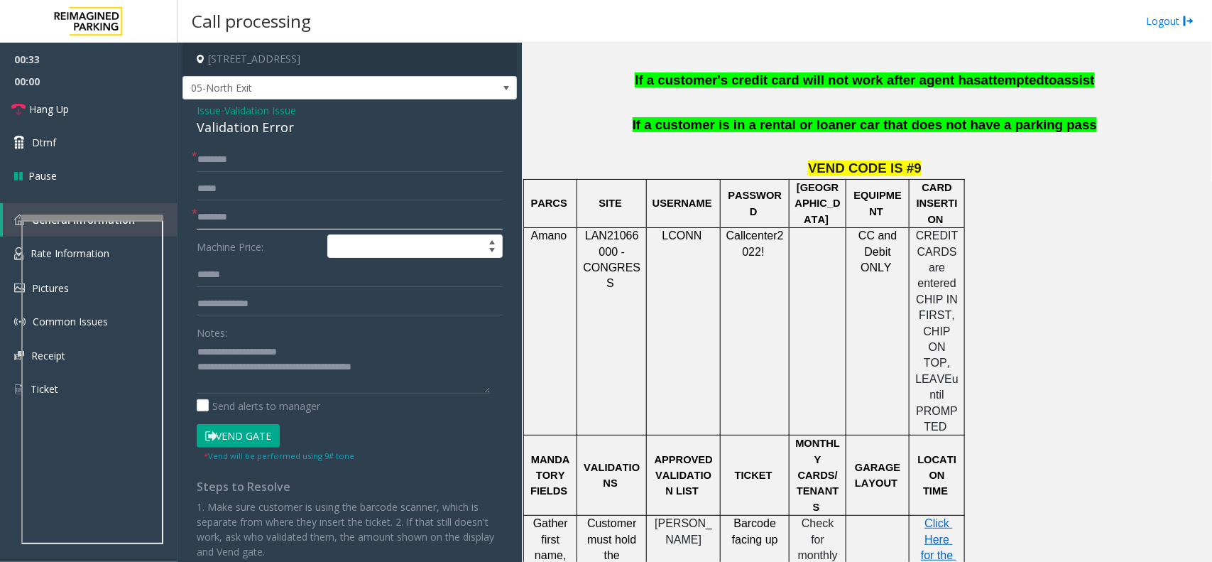
click at [218, 208] on input "text" at bounding box center [350, 217] width 306 height 24
click at [217, 183] on input "text" at bounding box center [350, 189] width 306 height 24
drag, startPoint x: 217, startPoint y: 183, endPoint x: 226, endPoint y: 188, distance: 9.9
click at [226, 188] on input "**********" at bounding box center [350, 189] width 306 height 24
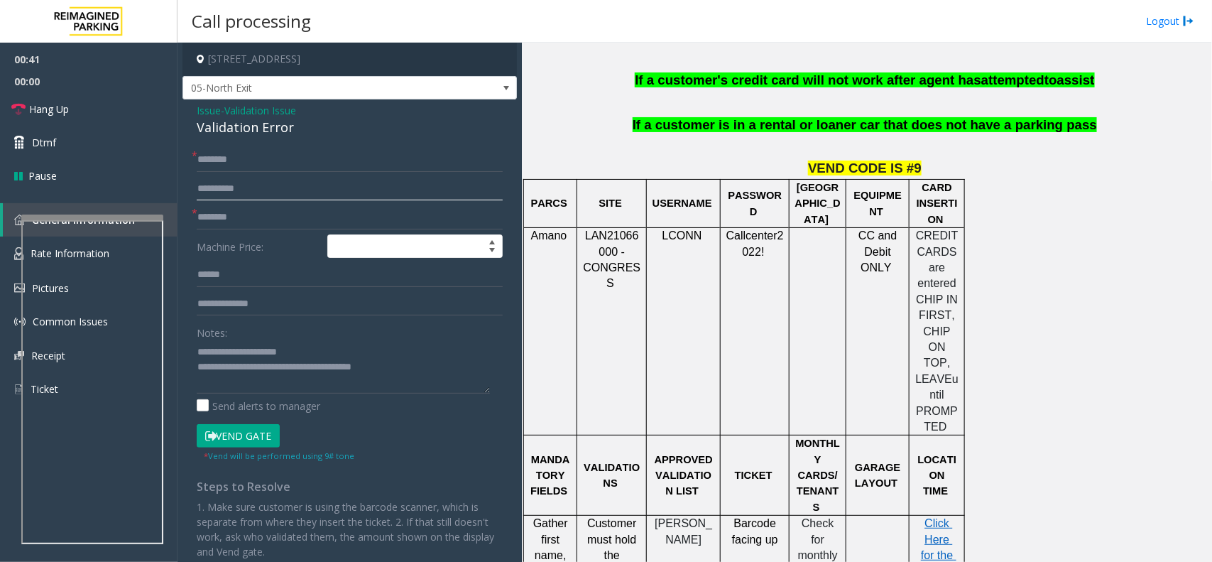
click at [227, 188] on input "**********" at bounding box center [350, 189] width 306 height 24
type input "**********"
click at [249, 270] on input "text" at bounding box center [350, 275] width 306 height 24
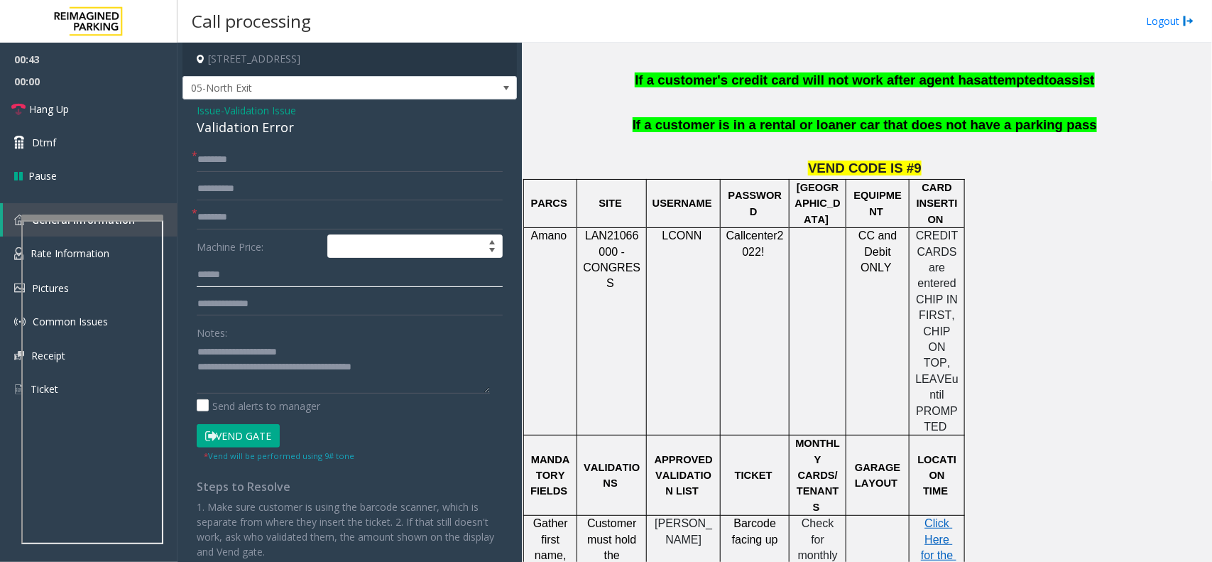
paste input "**********"
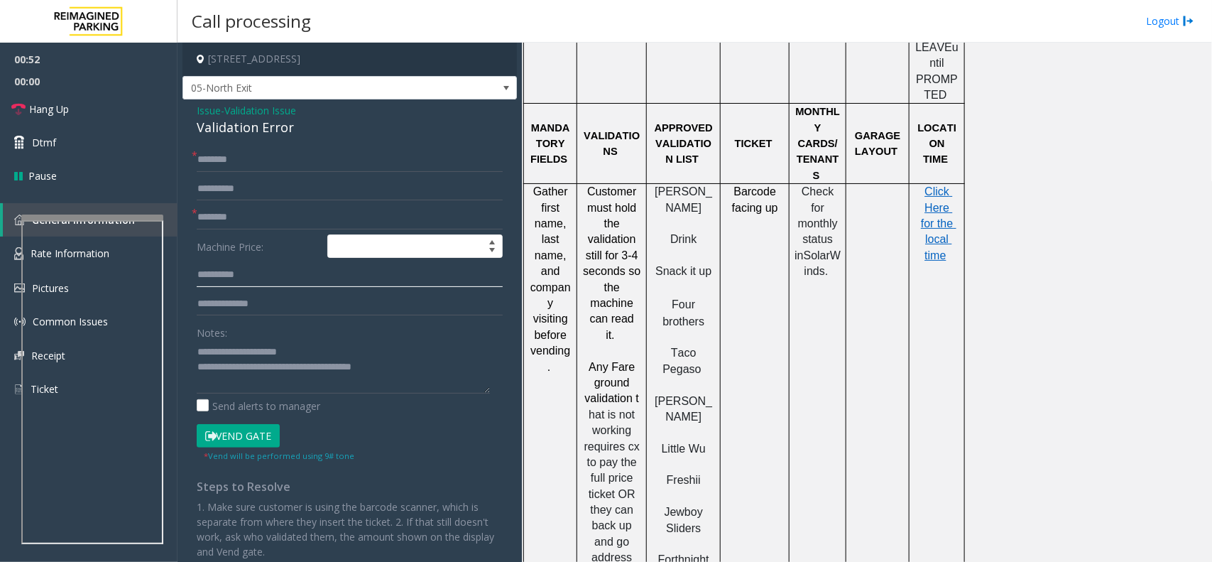
scroll to position [1420, 0]
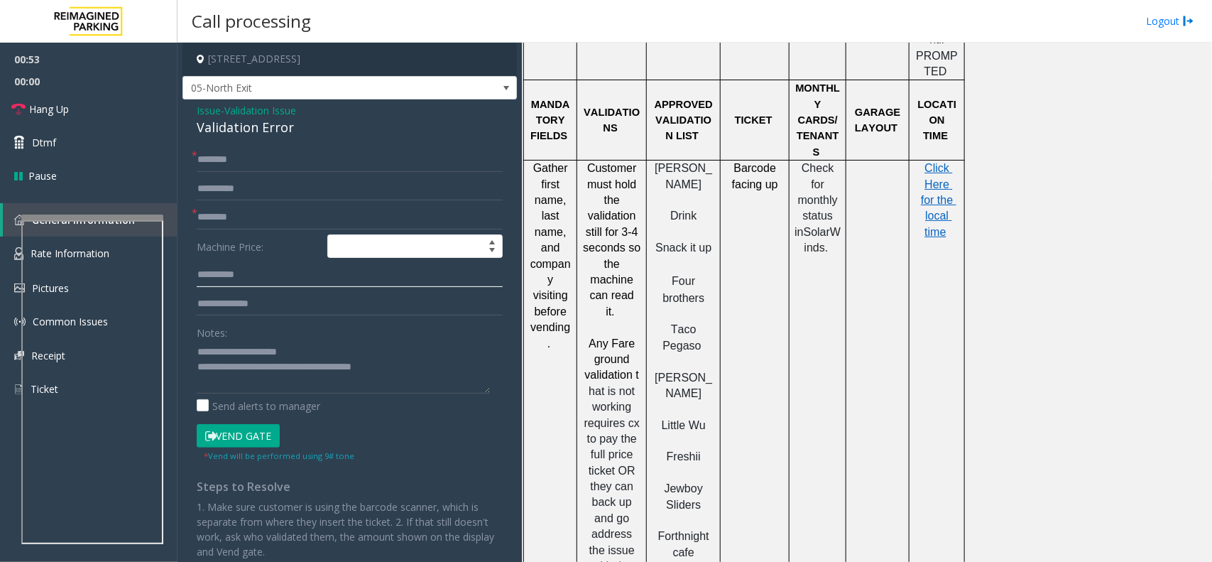
type input "**********"
click at [690, 530] on span "Forthnight cafe" at bounding box center [685, 544] width 55 height 28
click at [616, 337] on span "Fare ground validation" at bounding box center [611, 359] width 53 height 44
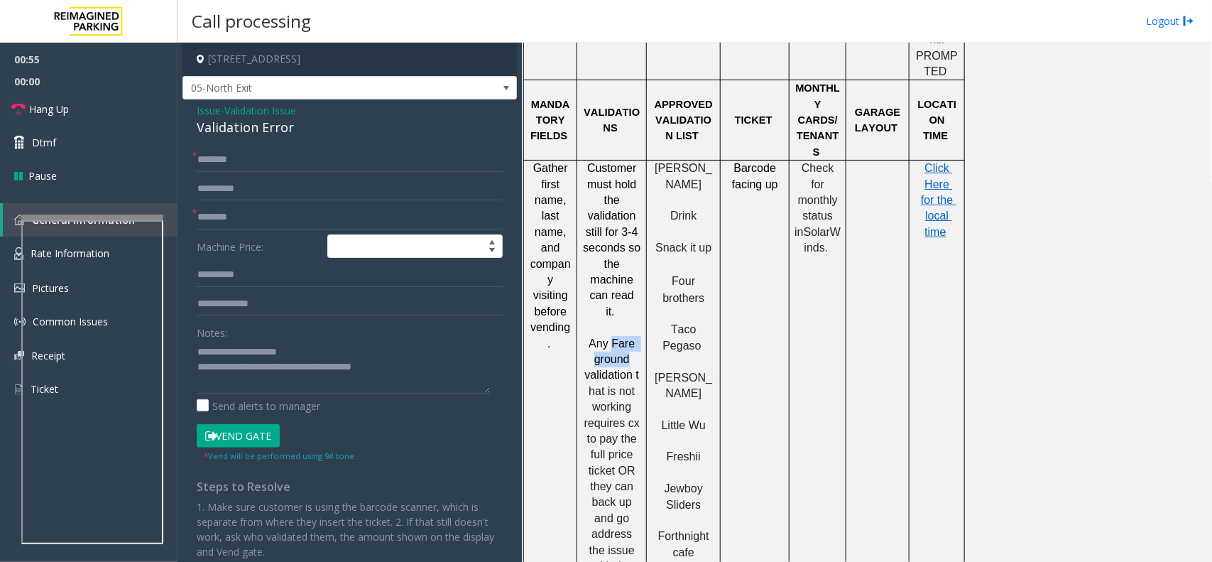
drag, startPoint x: 616, startPoint y: 231, endPoint x: 616, endPoint y: 243, distance: 12.1
click at [616, 337] on span "Fare ground validation" at bounding box center [611, 359] width 53 height 44
click at [276, 209] on input "text" at bounding box center [350, 217] width 306 height 24
paste input "**********"
type input "**********"
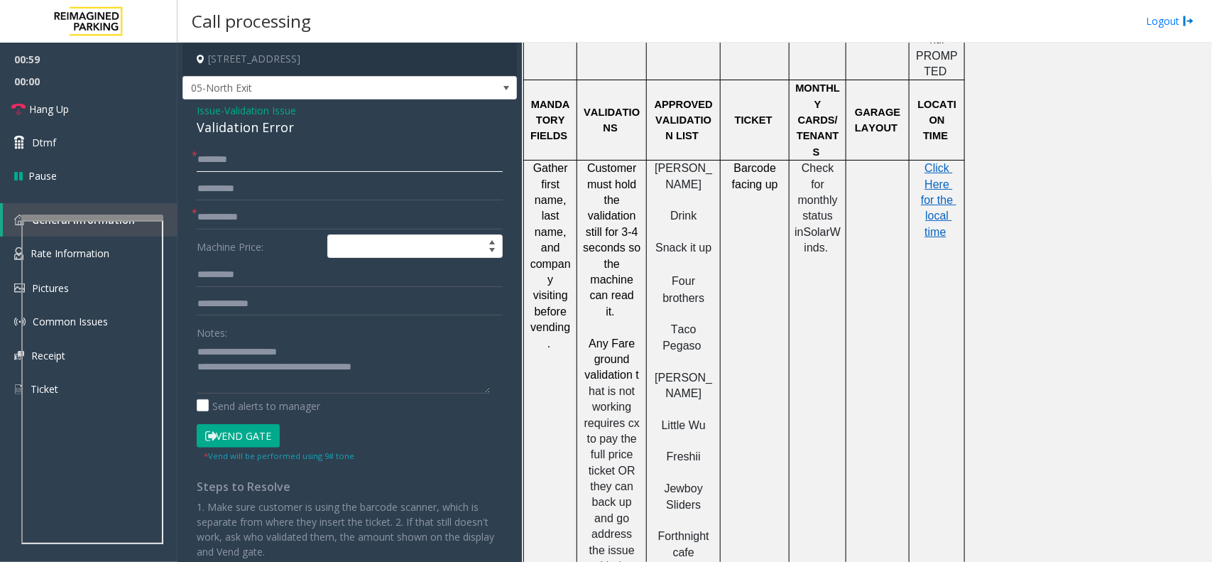
click at [214, 151] on input "text" at bounding box center [350, 160] width 306 height 24
click at [228, 126] on div "Validation Error" at bounding box center [350, 127] width 306 height 19
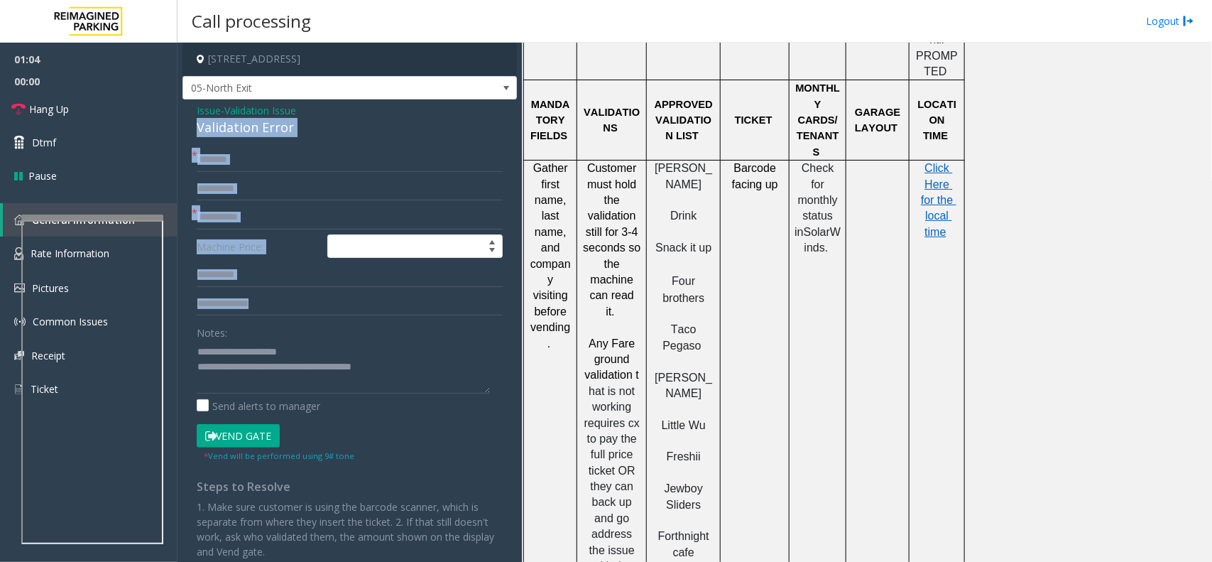
drag, startPoint x: 228, startPoint y: 126, endPoint x: 367, endPoint y: 366, distance: 277.5
click at [367, 366] on div "**********" at bounding box center [350, 365] width 334 height 533
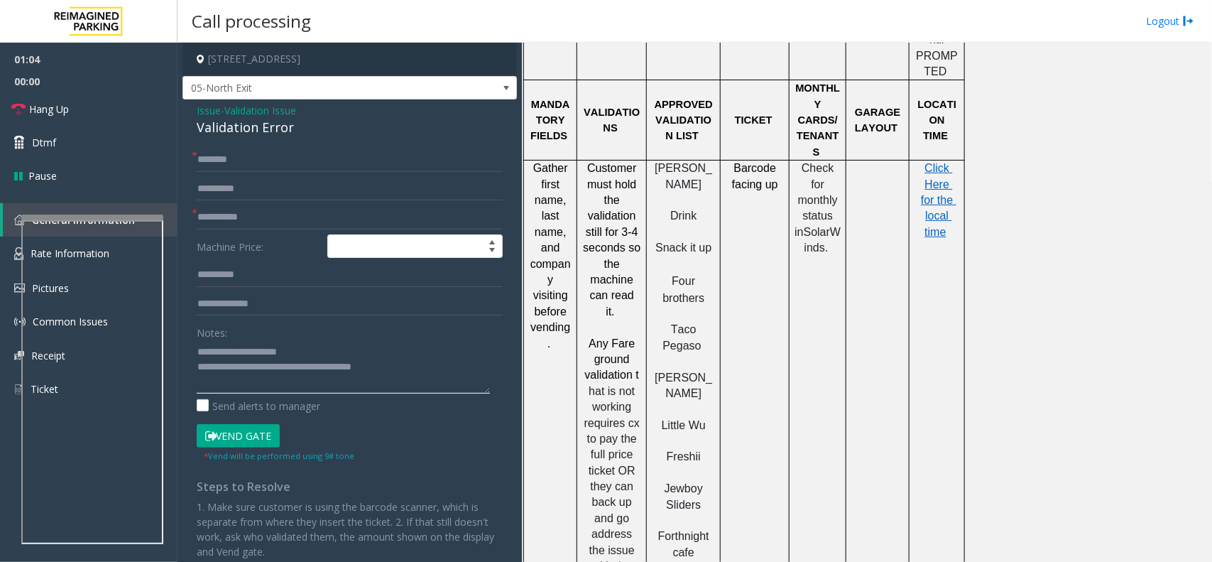
click at [367, 366] on textarea at bounding box center [343, 366] width 293 height 53
drag, startPoint x: 367, startPoint y: 366, endPoint x: 235, endPoint y: 349, distance: 133.2
click at [235, 349] on textarea at bounding box center [343, 366] width 293 height 53
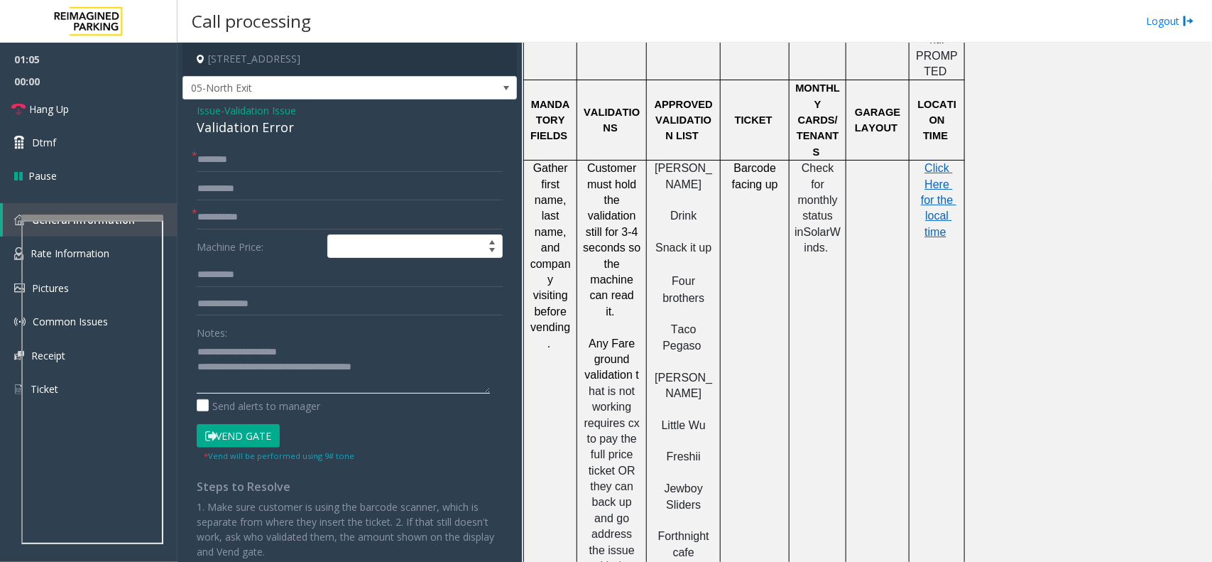
click at [235, 349] on textarea at bounding box center [343, 366] width 293 height 53
drag, startPoint x: 235, startPoint y: 349, endPoint x: 356, endPoint y: 360, distance: 121.3
click at [356, 360] on textarea at bounding box center [343, 366] width 293 height 53
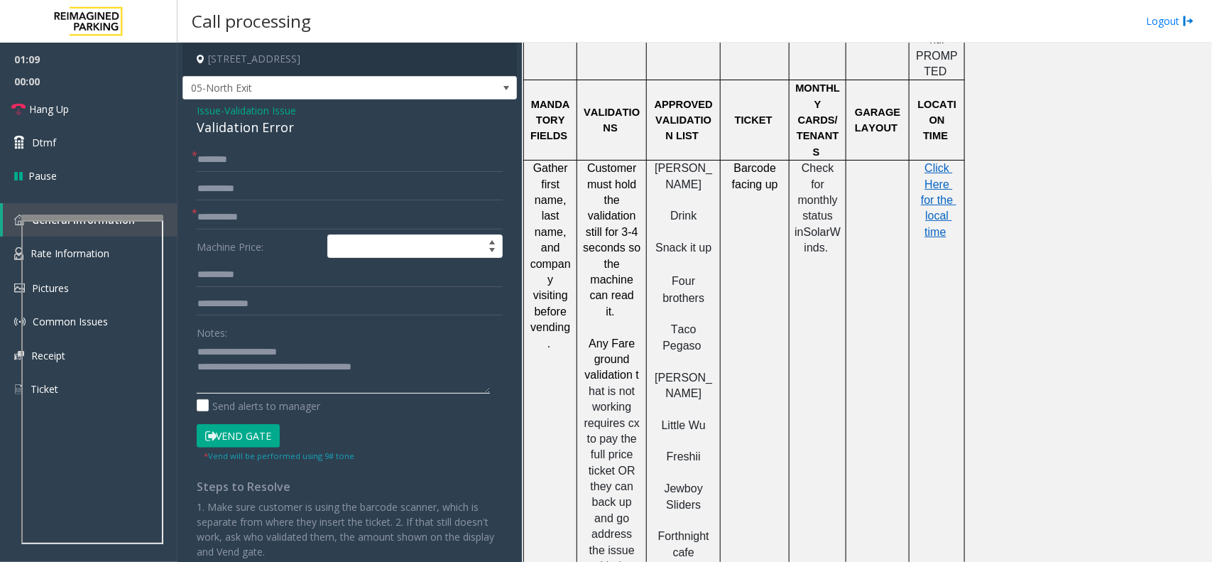
click at [252, 367] on textarea at bounding box center [343, 366] width 293 height 53
type textarea "**********"
click at [254, 426] on button "Vend Gate" at bounding box center [238, 436] width 83 height 24
click at [267, 144] on div "**********" at bounding box center [350, 365] width 334 height 533
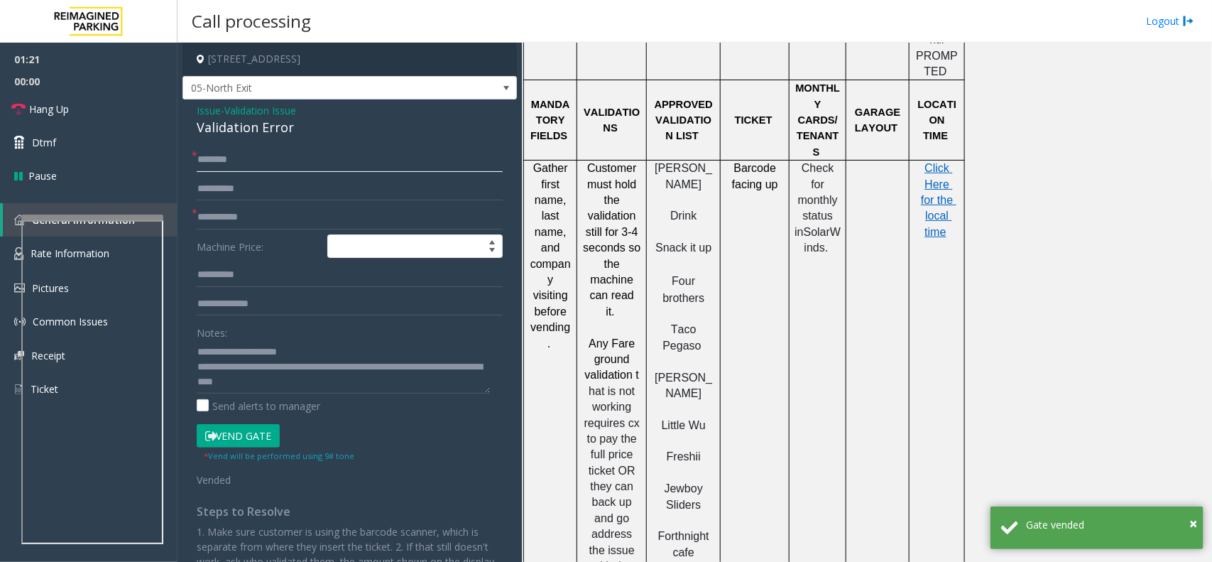
click at [273, 157] on input "text" at bounding box center [350, 160] width 306 height 24
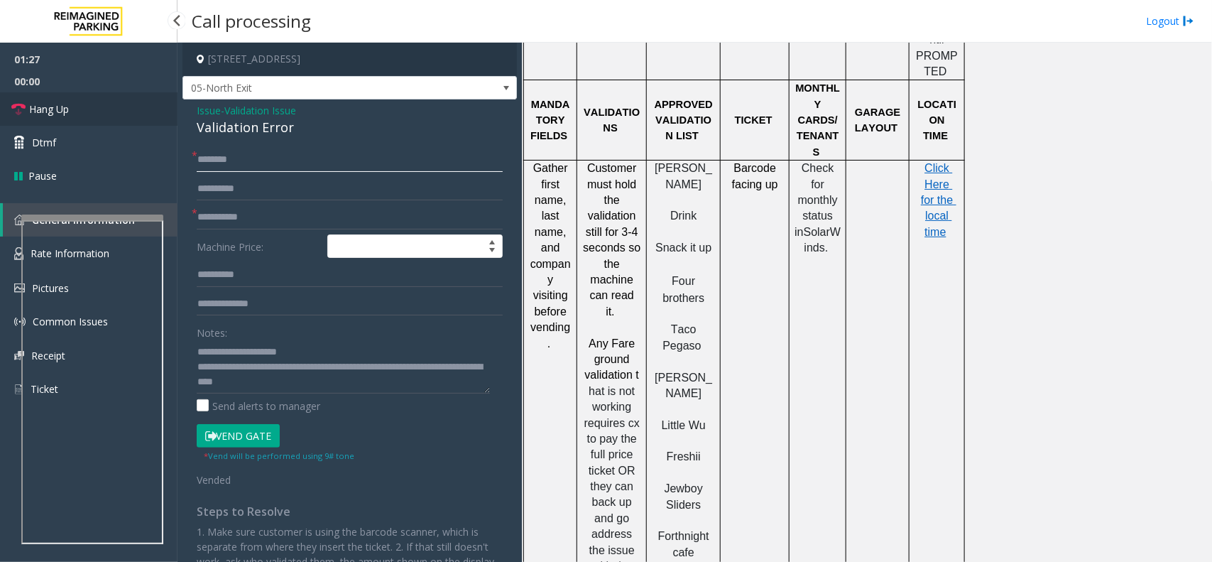
type input "*******"
click at [114, 103] on link "Hang Up" at bounding box center [89, 108] width 178 height 33
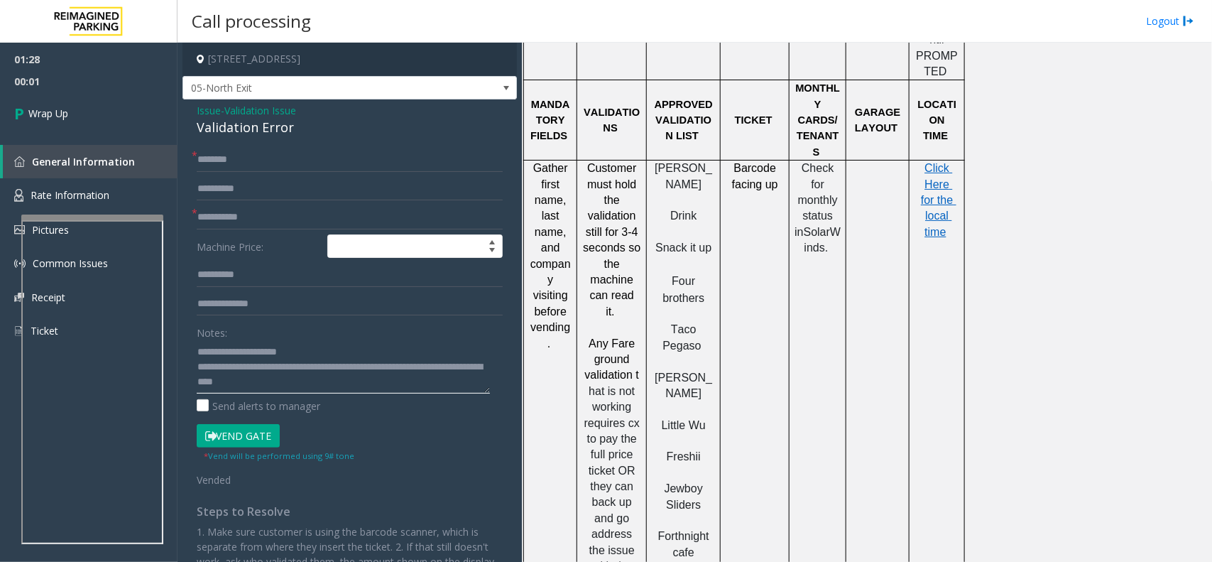
drag, startPoint x: 427, startPoint y: 371, endPoint x: 466, endPoint y: 394, distance: 45.2
click at [444, 381] on textarea at bounding box center [343, 366] width 293 height 53
type textarea "**********"
click at [281, 197] on input "**********" at bounding box center [350, 189] width 306 height 24
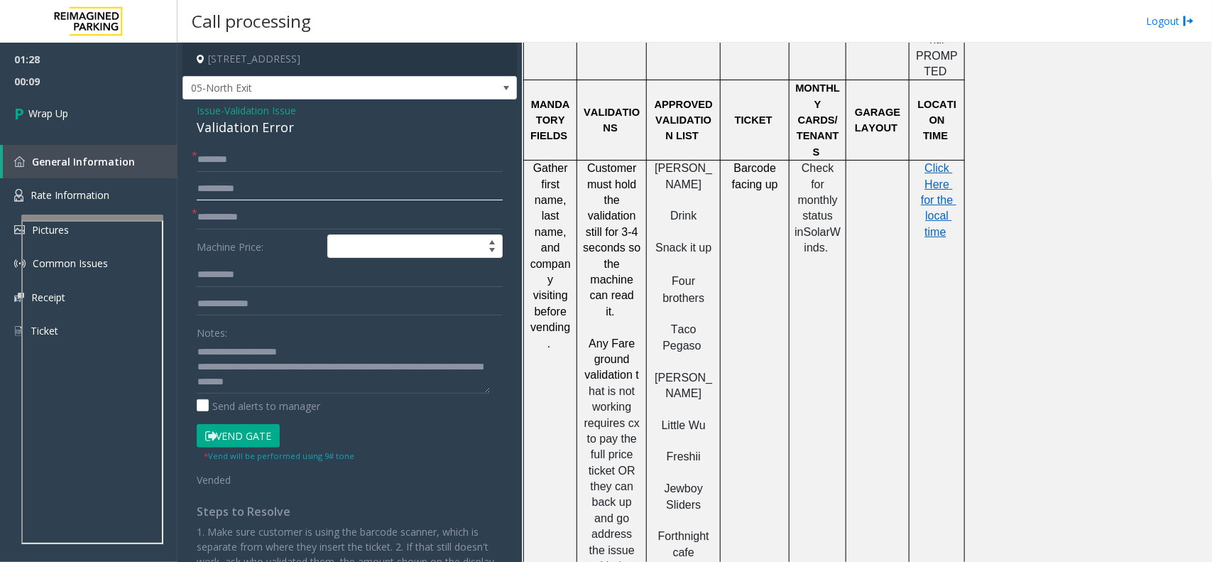
click at [281, 197] on input "**********" at bounding box center [350, 189] width 306 height 24
click at [111, 115] on link "Wrap Up" at bounding box center [89, 113] width 178 height 42
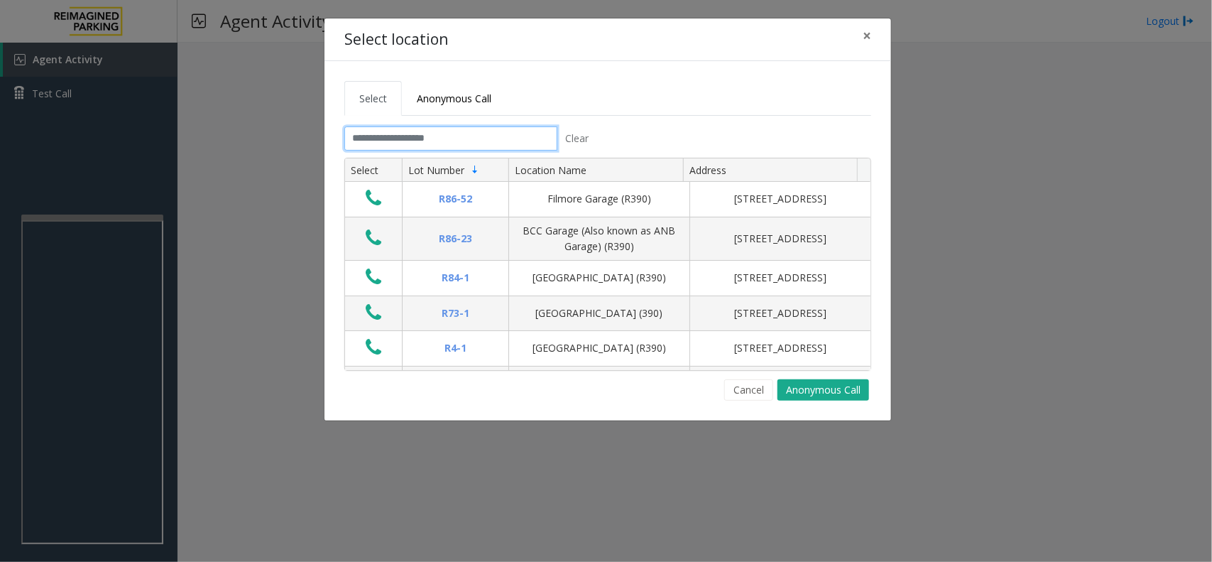
click at [396, 132] on input "text" at bounding box center [450, 138] width 213 height 24
click at [751, 395] on button "Cancel" at bounding box center [748, 389] width 49 height 21
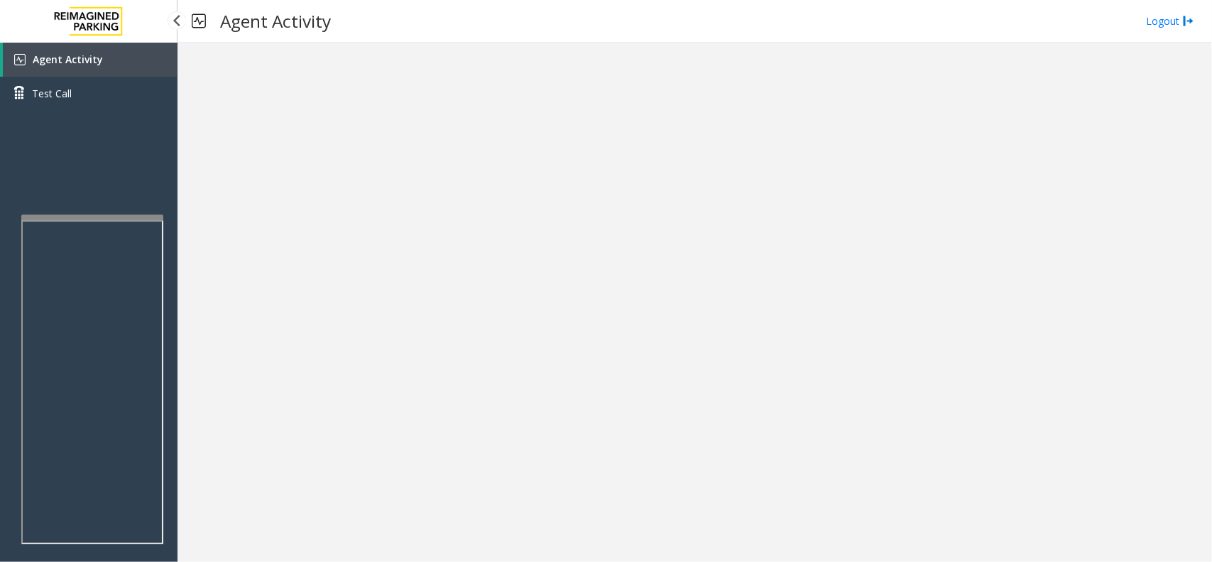
click at [121, 58] on link "Agent Activity" at bounding box center [90, 60] width 175 height 34
